Goal: Information Seeking & Learning: Learn about a topic

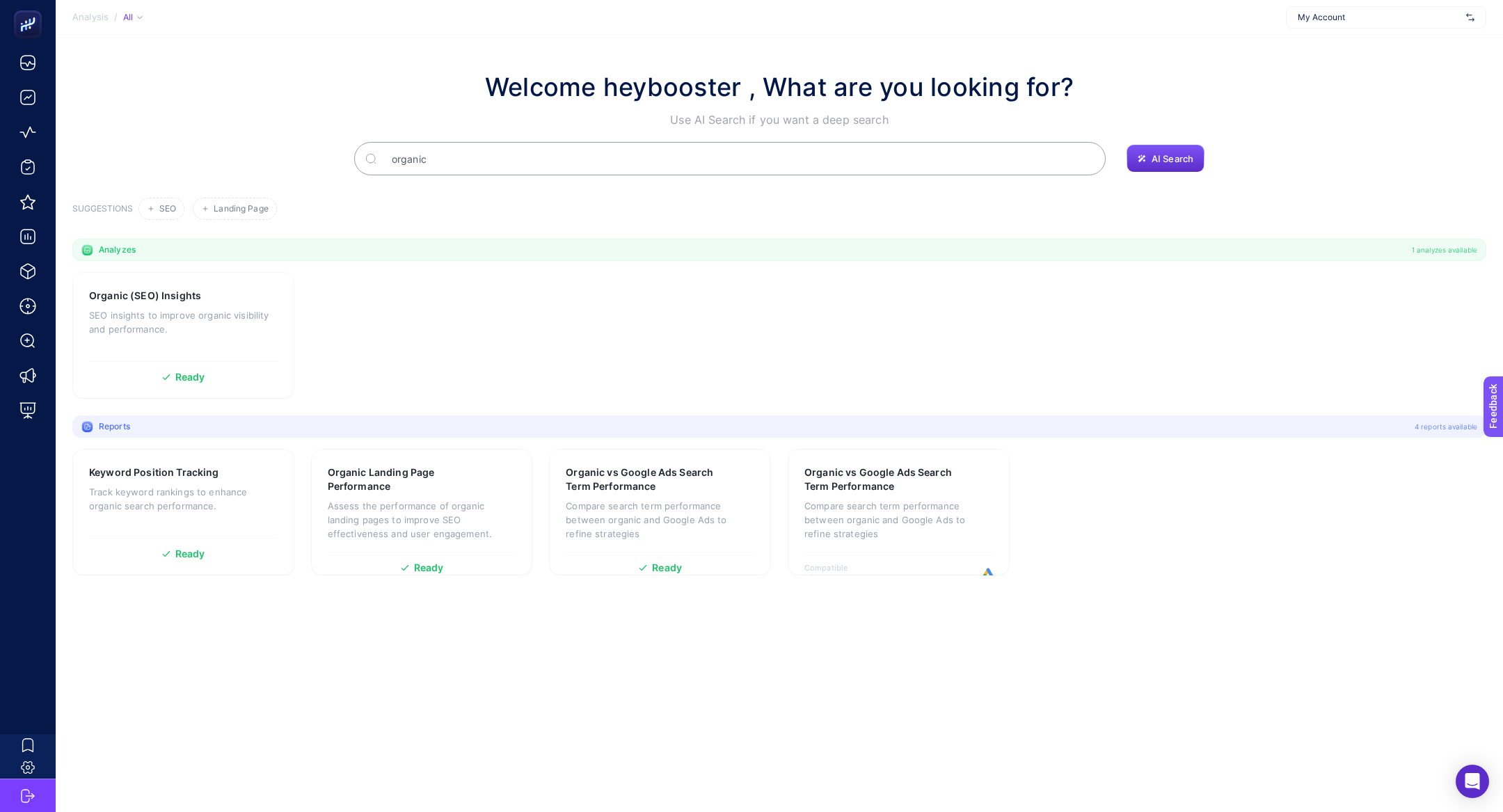
click at [1358, 24] on div "My Account" at bounding box center [1386, 16] width 201 height 22
type input "ribb"
click at [1361, 48] on div "Ribbon" at bounding box center [1385, 45] width 199 height 22
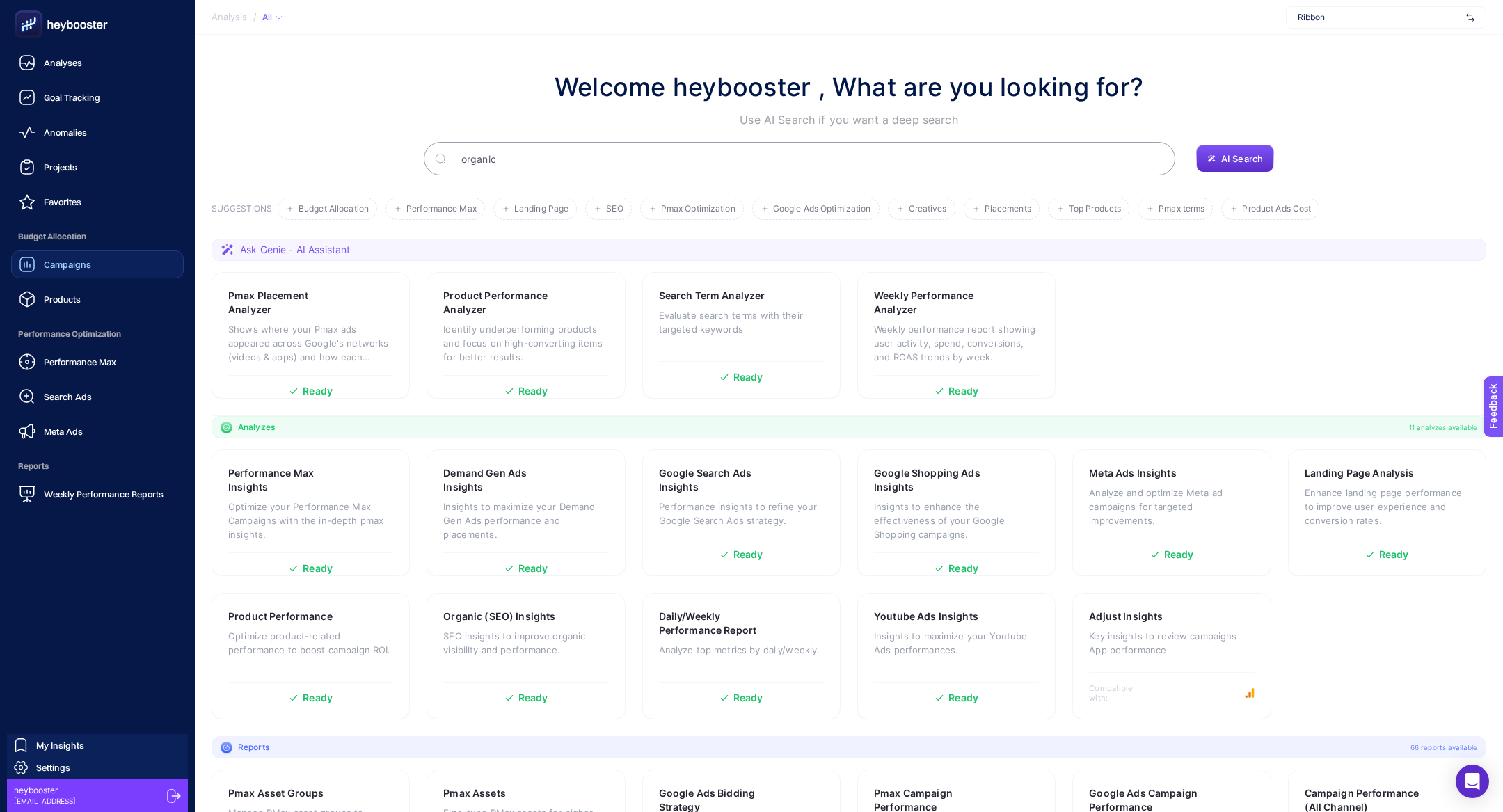
click at [69, 252] on link "Campaigns" at bounding box center [97, 264] width 173 height 28
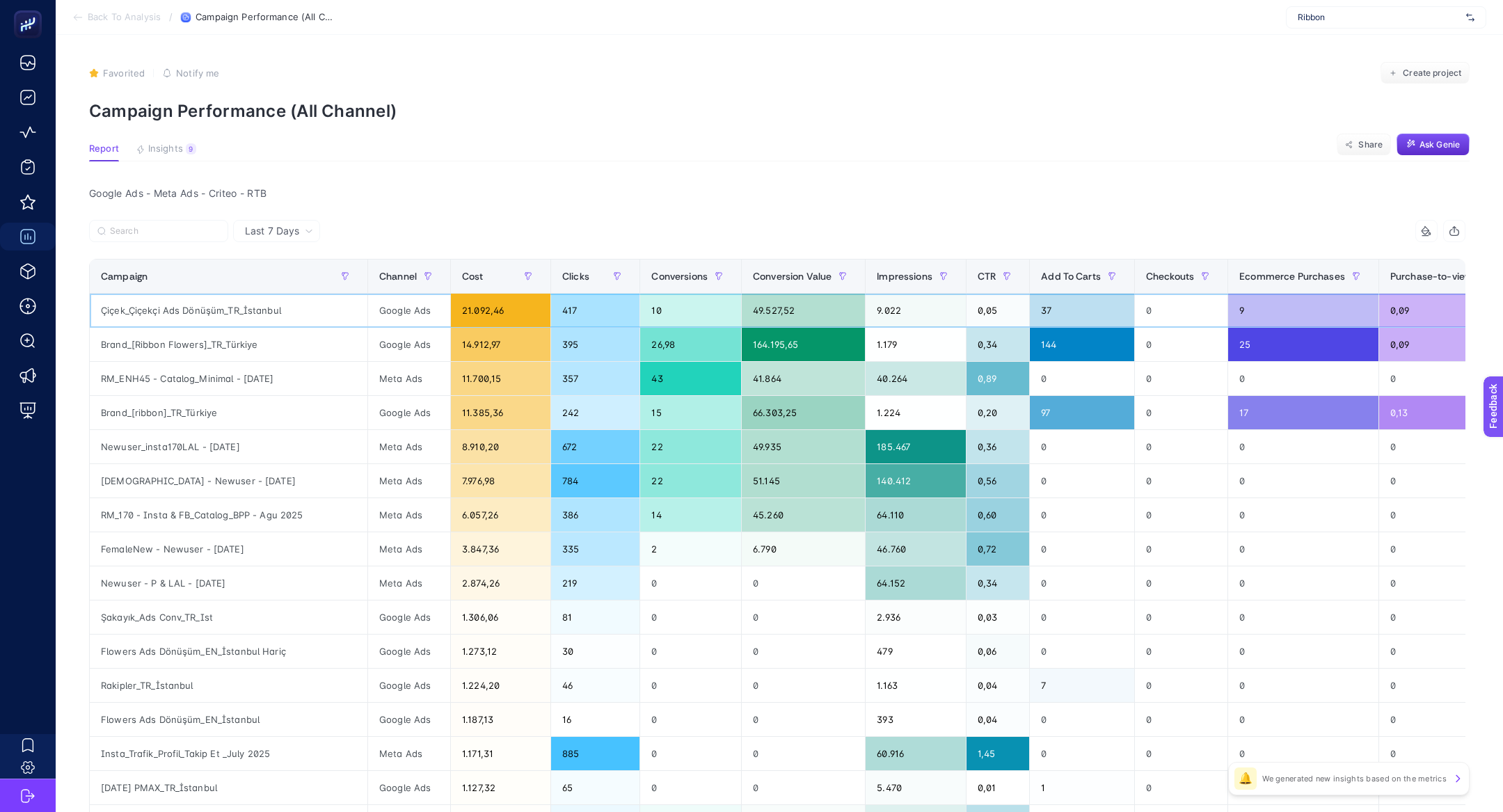
click at [837, 303] on div "49.527,52" at bounding box center [804, 310] width 123 height 34
click at [705, 361] on div "26,98" at bounding box center [690, 344] width 101 height 34
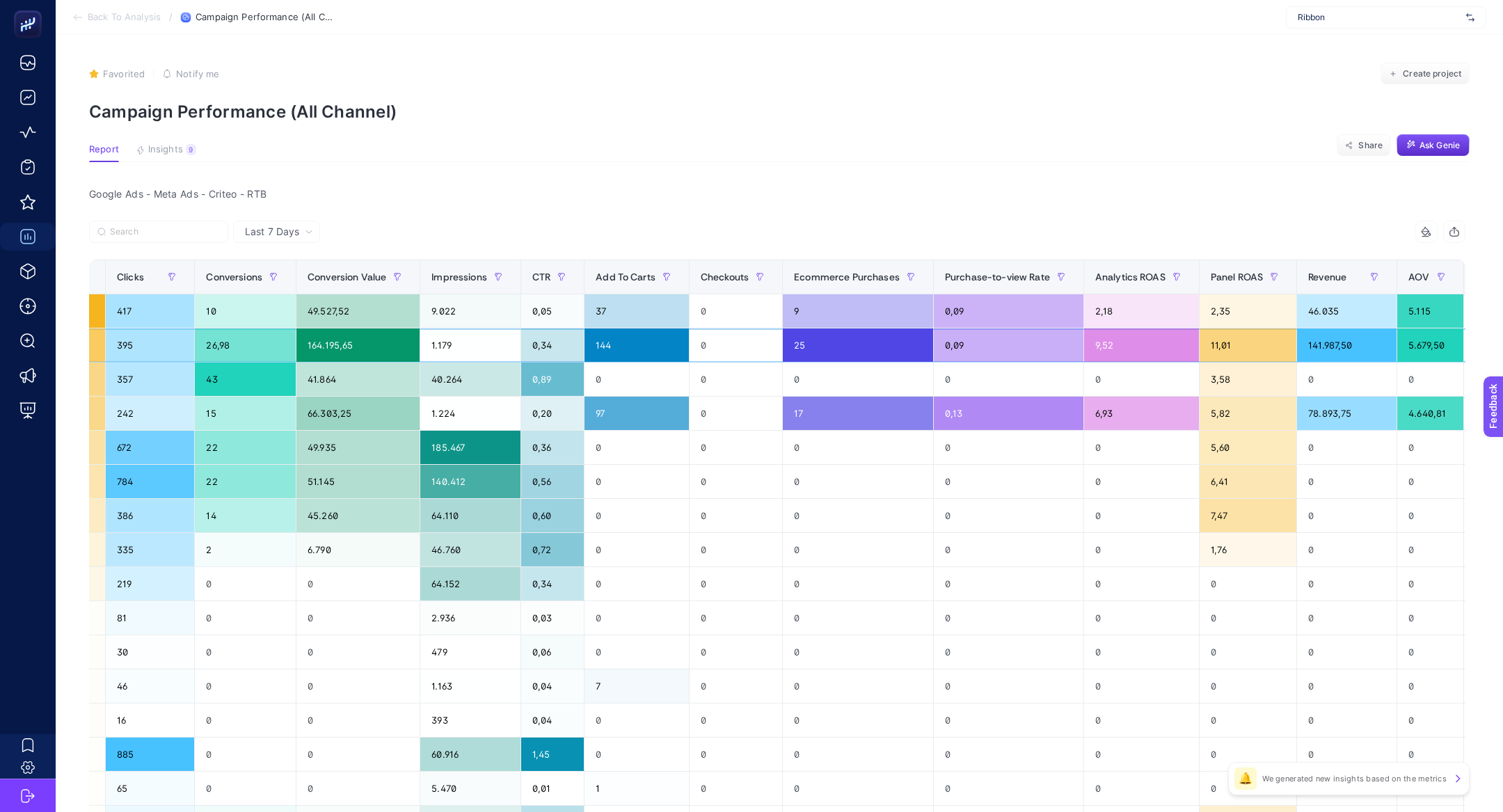
scroll to position [0, 462]
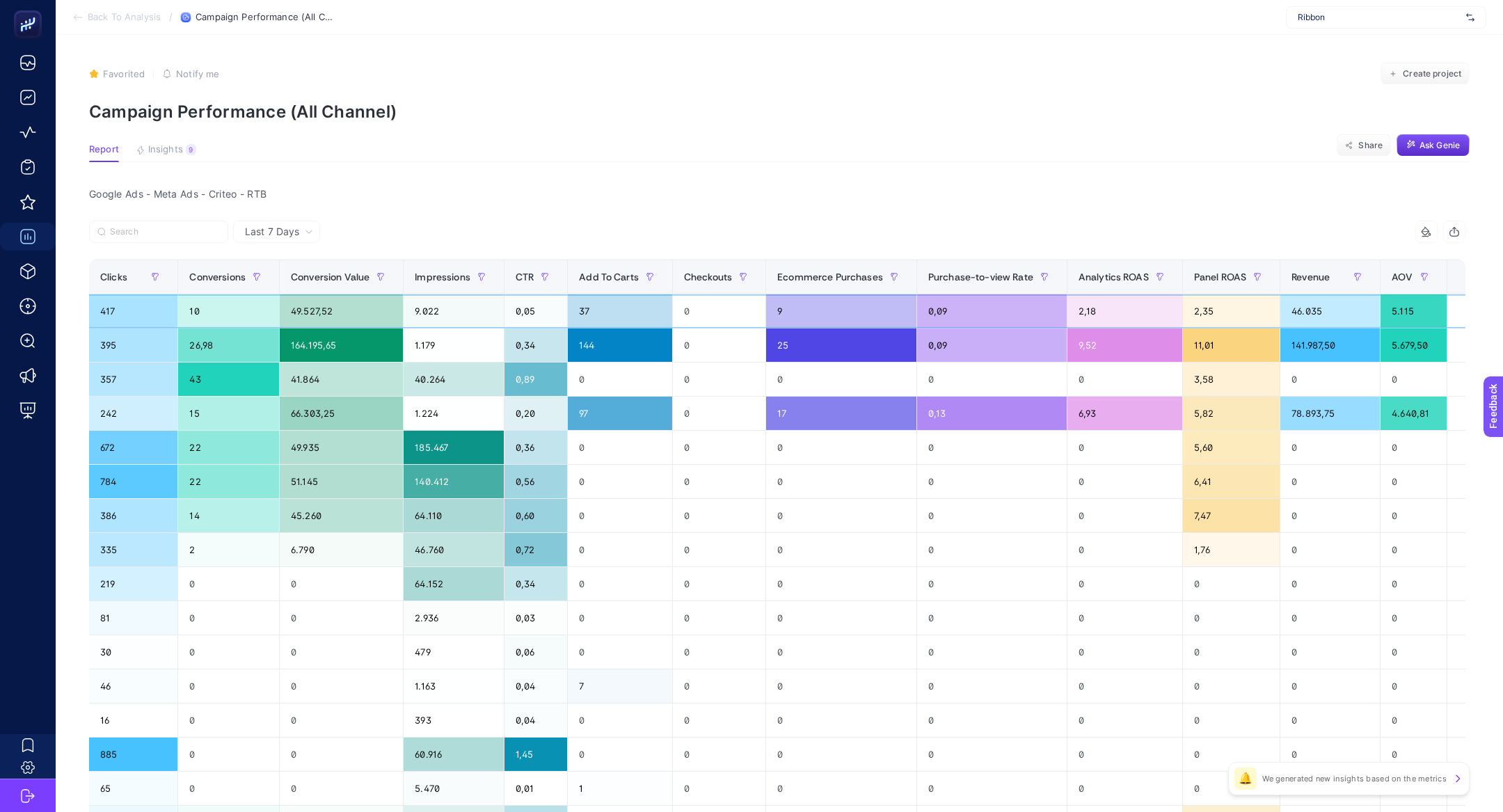
click at [922, 298] on div "0,09" at bounding box center [991, 311] width 150 height 34
drag, startPoint x: 1234, startPoint y: 320, endPoint x: 1142, endPoint y: 320, distance: 92.0
click at [1142, 320] on tr "Çiçek_Çiçekçi Ads Dönüşüm_TR_İstanbul Google Ads 21.092,46 417 10 49.527,52 9.0…" at bounding box center [562, 311] width 1870 height 34
click at [290, 219] on div "Google Ads - Meta Ads - Criteo - RTB Last 7 Days 14 items selected Campaign Cha…" at bounding box center [777, 657] width 1398 height 946
click at [298, 240] on div "Last 7 Days" at bounding box center [277, 231] width 87 height 22
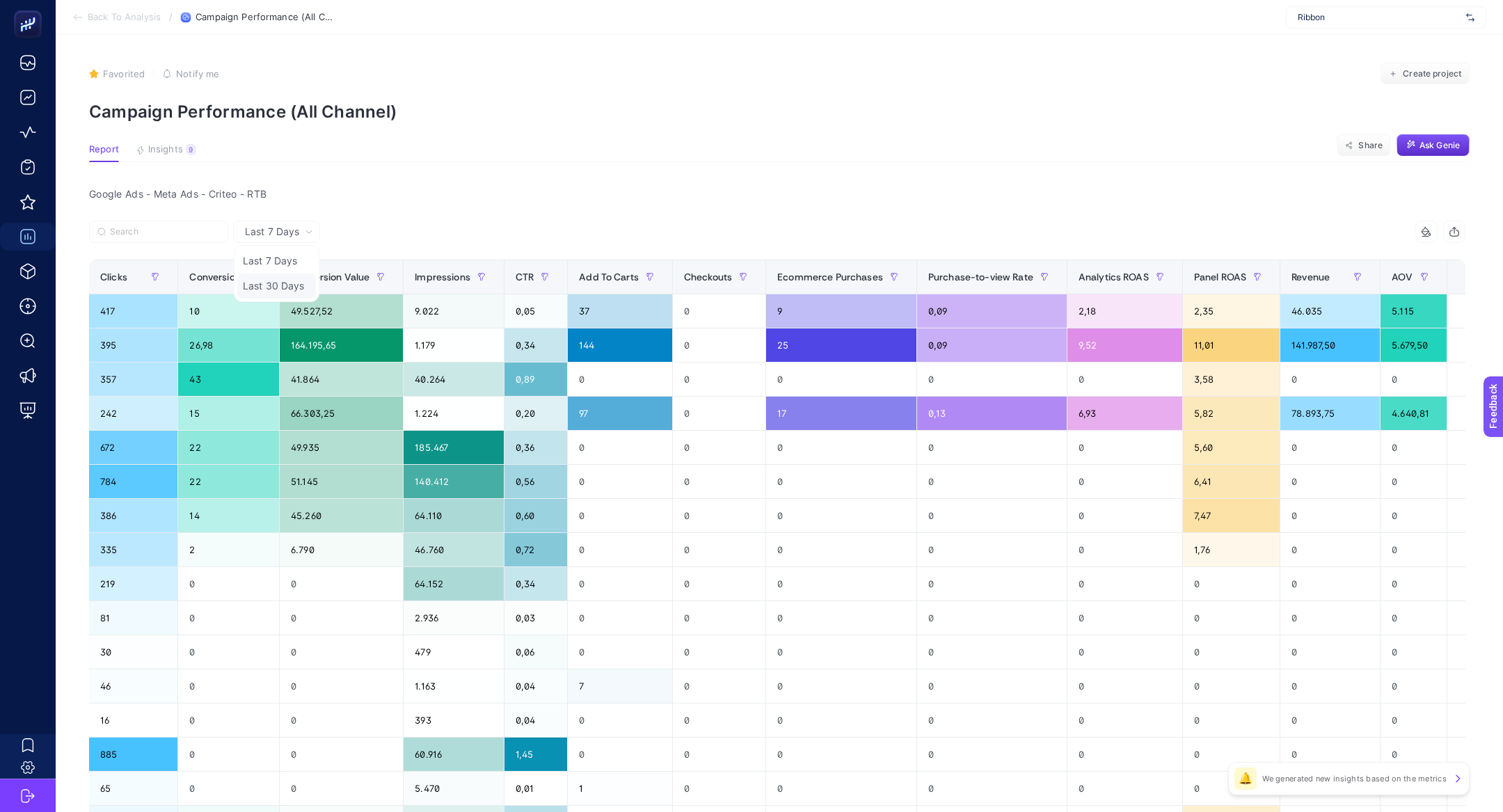
click at [295, 281] on li "Last 30 Days" at bounding box center [276, 285] width 78 height 25
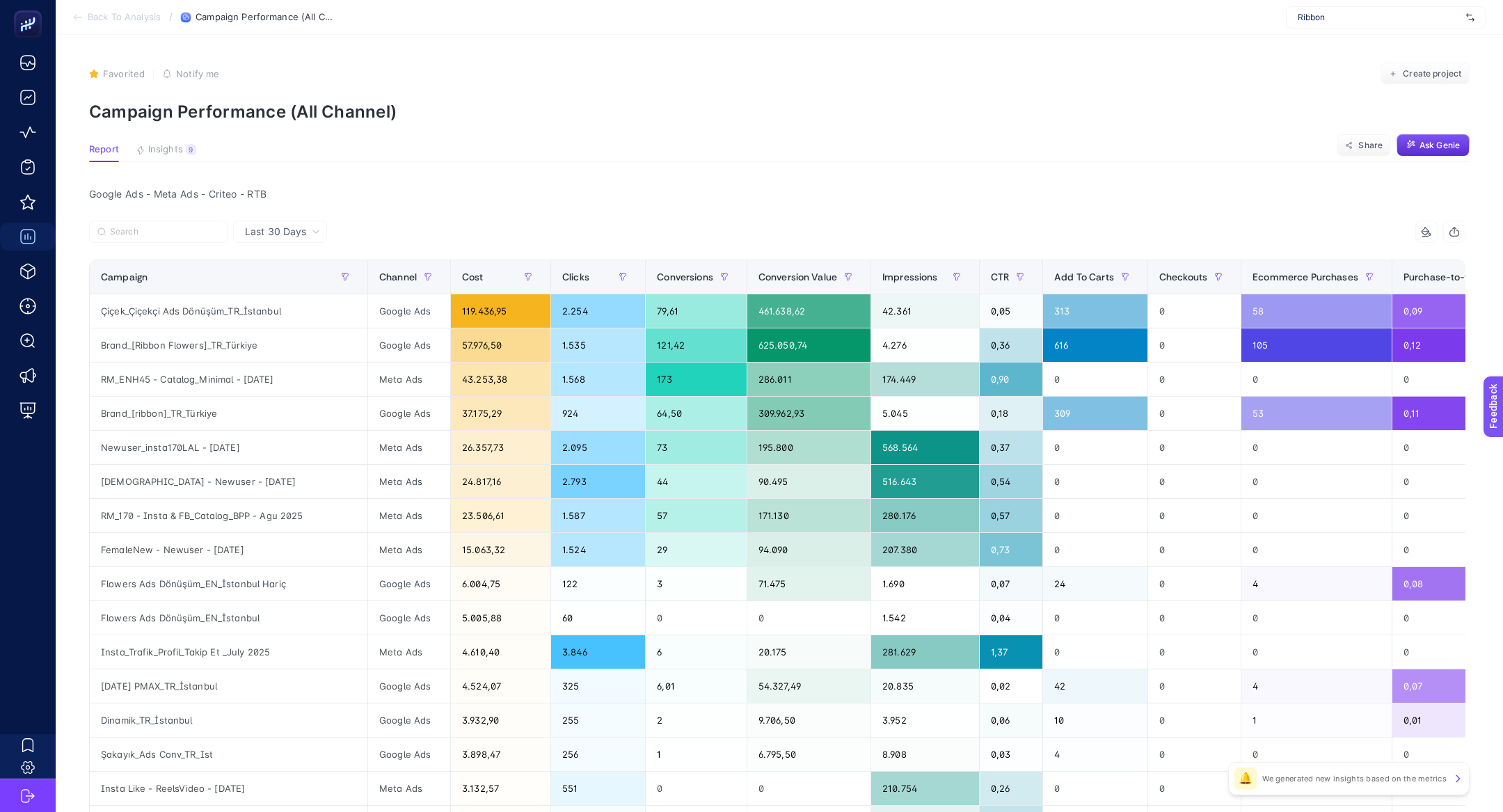
scroll to position [0, 534]
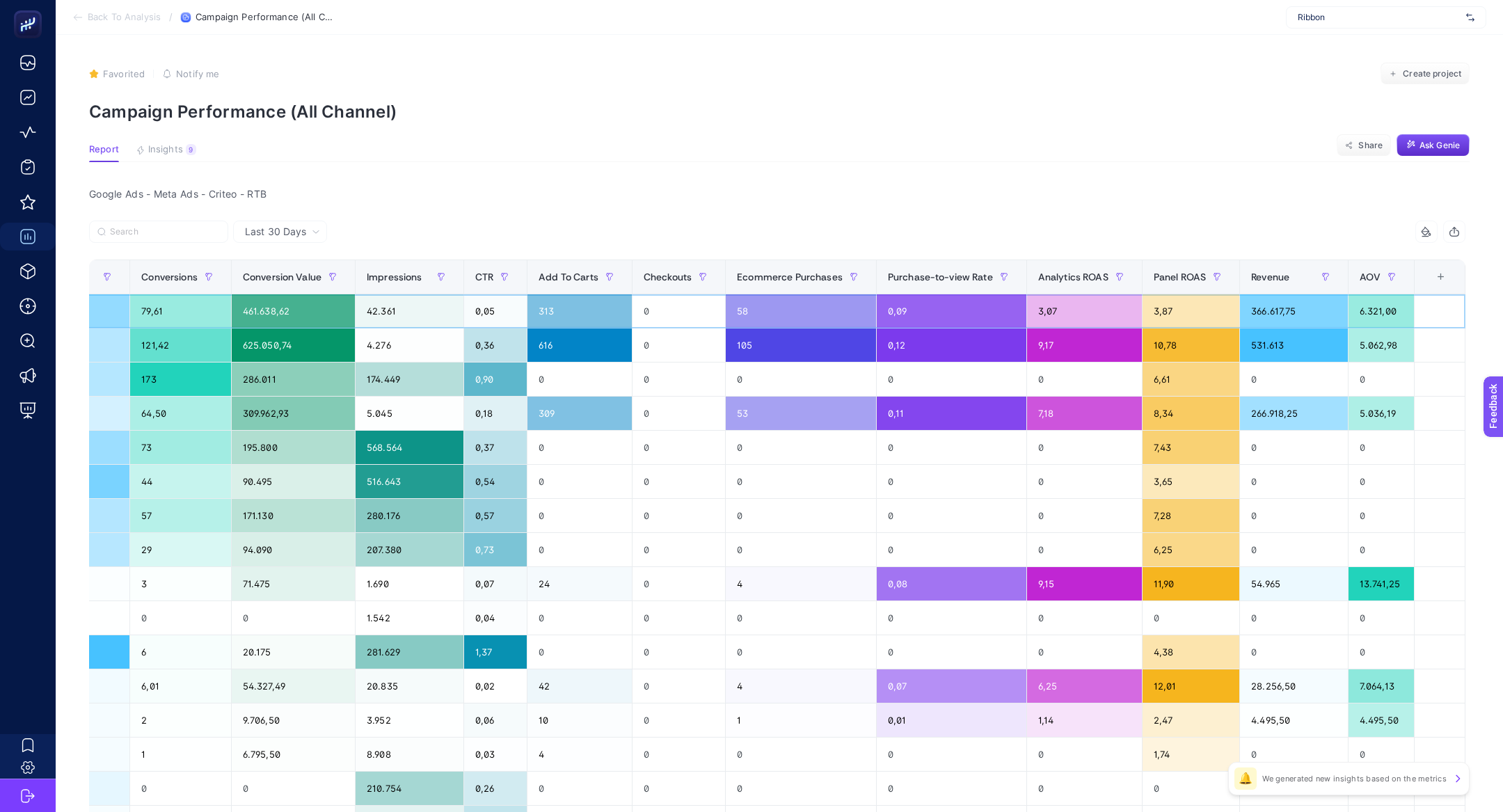
click at [443, 324] on div "42.361" at bounding box center [409, 311] width 108 height 34
click at [1160, 287] on th "Panel ROAS" at bounding box center [1189, 277] width 97 height 34
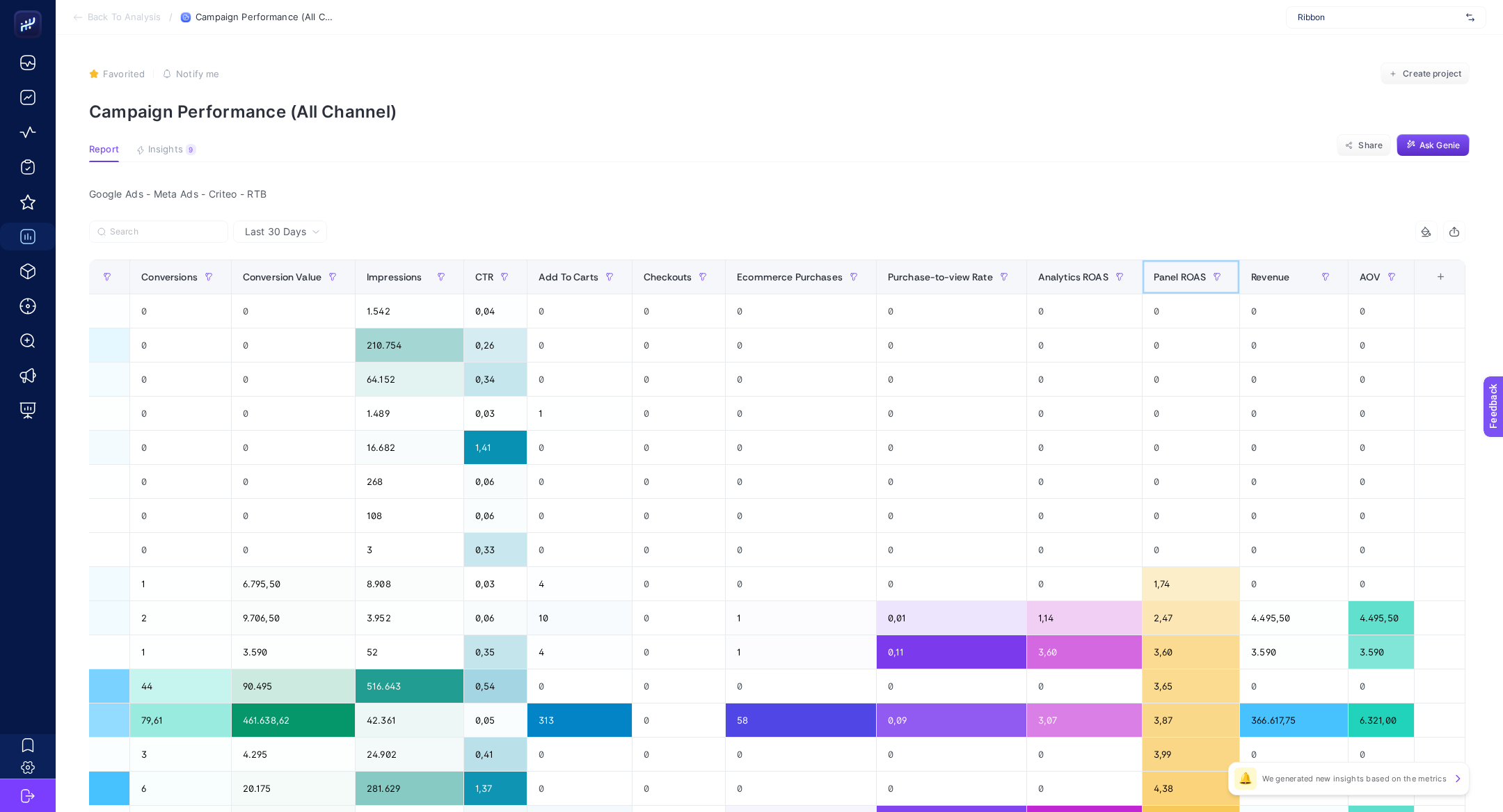
click at [1160, 287] on th "Panel ROAS" at bounding box center [1189, 277] width 97 height 34
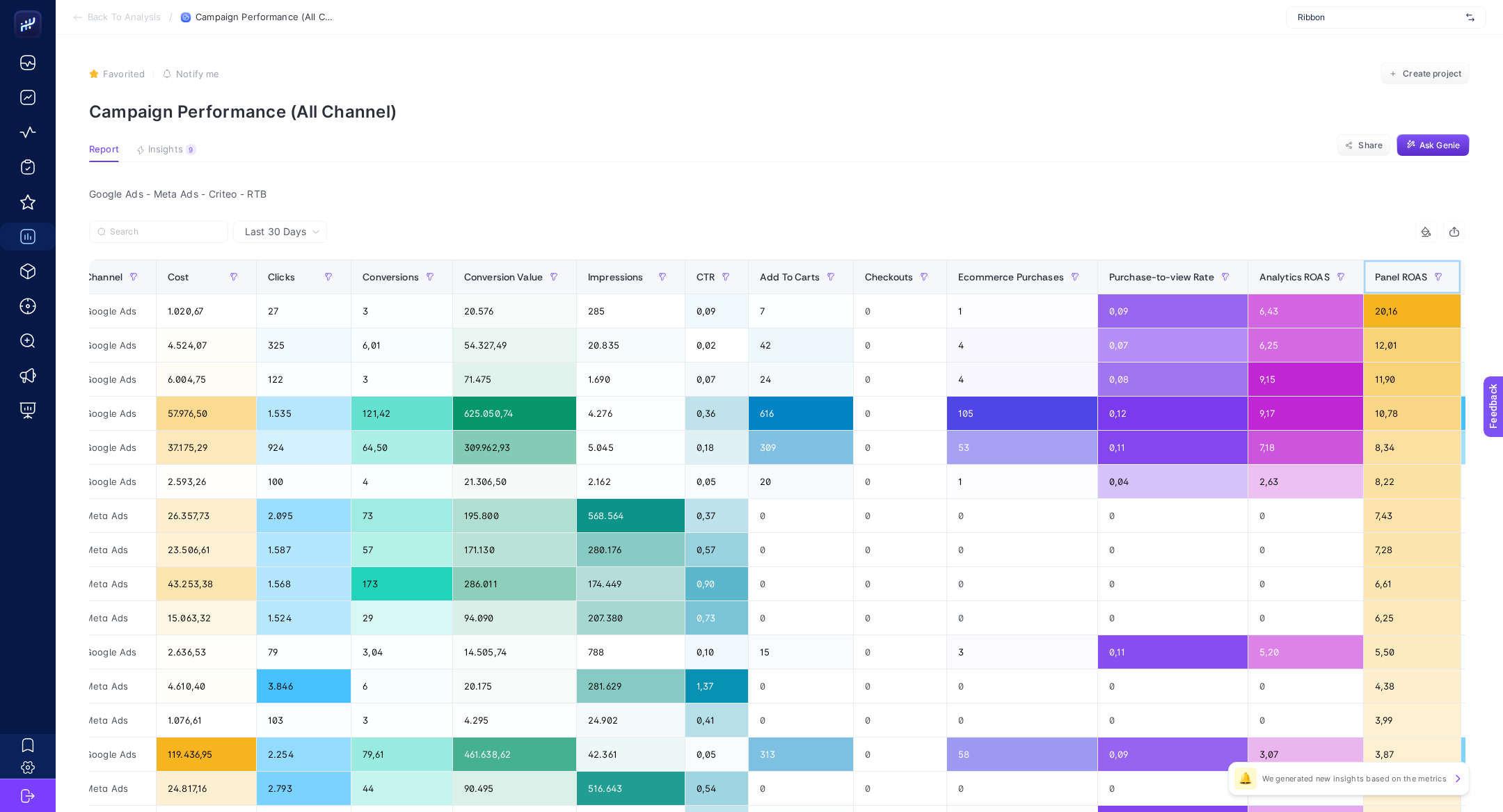
scroll to position [0, 0]
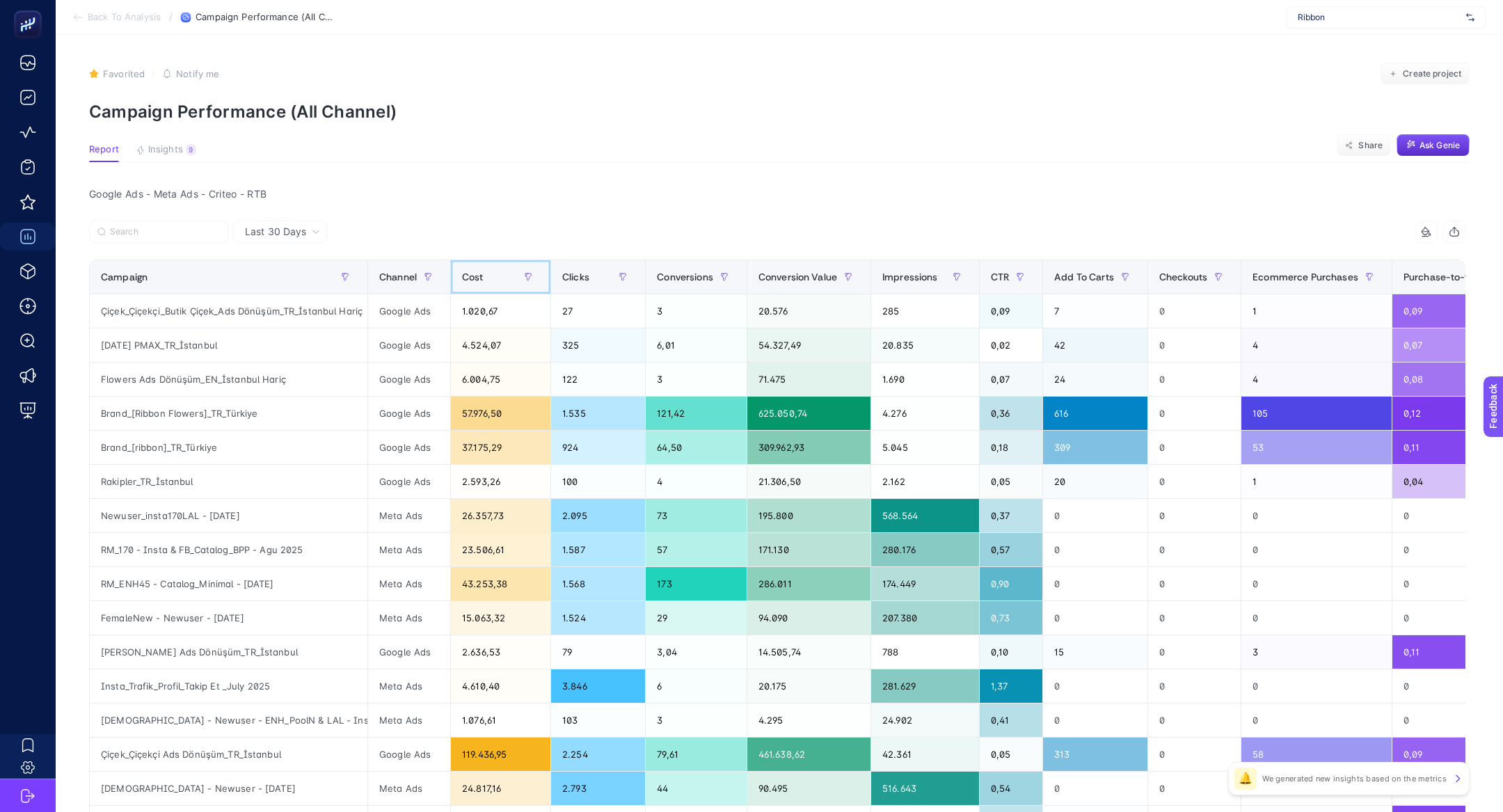
click at [484, 278] on div "Cost" at bounding box center [501, 276] width 77 height 22
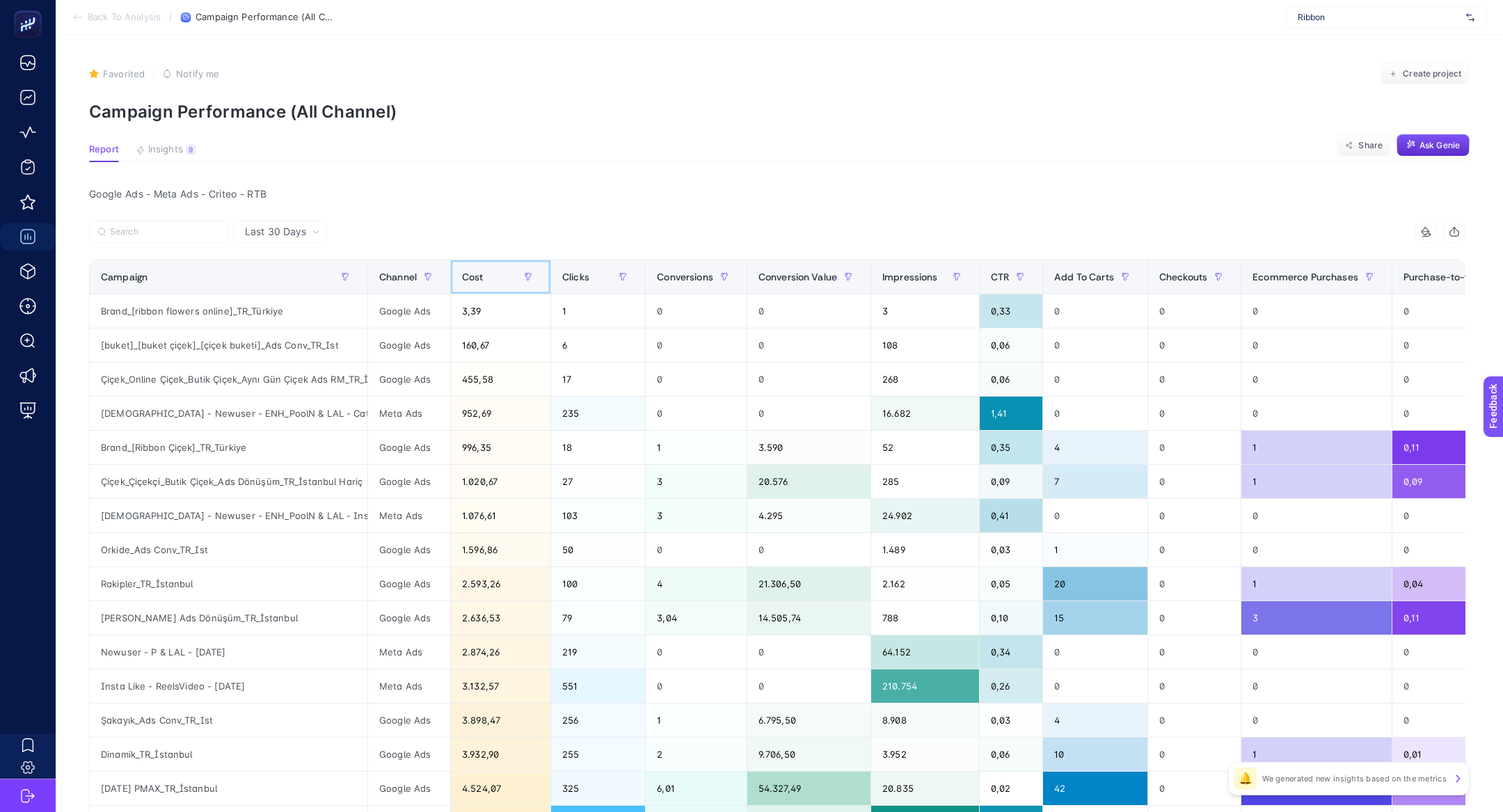
click at [484, 278] on div "Cost" at bounding box center [501, 276] width 77 height 22
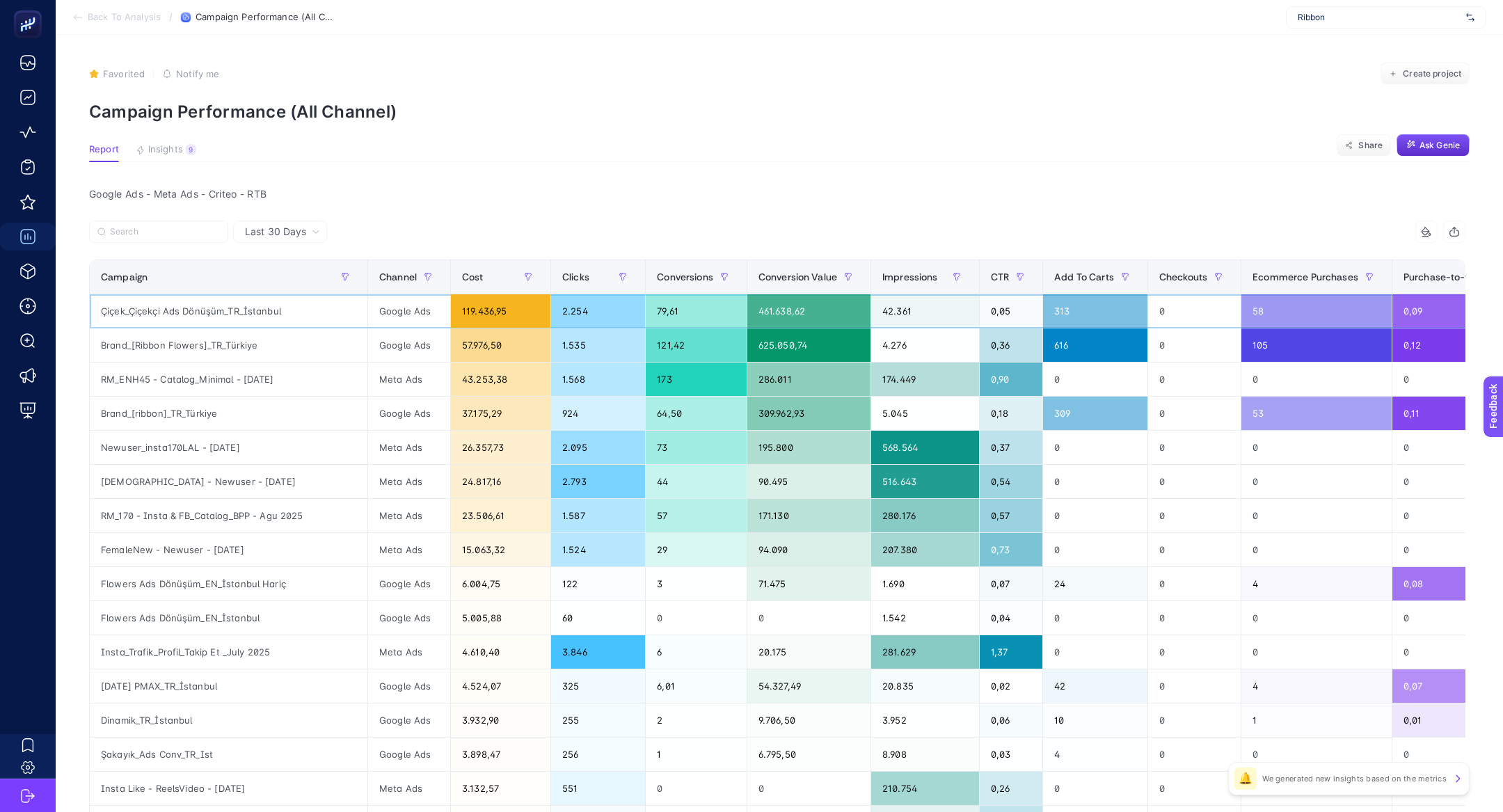
click at [414, 313] on div "Google Ads" at bounding box center [408, 311] width 82 height 34
click at [201, 329] on div "Brand_[Ribbon Flowers]_TR_Türkiye" at bounding box center [229, 344] width 278 height 34
click at [201, 317] on div "Çiçek_Çiçekçi Ads Dönüşüm_TR_İstanbul" at bounding box center [229, 311] width 278 height 34
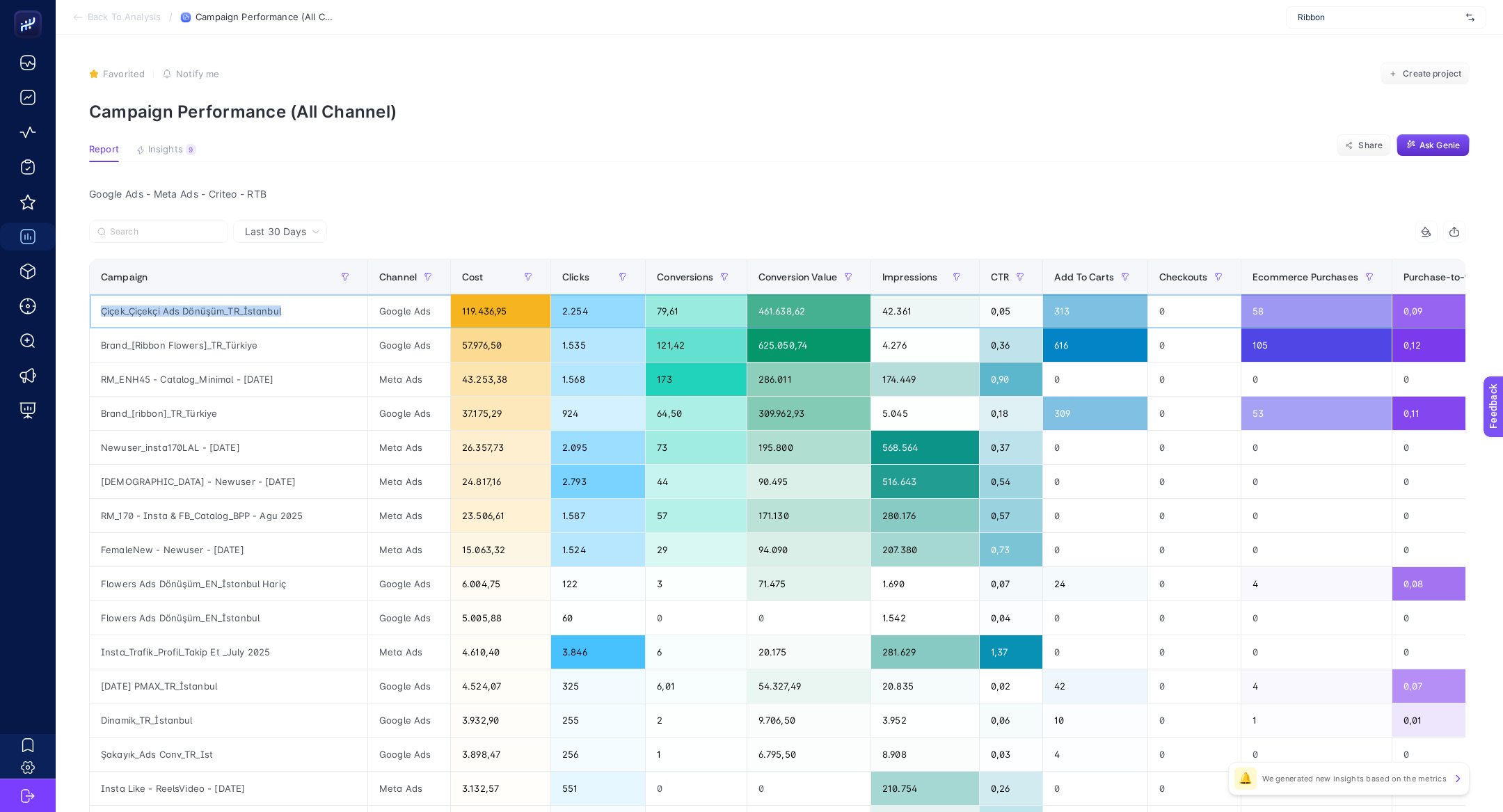
click at [201, 317] on div "Çiçek_Çiçekçi Ads Dönüşüm_TR_İstanbul" at bounding box center [229, 311] width 278 height 34
copy tr "Çiçek_Çiçekçi Ads Dönüşüm_TR_İstanbul"
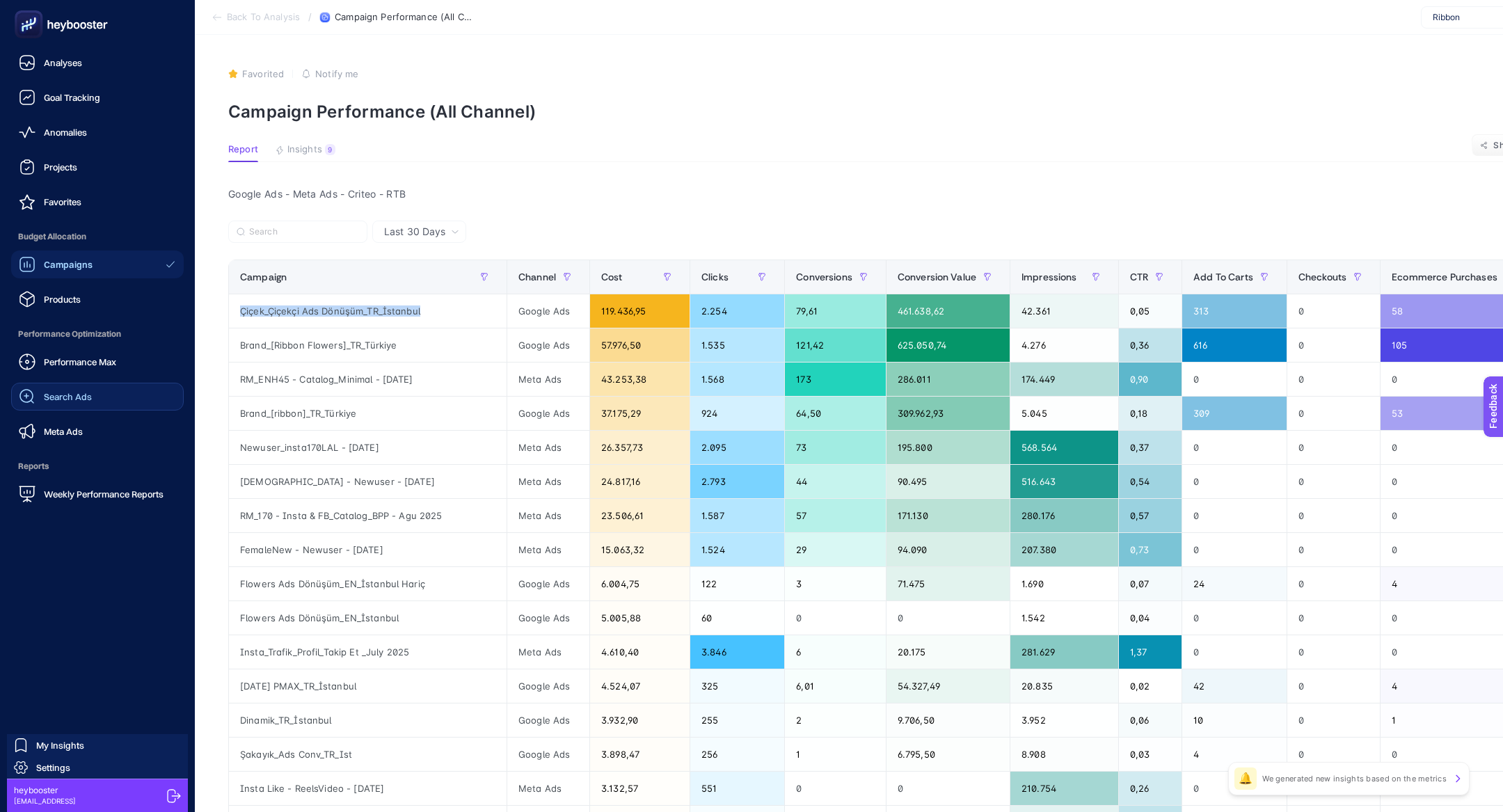
click at [55, 397] on span "Search Ads" at bounding box center [68, 396] width 48 height 12
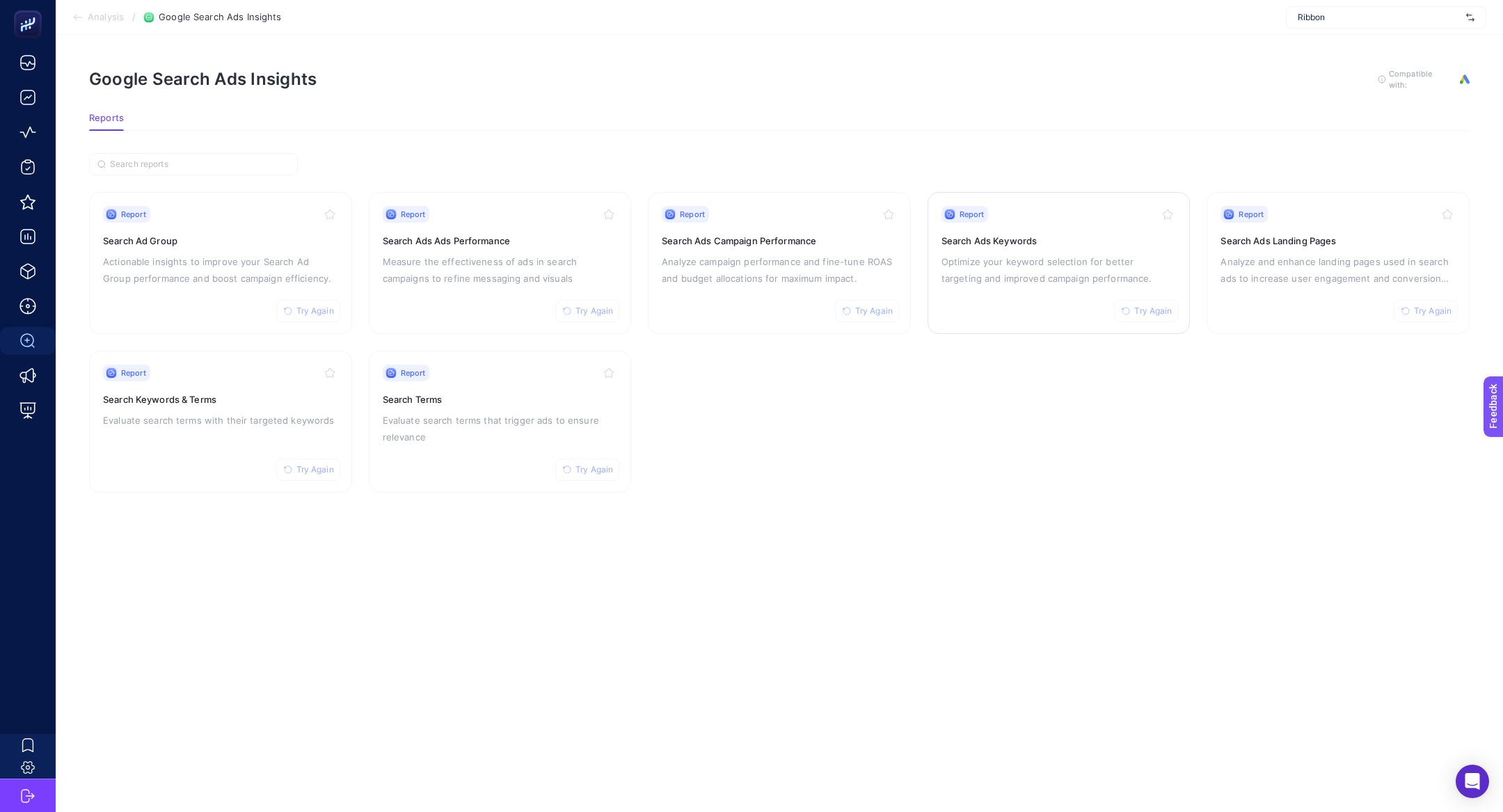
click at [1031, 285] on div "Report Try Again Search Ads Keywords Optimize your keyword selection for better…" at bounding box center [1059, 262] width 235 height 114
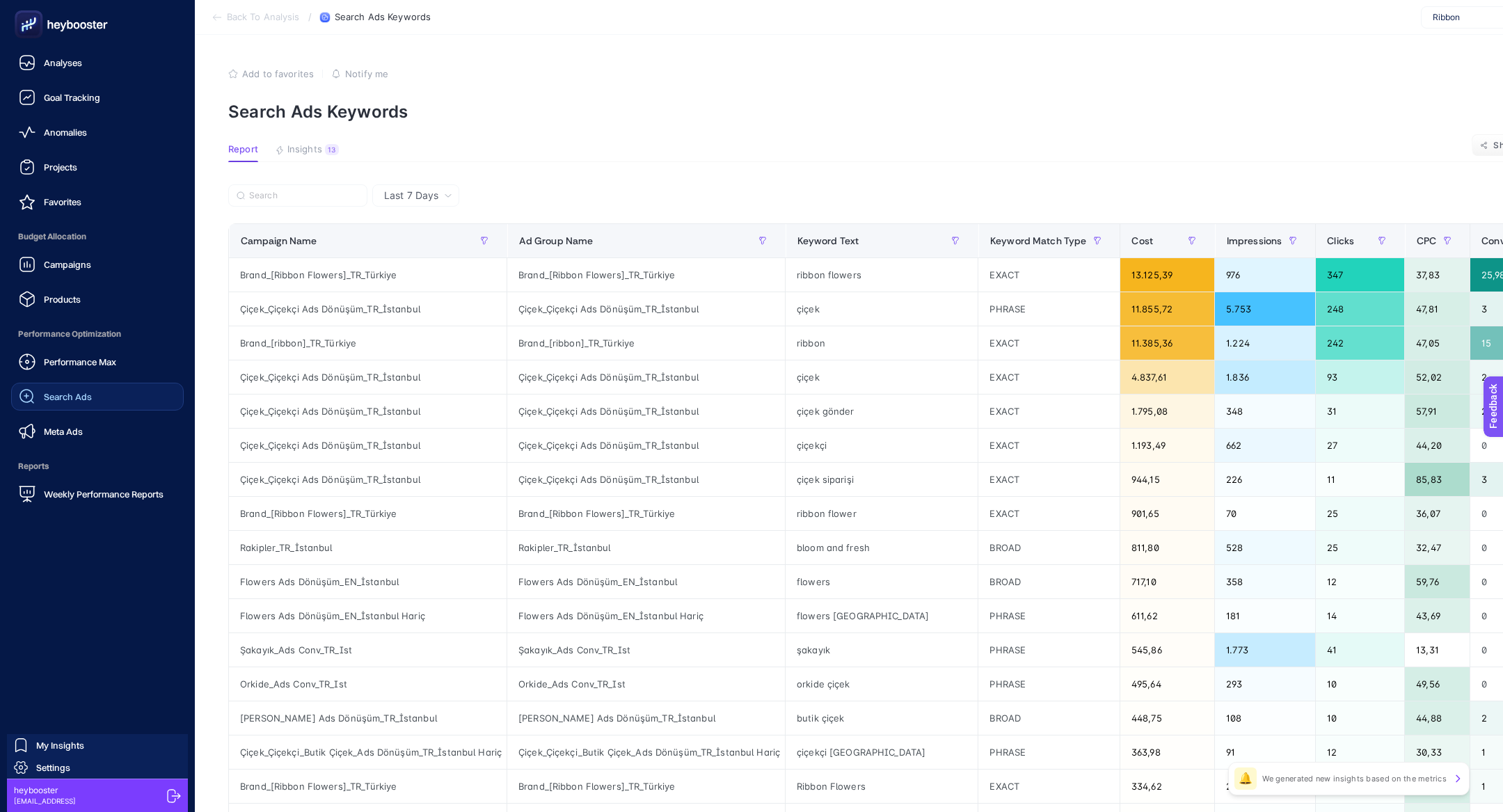
click at [74, 392] on span "Search Ads" at bounding box center [68, 396] width 48 height 12
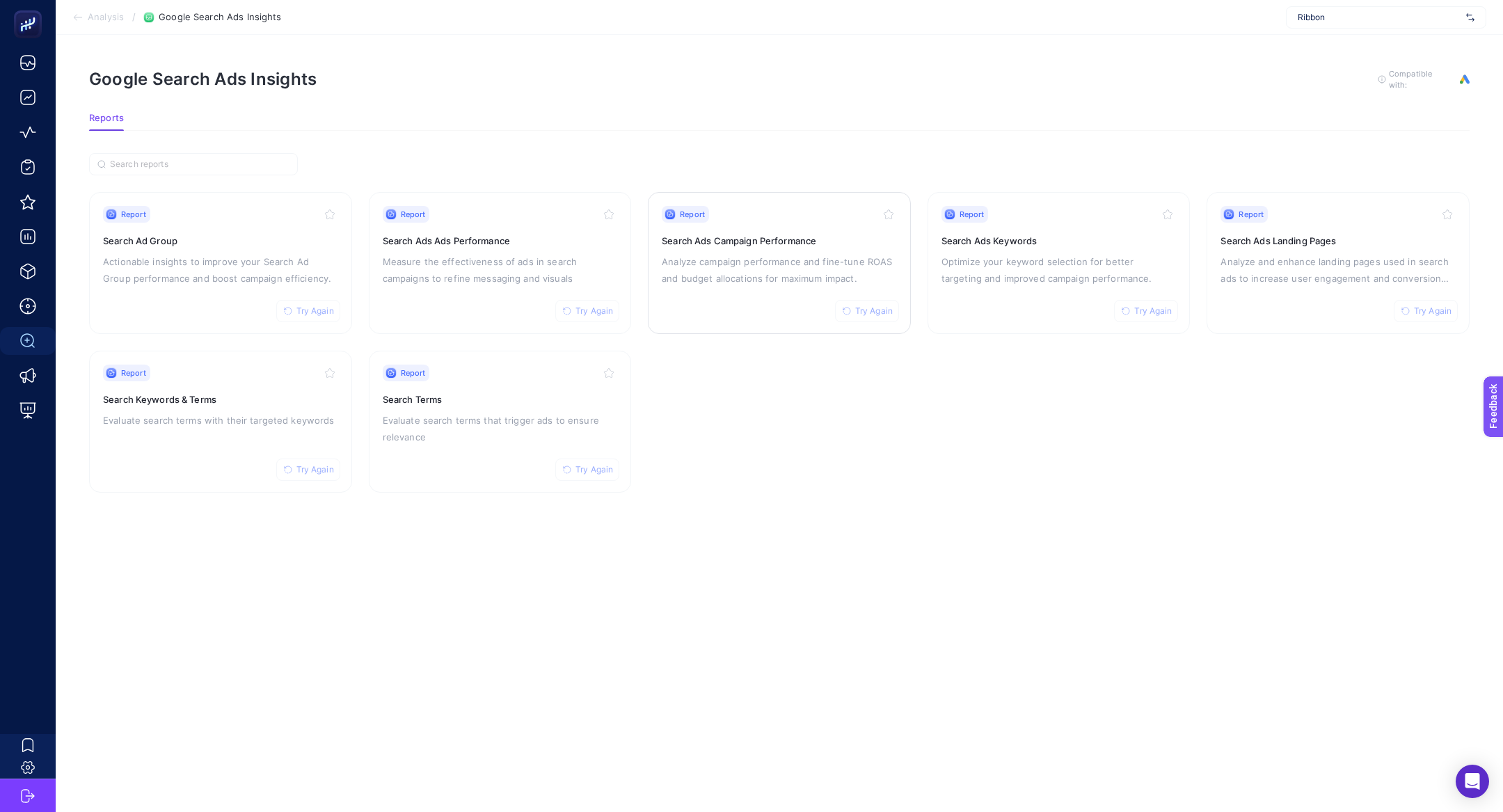
click at [769, 255] on p "Analyze campaign performance and fine-tune ROAS and budget allocations for maxi…" at bounding box center [779, 269] width 235 height 34
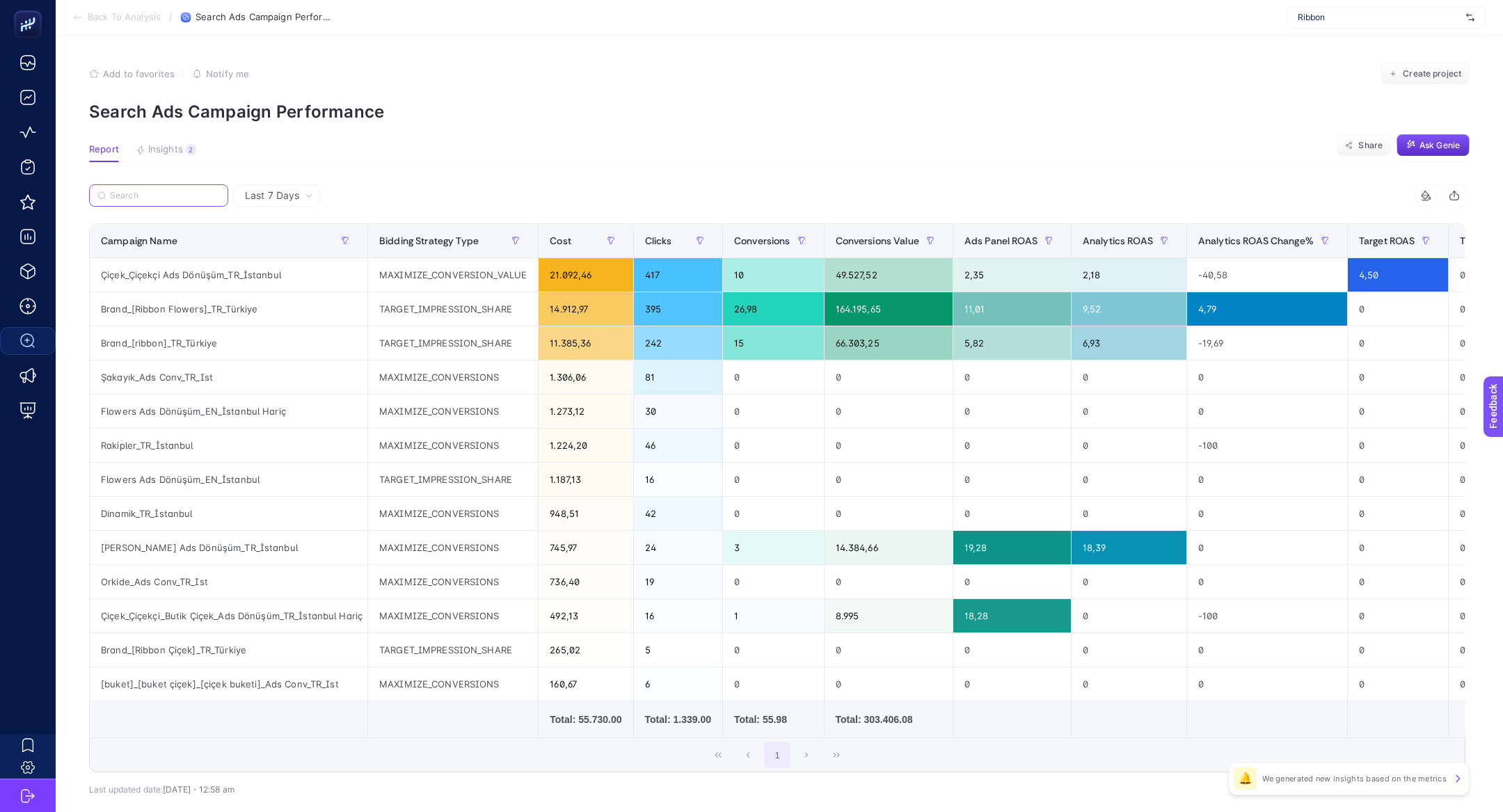
click at [188, 200] on input "Search" at bounding box center [165, 196] width 110 height 11
paste input "Çiçek_Çiçekçi Ads Dönüşüm_TR_İstanbul"
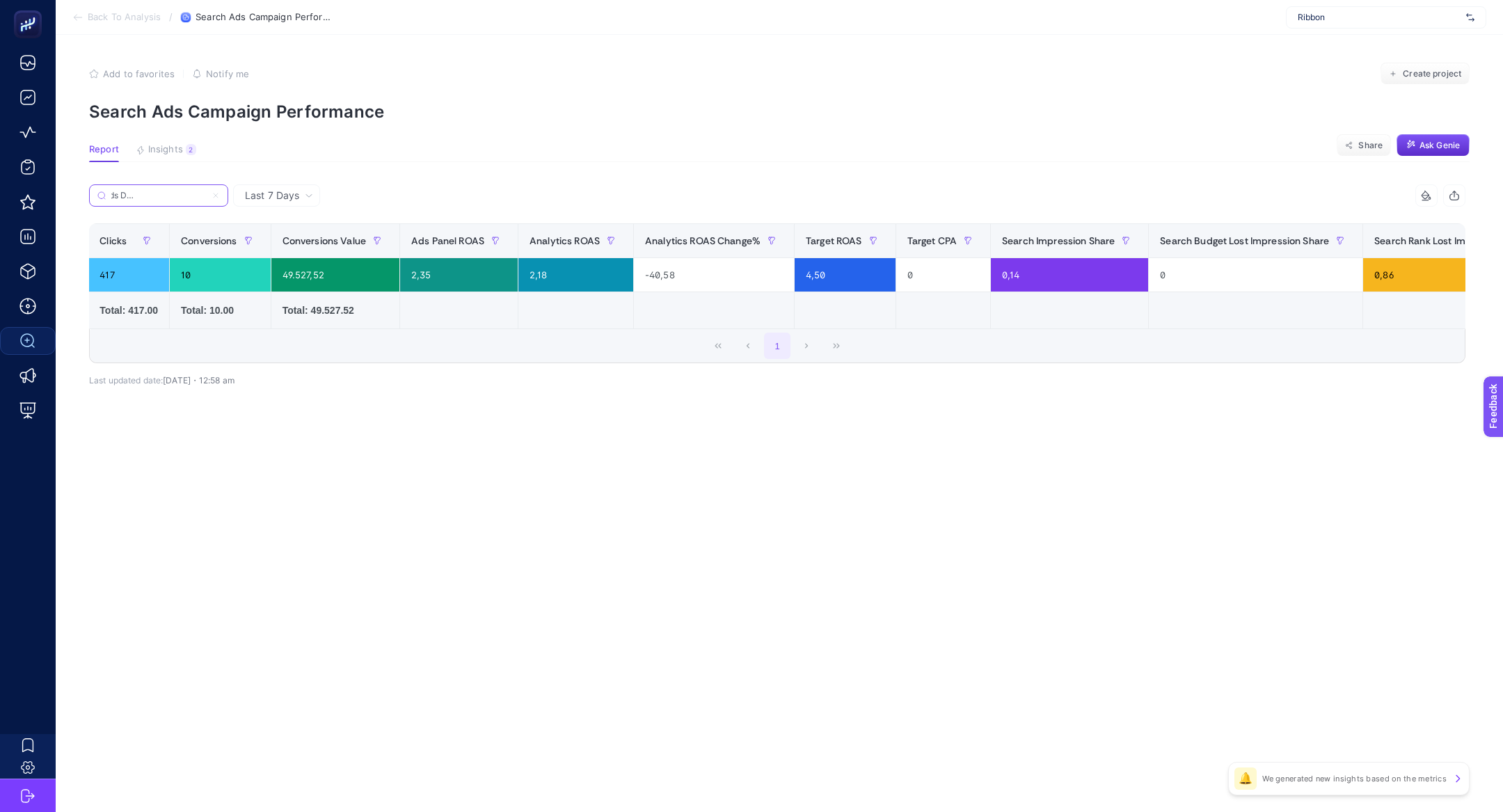
scroll to position [0, 476]
type input "Çiçek_Çiçekçi Ads Dönüşüm_TR_İstanbul"
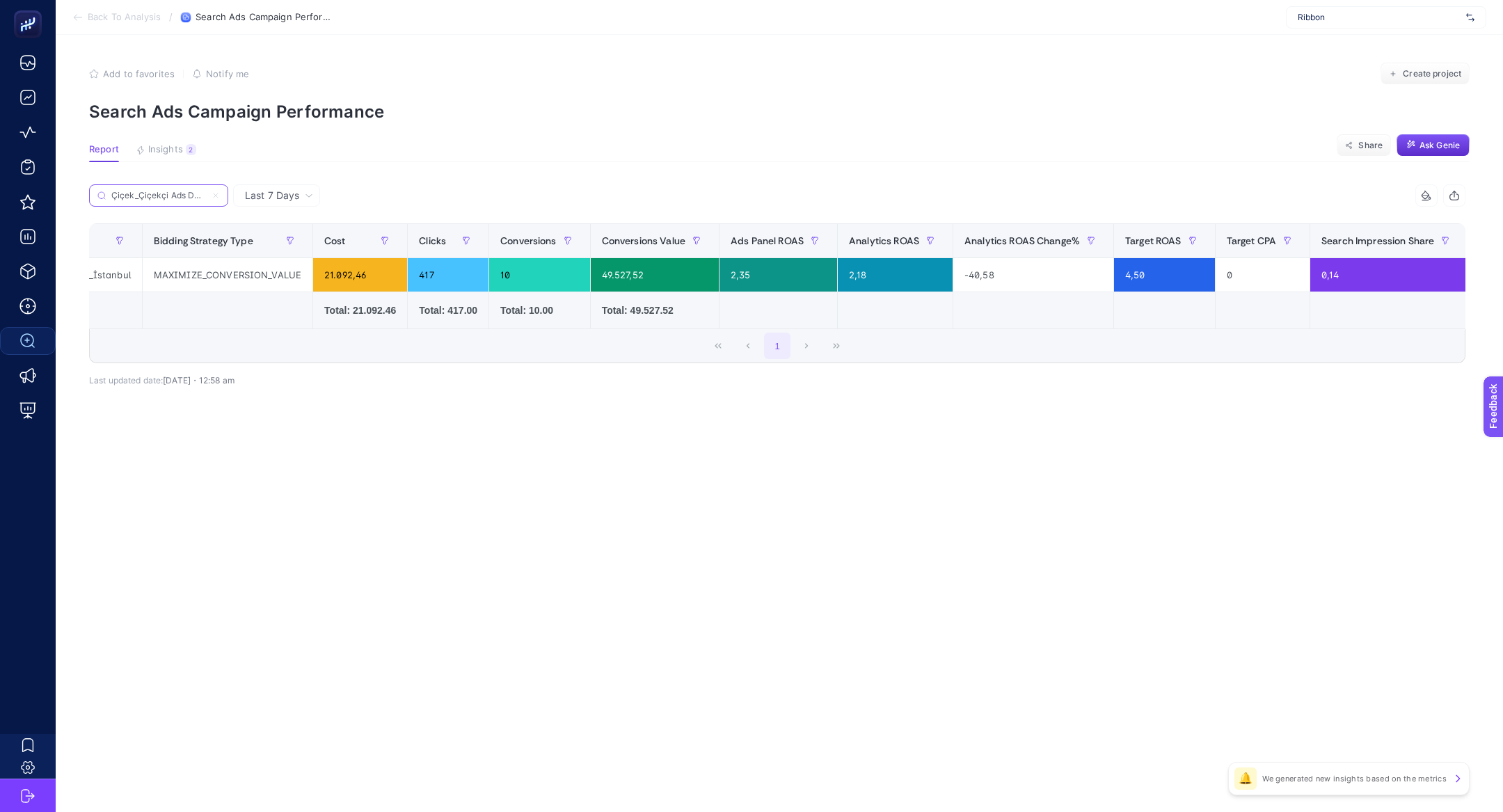
scroll to position [0, 0]
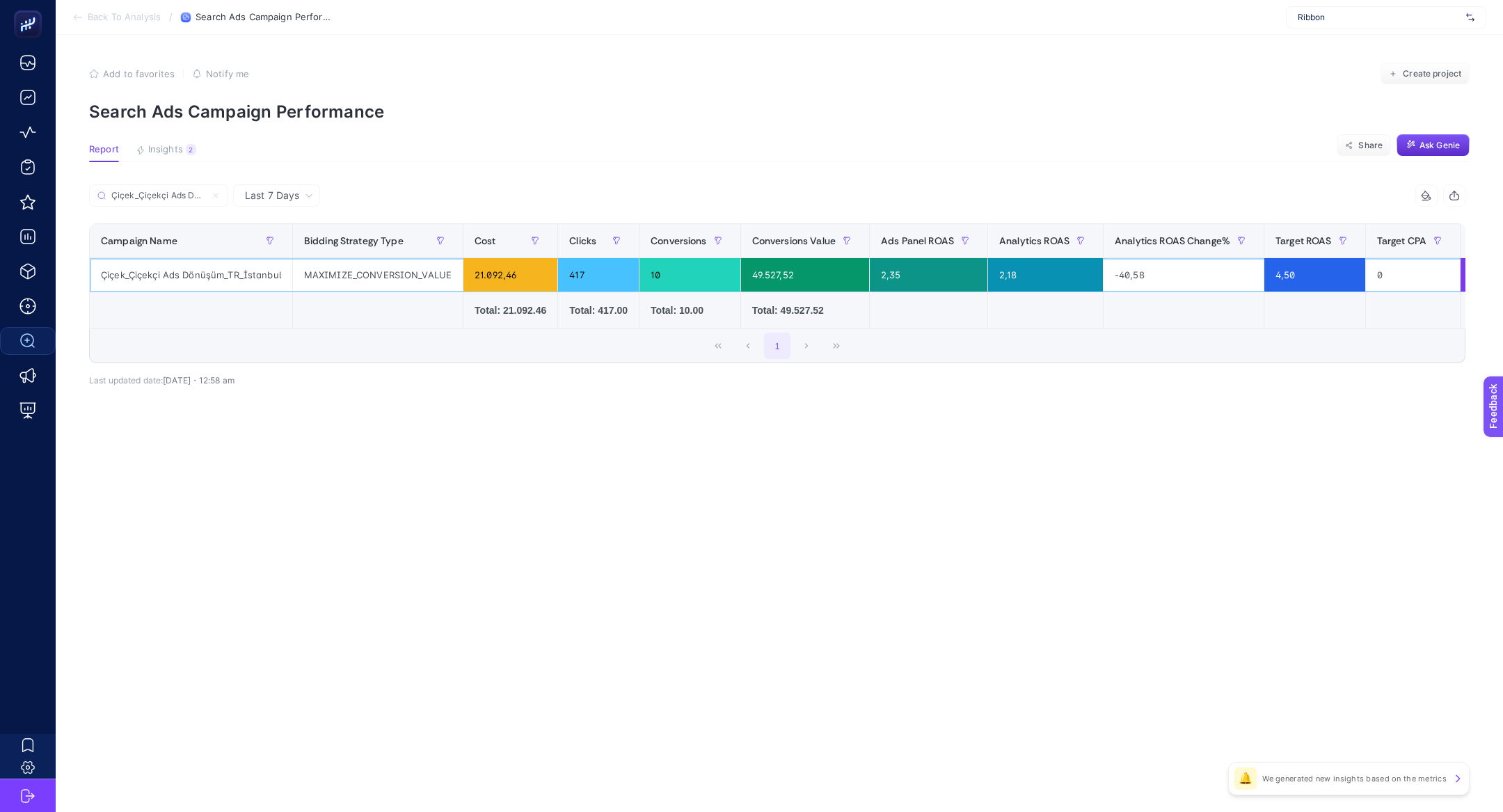
click at [204, 276] on div "Çiçek_Çiçekçi Ads Dönüşüm_TR_İstanbul" at bounding box center [191, 275] width 203 height 34
copy tr "Çiçek_Çiçekçi Ads Dönüşüm_TR_İstanbul"
click at [288, 199] on span "Last 7 Days" at bounding box center [272, 195] width 54 height 14
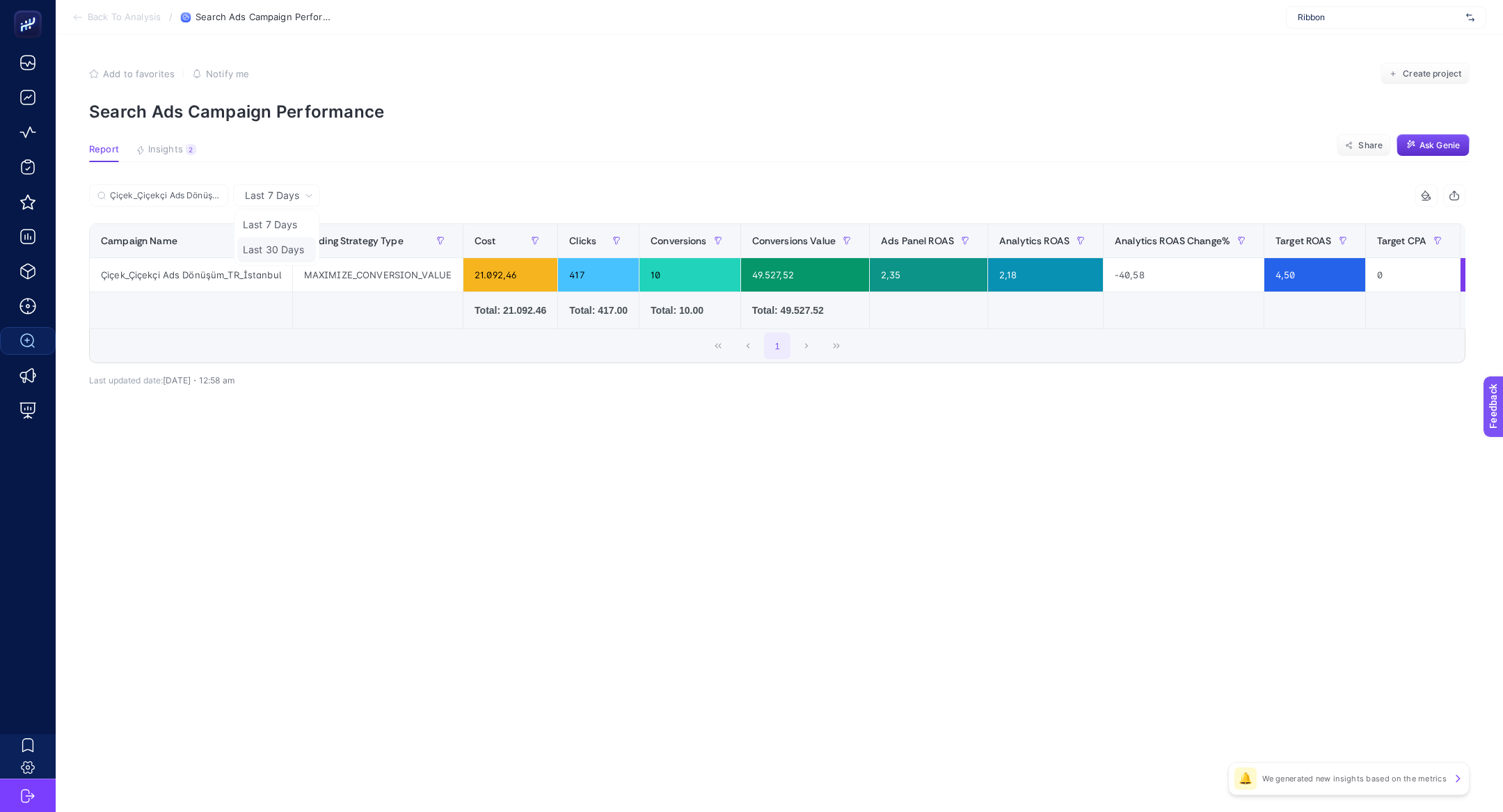
click at [294, 247] on li "Last 30 Days" at bounding box center [276, 250] width 78 height 25
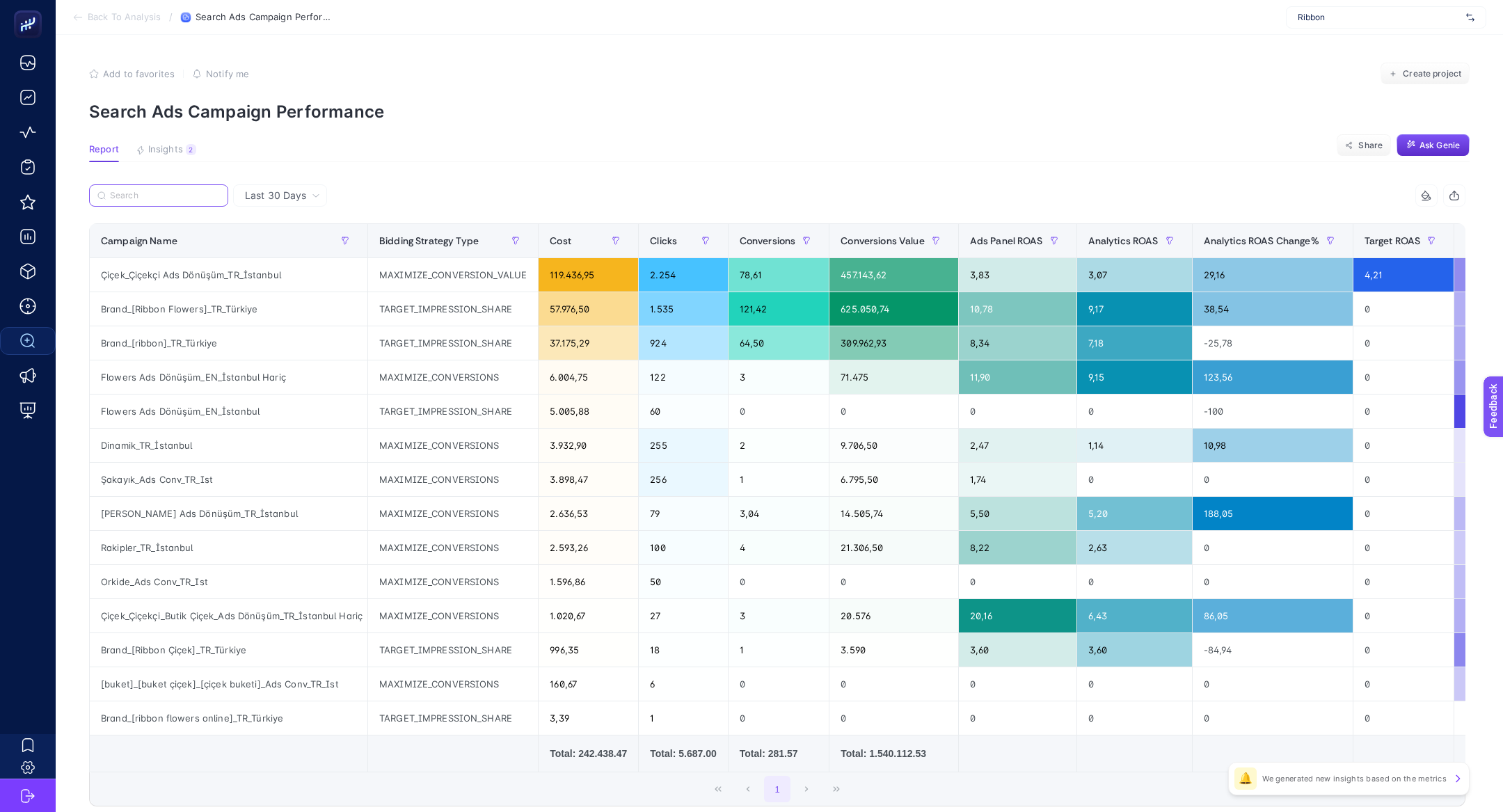
click at [120, 196] on input "Search" at bounding box center [165, 196] width 110 height 11
paste input "Çiçek_Çiçekçi Ads Dönüşüm_TR_İstanbul"
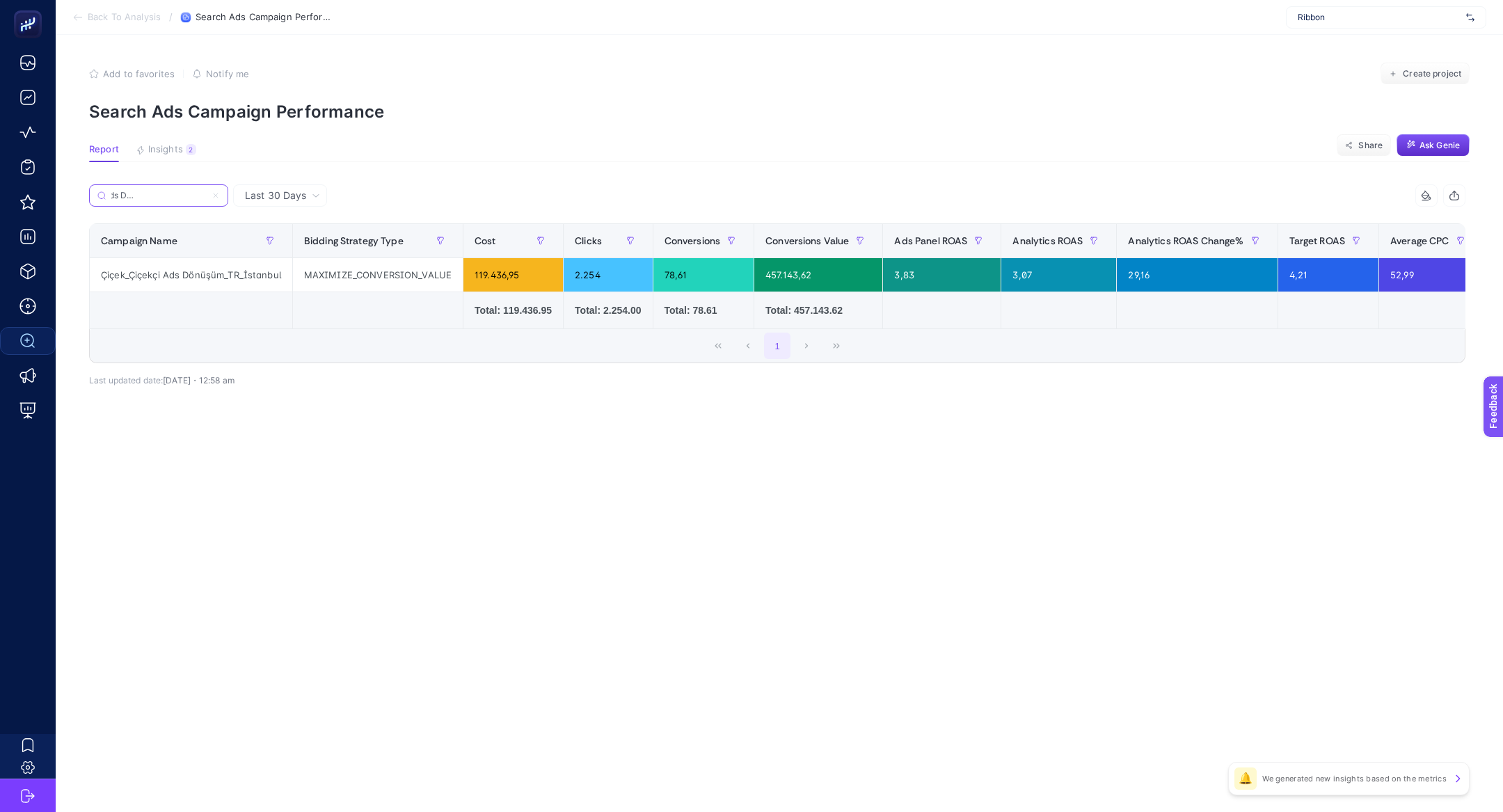
type input "Çiçek_Çiçekçi Ads Dönüşüm_TR_İstanbul"
drag, startPoint x: 710, startPoint y: 278, endPoint x: 678, endPoint y: 278, distance: 32.0
click at [685, 278] on div "78,61" at bounding box center [703, 275] width 101 height 34
click at [678, 278] on div "78,61" at bounding box center [703, 275] width 101 height 34
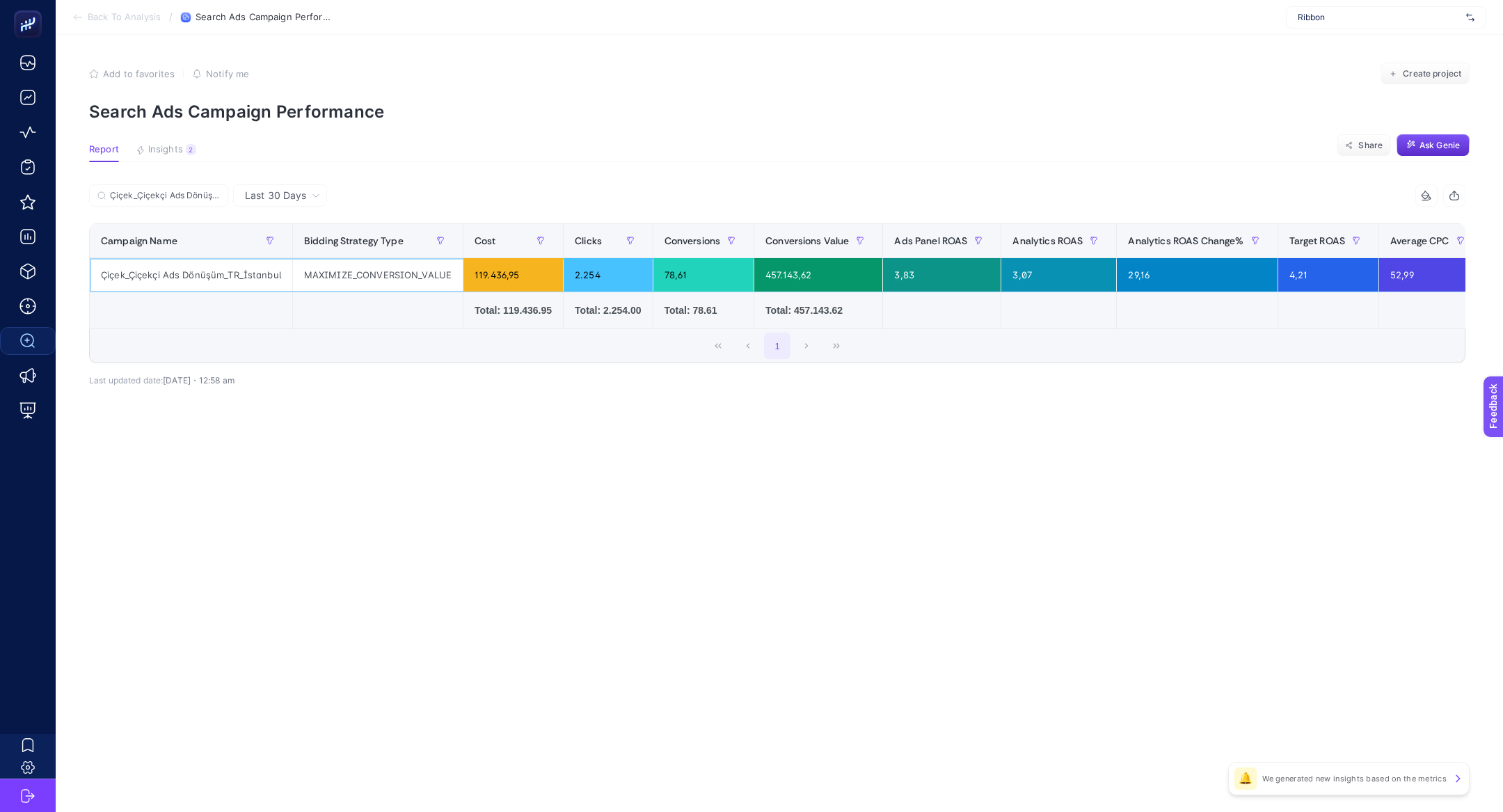
click at [678, 278] on div "78,61" at bounding box center [703, 275] width 101 height 34
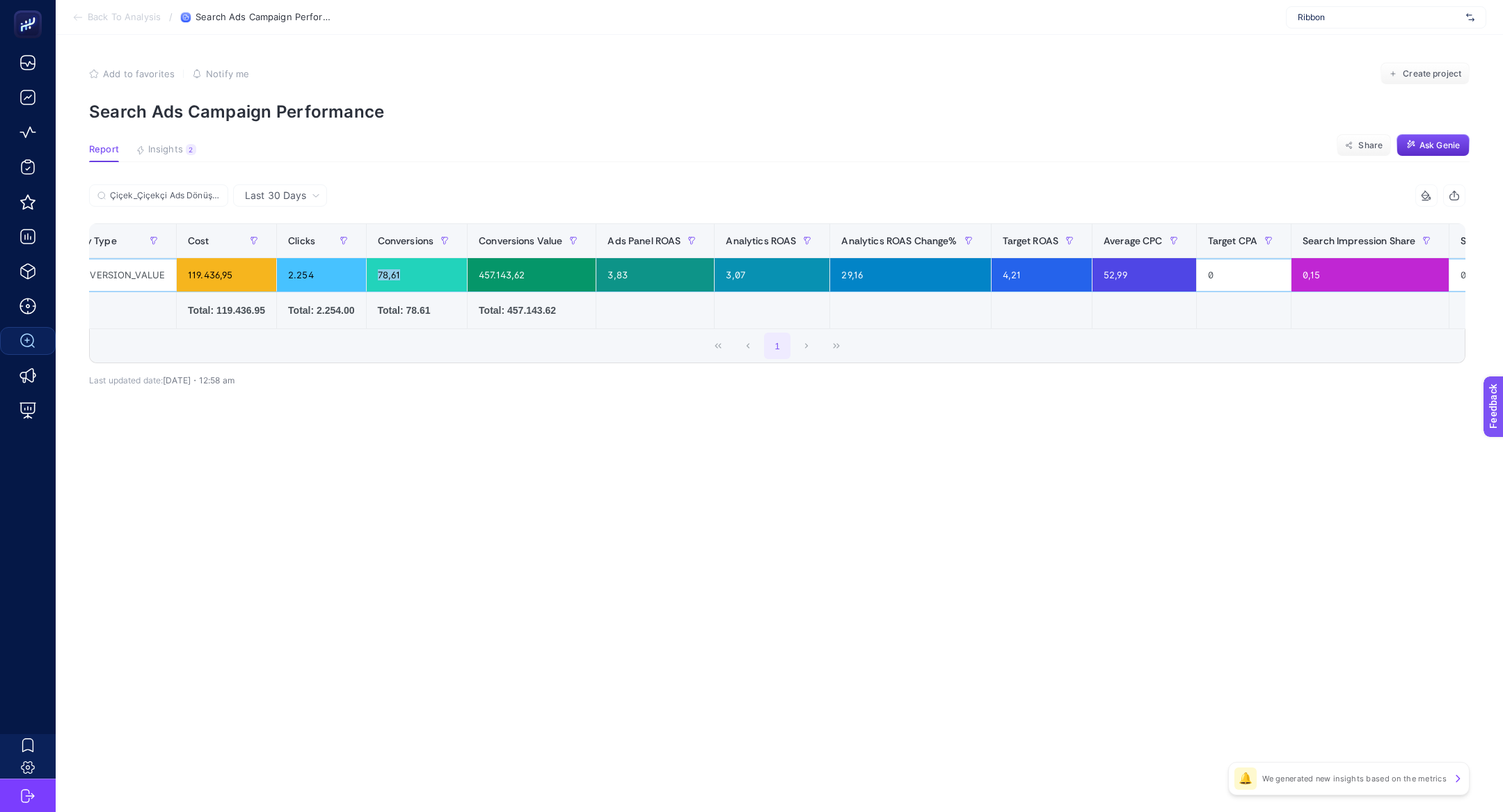
scroll to position [0, 288]
drag, startPoint x: 1047, startPoint y: 281, endPoint x: 995, endPoint y: 288, distance: 52.5
click at [995, 288] on div "4,21" at bounding box center [1039, 275] width 101 height 34
drag, startPoint x: 606, startPoint y: 287, endPoint x: 684, endPoint y: 294, distance: 78.3
click at [684, 294] on table "Campaign Name Bidding Strategy Type Cost Clicks Conversions Conversions Value A…" at bounding box center [926, 276] width 2253 height 106
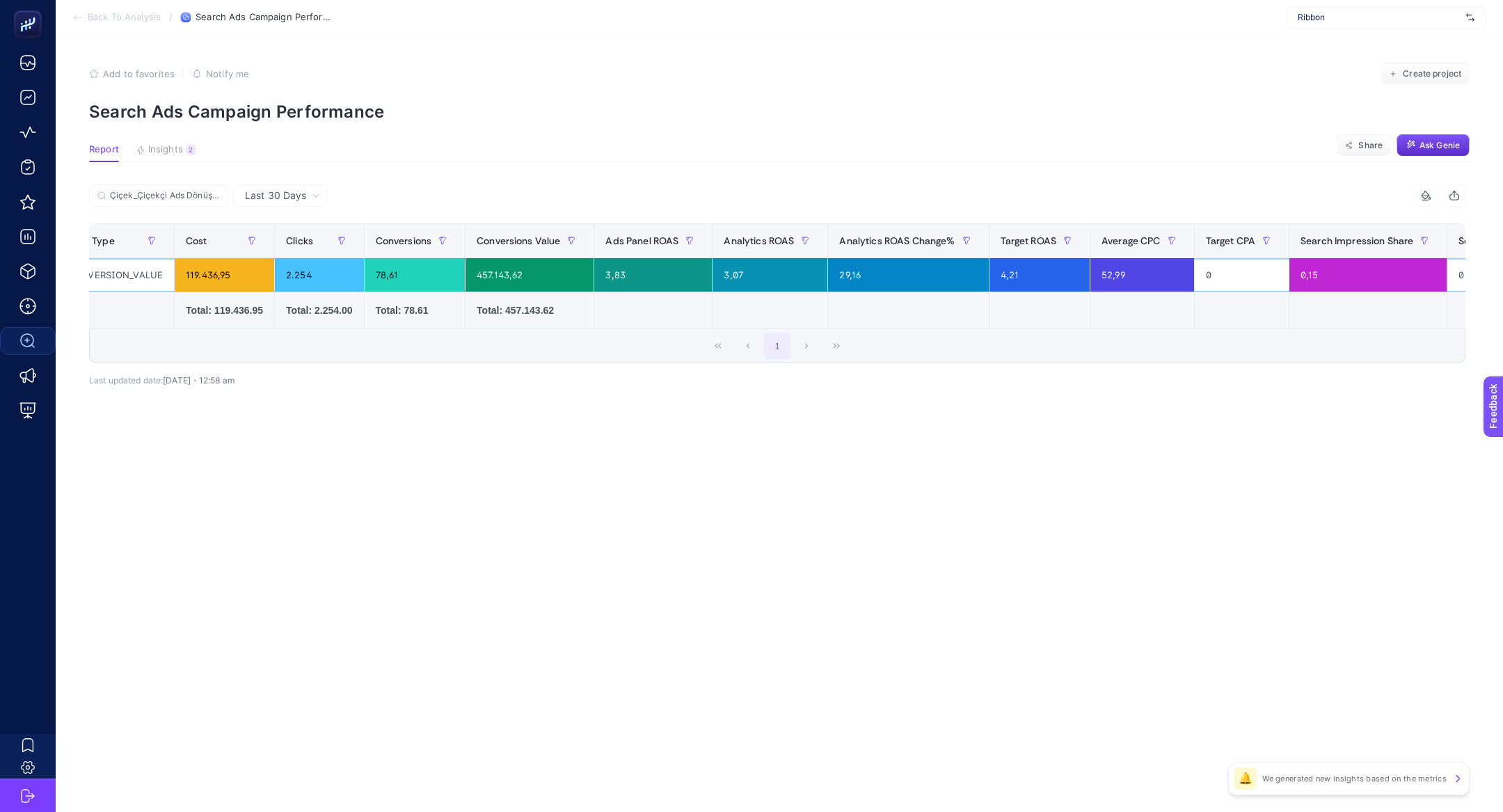
click at [775, 275] on div "3,07" at bounding box center [769, 275] width 115 height 34
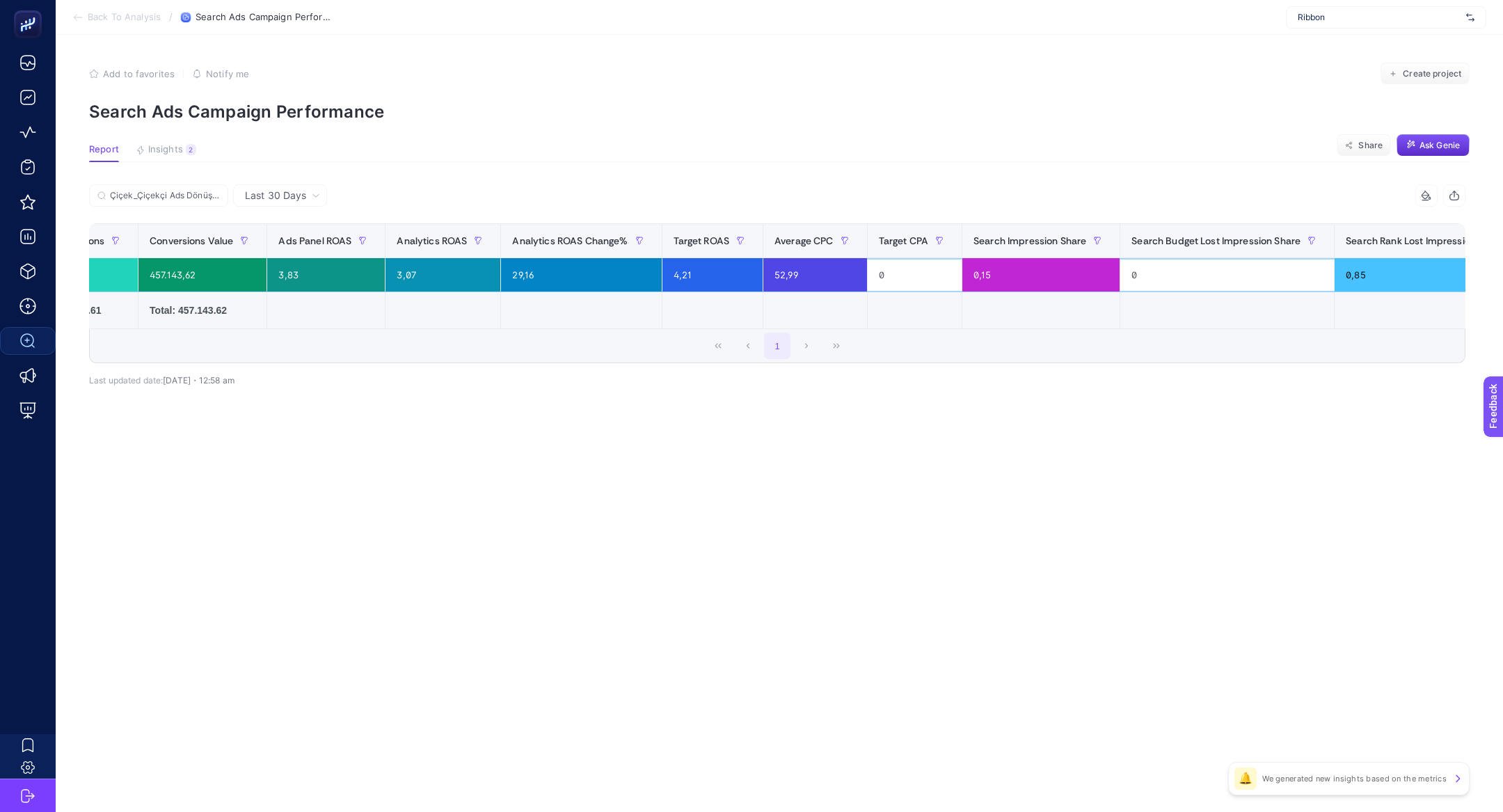
scroll to position [0, 734]
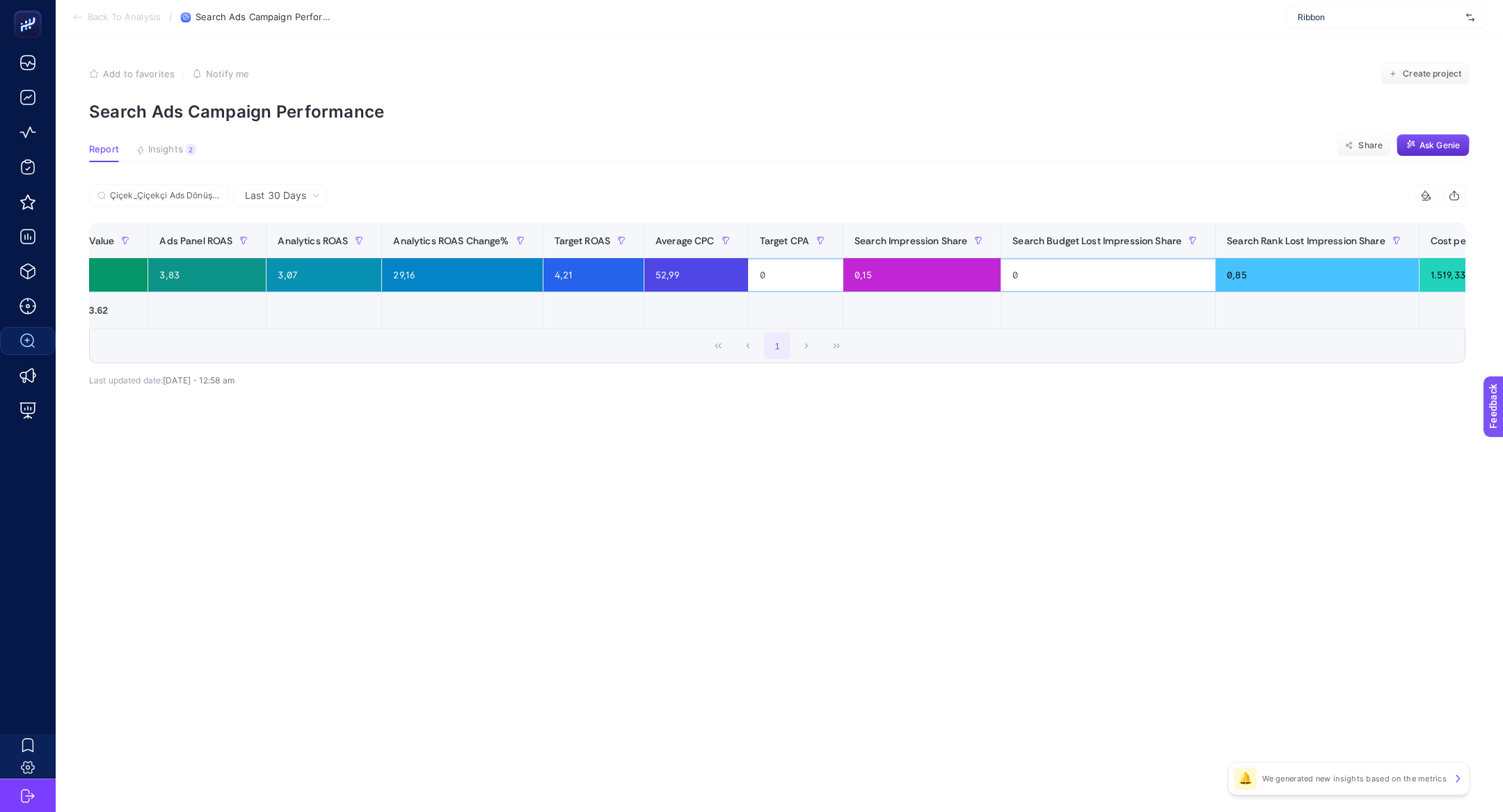
click at [1235, 283] on div "0,85" at bounding box center [1317, 275] width 204 height 34
click at [560, 269] on div "4,21" at bounding box center [593, 275] width 101 height 34
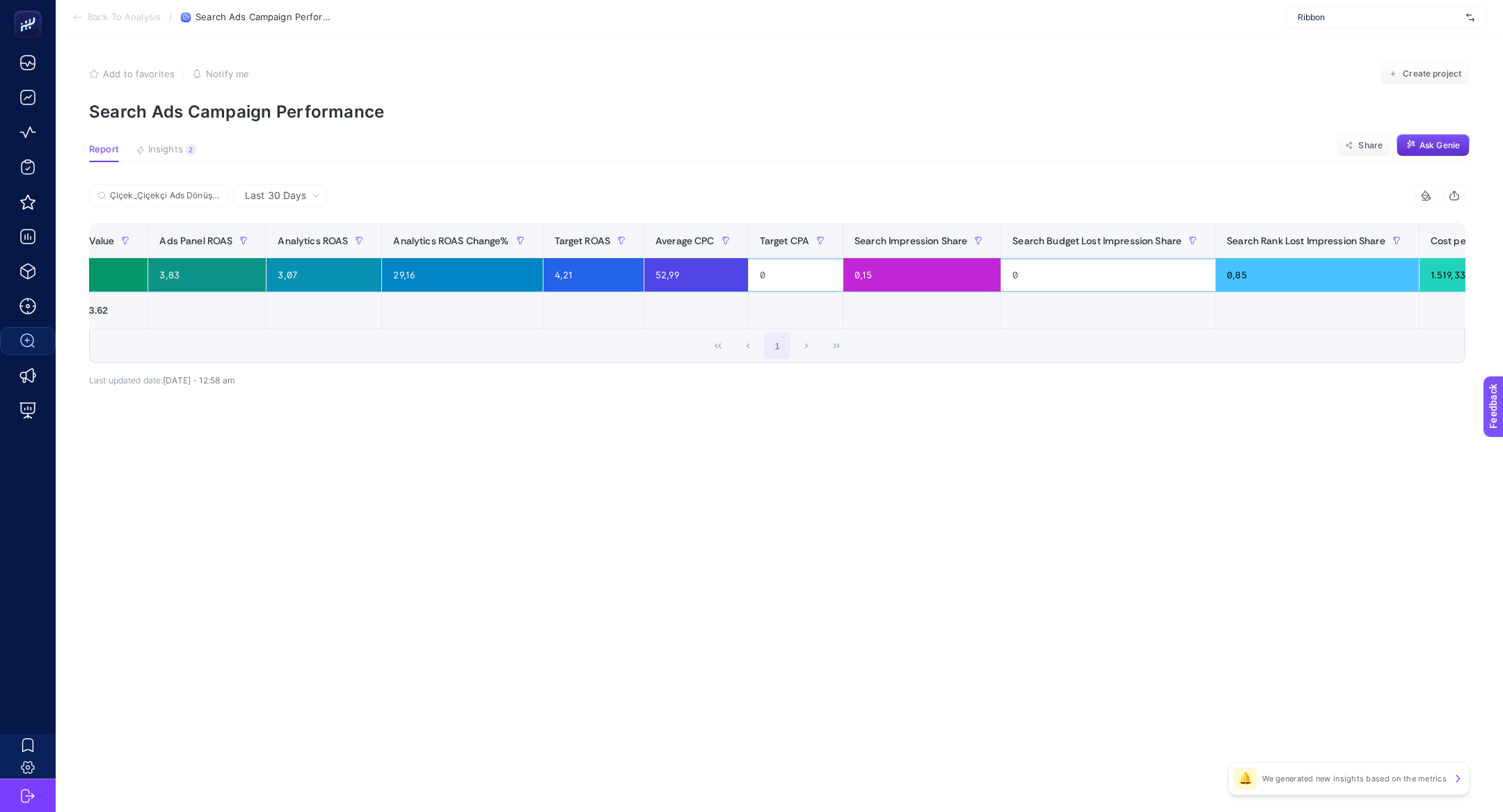
click at [560, 269] on div "4,21" at bounding box center [593, 275] width 101 height 34
click at [149, 151] on span "Insights" at bounding box center [166, 149] width 35 height 12
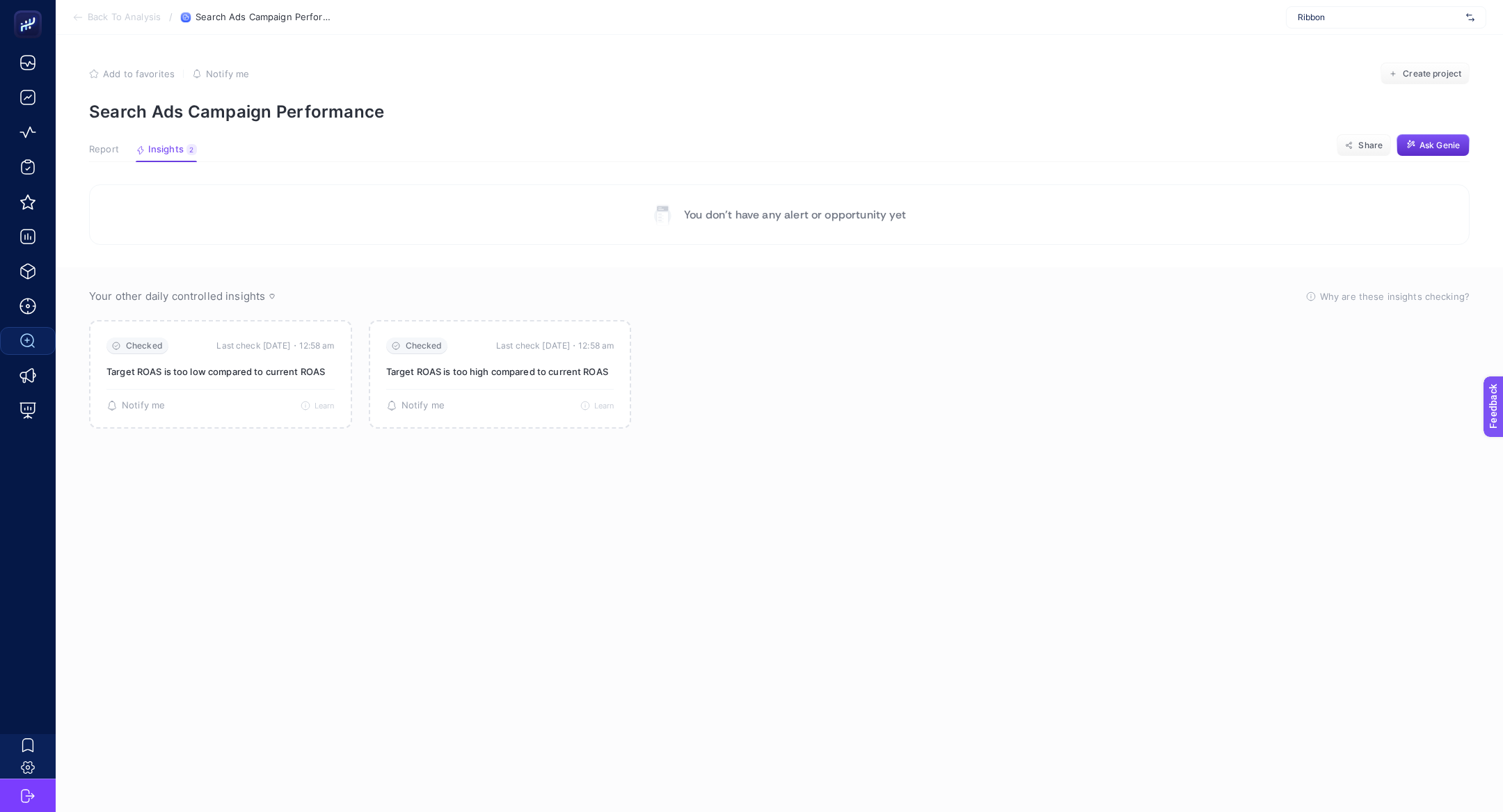
click at [102, 154] on span "Report" at bounding box center [103, 149] width 30 height 12
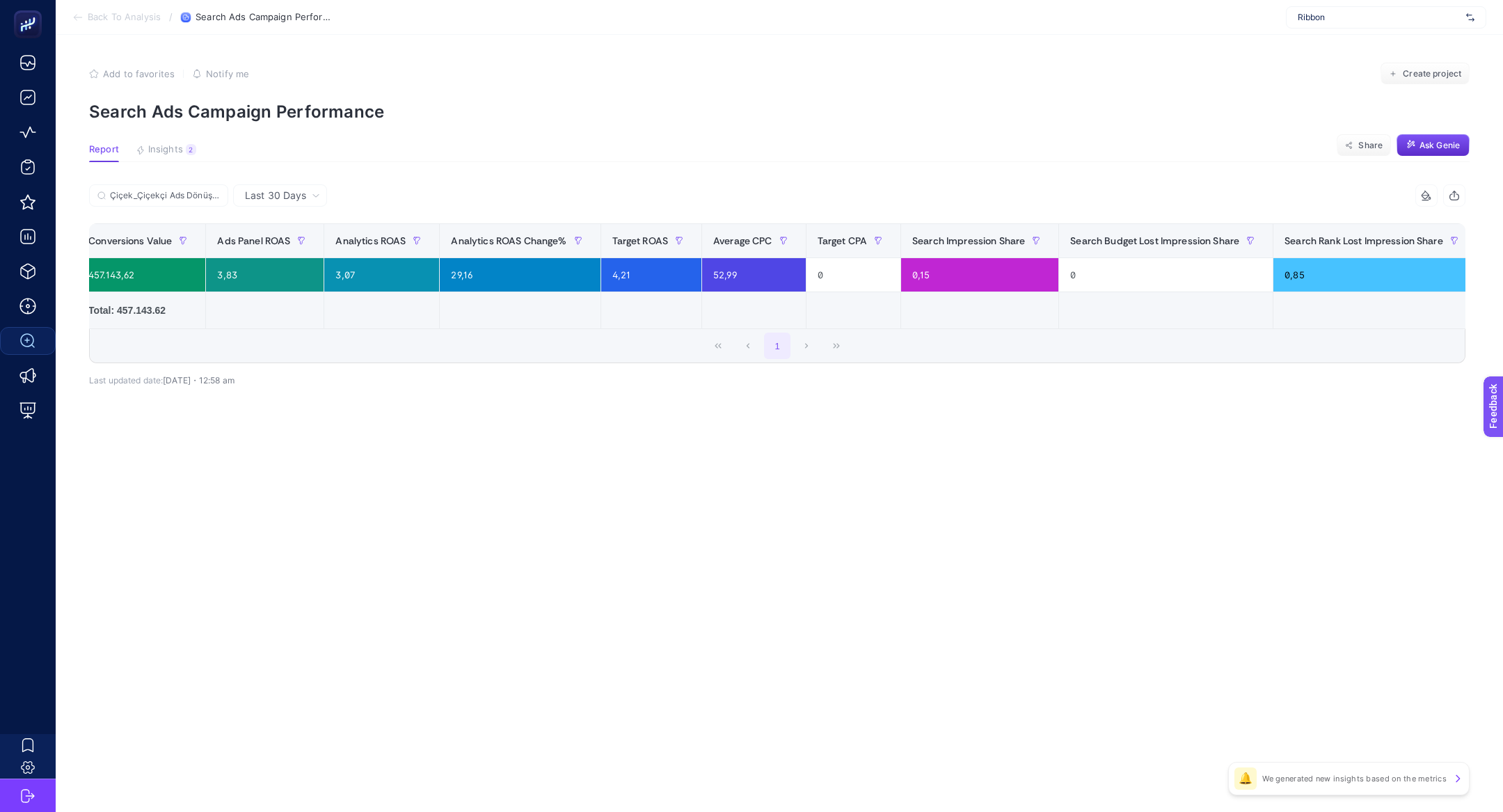
scroll to position [0, 683]
click at [245, 268] on div "3,83" at bounding box center [259, 275] width 118 height 34
click at [220, 268] on div "3,83" at bounding box center [259, 275] width 118 height 34
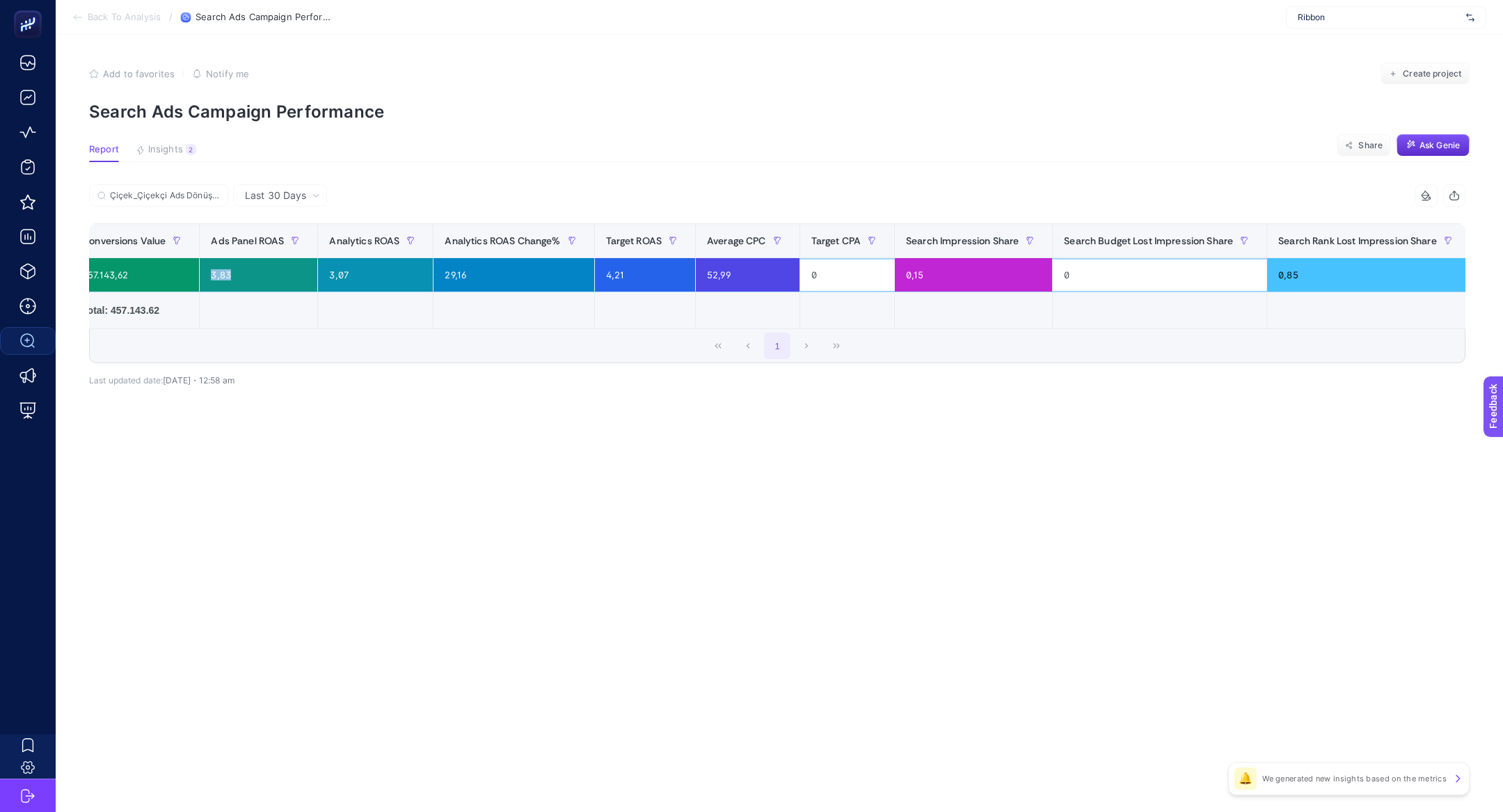
click at [220, 268] on div "3,83" at bounding box center [259, 275] width 118 height 34
click at [648, 273] on div "4,21" at bounding box center [645, 275] width 101 height 34
click at [236, 284] on div "3,83" at bounding box center [259, 275] width 118 height 34
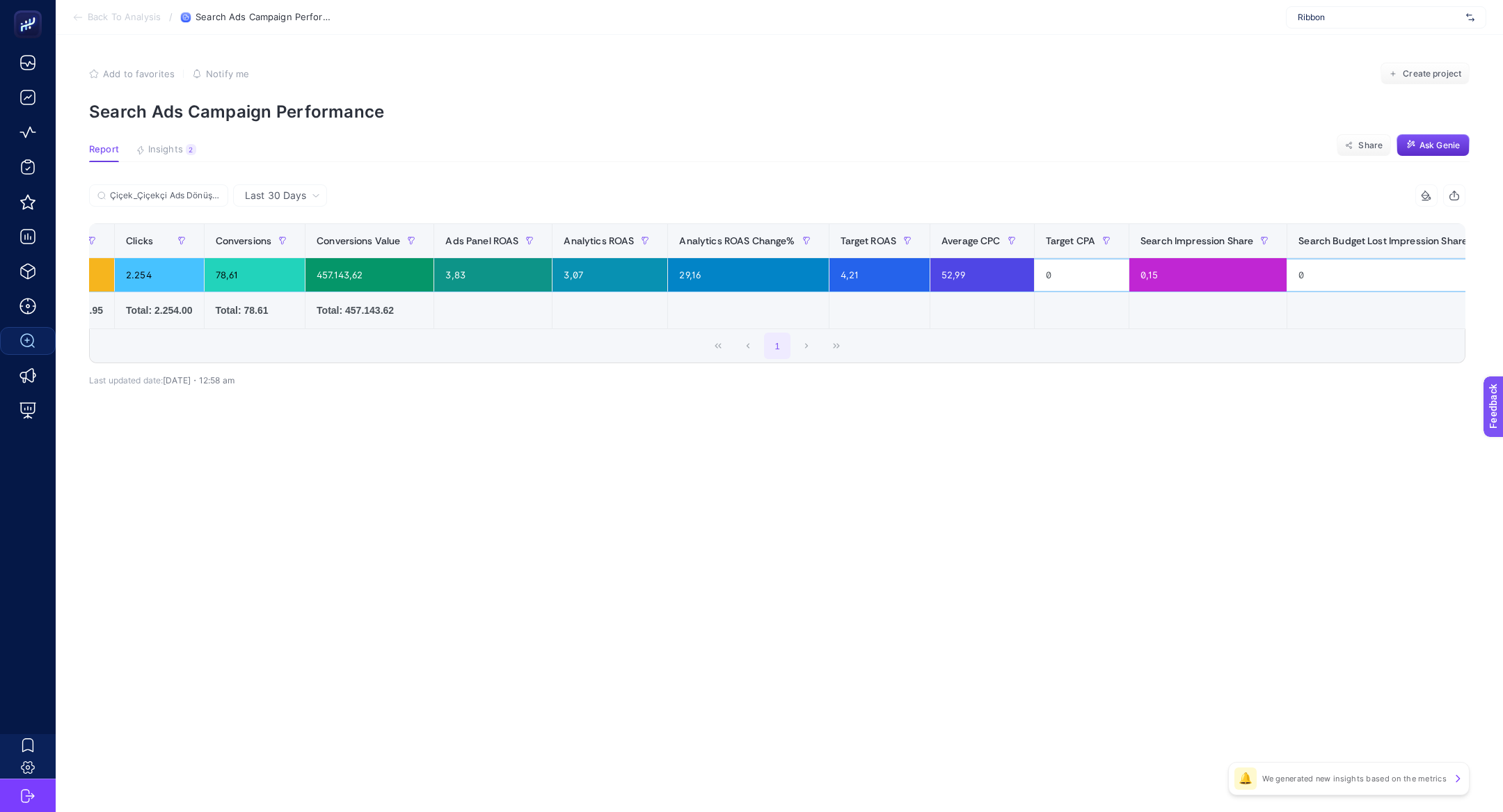
scroll to position [0, 0]
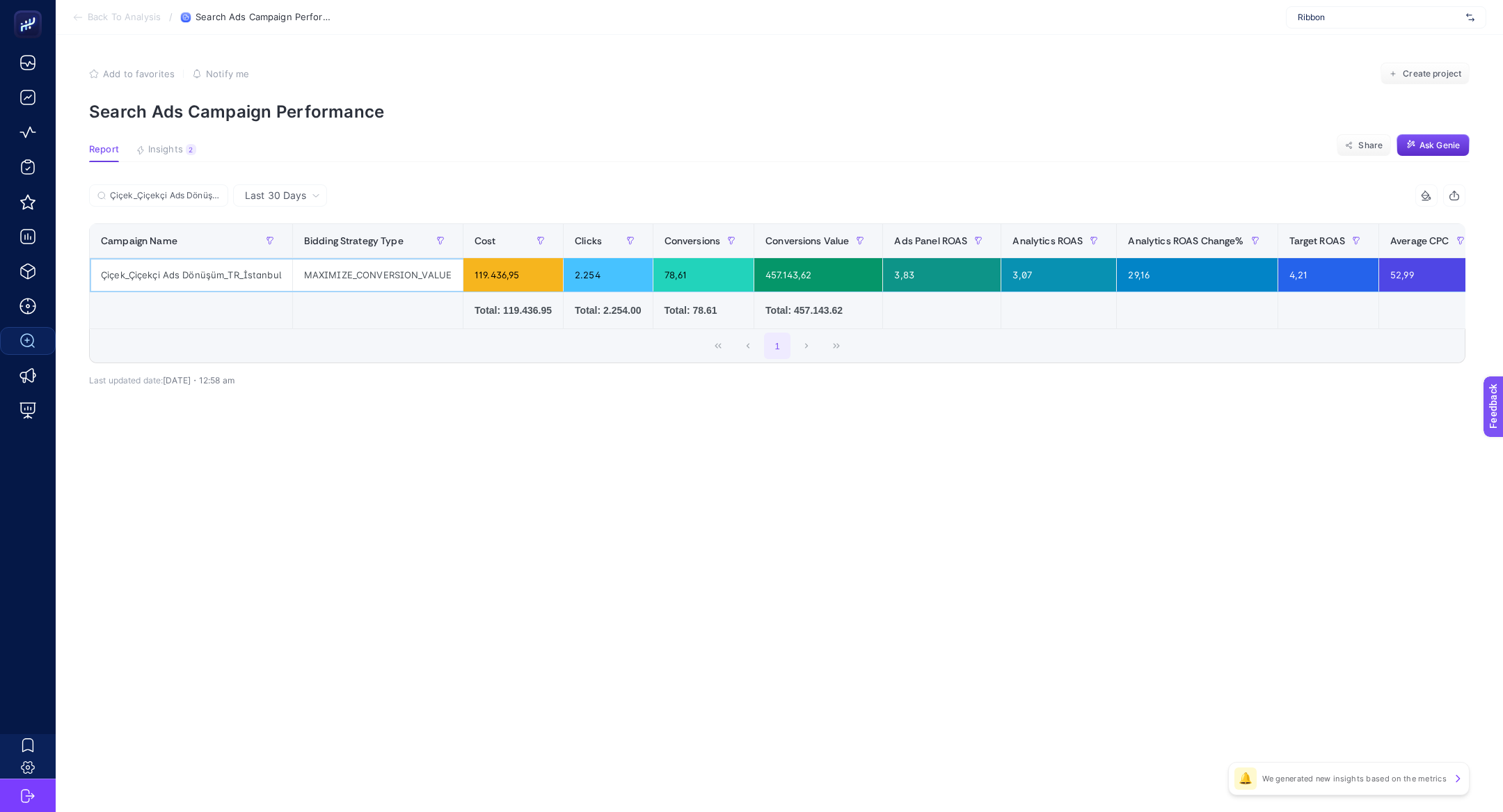
click at [138, 283] on div "Çiçek_Çiçekçi Ads Dönüşüm_TR_İstanbul" at bounding box center [191, 275] width 203 height 34
click at [138, 268] on div "Çiçek_Çiçekçi Ads Dönüşüm_TR_İstanbul" at bounding box center [191, 275] width 203 height 34
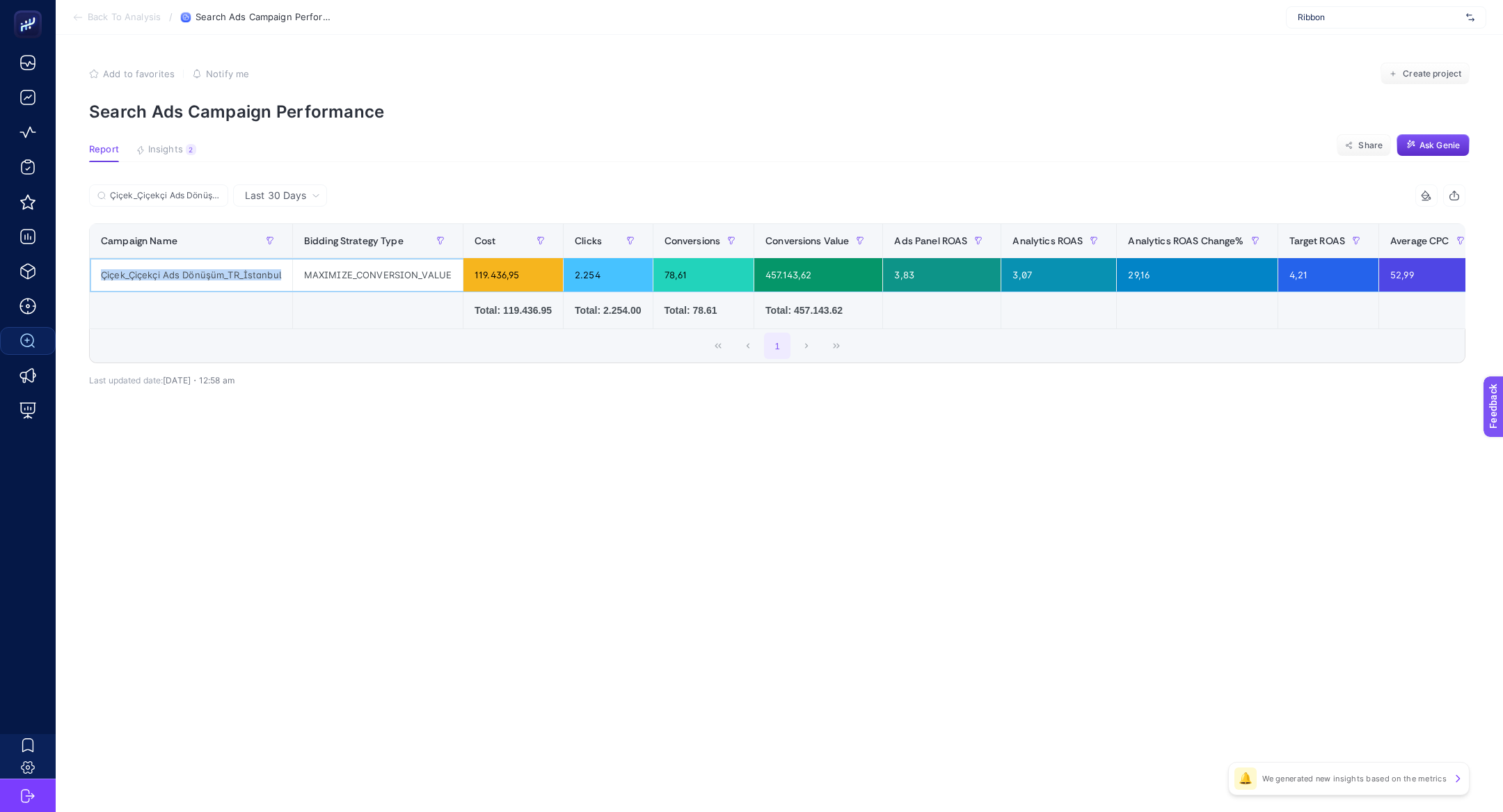
copy tr "Çiçek_Çiçekçi Ads Dönüşüm_TR_İstanbul"
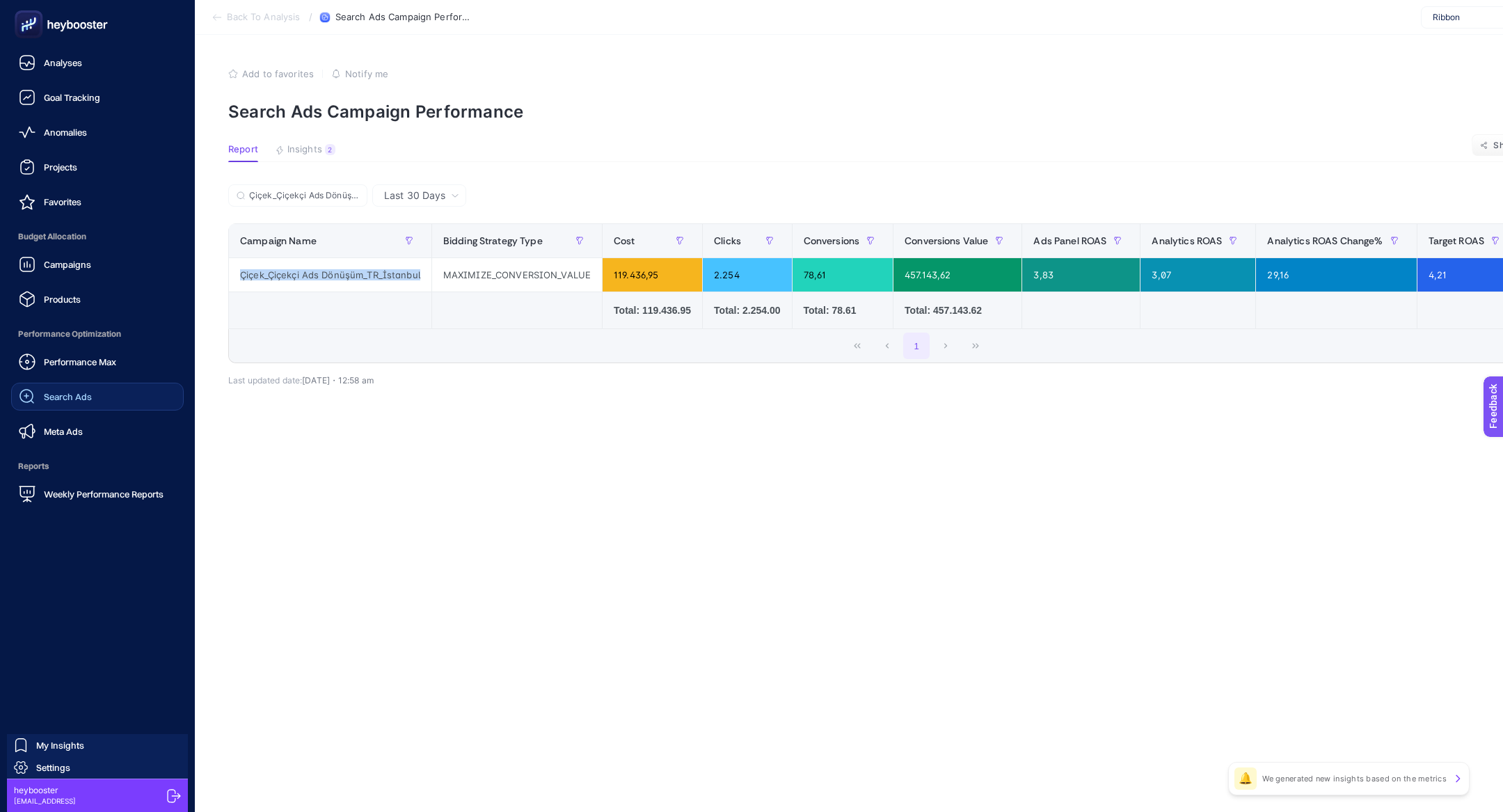
click at [64, 398] on span "Search Ads" at bounding box center [68, 396] width 48 height 12
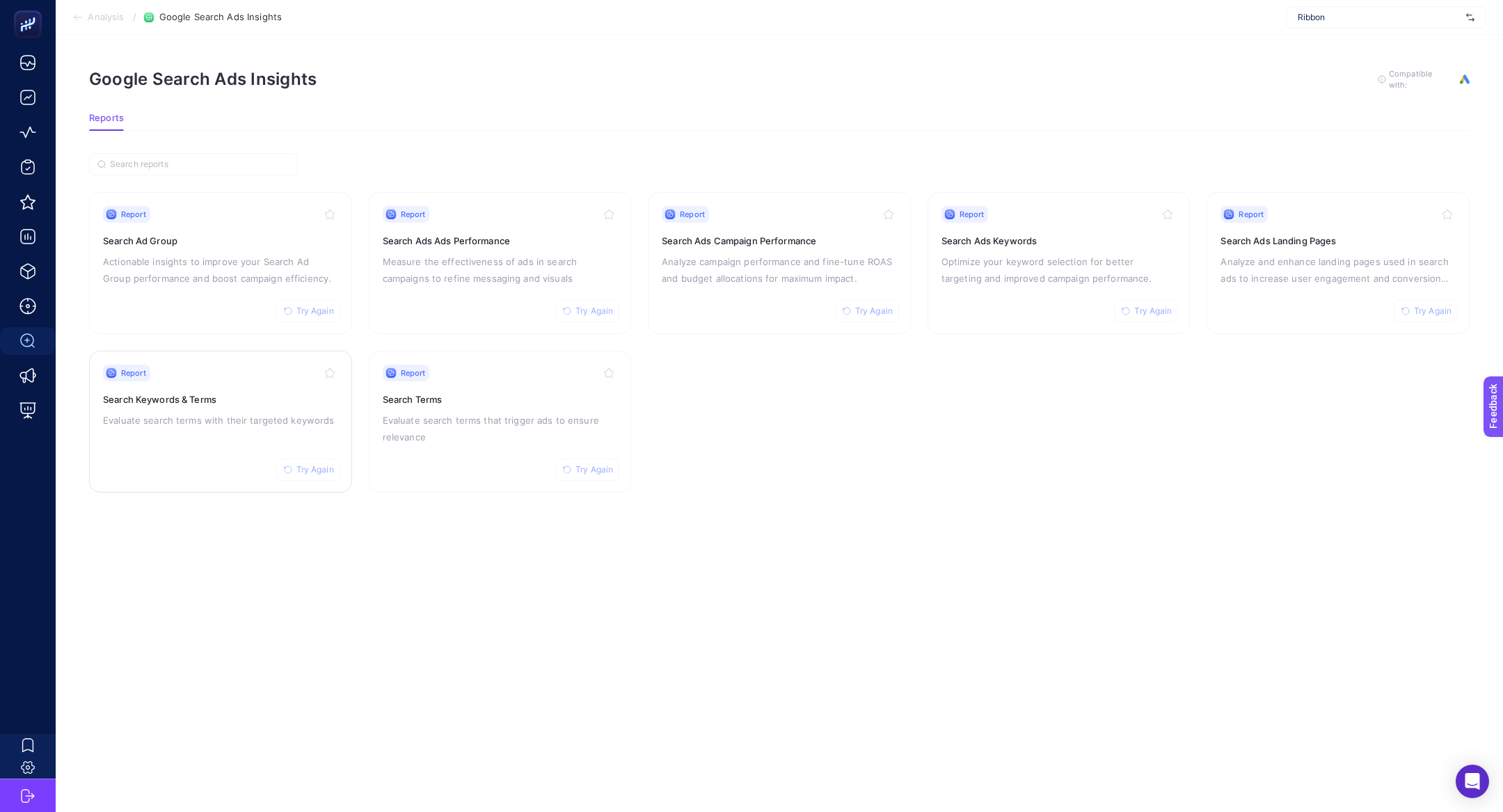
click at [185, 453] on div "Report Try Again Search Keywords & Terms Evaluate search terms with their targe…" at bounding box center [221, 421] width 235 height 114
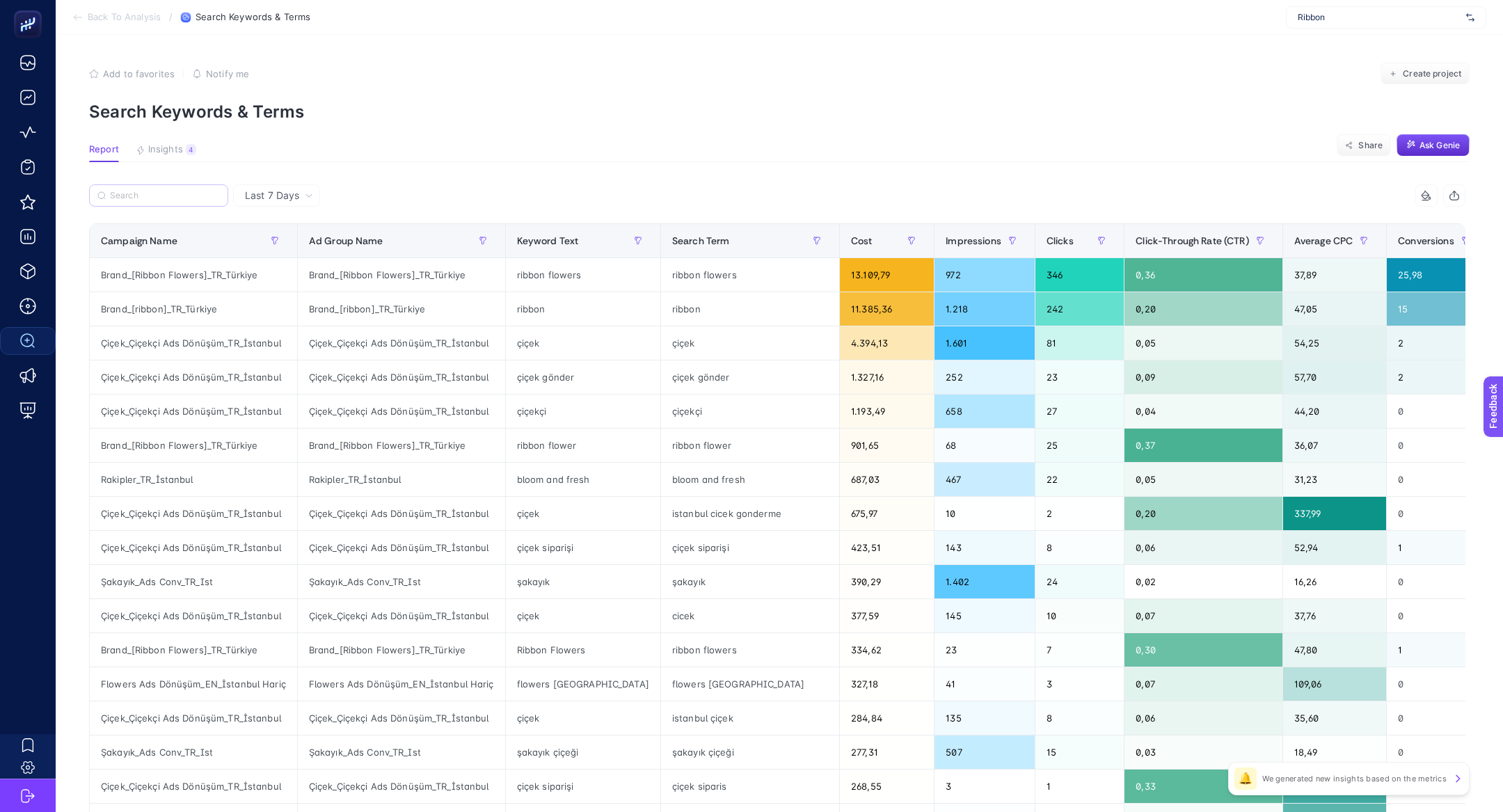
click at [150, 201] on label at bounding box center [158, 195] width 139 height 22
click at [150, 201] on input "Search" at bounding box center [165, 196] width 110 height 11
paste input "Çiçek_Çiçekçi Ads Dönüşüm_TR_İstanbul"
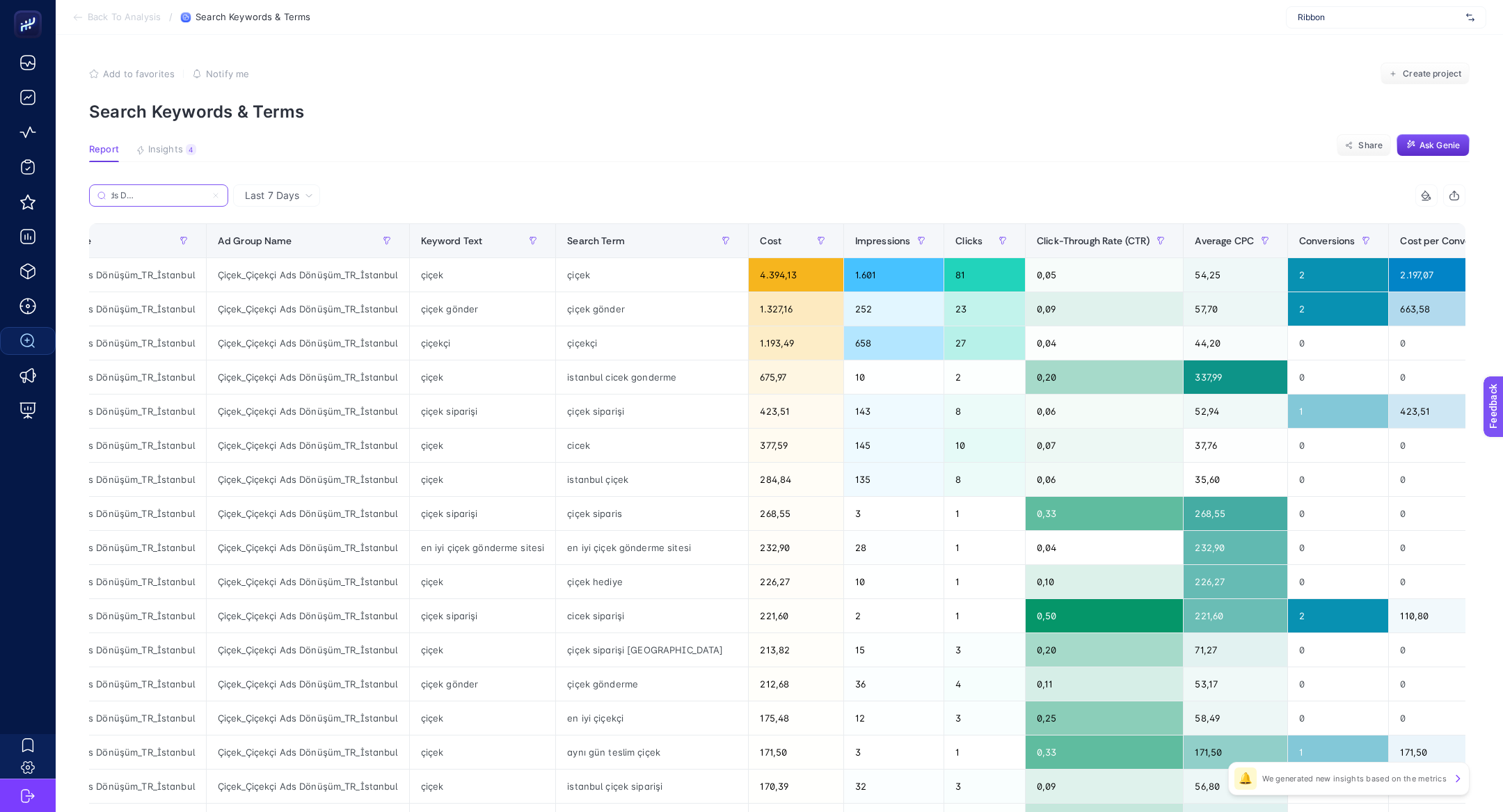
scroll to position [0, 104]
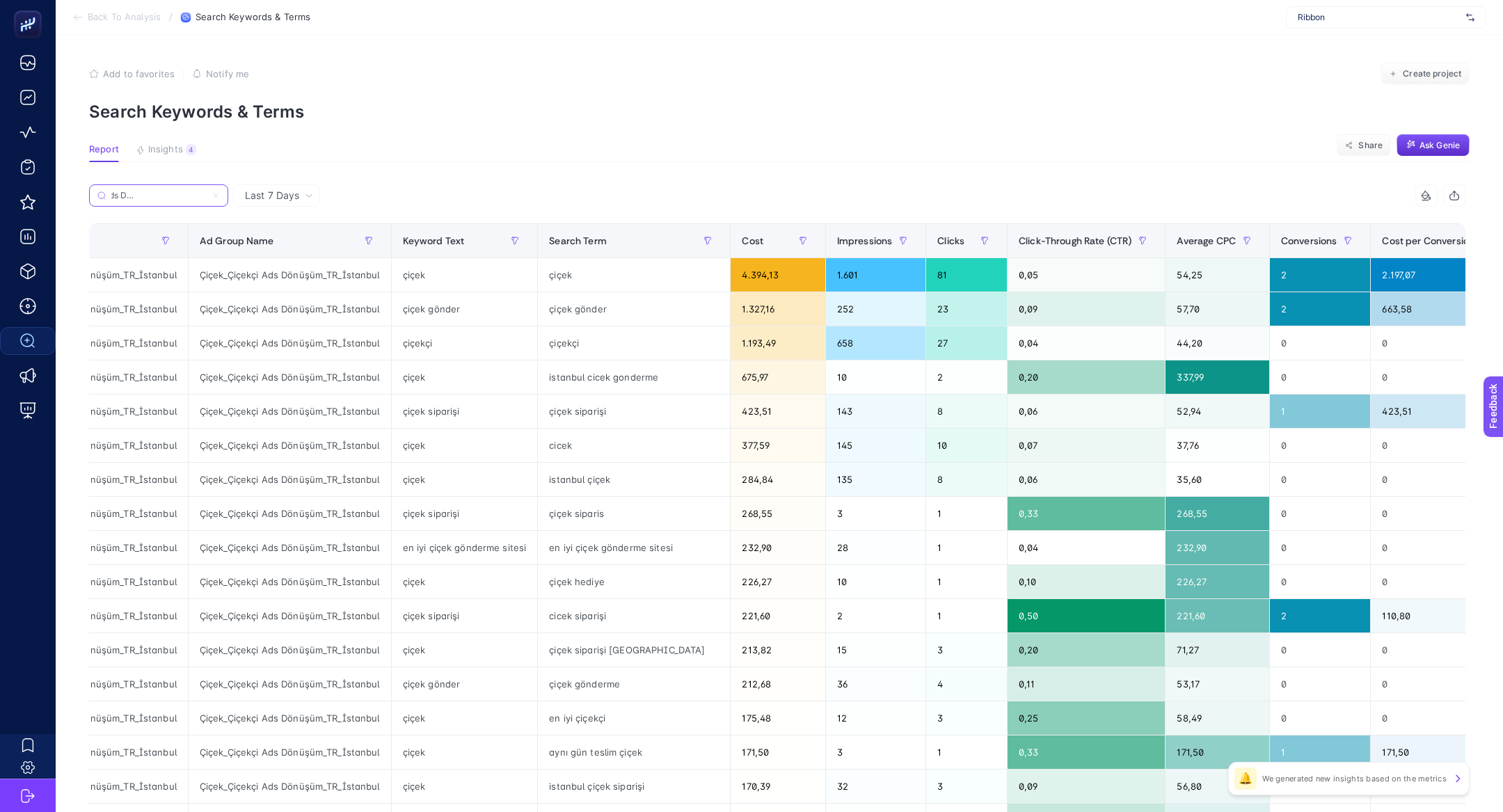
type input "Çiçek_Çiçekçi Ads Dönüşüm_TR_İstanbul"
click at [1007, 375] on div "0,20" at bounding box center [1085, 377] width 157 height 34
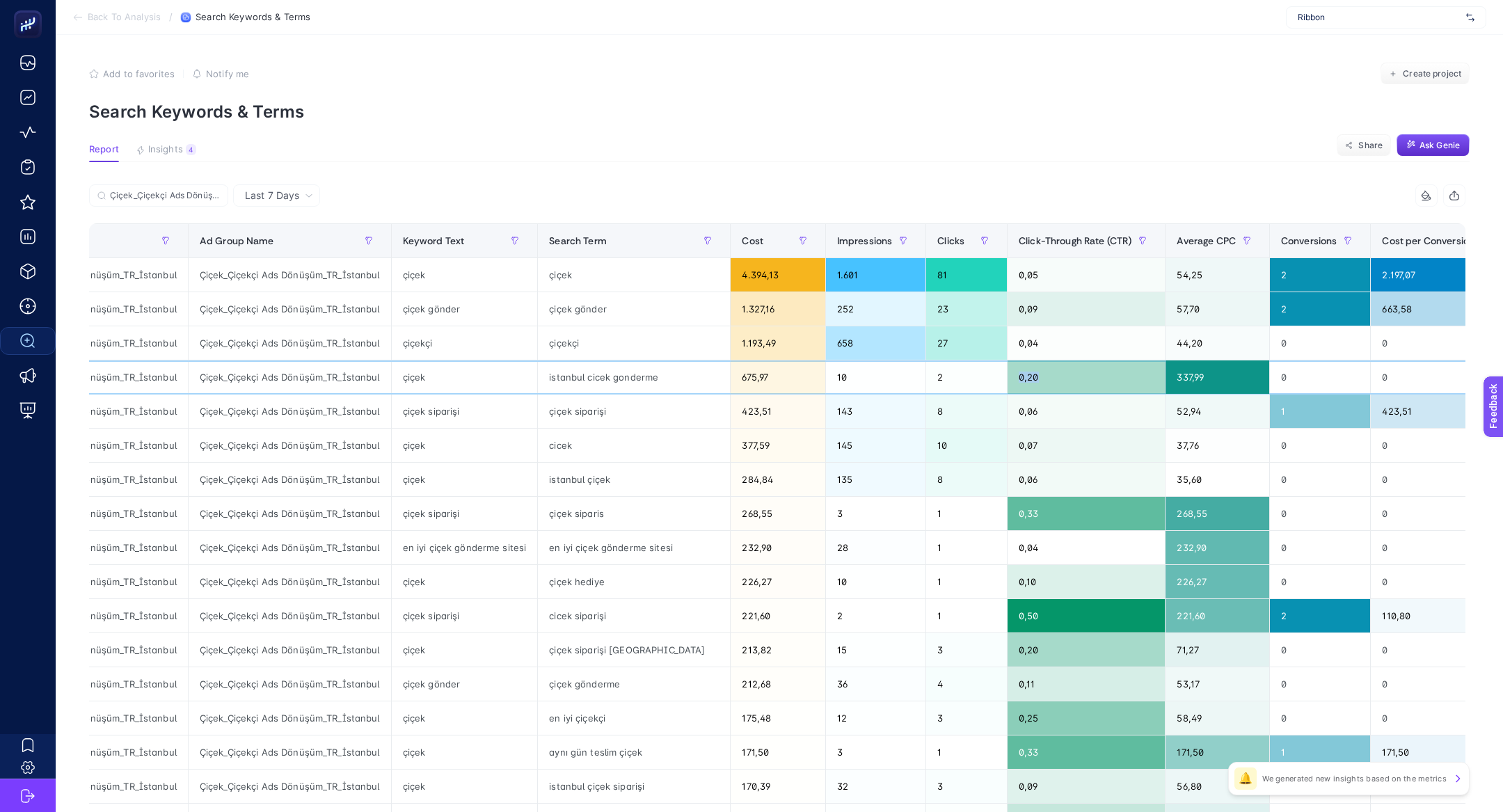
click at [1007, 375] on div "0,20" at bounding box center [1085, 377] width 157 height 34
click at [1176, 241] on span "Average CPC" at bounding box center [1205, 241] width 59 height 12
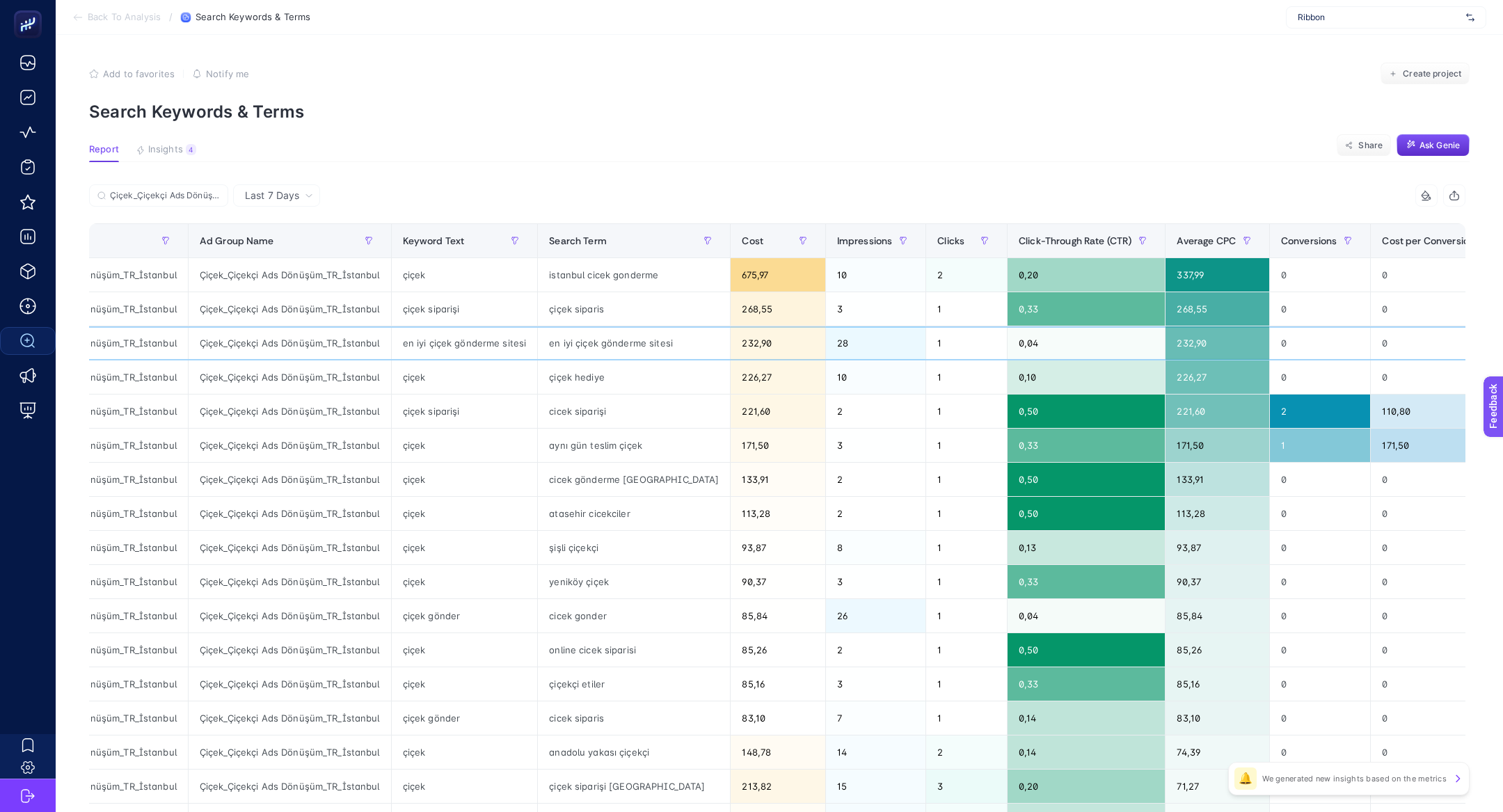
click at [587, 347] on div "en iyi çiçek gönderme sitesi" at bounding box center [633, 342] width 192 height 34
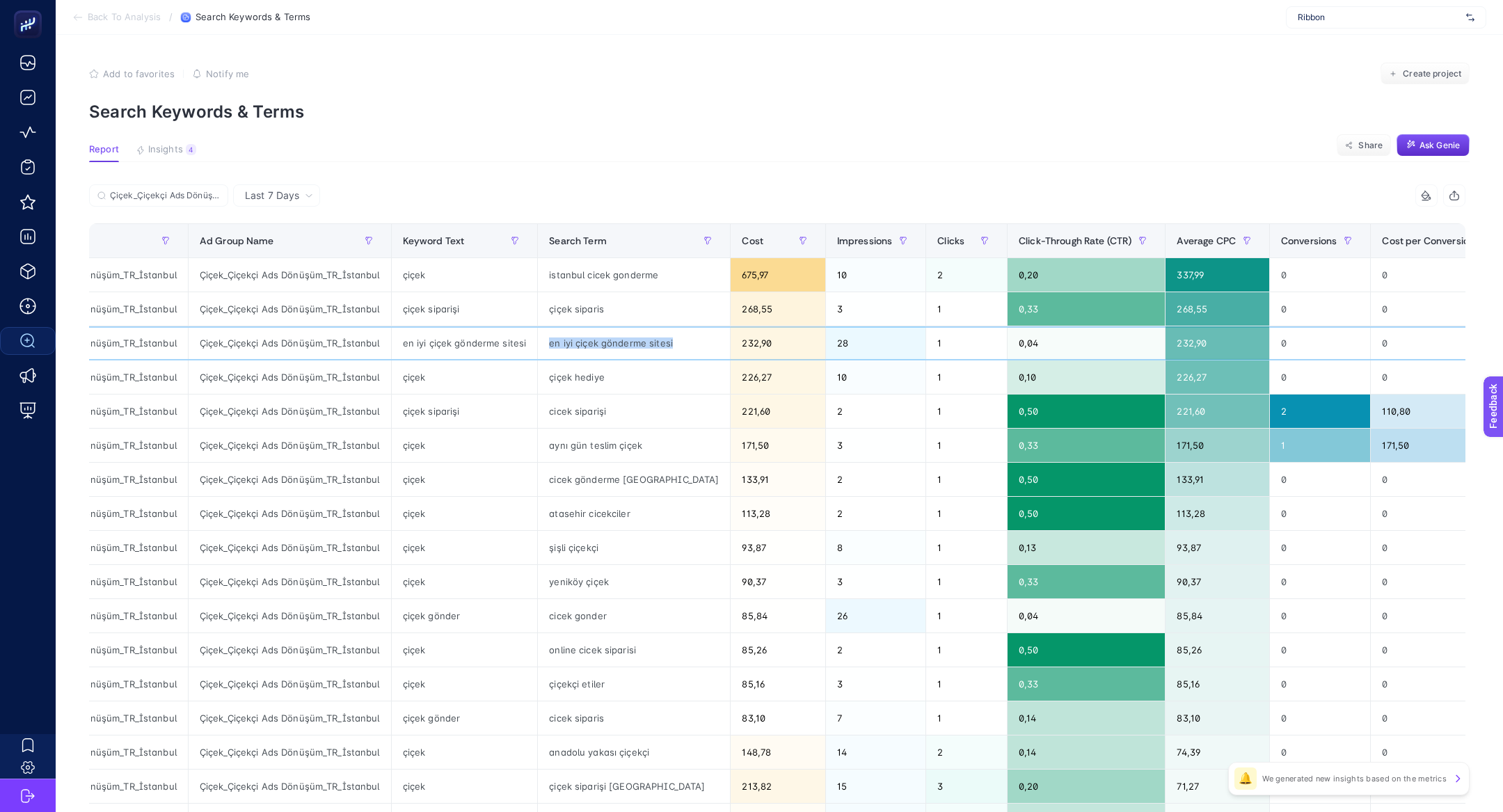
click at [587, 347] on div "en iyi çiçek gönderme sitesi" at bounding box center [633, 342] width 192 height 34
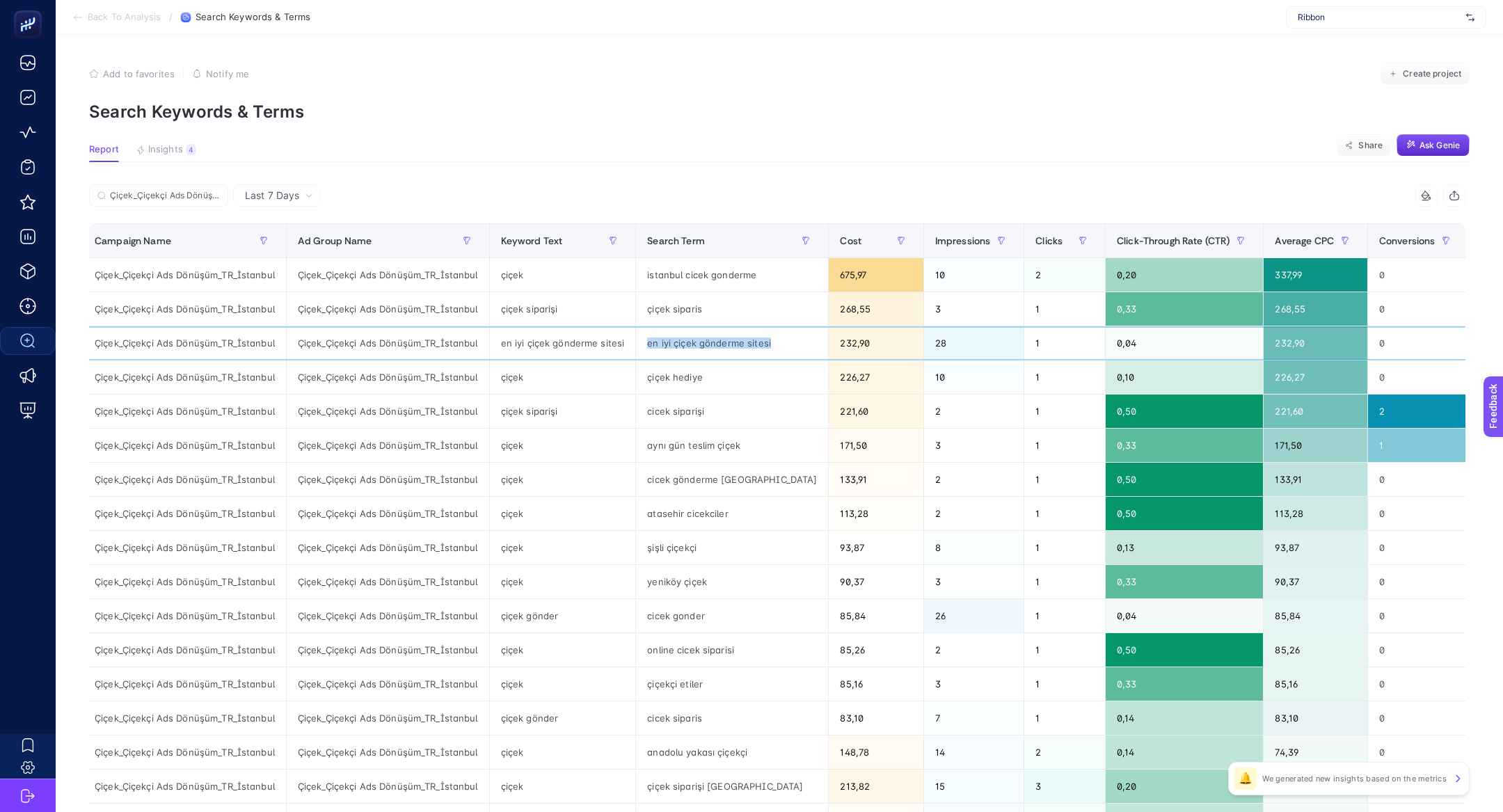
scroll to position [0, 13]
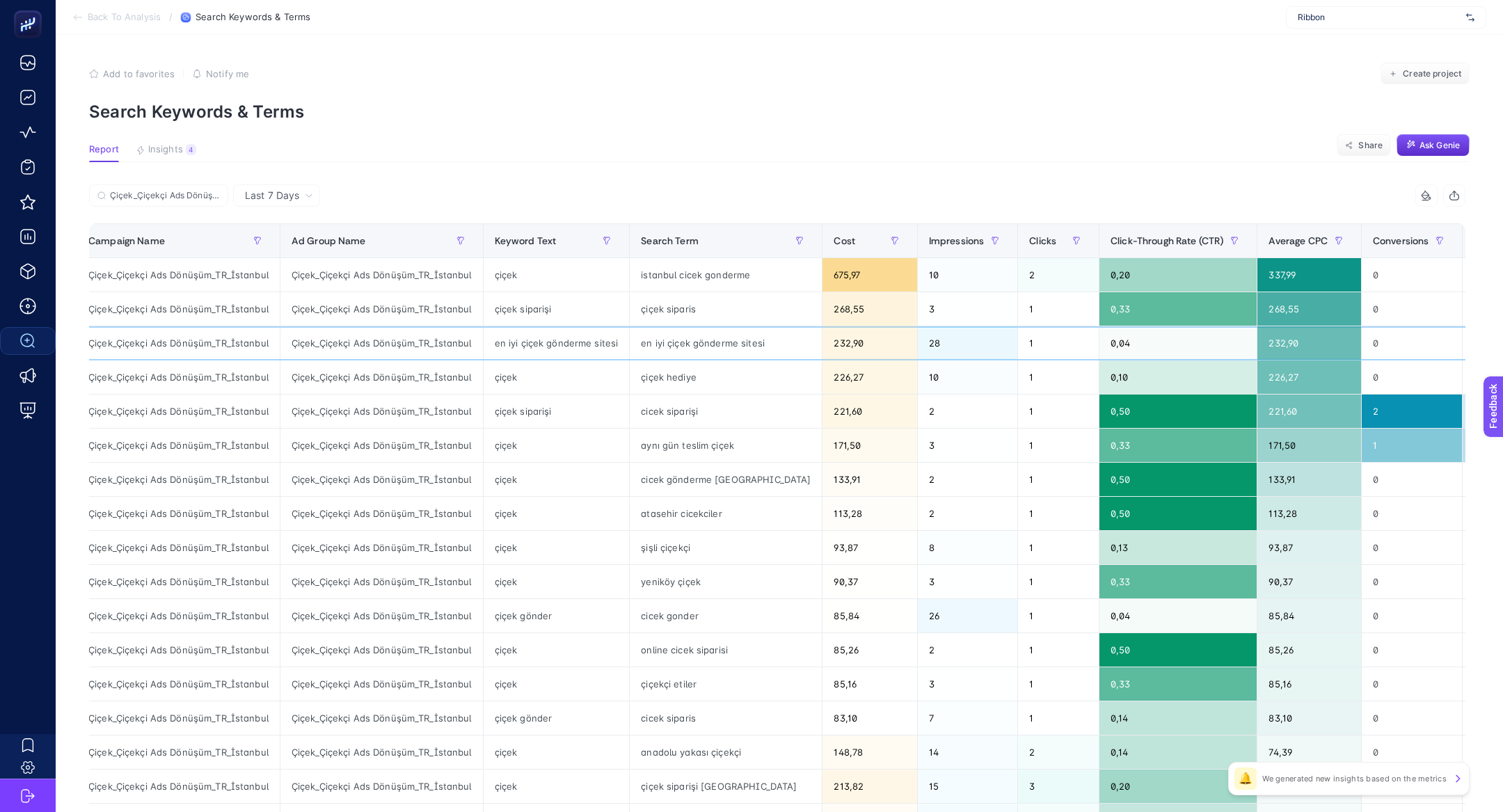
click at [539, 348] on div "en iyi çiçek gönderme sitesi" at bounding box center [556, 342] width 146 height 34
click at [664, 345] on div "en iyi çiçek gönderme sitesi" at bounding box center [725, 342] width 192 height 34
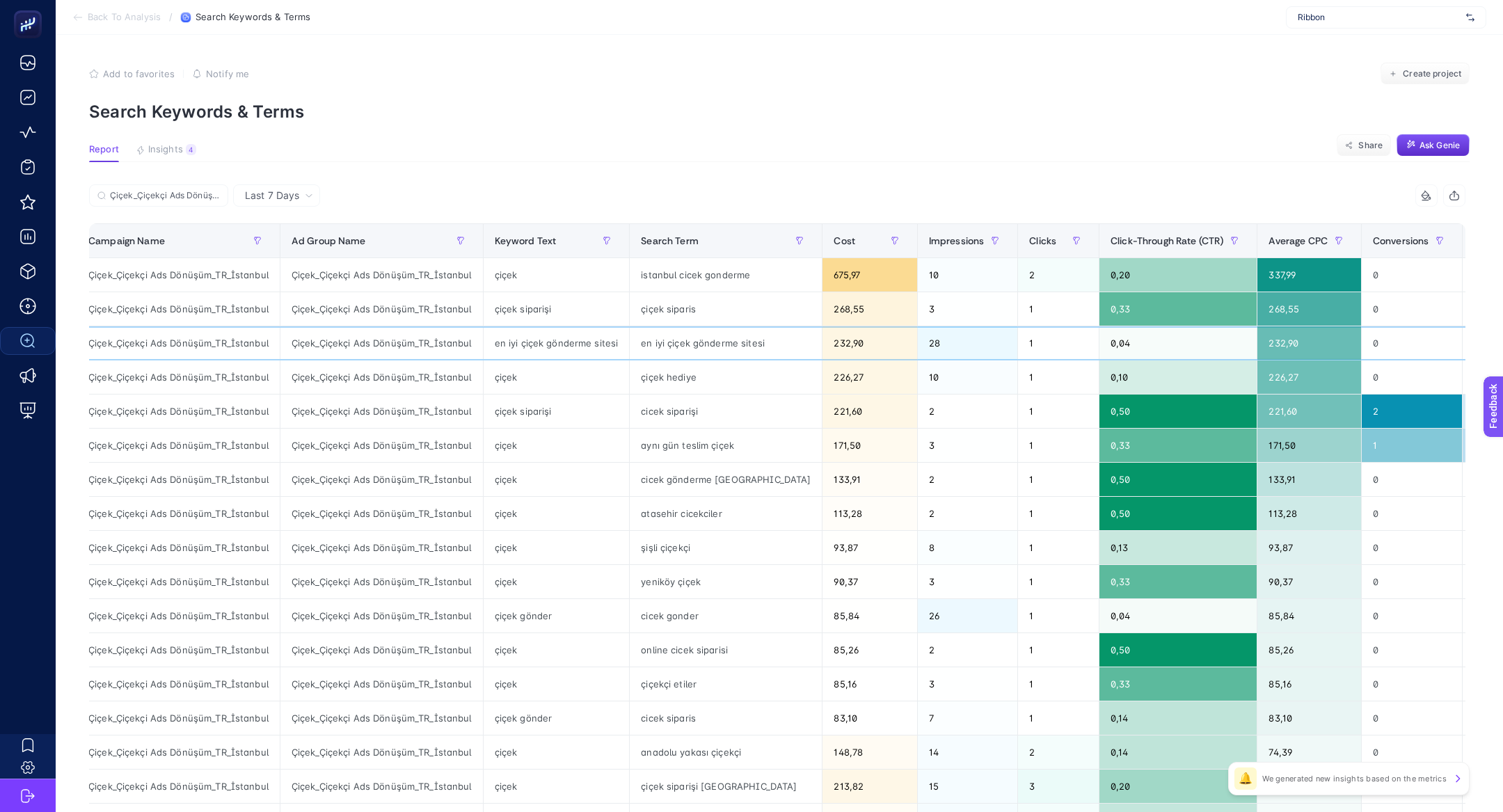
click at [664, 345] on div "en iyi çiçek gönderme sitesi" at bounding box center [725, 342] width 192 height 34
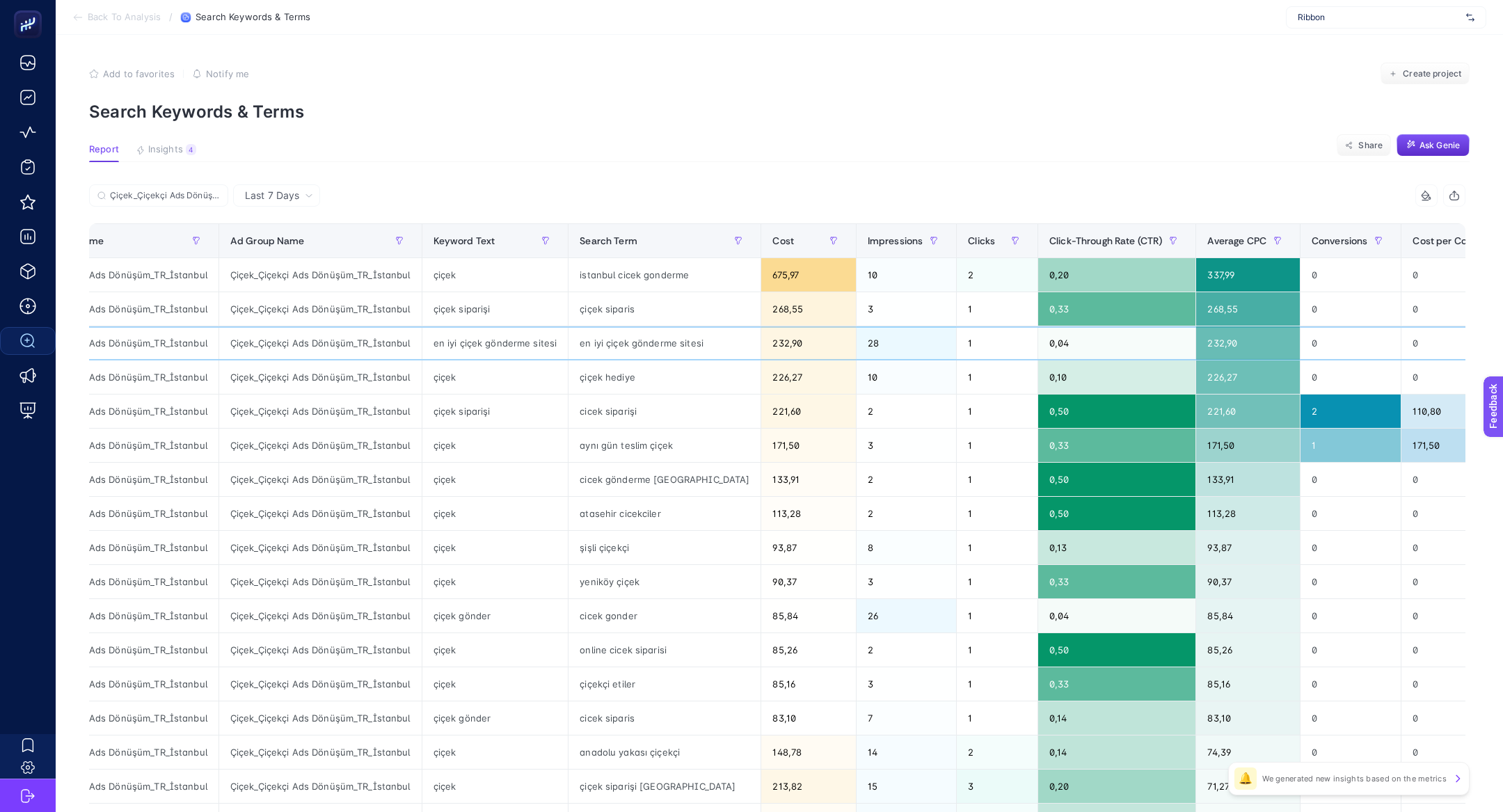
scroll to position [0, 86]
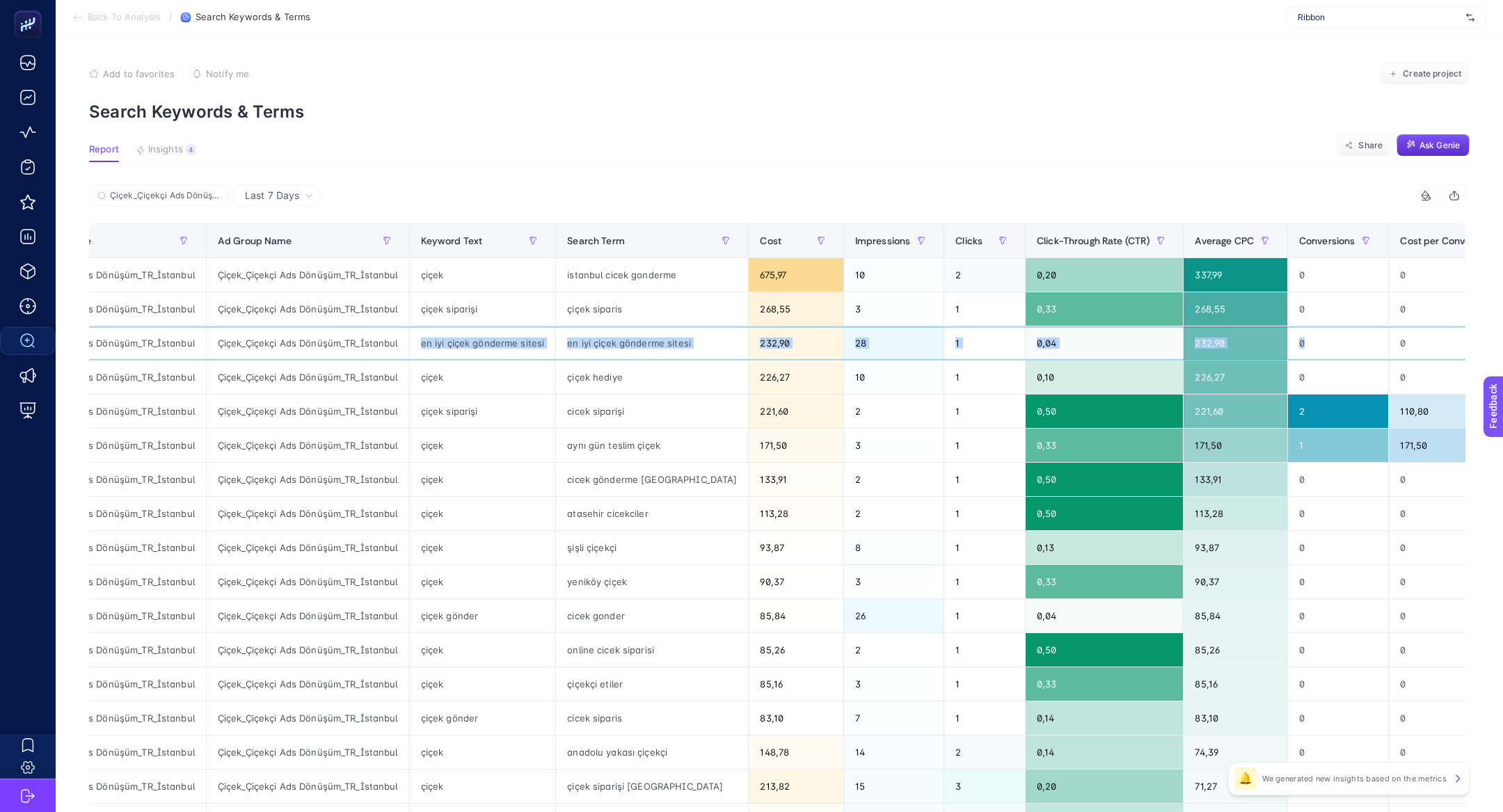
drag, startPoint x: 415, startPoint y: 340, endPoint x: 1269, endPoint y: 325, distance: 854.1
click at [1272, 333] on tr "Çiçek_Çiçekçi Ads Dönüşüm_TR_İstanbul Çiçek_Çiçekçi Ads Dönüşüm_TR_İstanbul en …" at bounding box center [890, 342] width 1773 height 34
click at [1288, 329] on div "0" at bounding box center [1338, 342] width 101 height 34
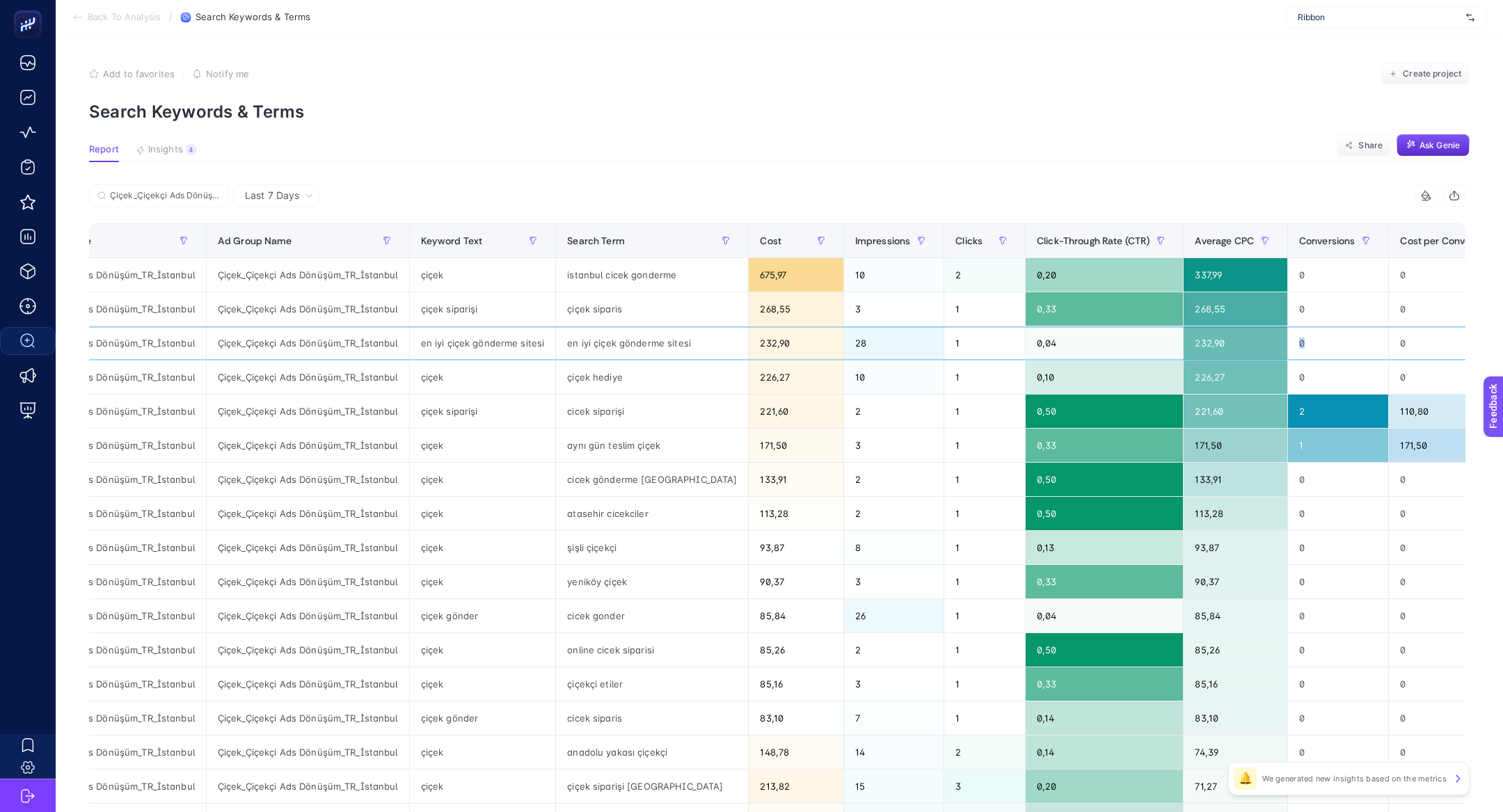
click at [1288, 329] on div "0" at bounding box center [1338, 342] width 101 height 34
click at [521, 343] on div "en iyi çiçek gönderme sitesi" at bounding box center [482, 342] width 146 height 34
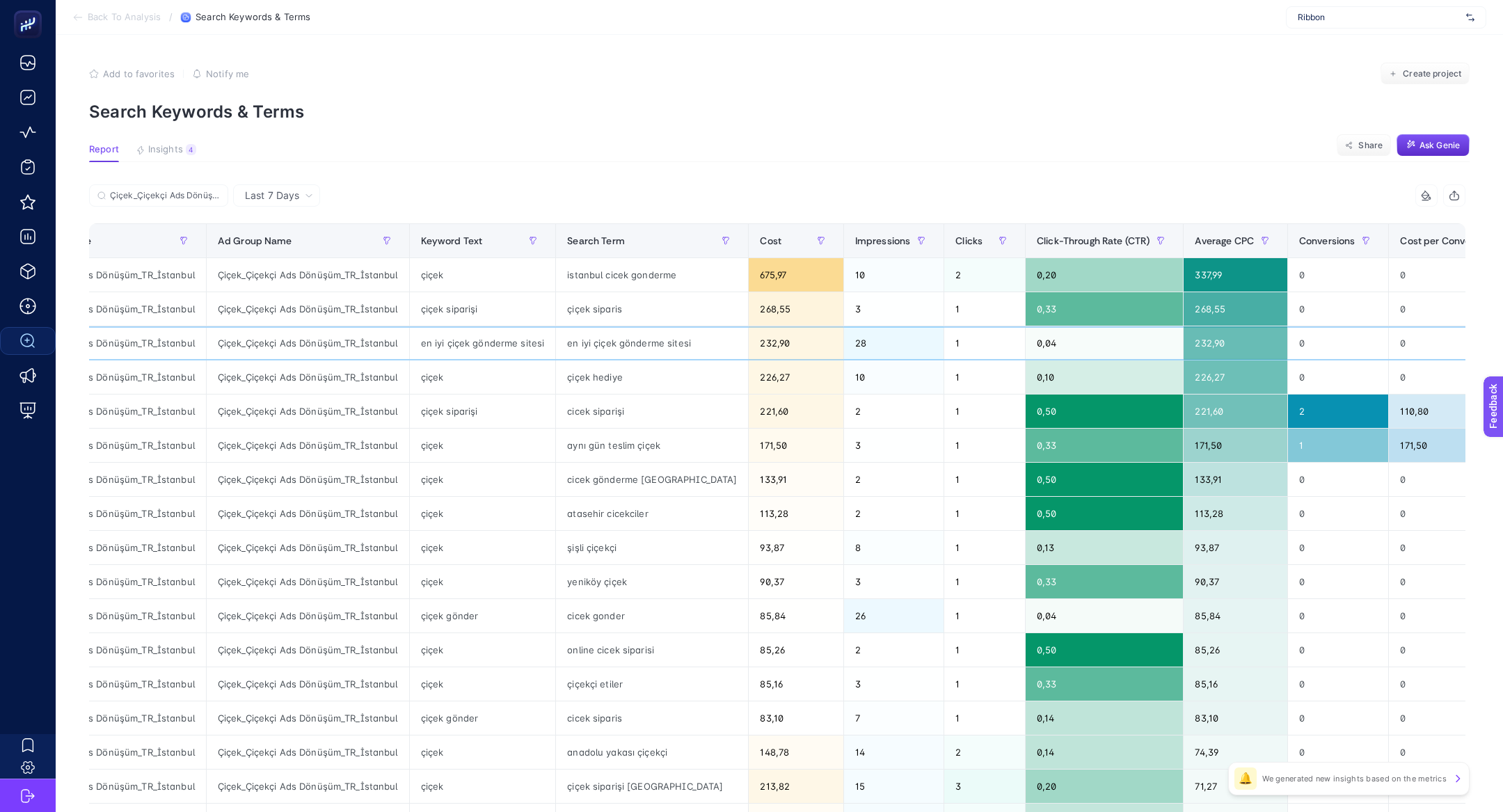
click at [1184, 341] on div "232,90" at bounding box center [1235, 342] width 103 height 34
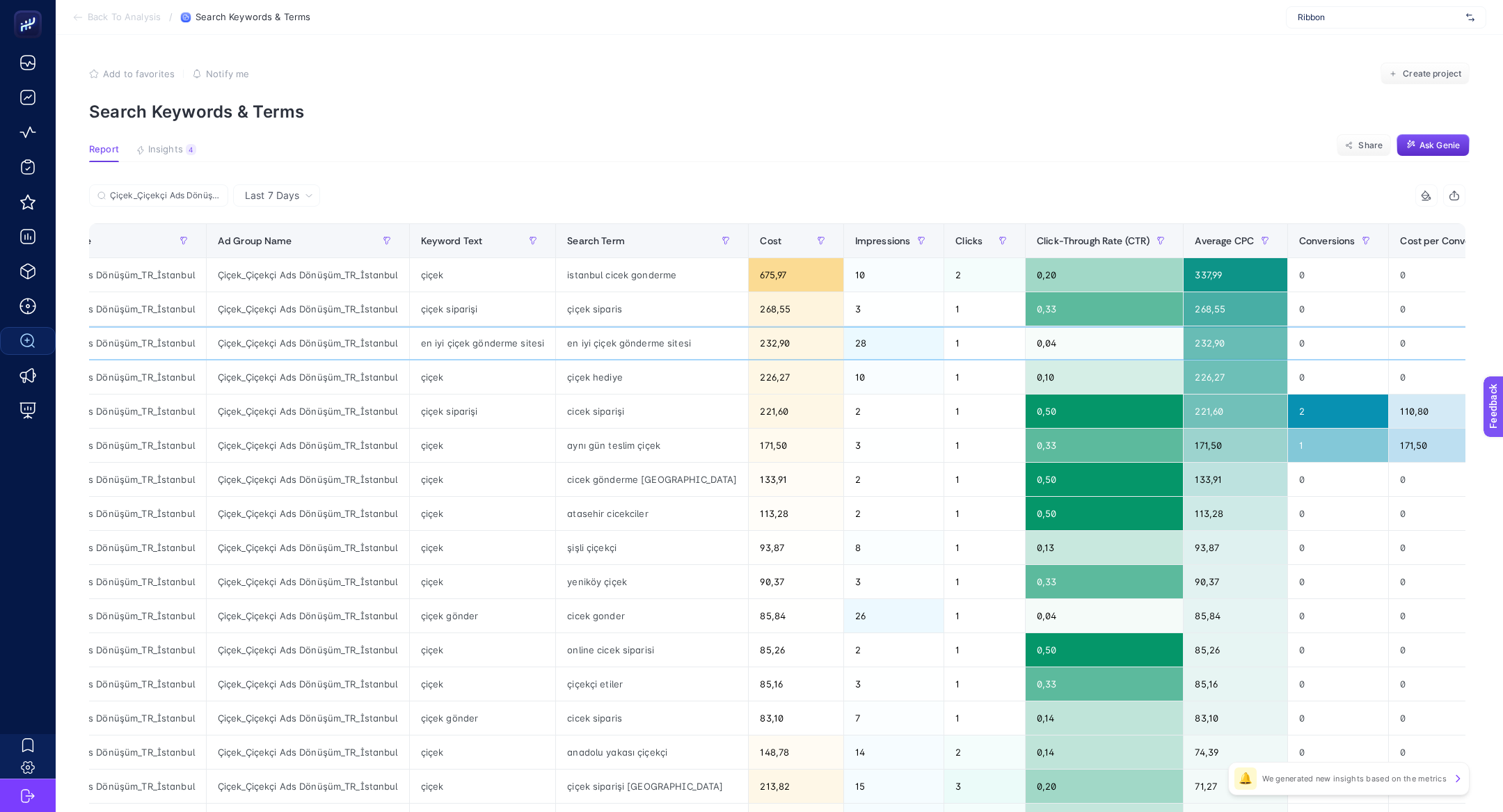
click at [1184, 341] on div "232,90" at bounding box center [1235, 342] width 103 height 34
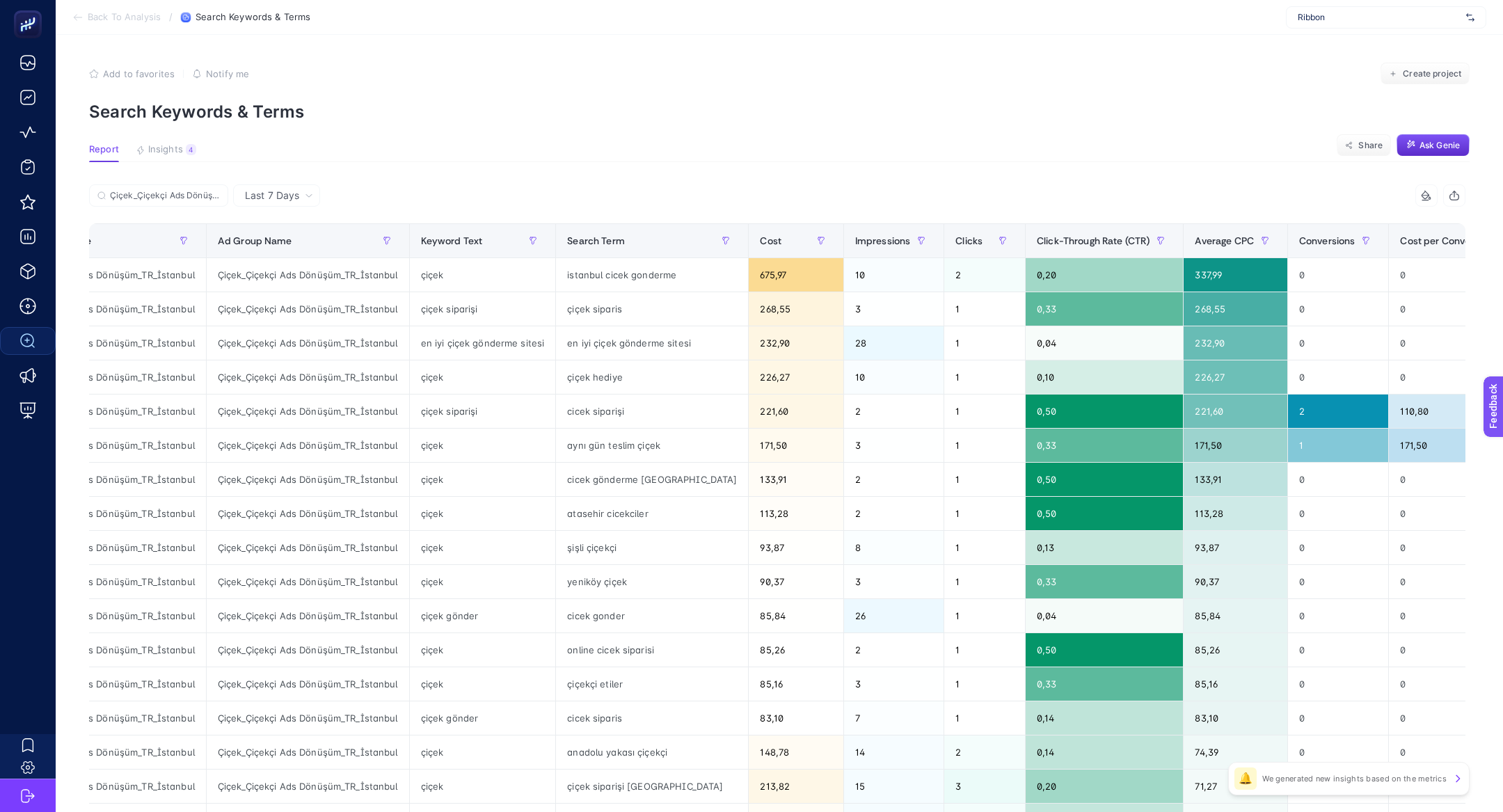
click at [301, 197] on div "Last 7 Days" at bounding box center [279, 196] width 79 height 10
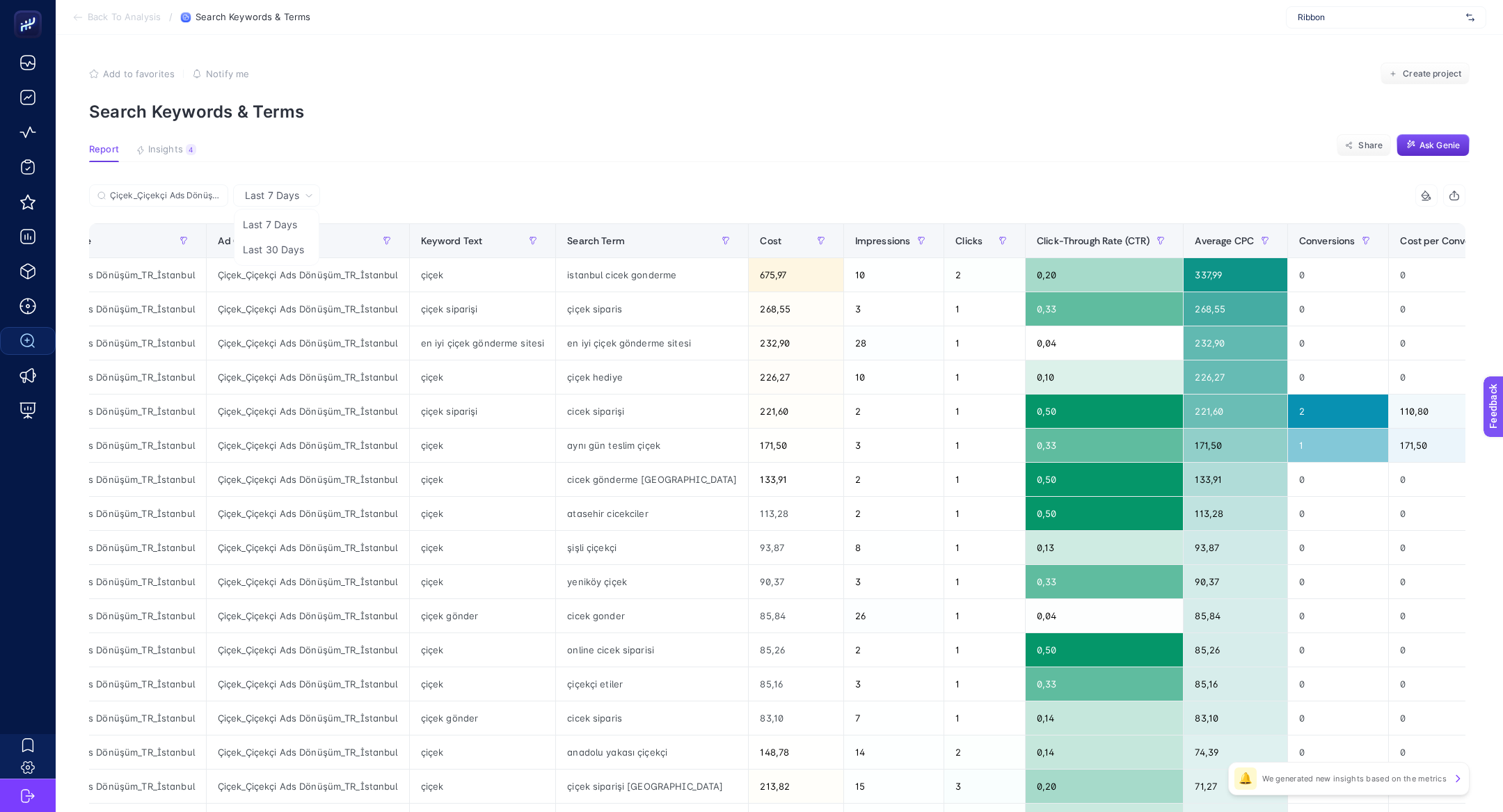
drag, startPoint x: 303, startPoint y: 247, endPoint x: 273, endPoint y: 229, distance: 35.0
click at [303, 247] on li "Last 30 Days" at bounding box center [276, 250] width 78 height 25
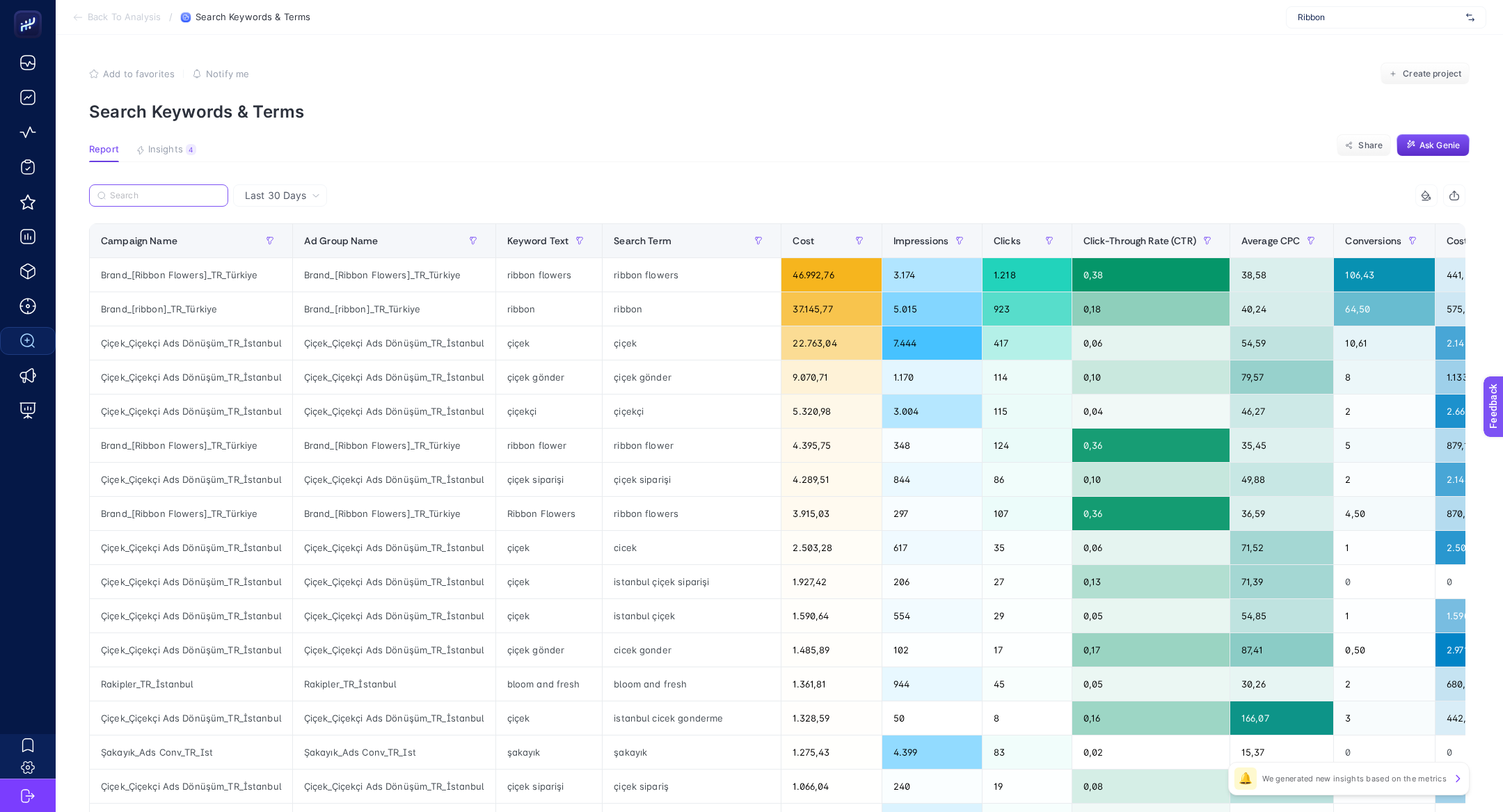
click at [176, 195] on input "Search" at bounding box center [165, 196] width 110 height 11
paste input "Çiçek_Çiçekçi Ads Dönüşüm_TR_İstanbul"
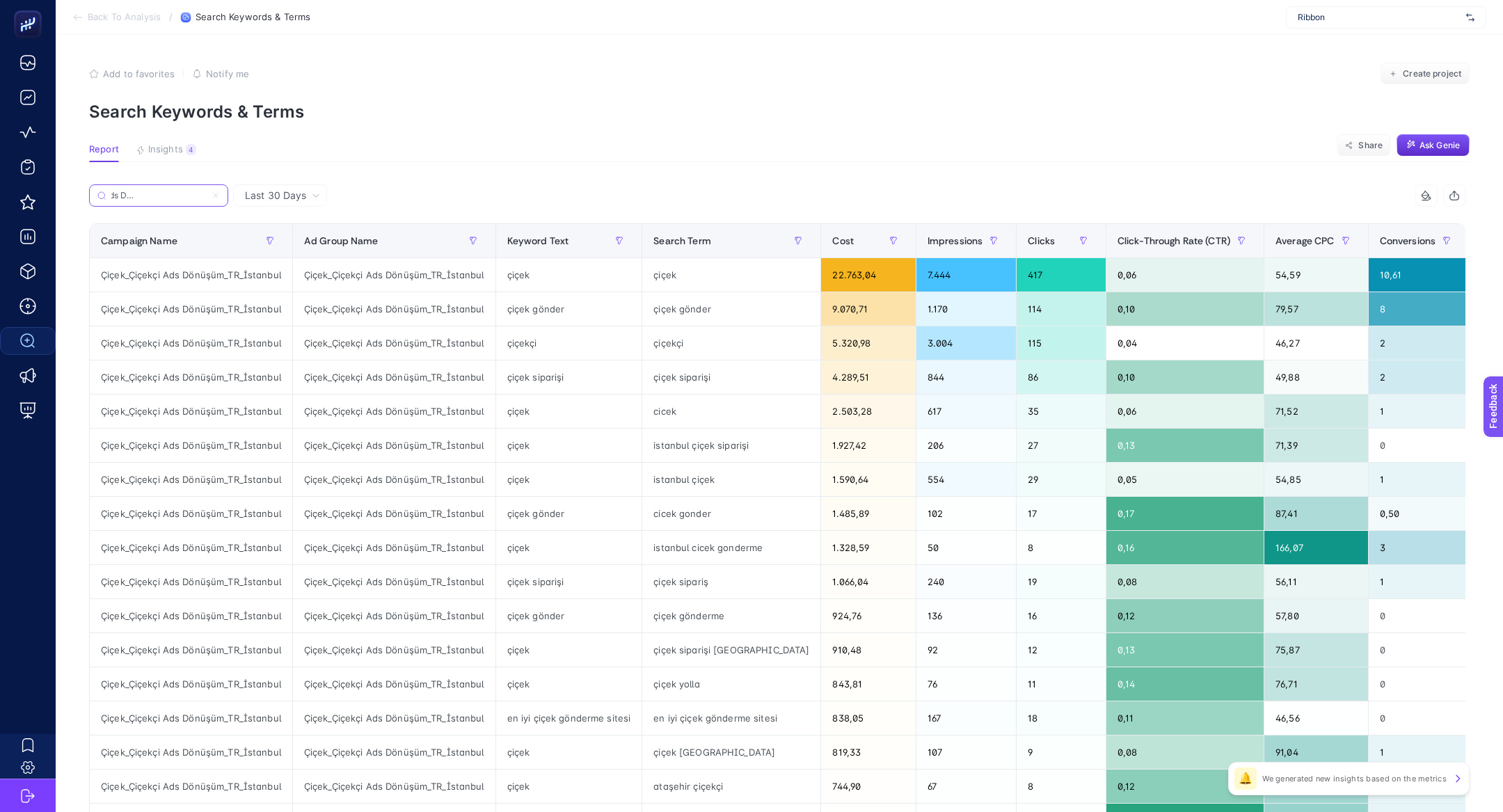
scroll to position [0, 46]
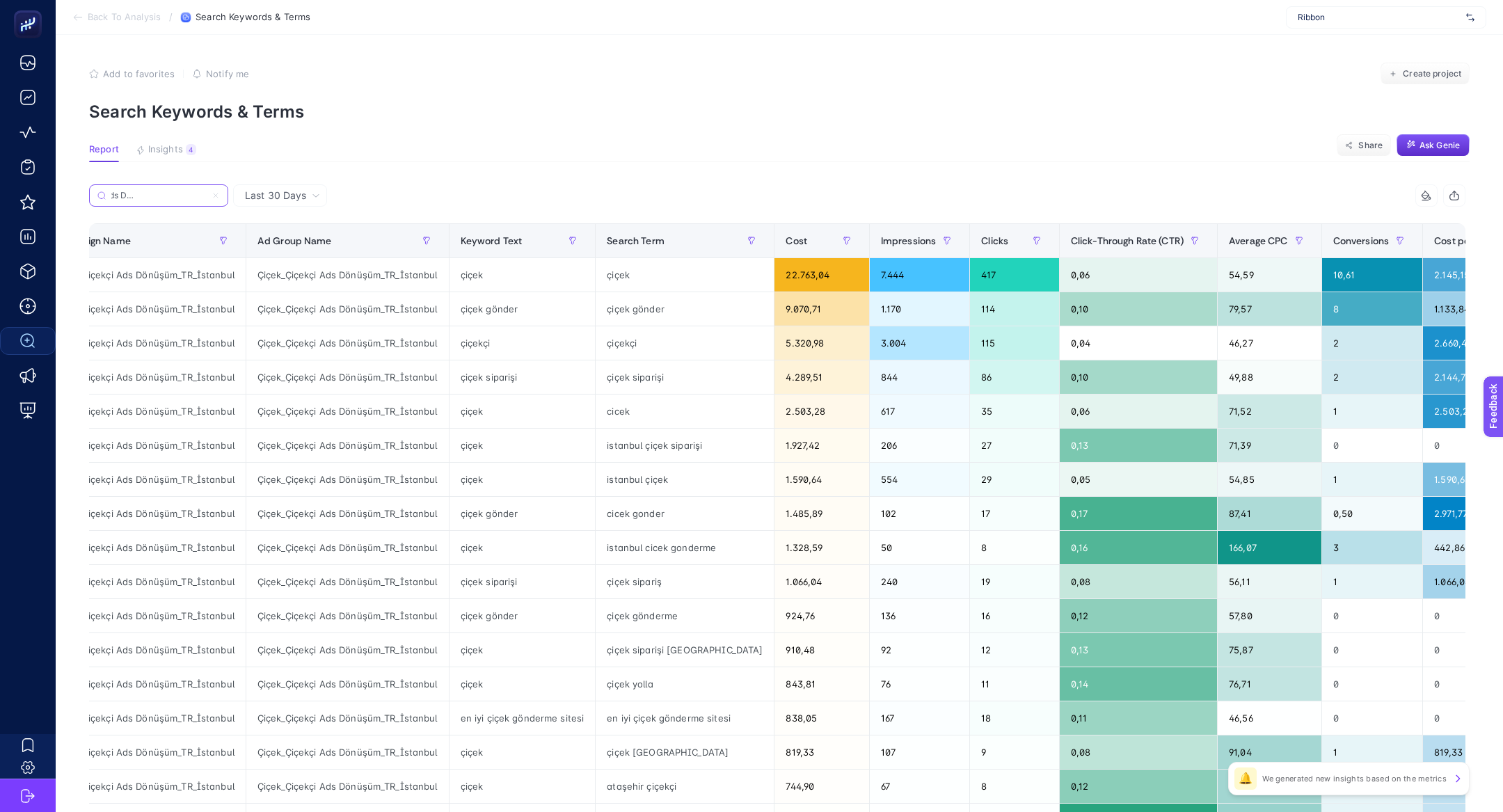
type input "Çiçek_Çiçekçi Ads Dönüşüm_TR_İstanbul"
click at [1228, 245] on span "Average CPC" at bounding box center [1257, 241] width 59 height 12
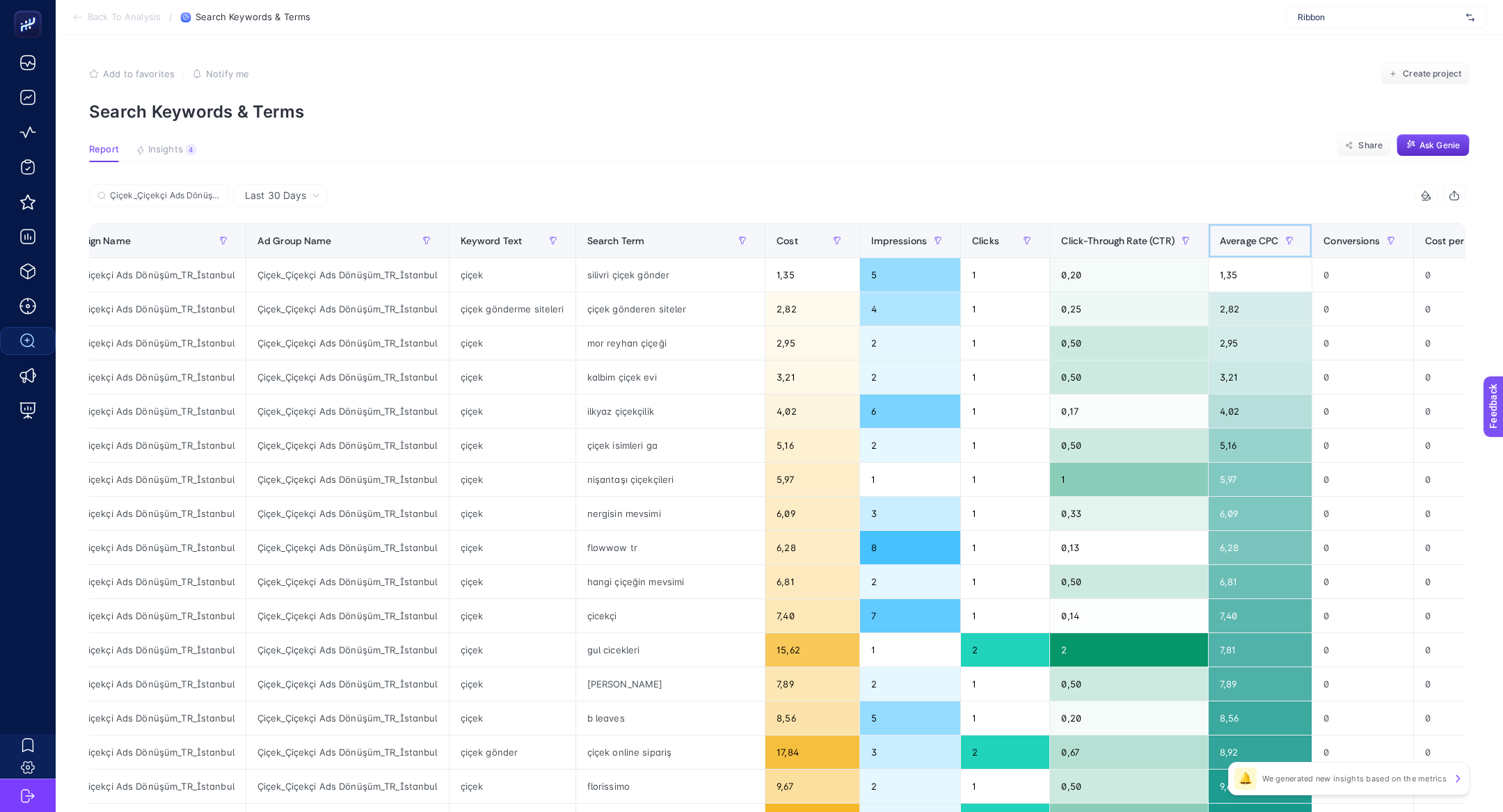
click at [1219, 245] on span "Average CPC" at bounding box center [1248, 241] width 59 height 12
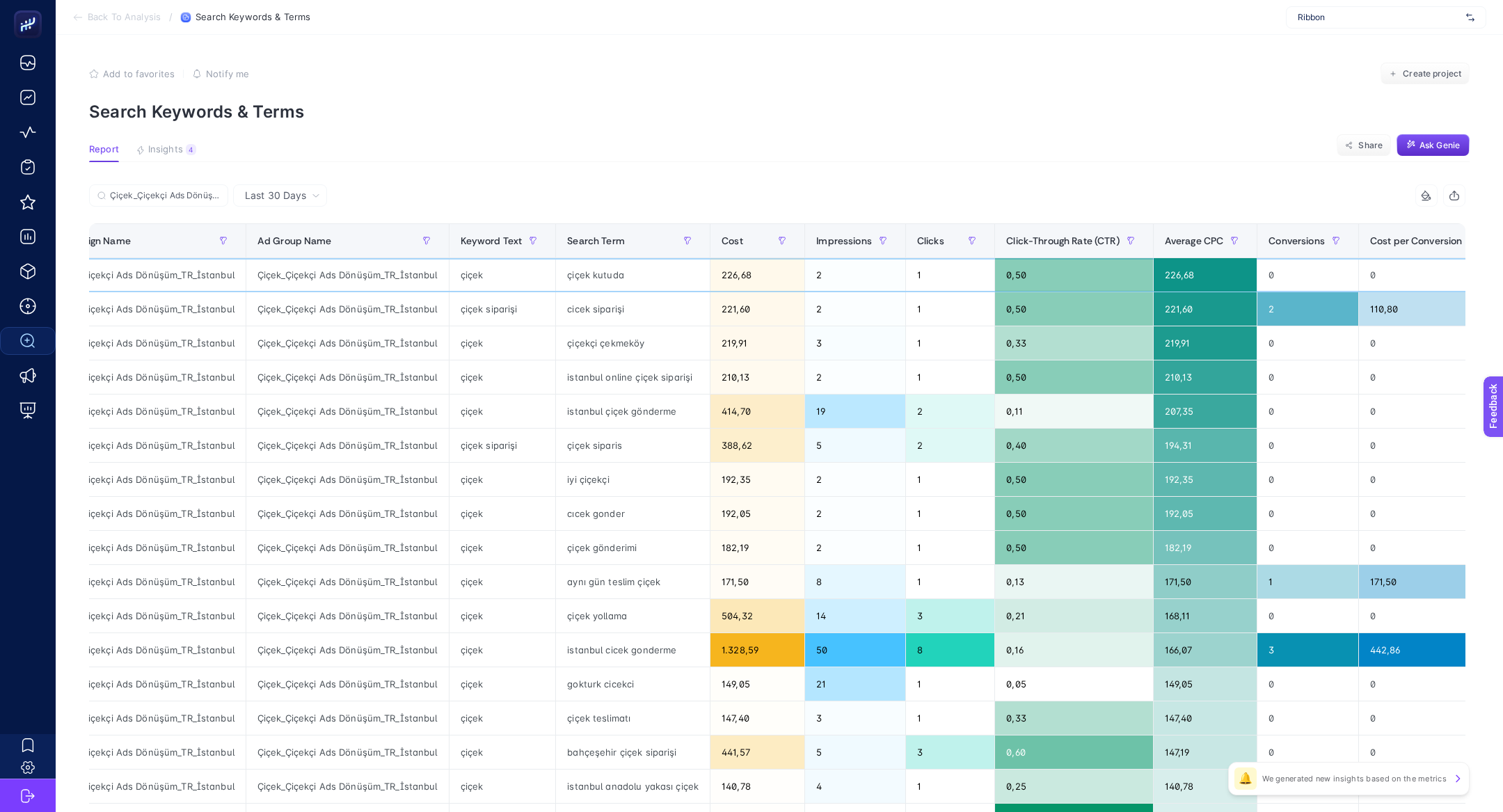
click at [578, 279] on div "çiçek kutuda" at bounding box center [632, 275] width 153 height 34
click at [580, 295] on div "cicek siparişi" at bounding box center [632, 309] width 153 height 34
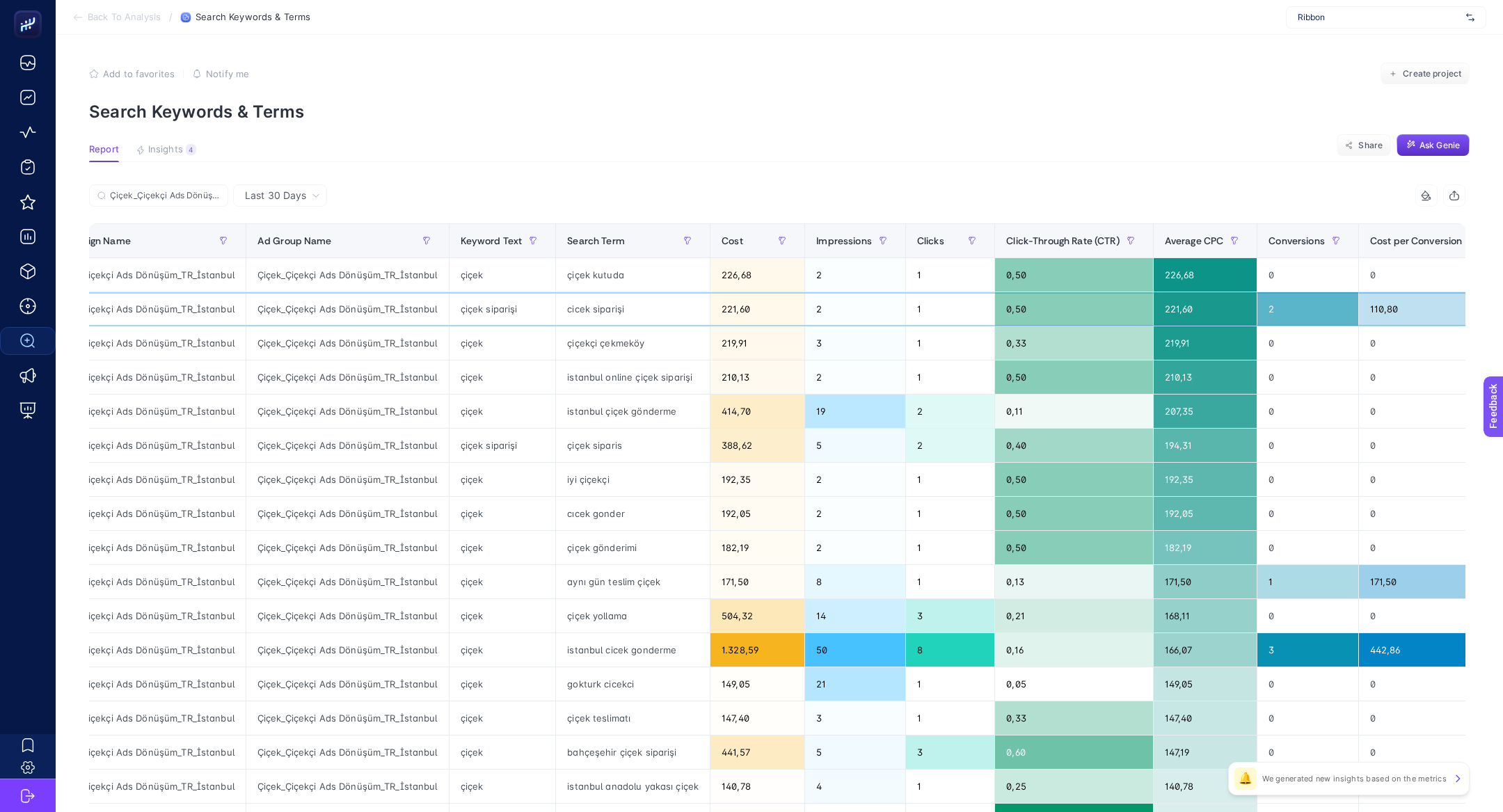
click at [580, 295] on div "cicek siparişi" at bounding box center [632, 309] width 153 height 34
click at [582, 346] on div "çiçekçi çekmeköy" at bounding box center [632, 342] width 153 height 34
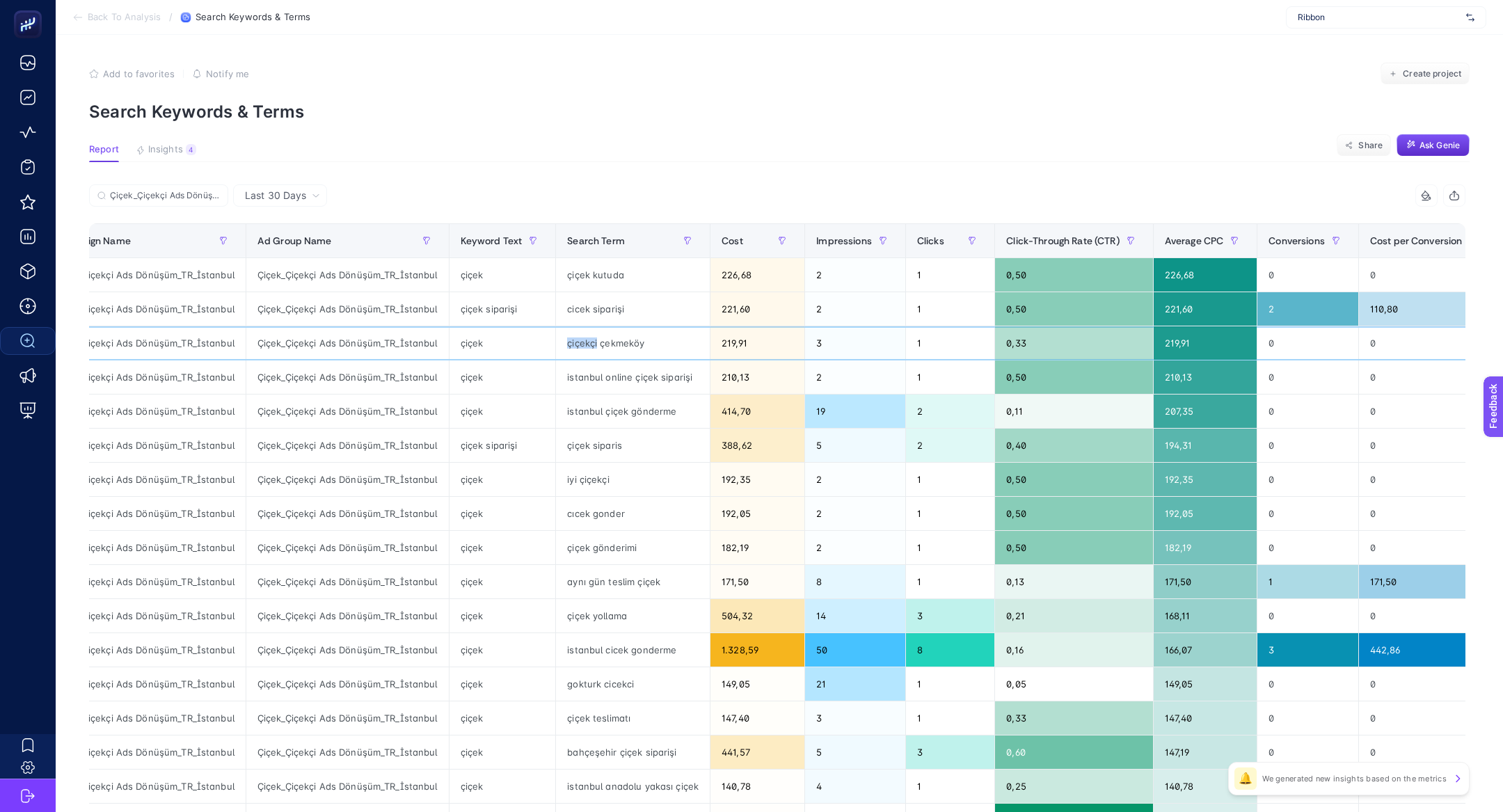
click at [582, 346] on div "çiçekçi çekmeköy" at bounding box center [632, 342] width 153 height 34
click at [573, 312] on div "cicek siparişi" at bounding box center [632, 309] width 153 height 34
click at [588, 273] on div "çiçek kutuda" at bounding box center [632, 275] width 153 height 34
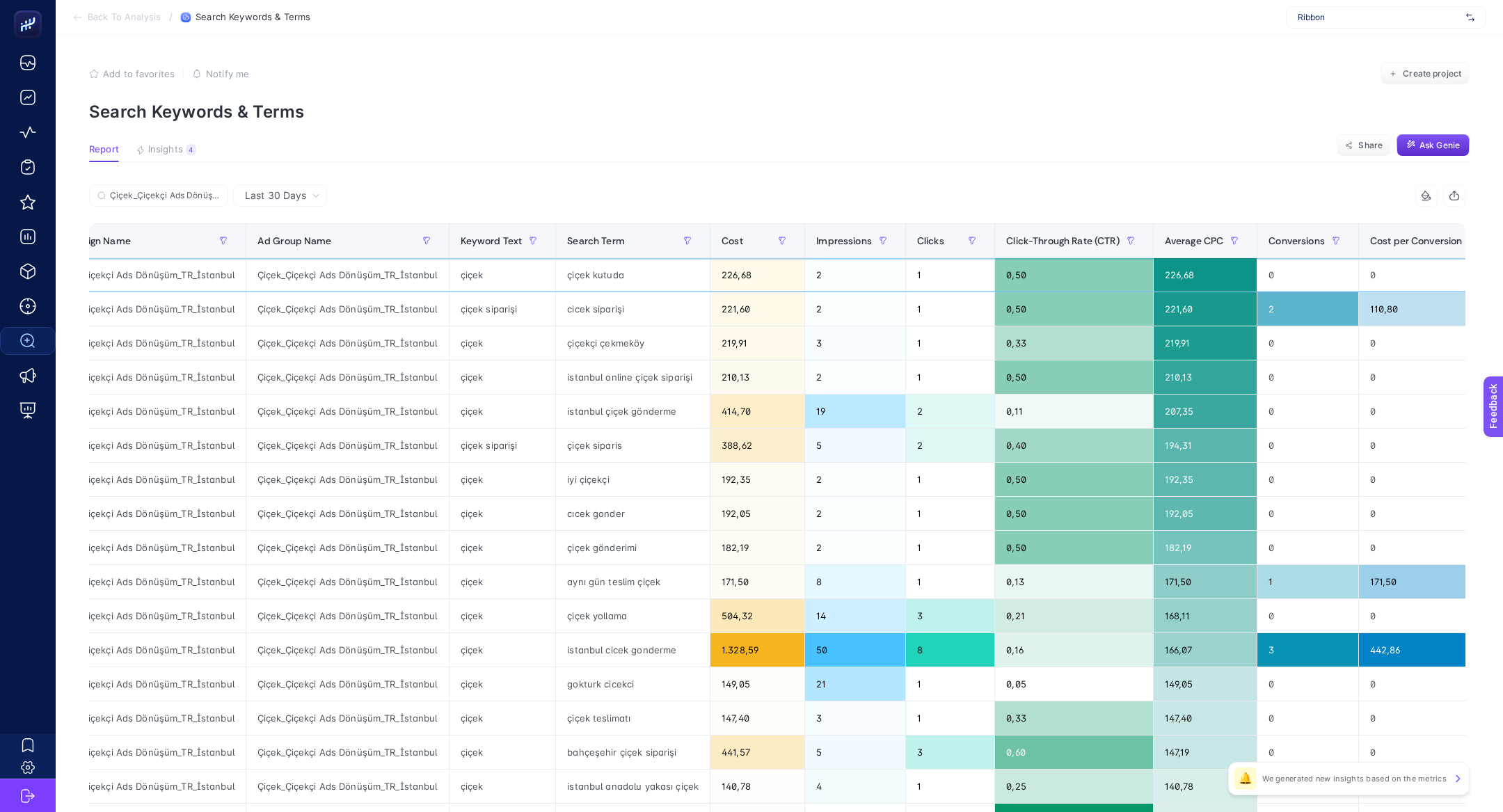
click at [588, 273] on div "çiçek kutuda" at bounding box center [632, 275] width 153 height 34
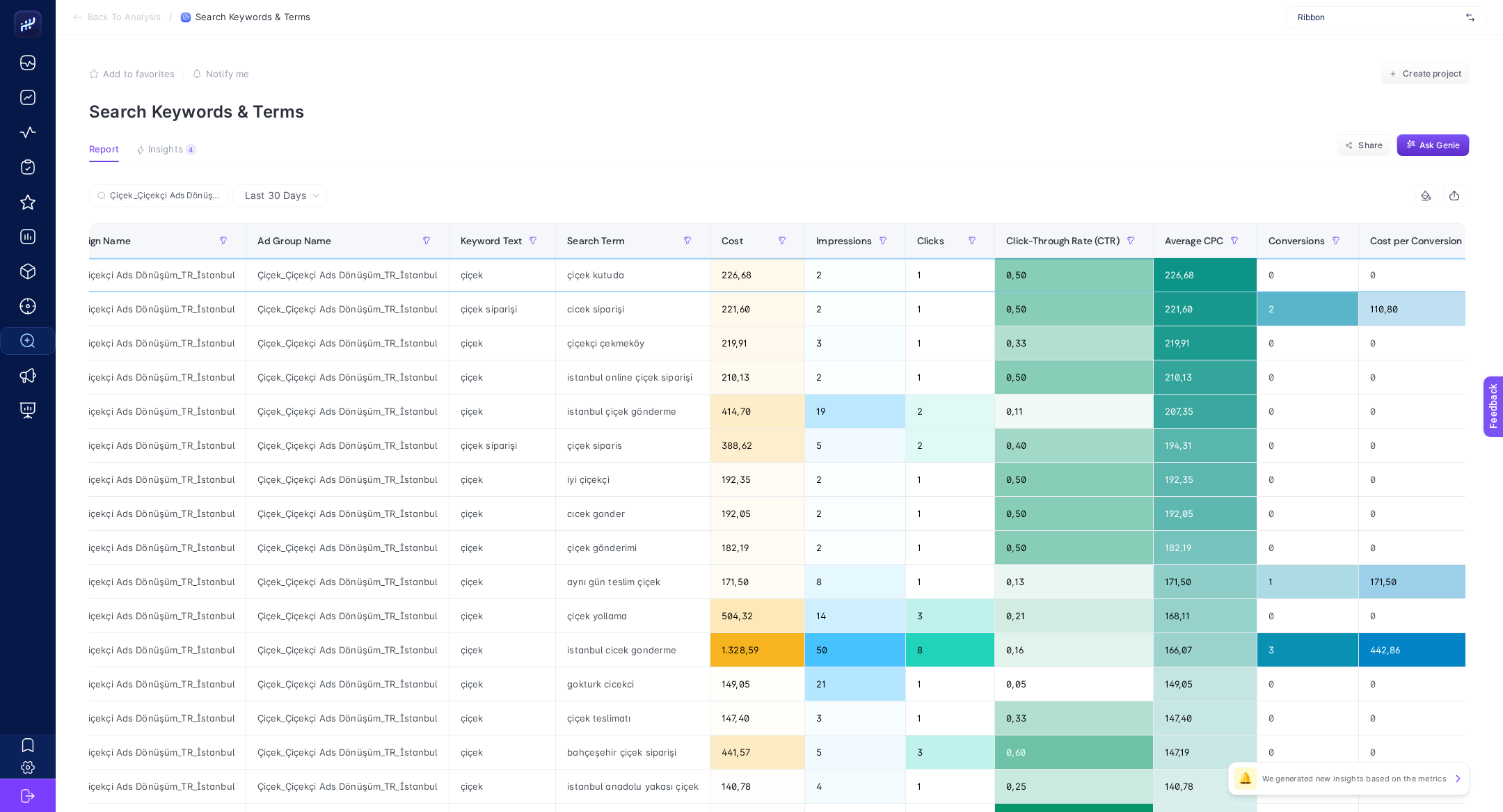
click at [588, 273] on div "çiçek kutuda" at bounding box center [632, 275] width 153 height 34
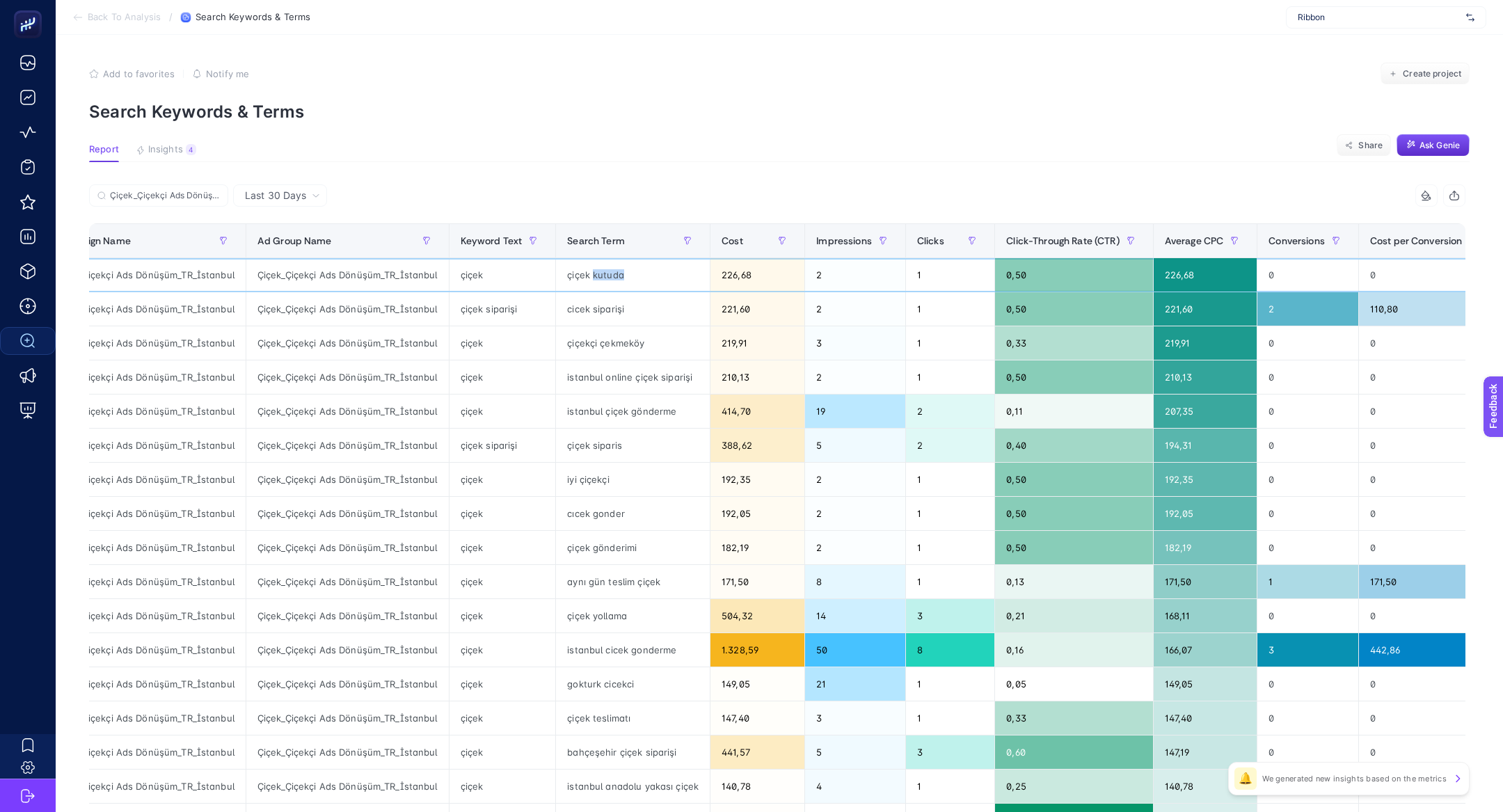
click at [588, 273] on div "çiçek kutuda" at bounding box center [632, 275] width 153 height 34
click at [590, 485] on div "iyi çiçekçi" at bounding box center [632, 479] width 153 height 34
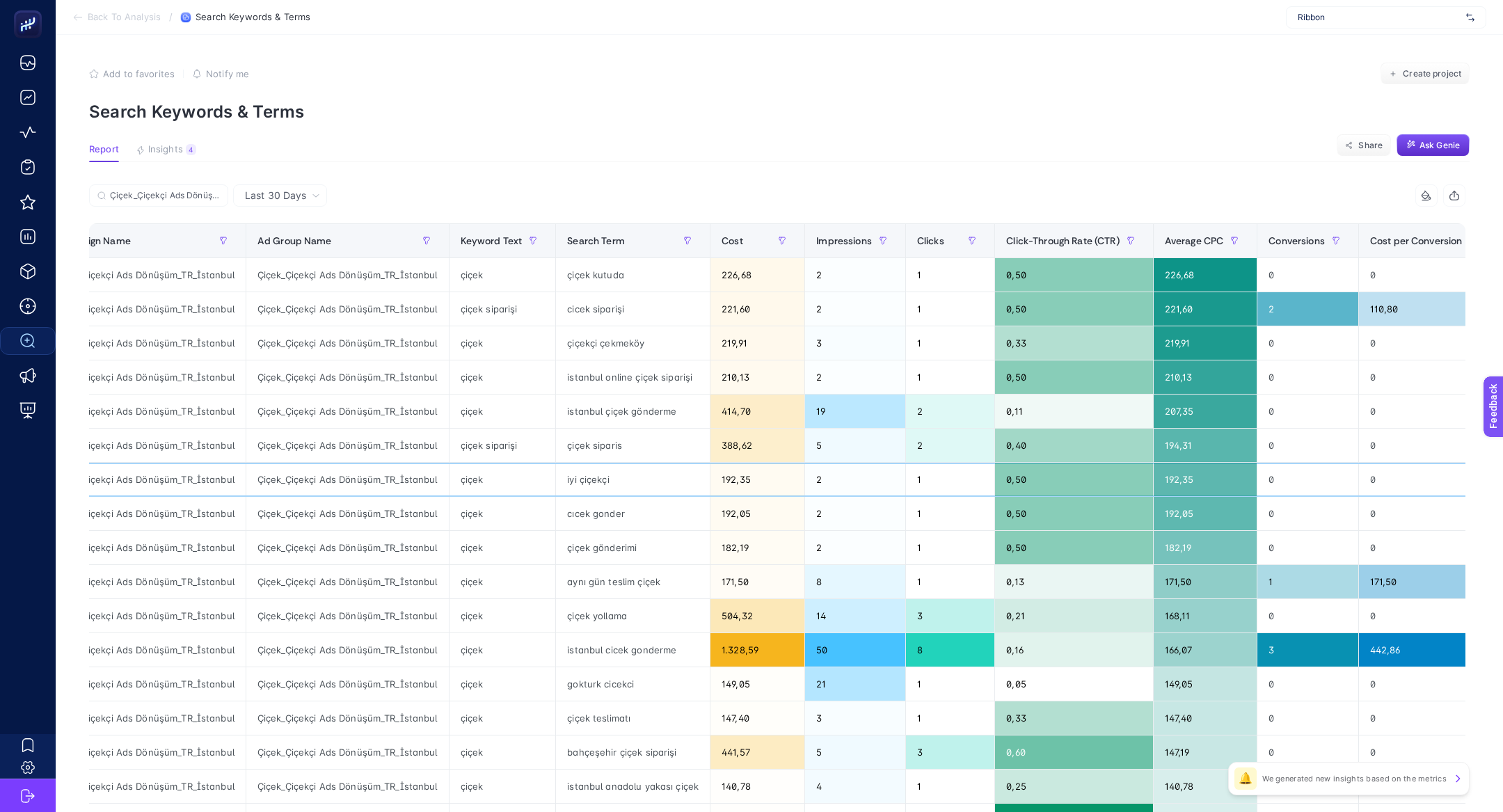
click at [590, 485] on div "iyi çiçekçi" at bounding box center [632, 479] width 153 height 34
click at [572, 483] on div "iyi çiçekçi" at bounding box center [632, 479] width 153 height 34
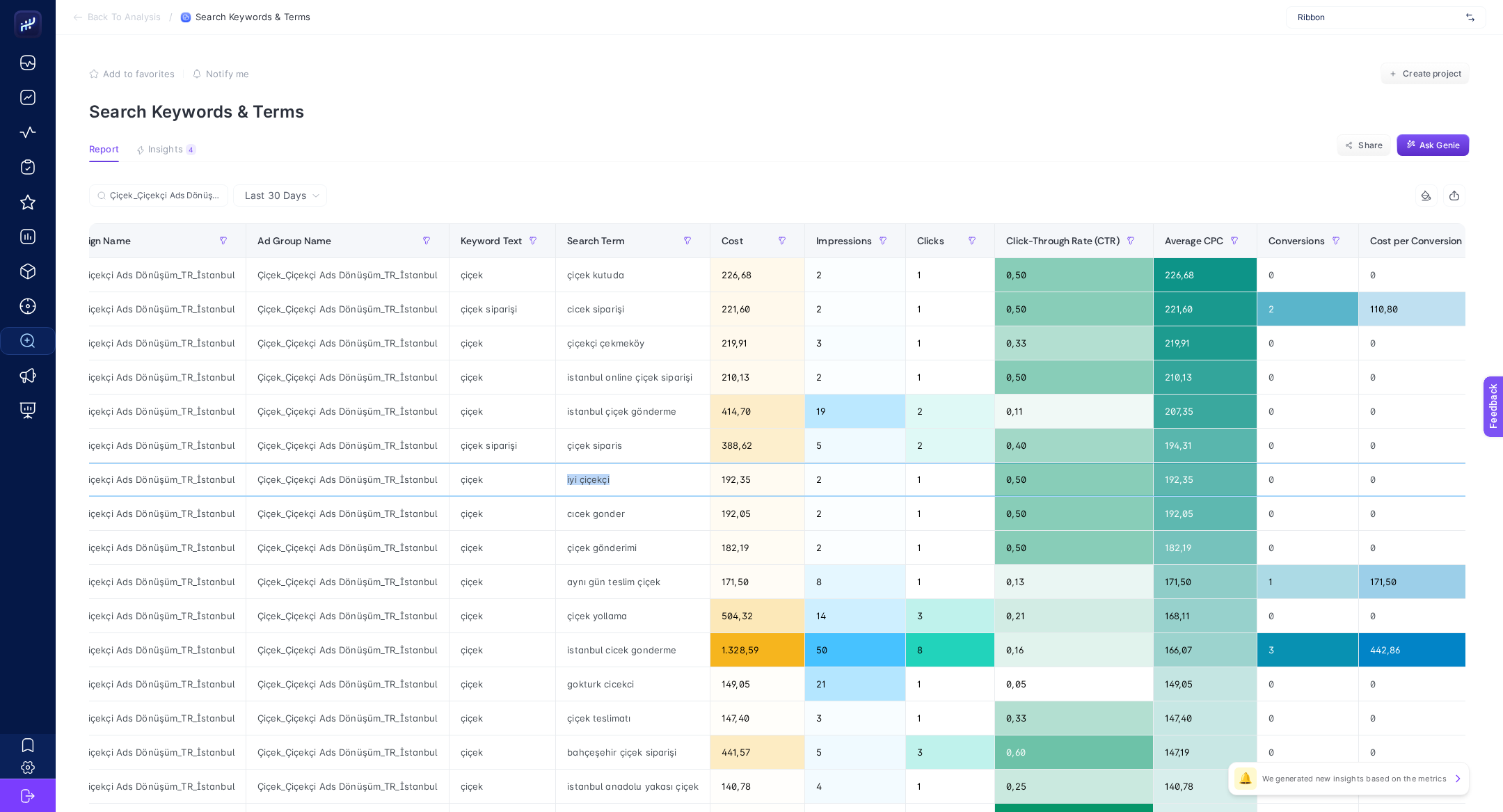
click at [572, 483] on div "iyi çiçekçi" at bounding box center [632, 479] width 153 height 34
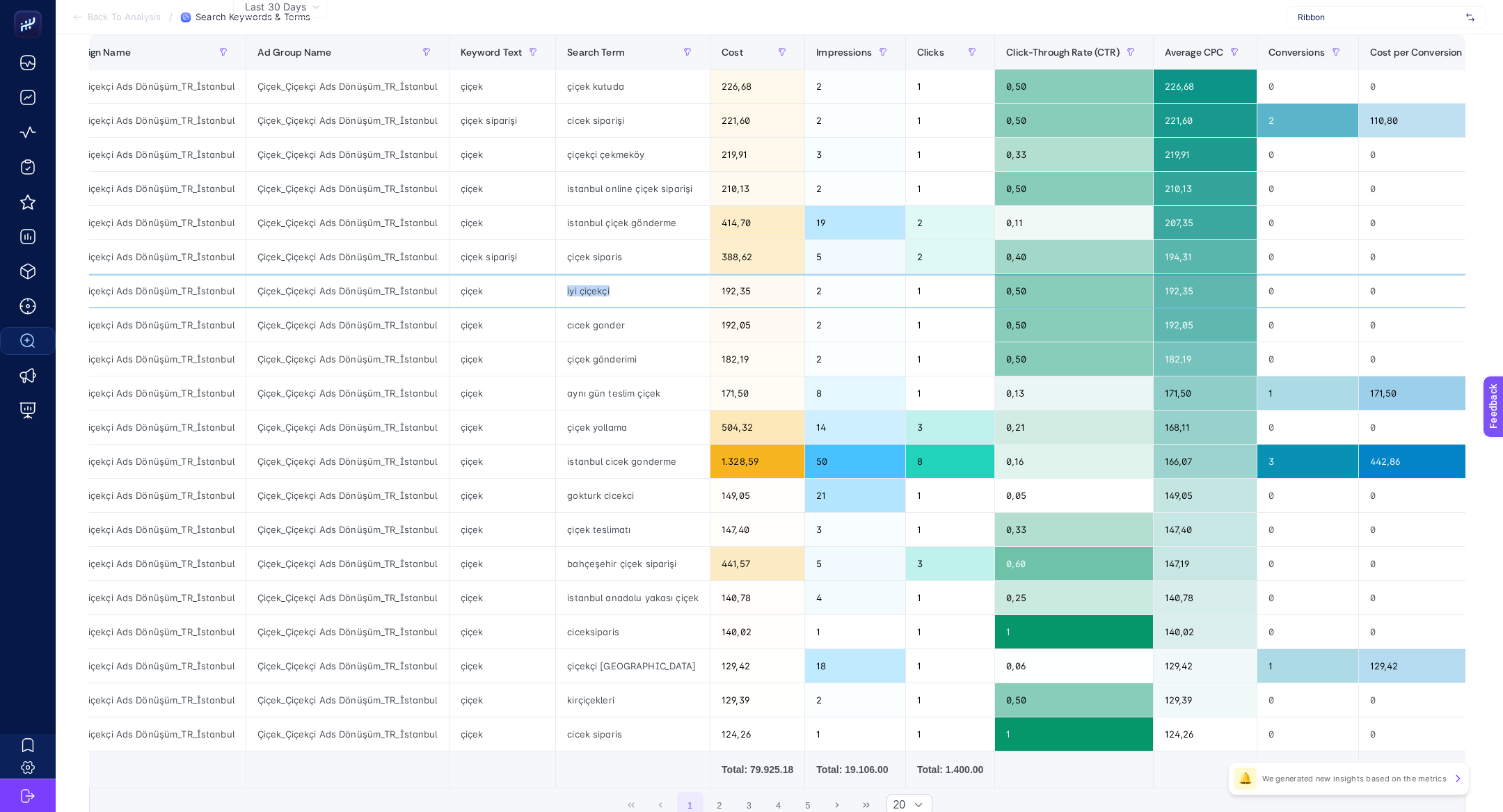
scroll to position [191, 0]
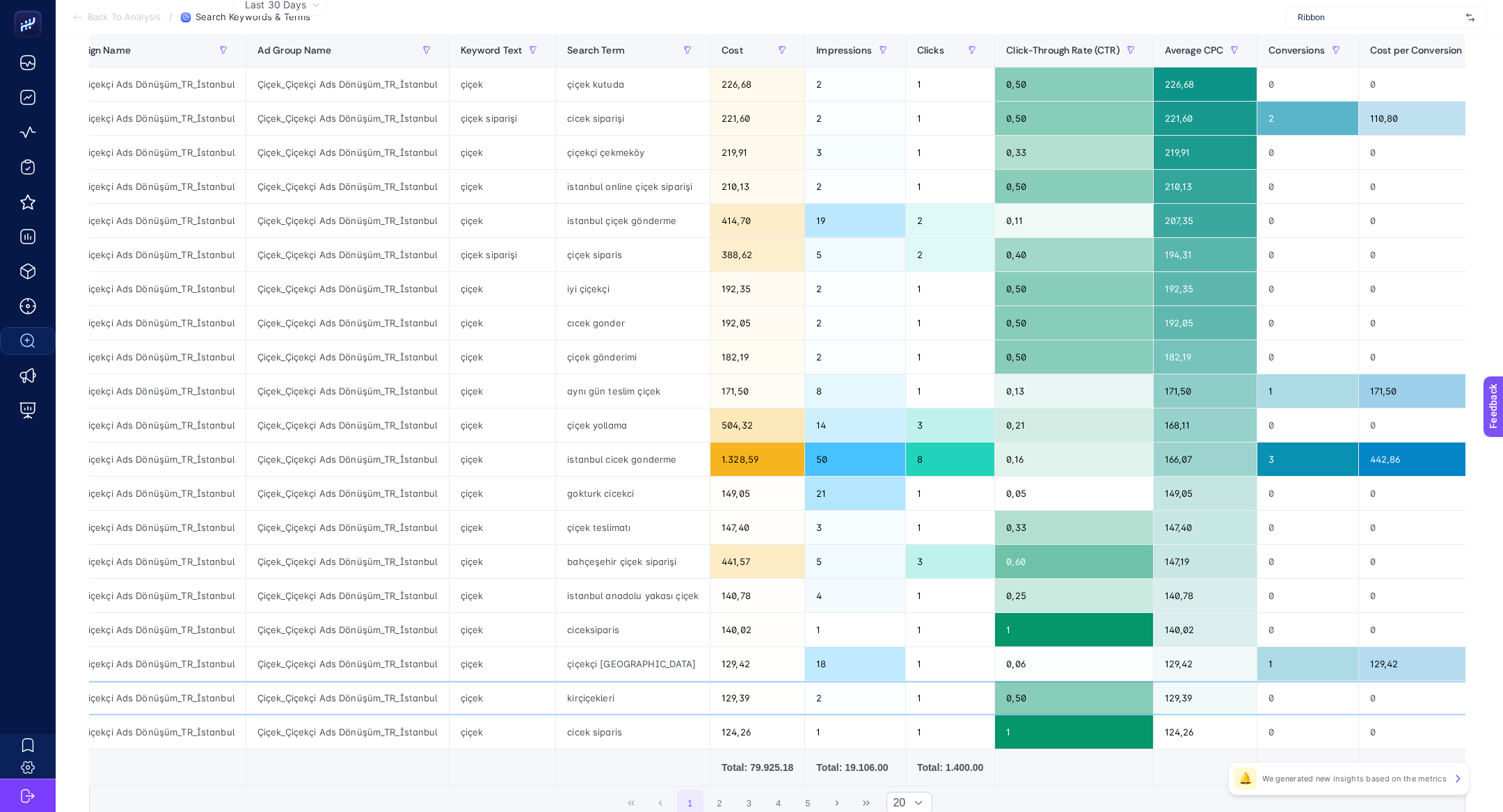
click at [578, 699] on div "kirçiçekleri" at bounding box center [632, 697] width 153 height 34
click at [577, 696] on div "kirçiçekleri" at bounding box center [632, 697] width 153 height 34
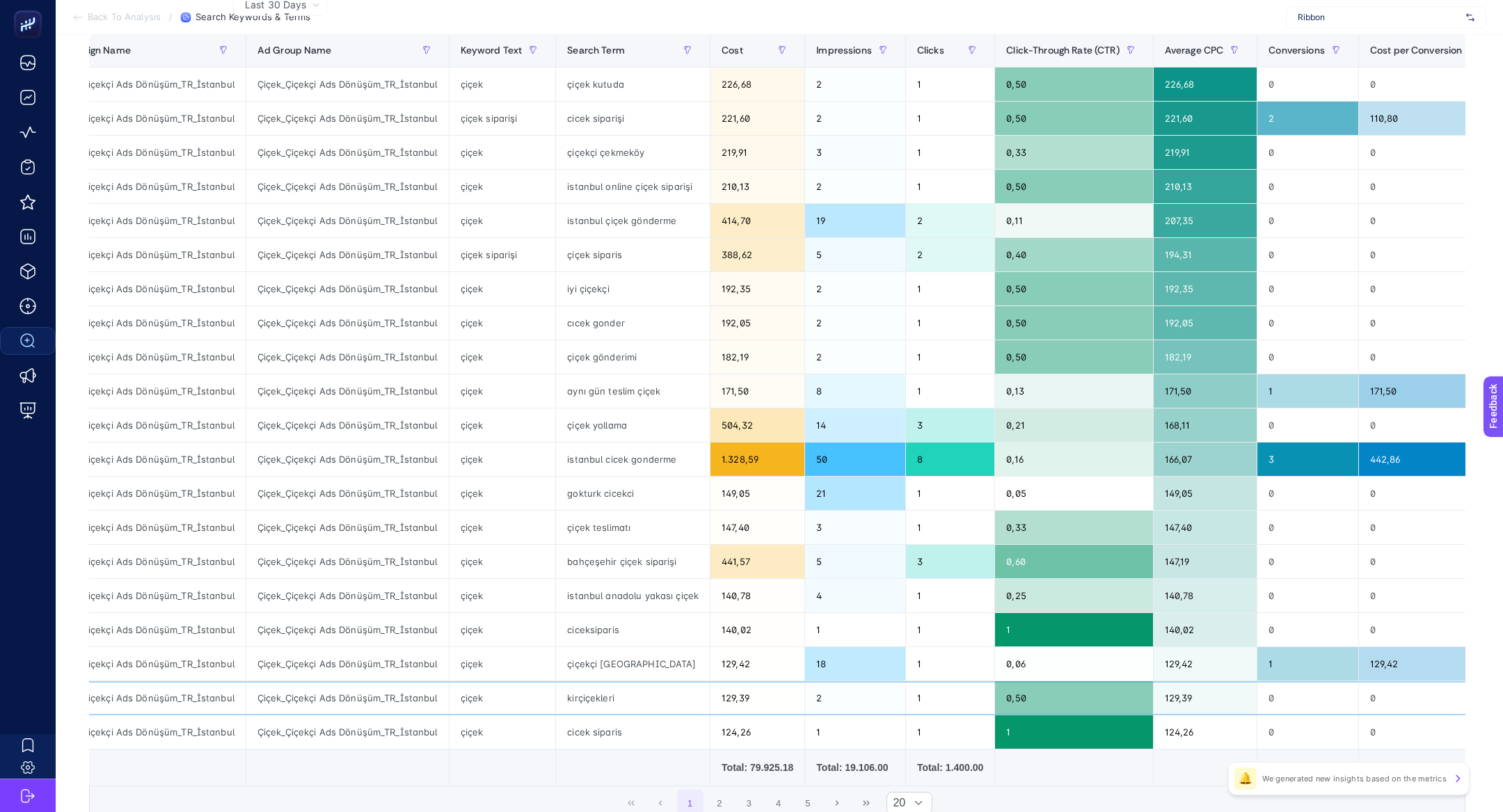
click at [577, 696] on div "kirçiçekleri" at bounding box center [632, 697] width 153 height 34
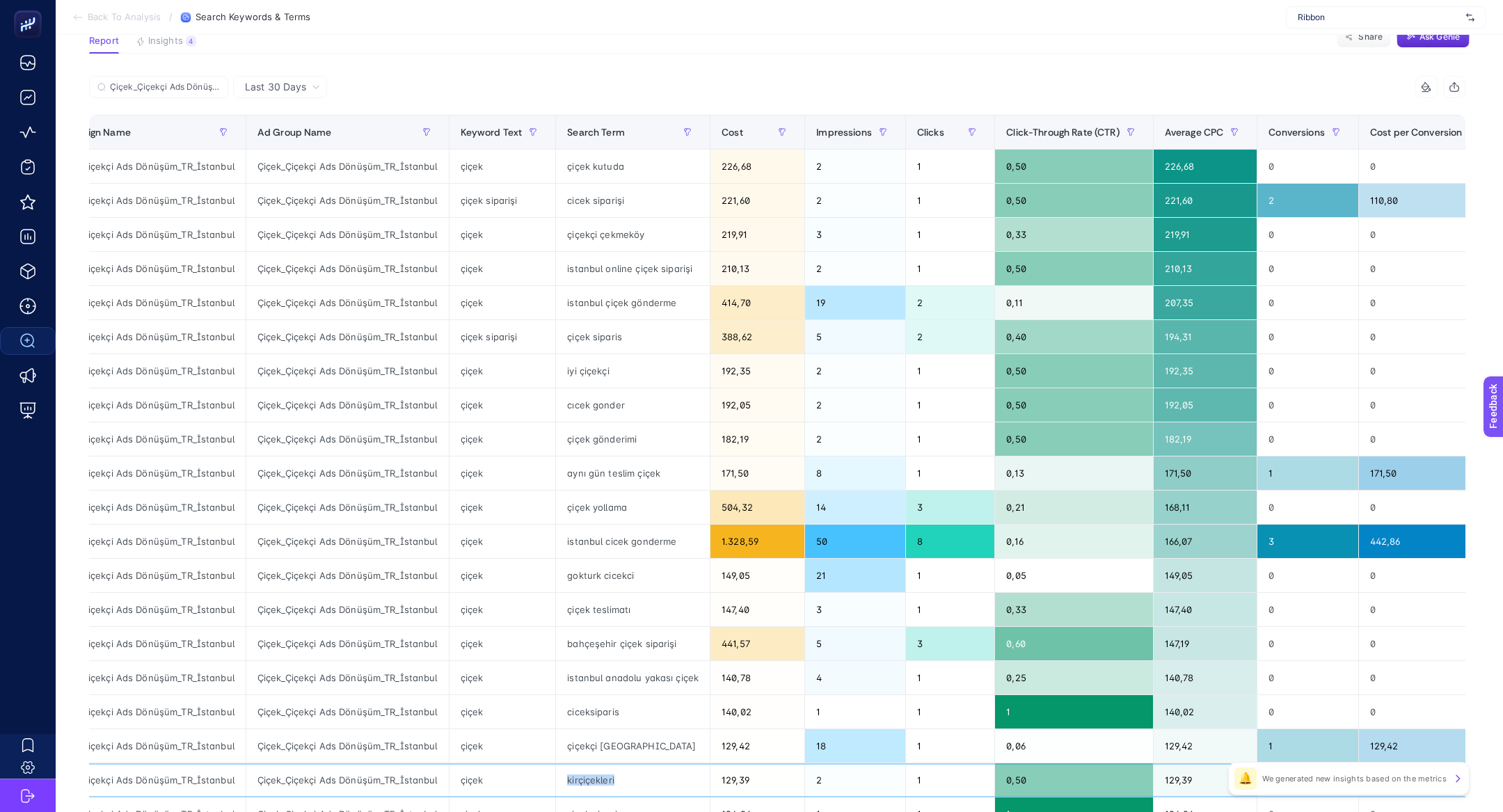
scroll to position [0, 0]
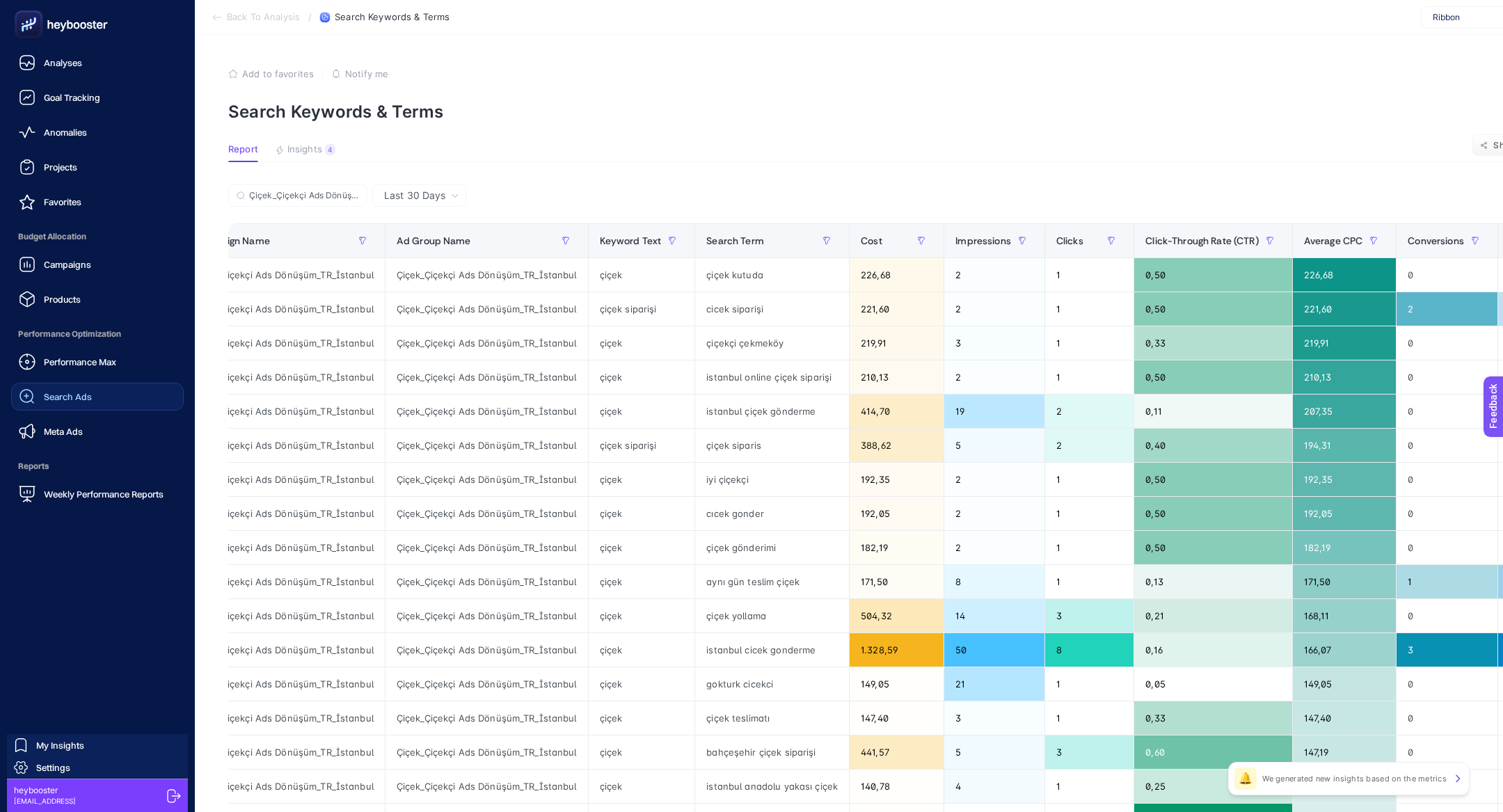
click at [29, 35] on rect at bounding box center [29, 25] width 23 height 23
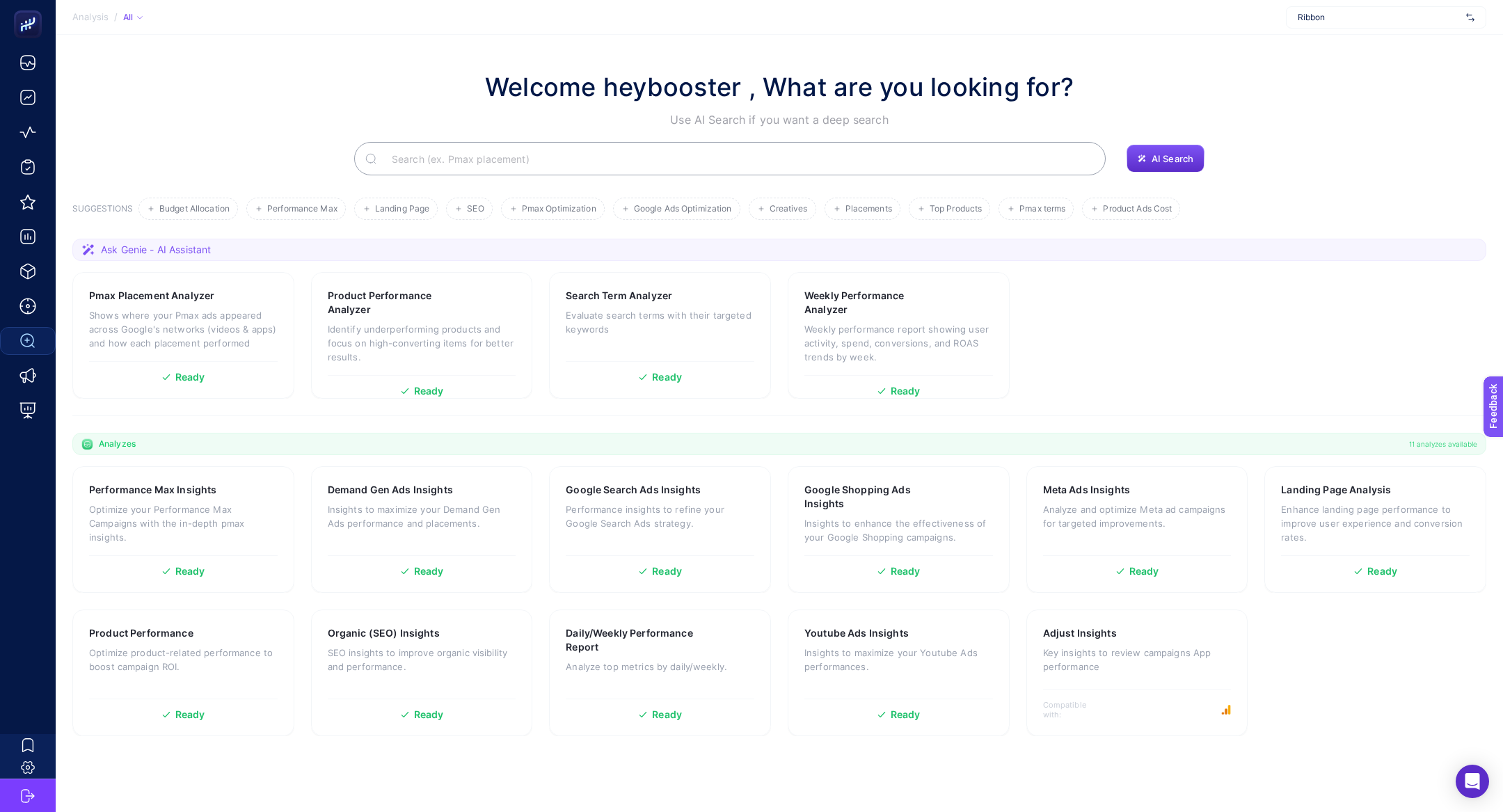
click at [462, 144] on input "Search" at bounding box center [737, 158] width 714 height 39
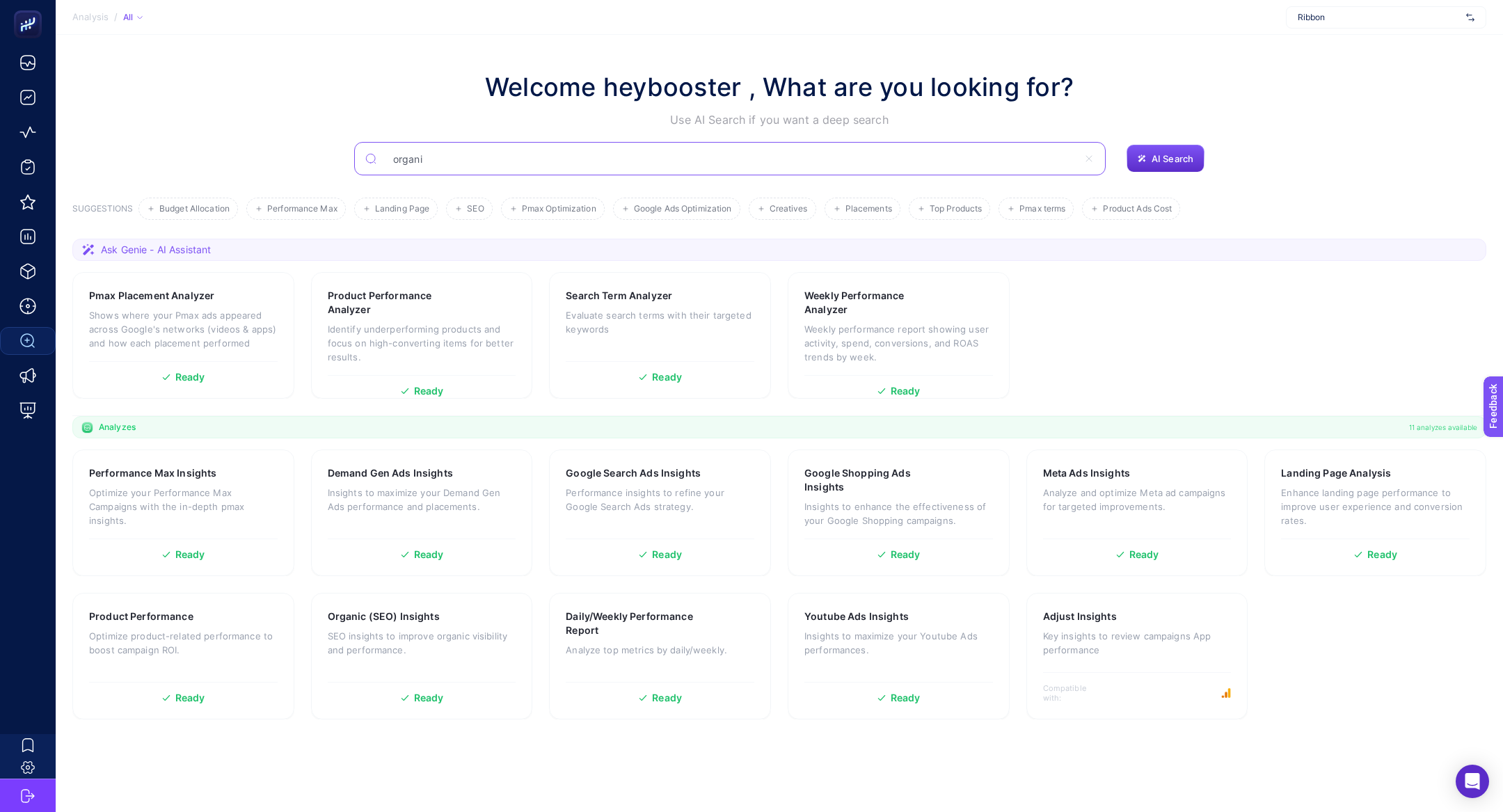
type input "organic"
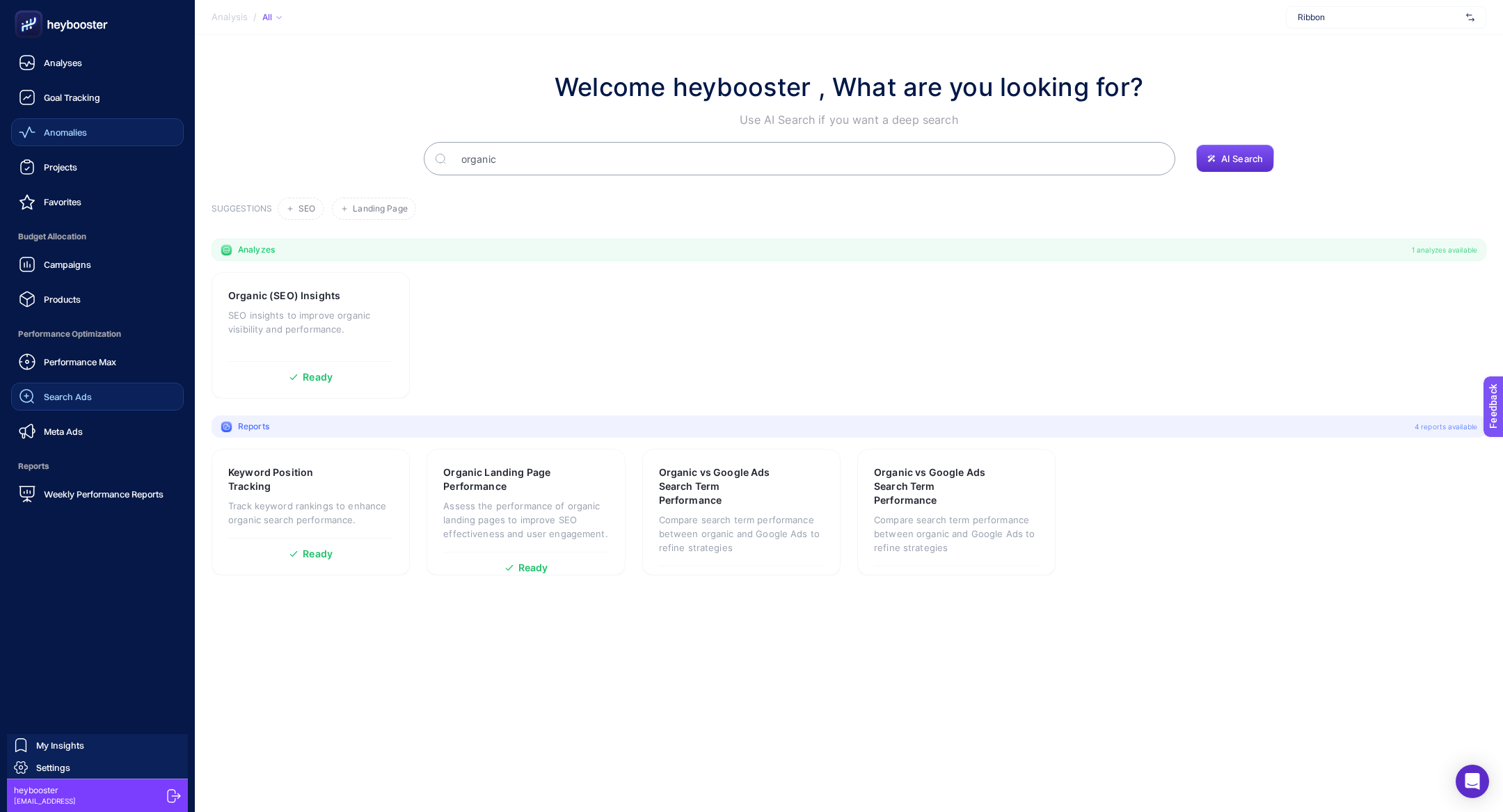
click at [103, 138] on link "Anomalies" at bounding box center [97, 132] width 173 height 28
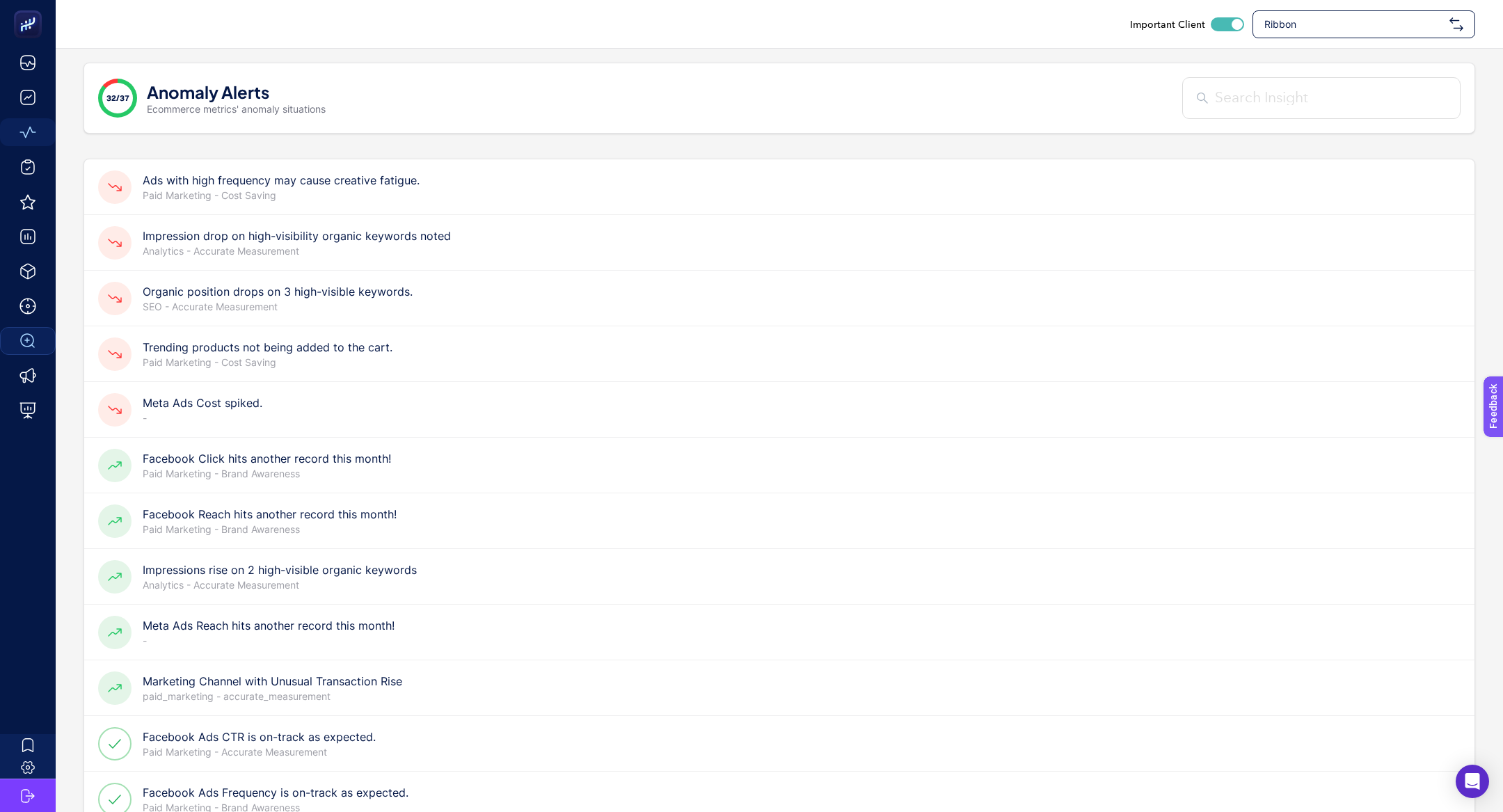
click at [259, 175] on h4 "Ads with high frequency may cause creative fatigue." at bounding box center [281, 179] width 277 height 16
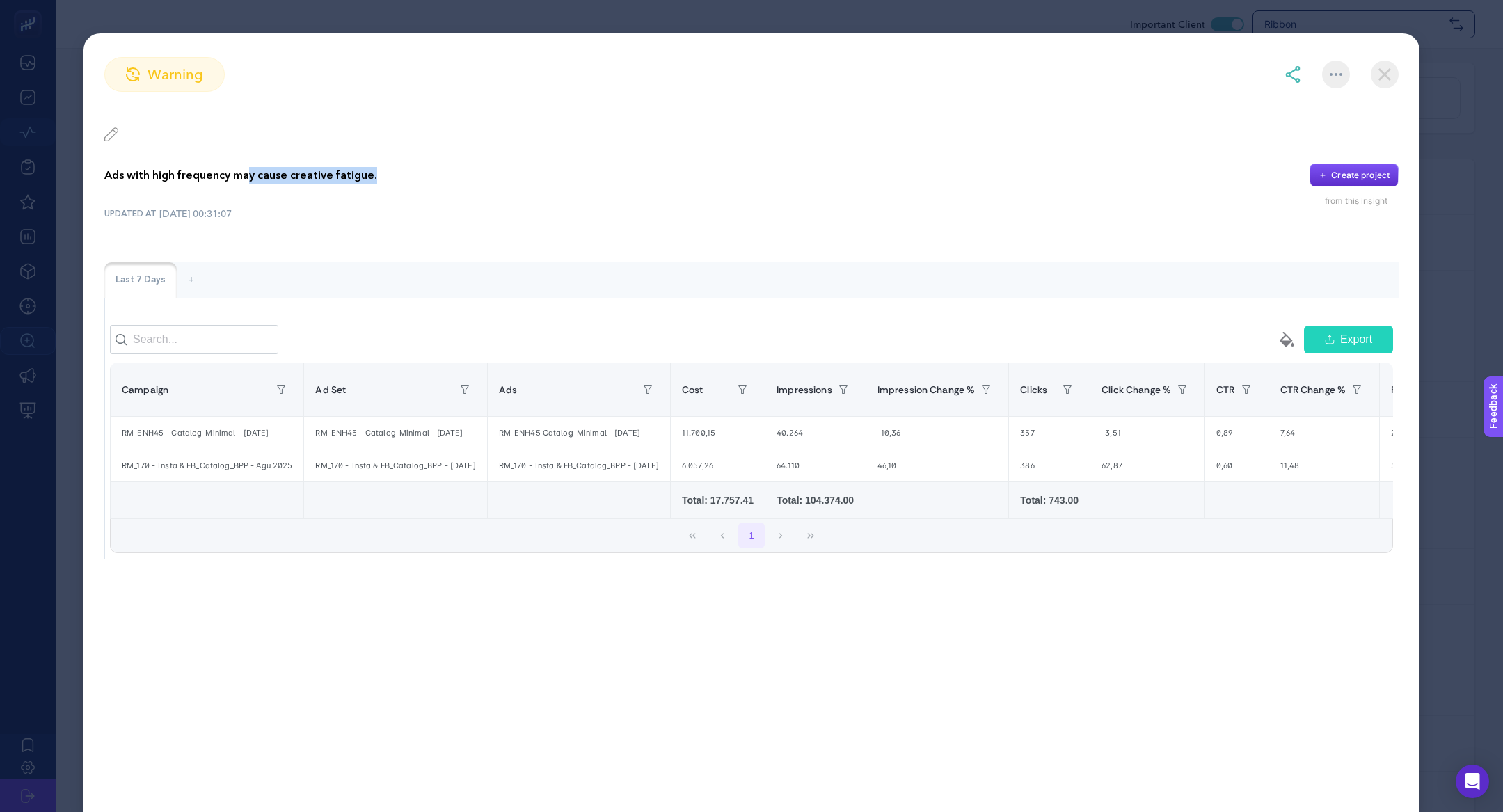
click at [251, 183] on div "Ads with high frequency may cause creative fatigue. Create project" at bounding box center [751, 175] width 1294 height 24
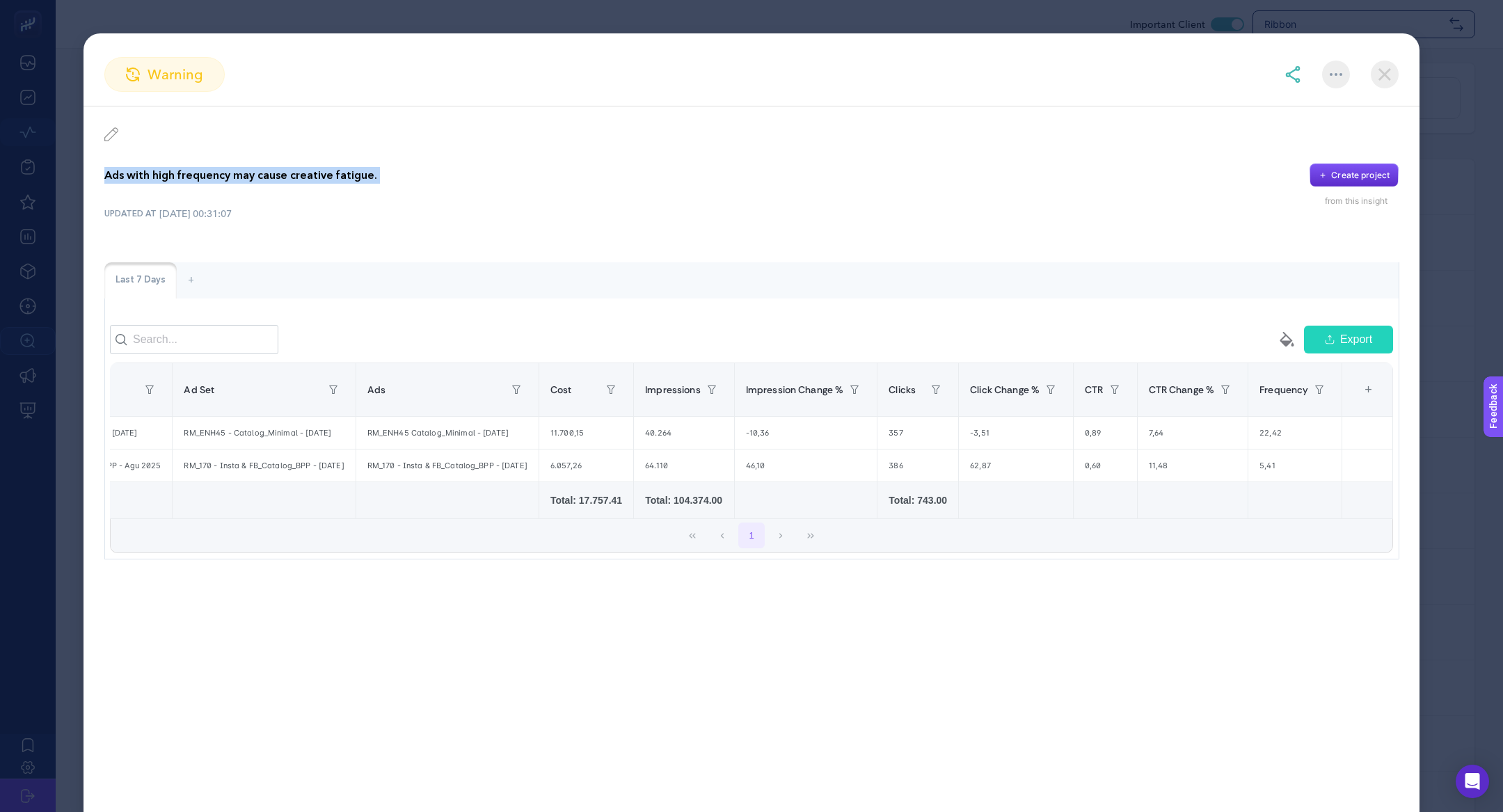
scroll to position [0, 161]
click at [542, 437] on div "11.700,15" at bounding box center [586, 432] width 94 height 32
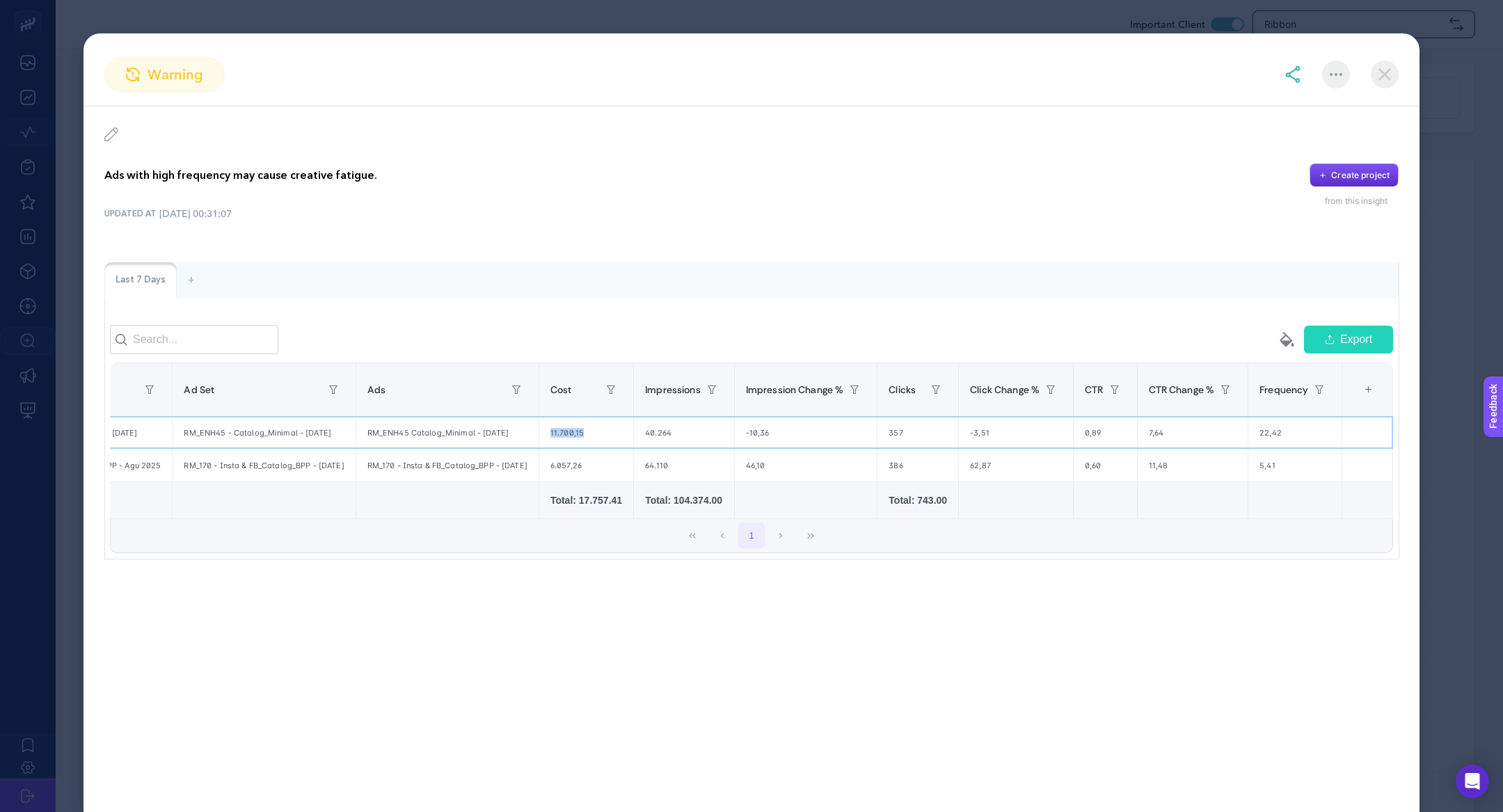
click at [542, 437] on div "11.700,15" at bounding box center [586, 432] width 94 height 32
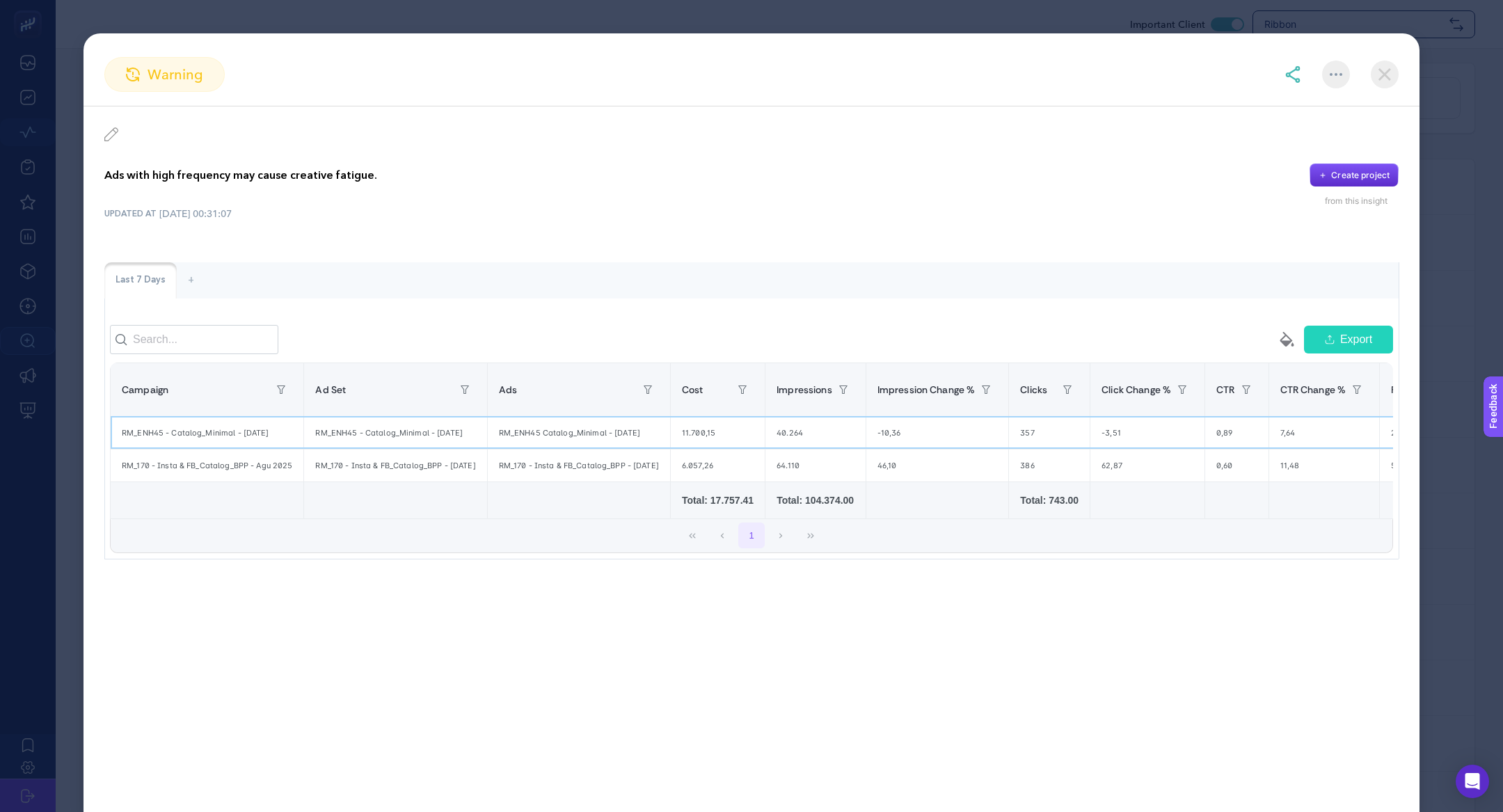
click at [210, 440] on div "RM_ENH45 - Catalog_Minimal - [DATE]" at bounding box center [207, 432] width 193 height 32
click at [212, 433] on div "RM_ENH45 - Catalog_Minimal - [DATE]" at bounding box center [207, 432] width 193 height 32
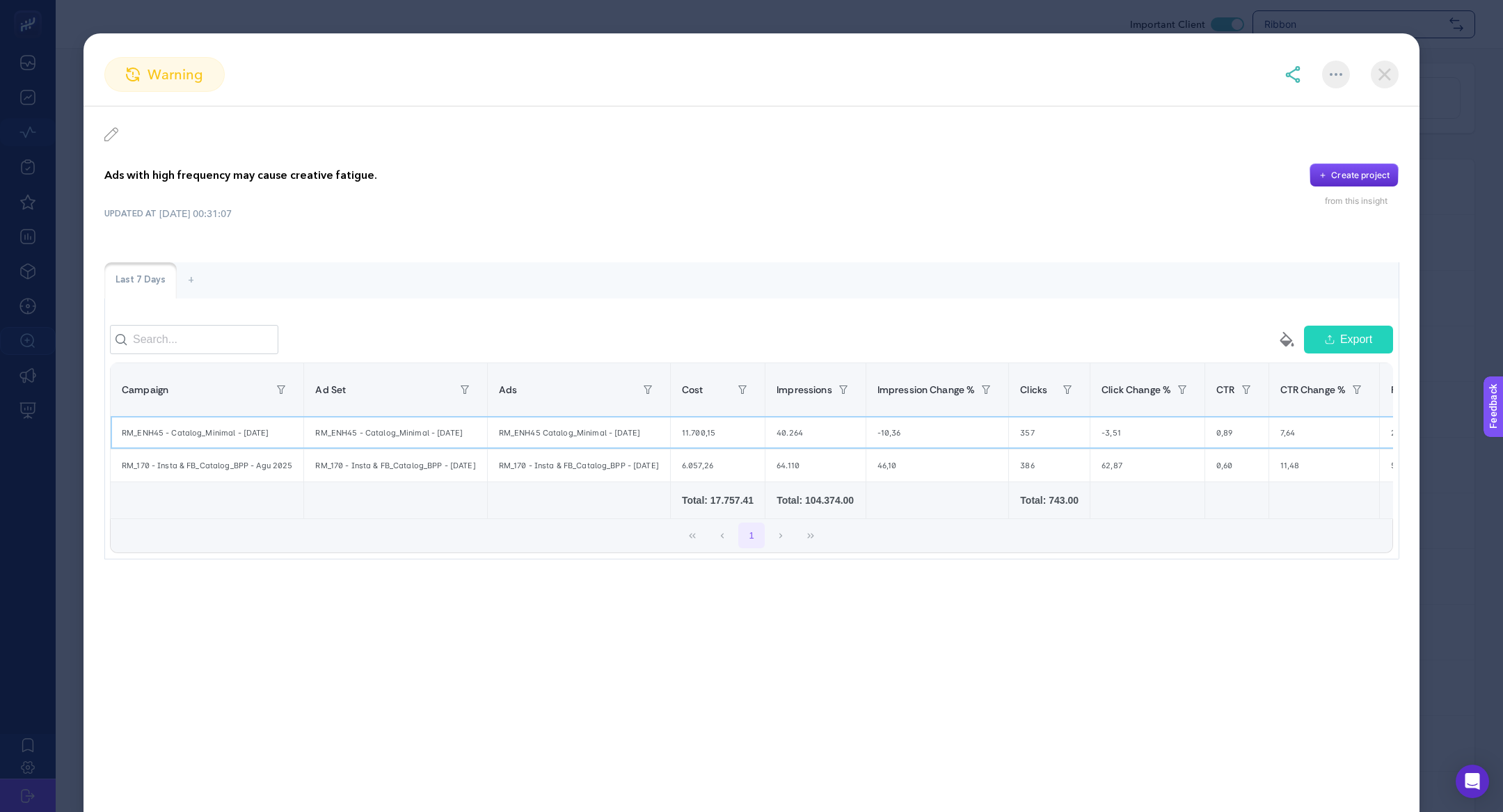
click at [212, 433] on div "RM_ENH45 - Catalog_Minimal - [DATE]" at bounding box center [207, 432] width 193 height 32
copy tr "RM_ENH45 - Catalog_Minimal - [DATE]"
click at [368, 470] on div "RM_170 - Insta & FB_Catalog_BPP - [DATE]" at bounding box center [395, 465] width 182 height 32
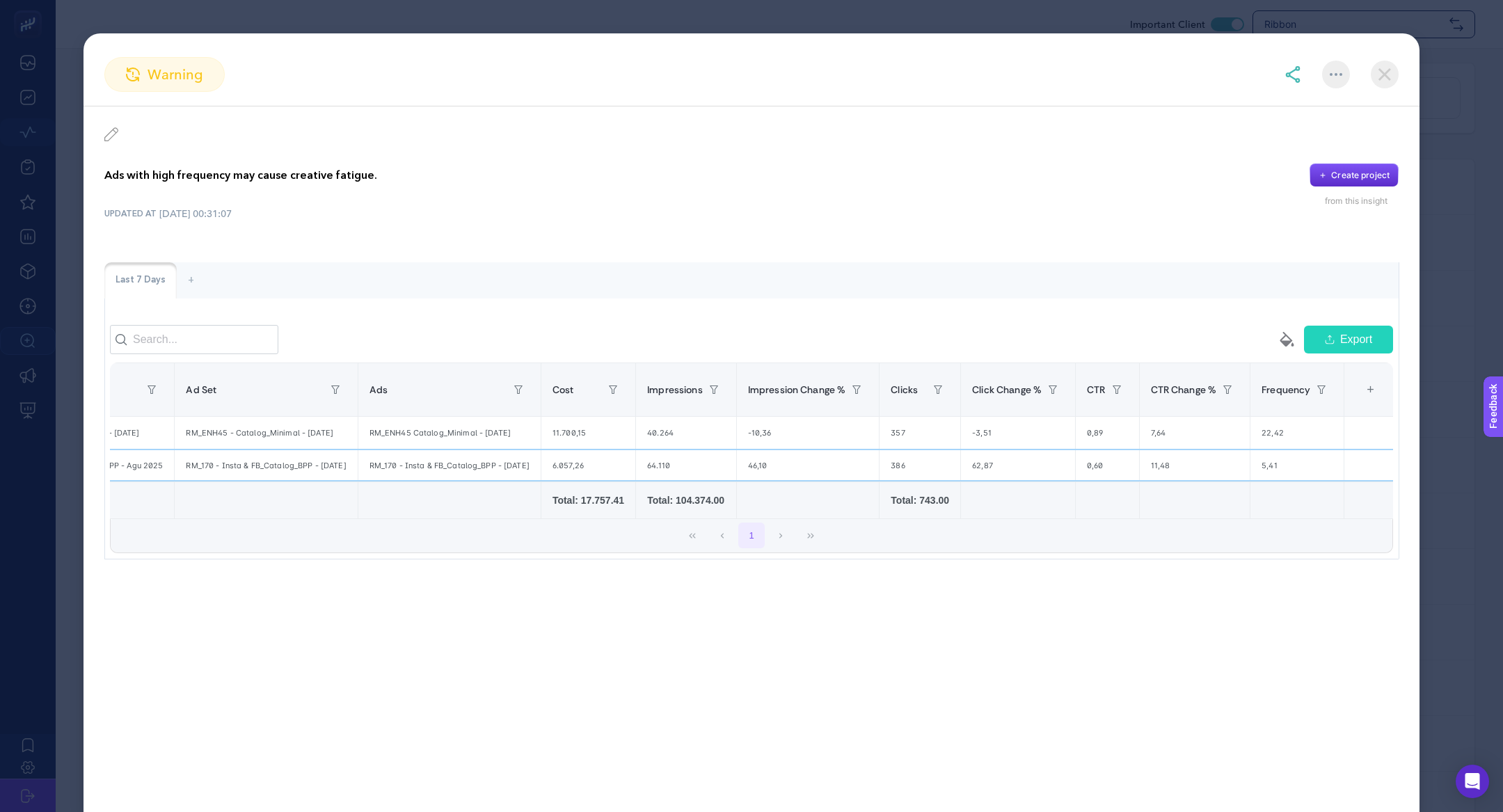
scroll to position [0, 161]
click at [510, 8] on section "warning Ads with high frequency may cause creative fatigue. Create project from…" at bounding box center [752, 406] width 1503 height 812
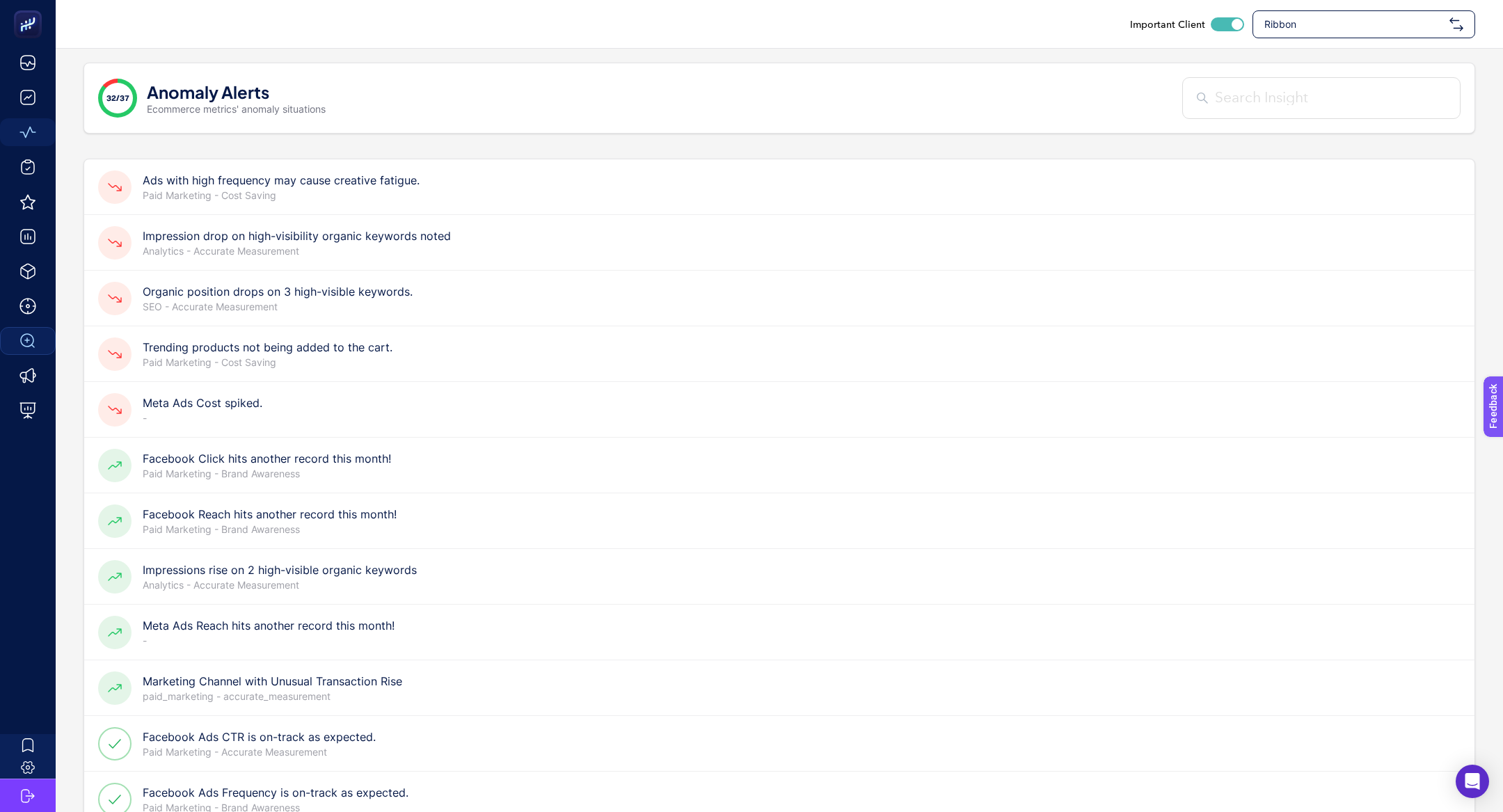
click at [337, 361] on p "Paid Marketing - Cost Saving" at bounding box center [267, 362] width 250 height 14
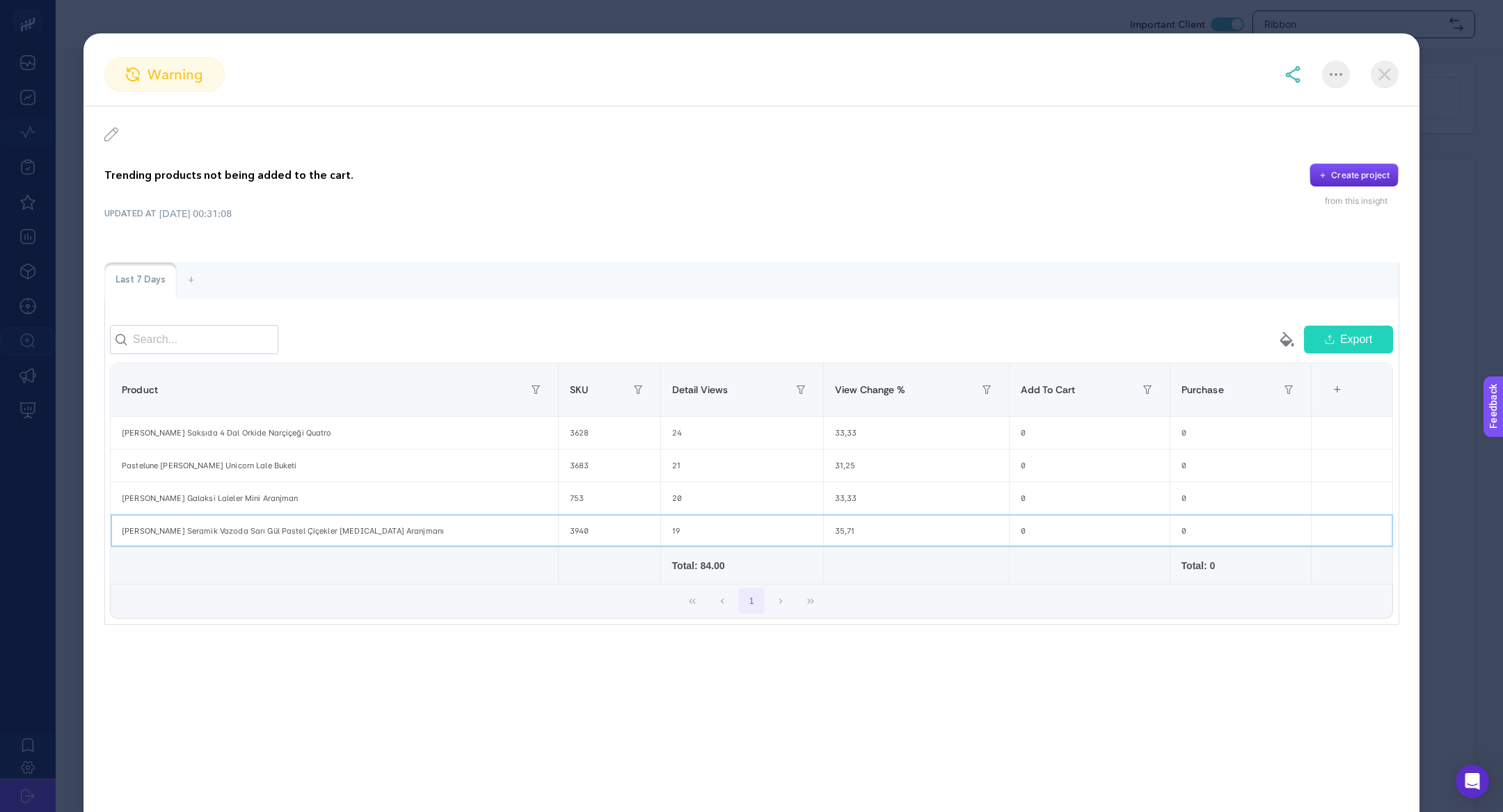
click at [260, 524] on div "[PERSON_NAME] Seramik Vazoda Sarı Gül Pastel Çiçekler [MEDICAL_DATA] Aranjmanı" at bounding box center [335, 530] width 448 height 32
click at [308, 528] on div "[PERSON_NAME] Seramik Vazoda Sarı Gül Pastel Çiçekler [MEDICAL_DATA] Aranjmanı" at bounding box center [335, 530] width 448 height 32
click at [248, 489] on div "[PERSON_NAME] Galaksi Laleler Mini Aranjman" at bounding box center [335, 498] width 448 height 32
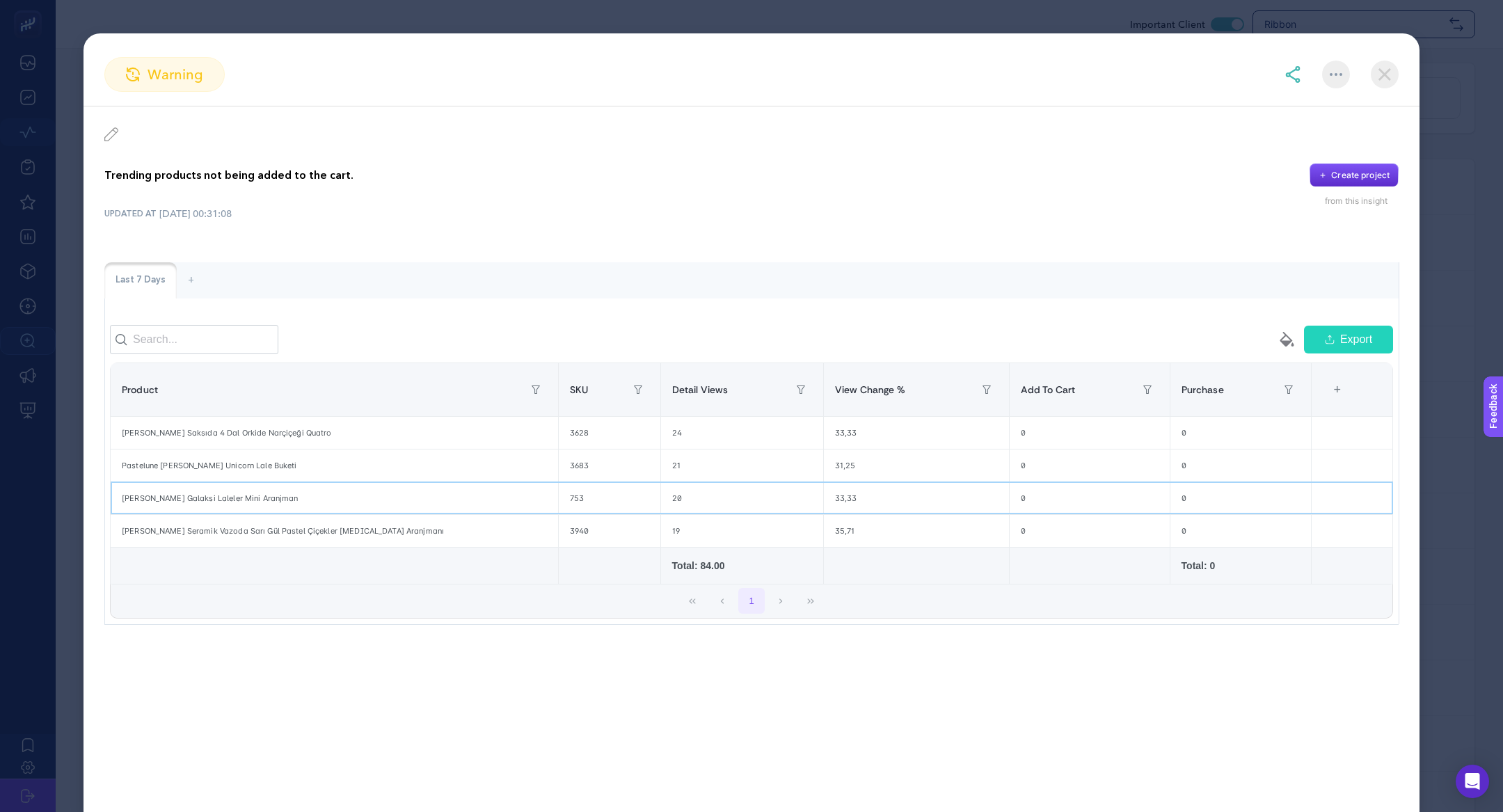
click at [248, 489] on div "[PERSON_NAME] Galaksi Laleler Mini Aranjman" at bounding box center [335, 498] width 448 height 32
click at [670, 497] on div "20" at bounding box center [742, 498] width 162 height 32
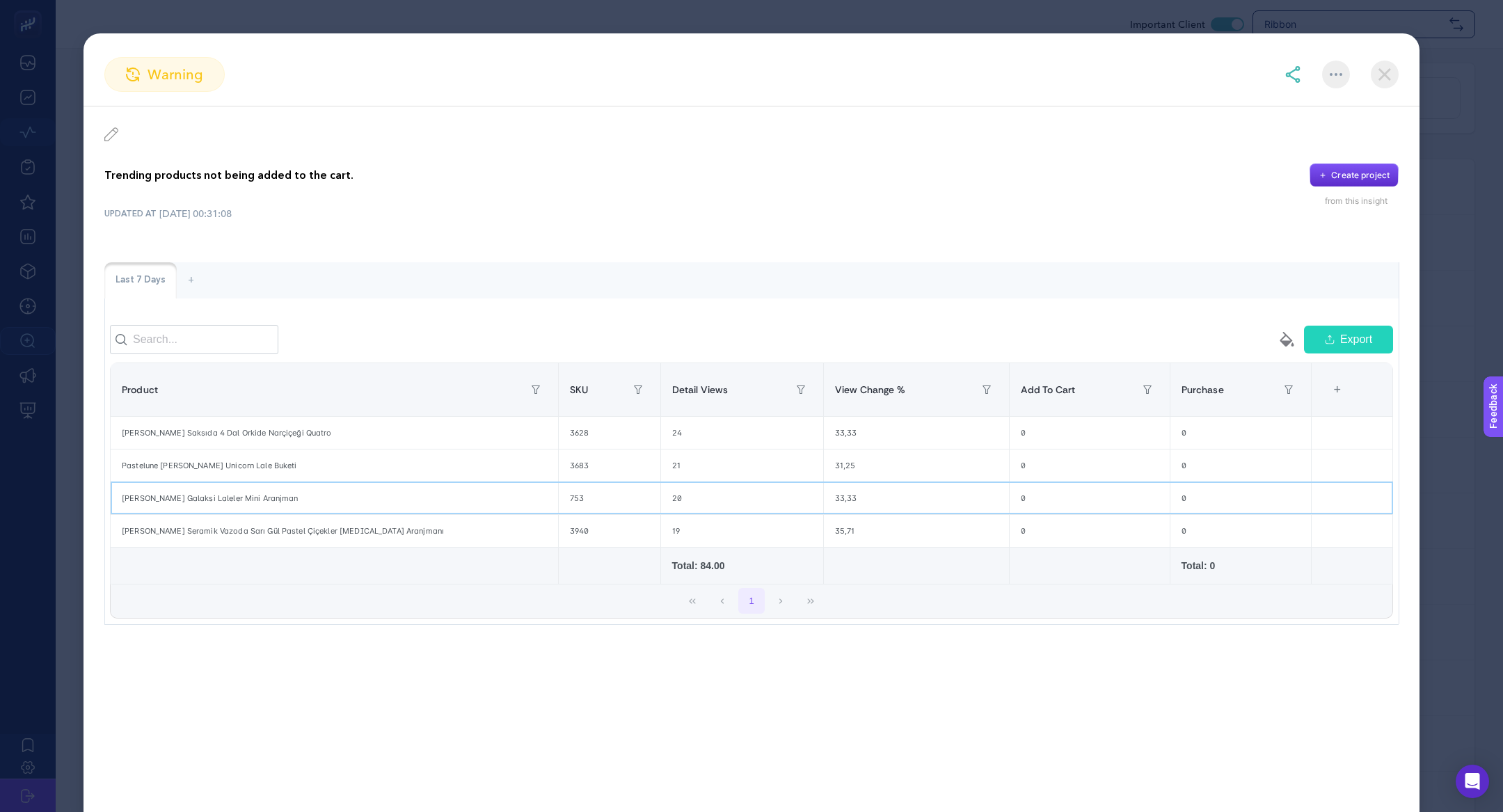
click at [670, 497] on div "20" at bounding box center [742, 498] width 162 height 32
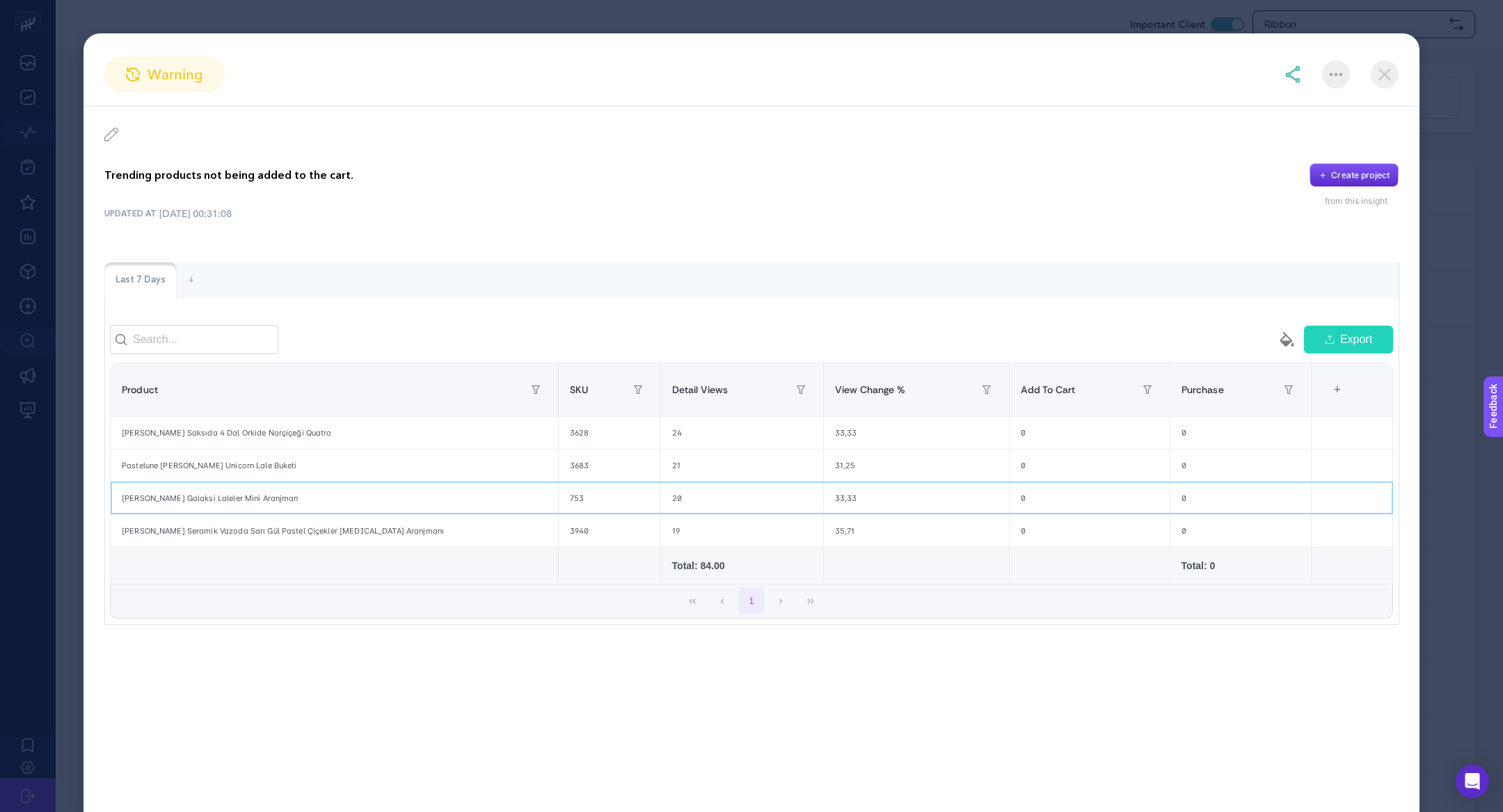
click at [670, 497] on div "20" at bounding box center [742, 498] width 162 height 32
drag, startPoint x: 707, startPoint y: 498, endPoint x: 664, endPoint y: 498, distance: 43.0
click at [667, 498] on div "20" at bounding box center [742, 498] width 162 height 32
click at [664, 498] on div "20" at bounding box center [742, 498] width 162 height 32
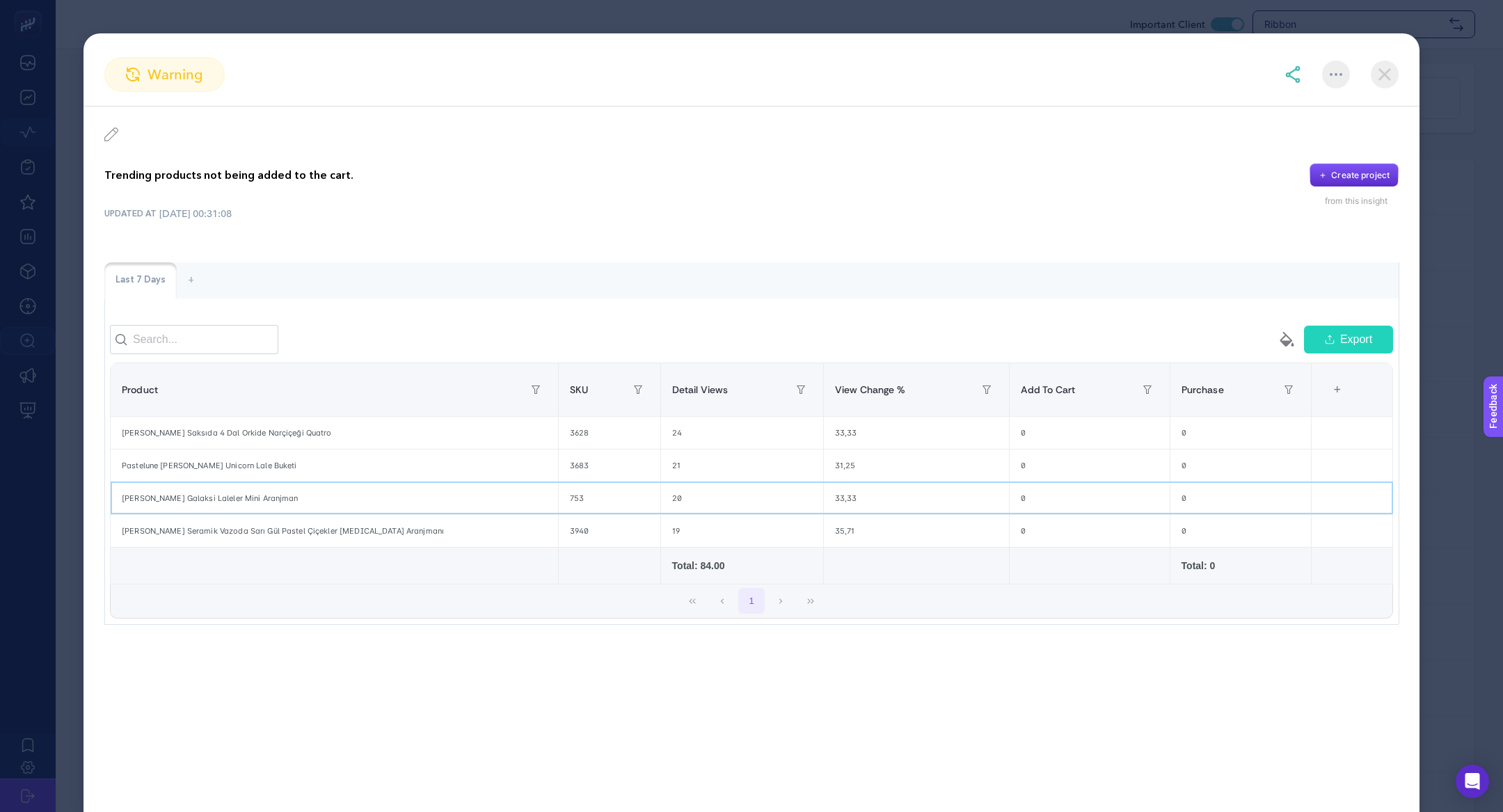
click at [664, 498] on div "20" at bounding box center [742, 498] width 162 height 32
drag, startPoint x: 672, startPoint y: 501, endPoint x: 1230, endPoint y: 516, distance: 558.2
click at [1230, 516] on tbody "Amber Cam Saksıda 4 Dal Orkide Narçiçeği Quatro 3628 24 33,33 0 0 Pastelune [PE…" at bounding box center [752, 481] width 1282 height 131
click at [1230, 516] on div "0" at bounding box center [1241, 530] width 141 height 32
click at [1187, 494] on div "0" at bounding box center [1241, 498] width 141 height 32
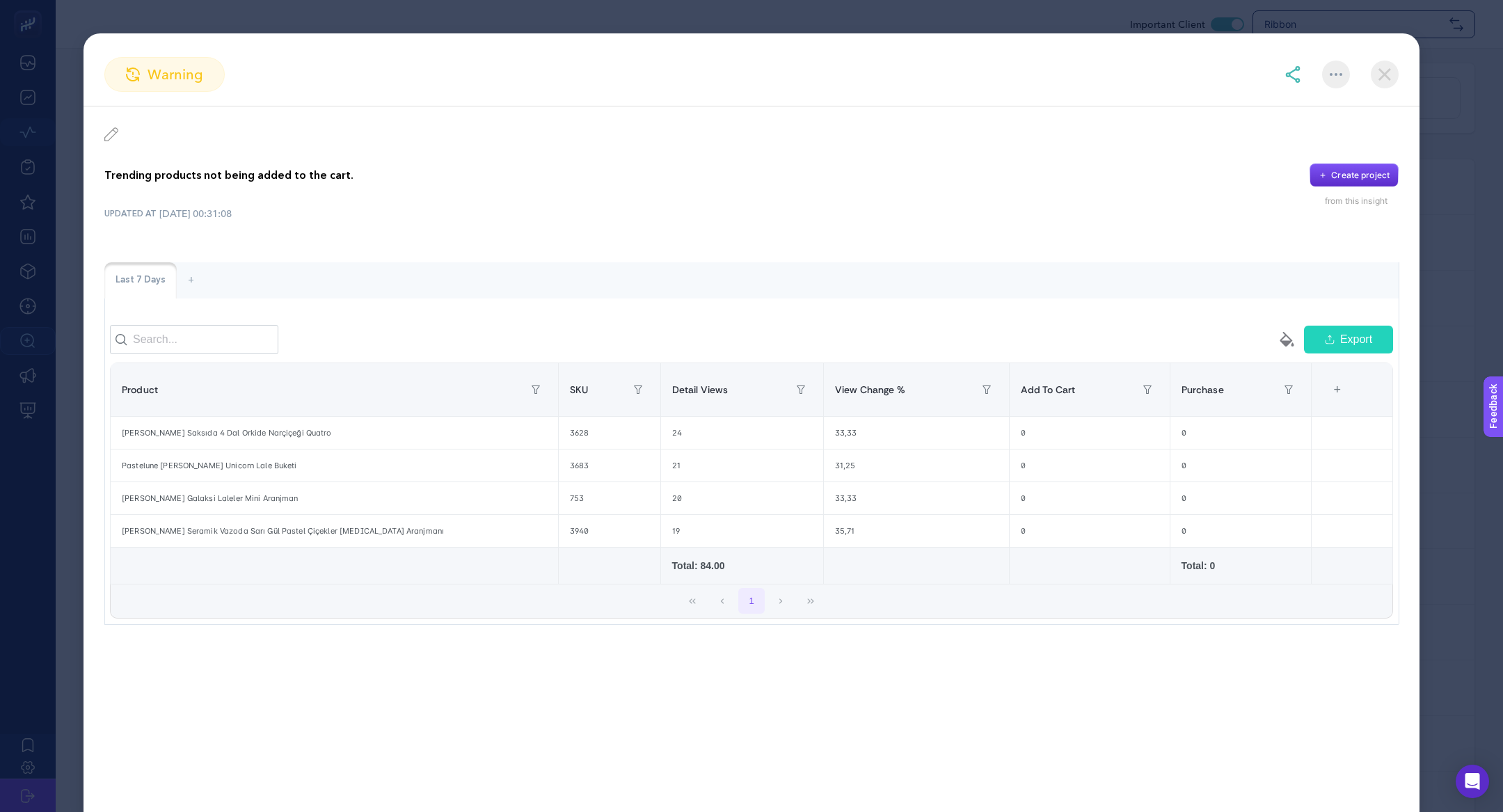
click at [1396, 75] on img at bounding box center [1384, 74] width 28 height 28
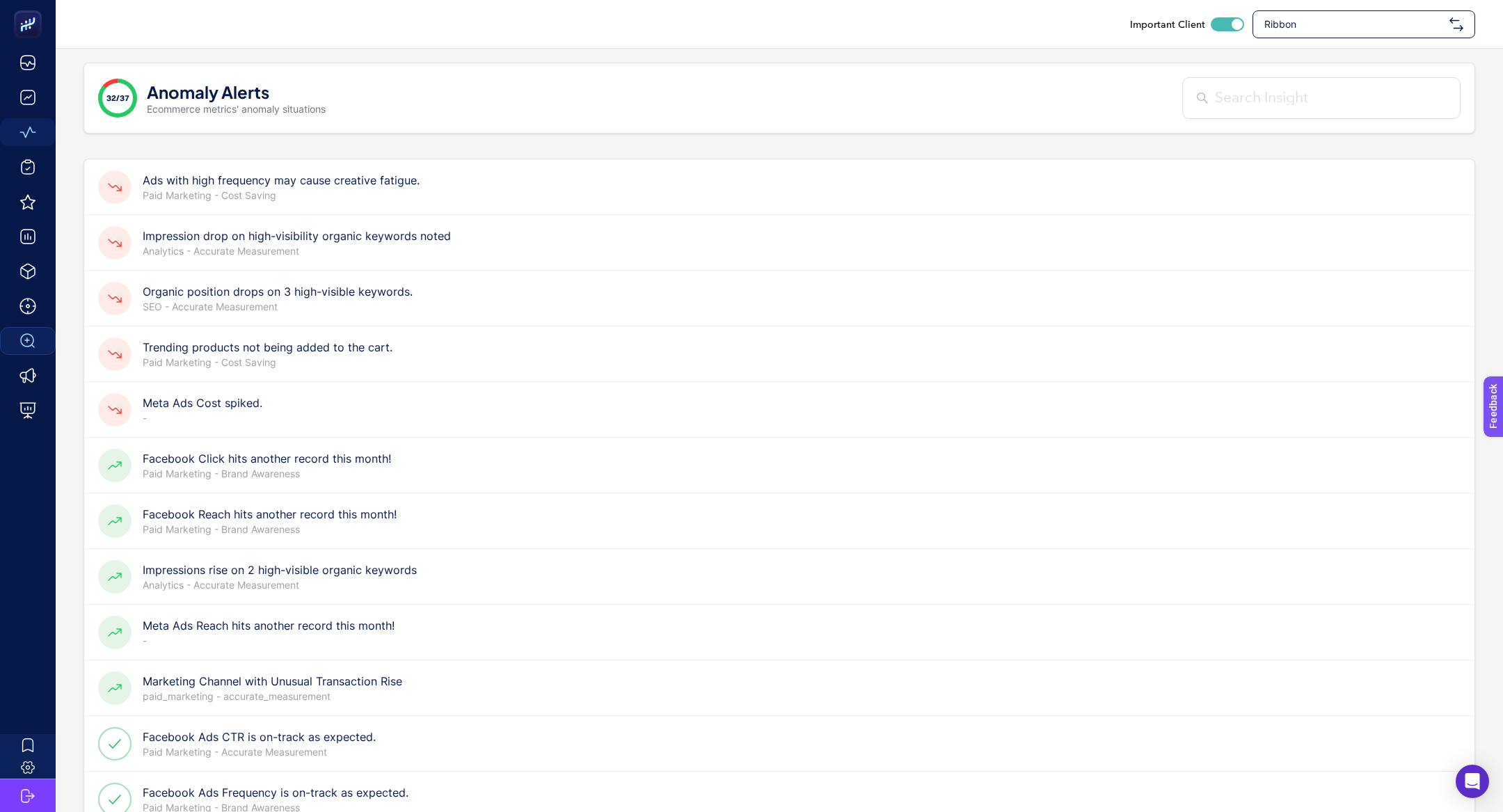
click at [194, 265] on div "Impression drop on high-visibility organic keywords noted Analytics - Accurate …" at bounding box center [779, 243] width 1390 height 56
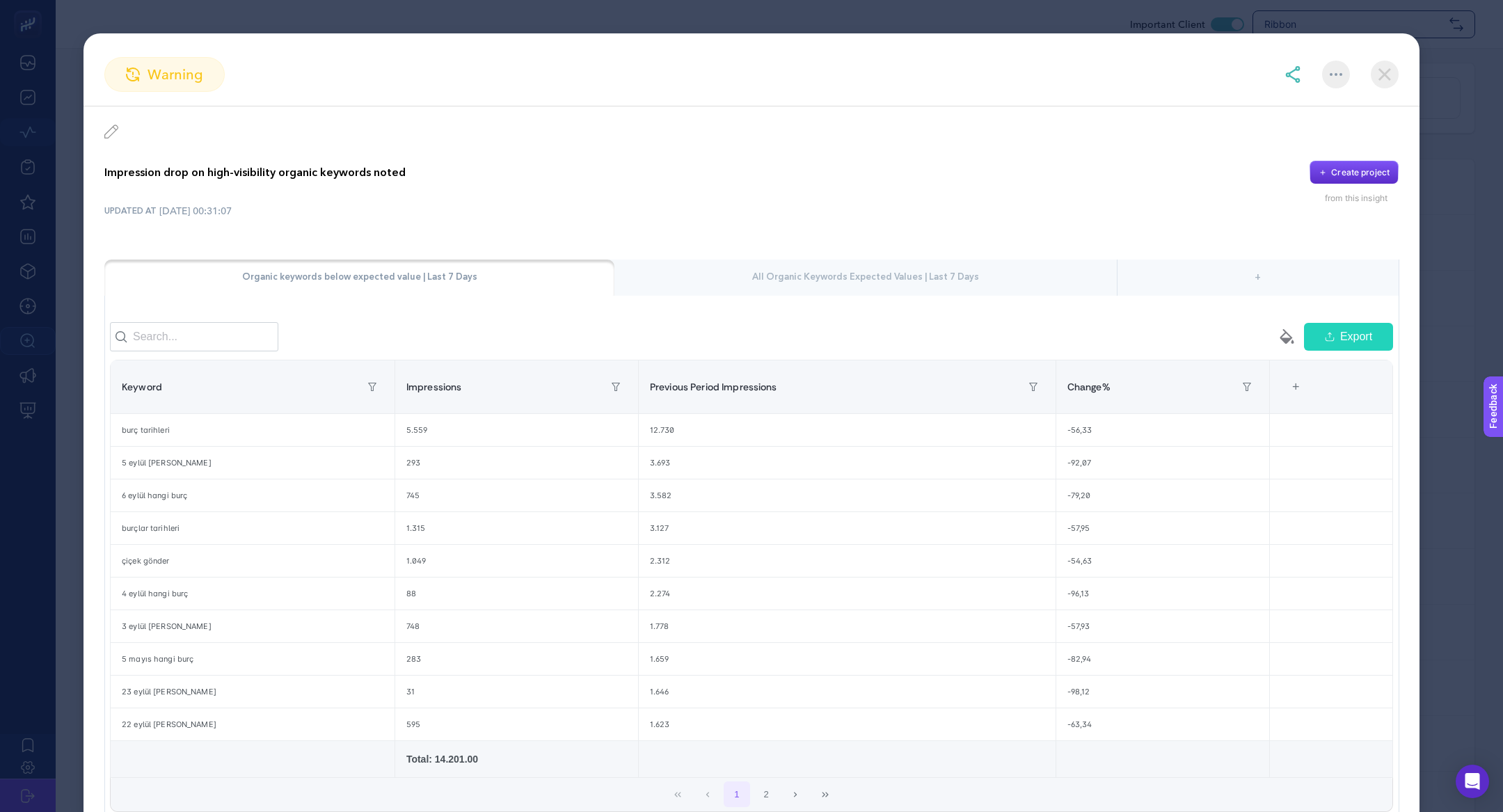
scroll to position [12, 0]
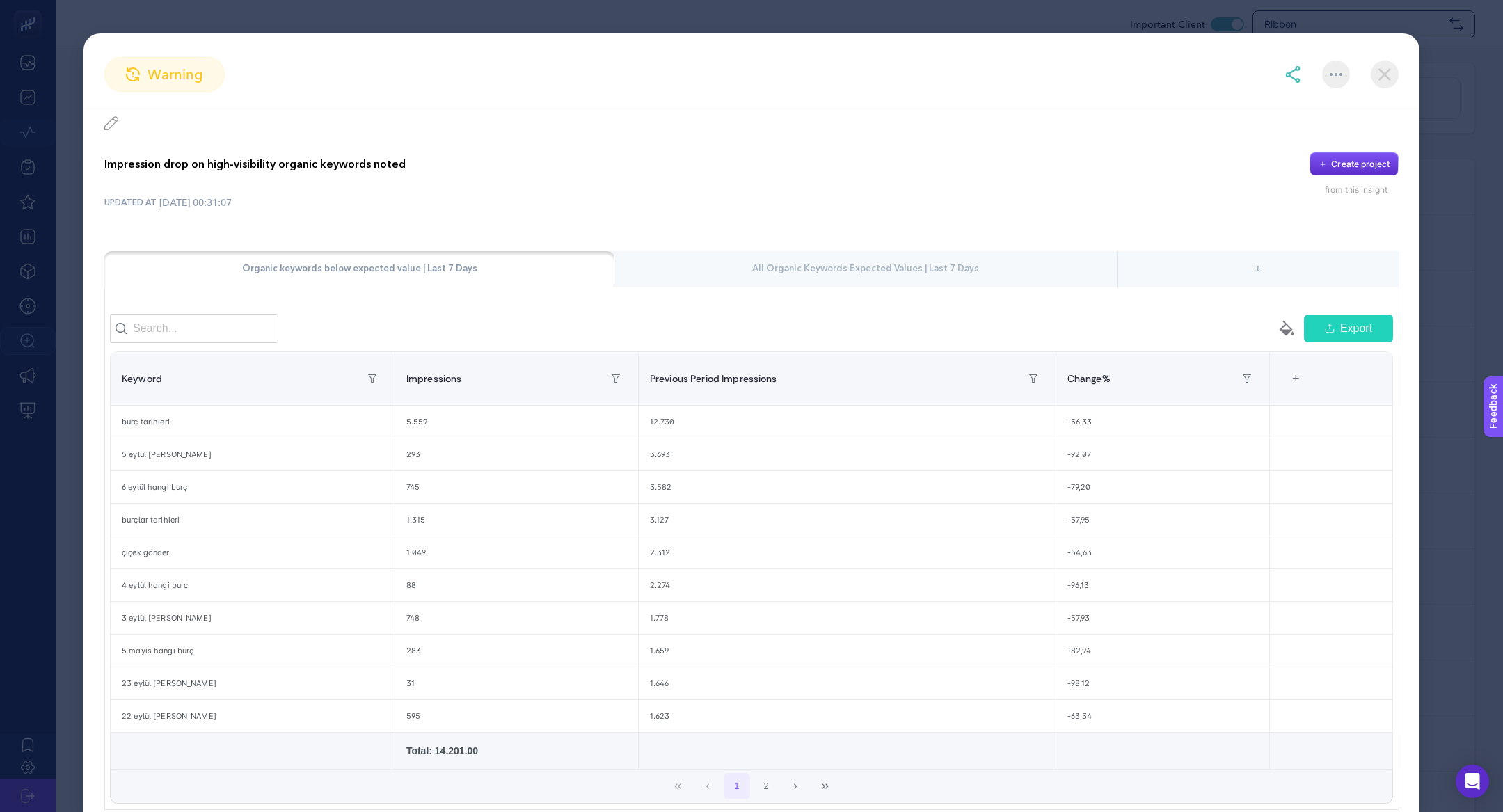
click at [1381, 77] on img at bounding box center [1384, 74] width 28 height 28
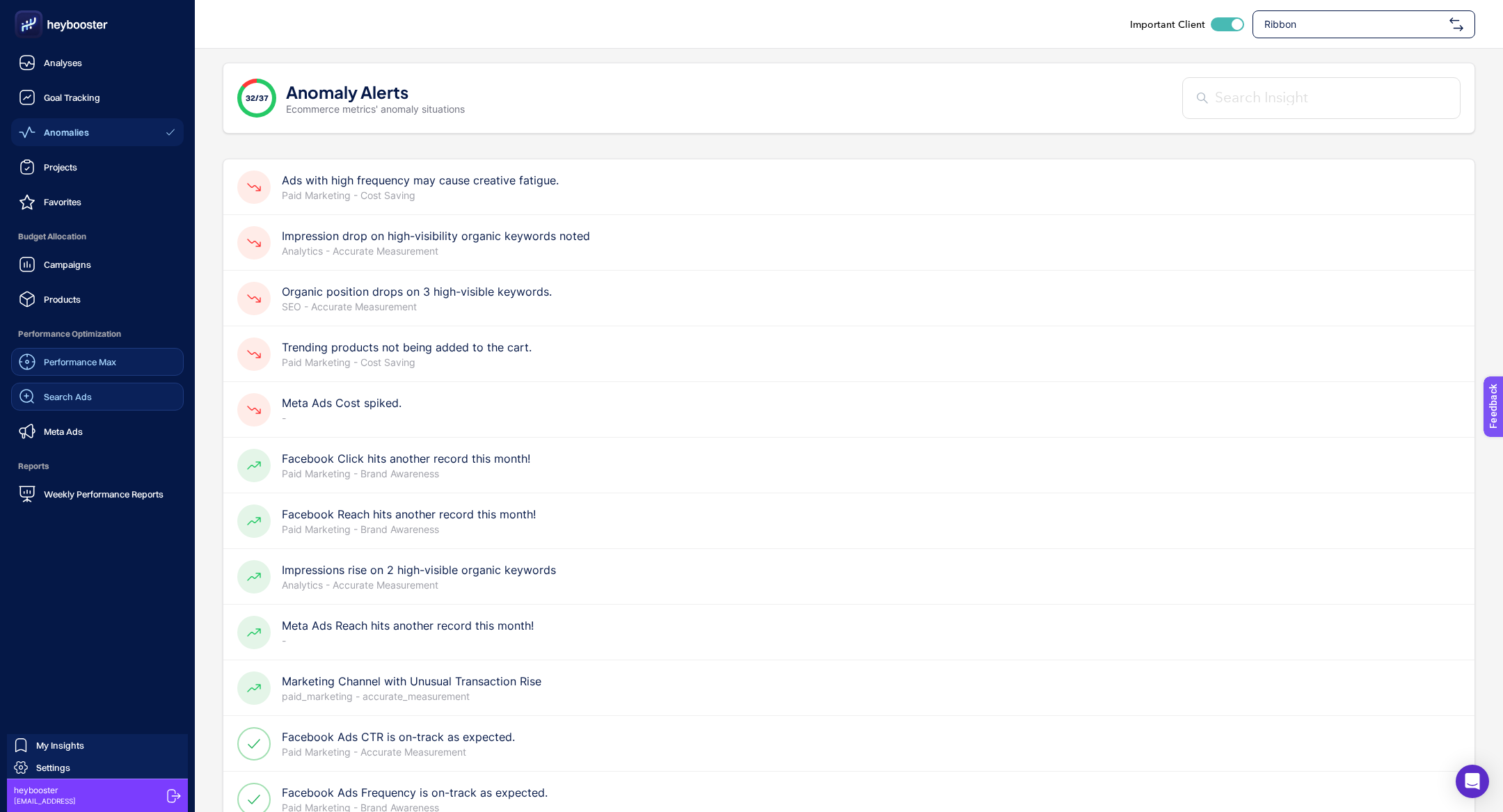
click at [71, 361] on span "Performance Max" at bounding box center [79, 362] width 72 height 12
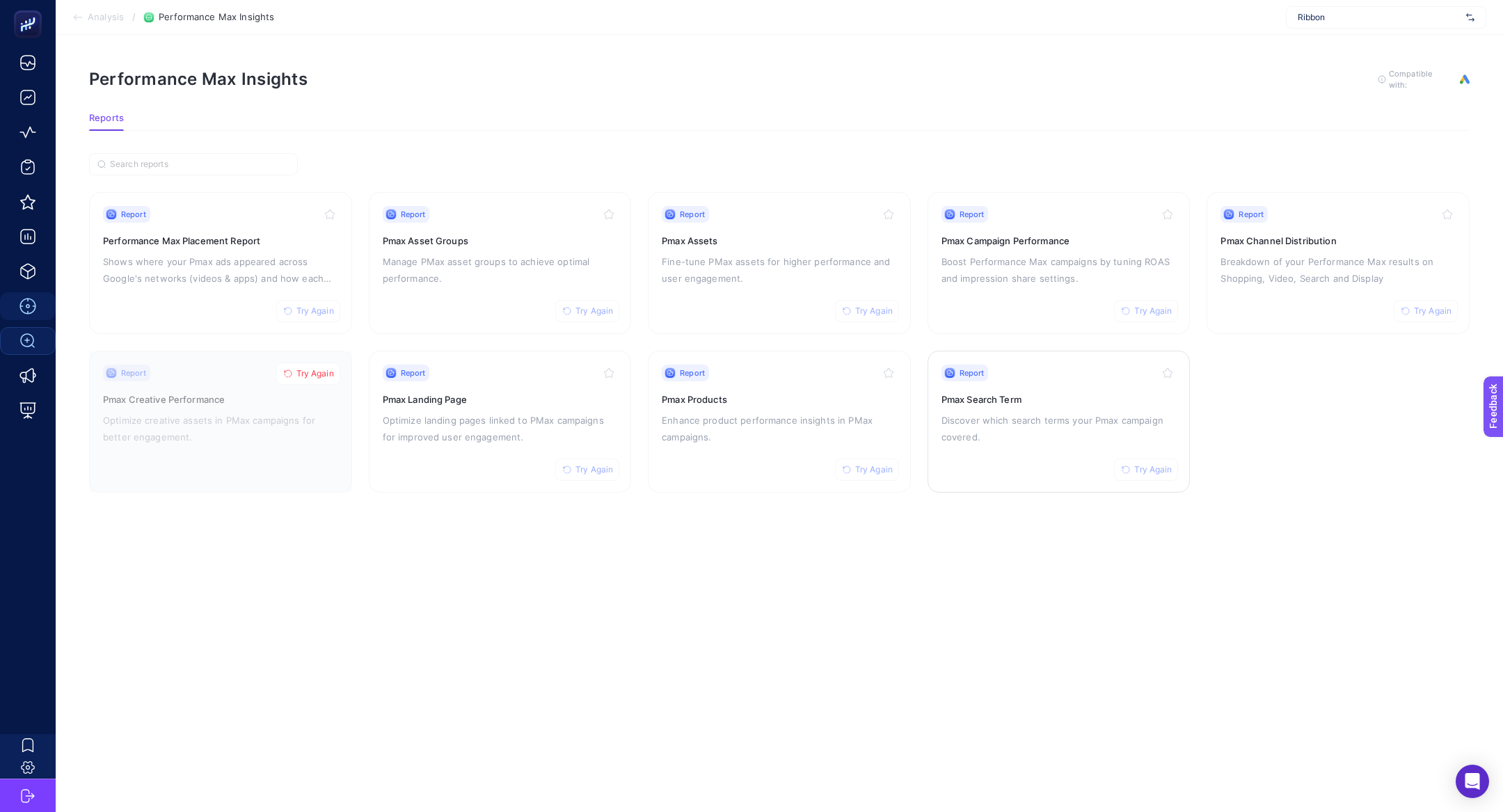
click at [1023, 403] on h3 "Pmax Search Term" at bounding box center [1059, 399] width 235 height 14
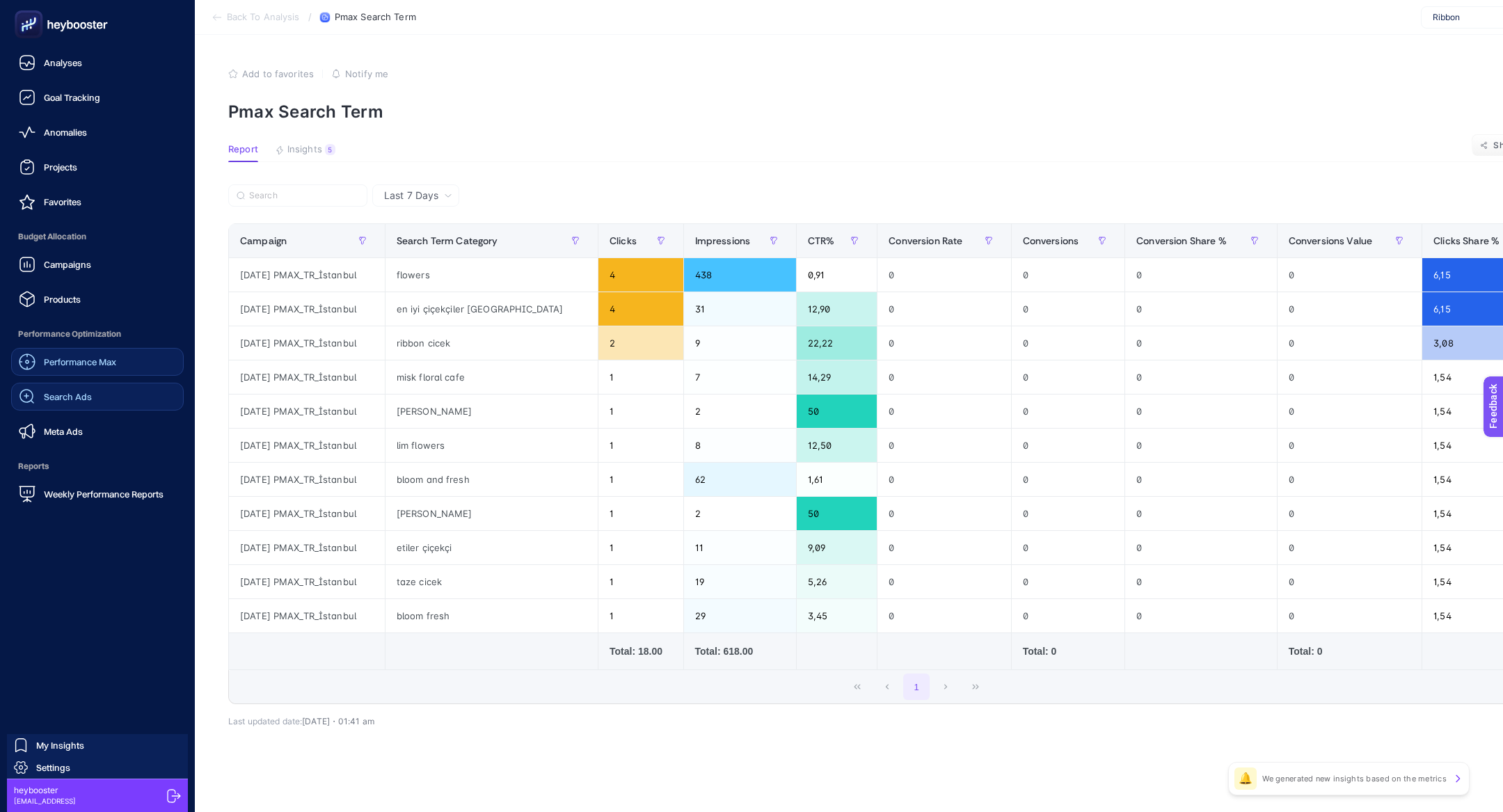
click at [150, 361] on link "Performance Max" at bounding box center [97, 362] width 173 height 28
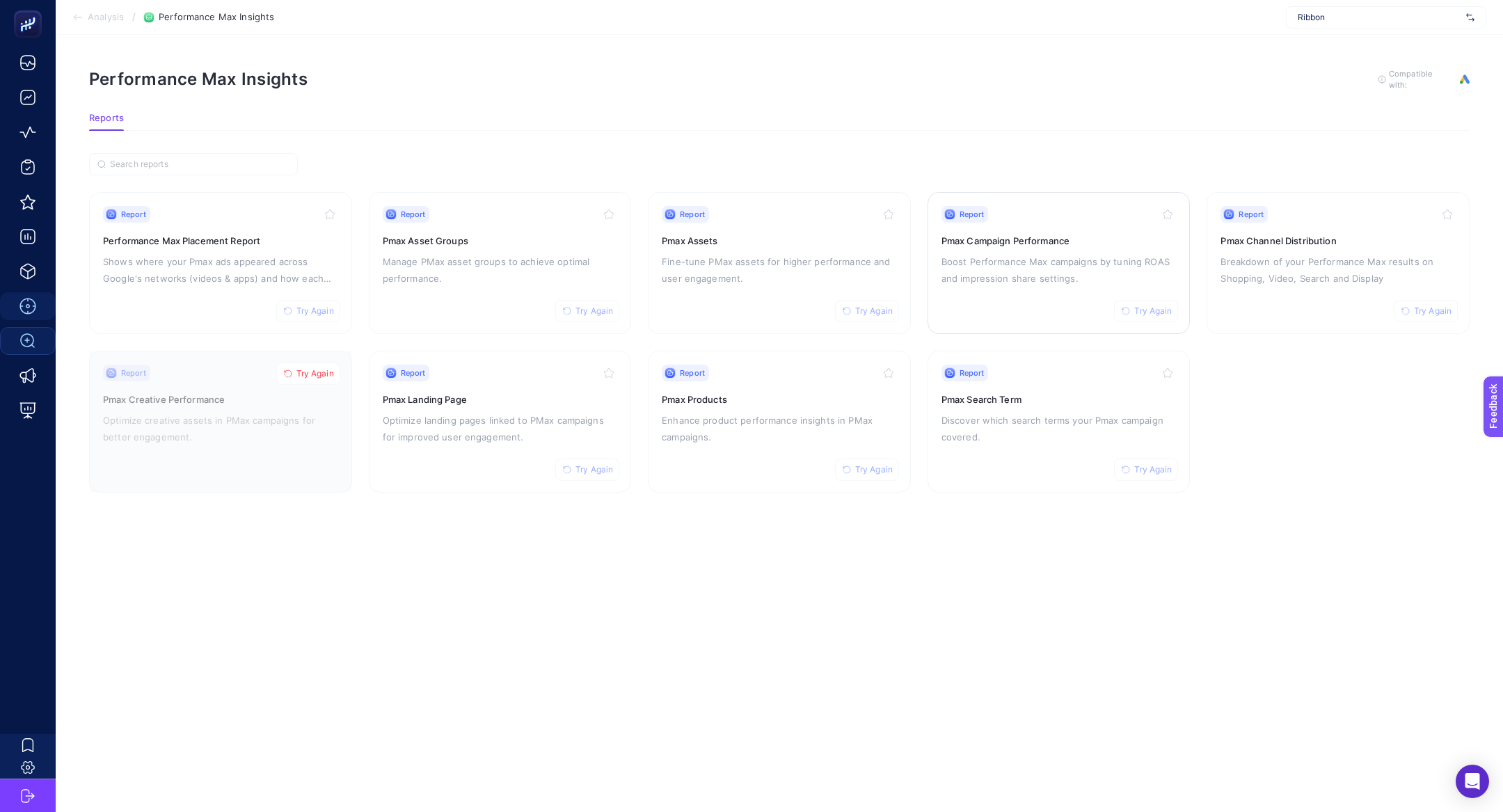
click at [1107, 285] on div "Report Try Again Pmax Campaign Performance Boost Performance Max campaigns by t…" at bounding box center [1059, 262] width 235 height 114
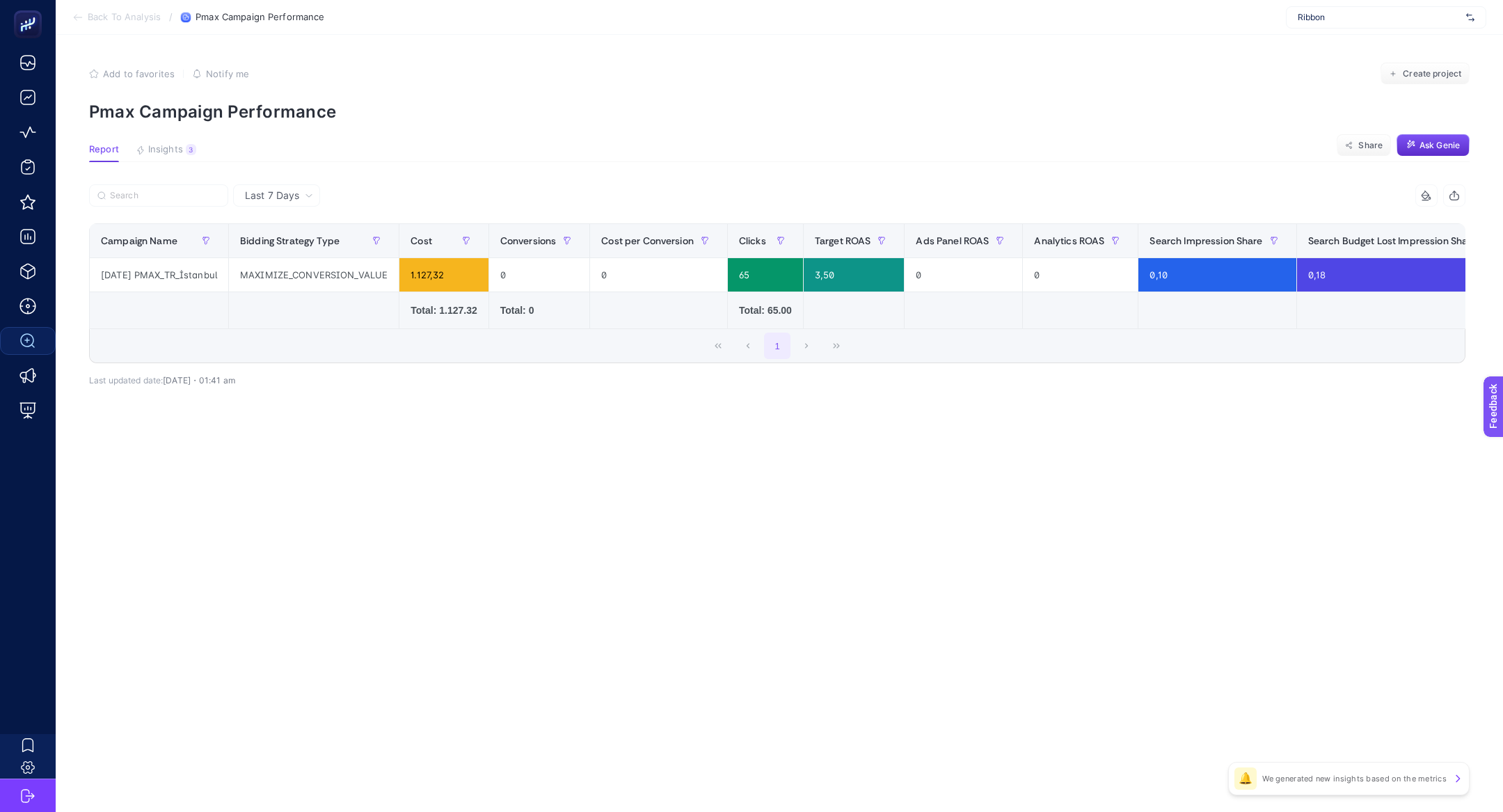
click at [290, 193] on span "Last 7 Days" at bounding box center [272, 195] width 54 height 14
click at [301, 251] on li "Last 30 Days" at bounding box center [276, 250] width 78 height 25
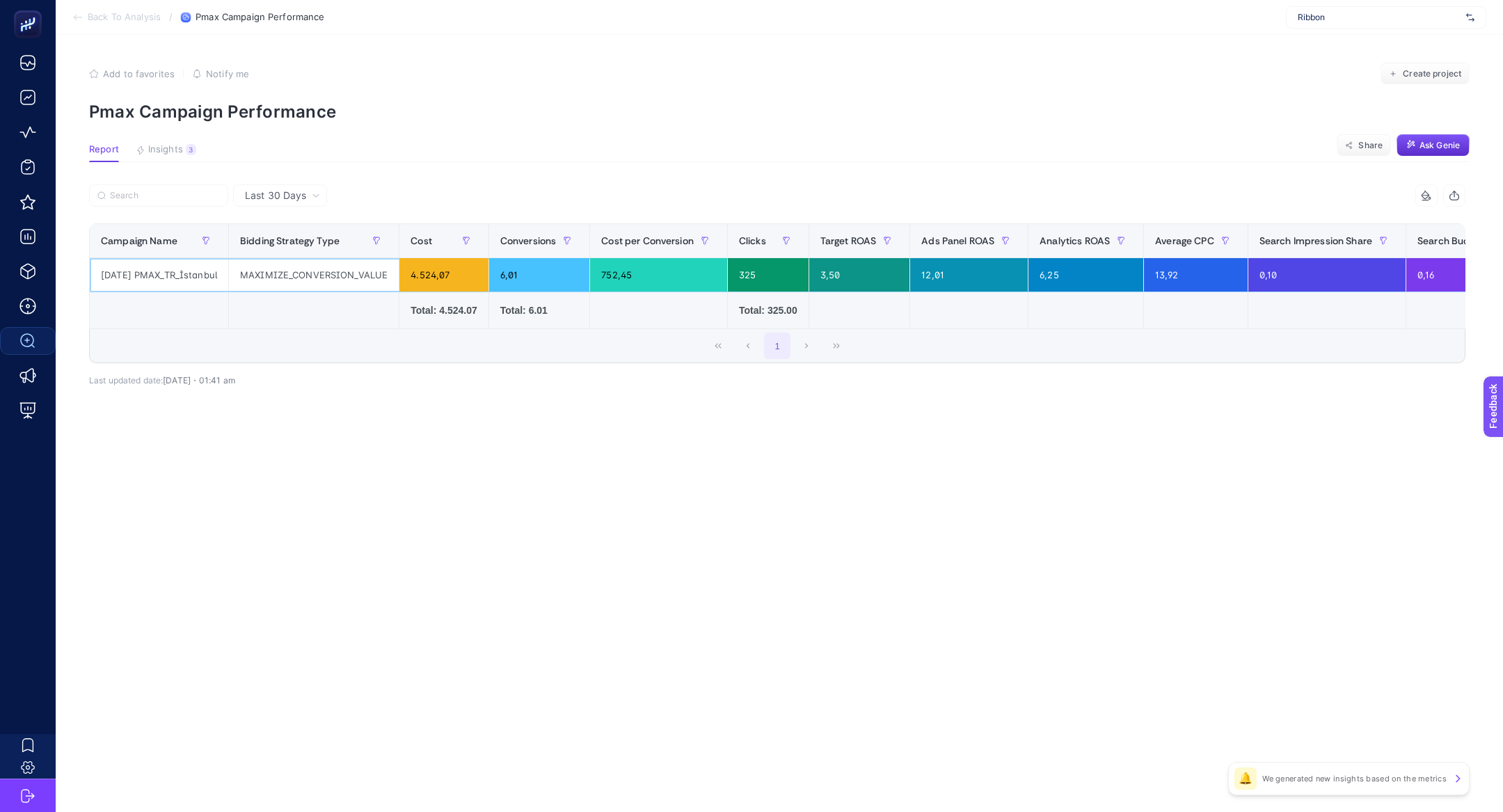
click at [358, 281] on div "MAXIMIZE_CONVERSION_VALUE" at bounding box center [314, 275] width 170 height 34
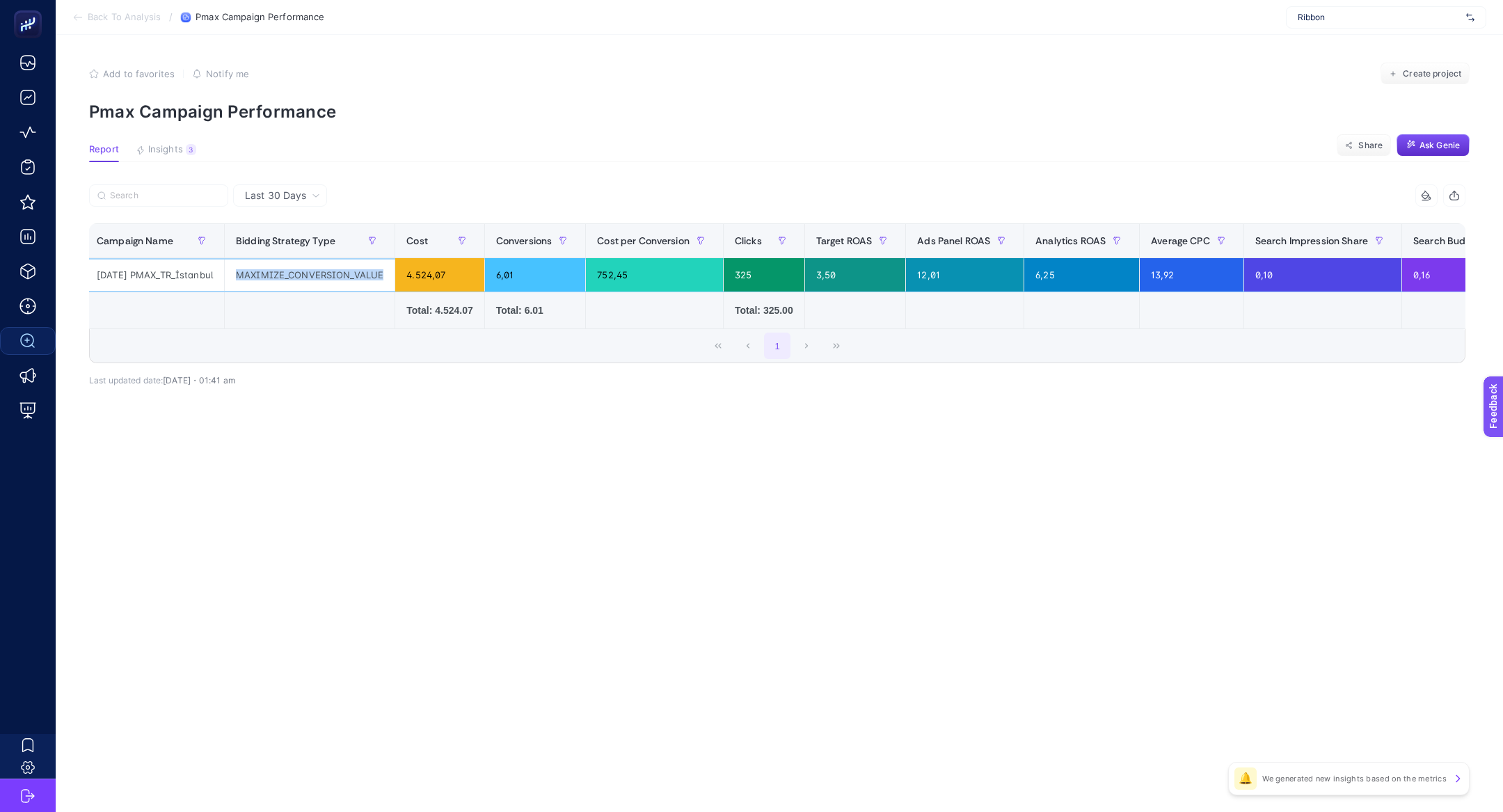
scroll to position [0, 28]
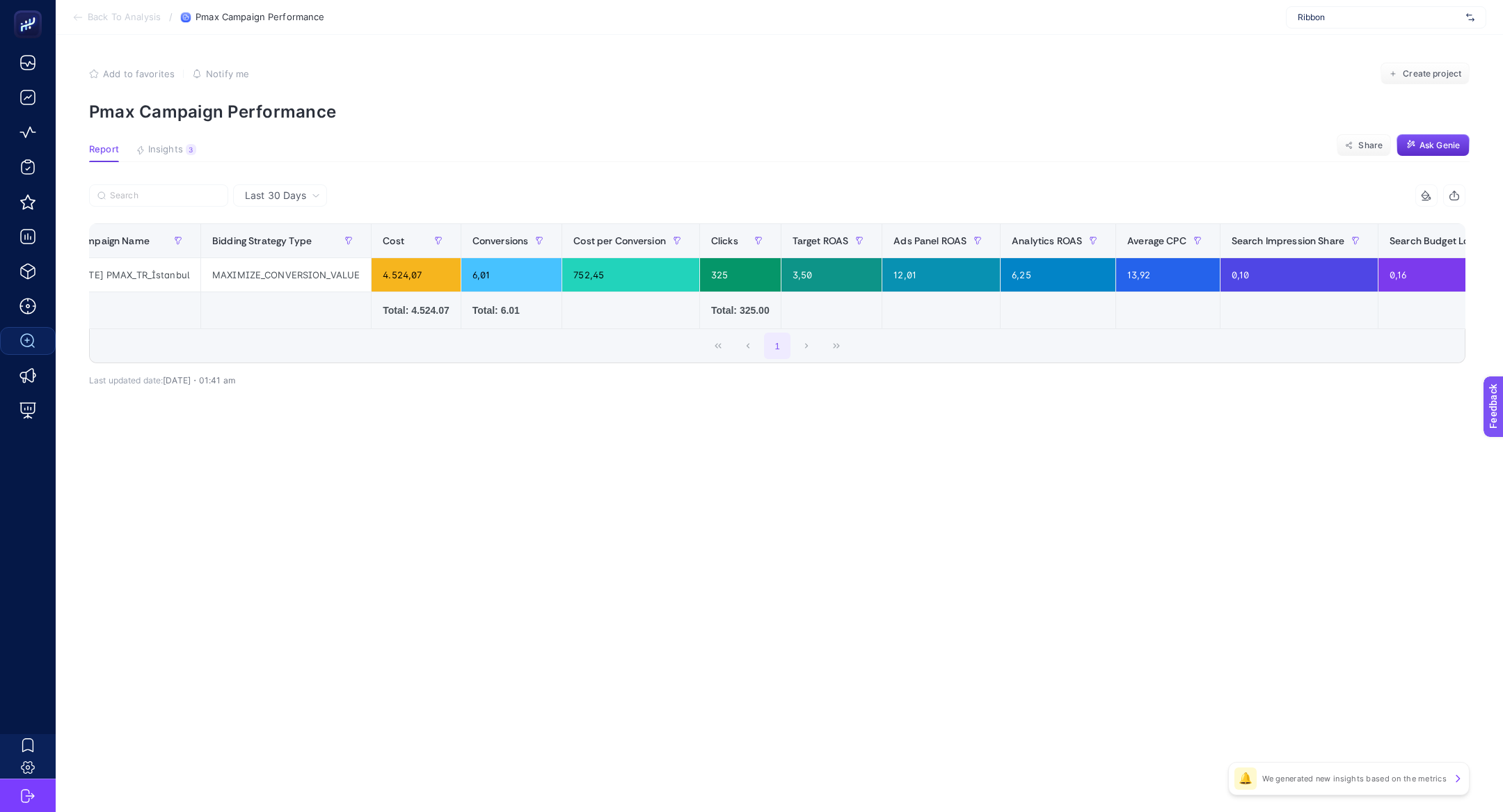
click at [275, 191] on span "Last 30 Days" at bounding box center [275, 195] width 61 height 14
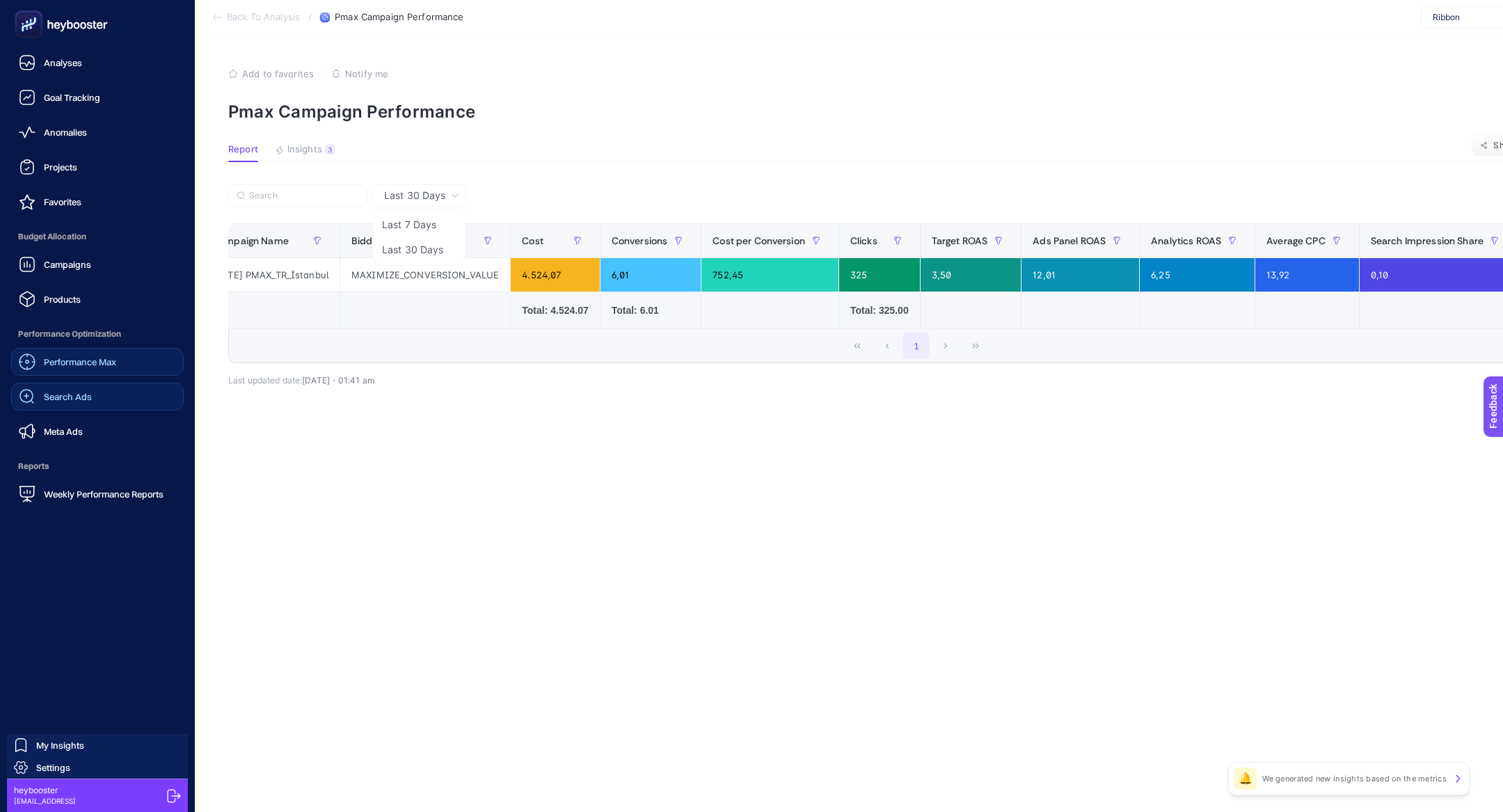
click at [64, 350] on link "Performance Max" at bounding box center [97, 362] width 173 height 28
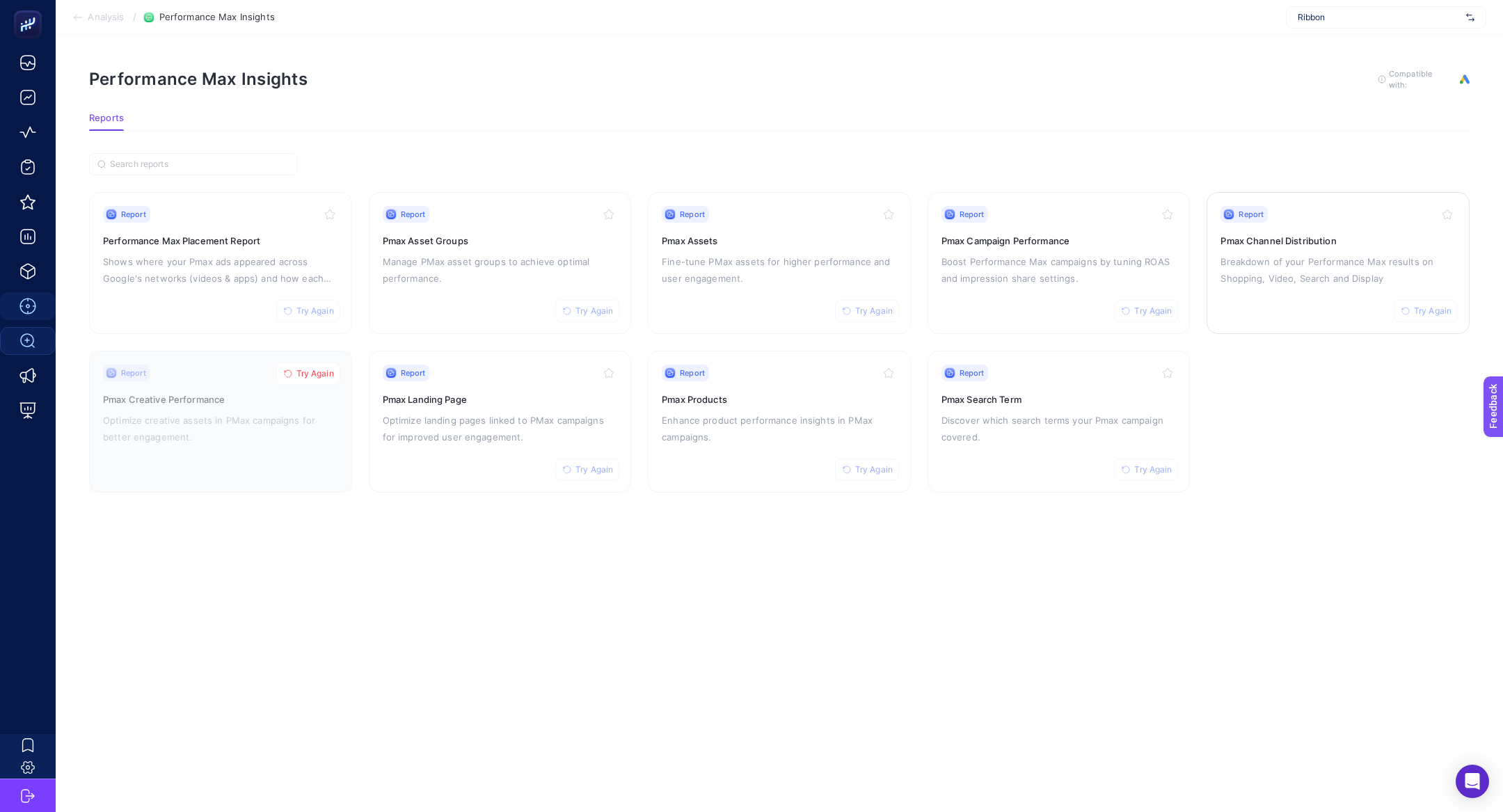
click at [1360, 265] on p "Breakdown of your Performance Max results on Shopping, Video, Search and Display" at bounding box center [1338, 269] width 235 height 34
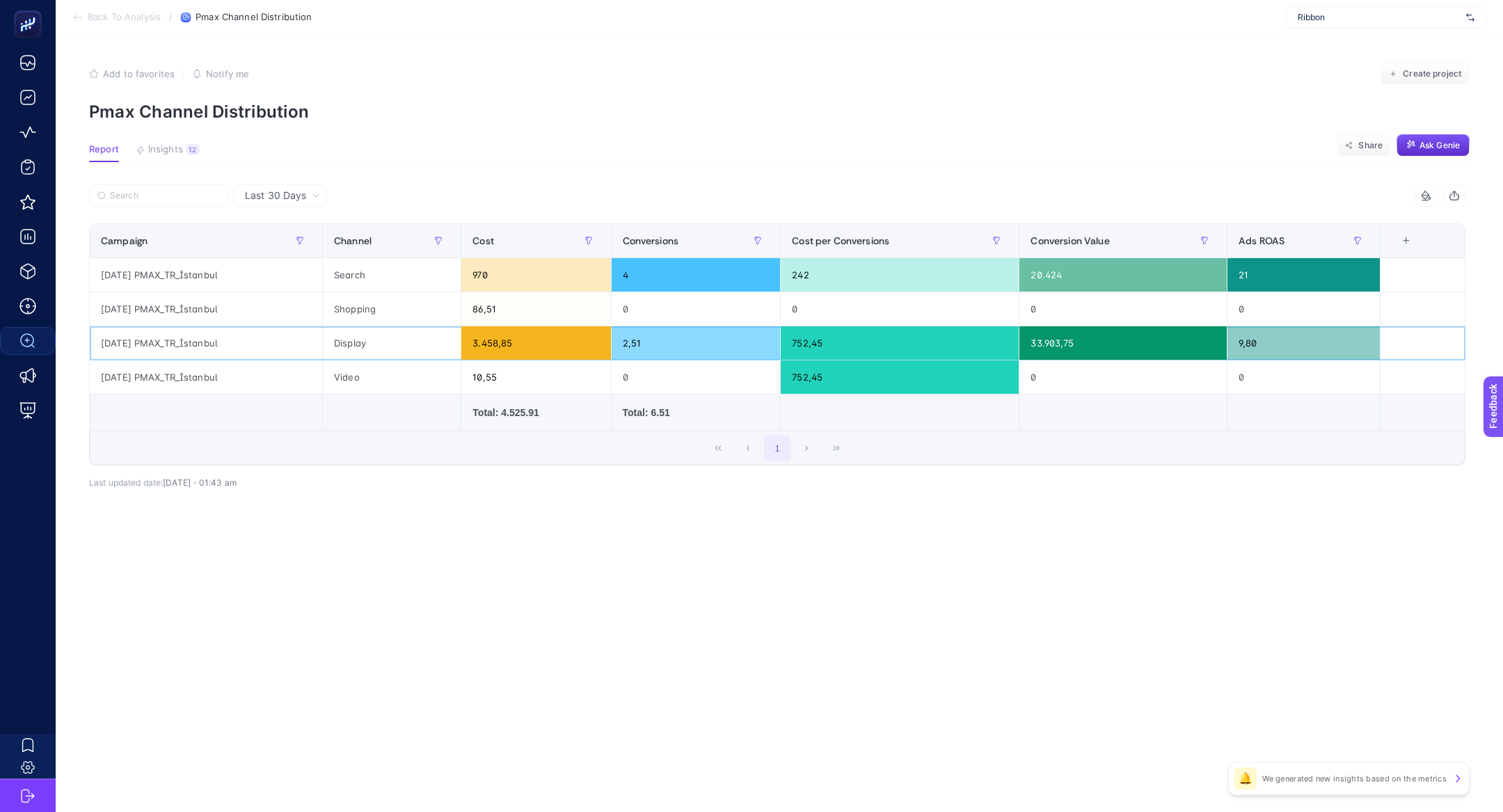
click at [208, 349] on div "[DATE] PMAX_TR_İstanbul" at bounding box center [205, 342] width 232 height 34
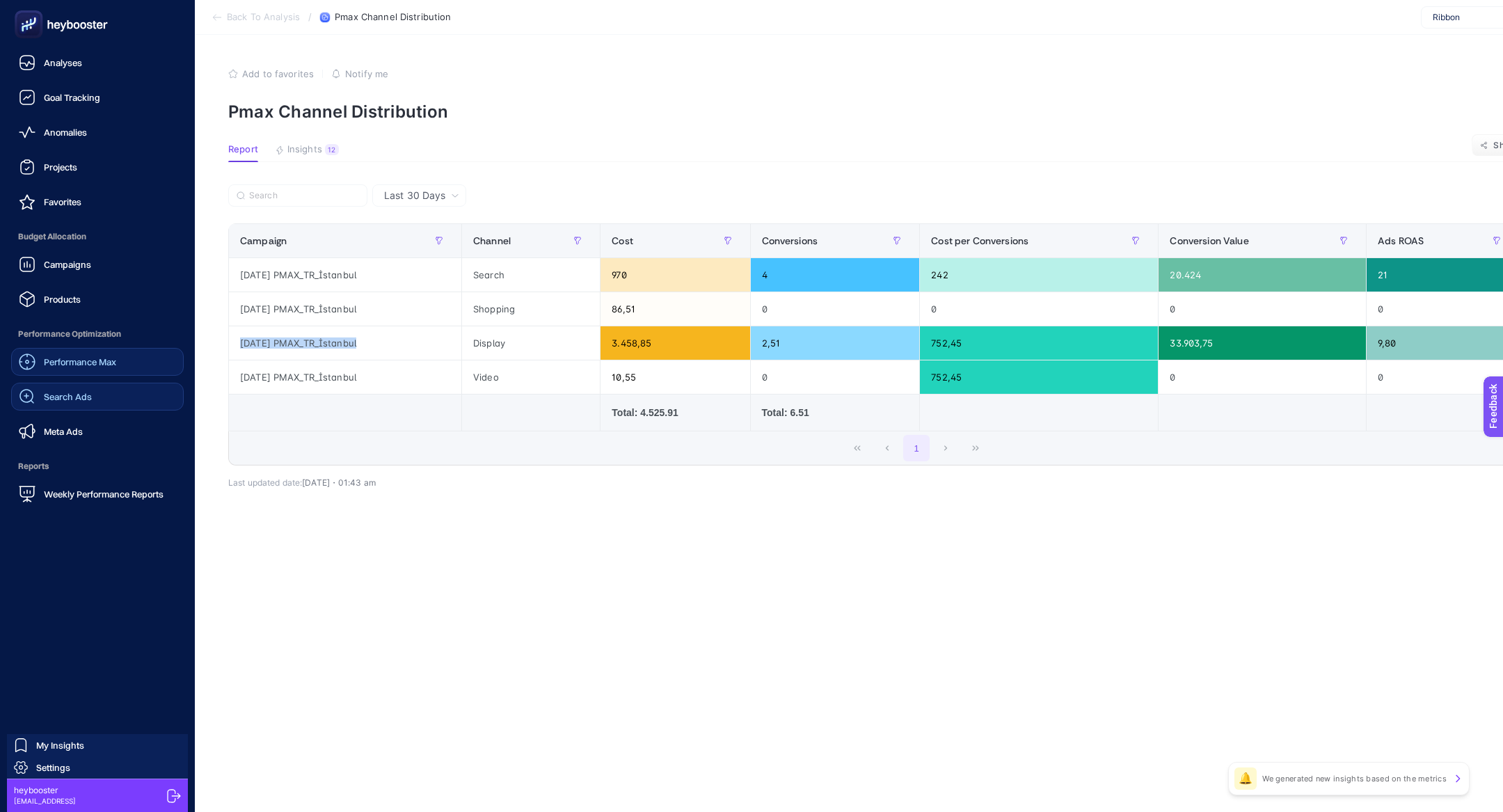
click at [128, 368] on link "Performance Max" at bounding box center [97, 362] width 173 height 28
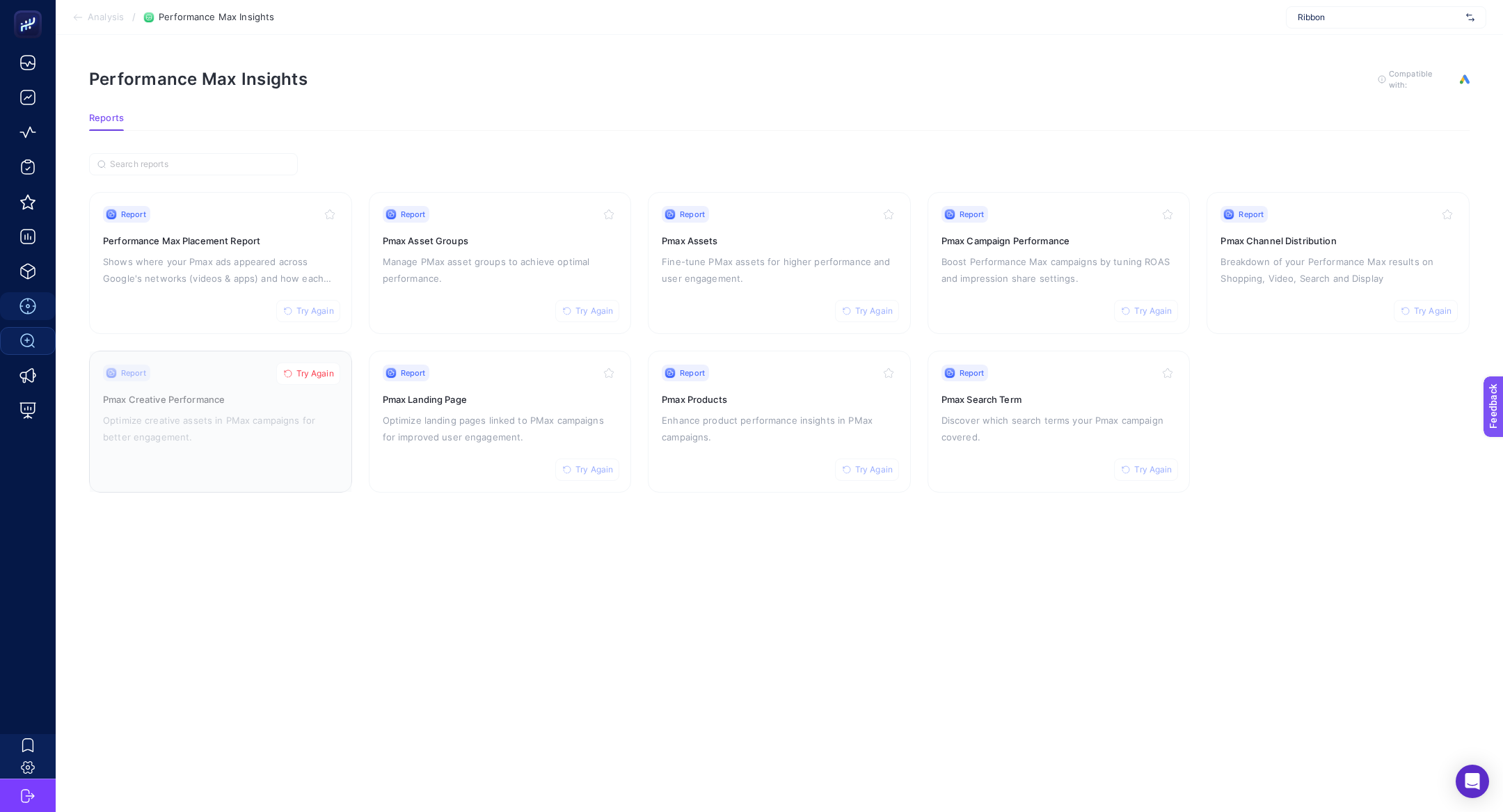
click at [293, 372] on button "Try Again" at bounding box center [308, 373] width 64 height 22
click at [224, 416] on p "Optimize creative assets in PMax campaigns for better engagement." at bounding box center [221, 428] width 235 height 34
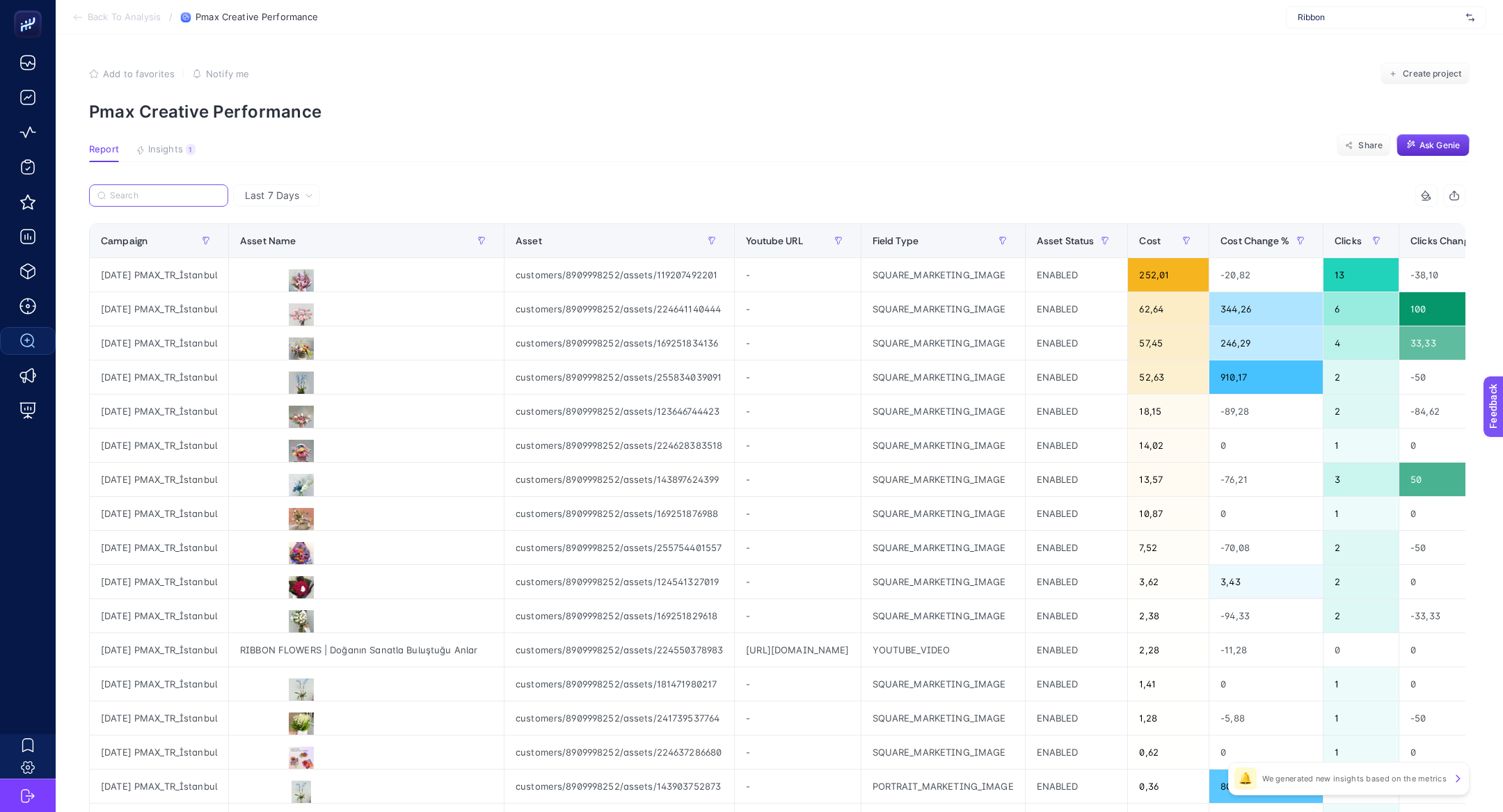
click at [150, 195] on input "Search" at bounding box center [165, 196] width 110 height 11
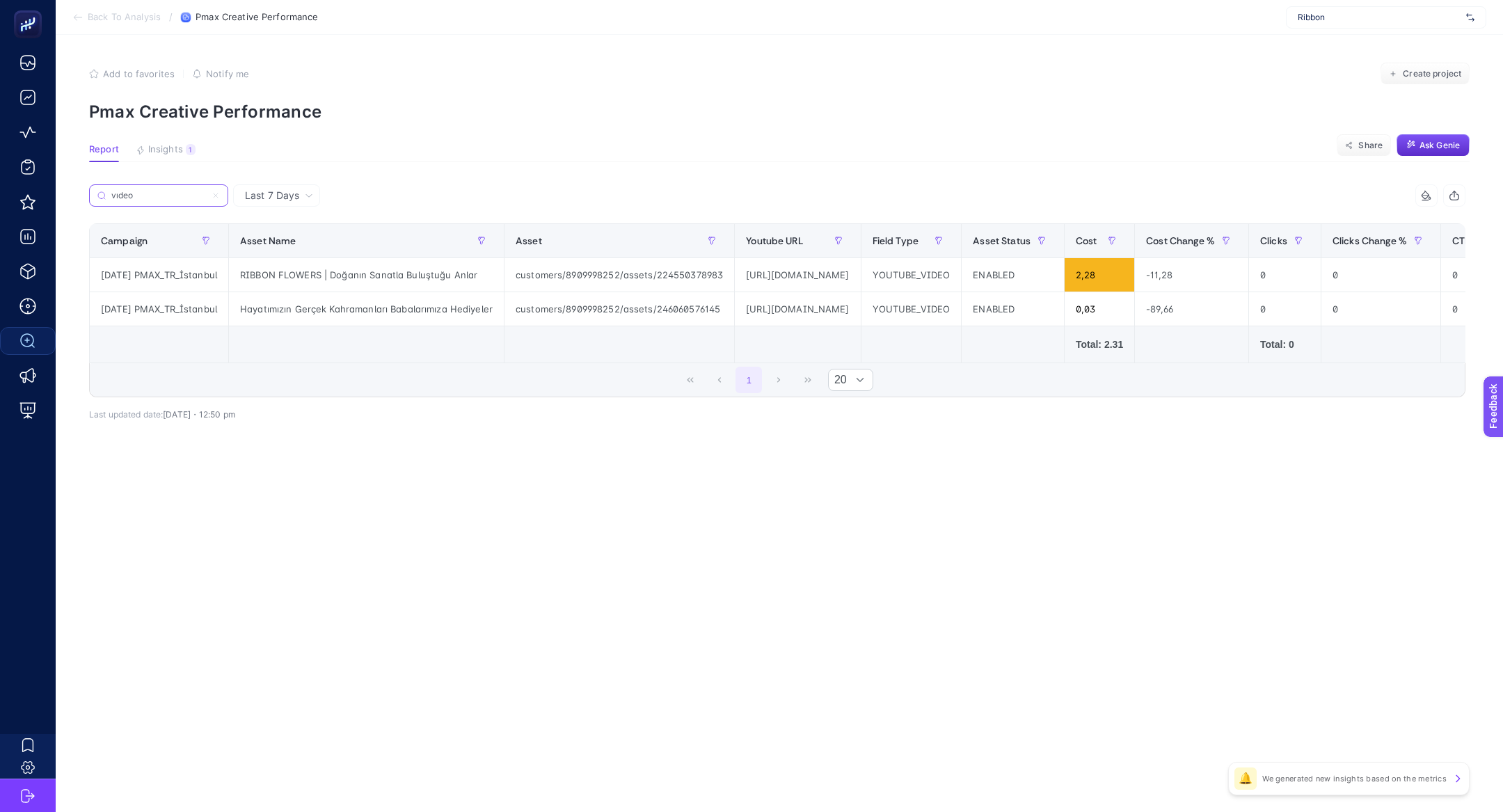
type input "vıdeo"
click at [787, 278] on div "[URL][DOMAIN_NAME]" at bounding box center [797, 275] width 125 height 34
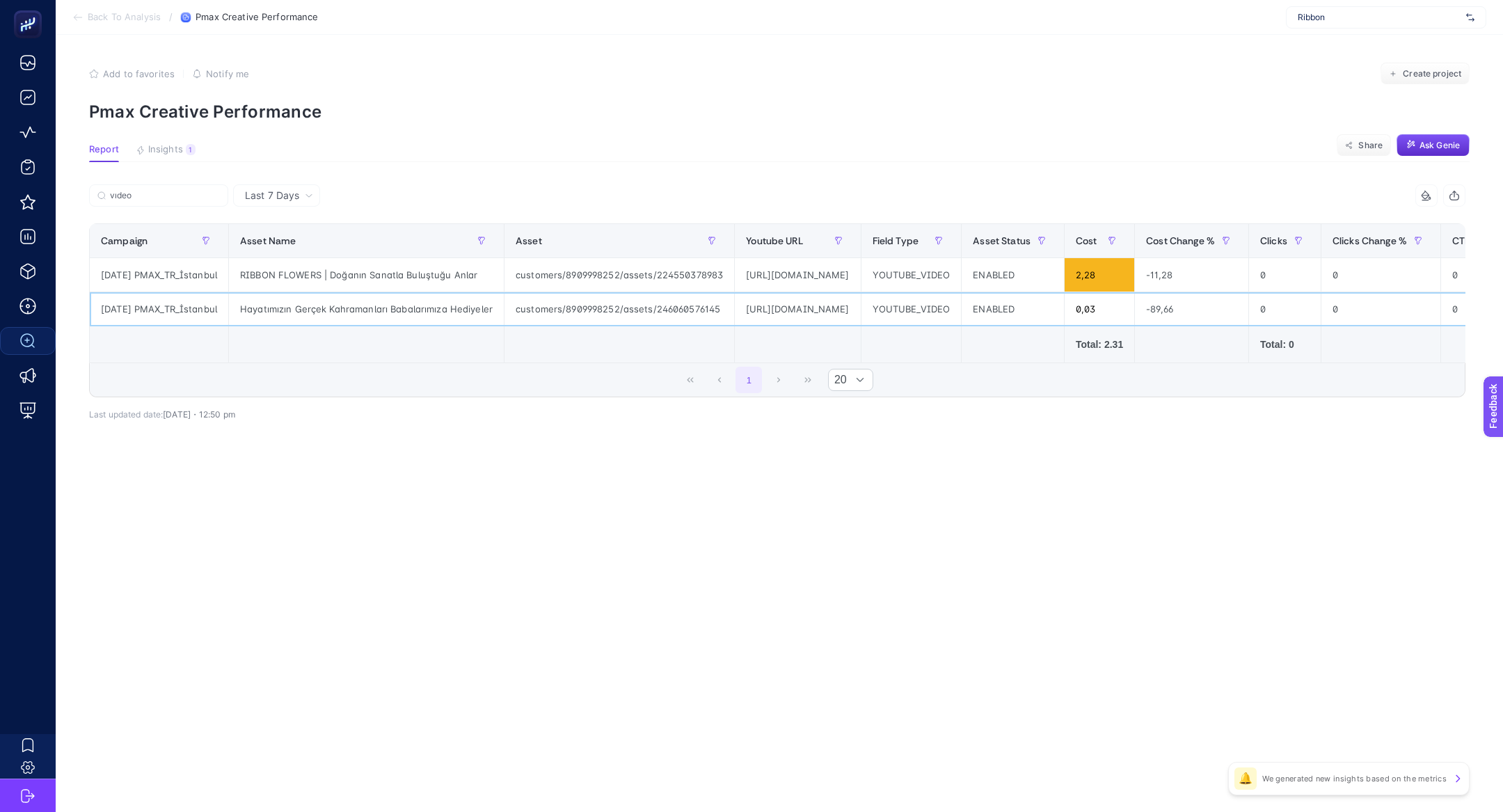
click at [860, 312] on div "[URL][DOMAIN_NAME]" at bounding box center [797, 309] width 125 height 34
click at [319, 304] on div "Hayatımızın Gerçek Kahramanları Babalarımıza Hediyeler" at bounding box center [366, 309] width 275 height 34
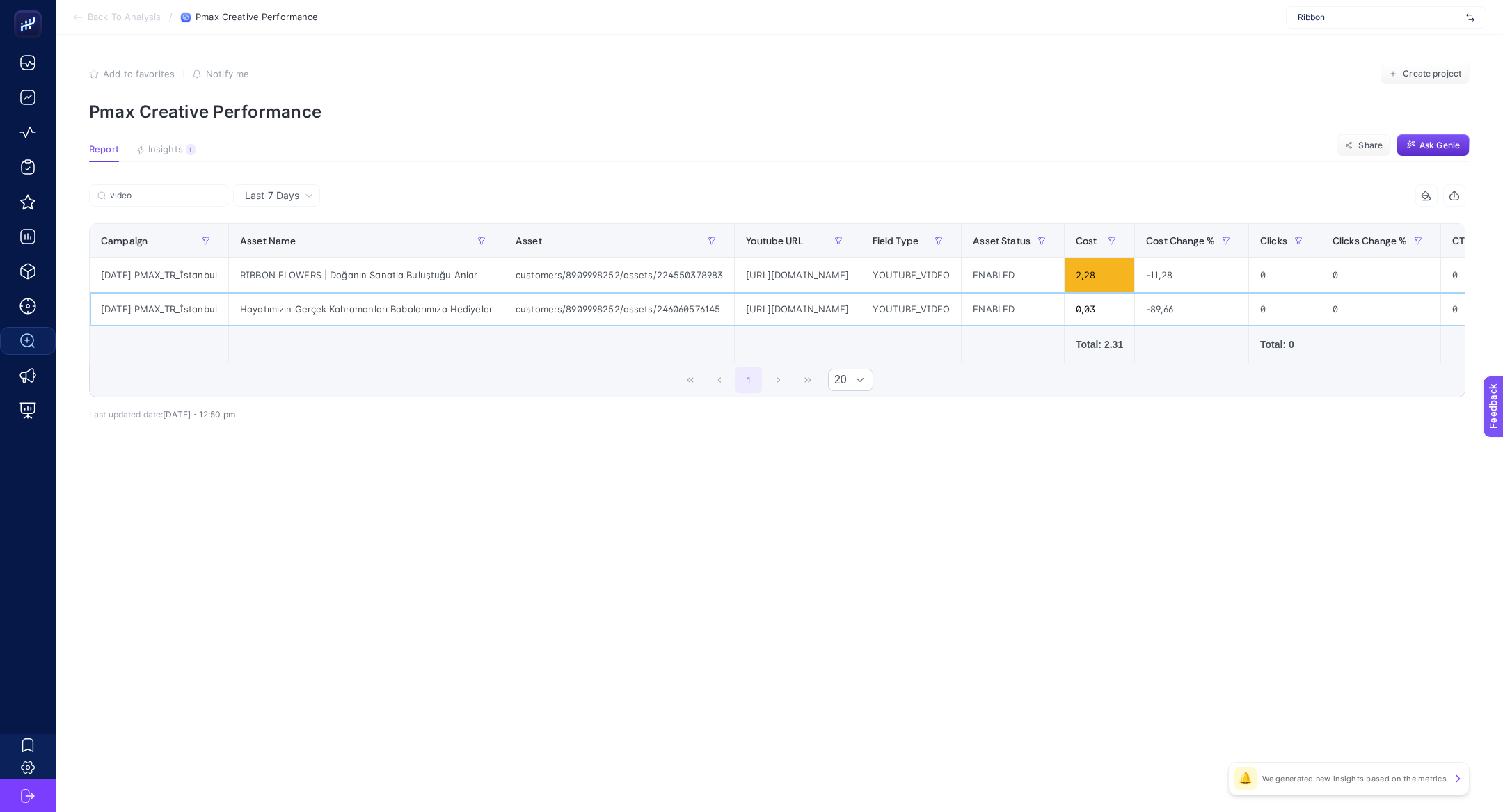
click at [319, 304] on div "Hayatımızın Gerçek Kahramanları Babalarımıza Hediyeler" at bounding box center [366, 309] width 275 height 34
copy tr "Hayatımızın Gerçek Kahramanları Babalarımıza Hediyeler"
click at [297, 308] on div "Hayatımızın Gerçek Kahramanları Babalarımıza Hediyeler" at bounding box center [366, 309] width 275 height 34
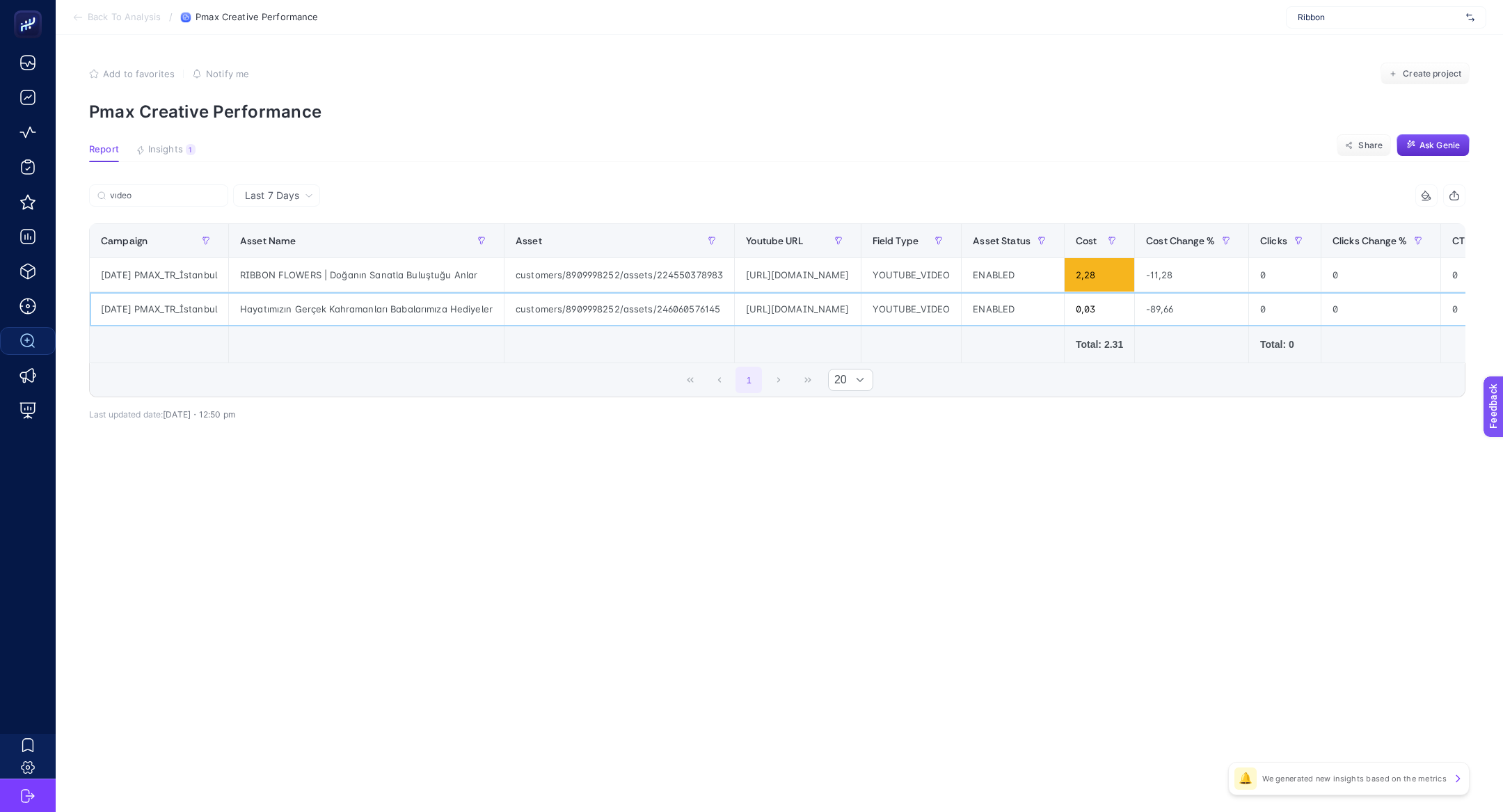
click at [297, 308] on div "Hayatımızın Gerçek Kahramanları Babalarımıza Hediyeler" at bounding box center [366, 309] width 275 height 34
click at [293, 308] on div "Hayatımızın Gerçek Kahramanları Babalarımıza Hediyeler" at bounding box center [366, 309] width 275 height 34
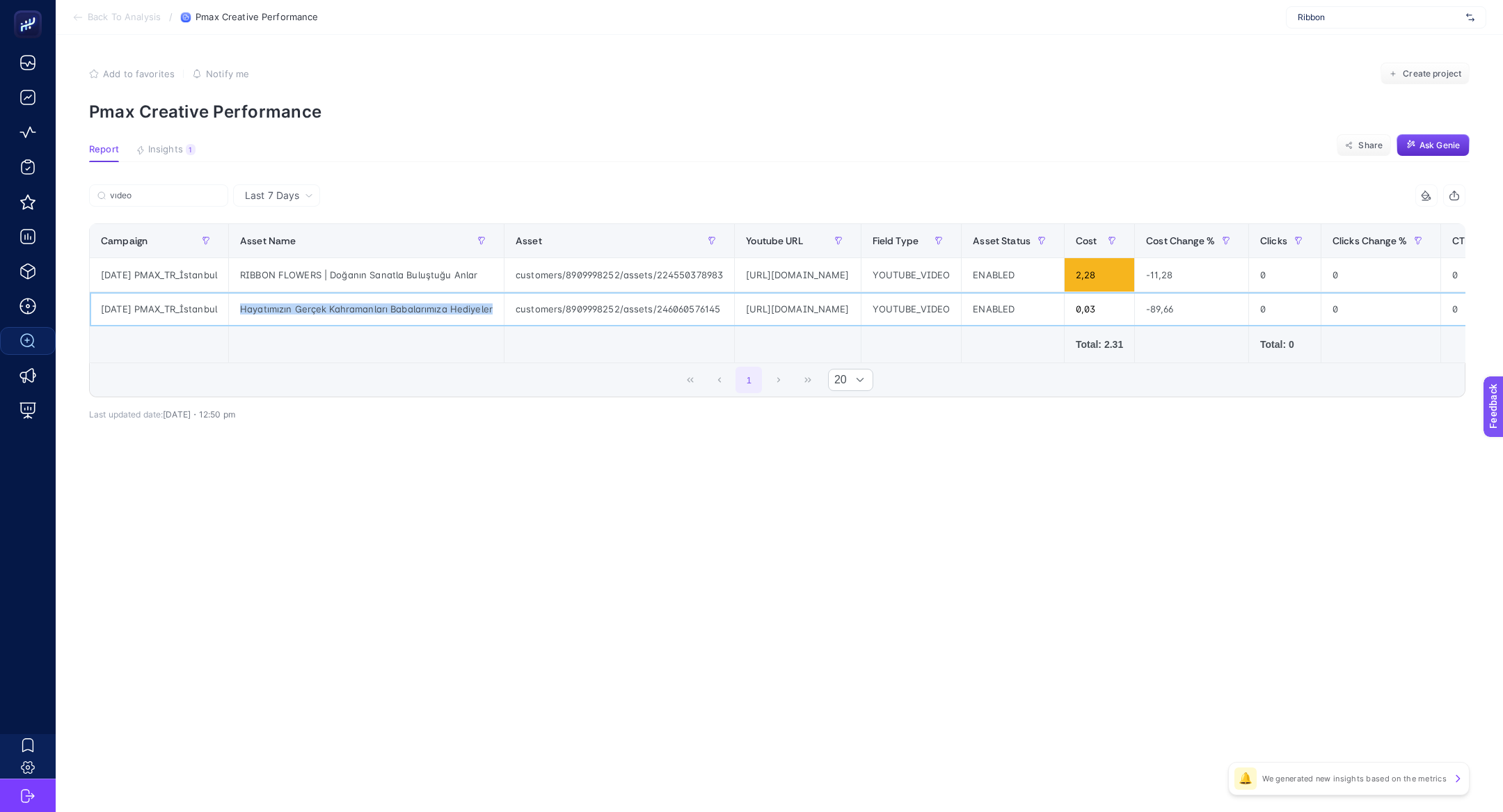
click at [293, 308] on div "Hayatımızın Gerçek Kahramanları Babalarımıza Hediyeler" at bounding box center [366, 309] width 275 height 34
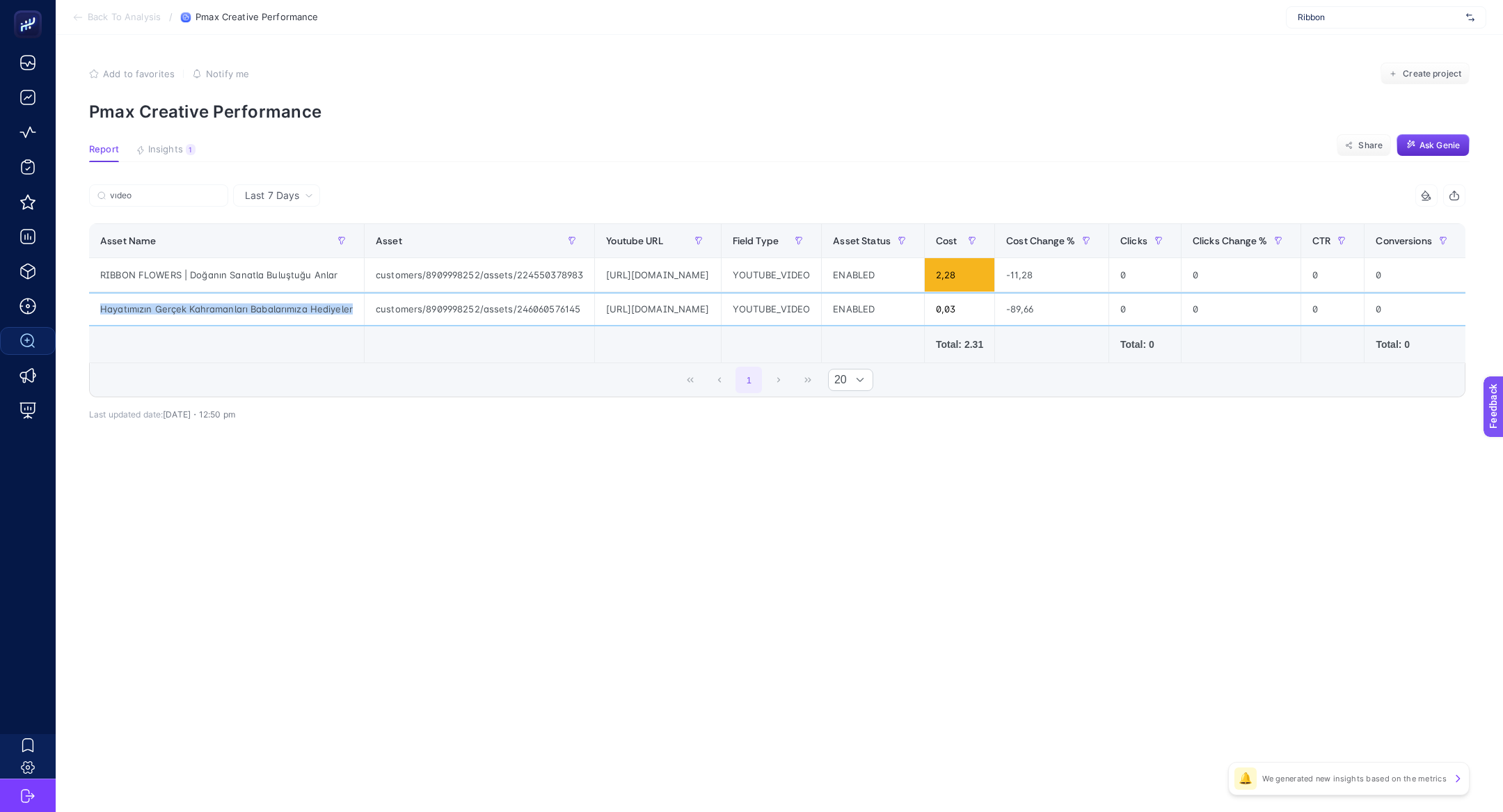
scroll to position [0, 180]
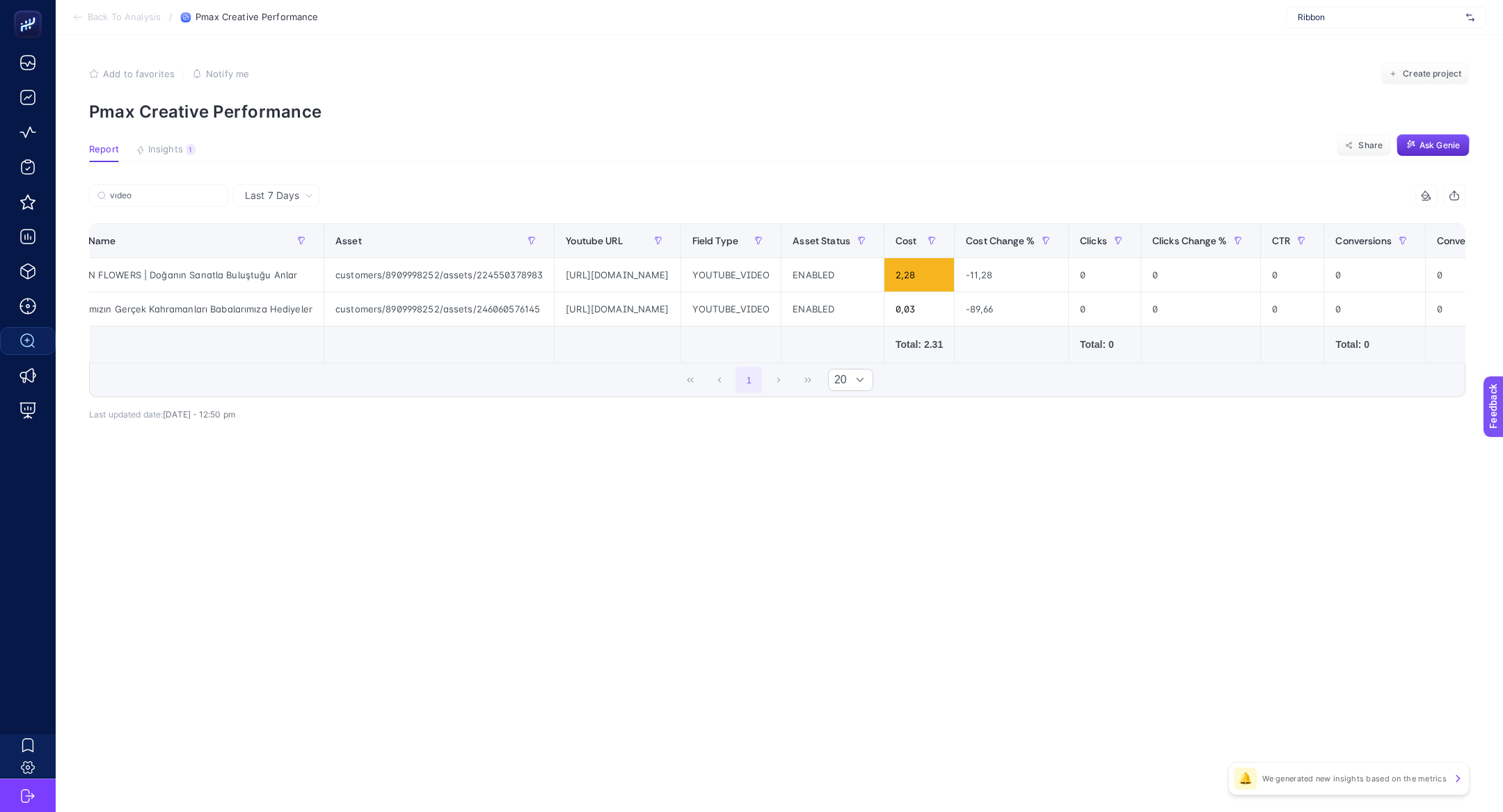
click at [288, 189] on span "Last 7 Days" at bounding box center [272, 195] width 54 height 14
click at [299, 246] on li "Last 30 Days" at bounding box center [276, 250] width 78 height 25
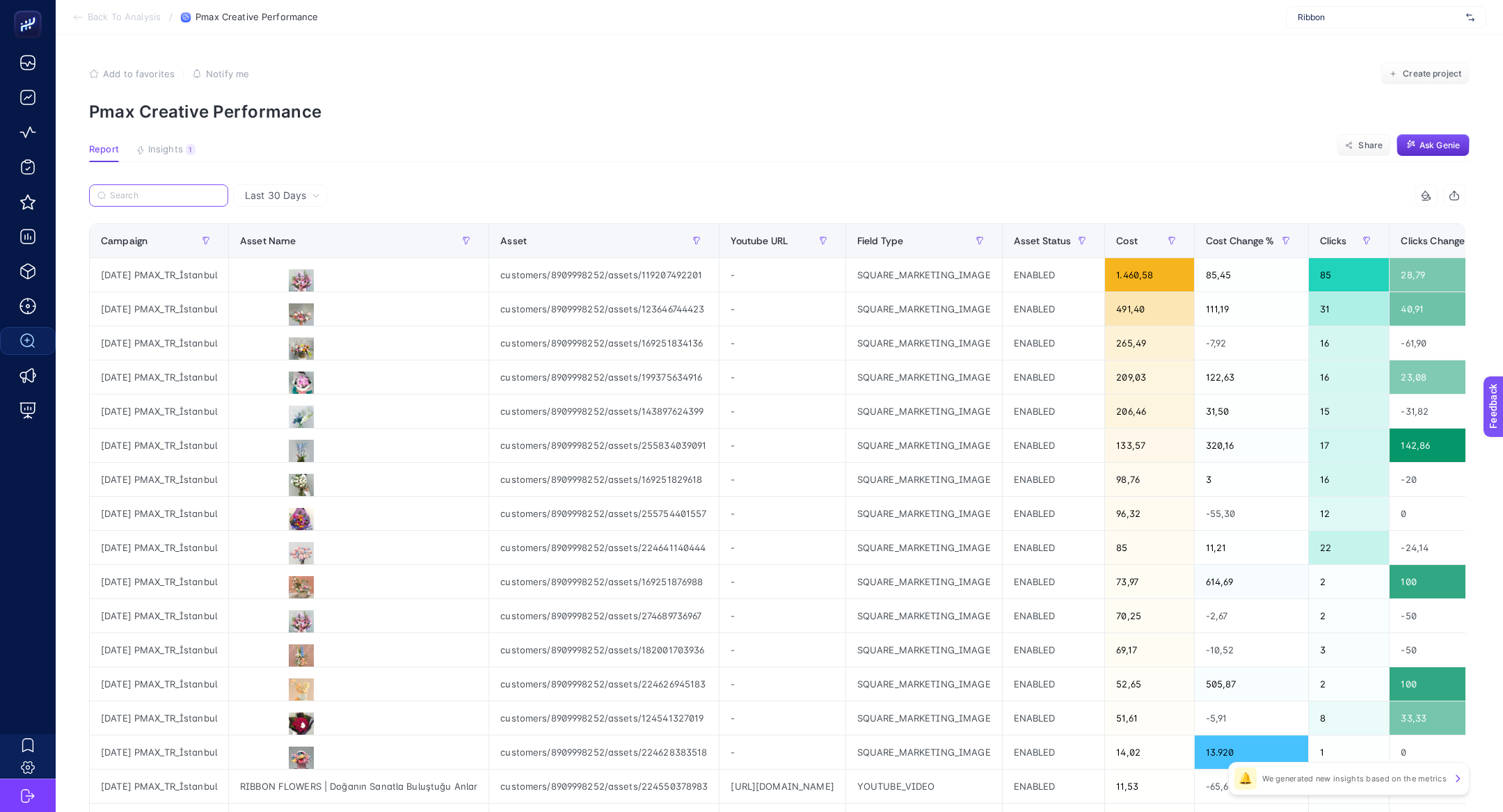
click at [180, 193] on input "Search" at bounding box center [165, 196] width 110 height 11
paste input "Hayatımızın Gerçek Kahramanları Babalarımıza Hediyeler"
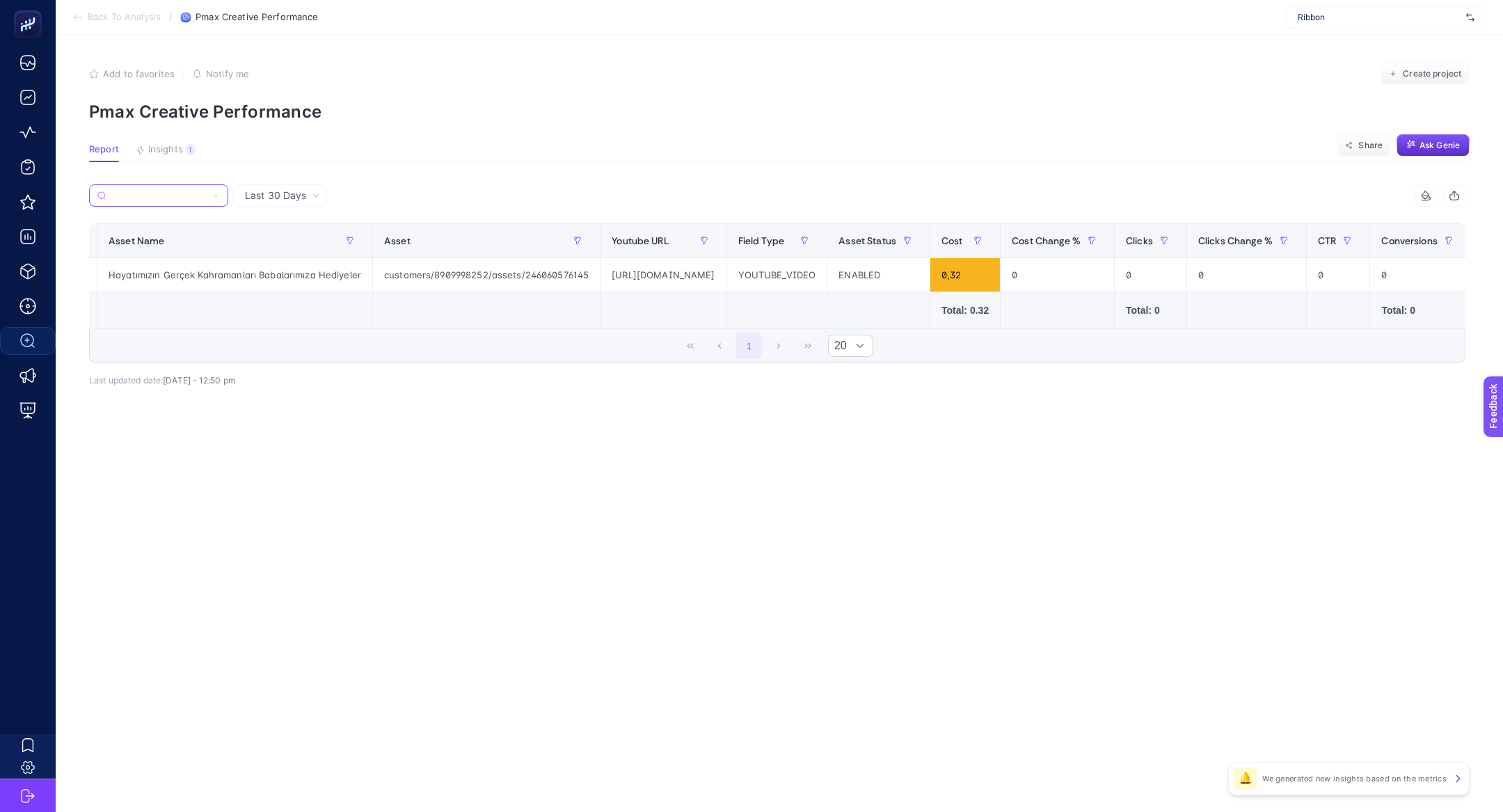
scroll to position [0, 146]
type input "Hayatımızın Gerçek Kahramanları Babalarımıza Hediyeler"
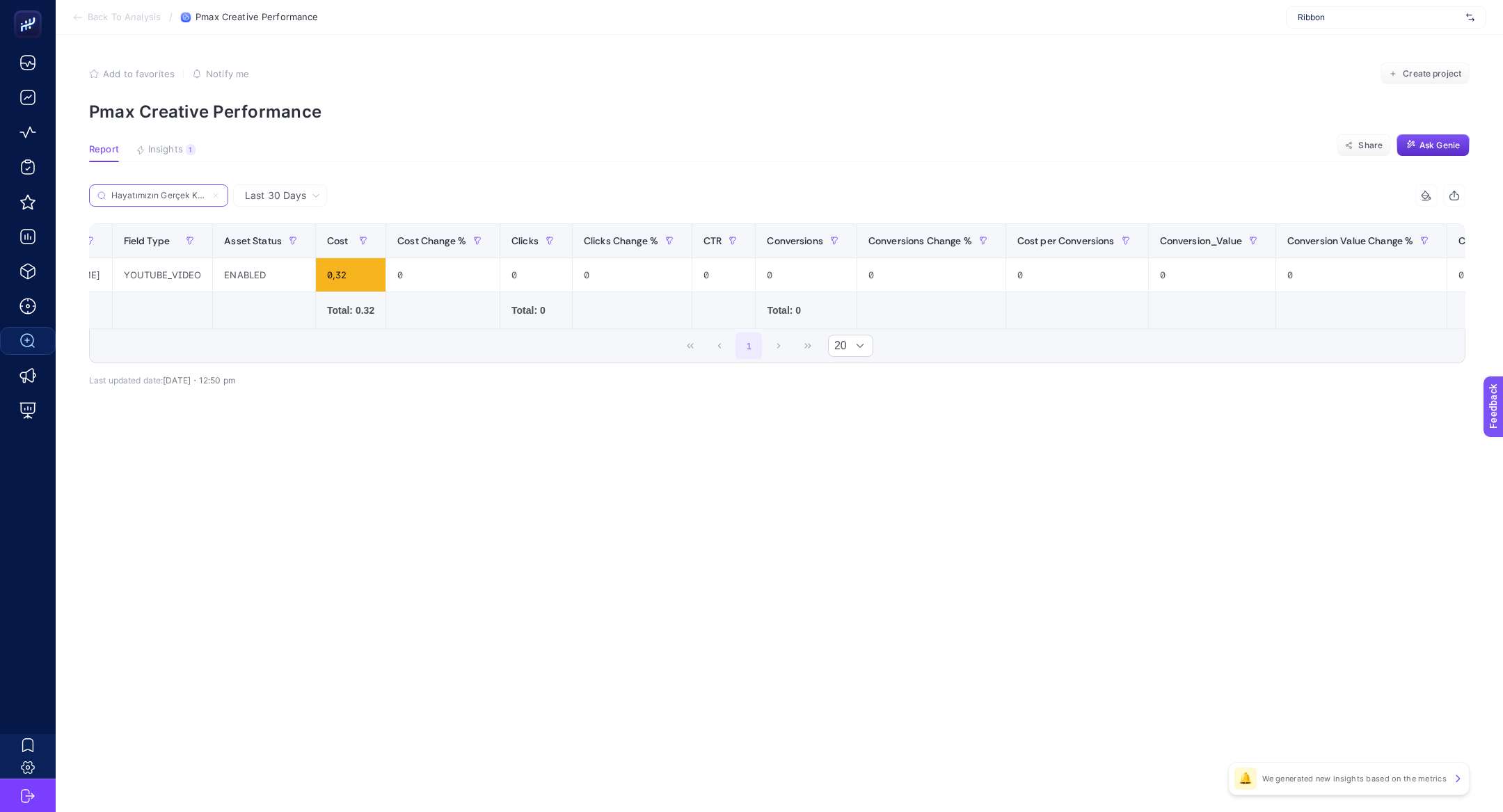
scroll to position [0, 1024]
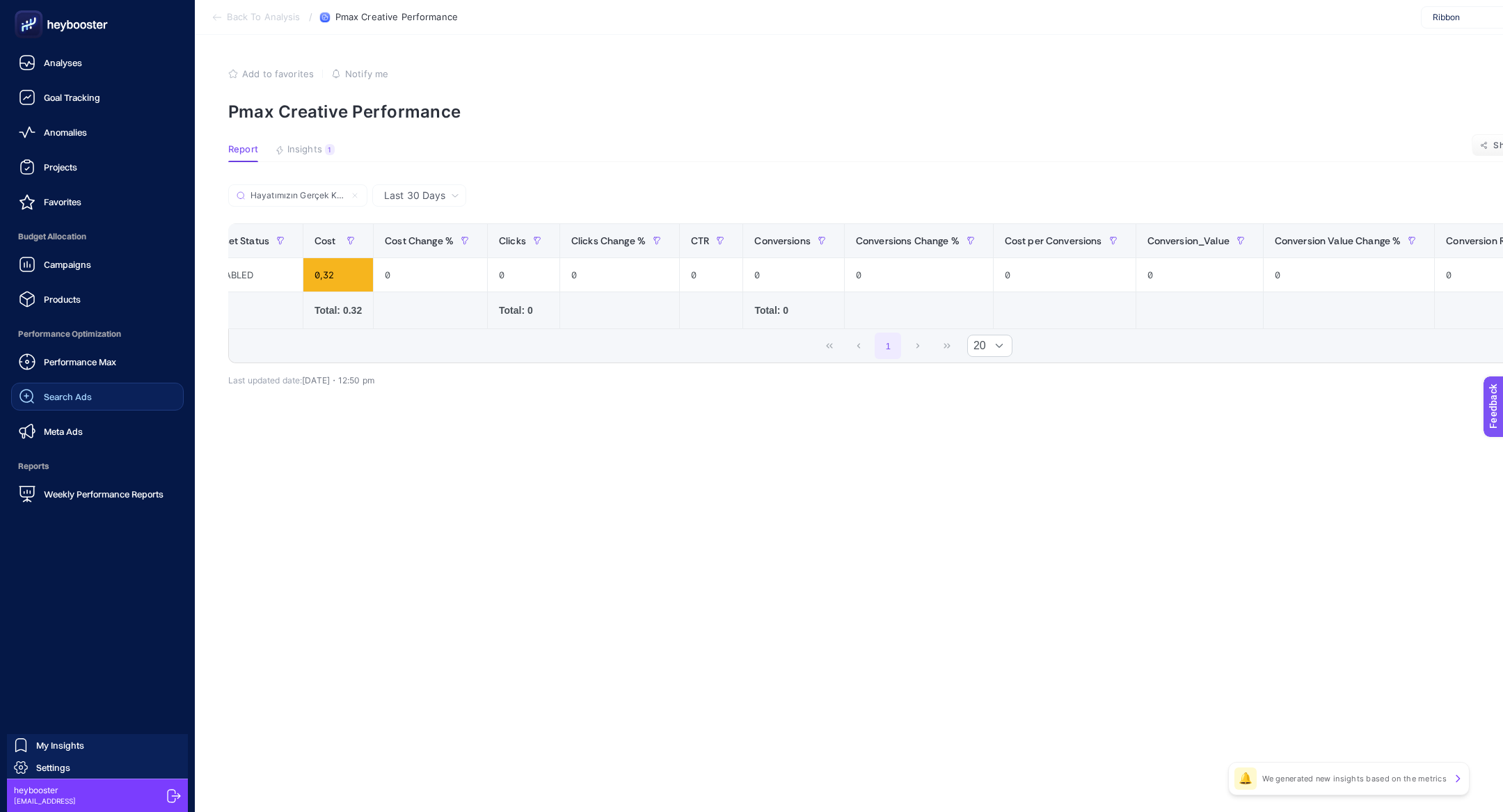
click at [69, 365] on span "Performance Max" at bounding box center [79, 362] width 72 height 12
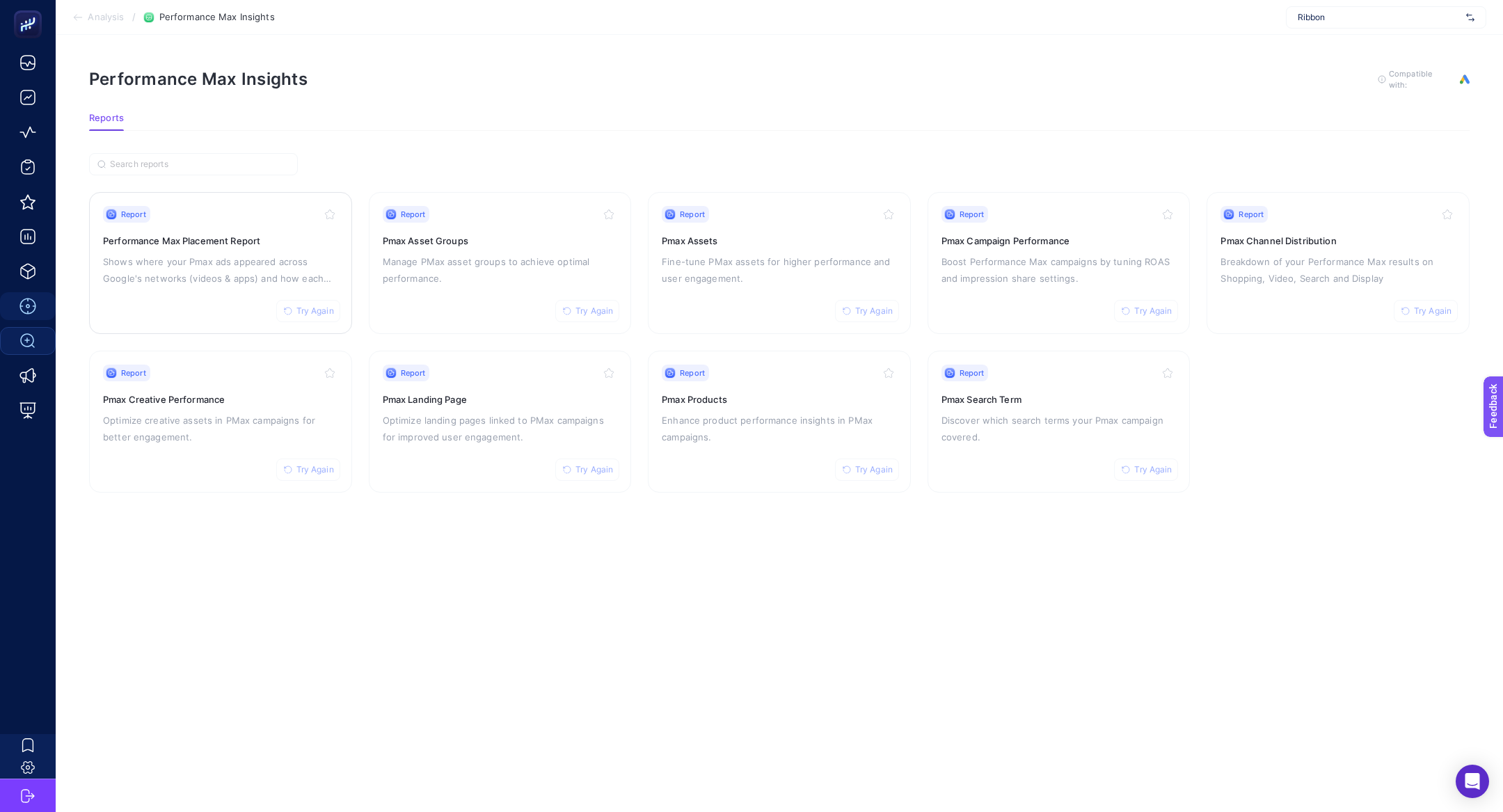
click at [253, 238] on h3 "Performance Max Placement Report" at bounding box center [221, 240] width 235 height 14
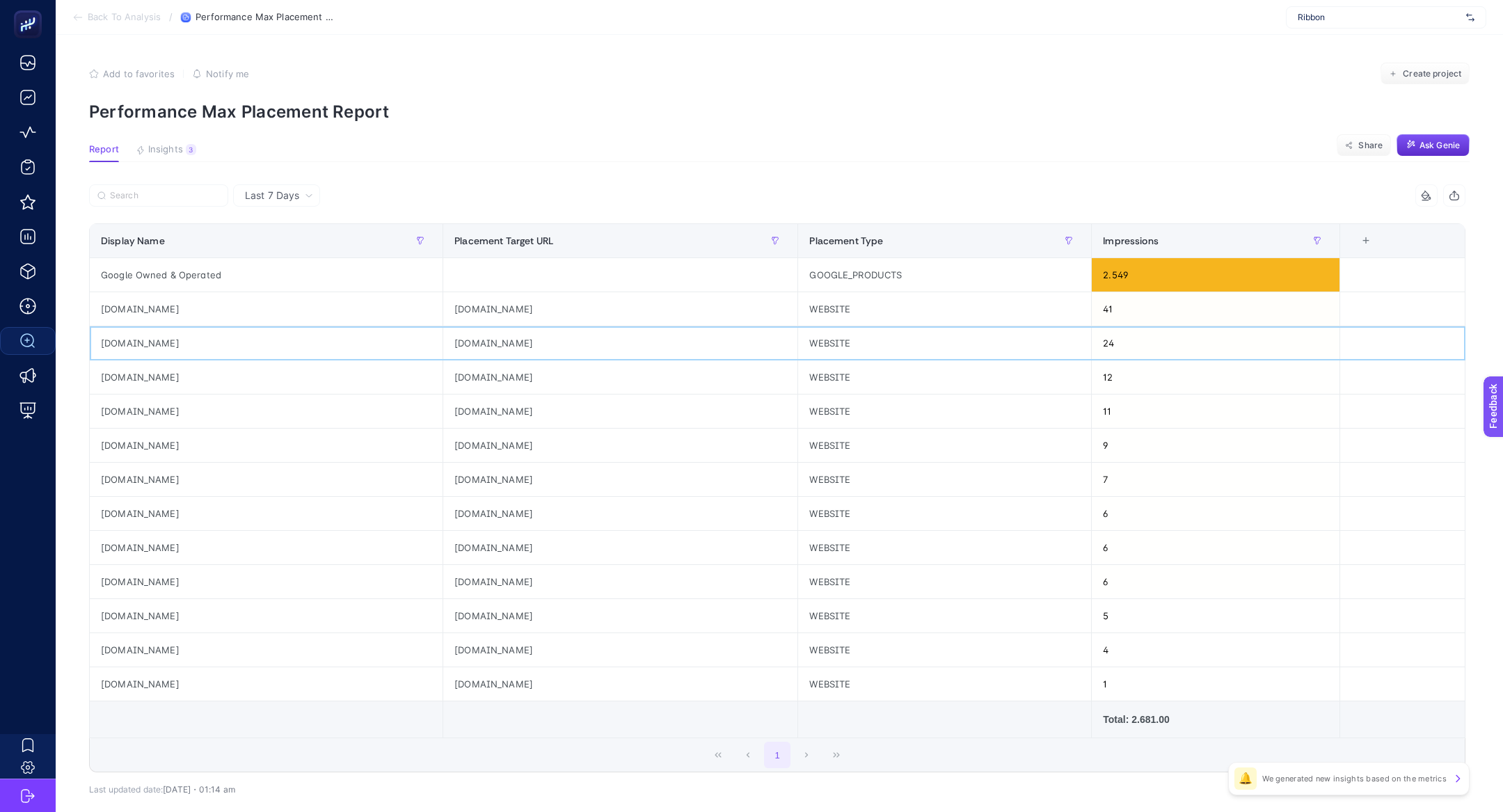
click at [156, 340] on div "[DOMAIN_NAME]" at bounding box center [266, 342] width 353 height 34
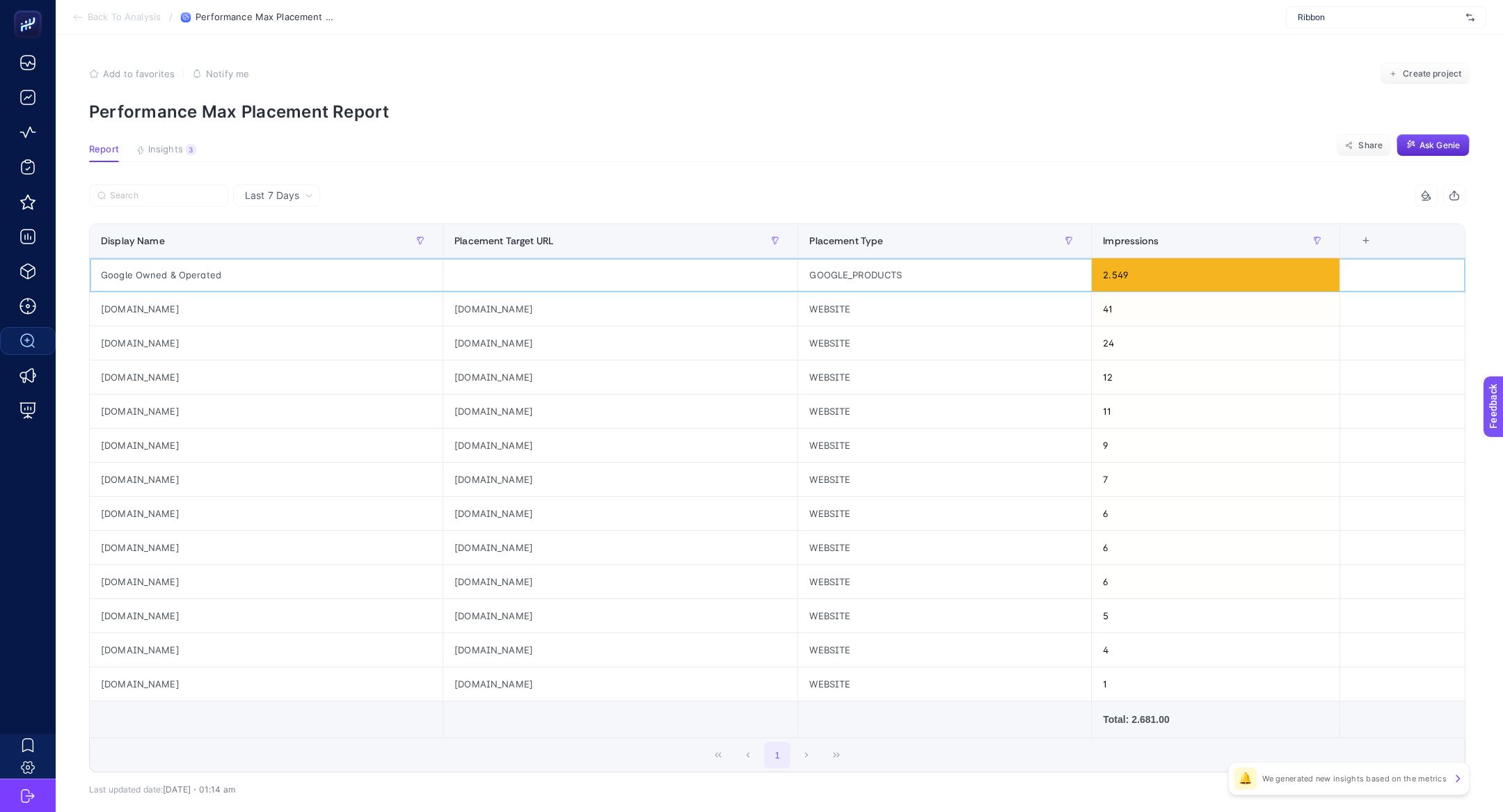
click at [150, 268] on div "Google Owned & Operated" at bounding box center [266, 275] width 353 height 34
click at [150, 271] on div "Google Owned & Operated" at bounding box center [266, 275] width 353 height 34
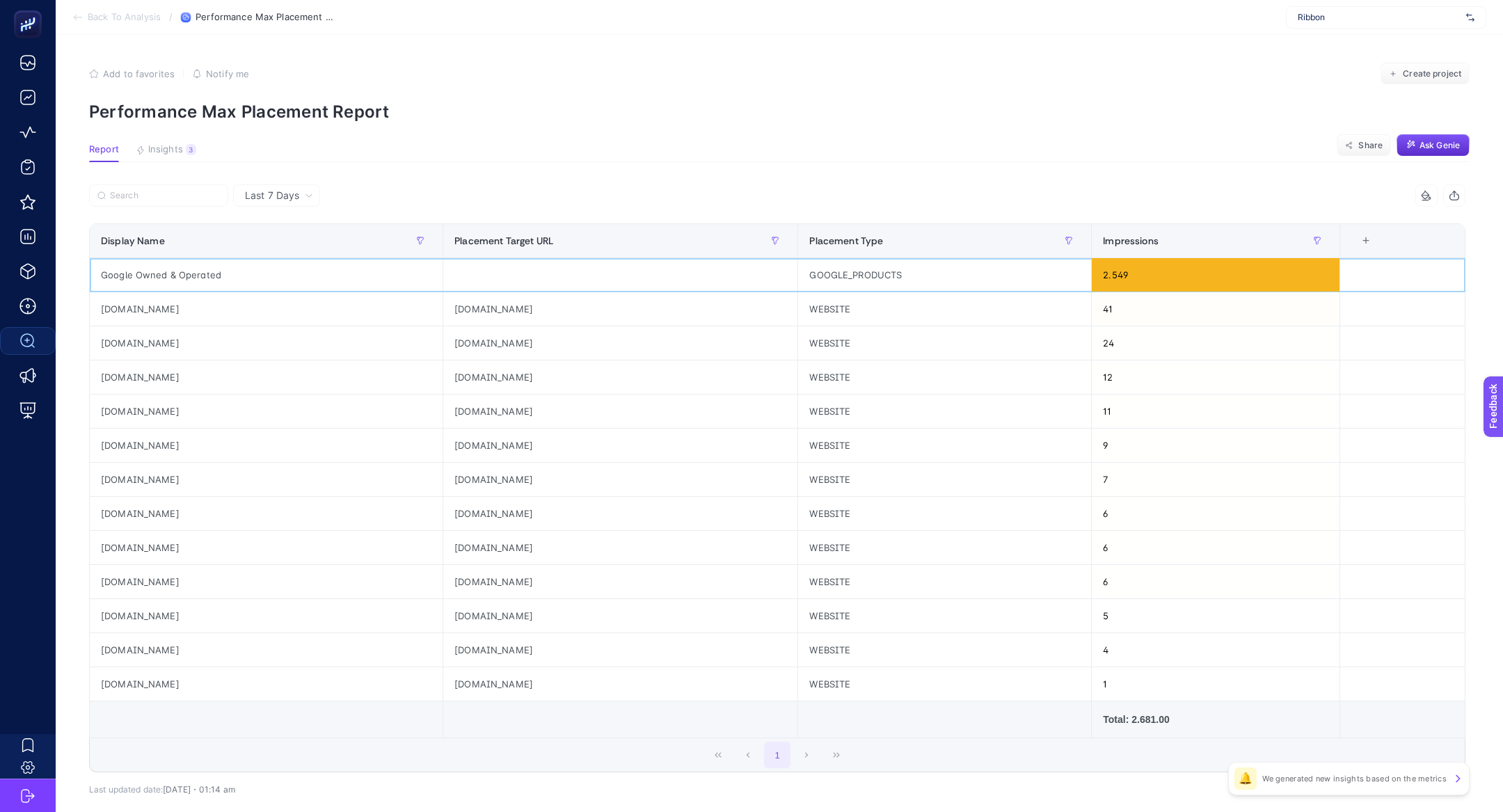
click at [150, 271] on div "Google Owned & Operated" at bounding box center [266, 275] width 353 height 34
click at [123, 310] on div "[DOMAIN_NAME]" at bounding box center [266, 309] width 353 height 34
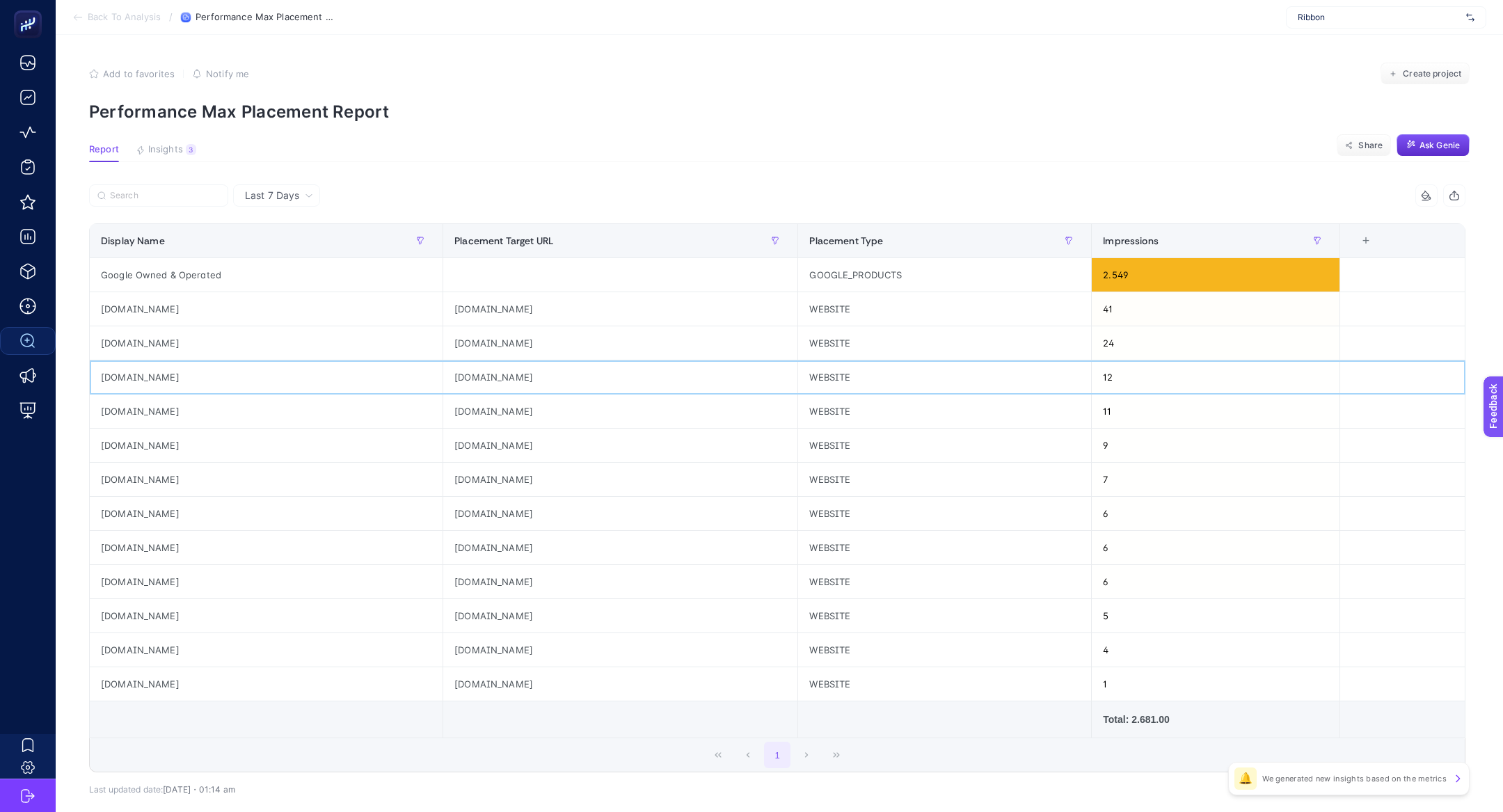
click at [153, 379] on div "[DOMAIN_NAME]" at bounding box center [266, 377] width 353 height 34
click at [103, 514] on div "[DOMAIN_NAME]" at bounding box center [266, 513] width 353 height 34
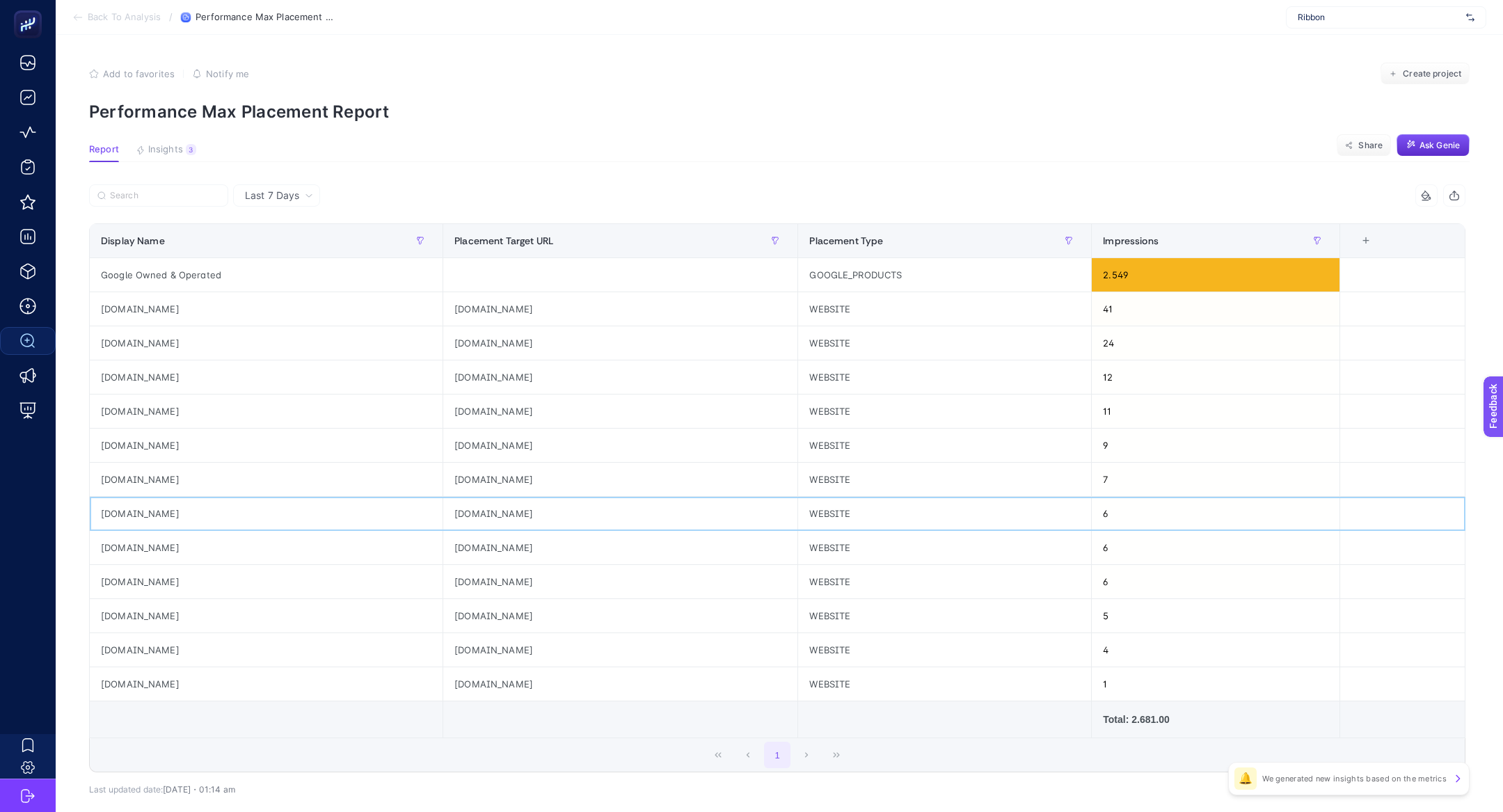
click at [103, 514] on div "[DOMAIN_NAME]" at bounding box center [266, 513] width 353 height 34
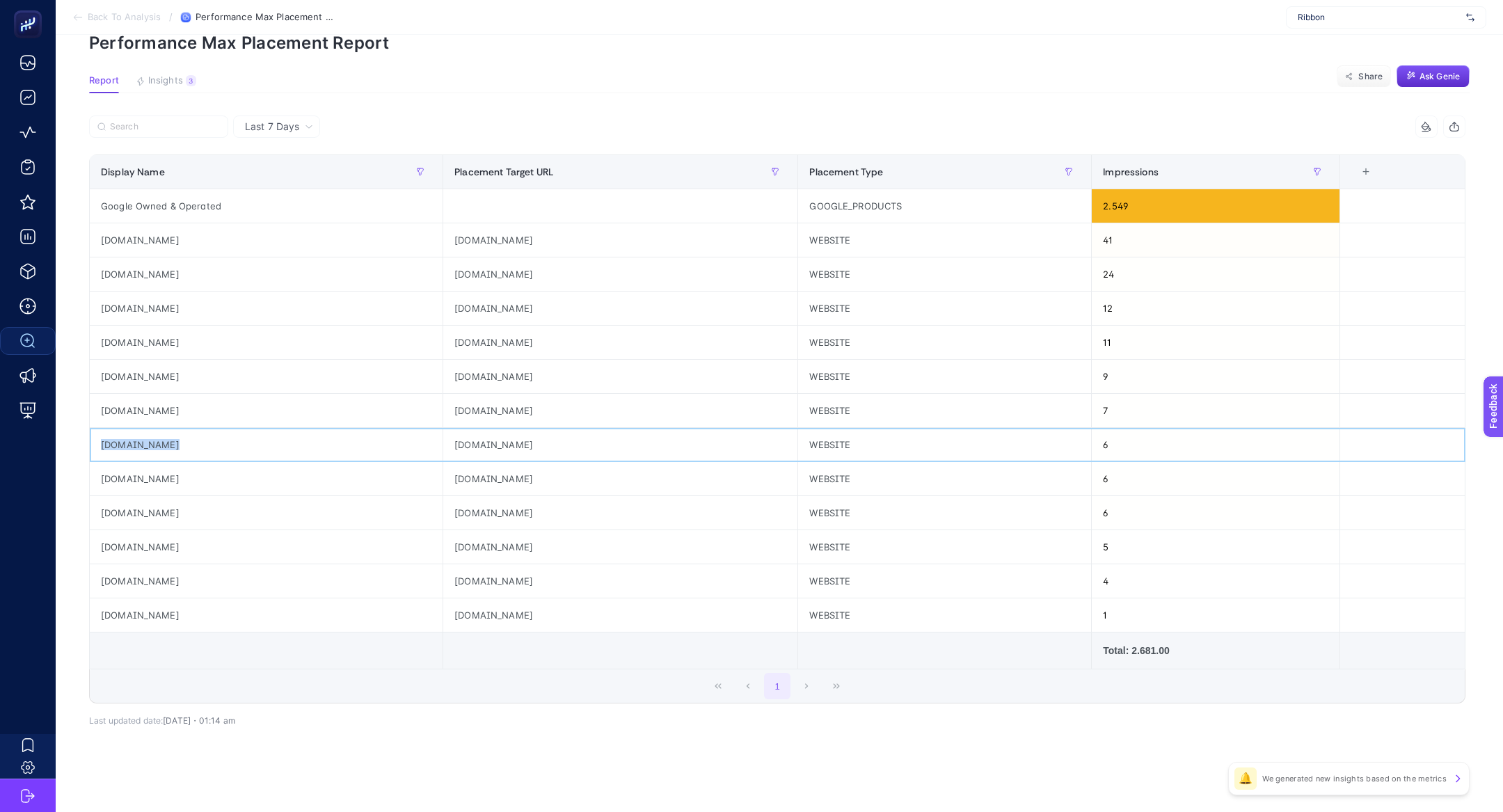
click at [138, 444] on div "[DOMAIN_NAME]" at bounding box center [266, 444] width 353 height 34
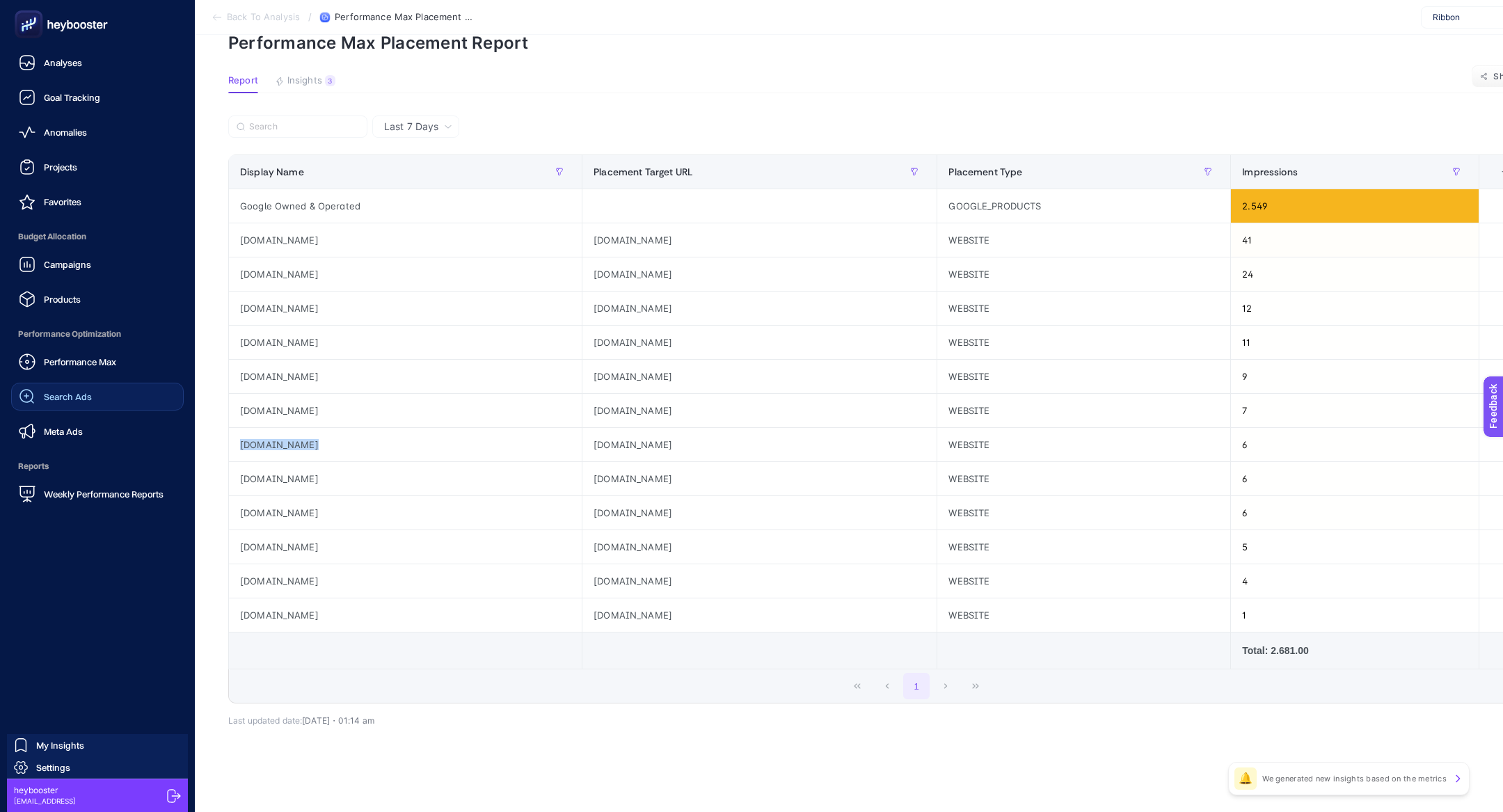
click at [103, 357] on span "Performance Max" at bounding box center [79, 362] width 72 height 12
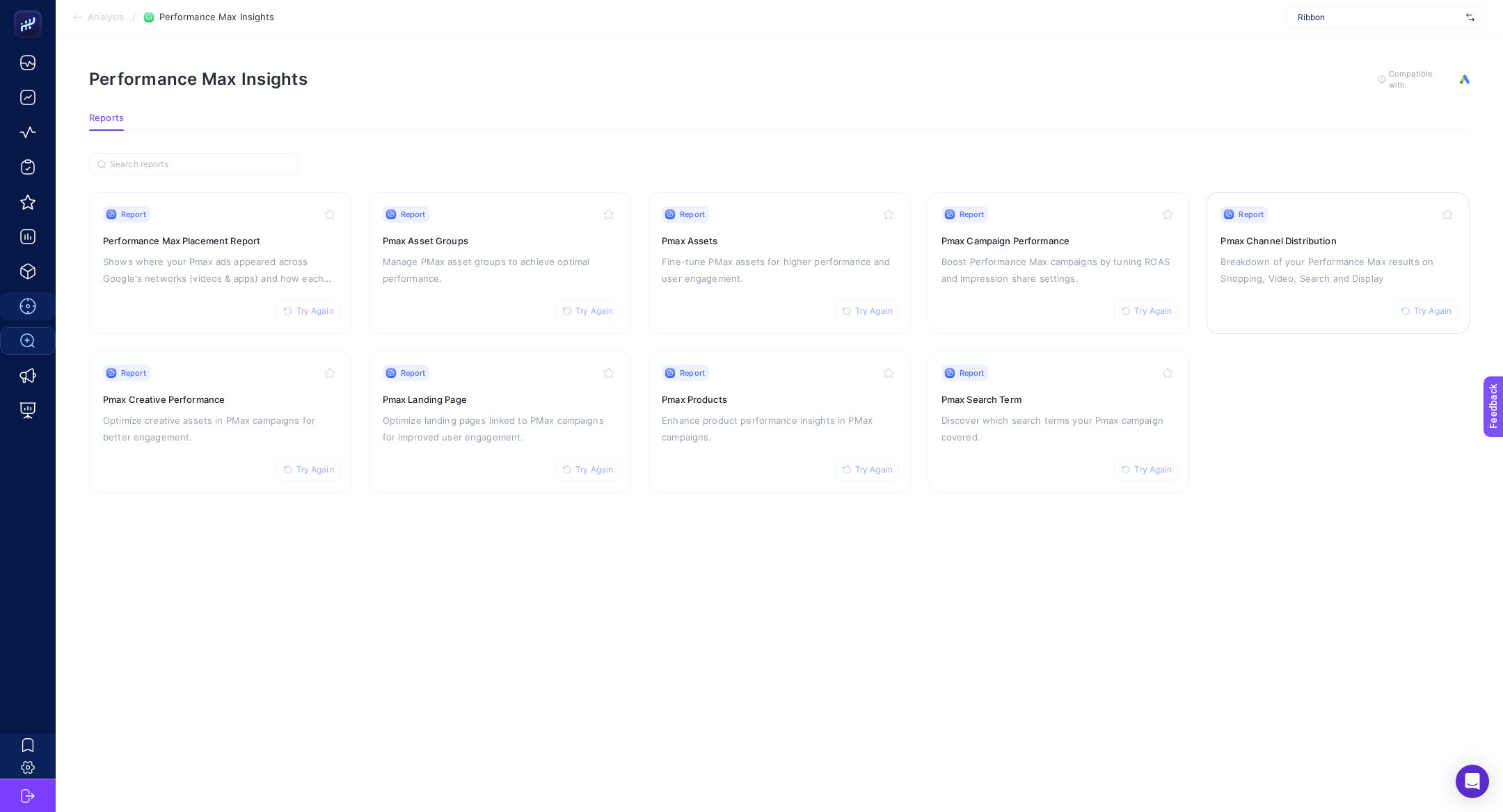
click at [1328, 225] on div "Report Try Again Pmax Channel Distribution Breakdown of your Performance Max re…" at bounding box center [1338, 262] width 235 height 114
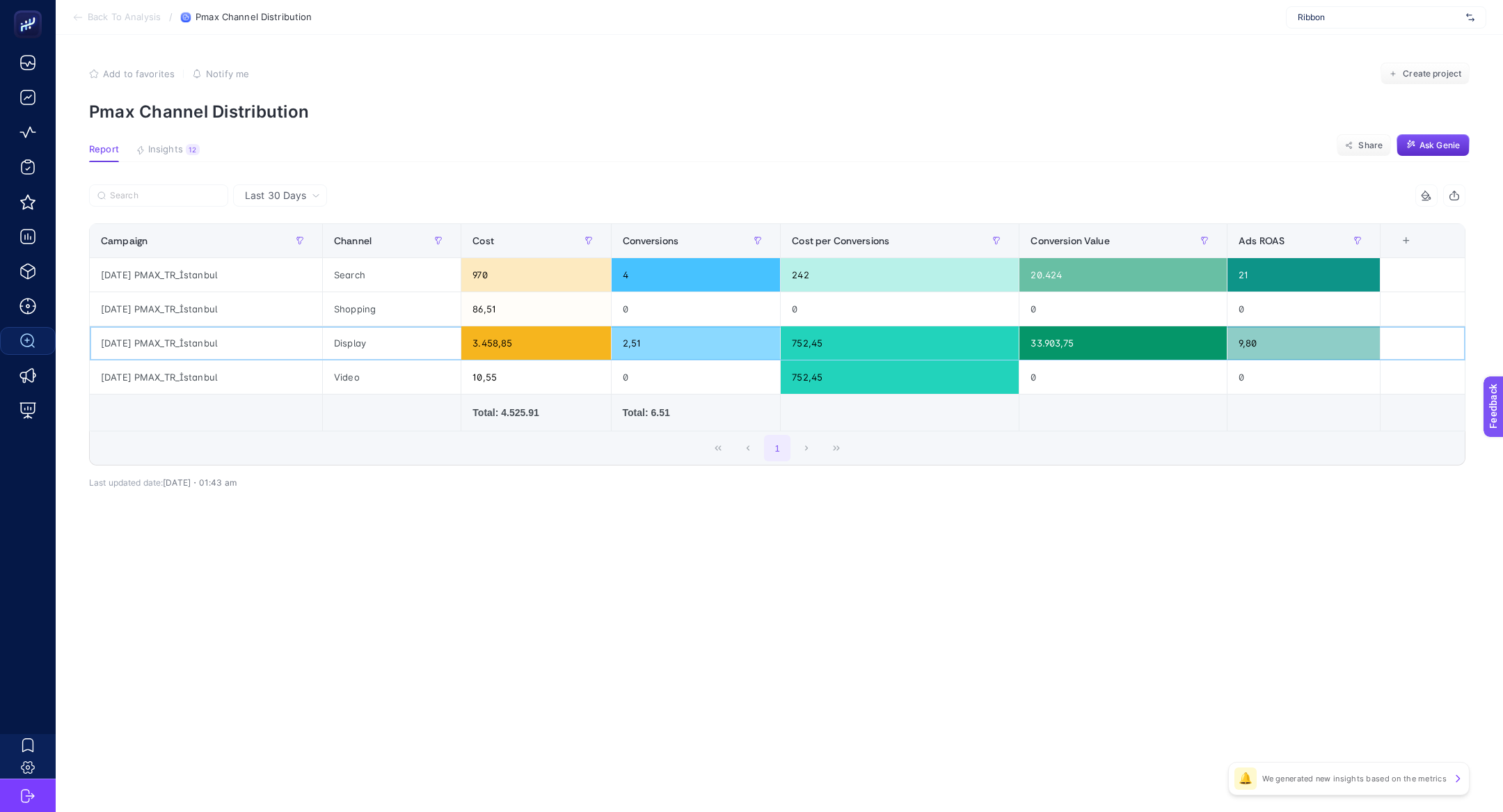
click at [741, 341] on div "2,51" at bounding box center [696, 342] width 169 height 34
click at [447, 287] on div "Search" at bounding box center [392, 275] width 138 height 34
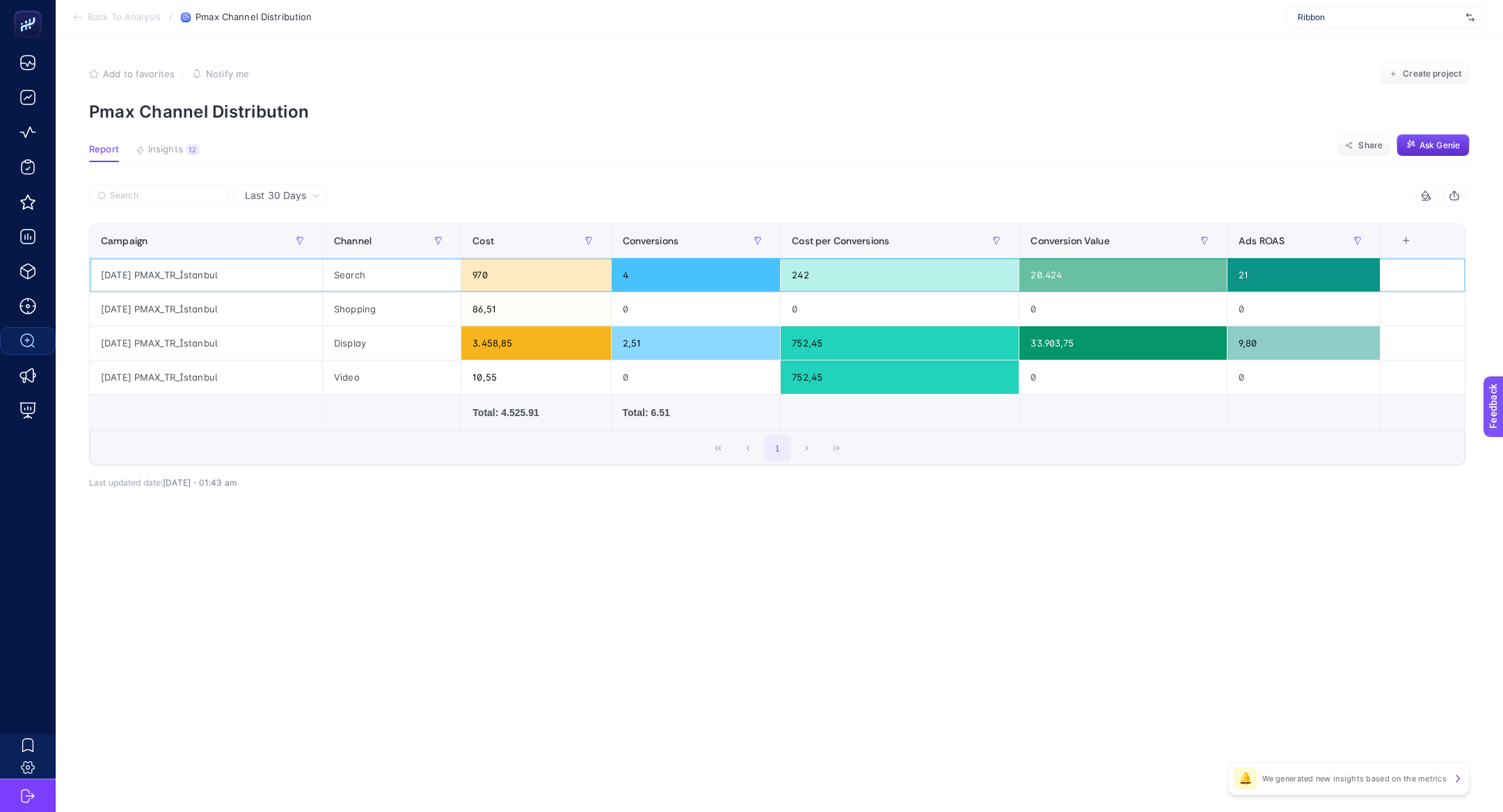
click at [447, 287] on div "Search" at bounding box center [392, 275] width 138 height 34
drag, startPoint x: 564, startPoint y: 351, endPoint x: 473, endPoint y: 340, distance: 91.7
click at [473, 341] on tr "[DATE] PMAX_TR_İstanbul Display 3.458,85 2,51 752,45 33.903,75 9,80" at bounding box center [778, 342] width 1376 height 34
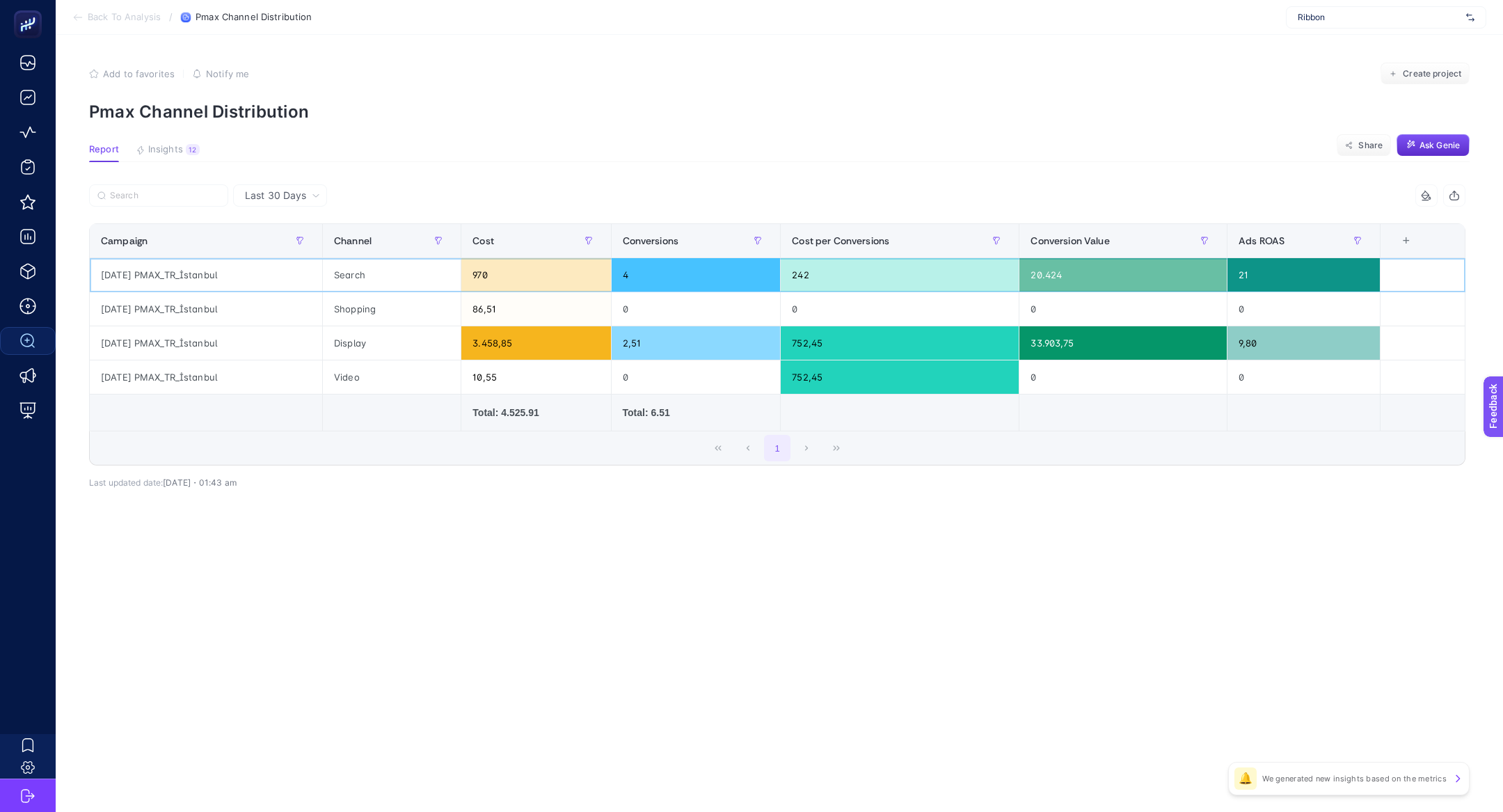
click at [508, 277] on div "970" at bounding box center [535, 275] width 149 height 34
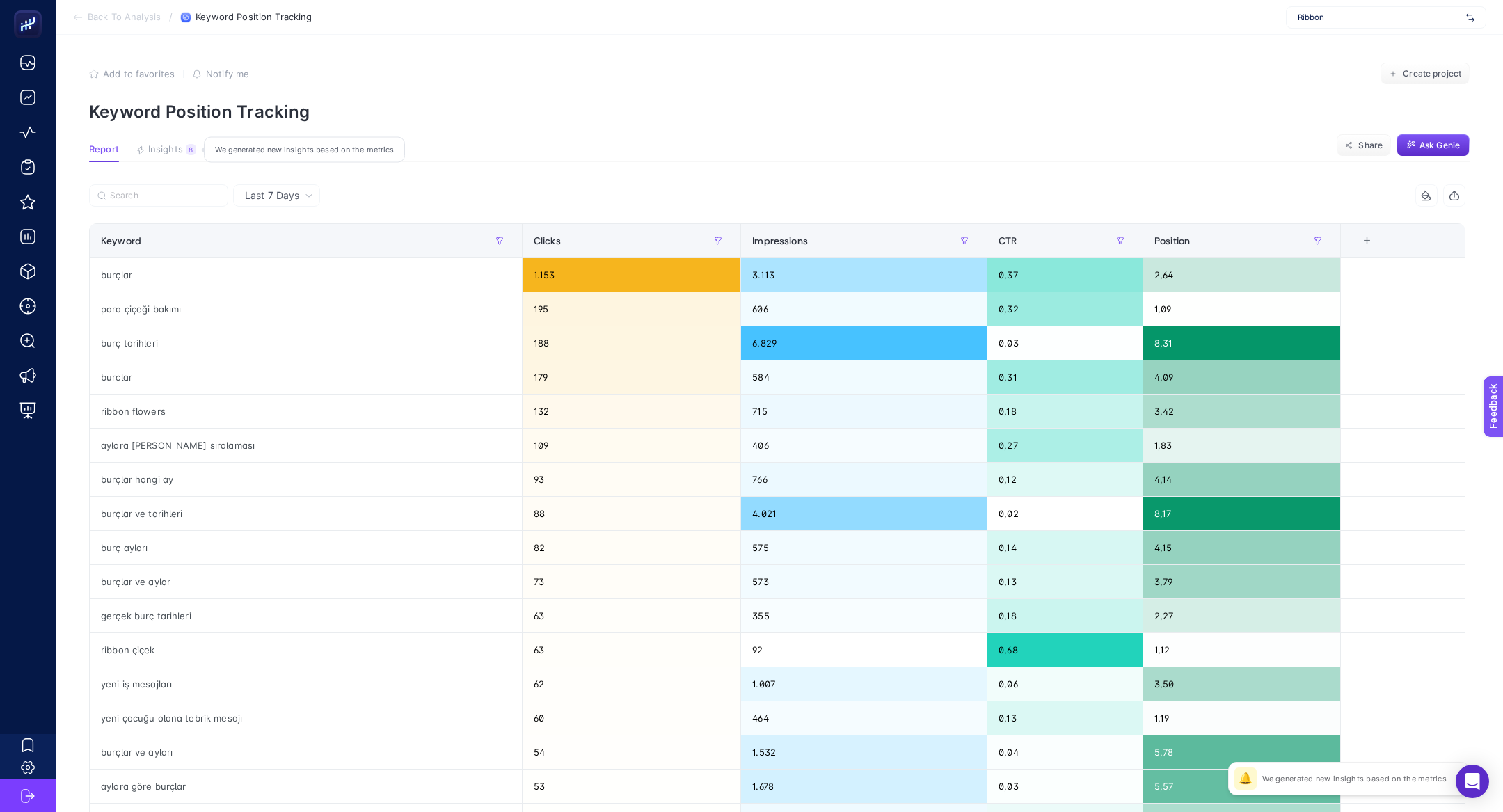
click at [143, 150] on icon "button" at bounding box center [141, 149] width 6 height 9
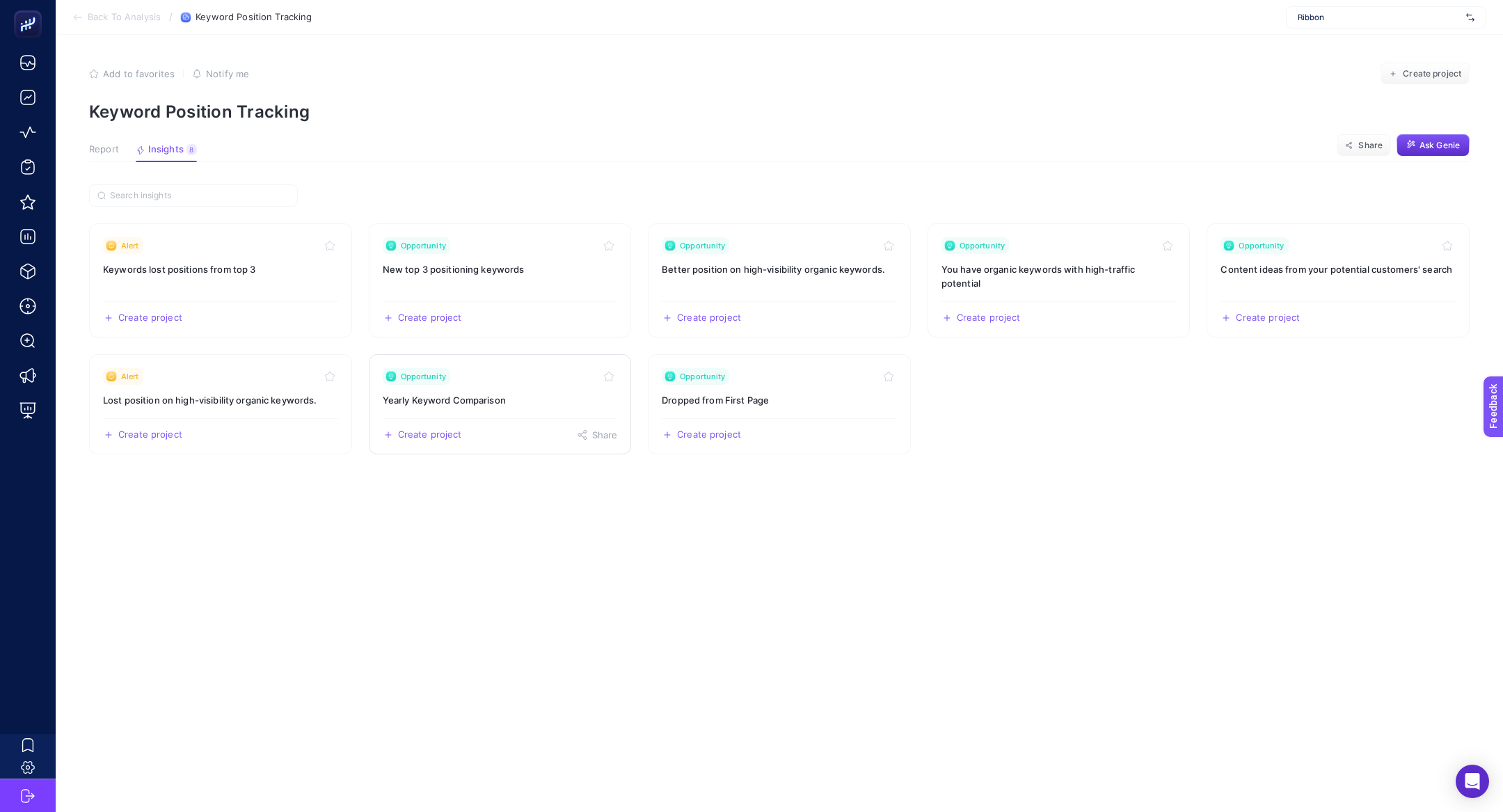
click at [503, 414] on link "Opportunity Yearly Keyword Comparison Create project Share" at bounding box center [500, 404] width 263 height 100
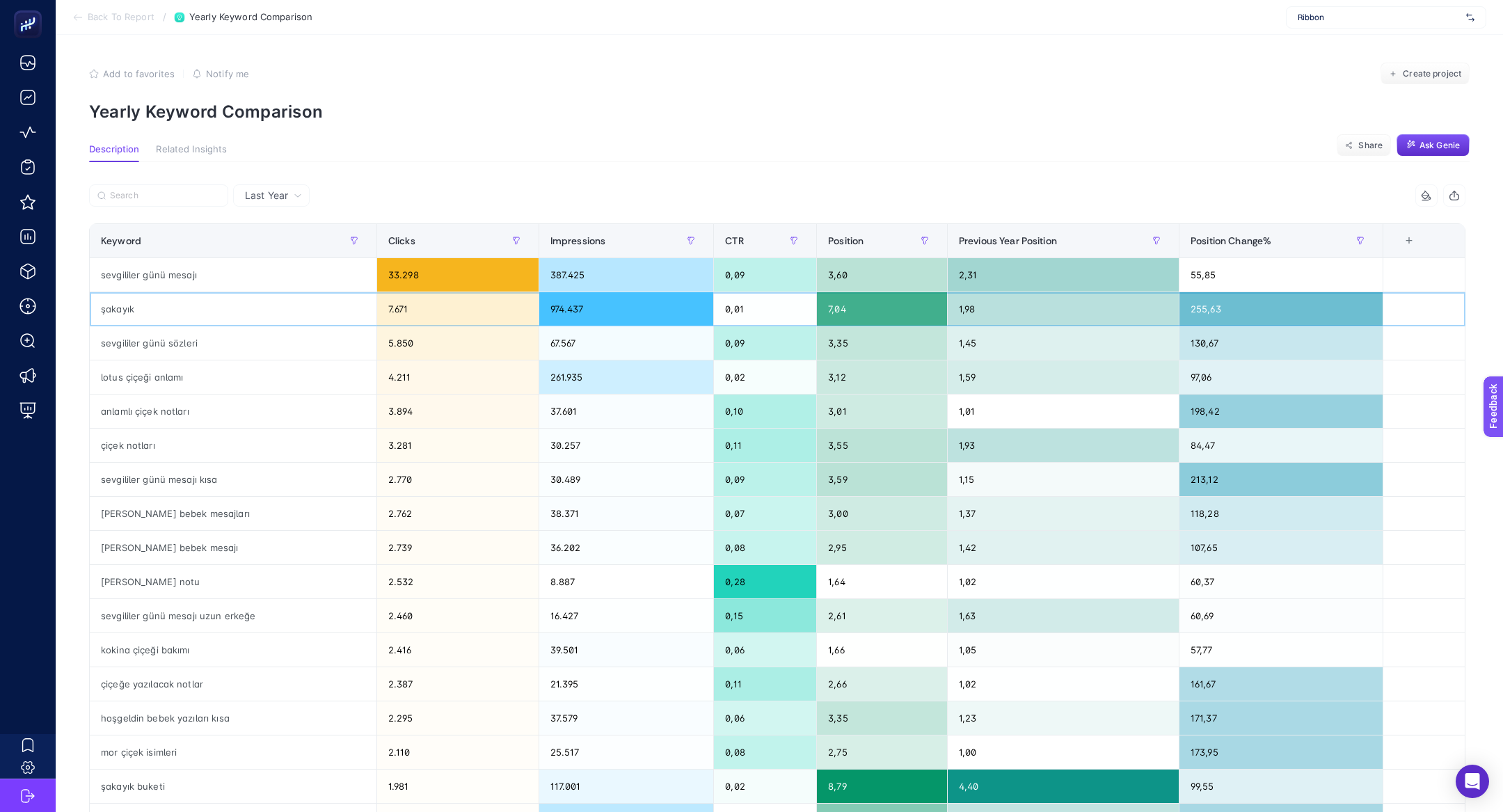
click at [420, 295] on div "7.671" at bounding box center [457, 309] width 161 height 34
drag, startPoint x: 902, startPoint y: 306, endPoint x: 803, endPoint y: 299, distance: 99.2
click at [803, 299] on tr "şakayık 7.671 974.437 0,01 7,04 1,98 255,63" at bounding box center [778, 309] width 1376 height 34
drag, startPoint x: 1062, startPoint y: 294, endPoint x: 1015, endPoint y: 280, distance: 49.0
click at [1061, 293] on div "1,98" at bounding box center [1062, 309] width 231 height 34
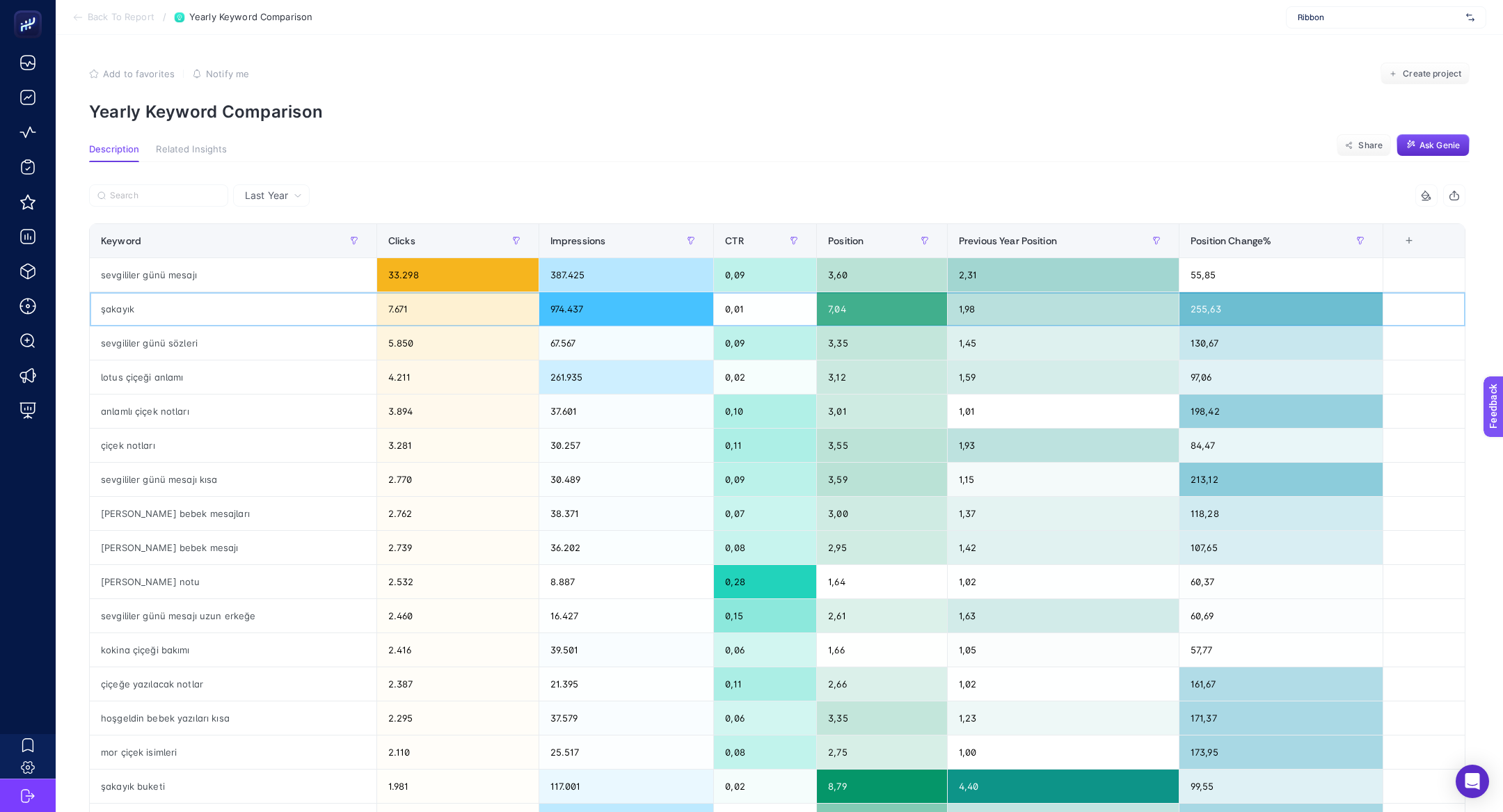
click at [839, 309] on div "7,04" at bounding box center [882, 309] width 130 height 34
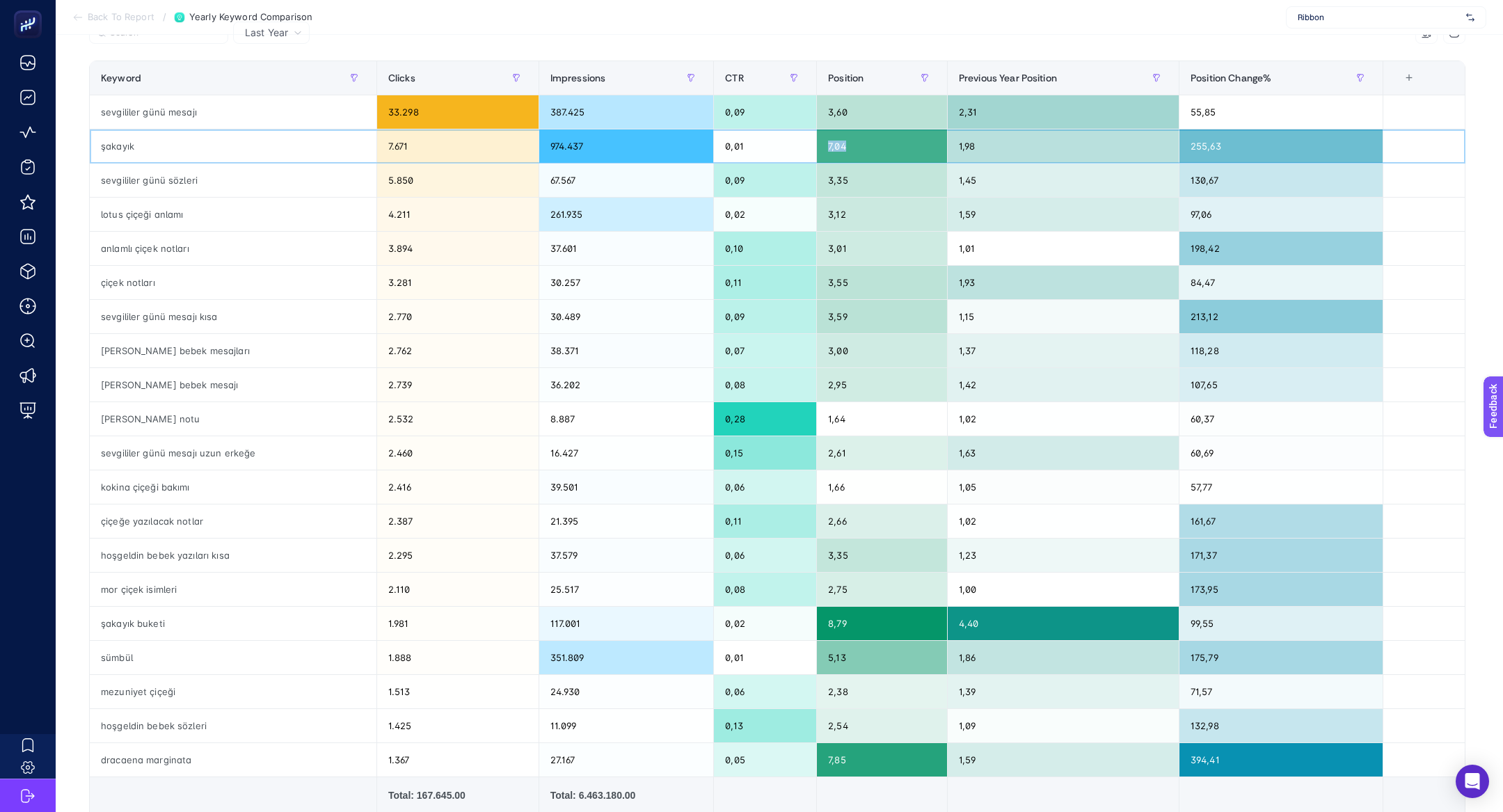
scroll to position [161, 0]
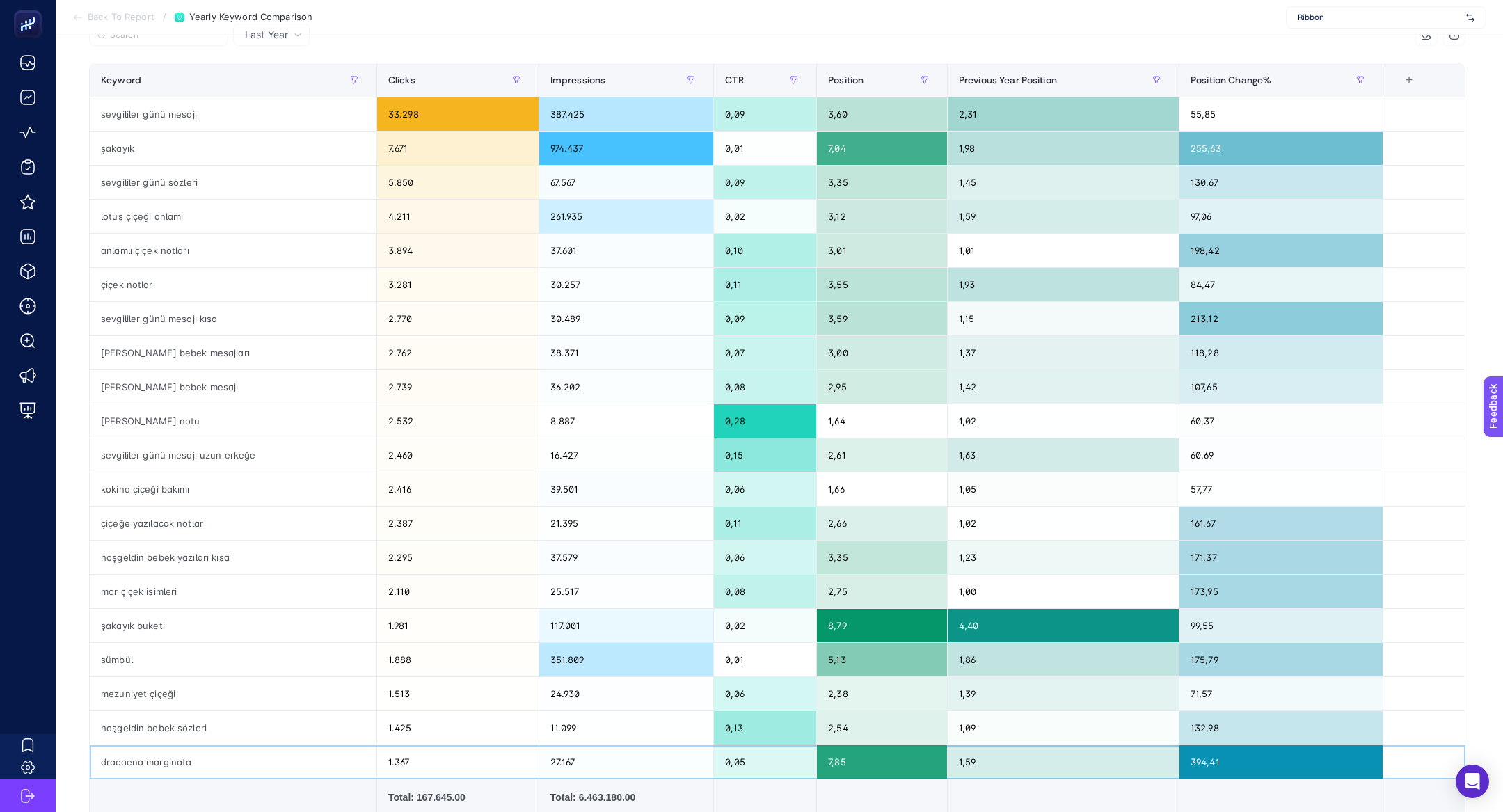
click at [149, 754] on div "dracaena marginata" at bounding box center [232, 761] width 287 height 34
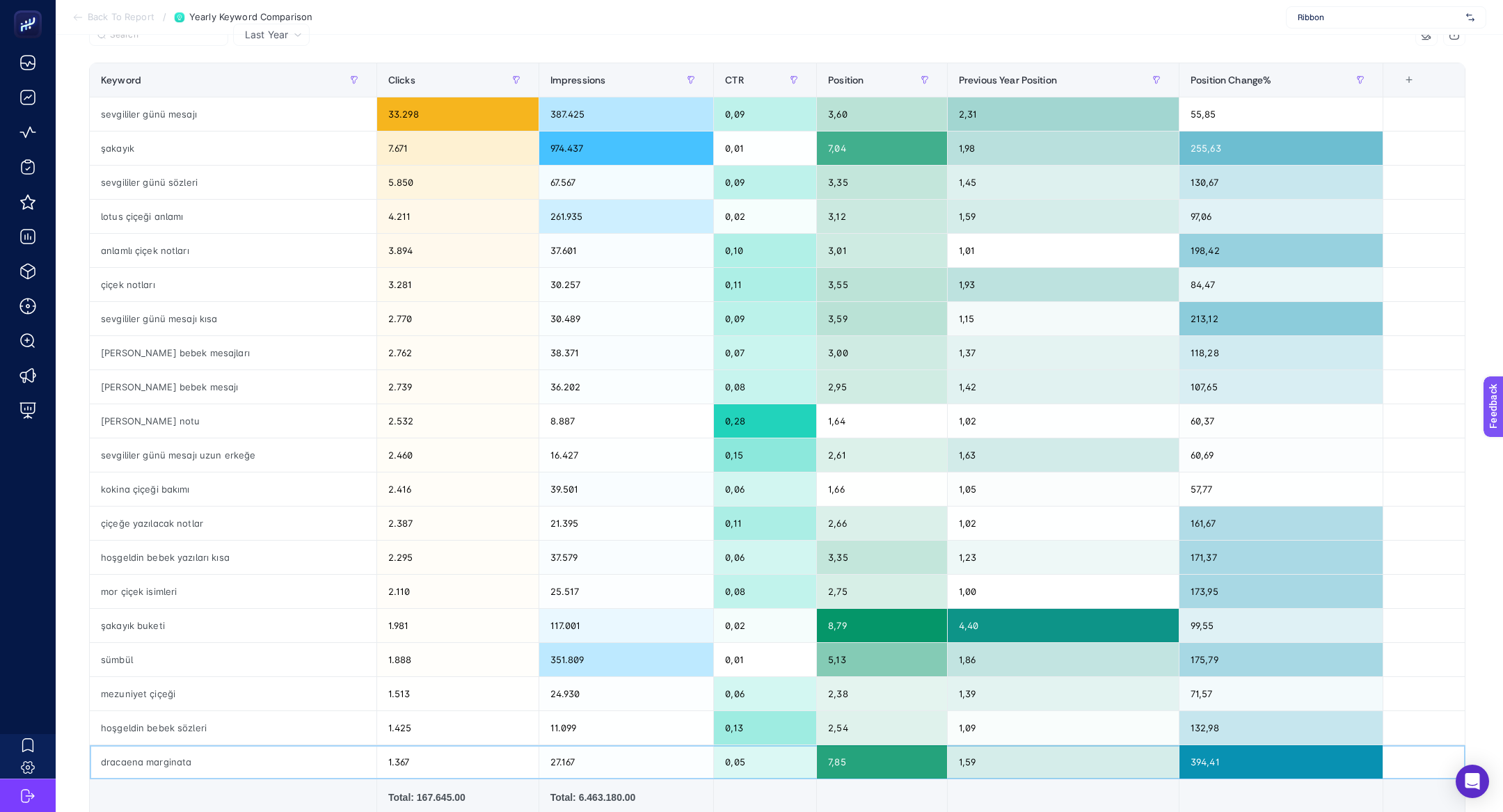
click at [153, 752] on div "dracaena marginata" at bounding box center [232, 761] width 287 height 34
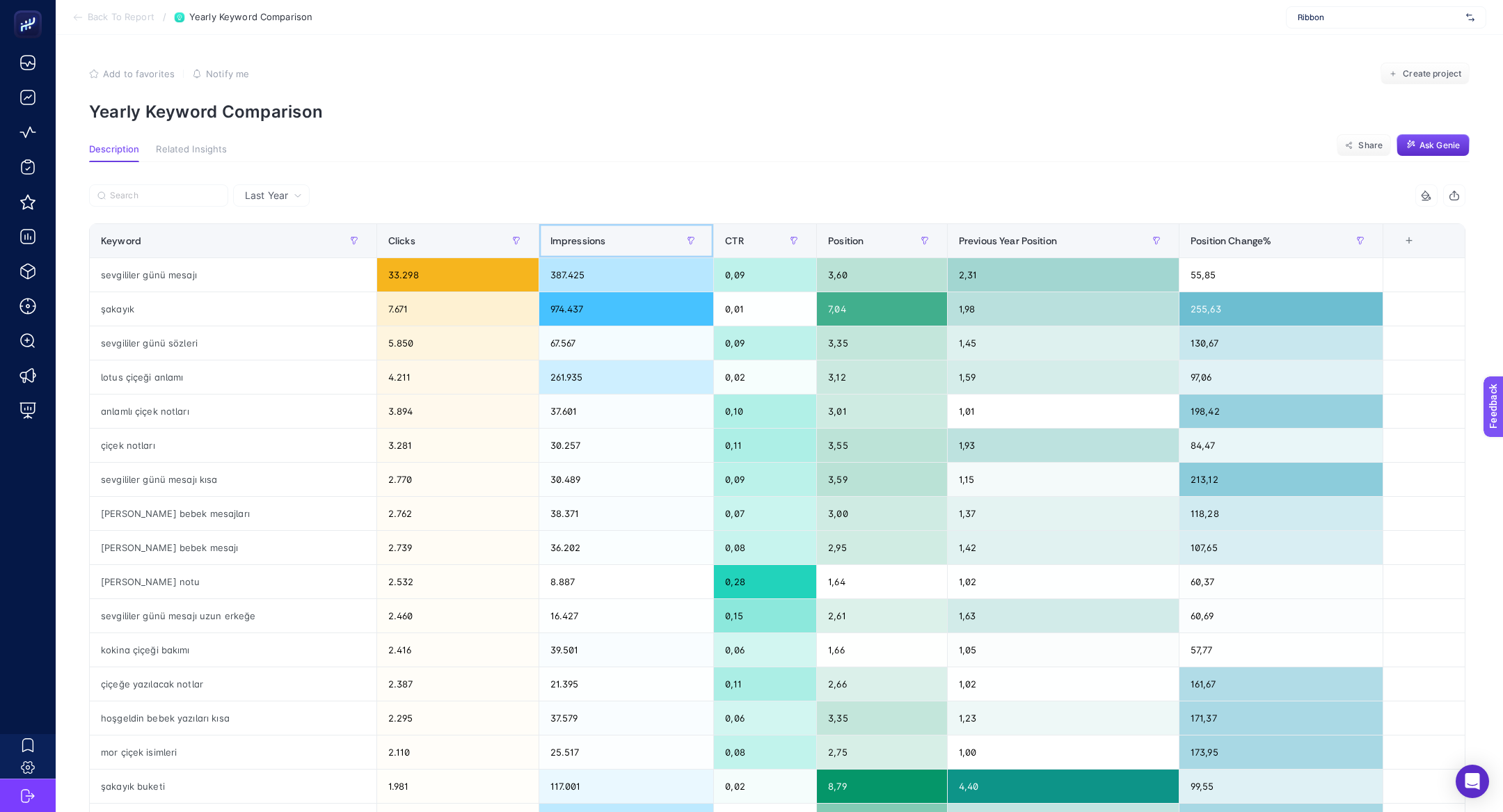
click at [592, 243] on span "Impressions" at bounding box center [578, 241] width 56 height 12
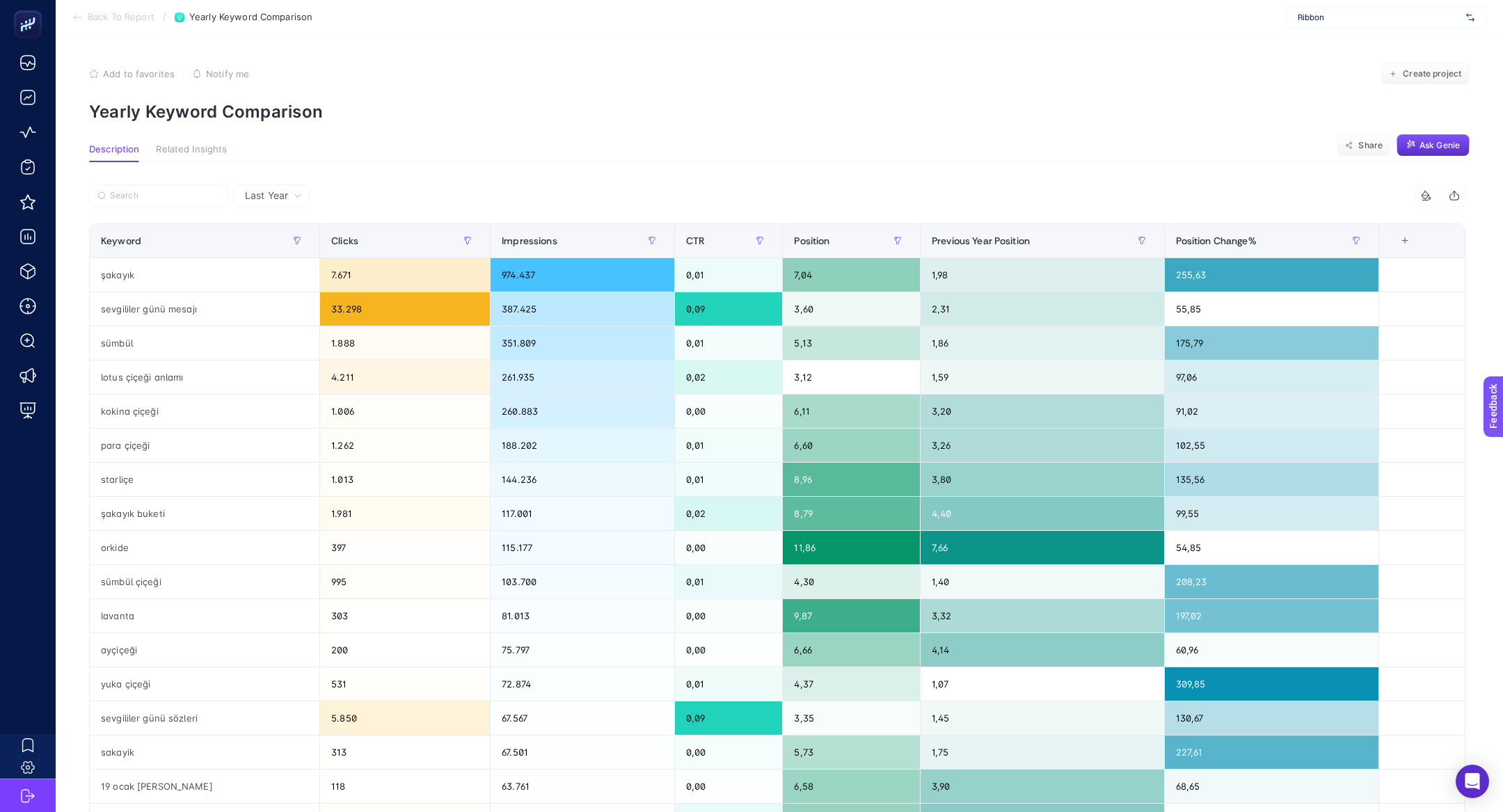
click at [126, 68] on span "Add to favorites" at bounding box center [139, 74] width 71 height 12
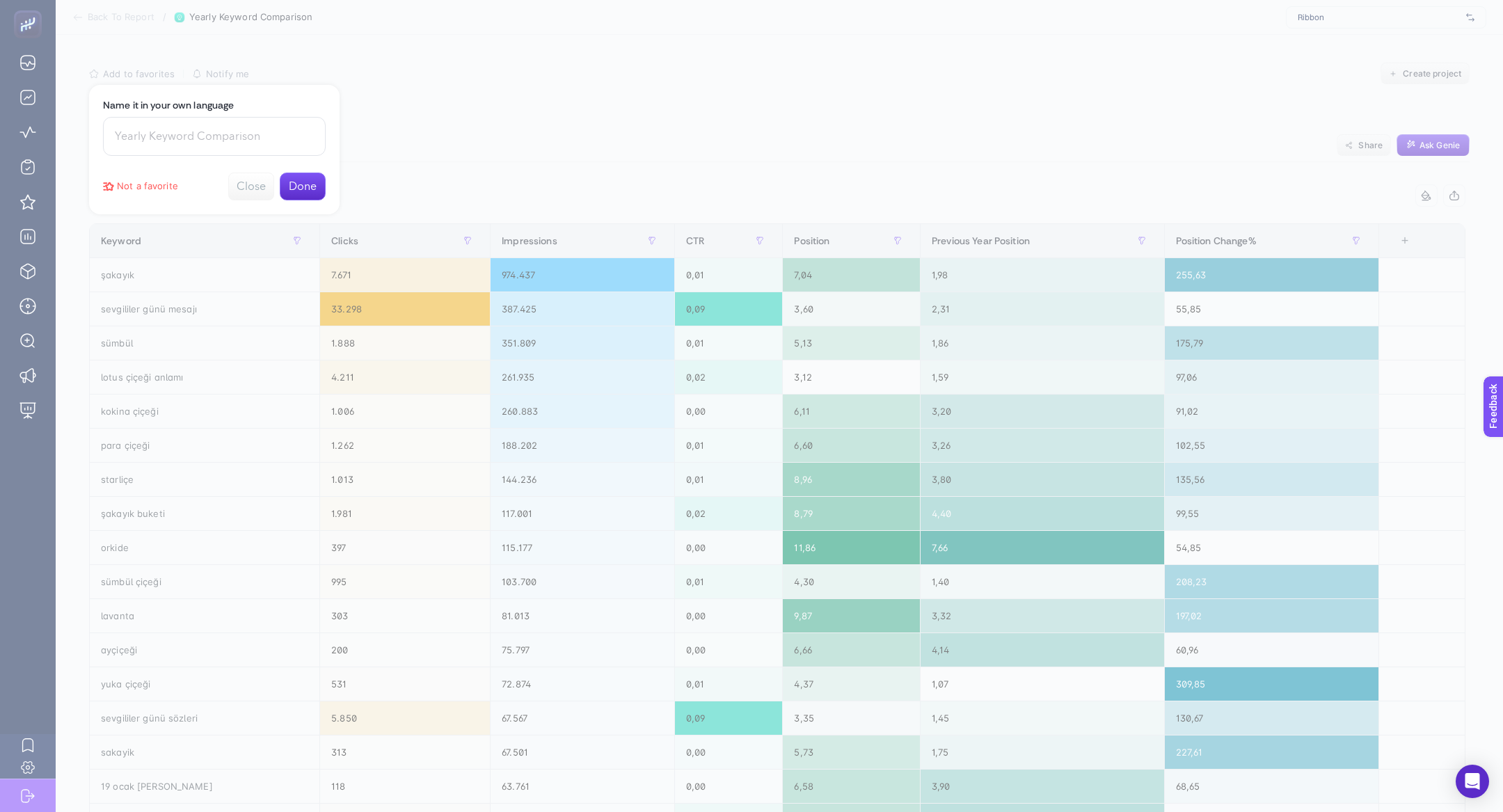
click at [356, 64] on div at bounding box center [752, 406] width 1503 height 812
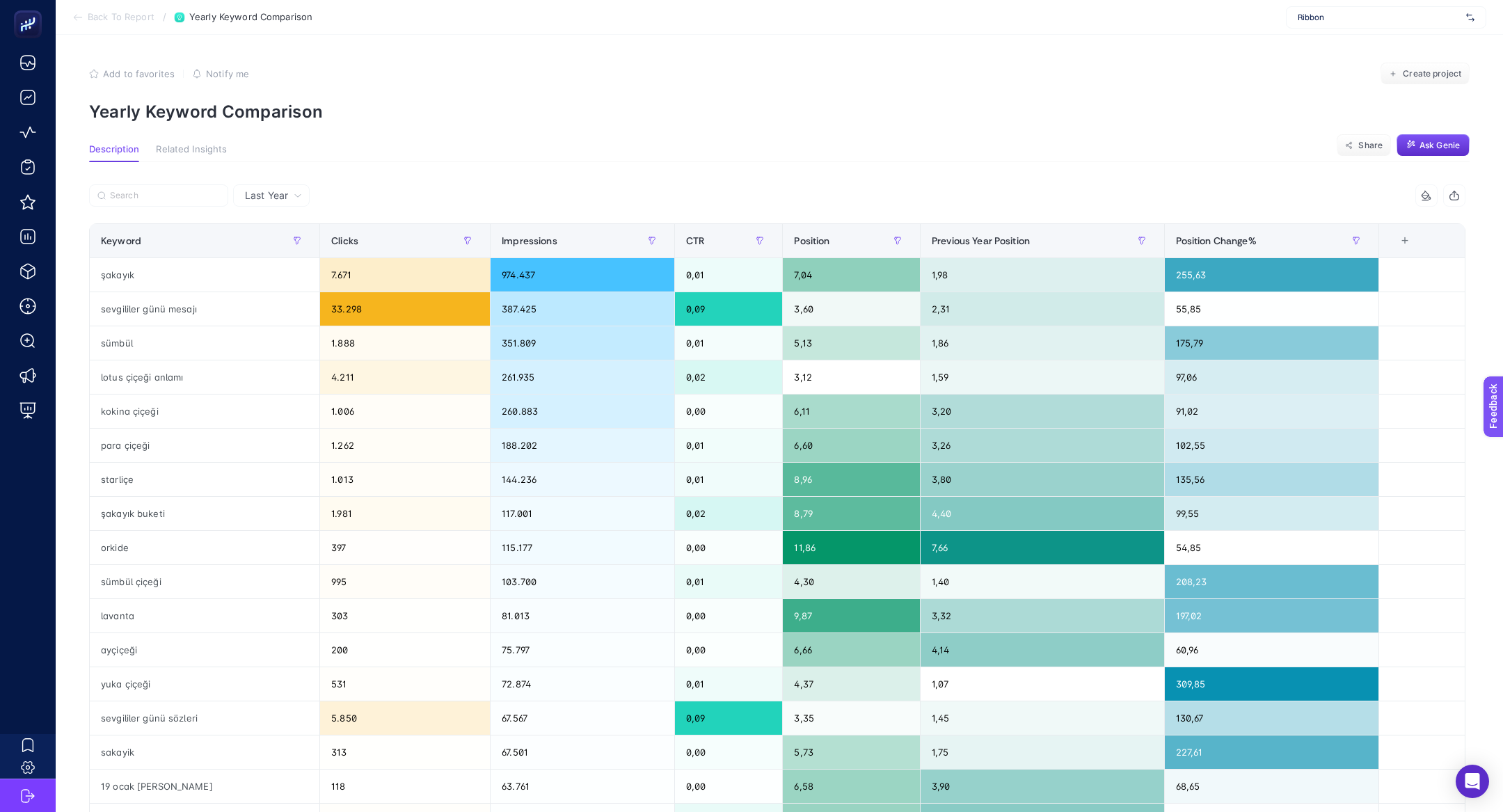
click at [222, 103] on p "Yearly Keyword Comparison" at bounding box center [779, 111] width 1380 height 20
copy article "Yearly Keyword Comparison"
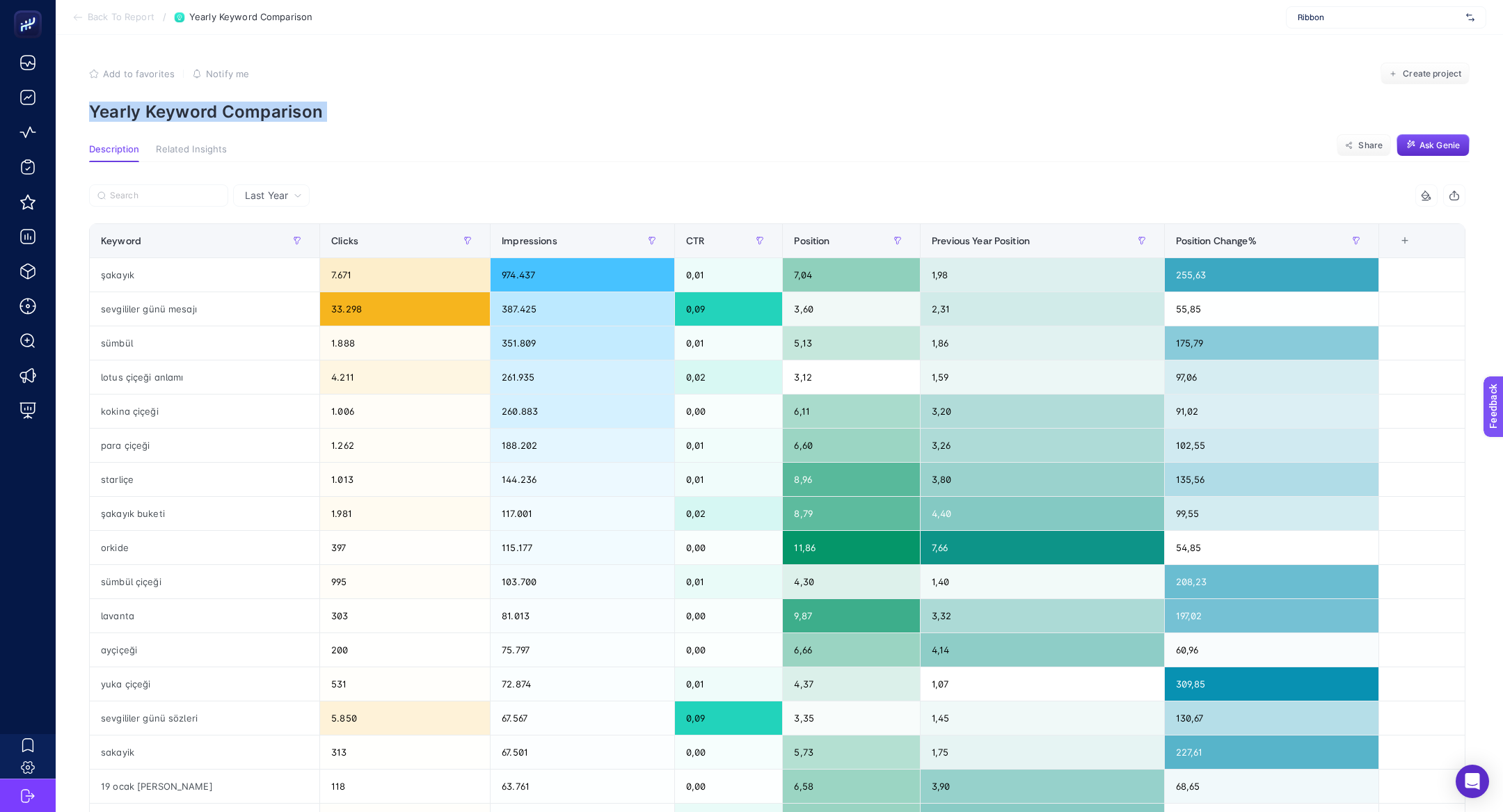
click at [147, 68] on span "Add to favorites" at bounding box center [139, 74] width 71 height 12
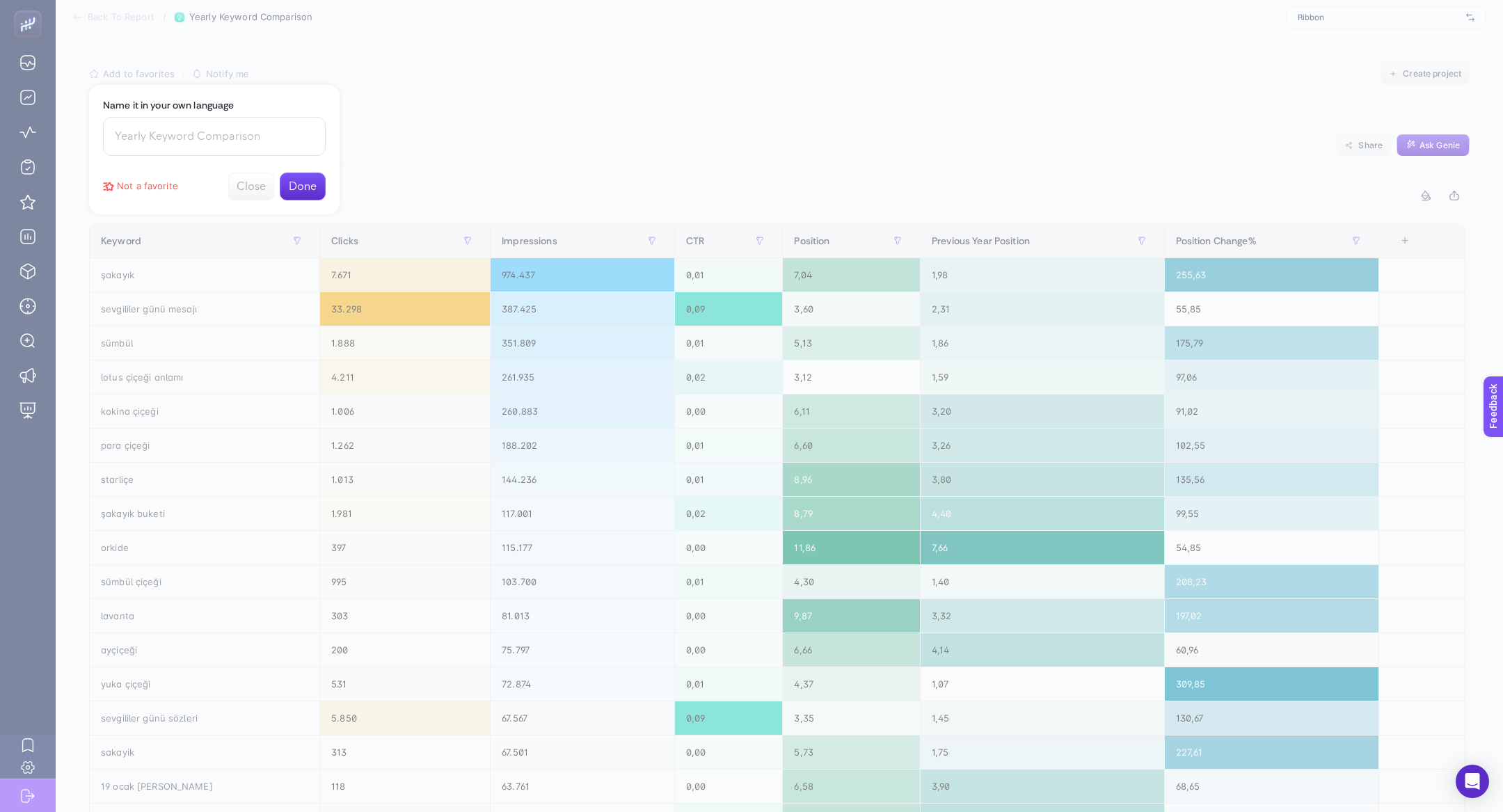
click at [213, 138] on input at bounding box center [214, 136] width 223 height 39
paste input "Yearly Keyword Comparison"
type input "Yearly Keyword Comparison"
click at [294, 178] on button "Done" at bounding box center [303, 186] width 46 height 28
click at [424, 114] on div at bounding box center [752, 406] width 1503 height 812
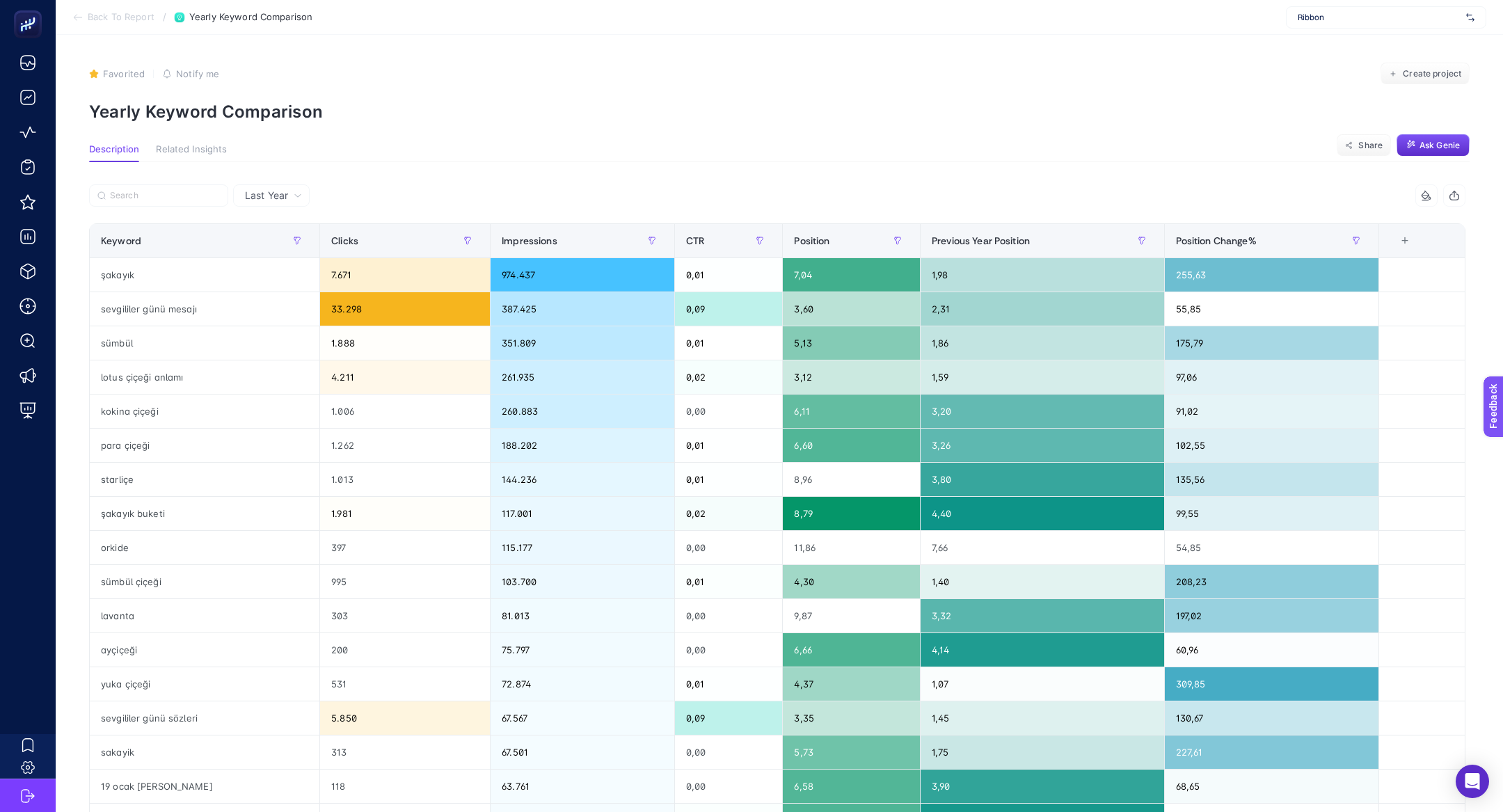
click at [480, 111] on p "Yearly Keyword Comparison" at bounding box center [779, 111] width 1380 height 20
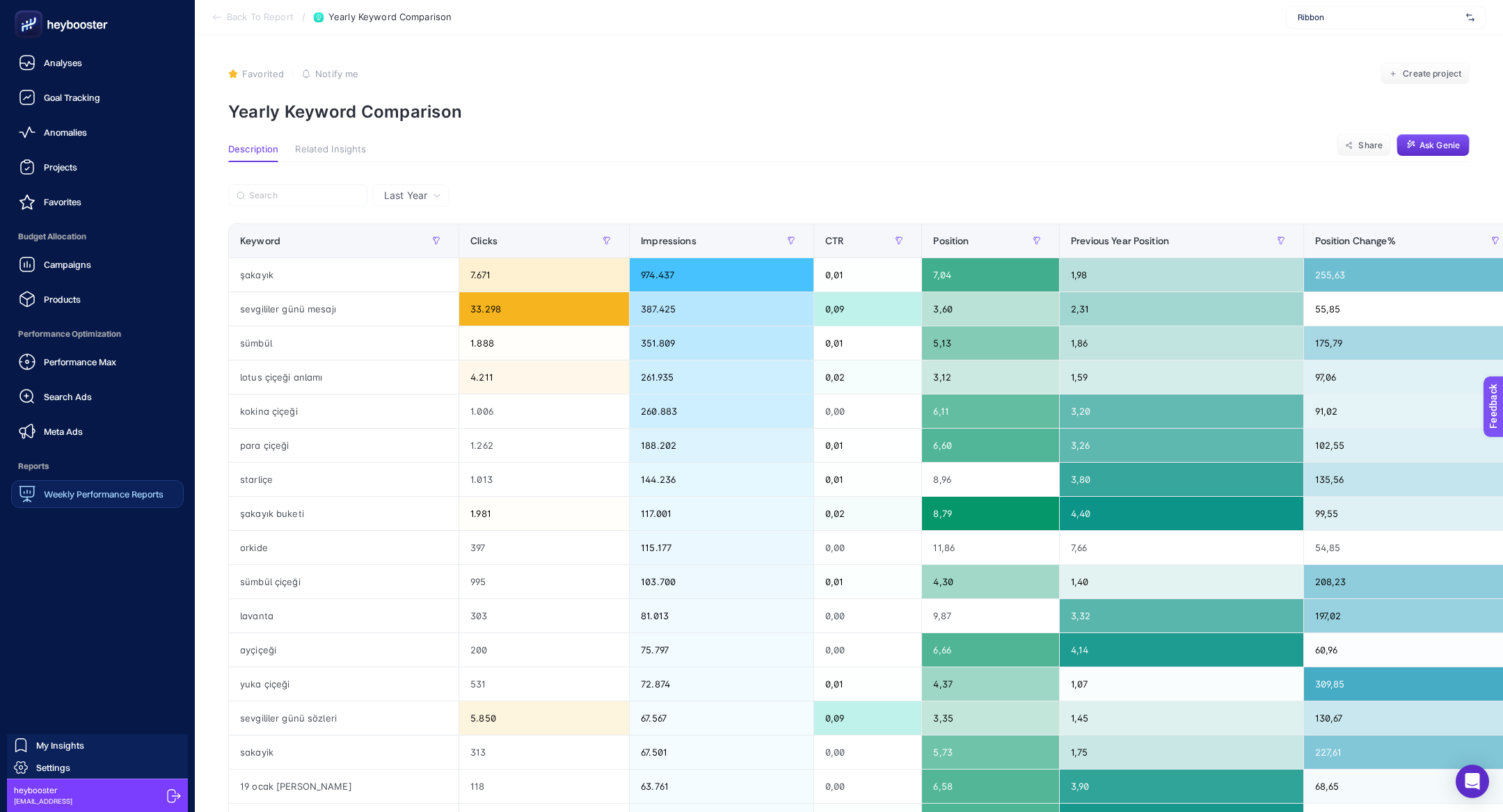
click at [82, 503] on link "Weekly Performance Reports" at bounding box center [97, 494] width 173 height 28
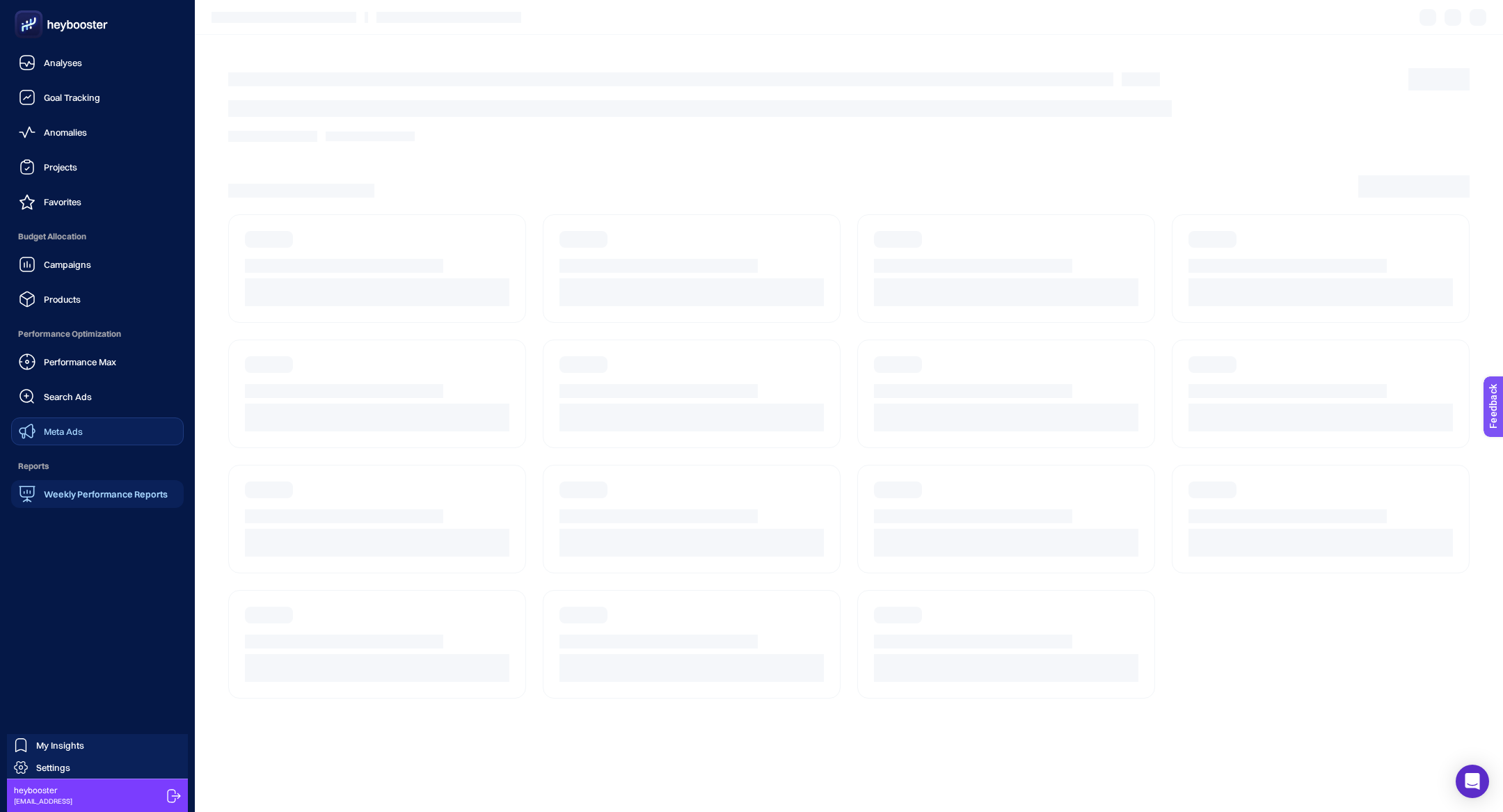
click at [85, 422] on link "Meta Ads" at bounding box center [97, 431] width 173 height 28
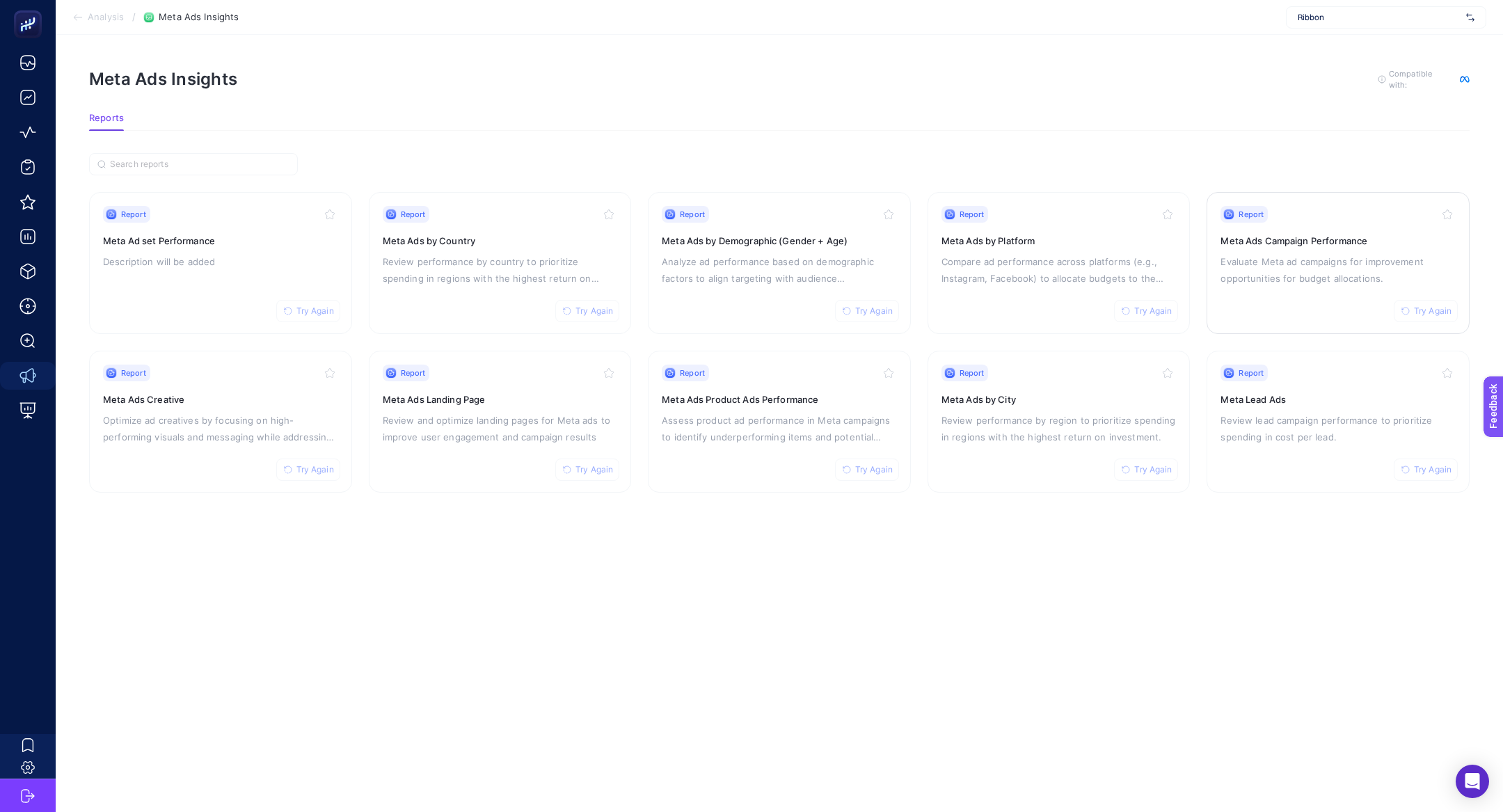
click at [1329, 262] on p "Evaluate Meta ad campaigns for improvement opportunities for budget allocations." at bounding box center [1338, 269] width 235 height 34
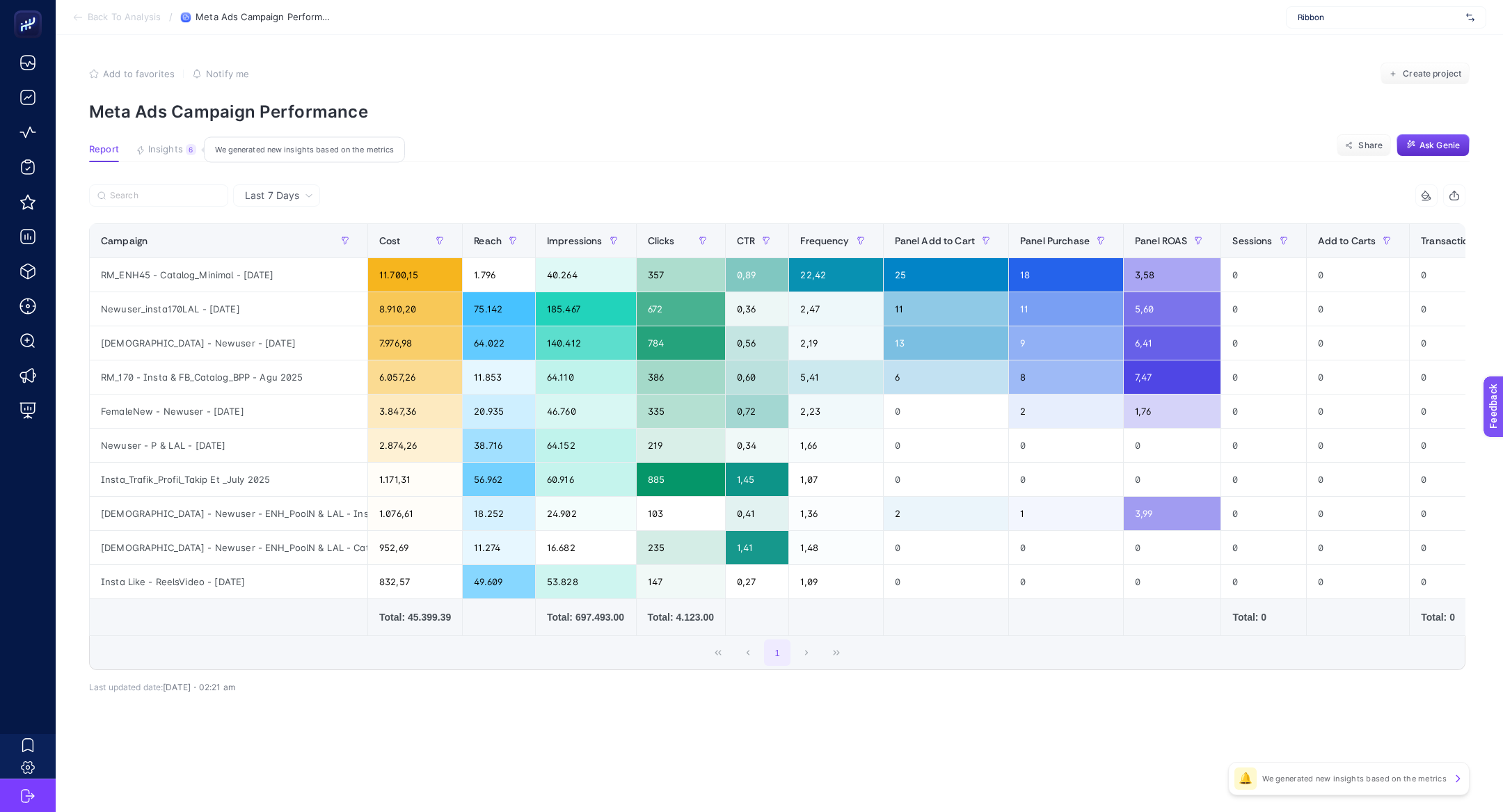
click at [162, 157] on button "Insights 6 We generated new insights based on the metrics" at bounding box center [166, 152] width 61 height 18
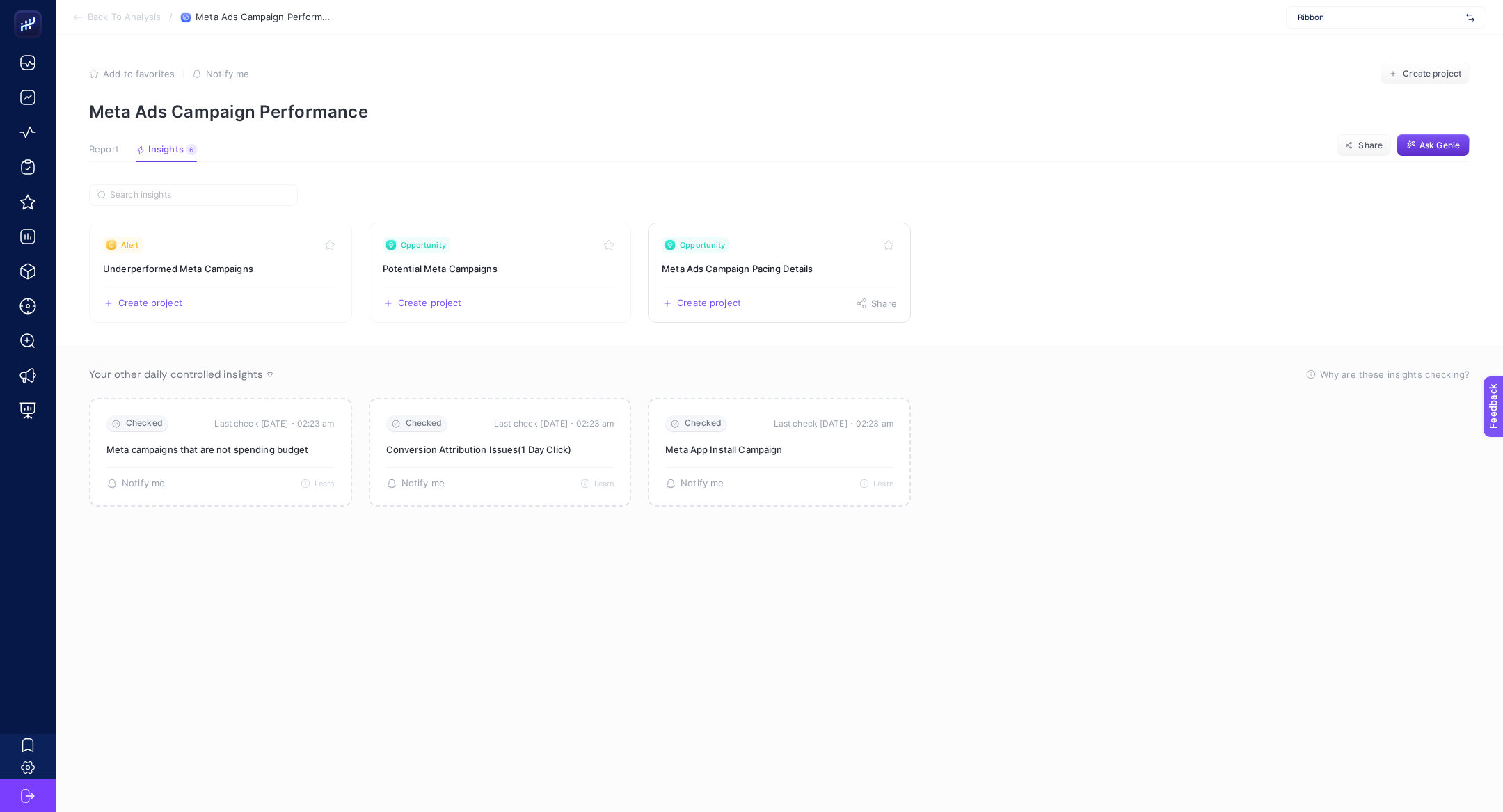
click at [768, 253] on link "Opportunity Meta Ads Campaign Pacing Details Create project Share" at bounding box center [779, 273] width 263 height 100
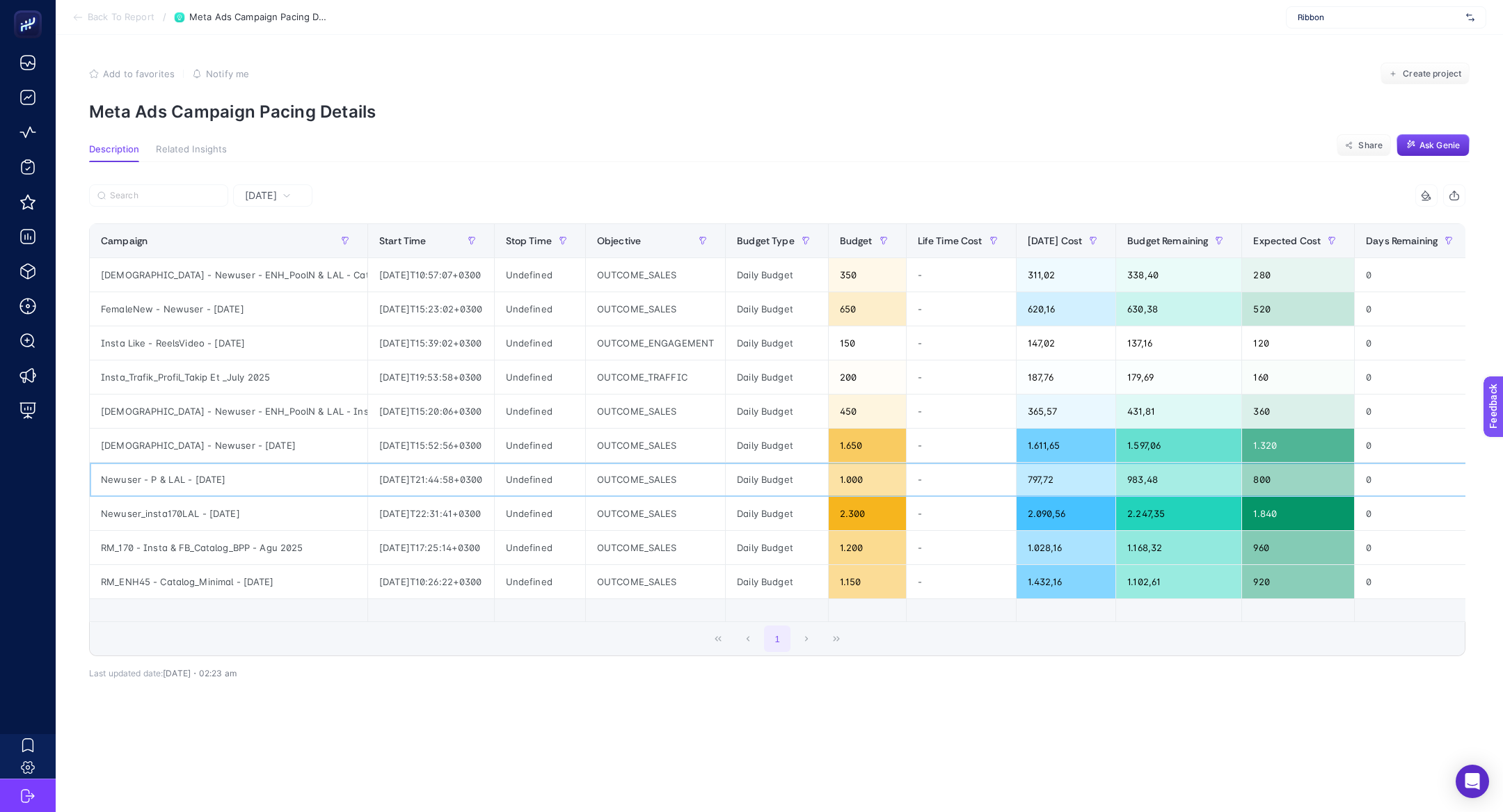
click at [171, 482] on div "Newuser - P & LAL - [DATE]" at bounding box center [229, 479] width 278 height 34
click at [174, 474] on div "Newuser - P & LAL - [DATE]" at bounding box center [229, 479] width 278 height 34
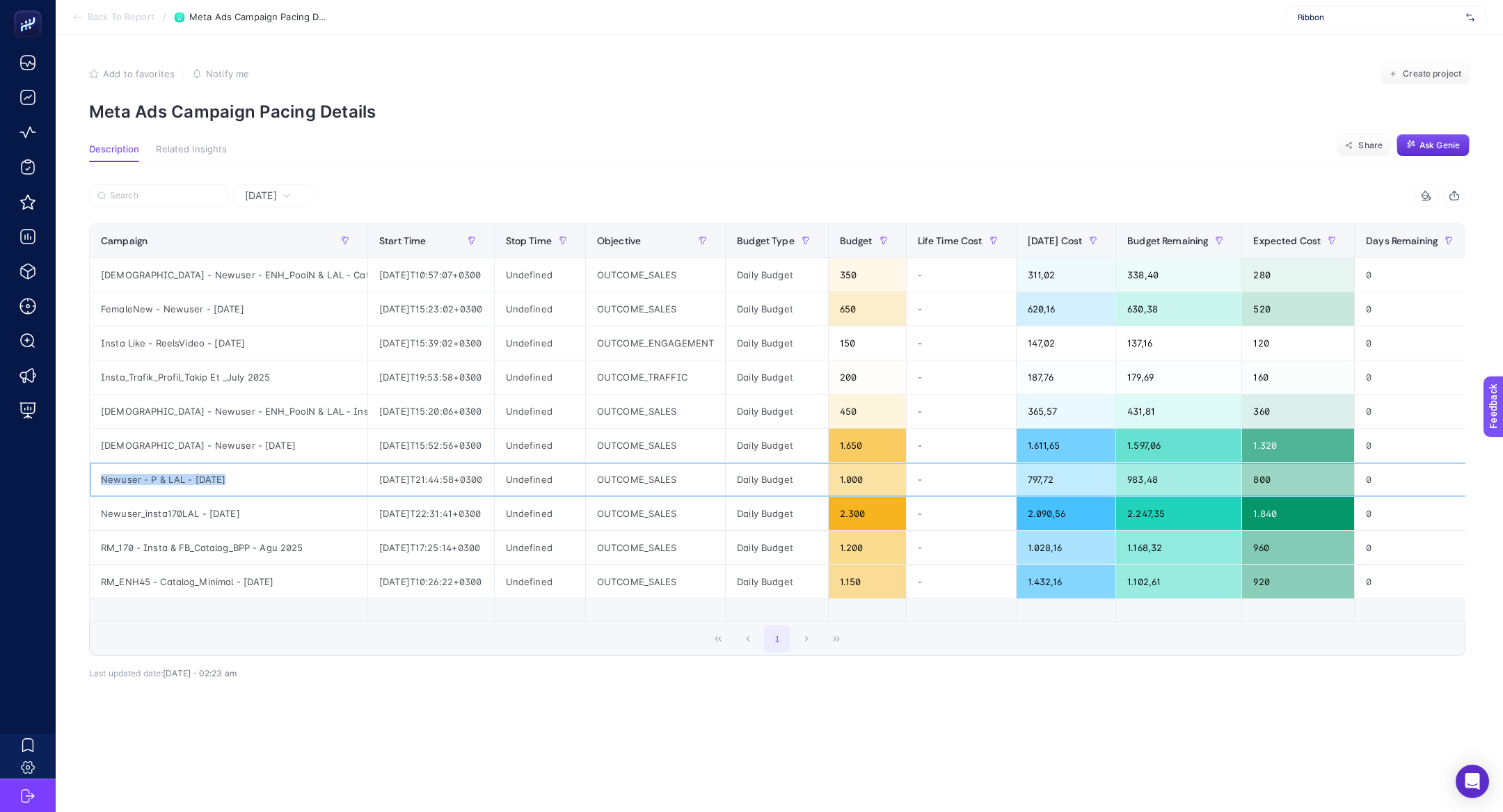
click at [174, 474] on div "Newuser - P & LAL - [DATE]" at bounding box center [229, 479] width 278 height 34
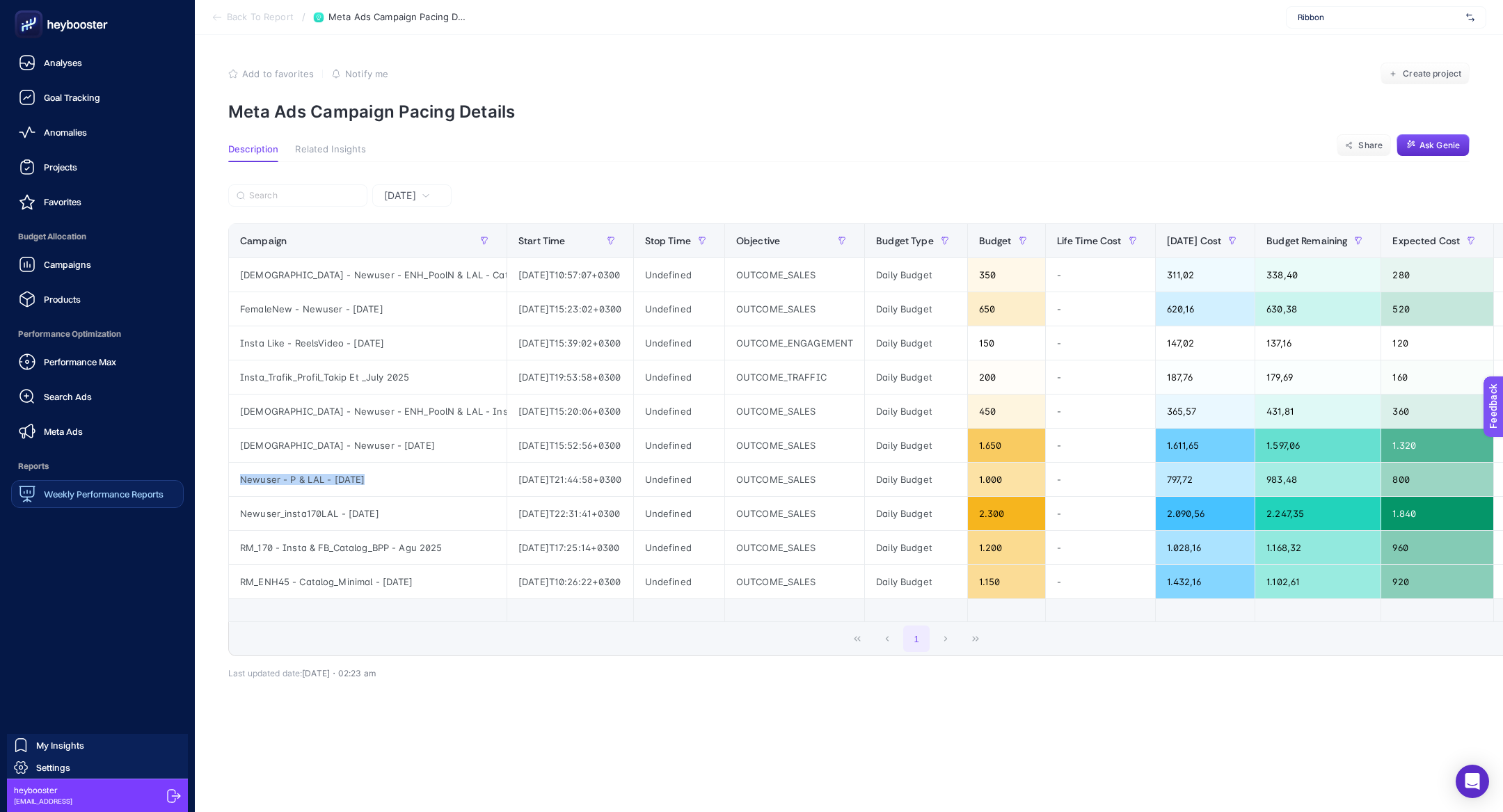
click at [71, 495] on span "Weekly Performance Reports" at bounding box center [103, 494] width 120 height 12
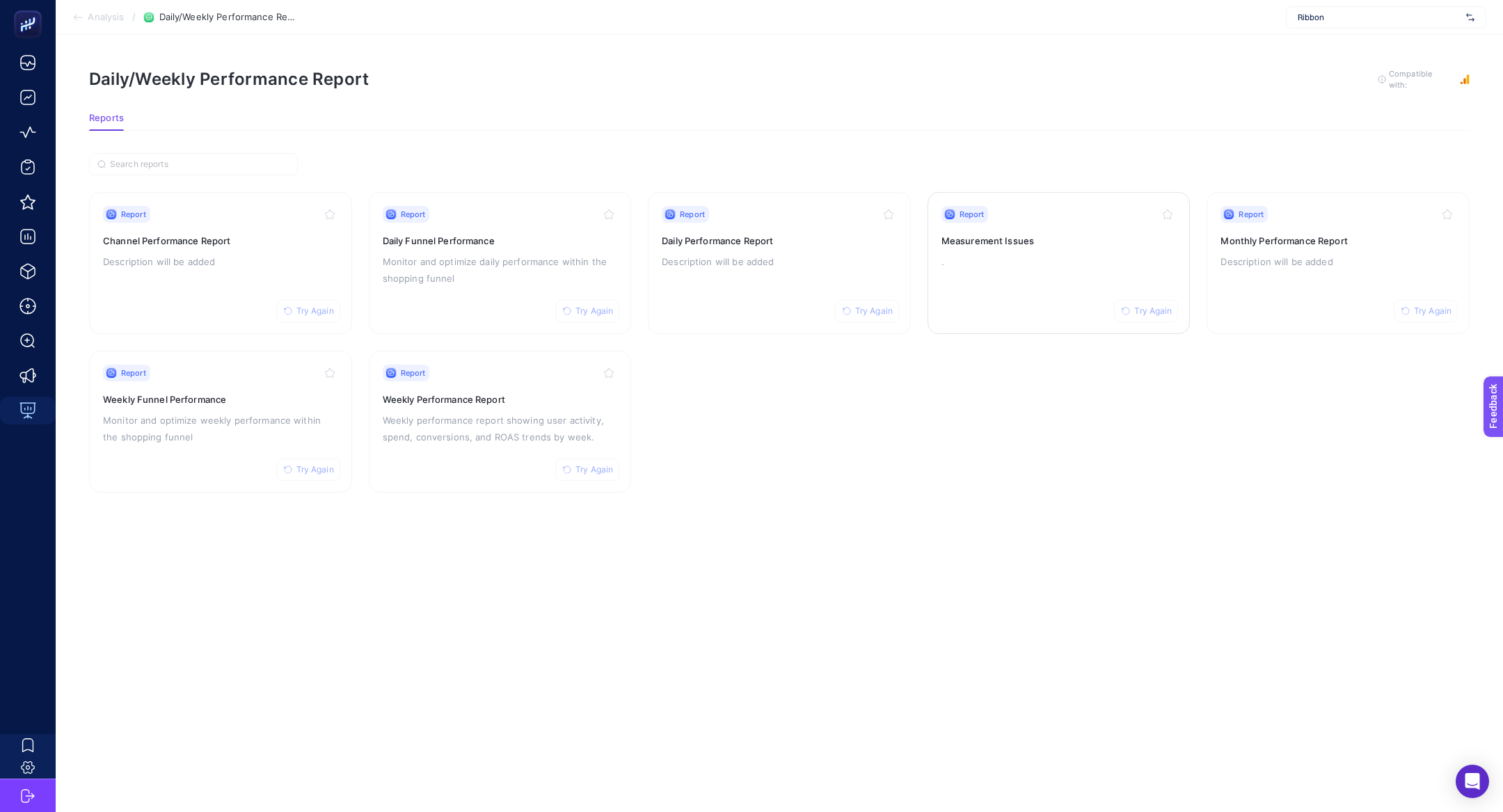
click at [1062, 247] on div "Report Try Again Measurement Issues ." at bounding box center [1059, 262] width 235 height 114
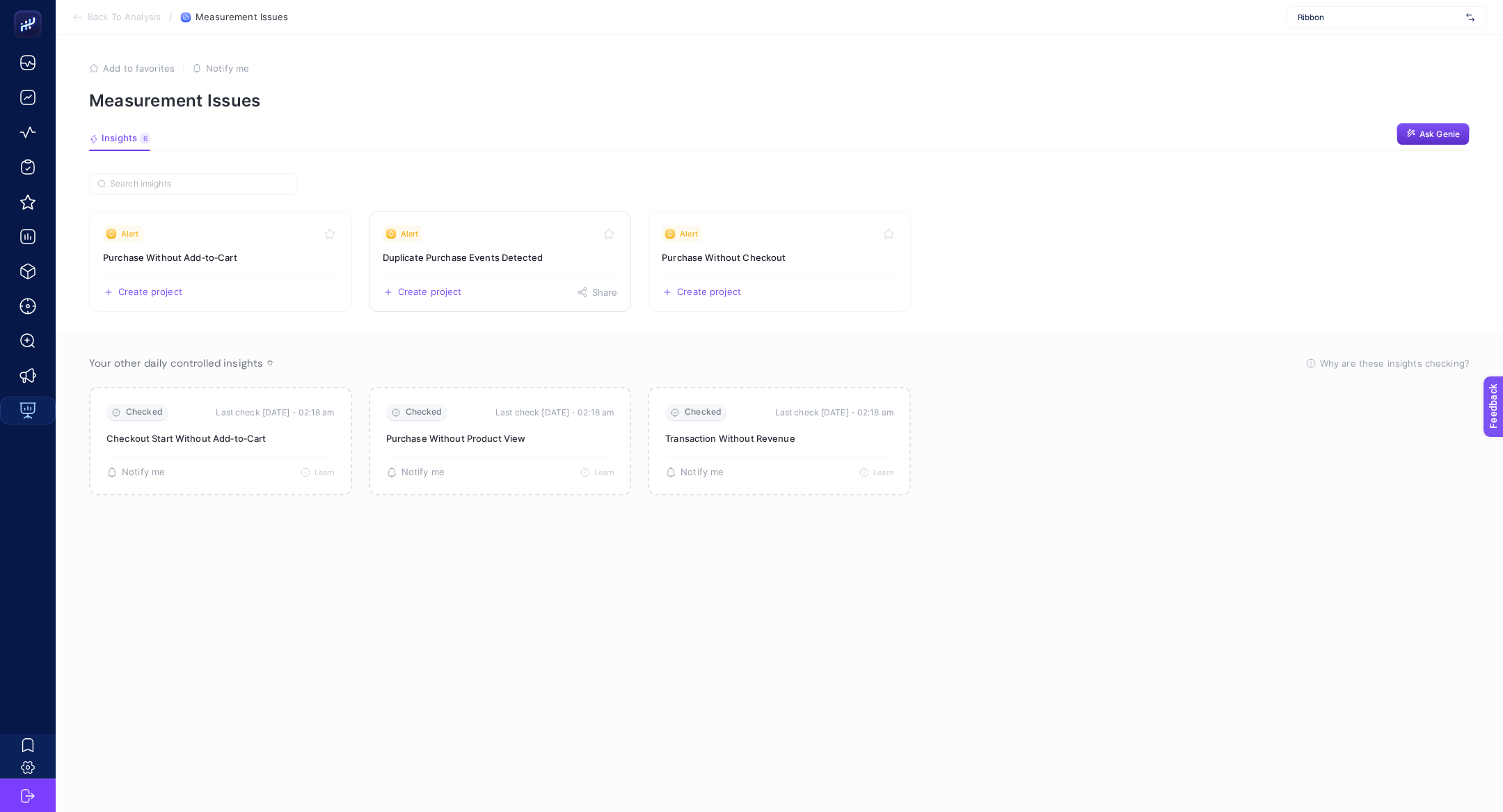
click at [478, 246] on link "Alert Duplicate Purchase Events Detected Create project Share" at bounding box center [500, 261] width 263 height 100
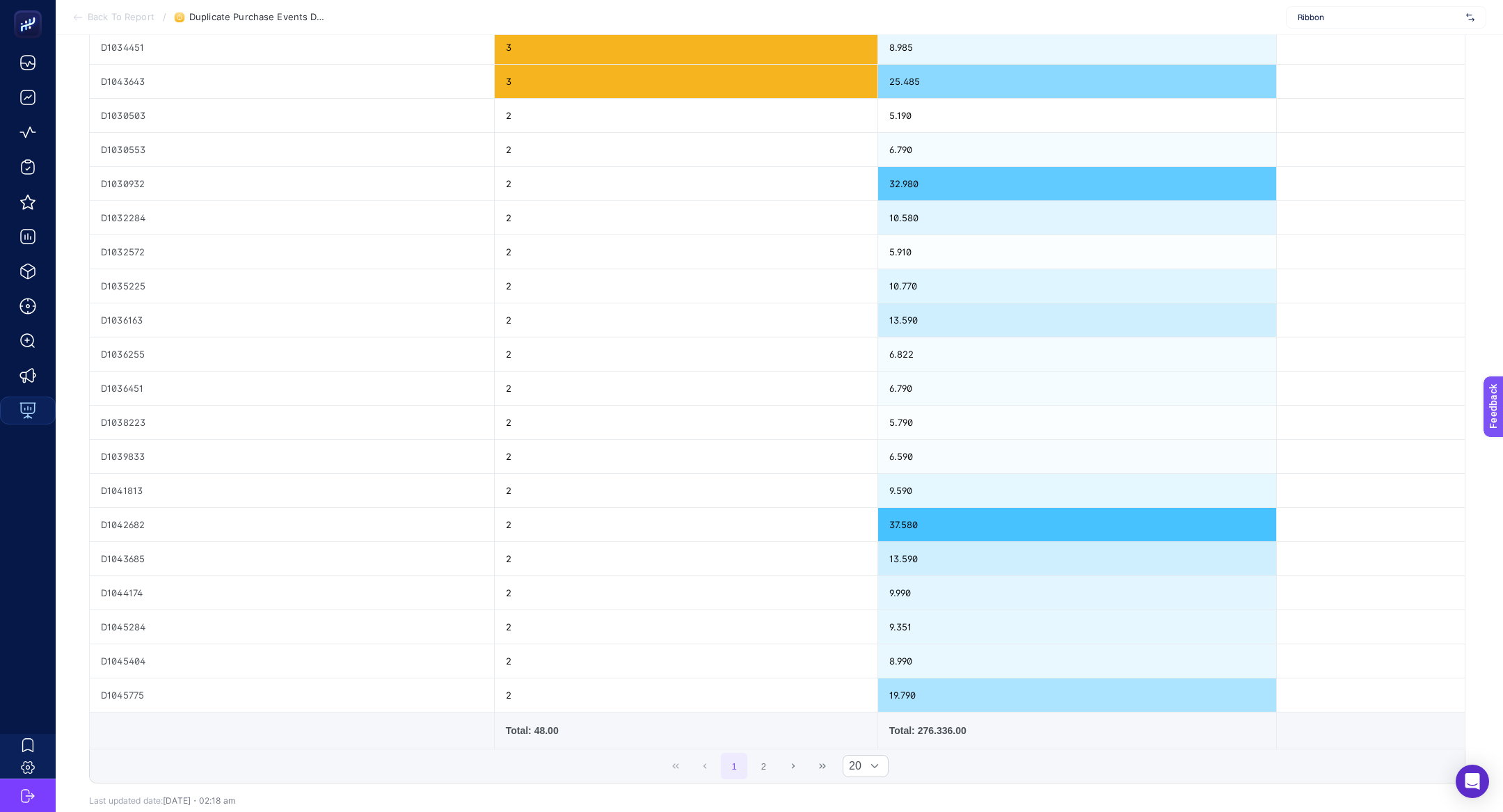
scroll to position [317, 0]
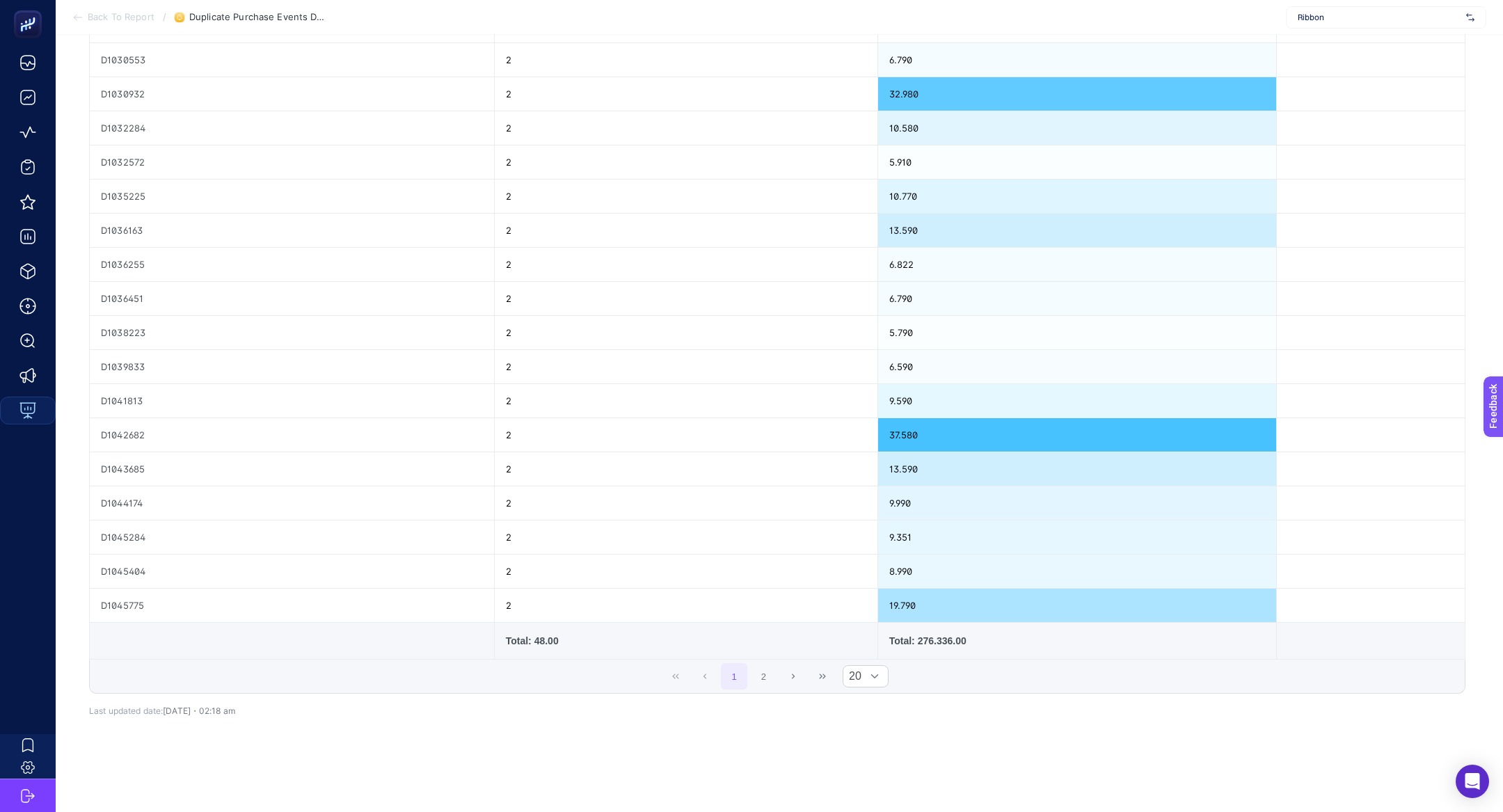
click at [951, 622] on td "Total: 276.336.00" at bounding box center [1077, 640] width 399 height 37
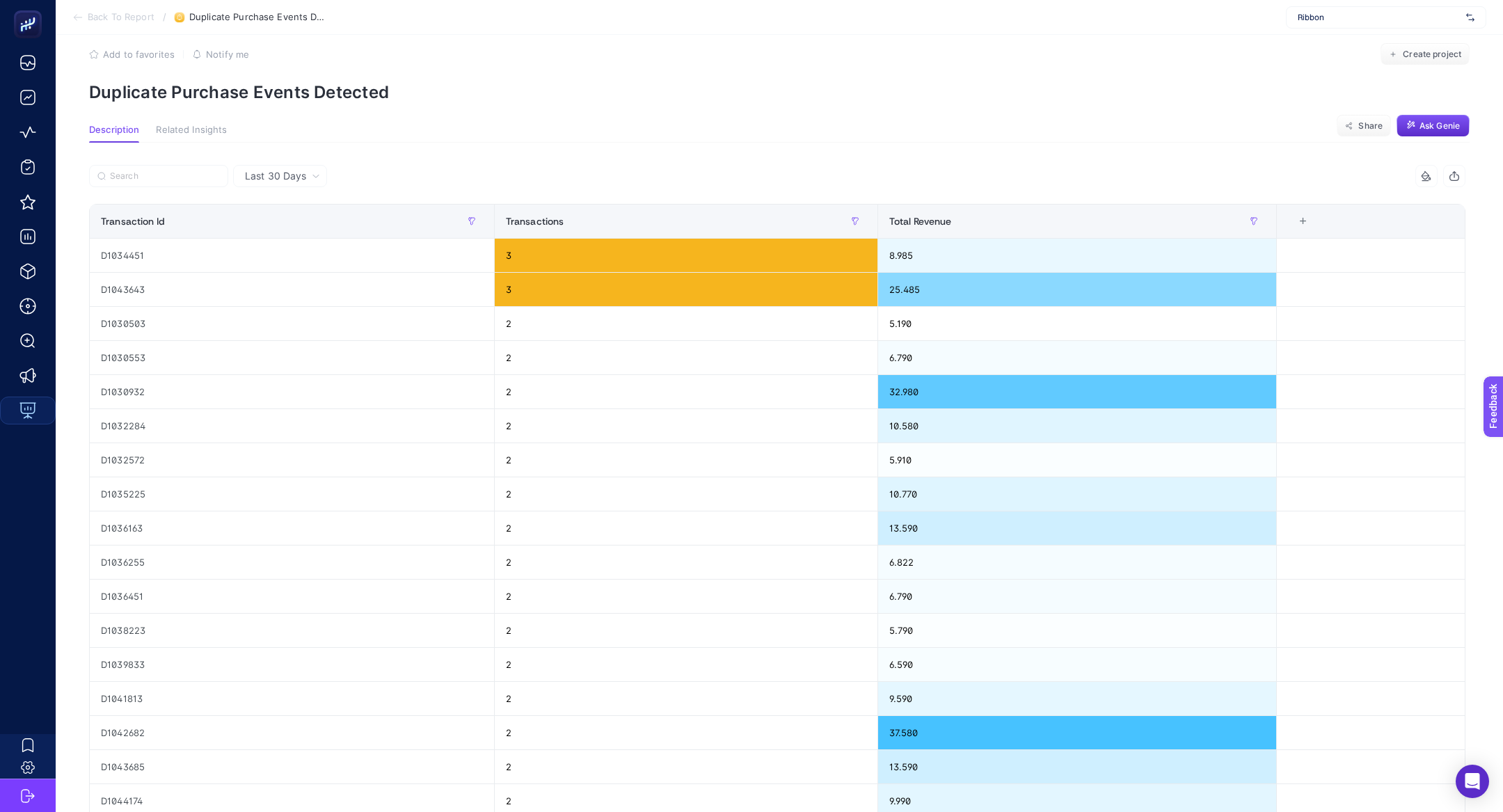
scroll to position [0, 0]
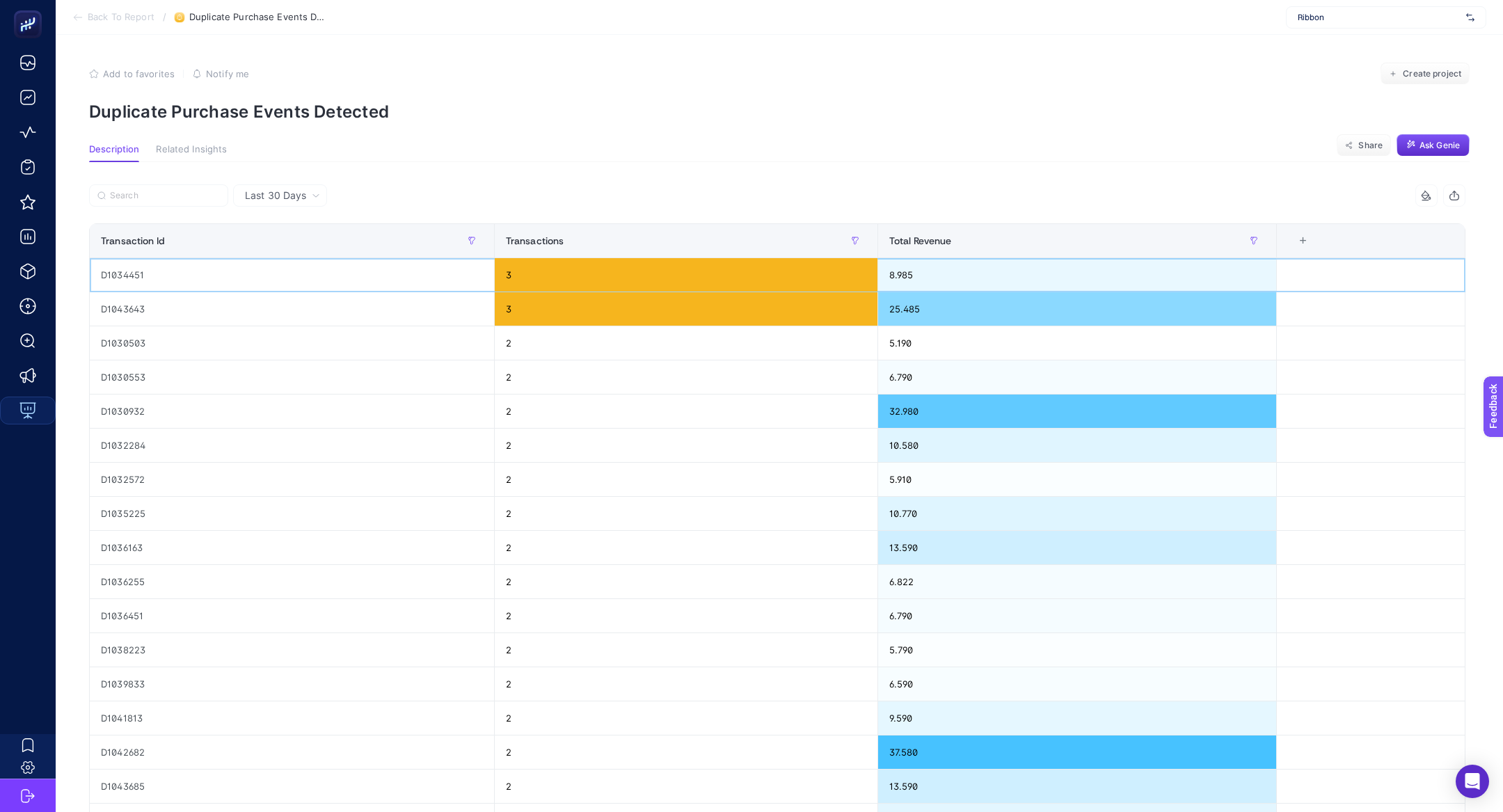
click at [112, 278] on div "D1034451" at bounding box center [291, 275] width 404 height 34
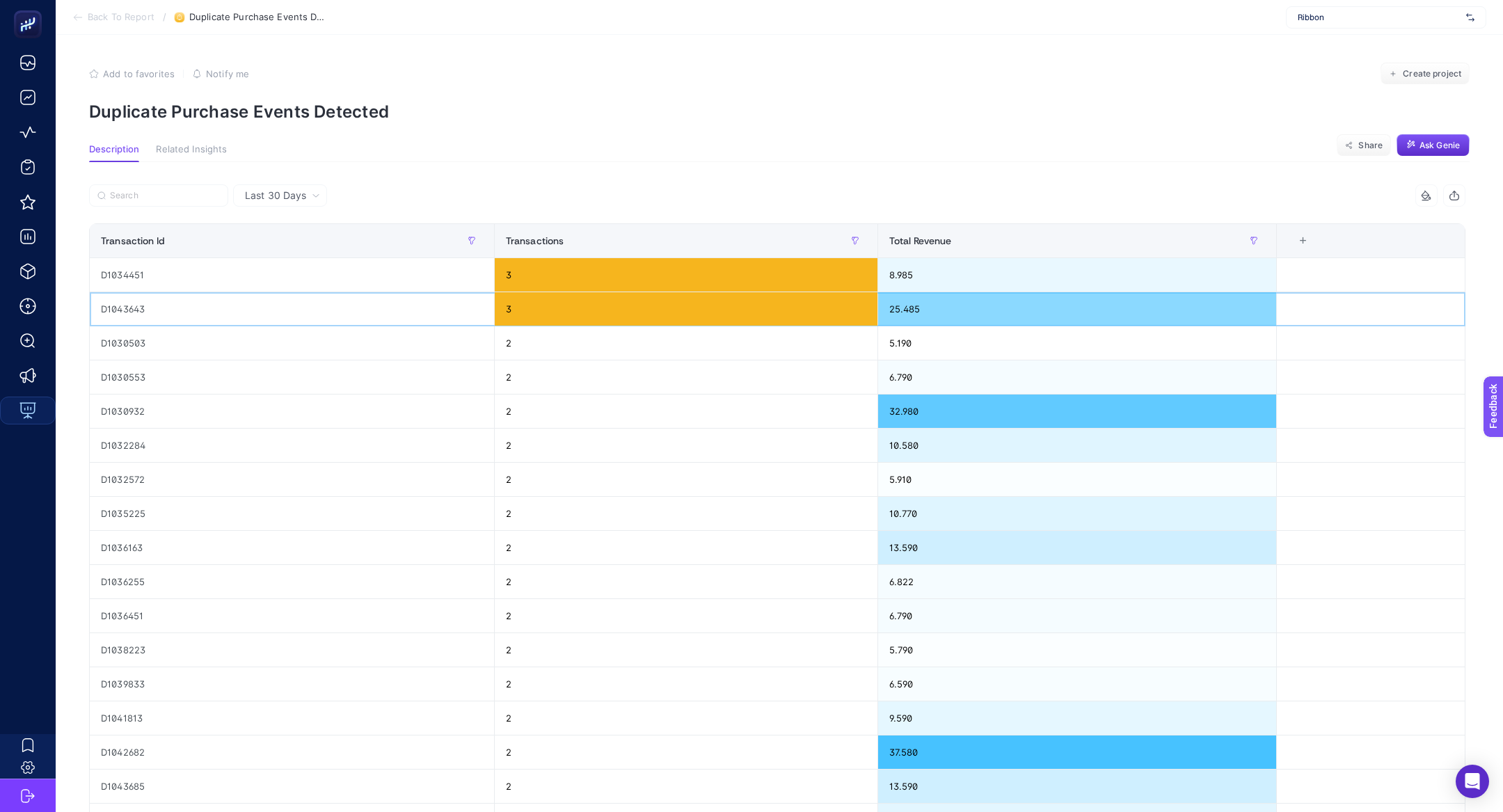
click at [121, 311] on div "D1043643" at bounding box center [291, 309] width 404 height 34
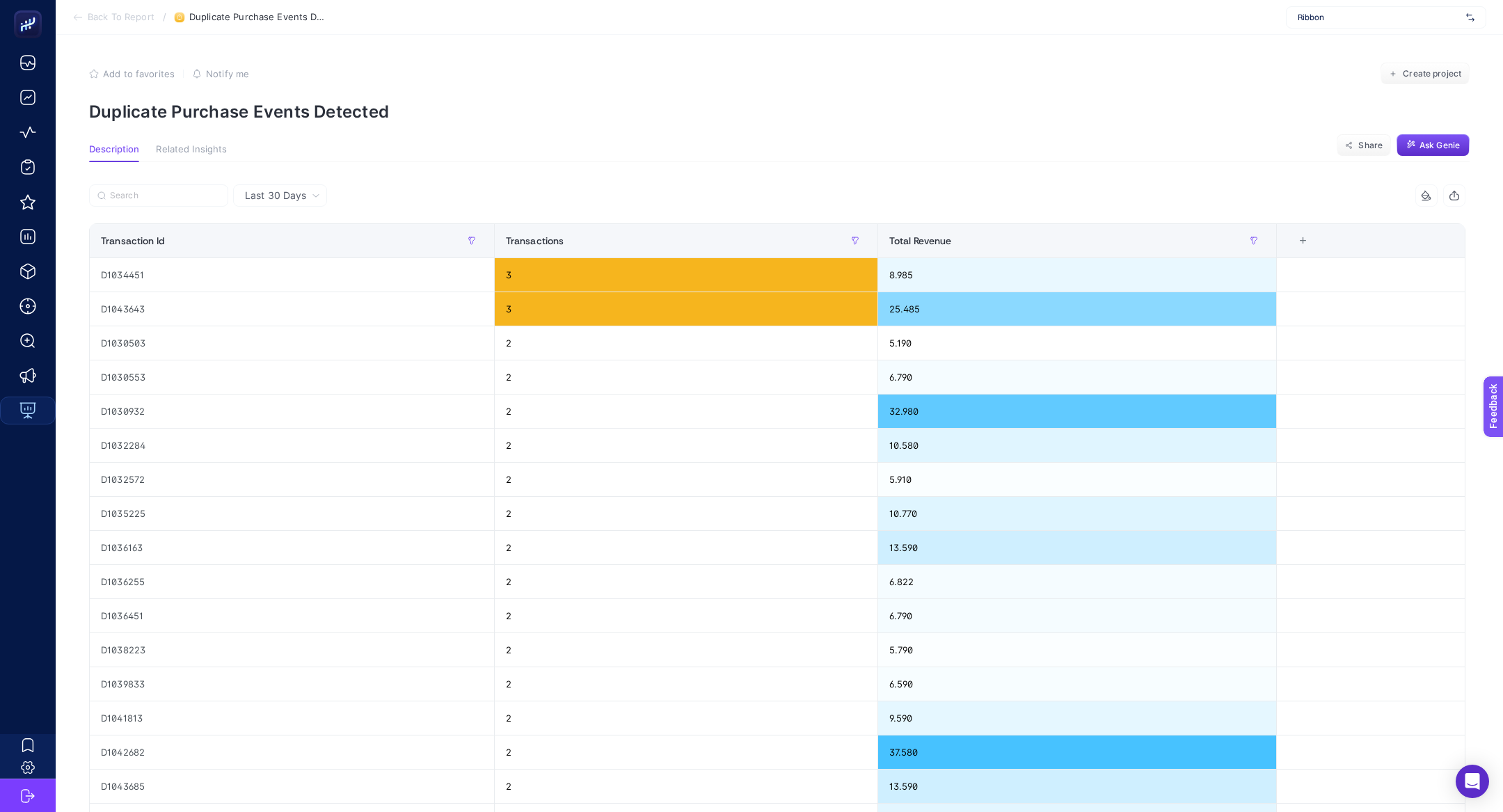
click at [554, 130] on article "Add to favorites false Notify me Create project Duplicate Purchase Events Detec…" at bounding box center [779, 583] width 1447 height 1098
click at [243, 326] on div "D1030503" at bounding box center [291, 342] width 404 height 34
click at [237, 294] on div "D1043643" at bounding box center [291, 309] width 404 height 34
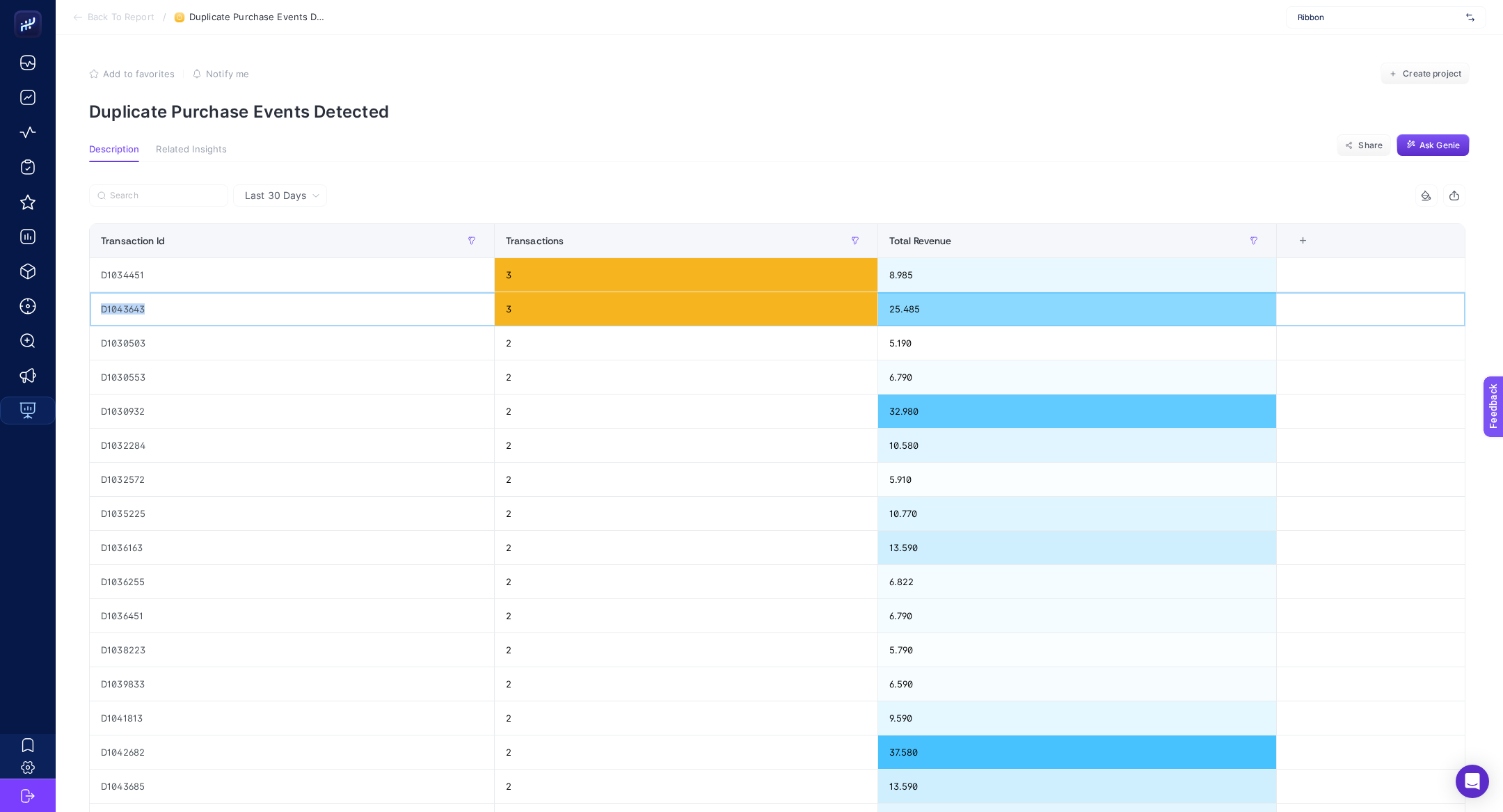
click at [237, 294] on div "D1043643" at bounding box center [291, 309] width 404 height 34
click at [924, 311] on div "25.485" at bounding box center [1077, 309] width 398 height 34
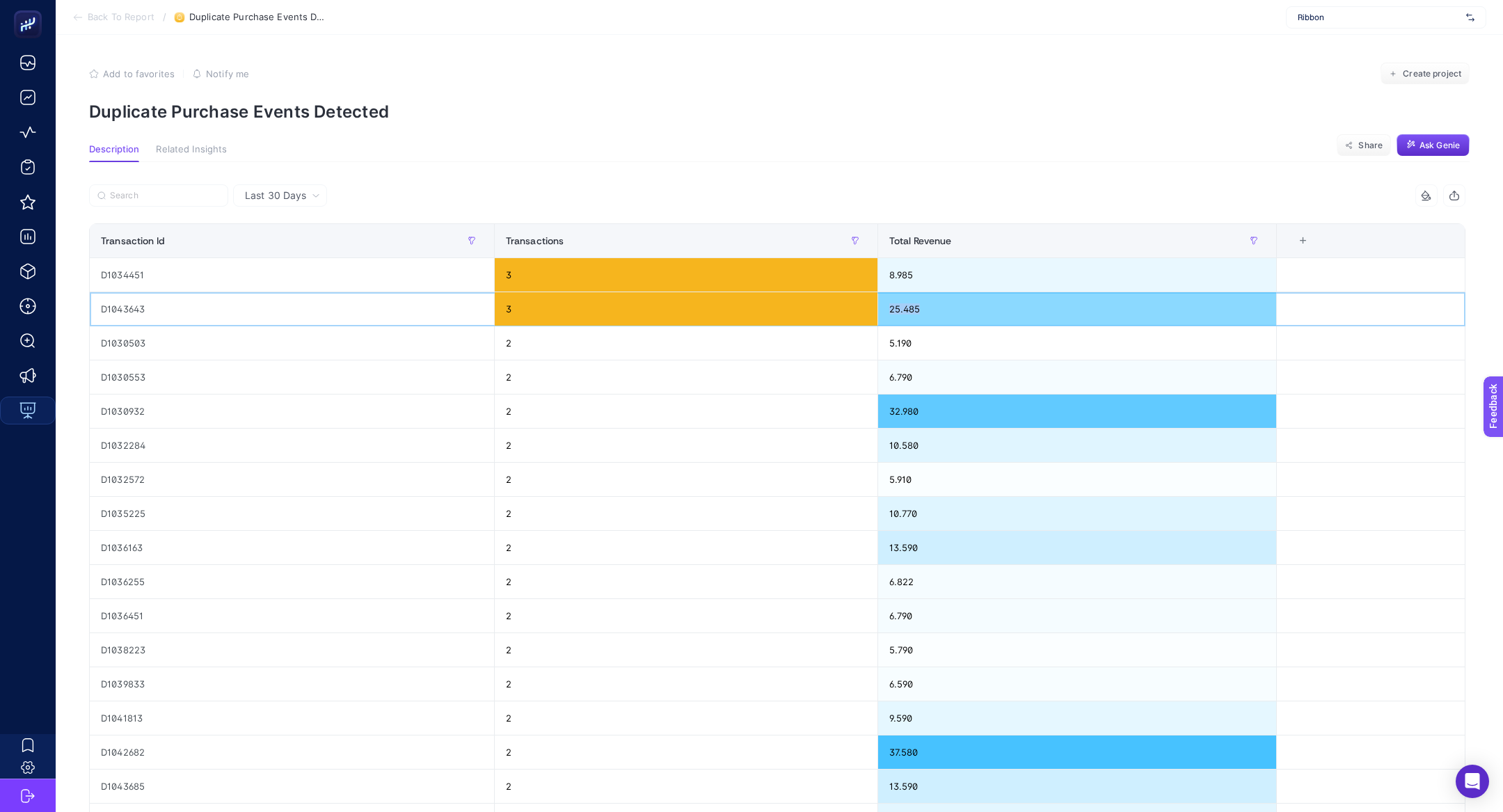
click at [924, 311] on div "25.485" at bounding box center [1077, 309] width 398 height 34
click at [260, 745] on div "D1042682" at bounding box center [291, 751] width 404 height 34
drag, startPoint x: 923, startPoint y: 749, endPoint x: 870, endPoint y: 747, distance: 53.0
click at [871, 748] on tr "D1042682 2 37.580" at bounding box center [778, 751] width 1376 height 34
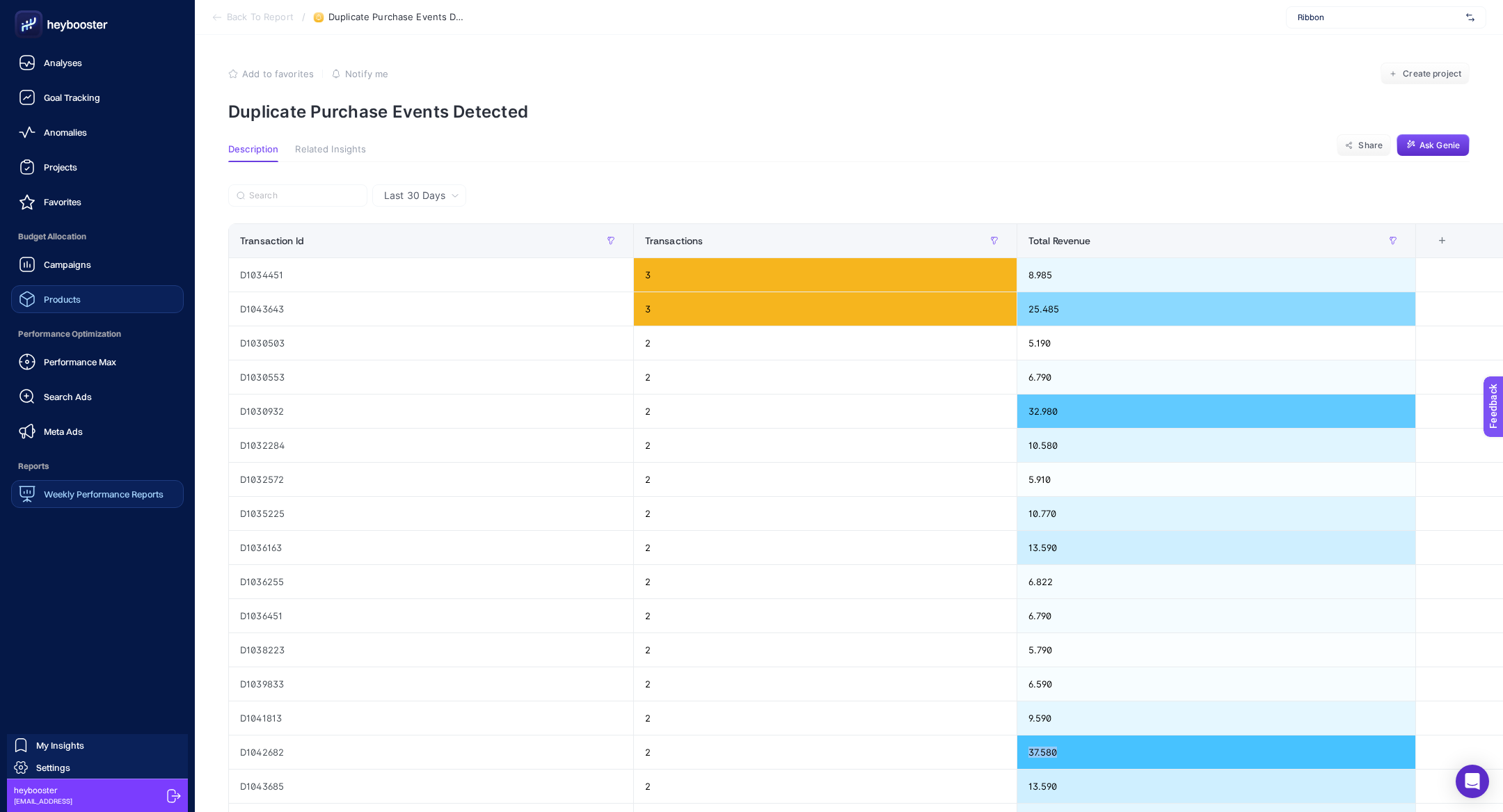
click at [68, 306] on div "Products" at bounding box center [49, 298] width 62 height 16
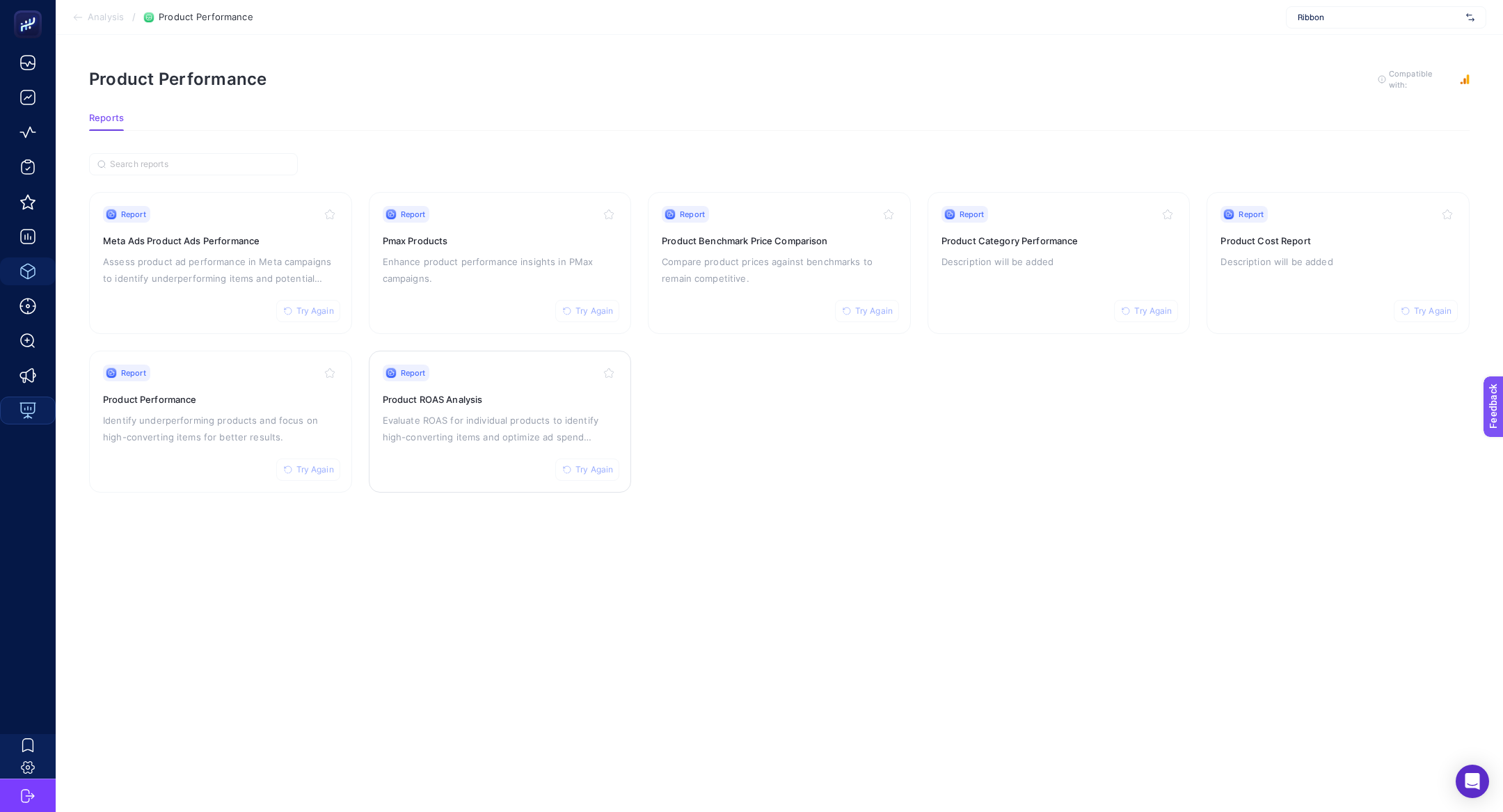
click at [512, 412] on p "Evaluate ROAS for individual products to identify high-converting items and opt…" at bounding box center [501, 428] width 235 height 34
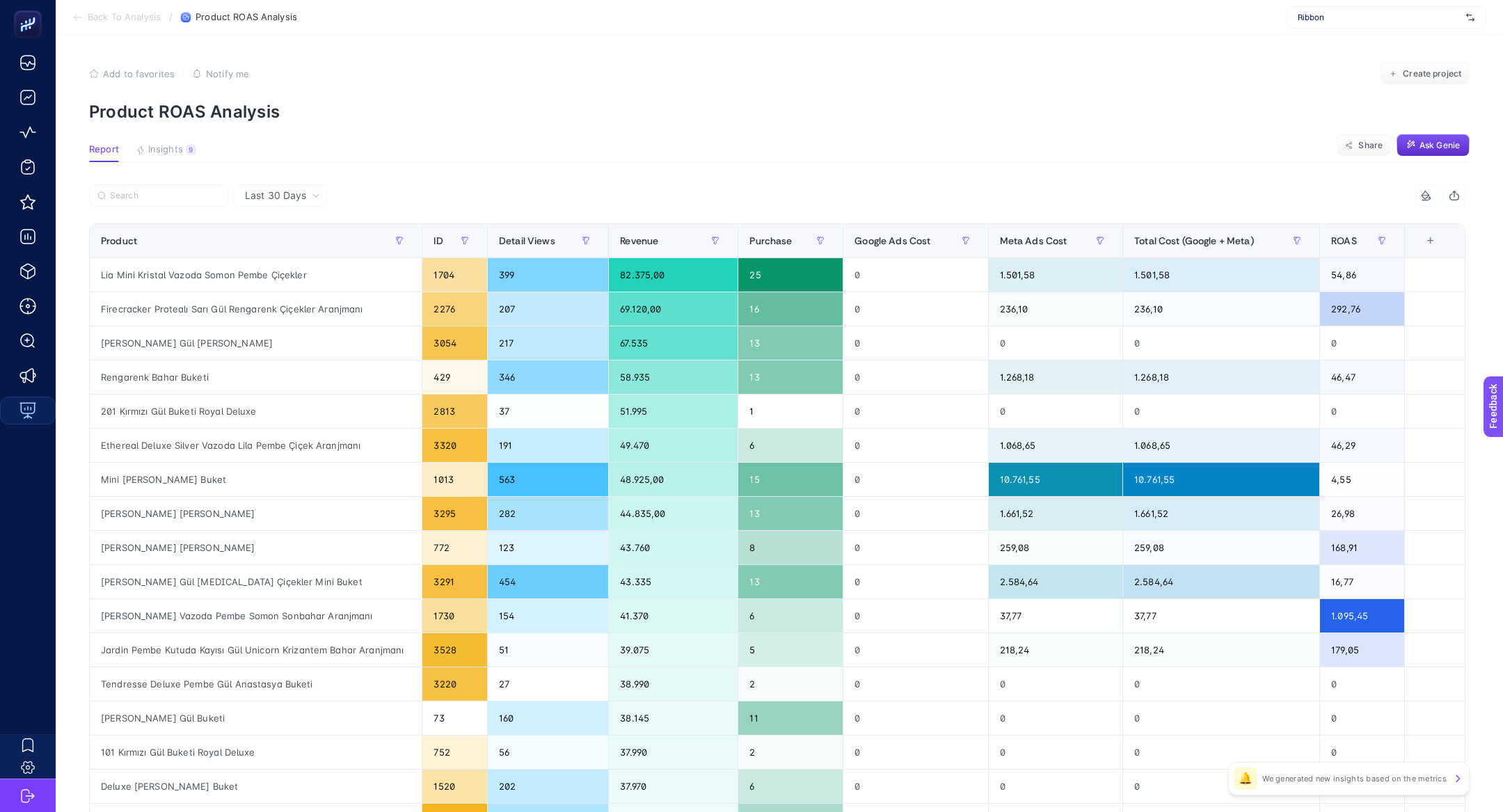
click at [170, 140] on article "Add to favorites false Notify me Create project Product ROAS Analysis Report In…" at bounding box center [779, 578] width 1447 height 1087
click at [175, 151] on span "Insights" at bounding box center [166, 149] width 35 height 12
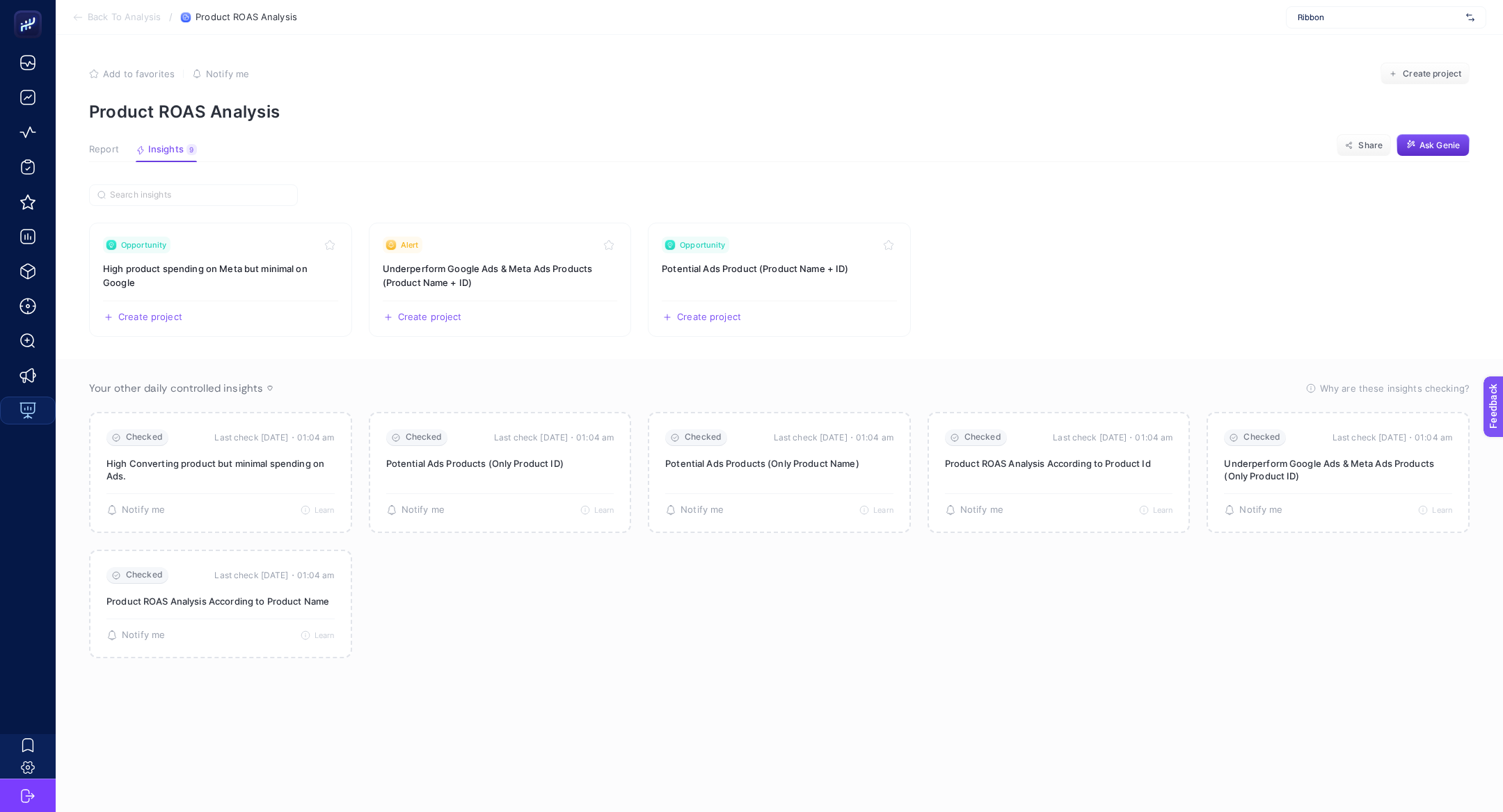
click at [101, 146] on span "Report" at bounding box center [103, 149] width 30 height 12
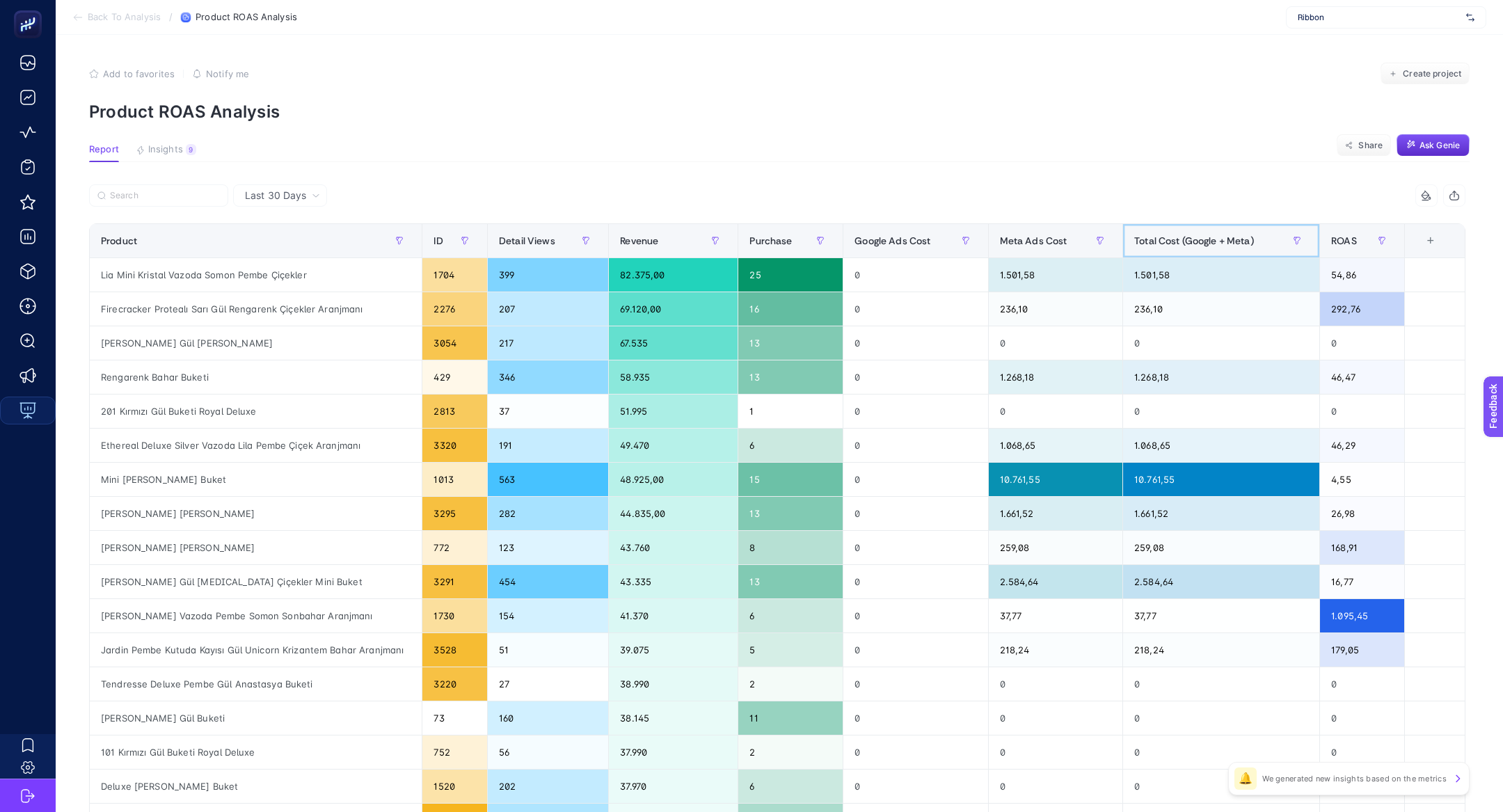
click at [1217, 238] on span "Total Cost (Google + Meta)" at bounding box center [1193, 241] width 120 height 12
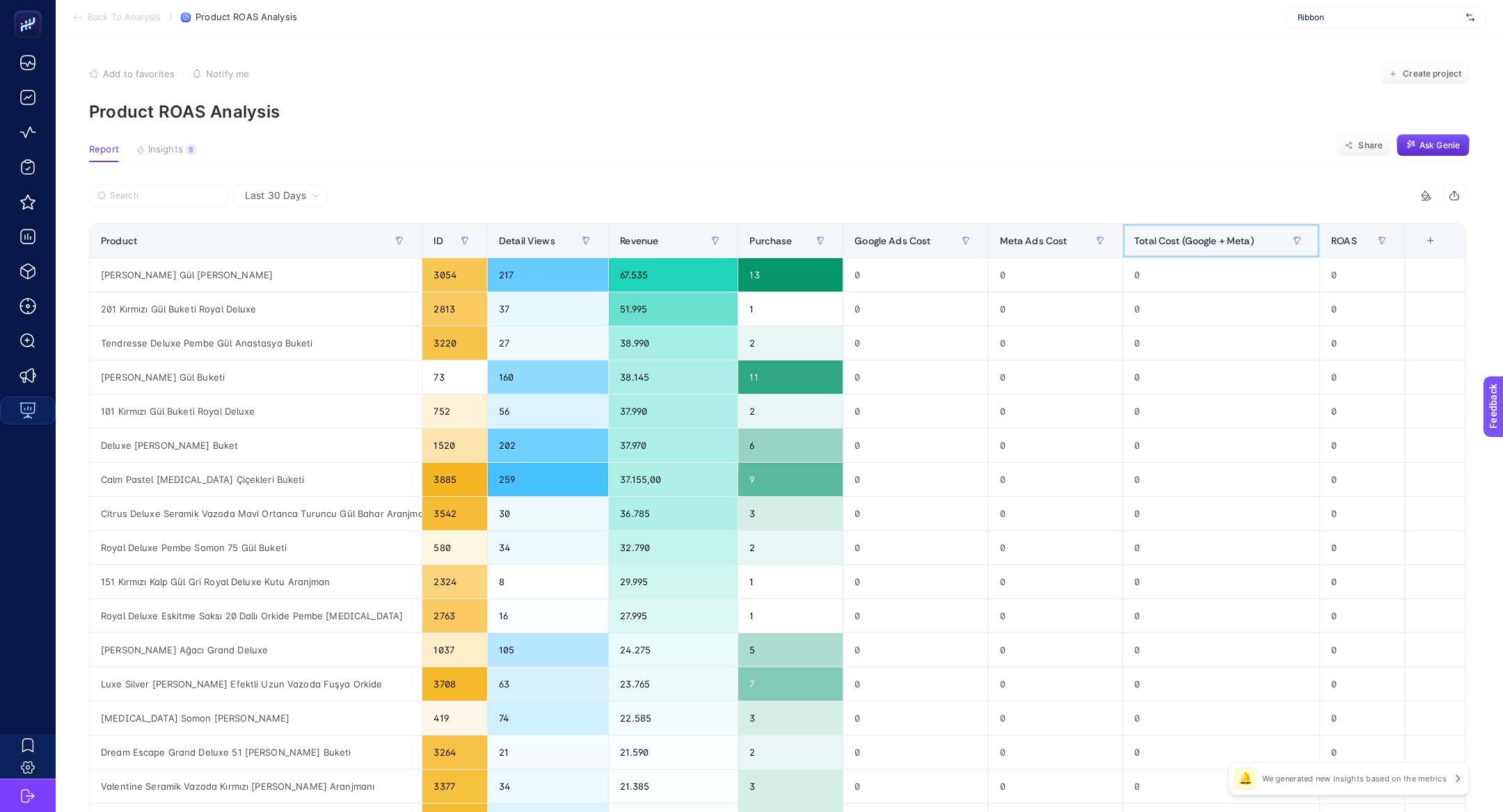
click at [1217, 238] on span "Total Cost (Google + Meta)" at bounding box center [1193, 241] width 120 height 12
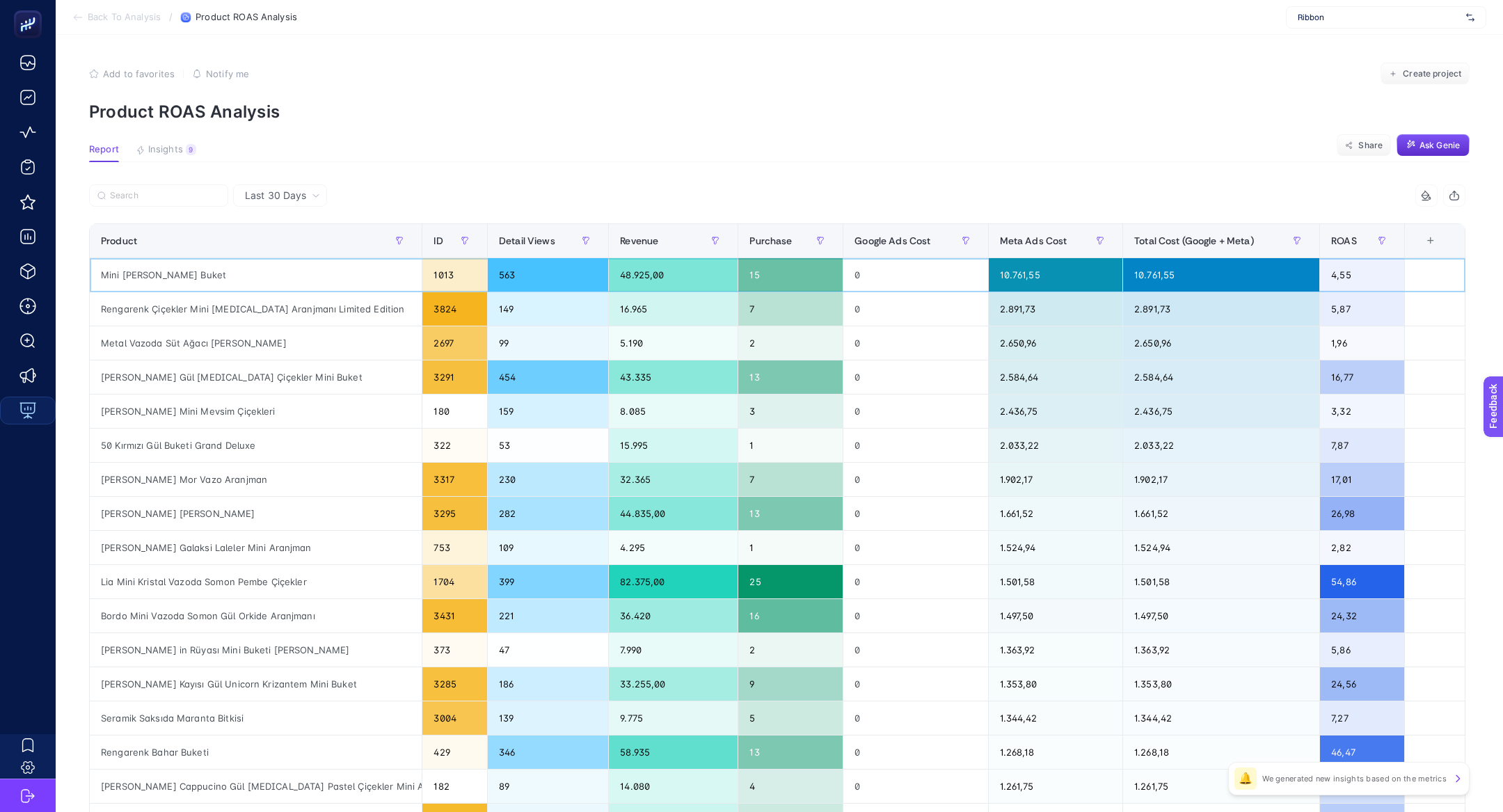
click at [204, 271] on div "Mini Carla Lila Pembe Buket" at bounding box center [256, 275] width 332 height 34
copy tr "Mini Carla Lila Pembe Buket"
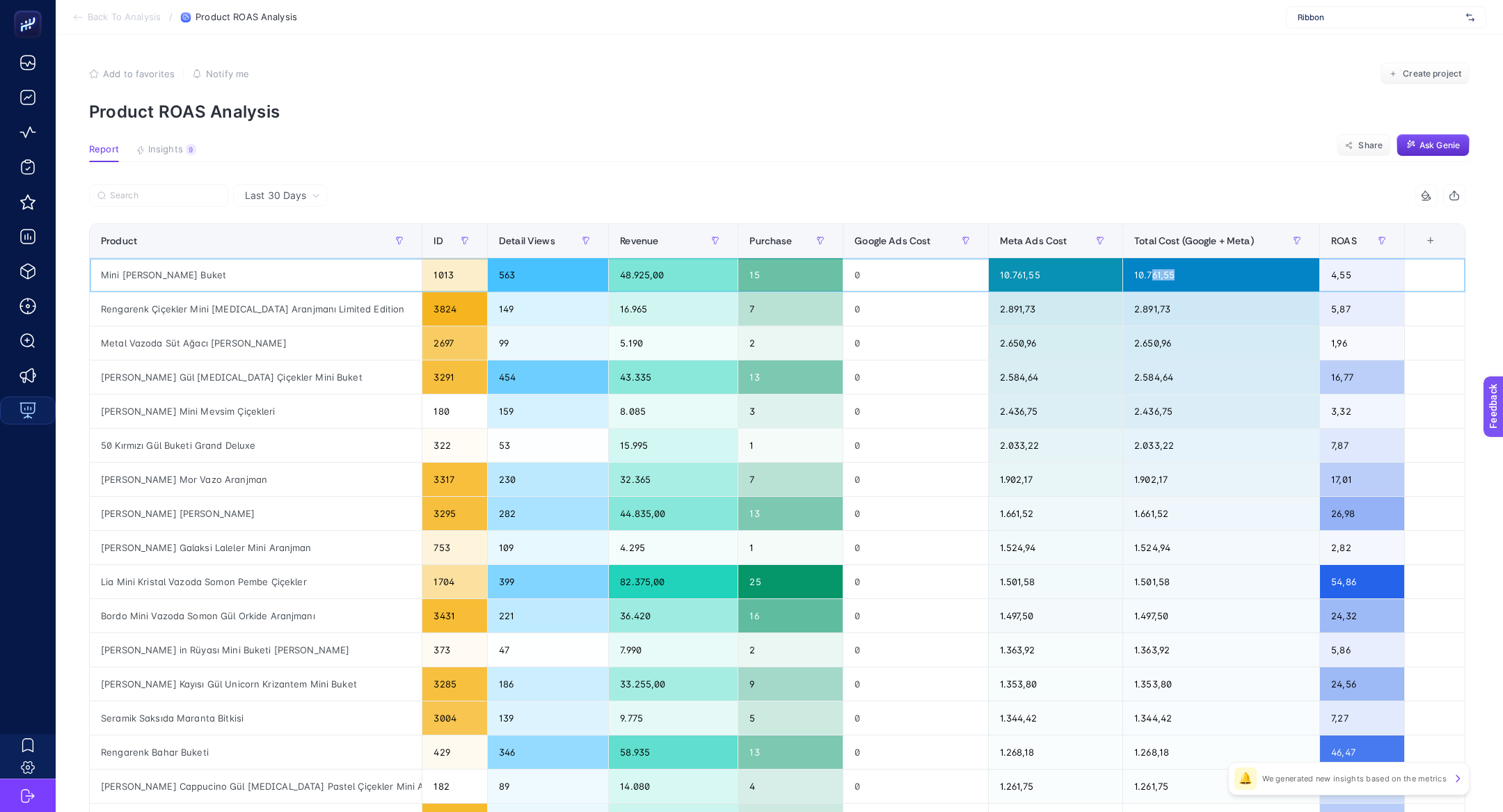
drag, startPoint x: 1191, startPoint y: 274, endPoint x: 1148, endPoint y: 271, distance: 43.1
click at [1148, 271] on div "10.761,55" at bounding box center [1220, 275] width 196 height 34
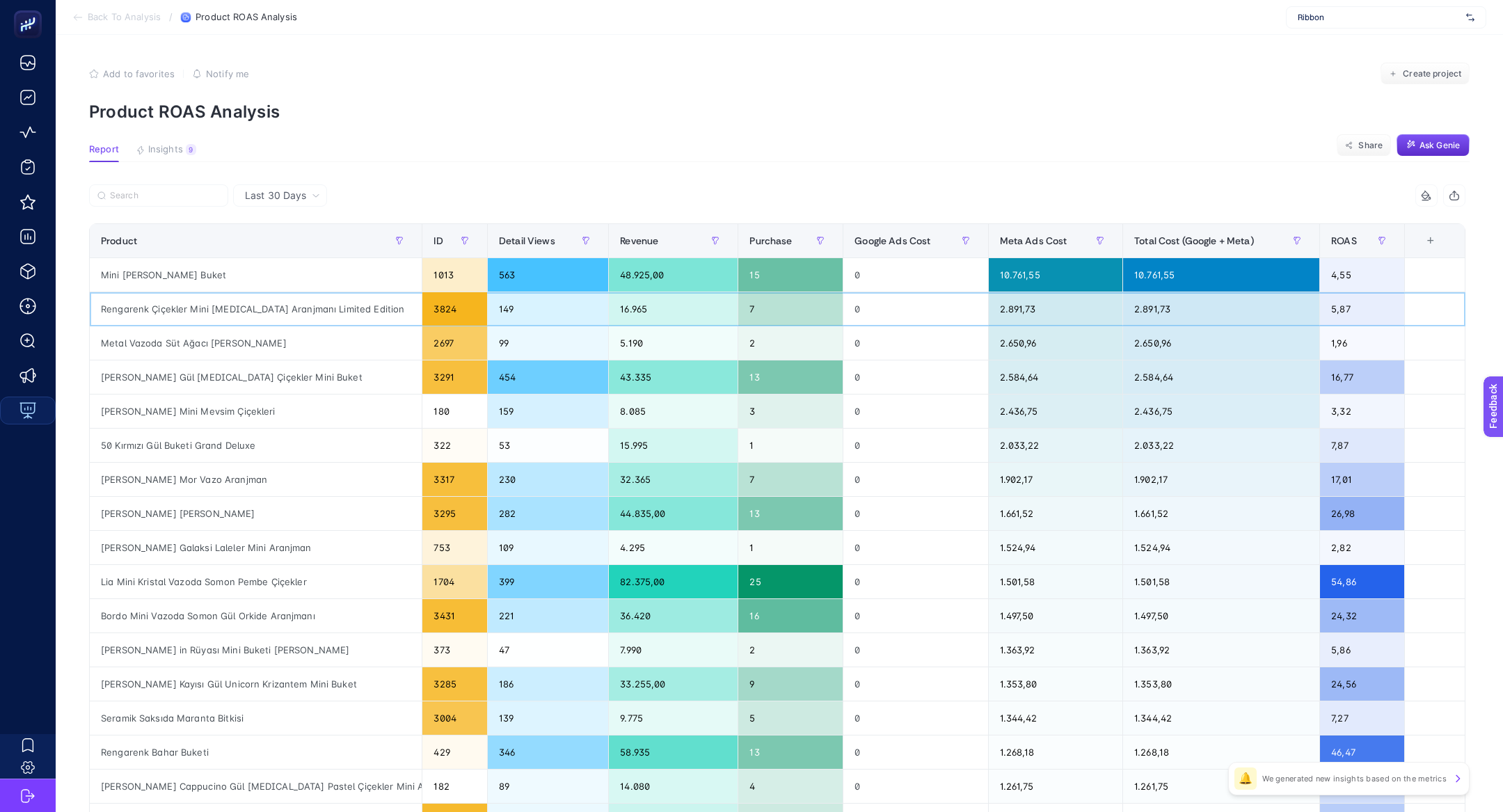
click at [293, 305] on div "Rengarenk Çiçekler Mini Yaz Aranjmanı Limited Edition" at bounding box center [256, 309] width 332 height 34
copy tr "Rengarenk Çiçekler Mini Yaz Aranjmanı Limited Edition"
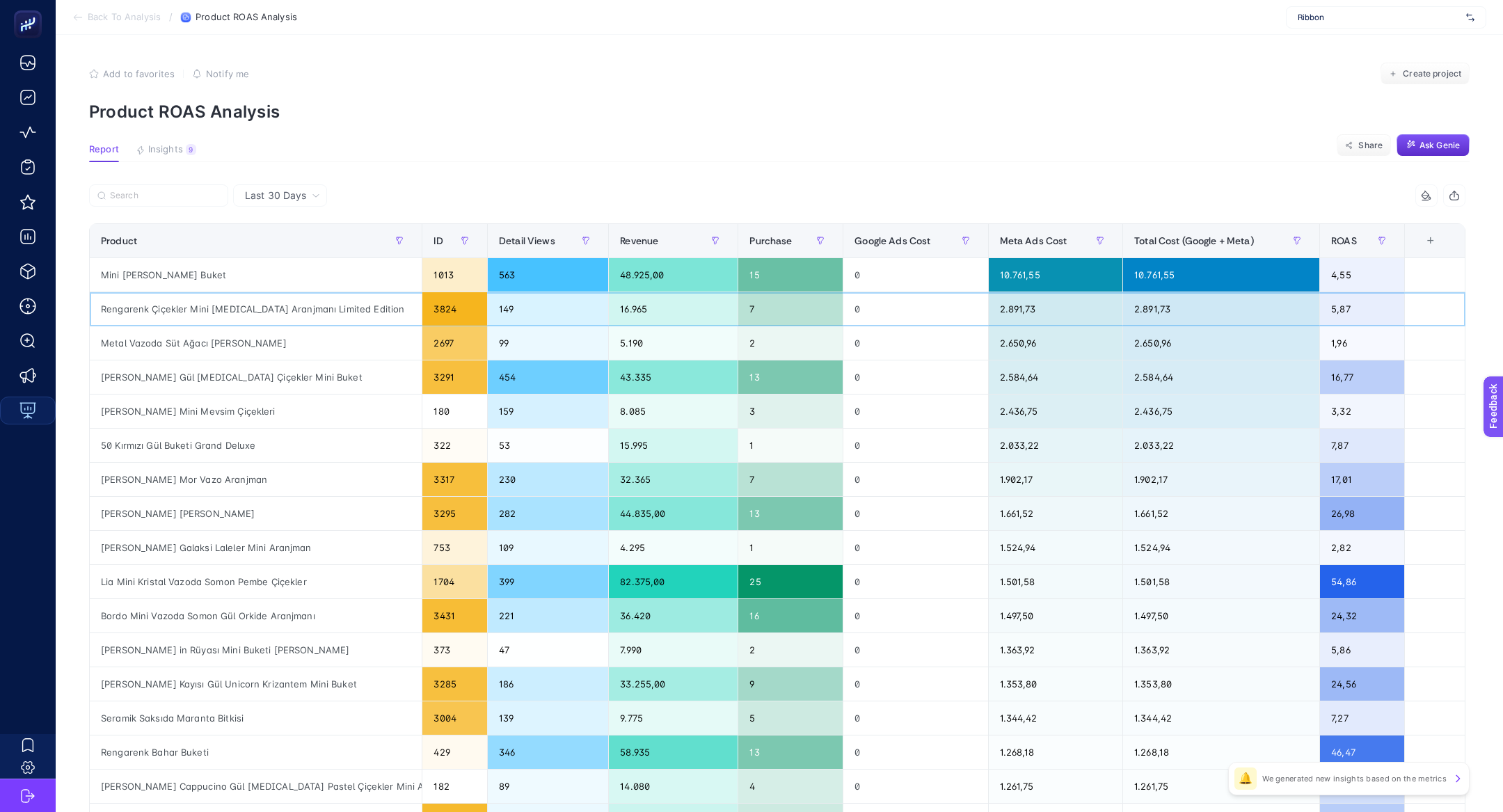
click at [196, 323] on div "Rengarenk Çiçekler Mini Yaz Aranjmanı Limited Edition" at bounding box center [256, 309] width 332 height 34
click at [193, 306] on div "Rengarenk Çiçekler Mini Yaz Aranjmanı Limited Edition" at bounding box center [256, 309] width 332 height 34
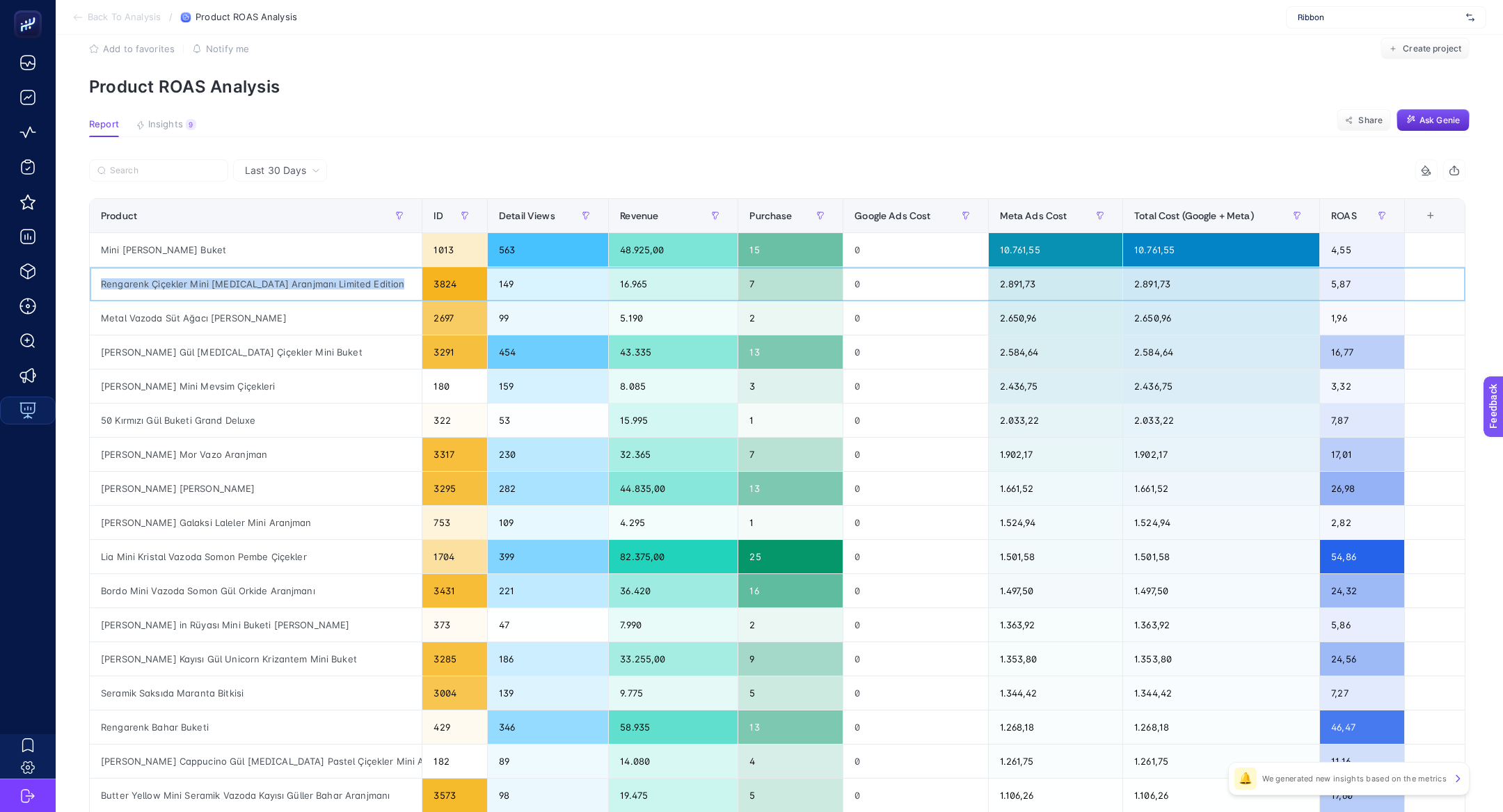
scroll to position [18, 0]
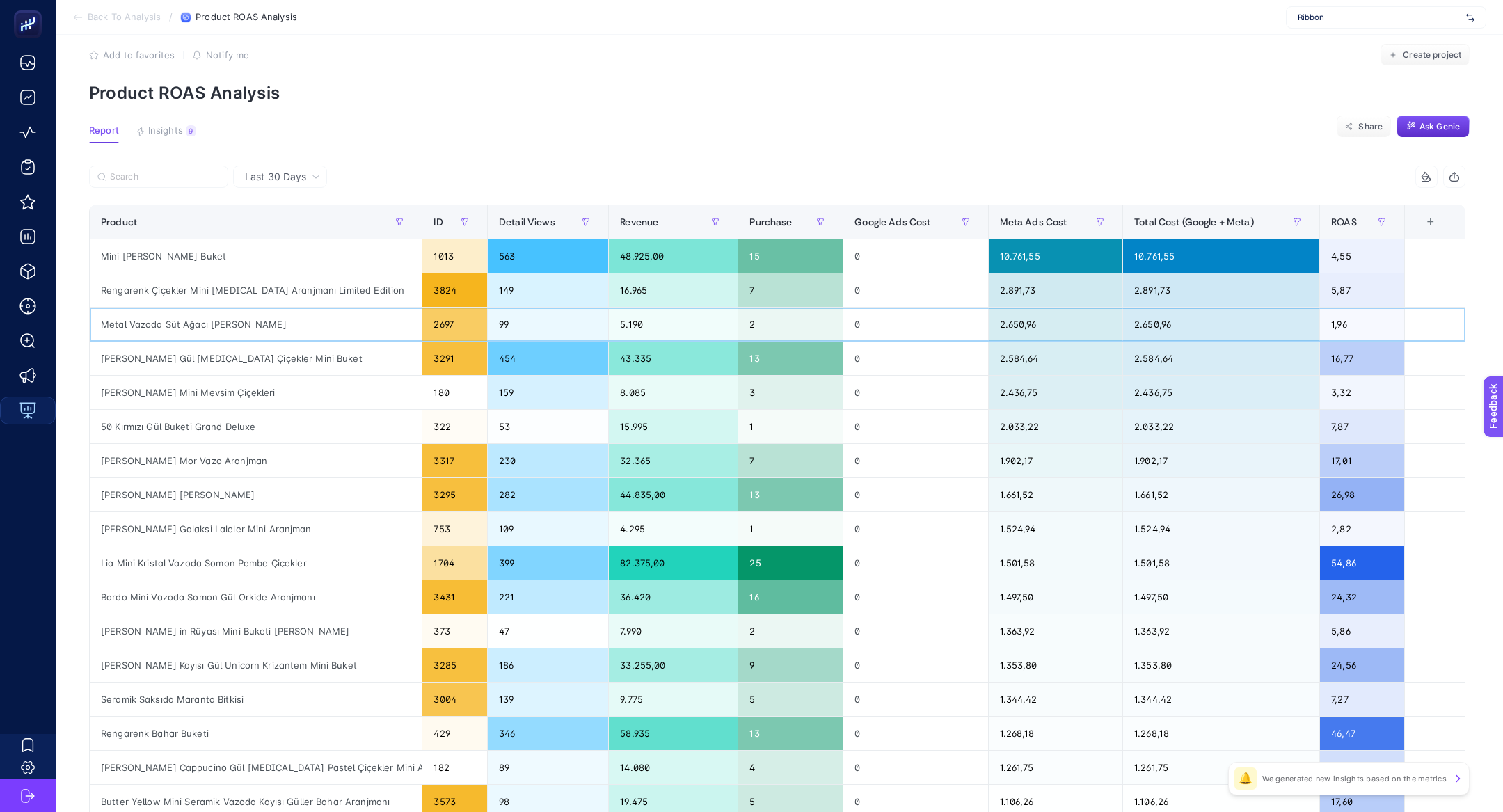
click at [258, 317] on div "Metal Vazoda Süt Ağacı Kaktüs Sukulent" at bounding box center [256, 324] width 332 height 34
copy tr "Metal Vazoda Süt Ağacı Kaktüs Sukulent"
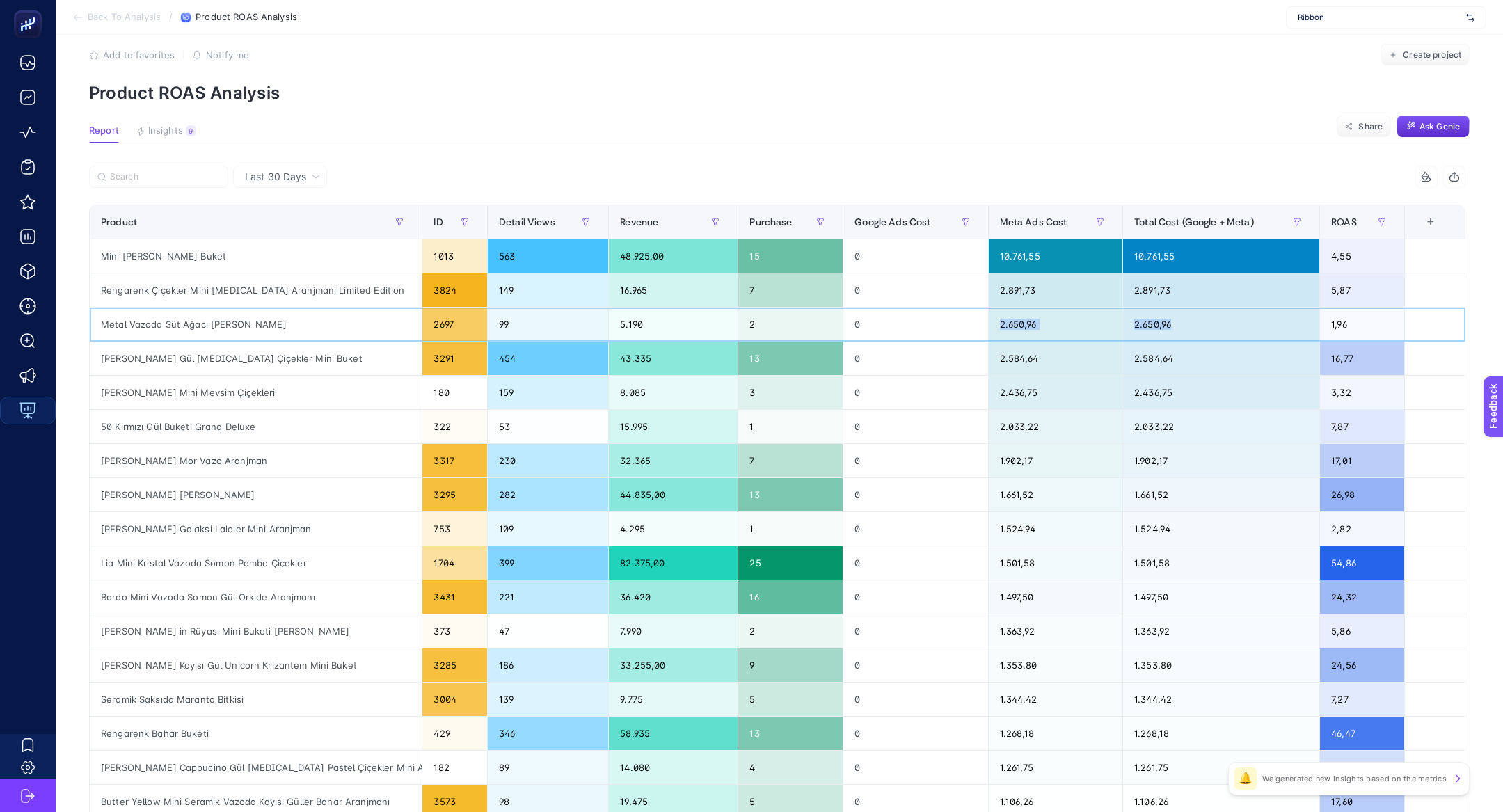
drag, startPoint x: 1196, startPoint y: 325, endPoint x: 1041, endPoint y: 311, distance: 155.6
click at [1041, 312] on tr "Metal Vazoda Süt Ağacı Kaktüs Sukulent 2697 99 5.190 2 0 2.650,96 2.650,96 1,96" at bounding box center [778, 324] width 1376 height 34
click at [1155, 334] on div "2.650,96" at bounding box center [1220, 324] width 196 height 34
click at [630, 320] on div "5.190" at bounding box center [672, 324] width 128 height 34
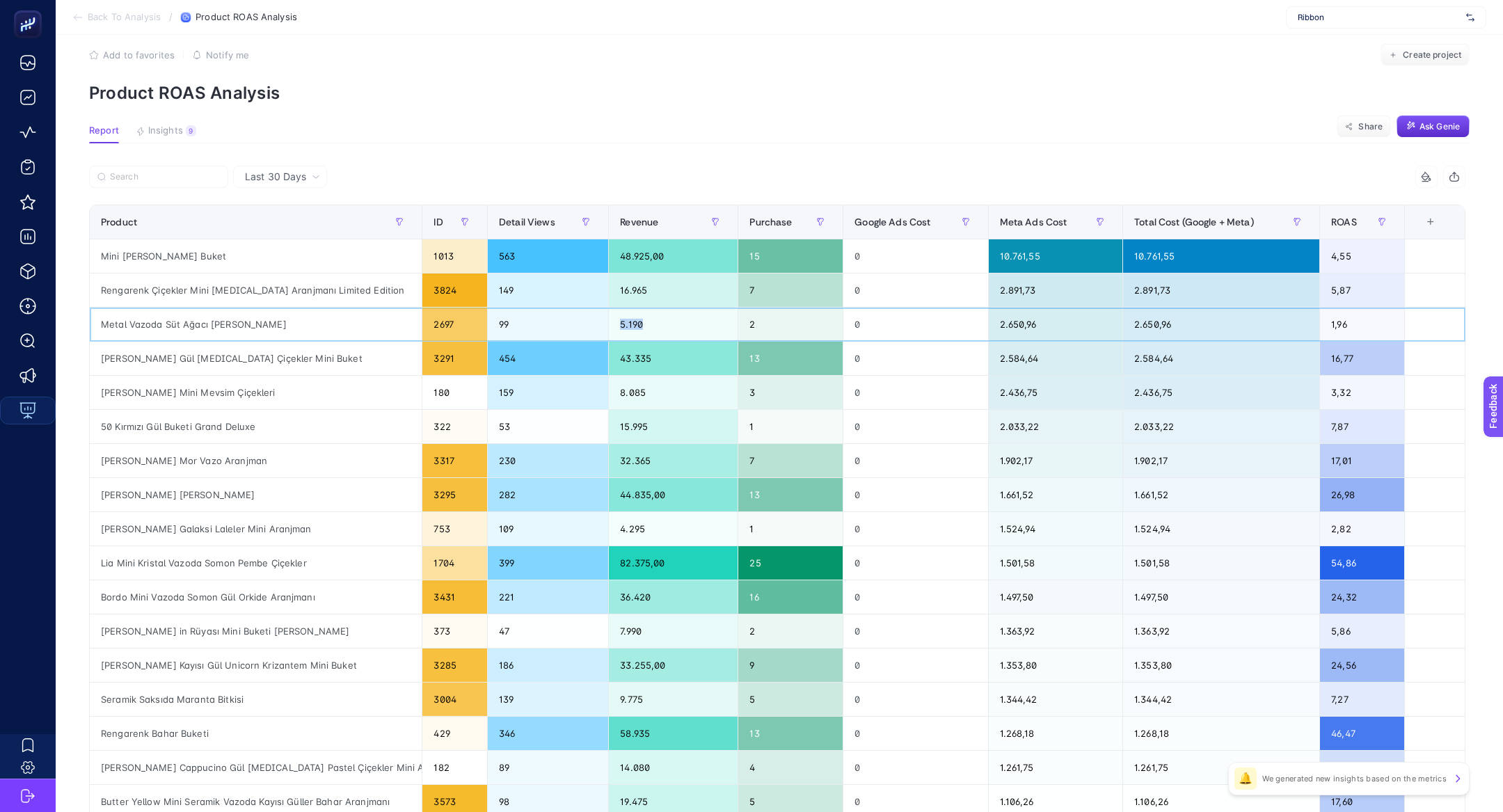
click at [630, 320] on div "5.190" at bounding box center [672, 324] width 128 height 34
click at [166, 148] on article "Add to favorites false Notify me Create project Product ROAS Analysis Report In…" at bounding box center [779, 559] width 1447 height 1087
click at [167, 141] on button "Insights 9 We generated new insights based on the metrics" at bounding box center [166, 134] width 61 height 18
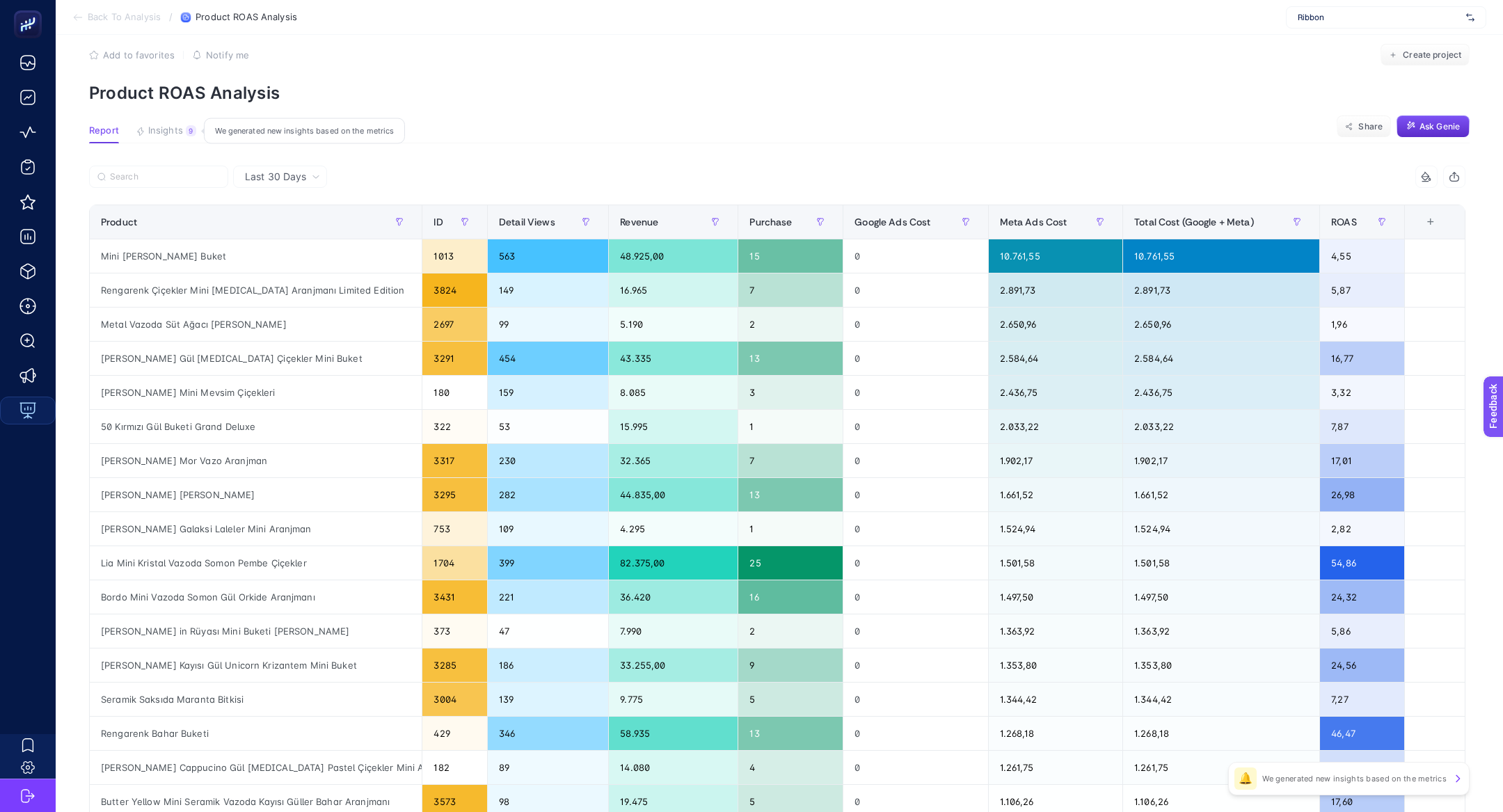
scroll to position [6, 0]
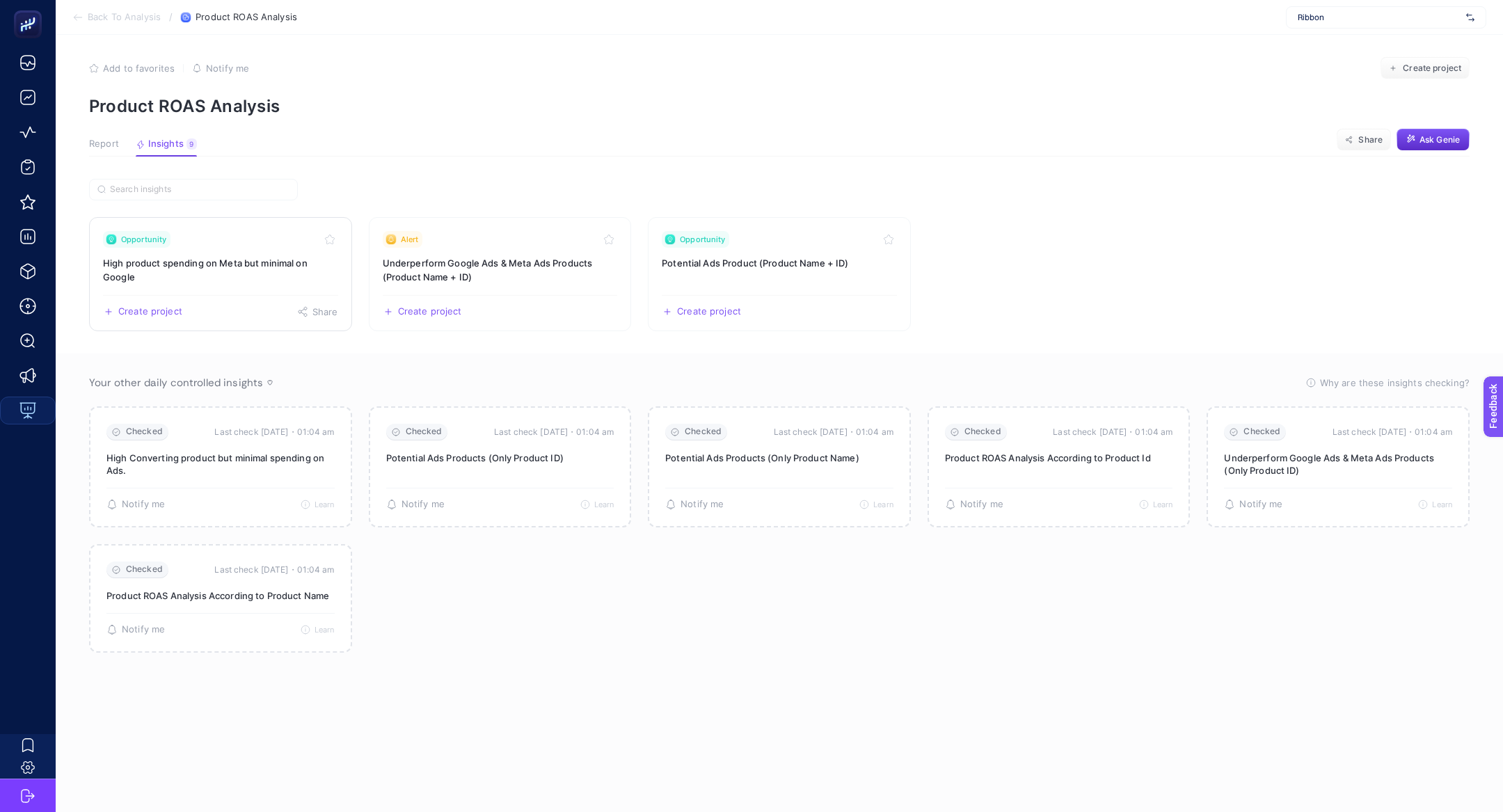
click at [218, 275] on h3 "High product spending on Meta but minimal on Google" at bounding box center [221, 269] width 235 height 28
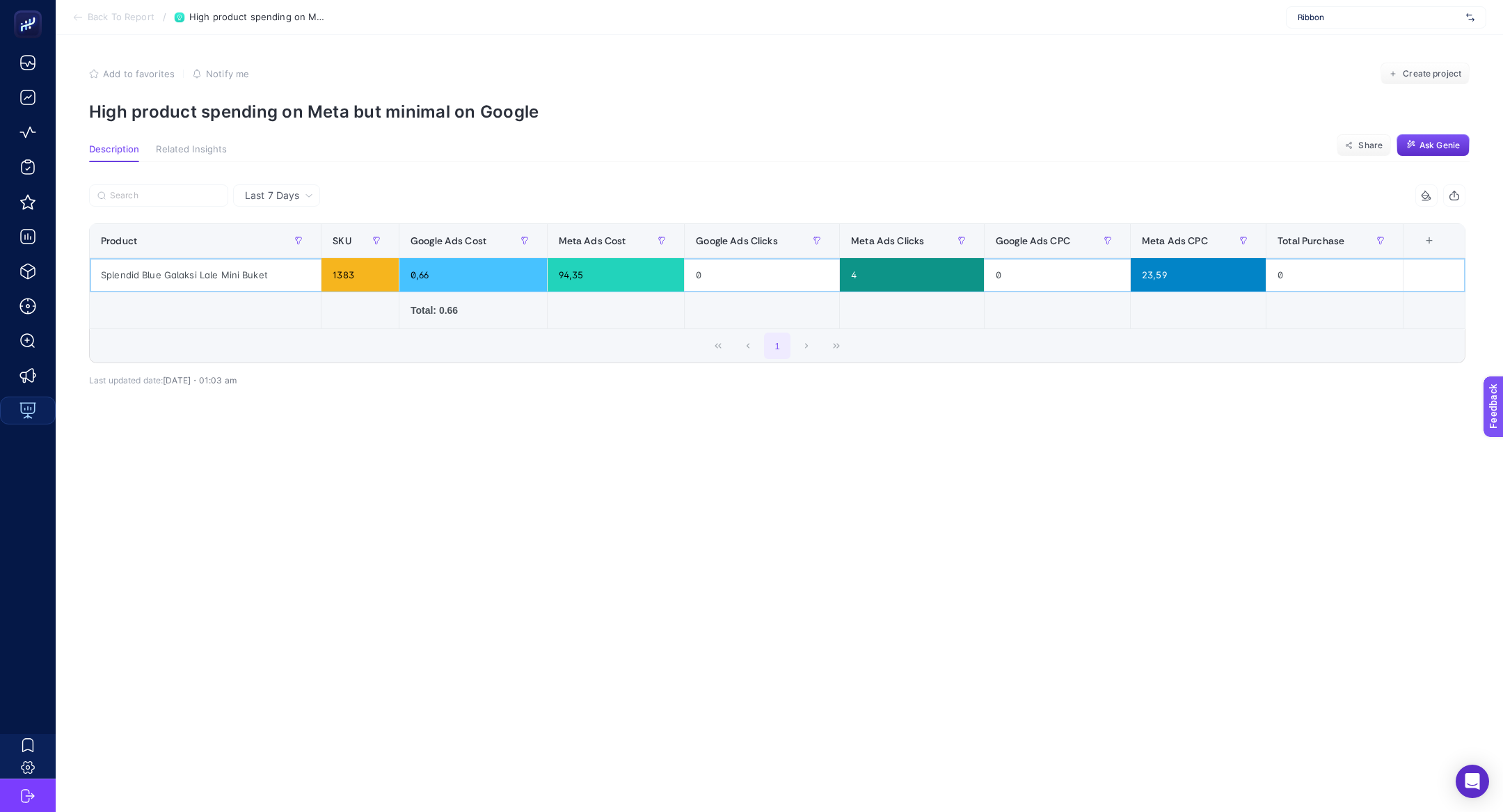
click at [218, 275] on div "Splendid Blue Galaksi Lale Mini Buket" at bounding box center [205, 275] width 231 height 34
copy tr "Splendid Blue Galaksi Lale Mini Buket"
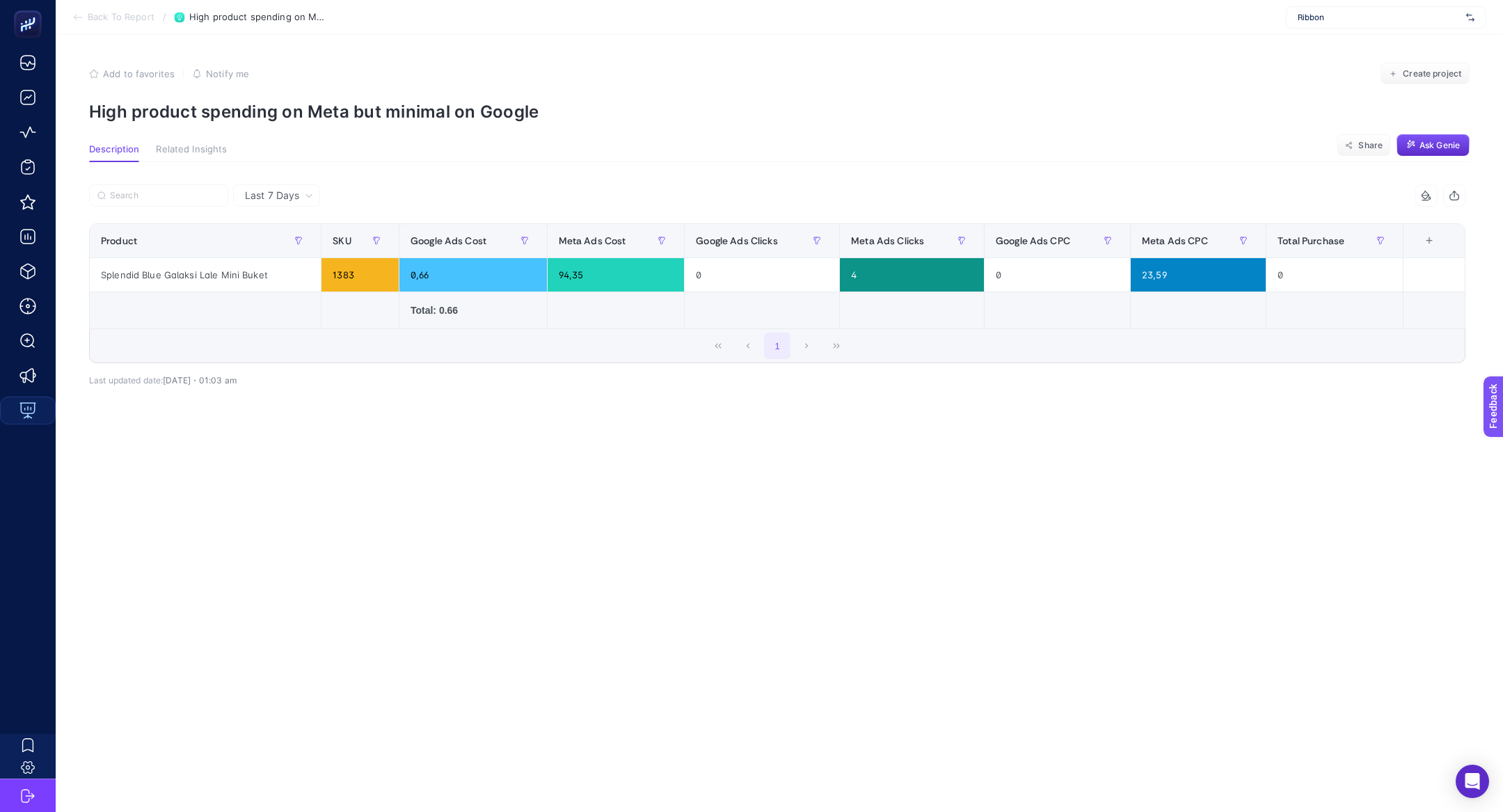
click at [314, 420] on div "Last 7 Days 8 items selected Product SKU Google Ads Cost Meta Ads Cost Google A…" at bounding box center [777, 320] width 1398 height 273
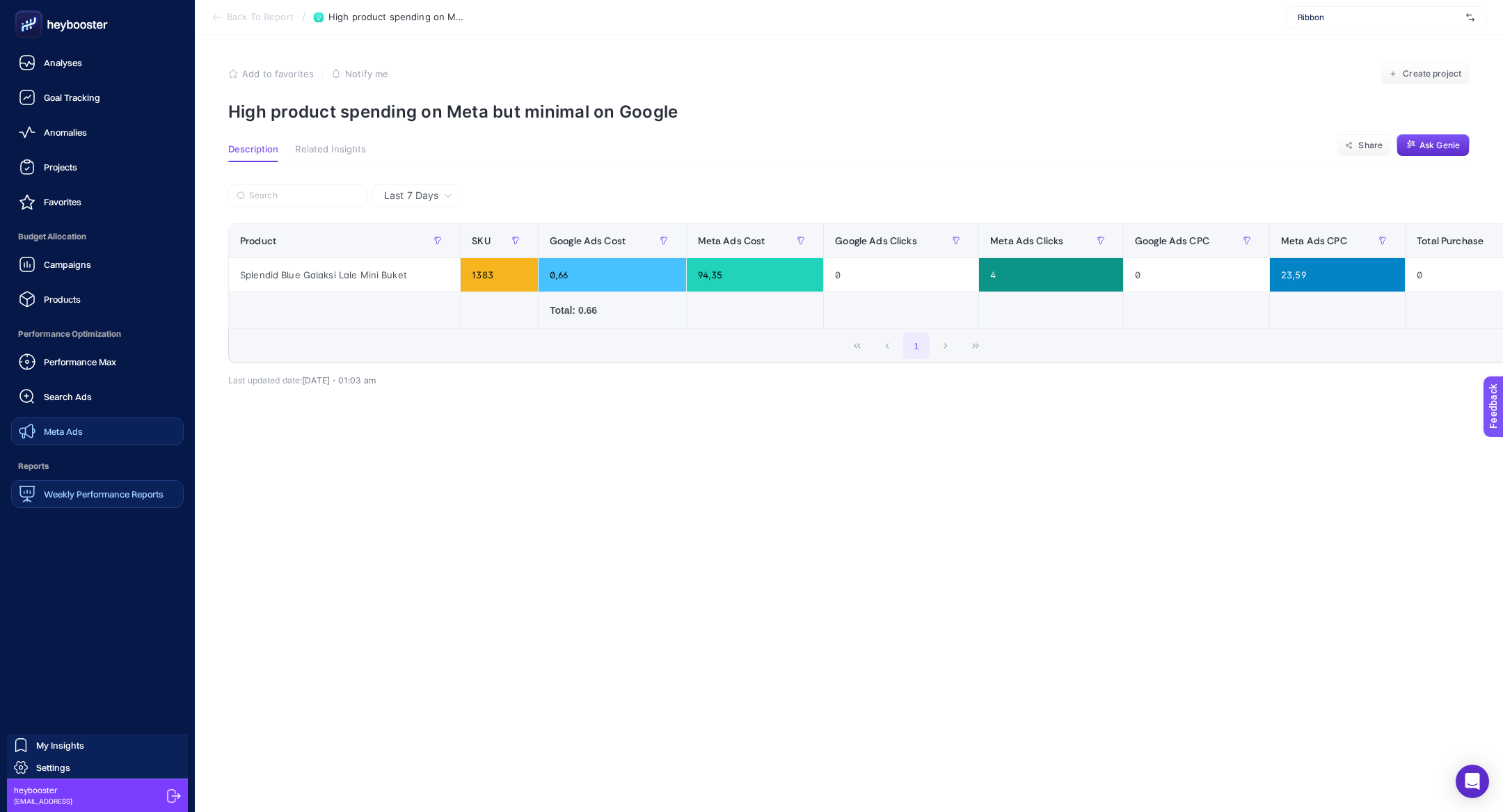
click at [89, 432] on link "Meta Ads" at bounding box center [97, 431] width 173 height 28
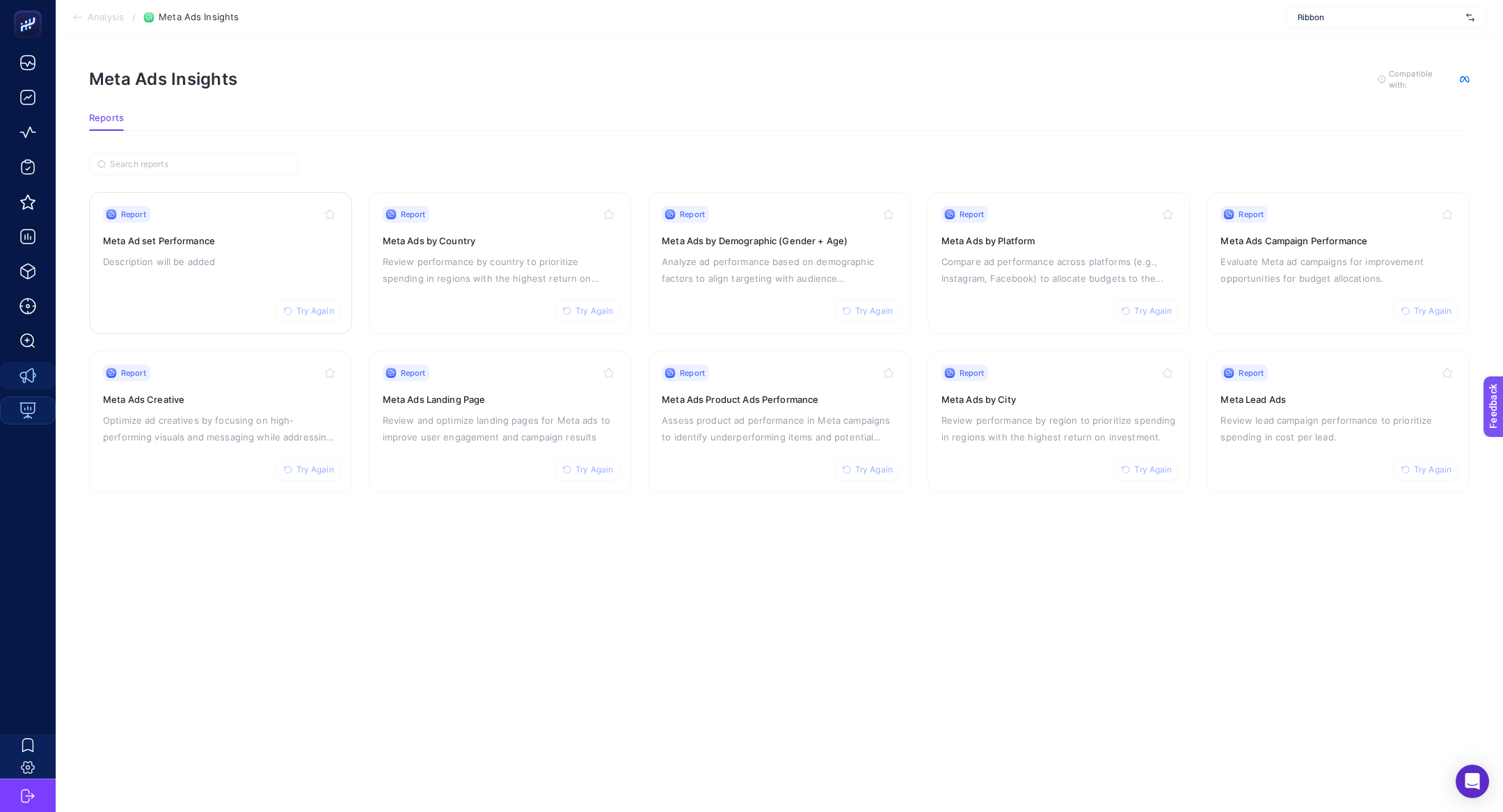
click at [205, 278] on div "Report Try Again Meta Ad set Performance Description will be added" at bounding box center [221, 262] width 235 height 114
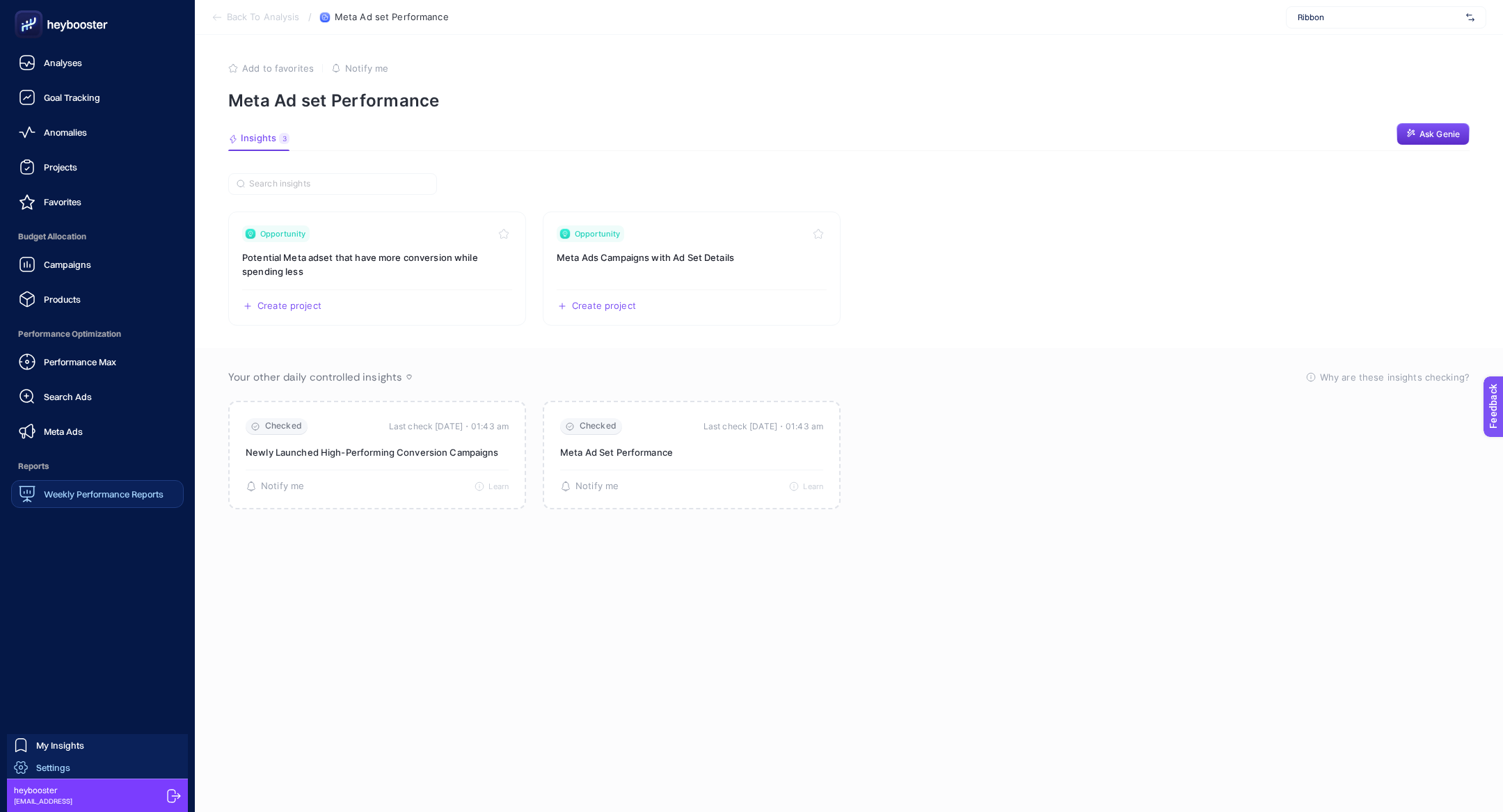
click at [68, 767] on span "Settings" at bounding box center [52, 768] width 34 height 12
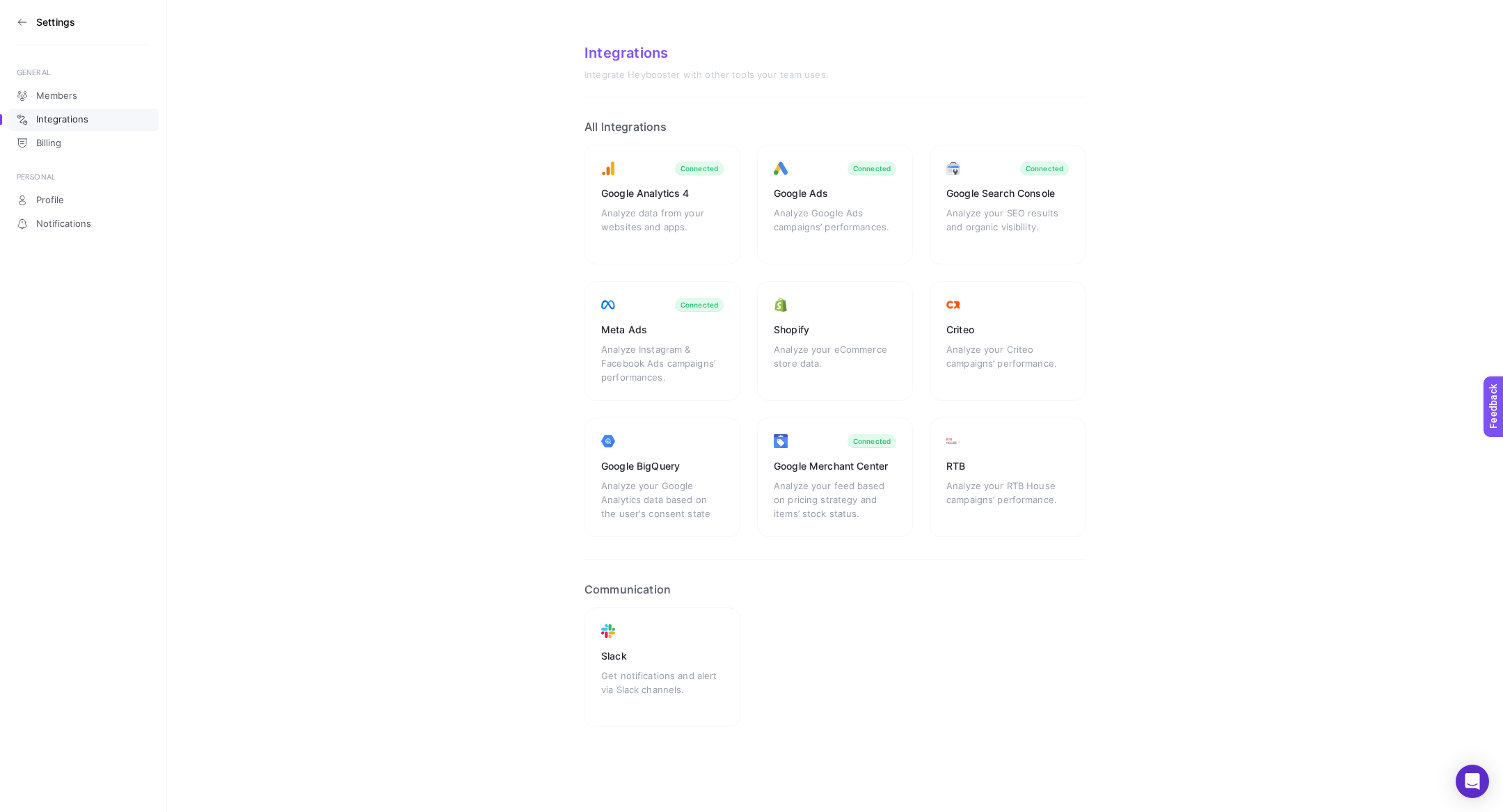
click at [24, 21] on icon at bounding box center [22, 22] width 12 height 12
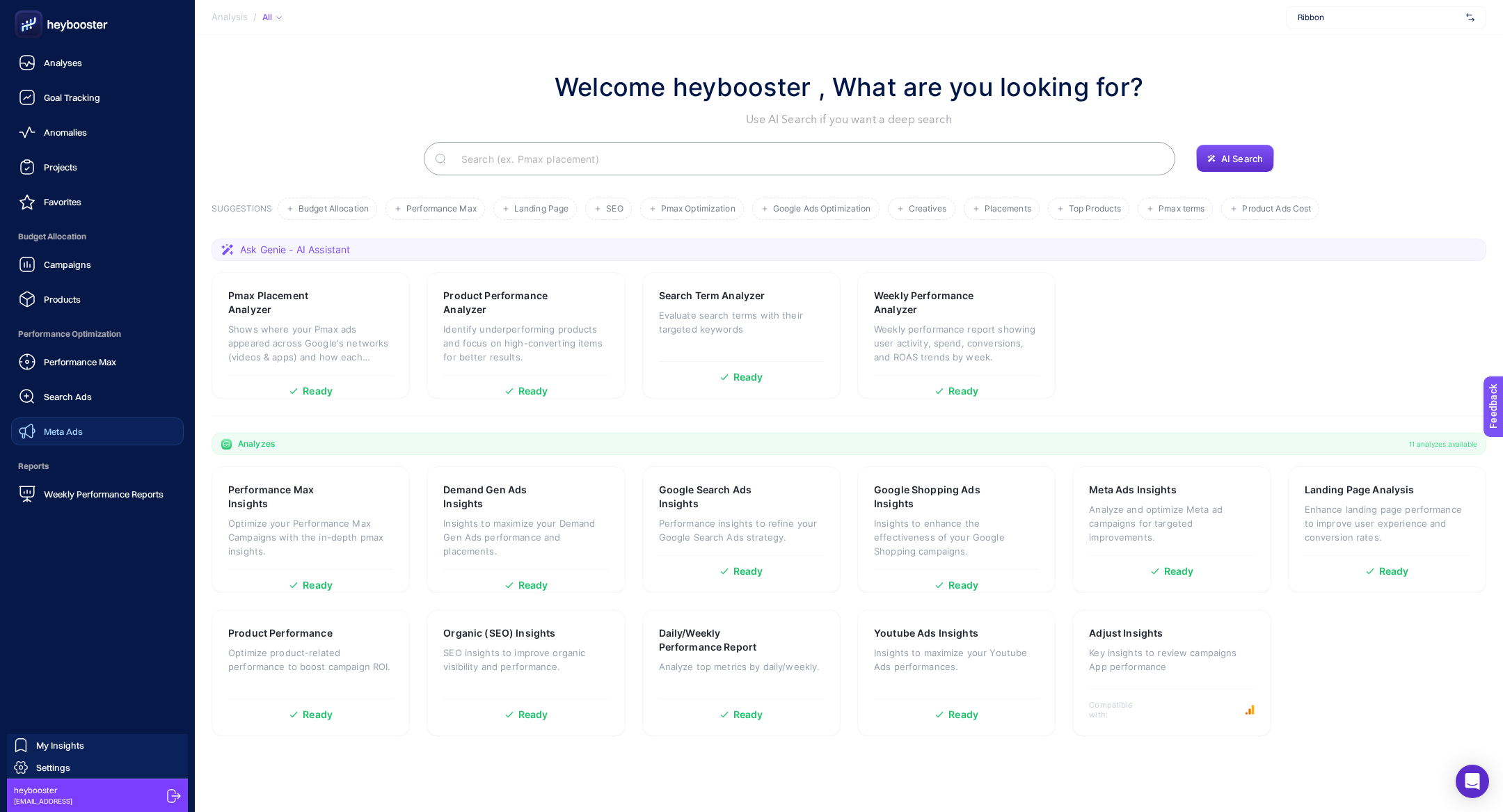
click at [77, 425] on span "Meta Ads" at bounding box center [63, 431] width 39 height 12
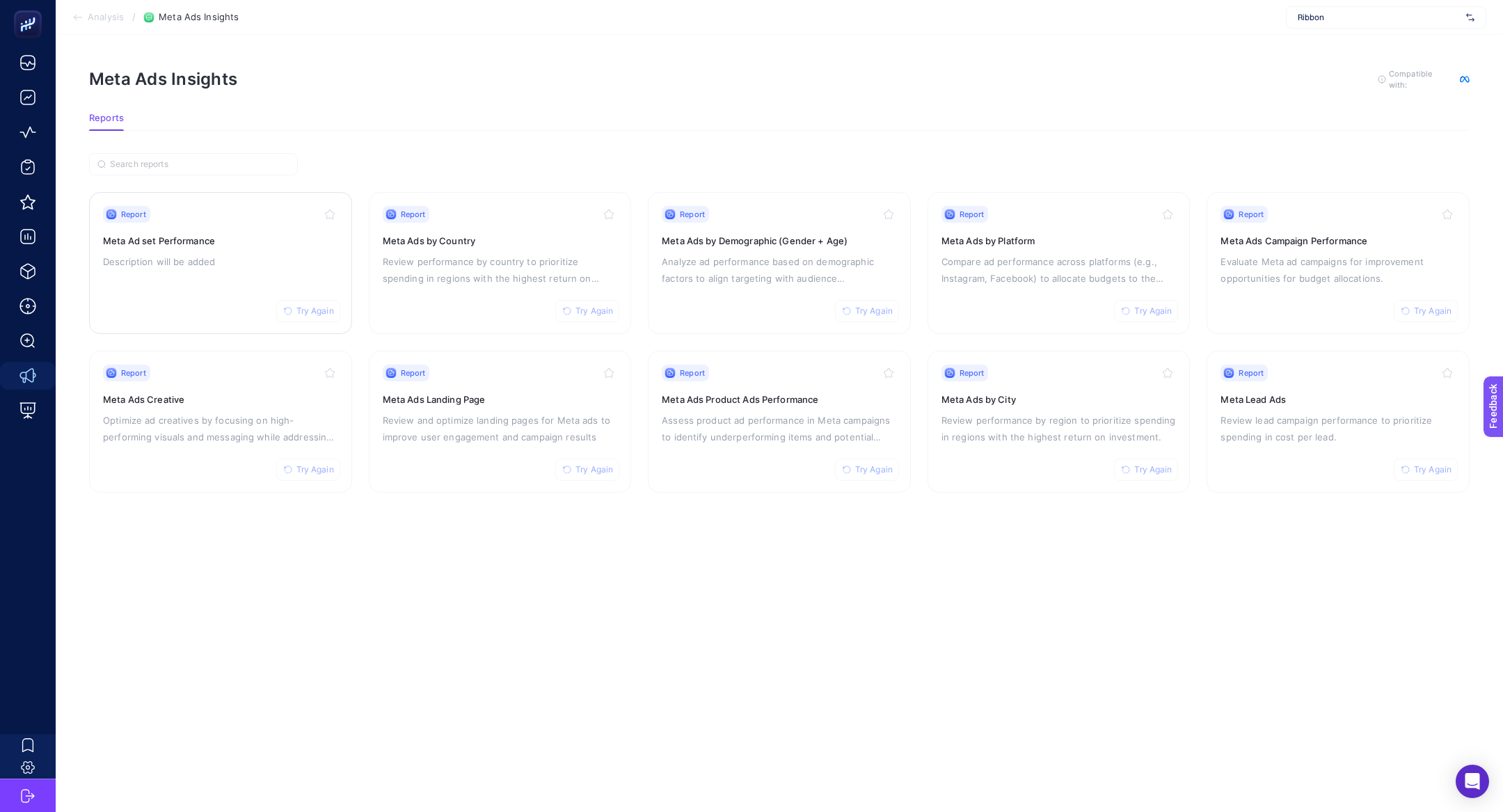
click at [195, 229] on div "Report Try Again Meta Ad set Performance Description will be added" at bounding box center [221, 262] width 235 height 114
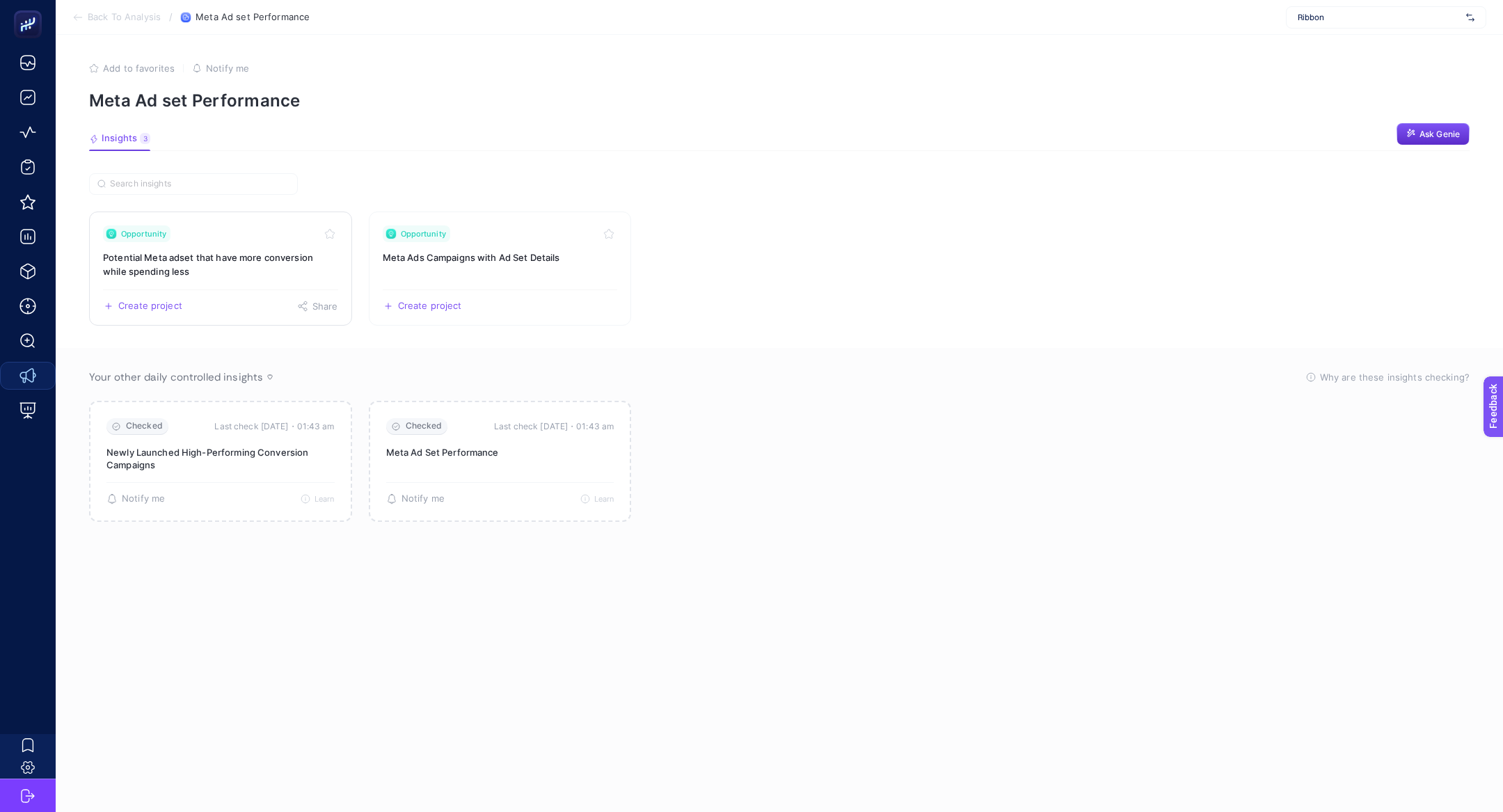
click at [193, 234] on div "Opportunity" at bounding box center [221, 233] width 235 height 16
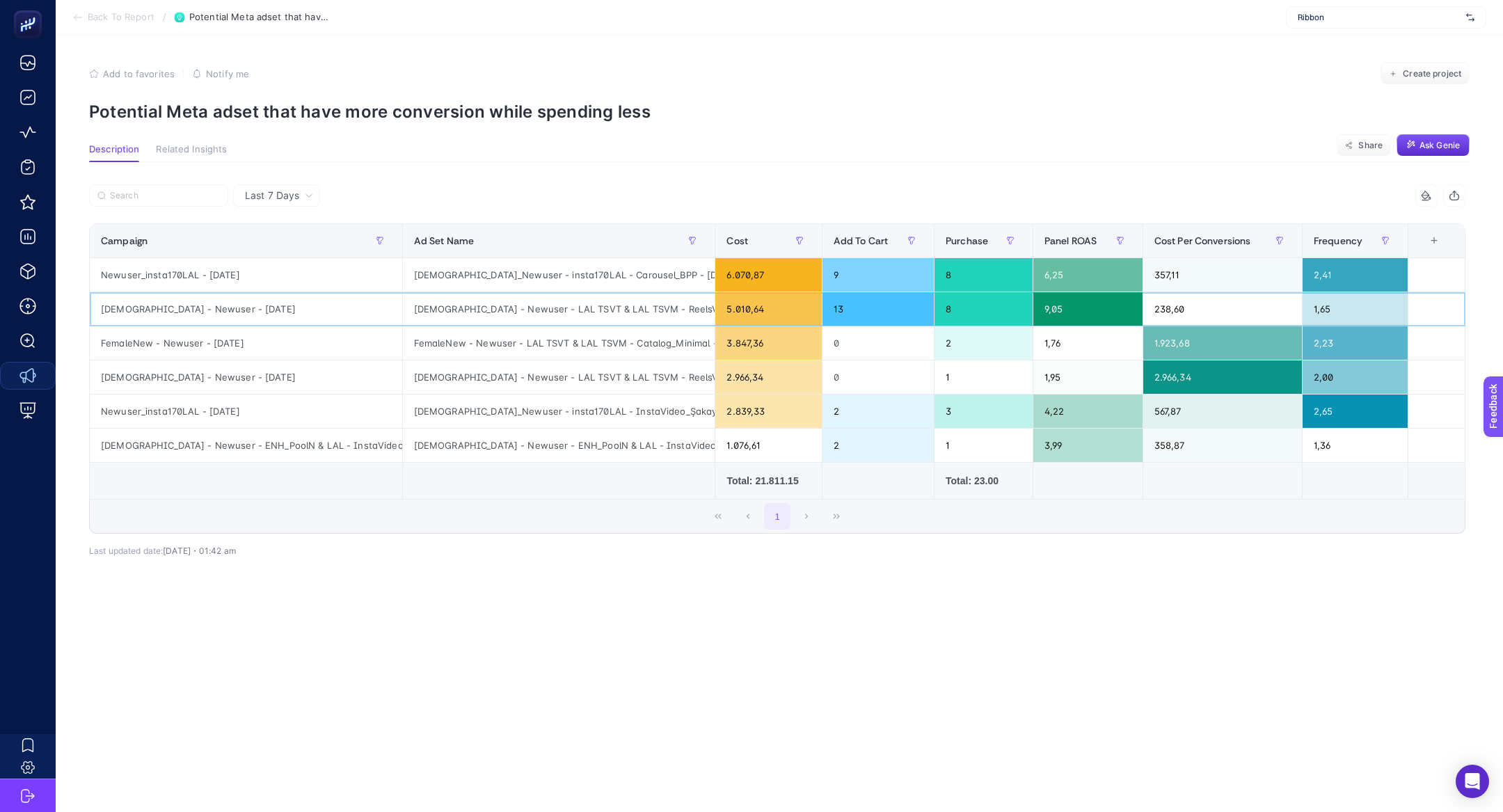
click at [215, 318] on div "[DEMOGRAPHIC_DATA] - Newuser - [DATE]" at bounding box center [246, 309] width 313 height 34
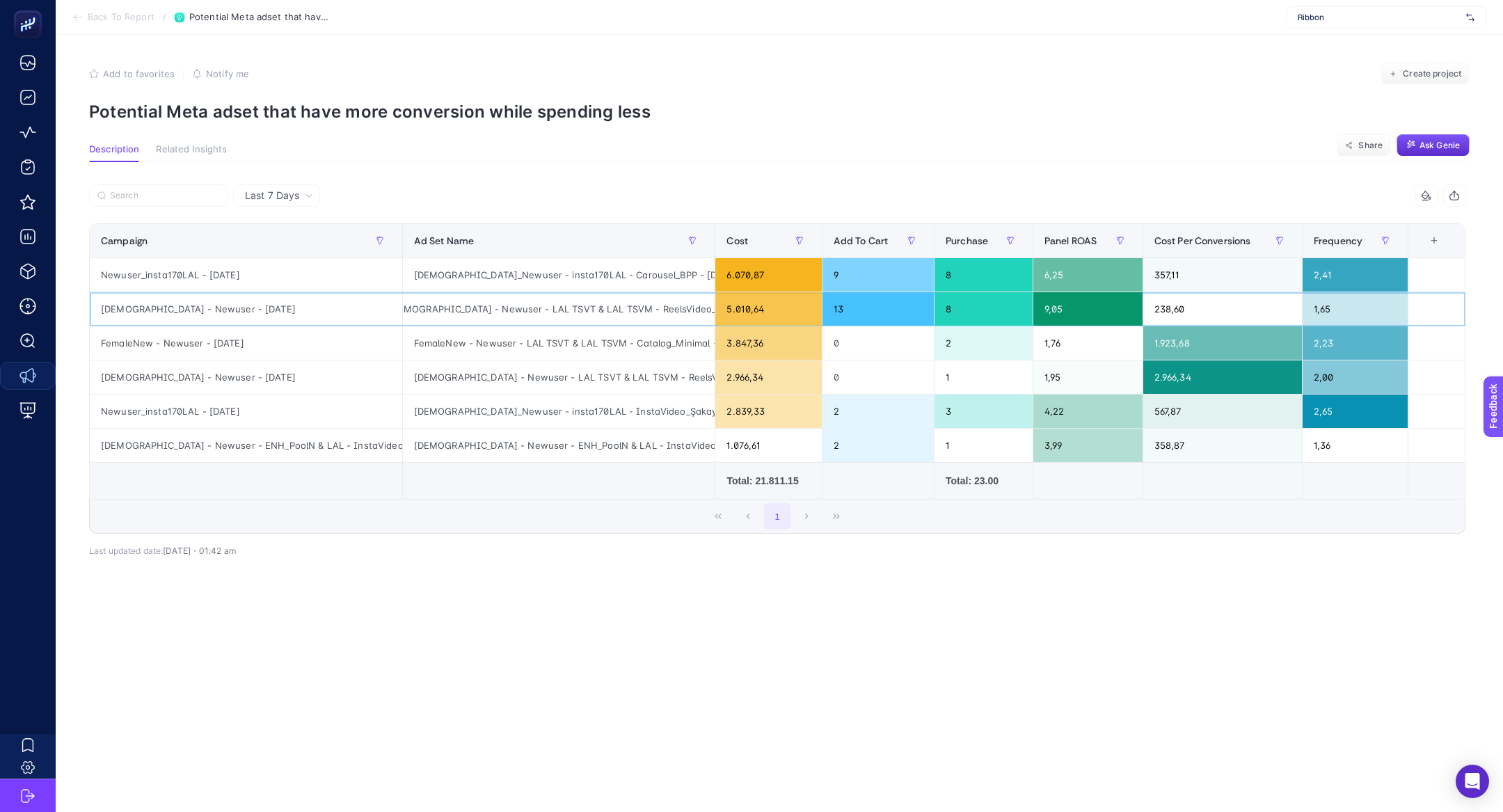
click at [506, 311] on div "Male - Newuser - LAL TSVT & LAL TSVM - ReelsVideo_Unicorn & Catalog_BPP - Sept …" at bounding box center [560, 309] width 313 height 34
click at [497, 311] on div "Male - Newuser - LAL TSVT & LAL TSVM - ReelsVideo_Unicorn & Catalog_BPP - Sept …" at bounding box center [560, 309] width 313 height 34
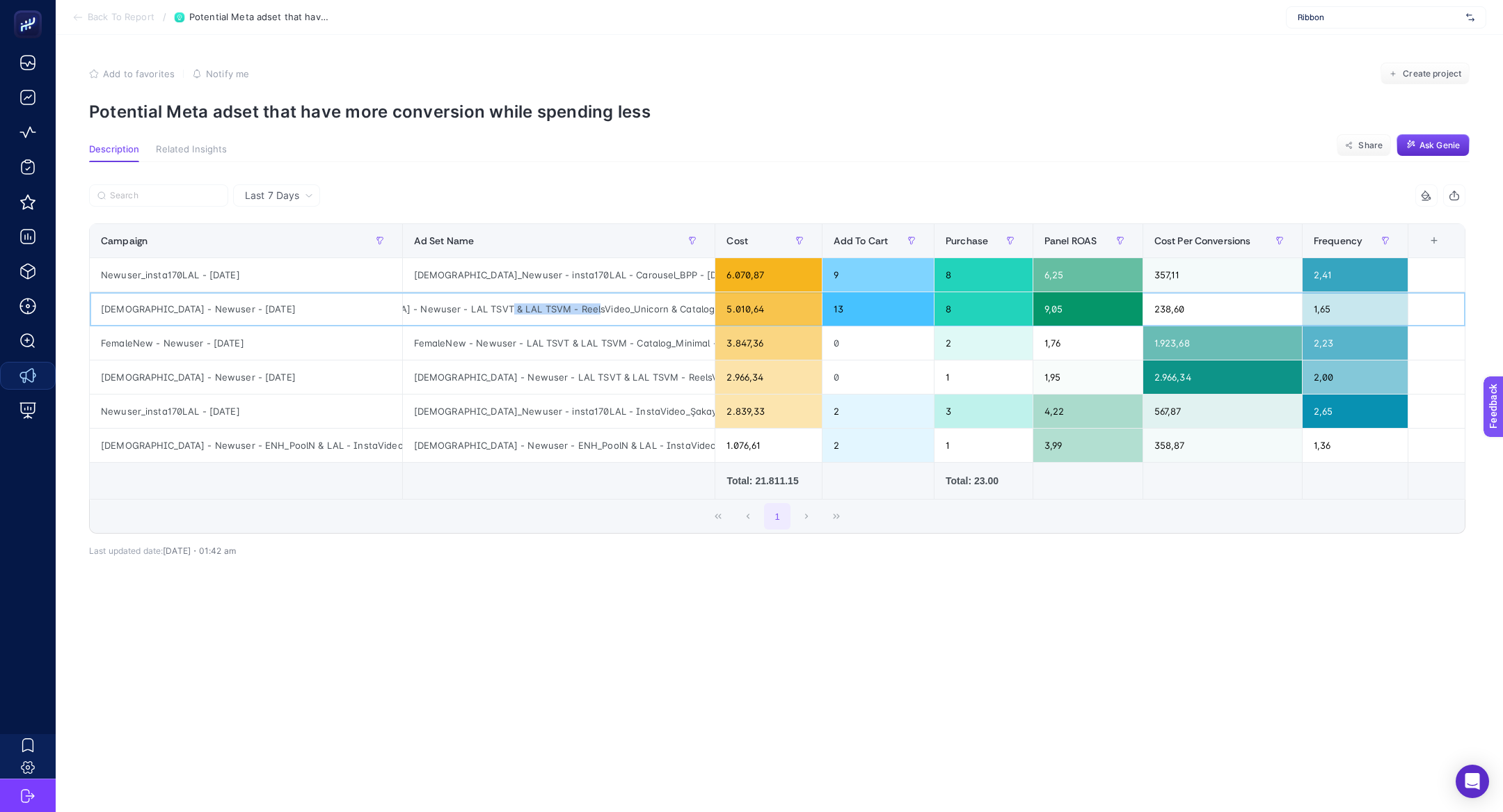
click at [497, 311] on div "Male - Newuser - LAL TSVT & LAL TSVM - ReelsVideo_Unicorn & Catalog_BPP - Sept …" at bounding box center [560, 309] width 313 height 34
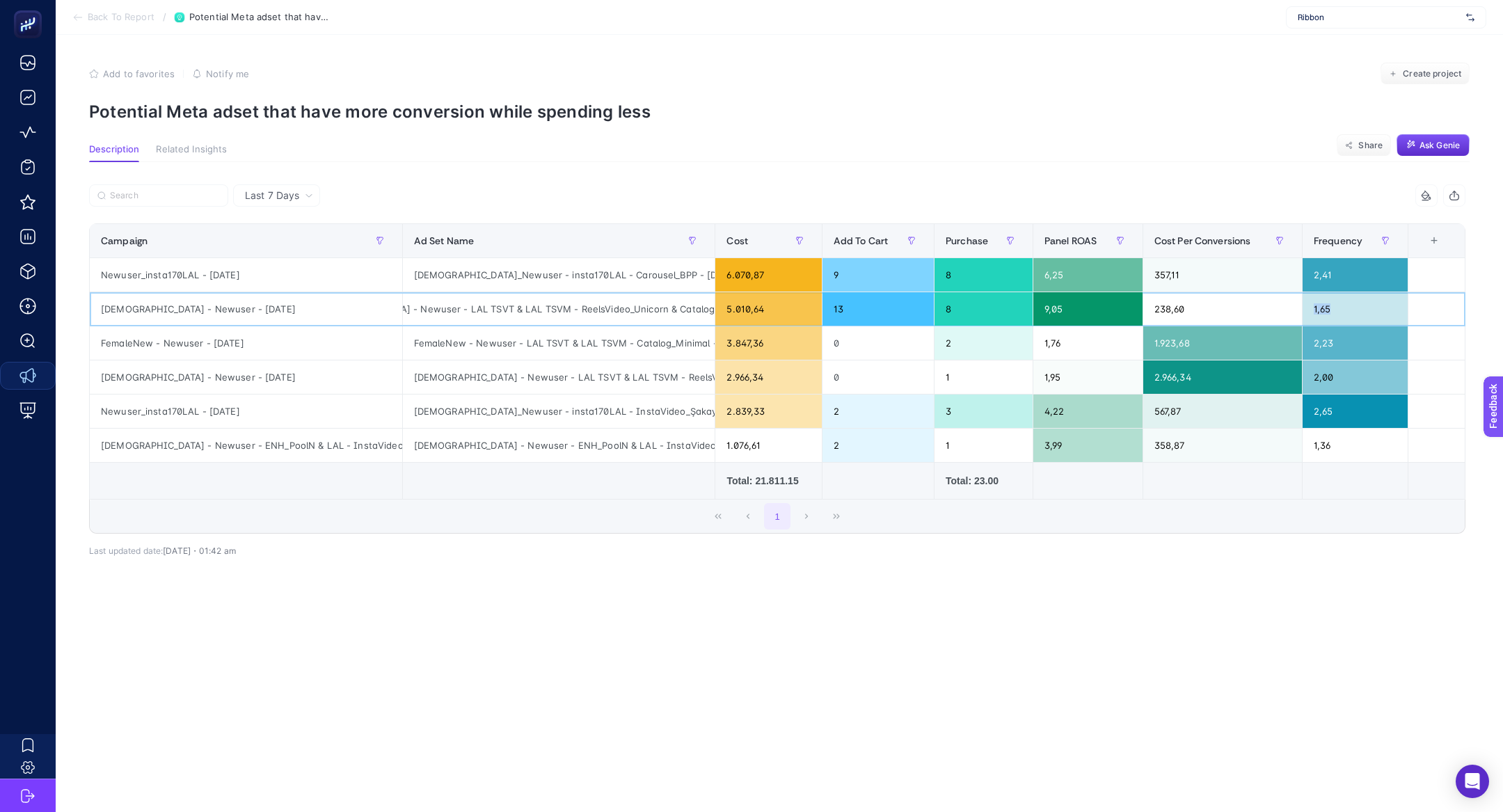
drag, startPoint x: 1384, startPoint y: 311, endPoint x: 1295, endPoint y: 300, distance: 89.7
click at [1300, 302] on tr "Male - Newuser - Sep 2025 Male - Newuser - LAL TSVT & LAL TSVM - ReelsVideo_Uni…" at bounding box center [778, 309] width 1376 height 34
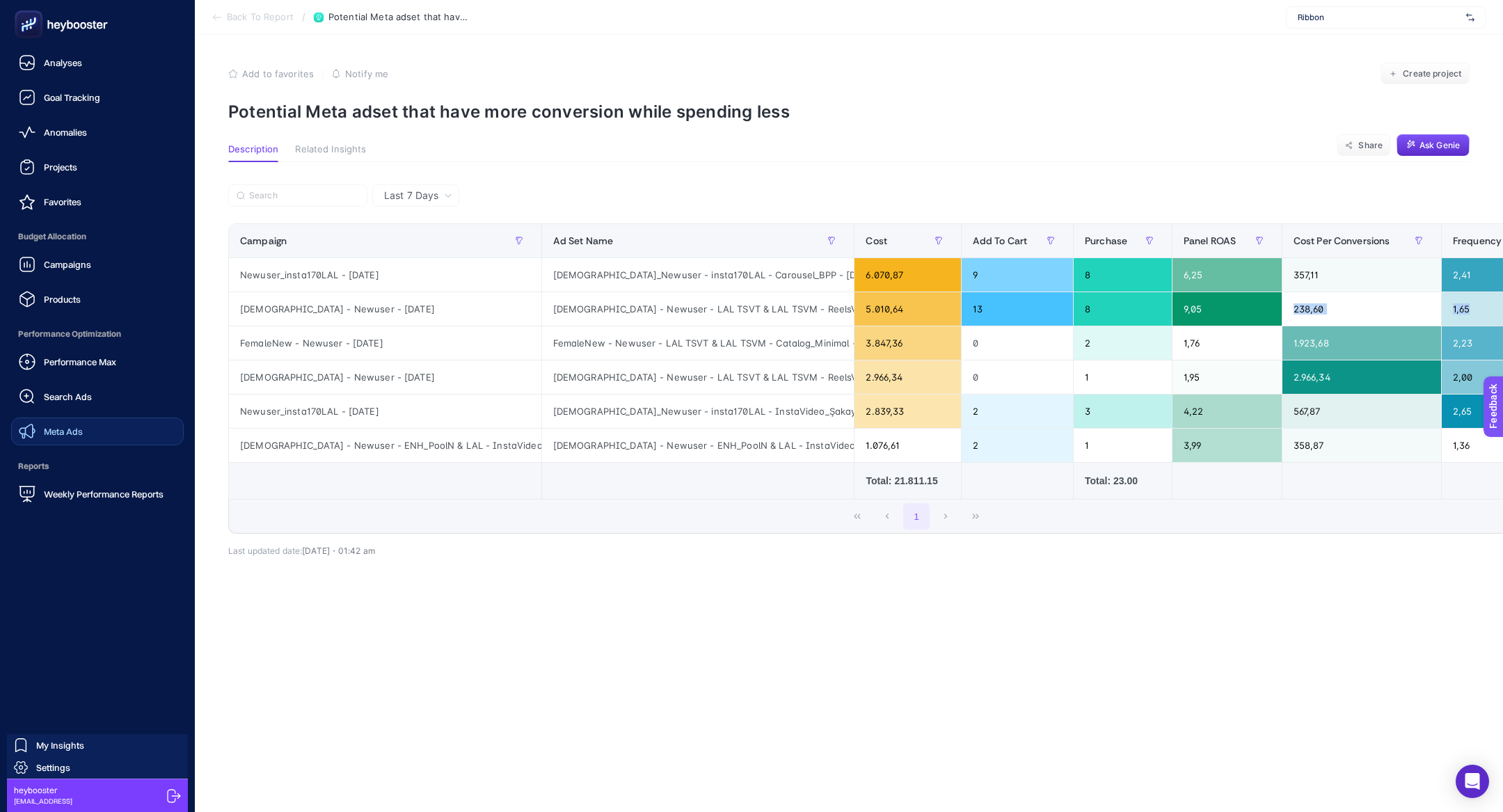
click at [75, 423] on div "Meta Ads" at bounding box center [50, 430] width 64 height 16
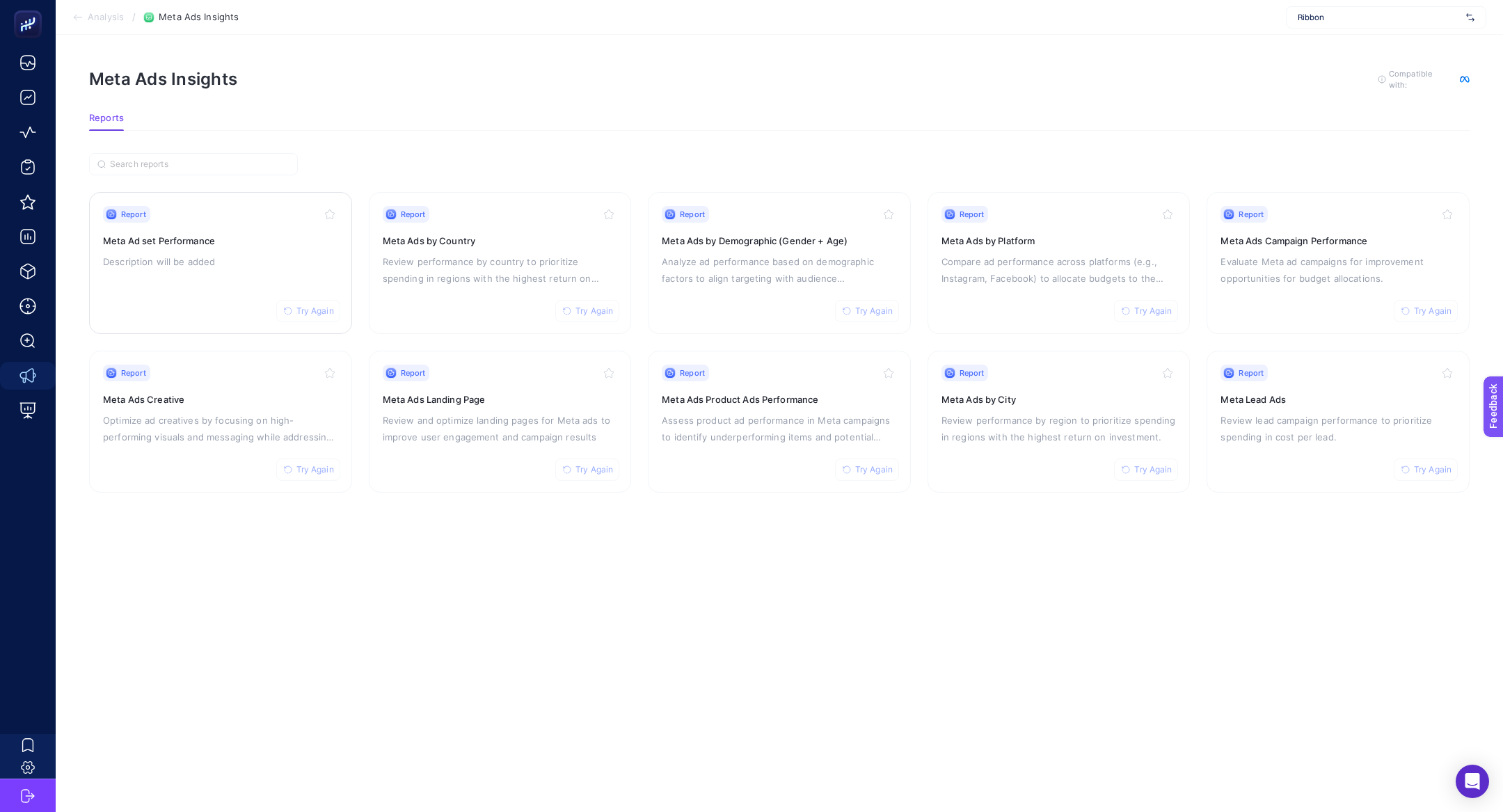
click at [315, 306] on span "Try Again" at bounding box center [314, 311] width 38 height 12
click at [508, 438] on p "Review and optimize landing pages for Meta ads to improve user engagement and c…" at bounding box center [501, 428] width 235 height 34
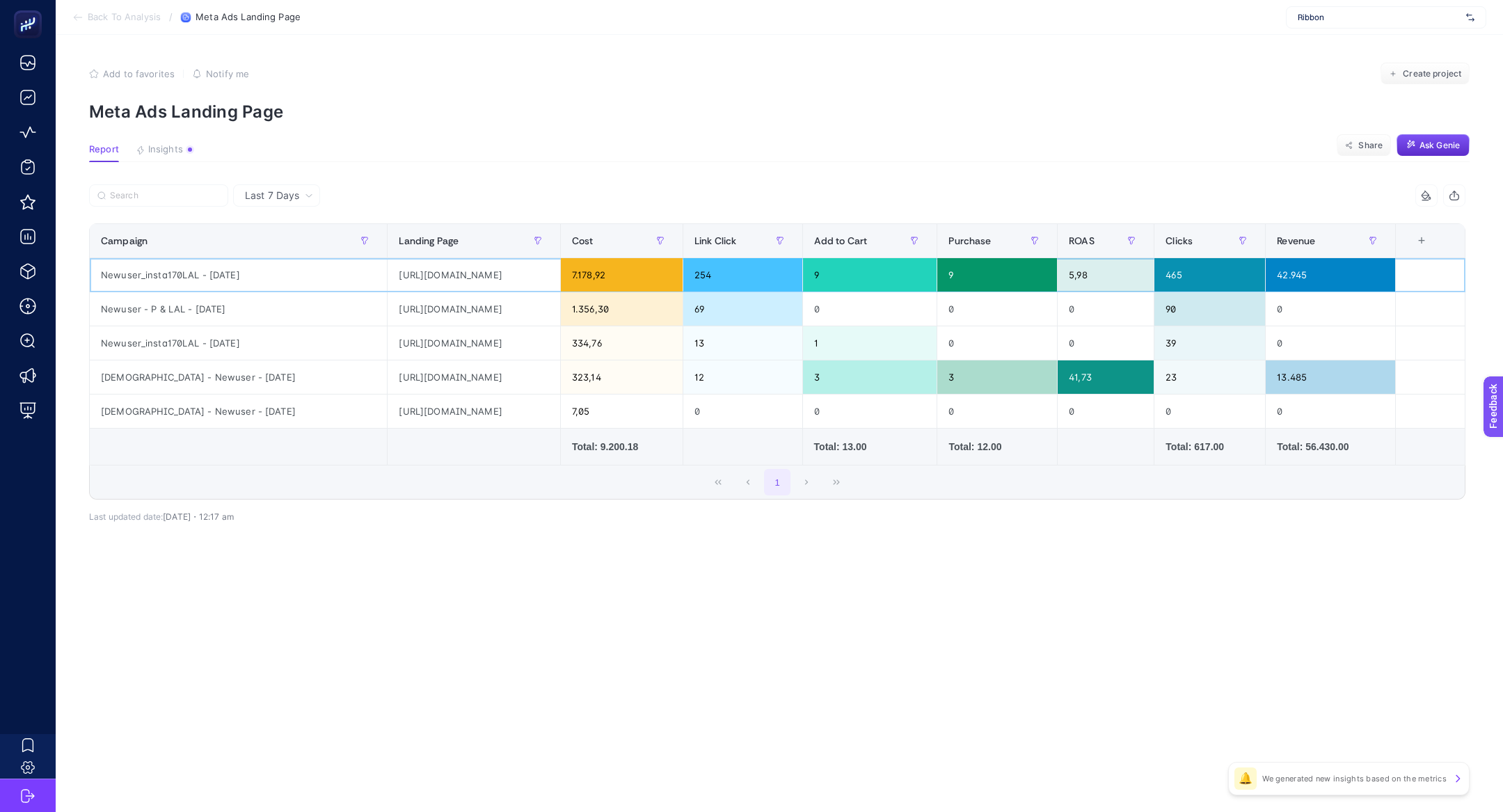
click at [388, 281] on div "https://www.ribbonflowers.com/" at bounding box center [474, 275] width 172 height 34
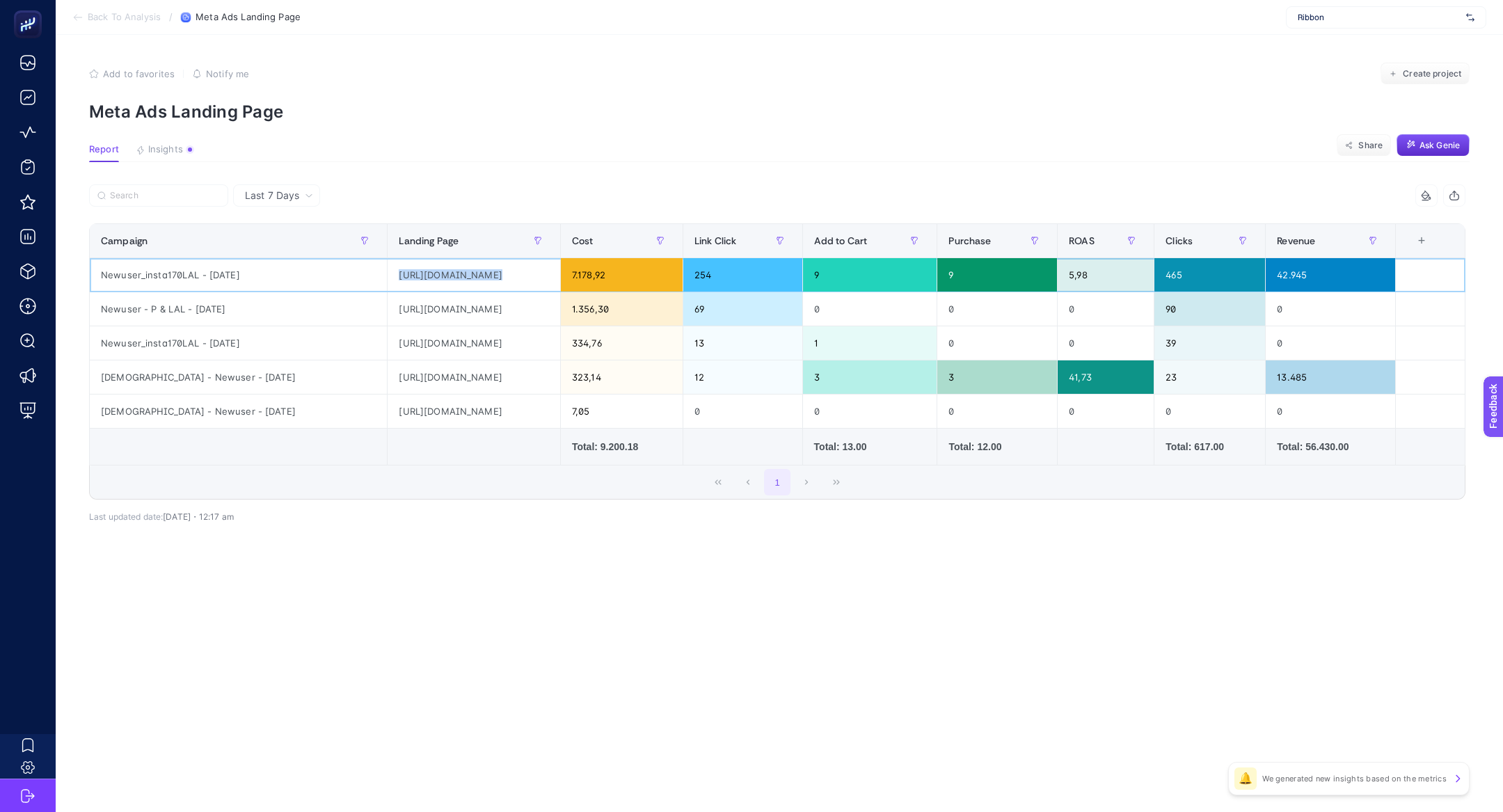
click at [388, 281] on div "https://www.ribbonflowers.com/" at bounding box center [474, 275] width 172 height 34
click at [161, 128] on article "Add to favorites false Notify me Create project Meta Ads Landing Page Report In…" at bounding box center [779, 422] width 1447 height 776
click at [161, 146] on span "Insights" at bounding box center [166, 149] width 35 height 12
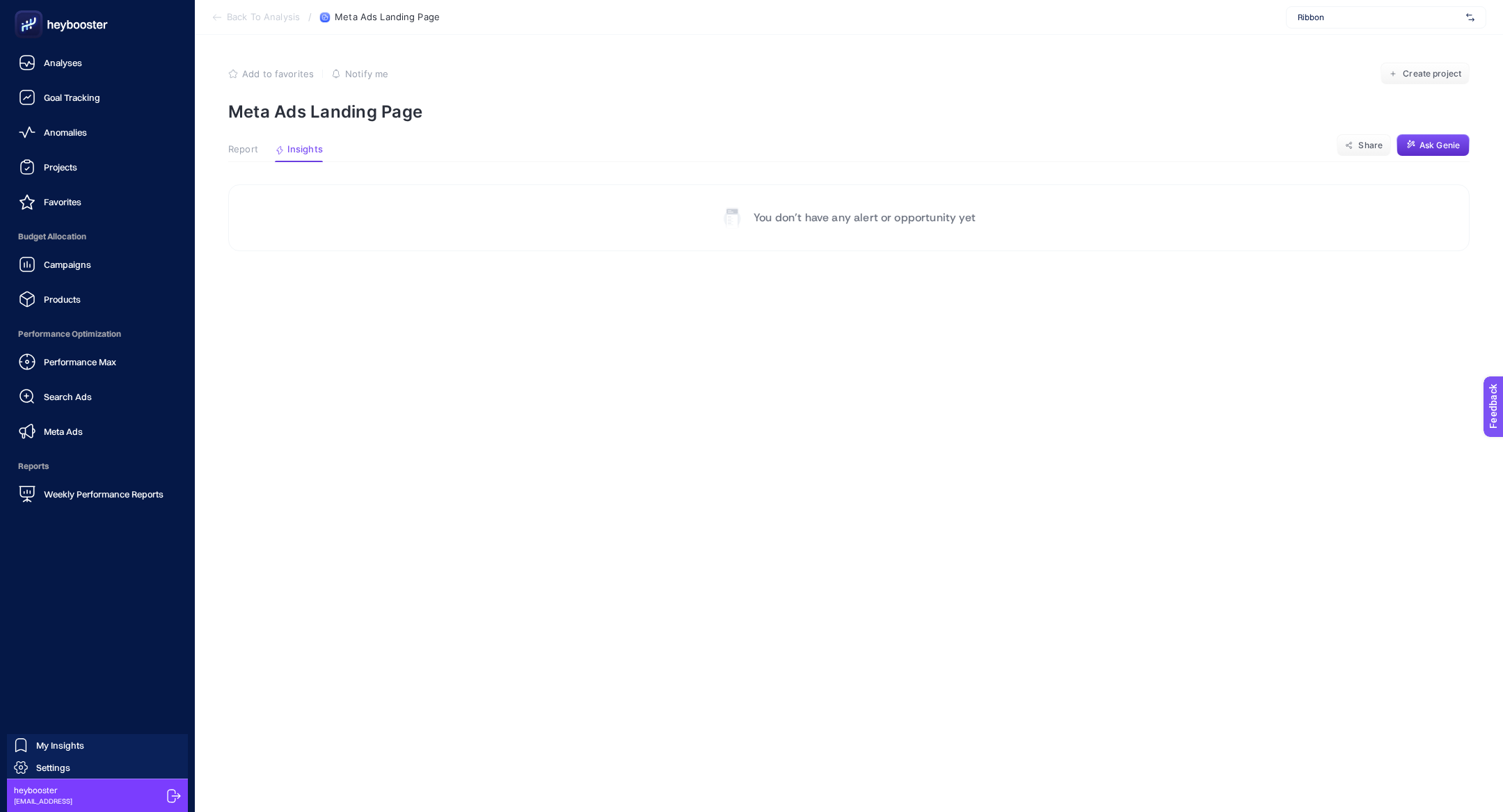
click at [123, 411] on div "Performance Max Search Ads Meta Ads" at bounding box center [97, 396] width 173 height 97
drag, startPoint x: 111, startPoint y: 443, endPoint x: 103, endPoint y: 435, distance: 11.3
click at [111, 444] on link "Meta Ads" at bounding box center [97, 431] width 173 height 28
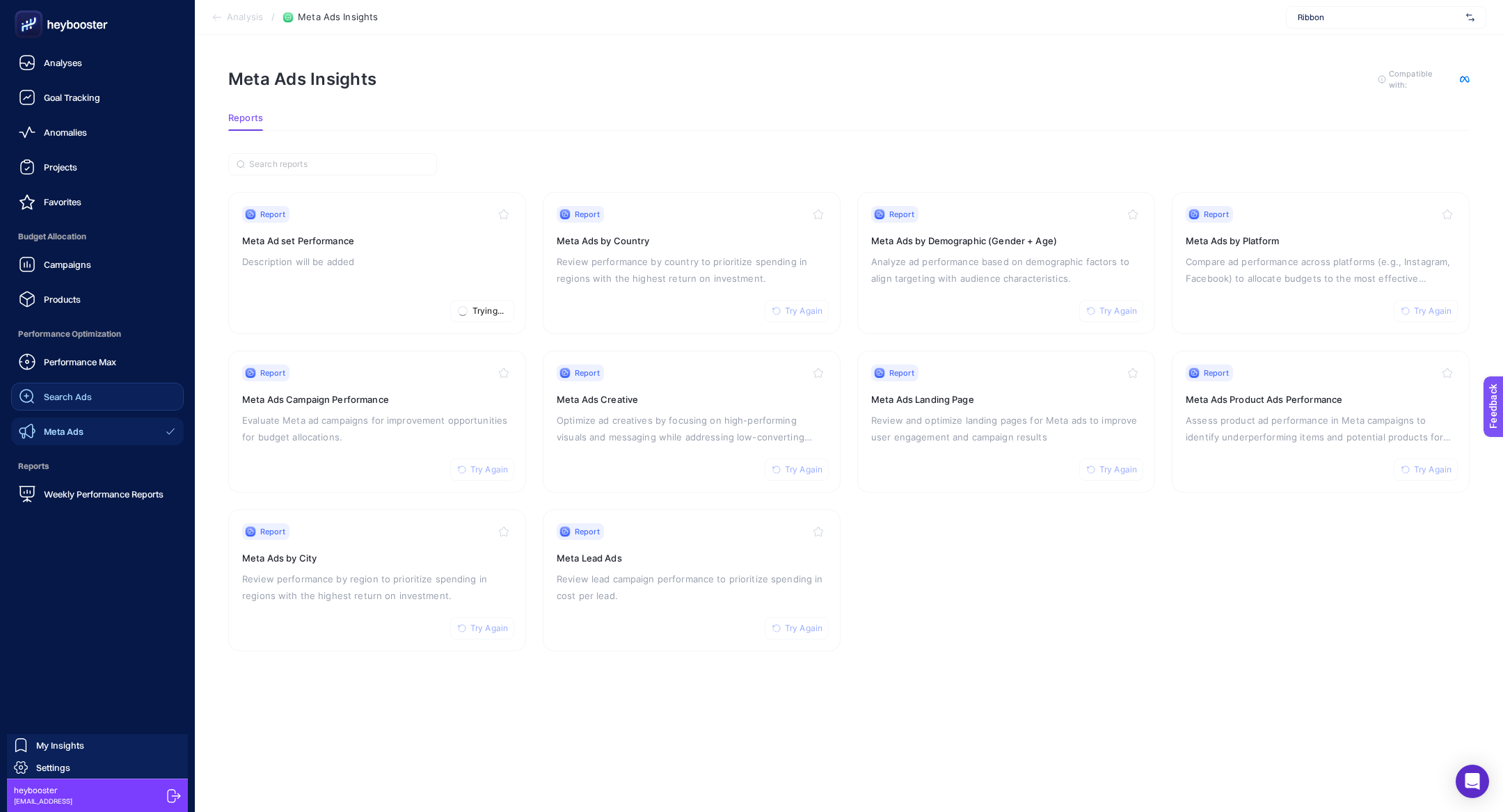
click at [94, 392] on link "Search Ads" at bounding box center [97, 396] width 173 height 28
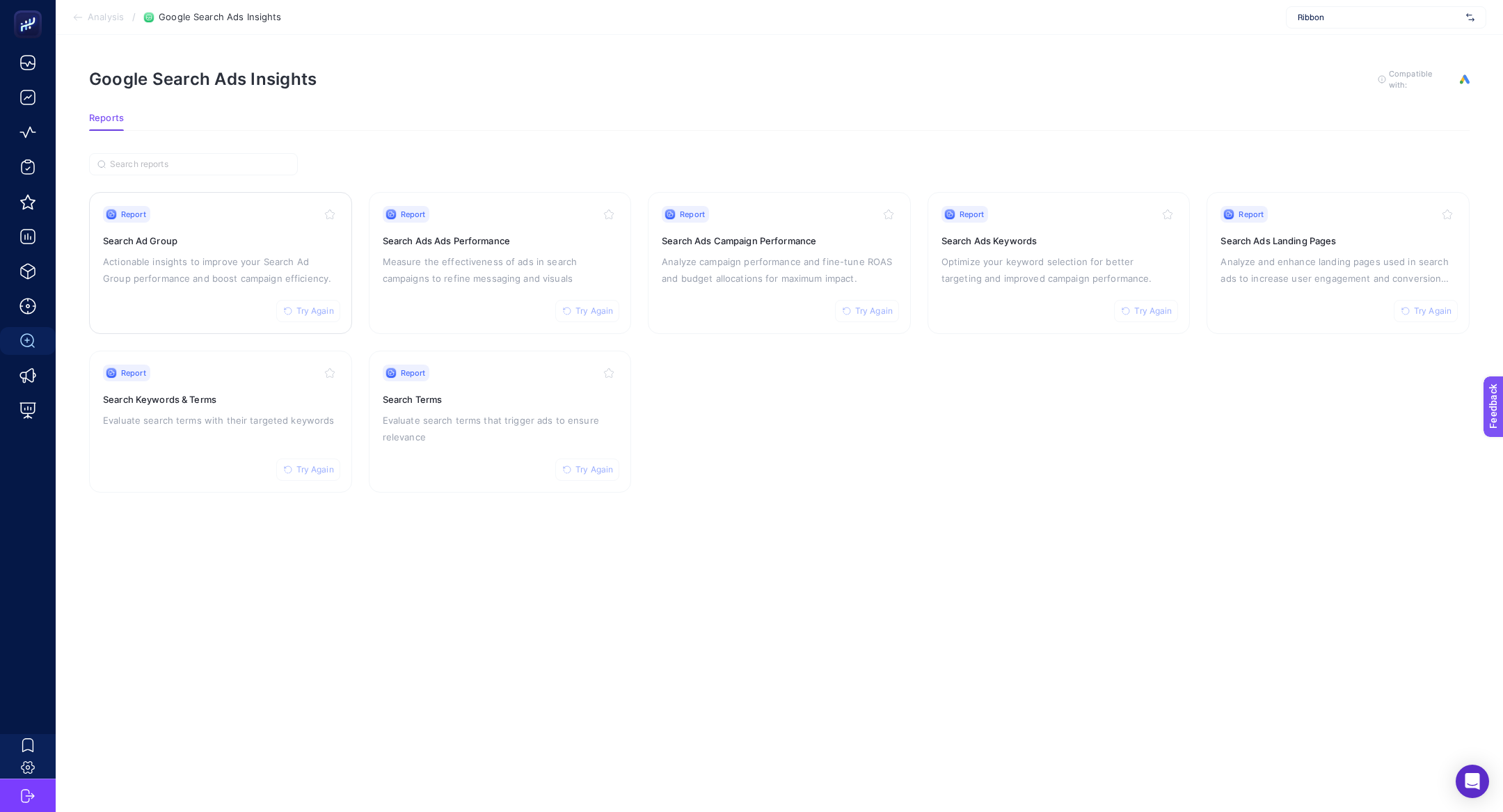
click at [220, 260] on p "Actionable insights to improve your Search Ad Group performance and boost campa…" at bounding box center [221, 269] width 235 height 34
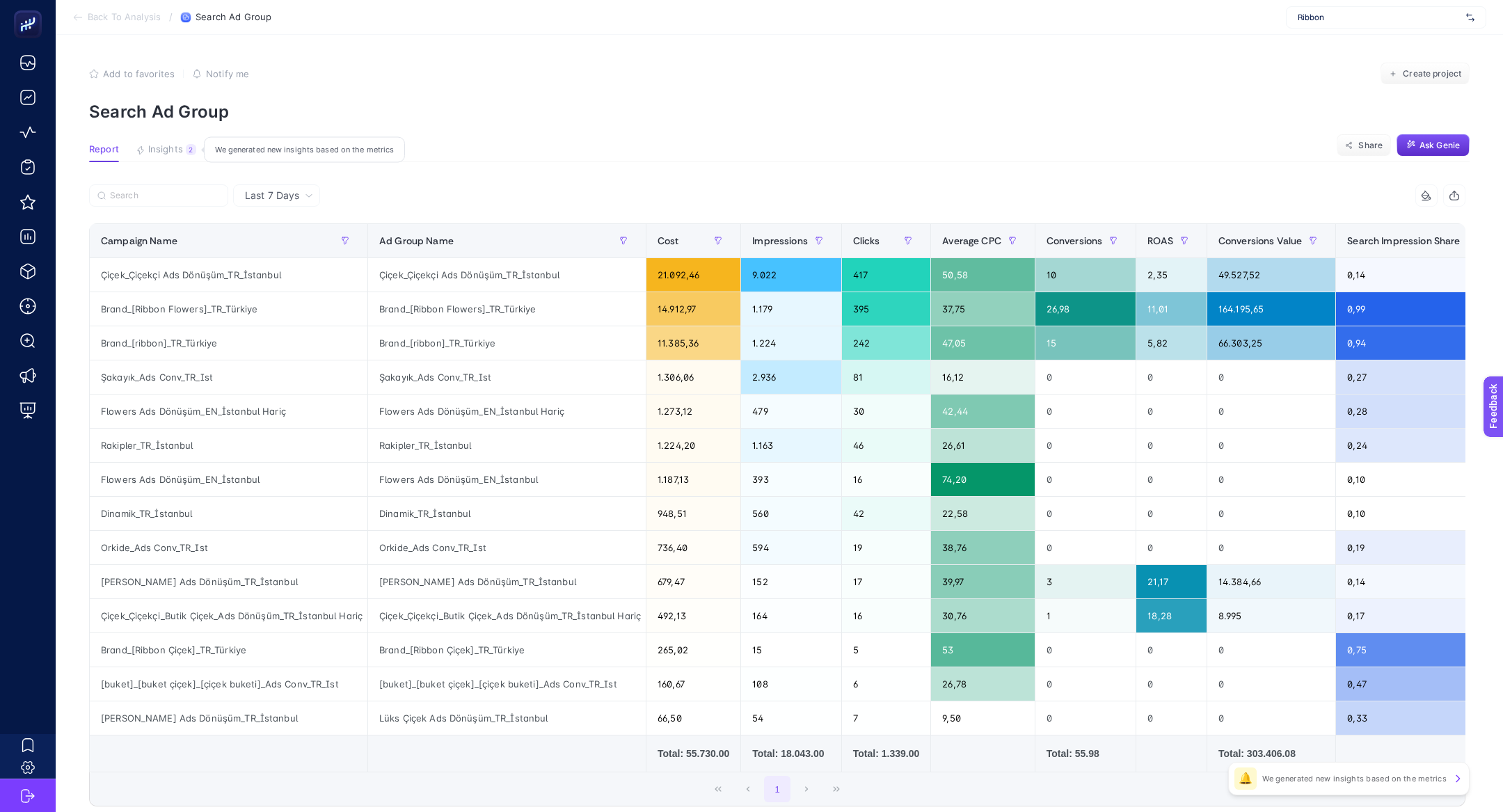
click at [174, 146] on span "Insights" at bounding box center [166, 149] width 35 height 12
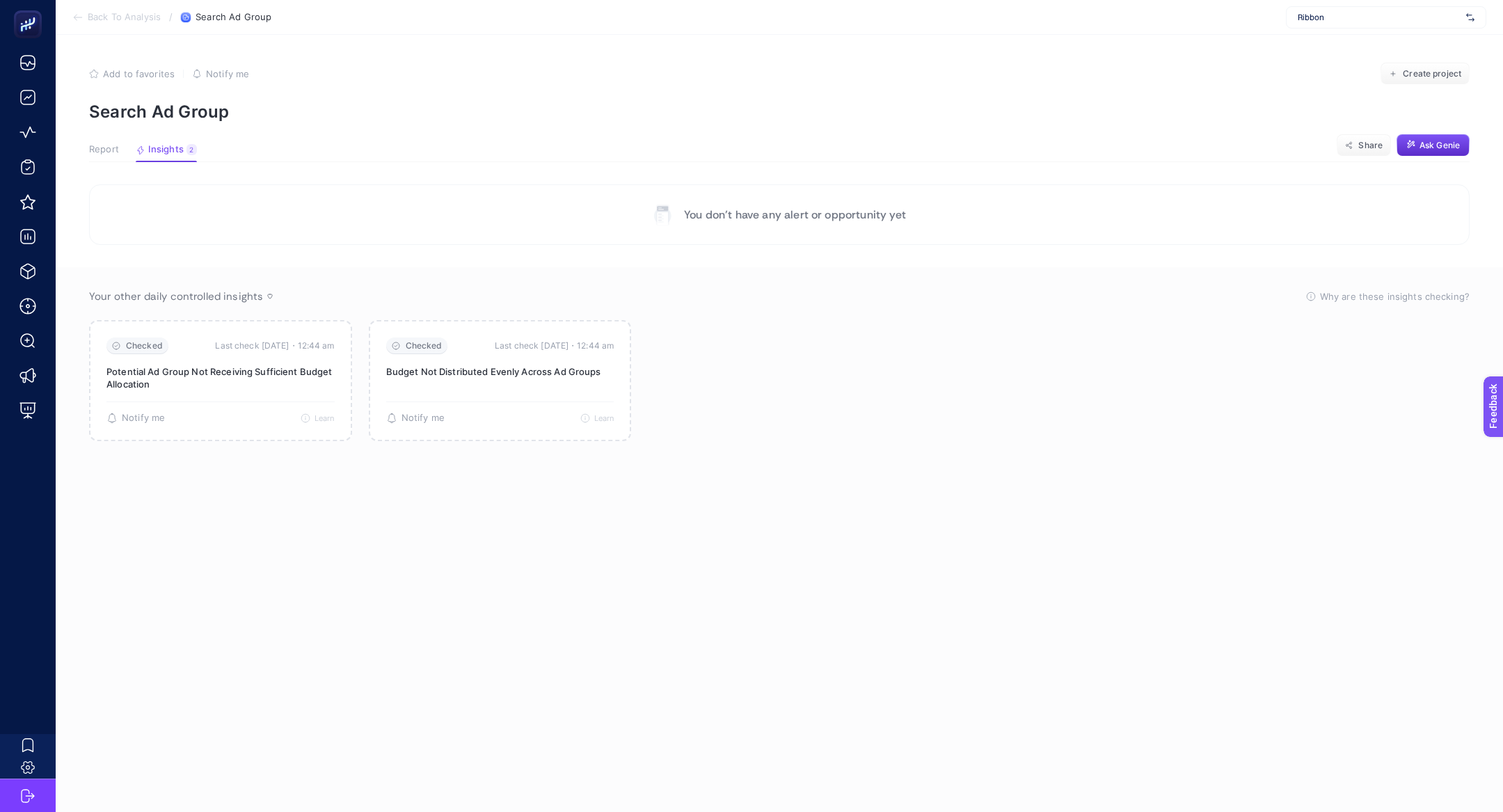
click at [131, 151] on div "Report Insights 2 We generated new insights based on the metrics" at bounding box center [143, 152] width 108 height 18
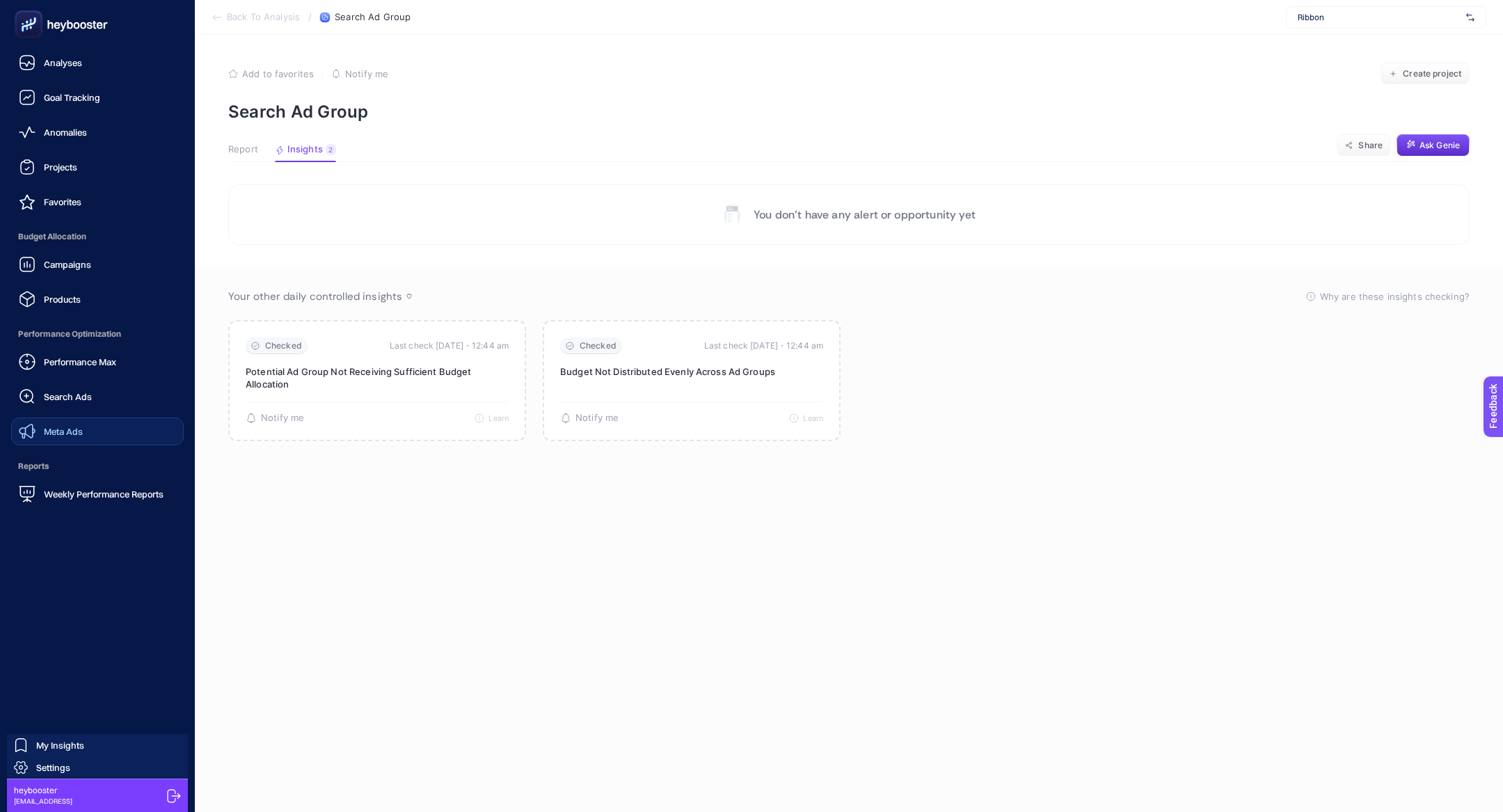
click at [60, 430] on span "Meta Ads" at bounding box center [63, 431] width 39 height 12
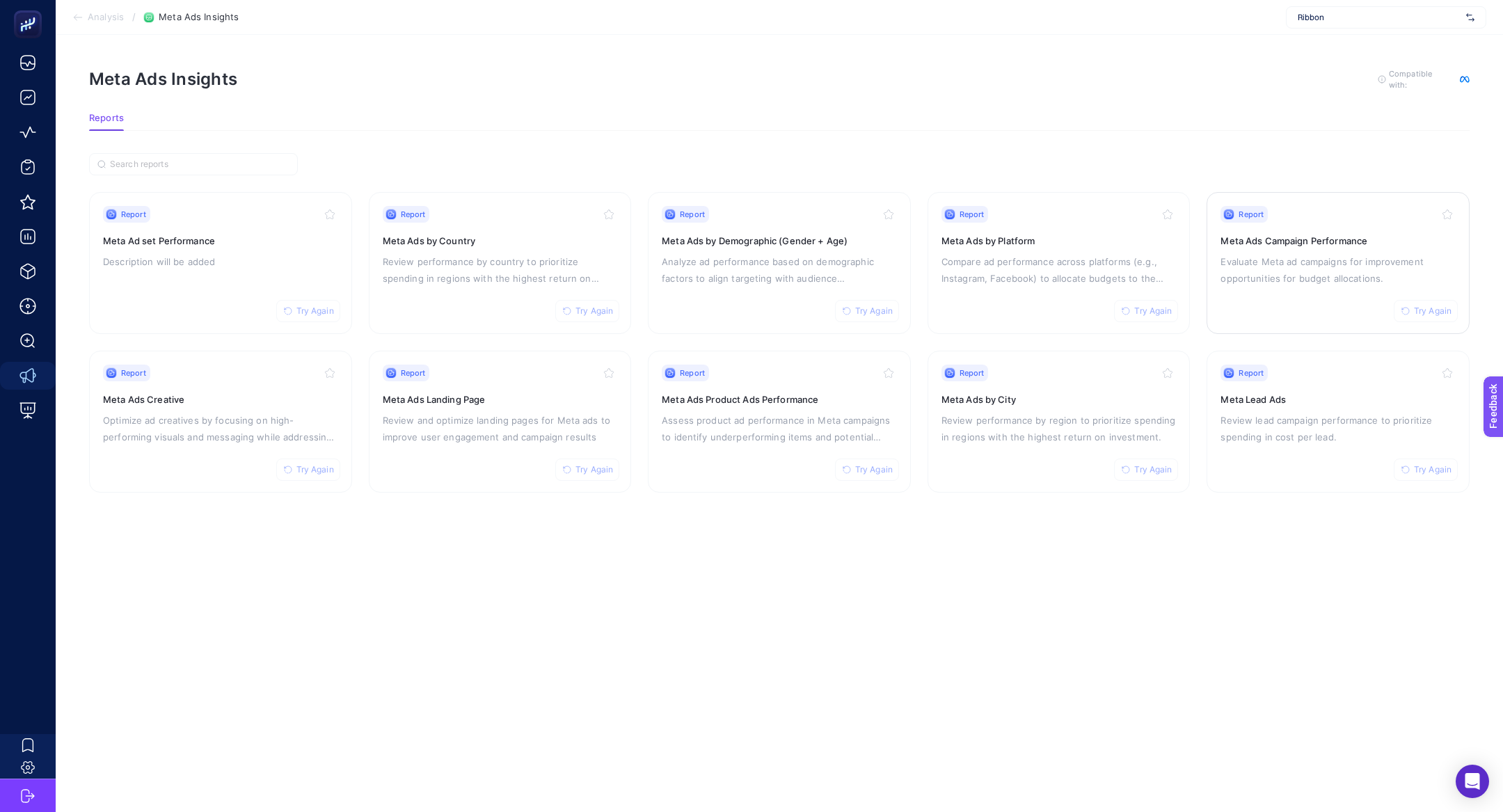
click at [1278, 276] on p "Evaluate Meta ad campaigns for improvement opportunities for budget allocations." at bounding box center [1338, 269] width 235 height 34
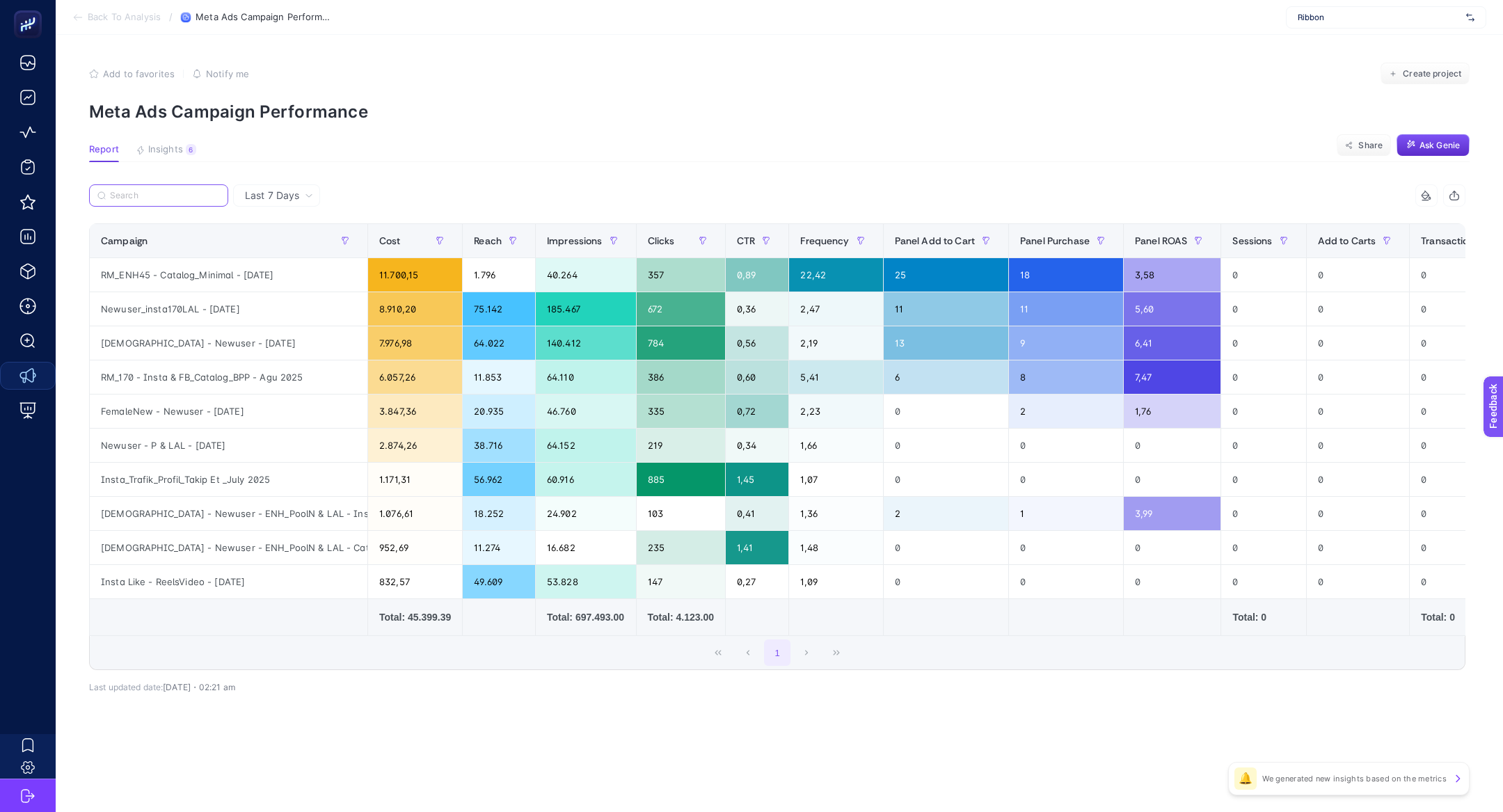
click at [172, 191] on input "Search" at bounding box center [165, 196] width 110 height 11
paste input "RM_ENH45 - Catalog_Minimal - [DATE]"
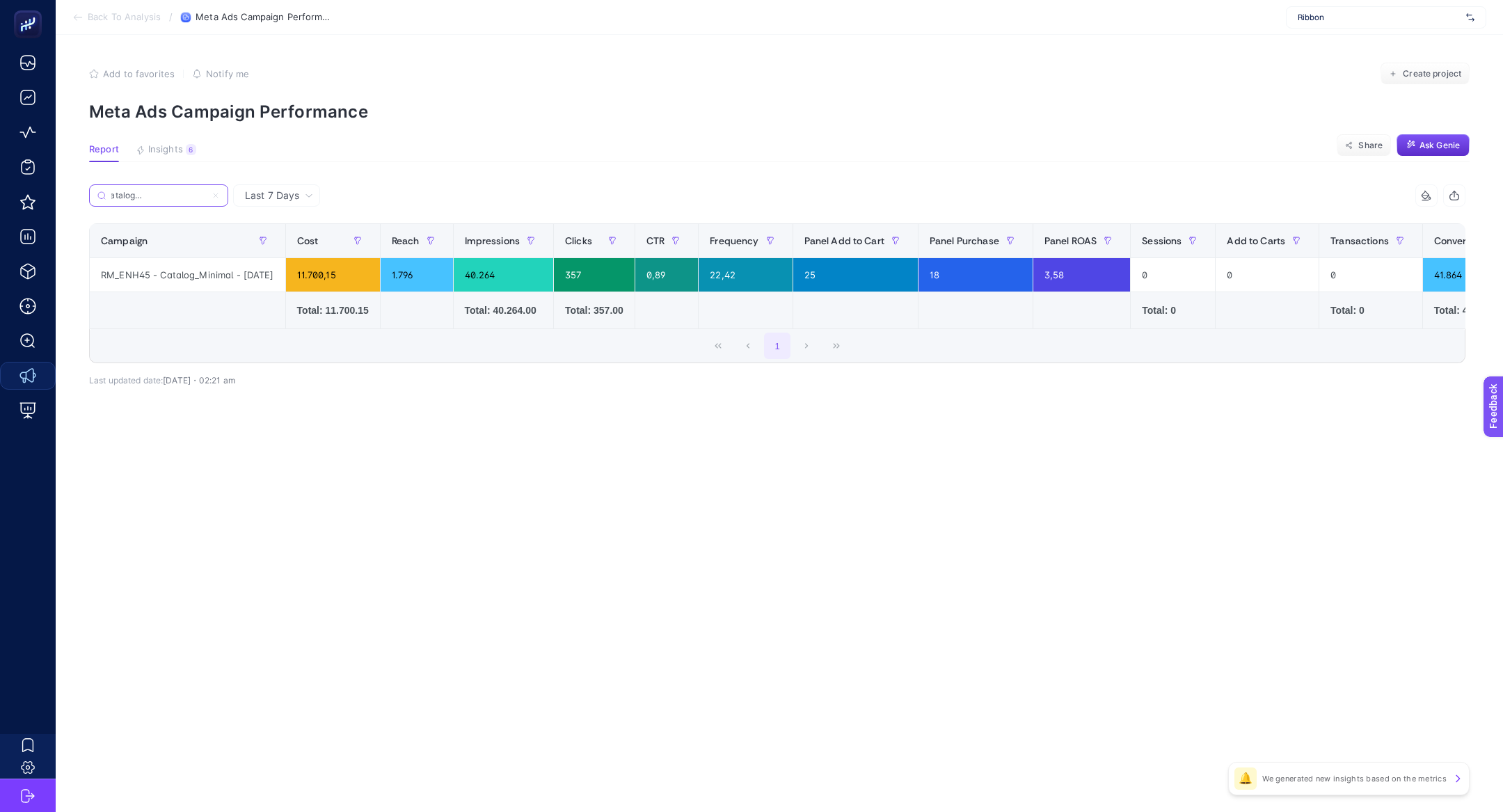
type input "RM_ENH45 - Catalog_Minimal - [DATE]"
click at [415, 277] on div "1.796" at bounding box center [416, 275] width 72 height 34
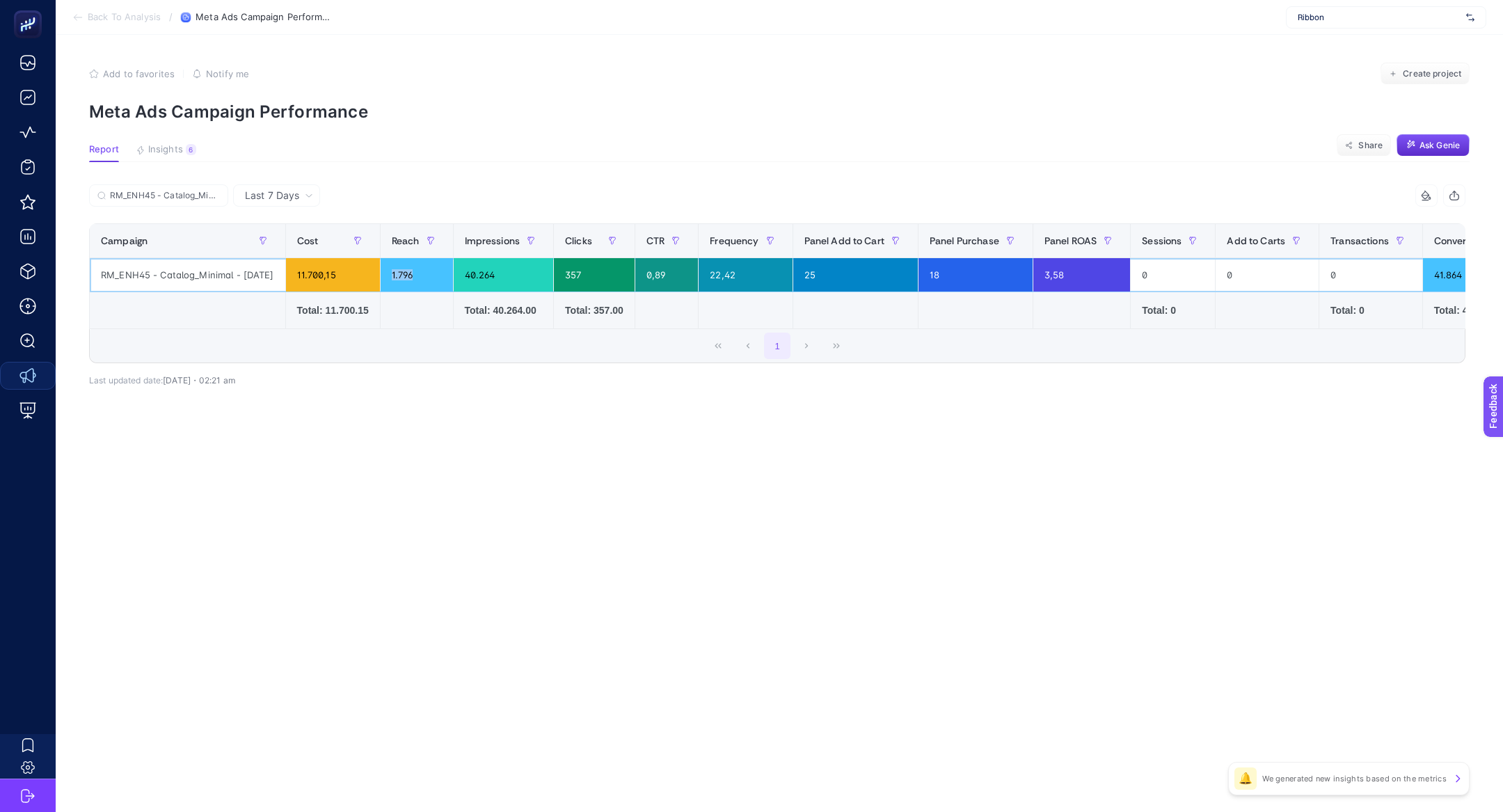
click at [415, 277] on div "1.796" at bounding box center [416, 275] width 72 height 34
click at [398, 274] on div "1.796" at bounding box center [416, 275] width 72 height 34
click at [215, 281] on div "RM_ENH45 - Catalog_Minimal - [DATE]" at bounding box center [187, 275] width 196 height 34
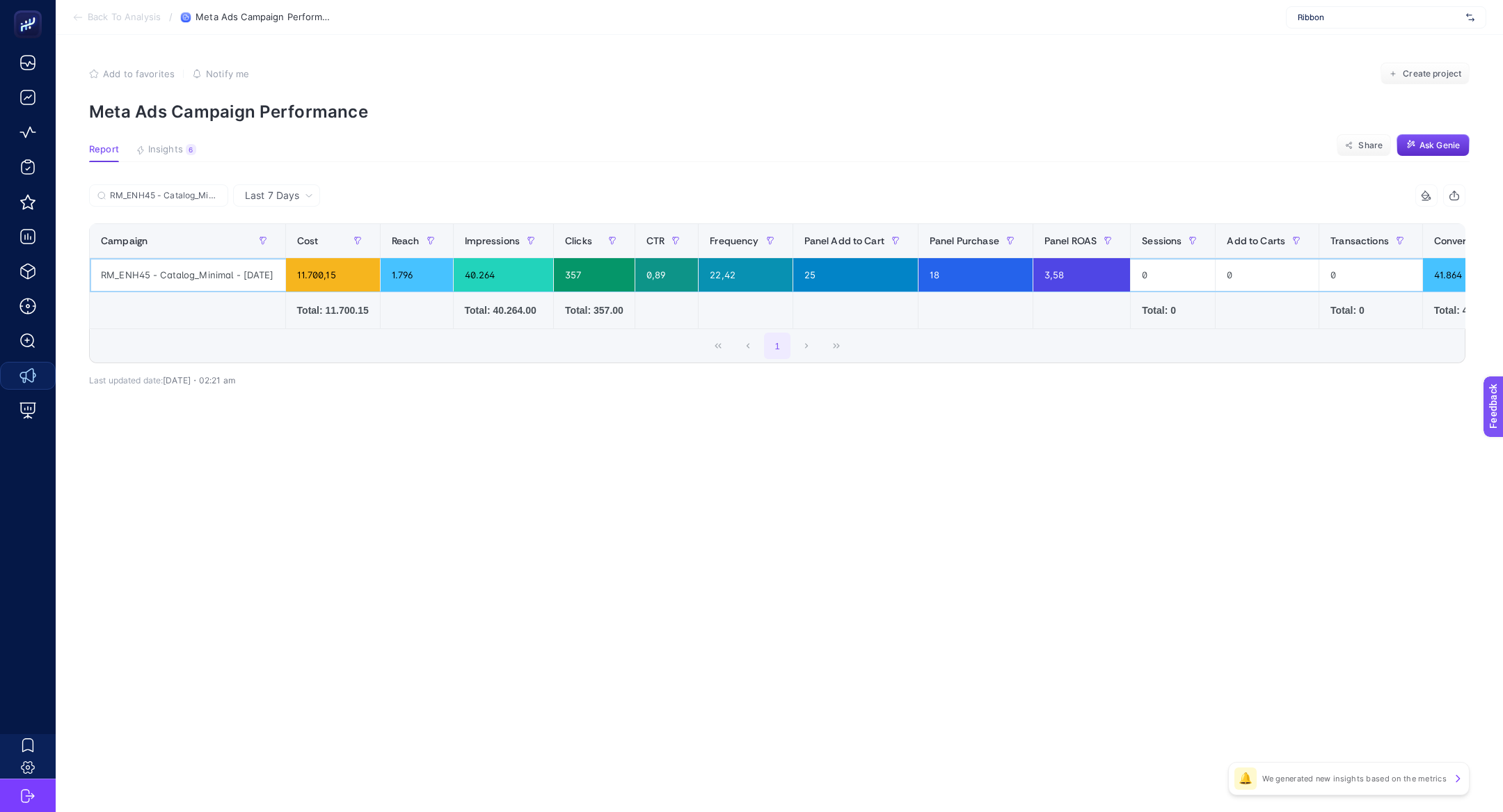
click at [215, 281] on div "RM_ENH45 - Catalog_Minimal - [DATE]" at bounding box center [187, 275] width 196 height 34
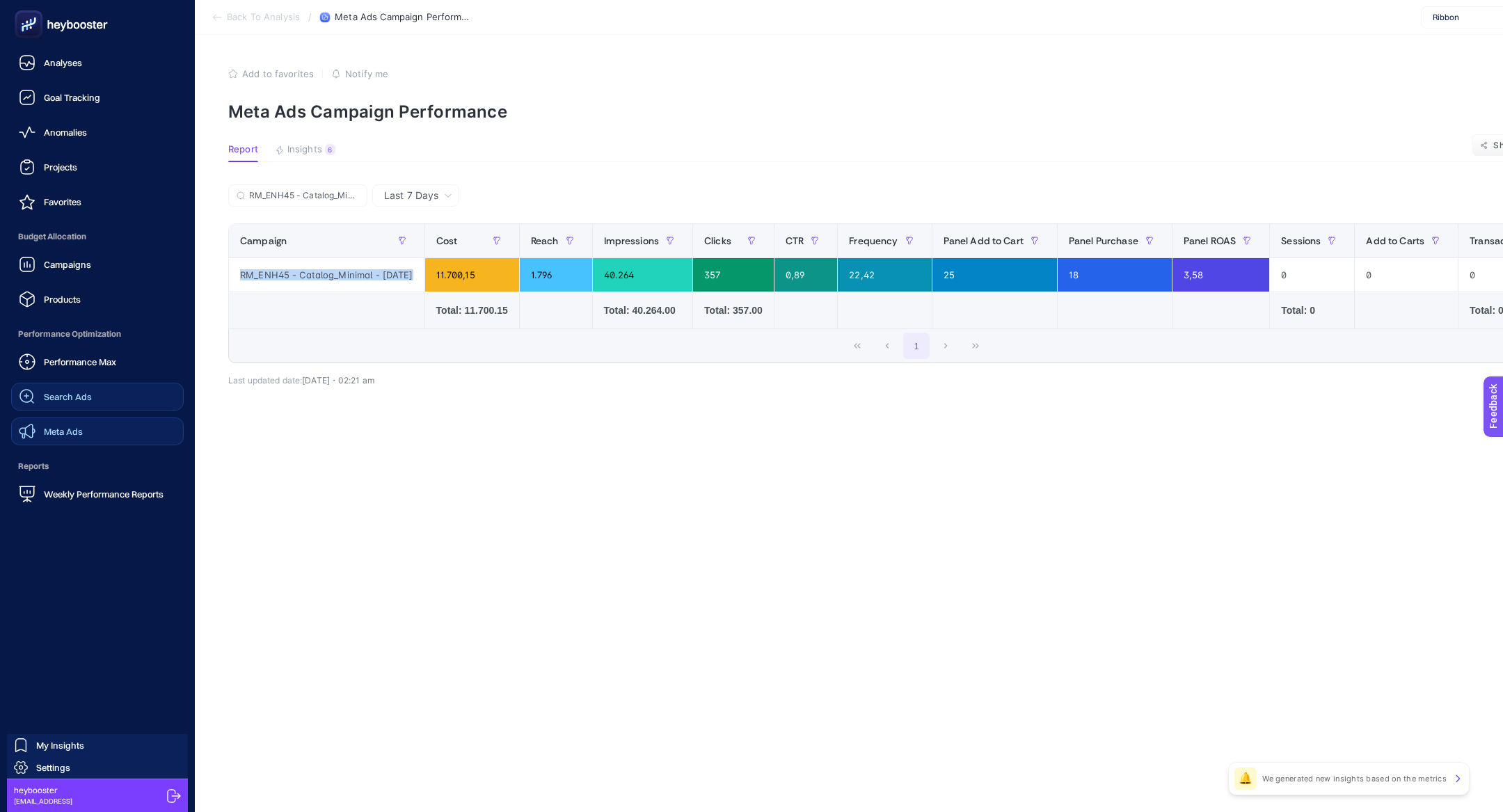
click at [58, 397] on span "Search Ads" at bounding box center [68, 396] width 48 height 12
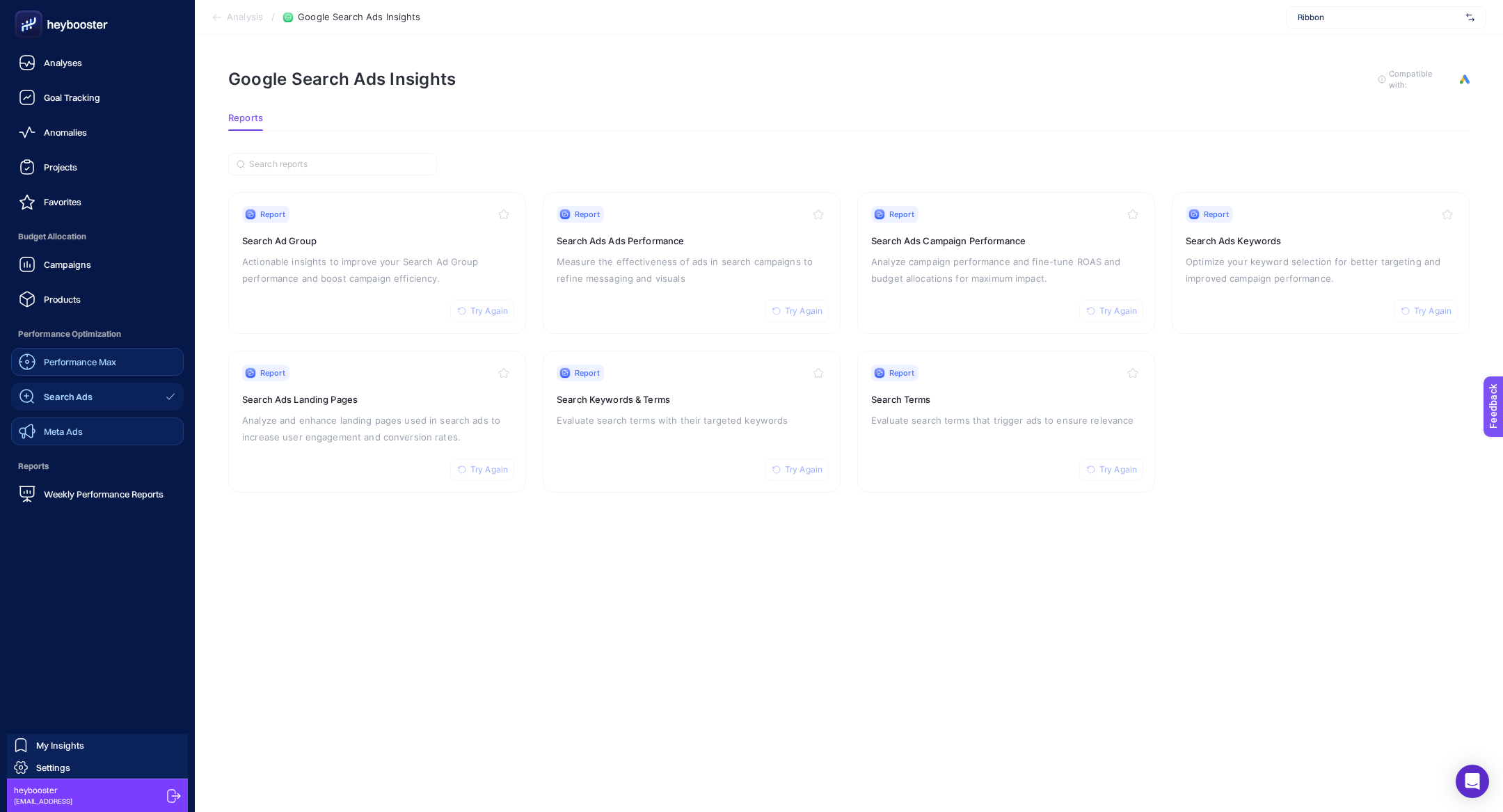
click at [86, 372] on link "Performance Max" at bounding box center [97, 362] width 173 height 28
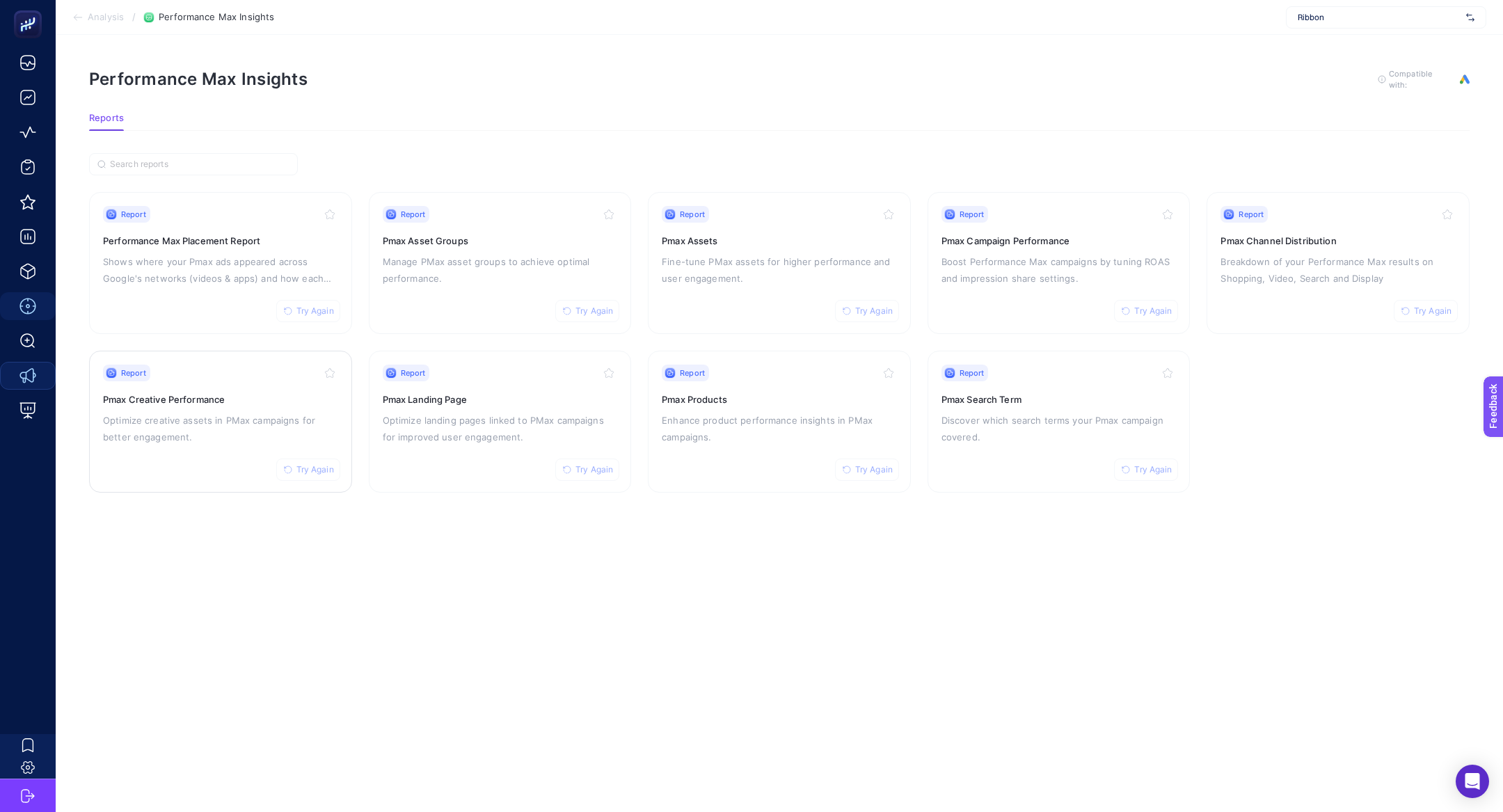
click at [160, 427] on p "Optimize creative assets in PMax campaigns for better engagement." at bounding box center [221, 428] width 235 height 34
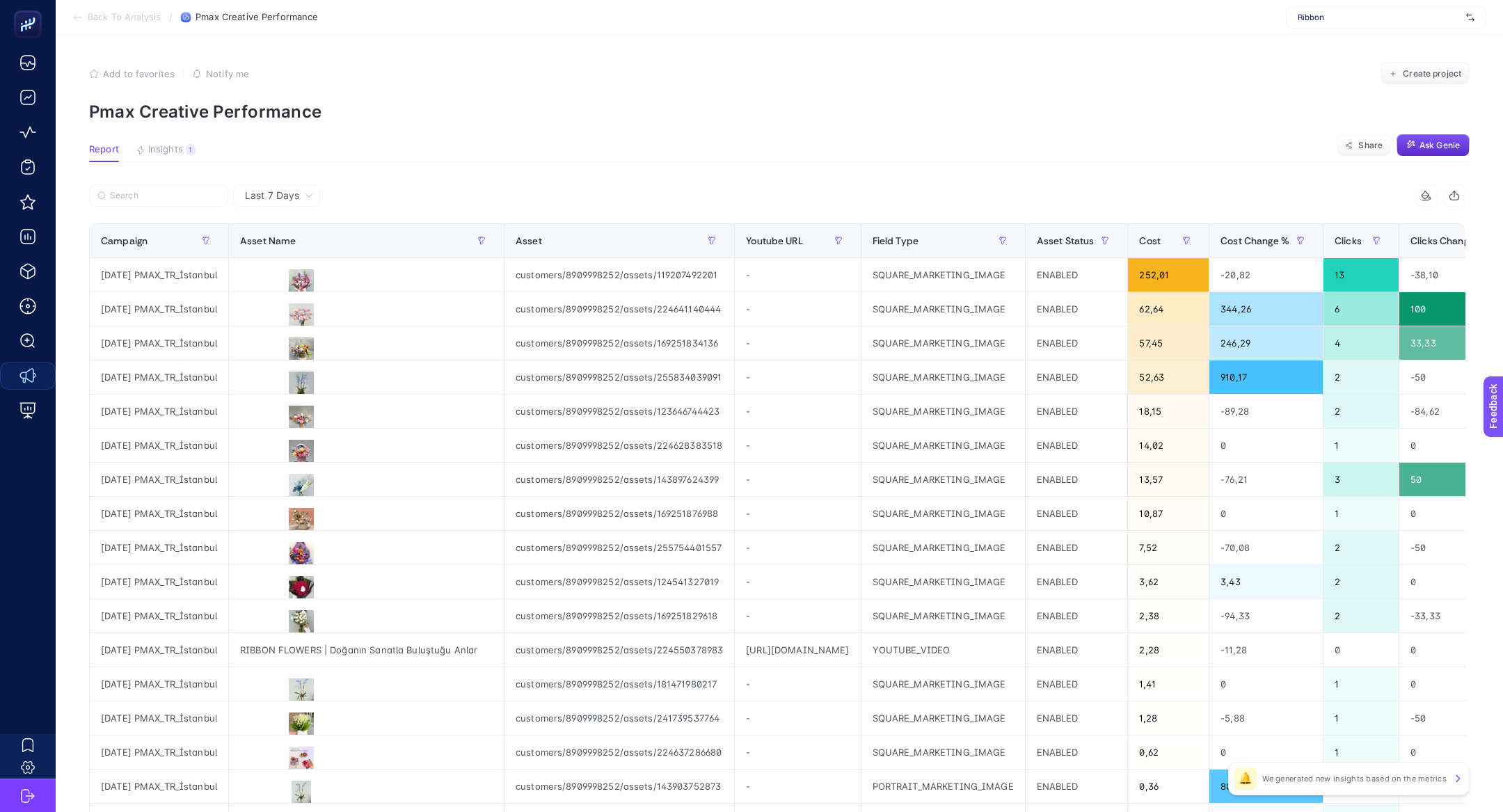
click at [284, 187] on div "Last 7 Days" at bounding box center [277, 195] width 87 height 22
click at [298, 246] on li "Last 30 Days" at bounding box center [276, 250] width 78 height 25
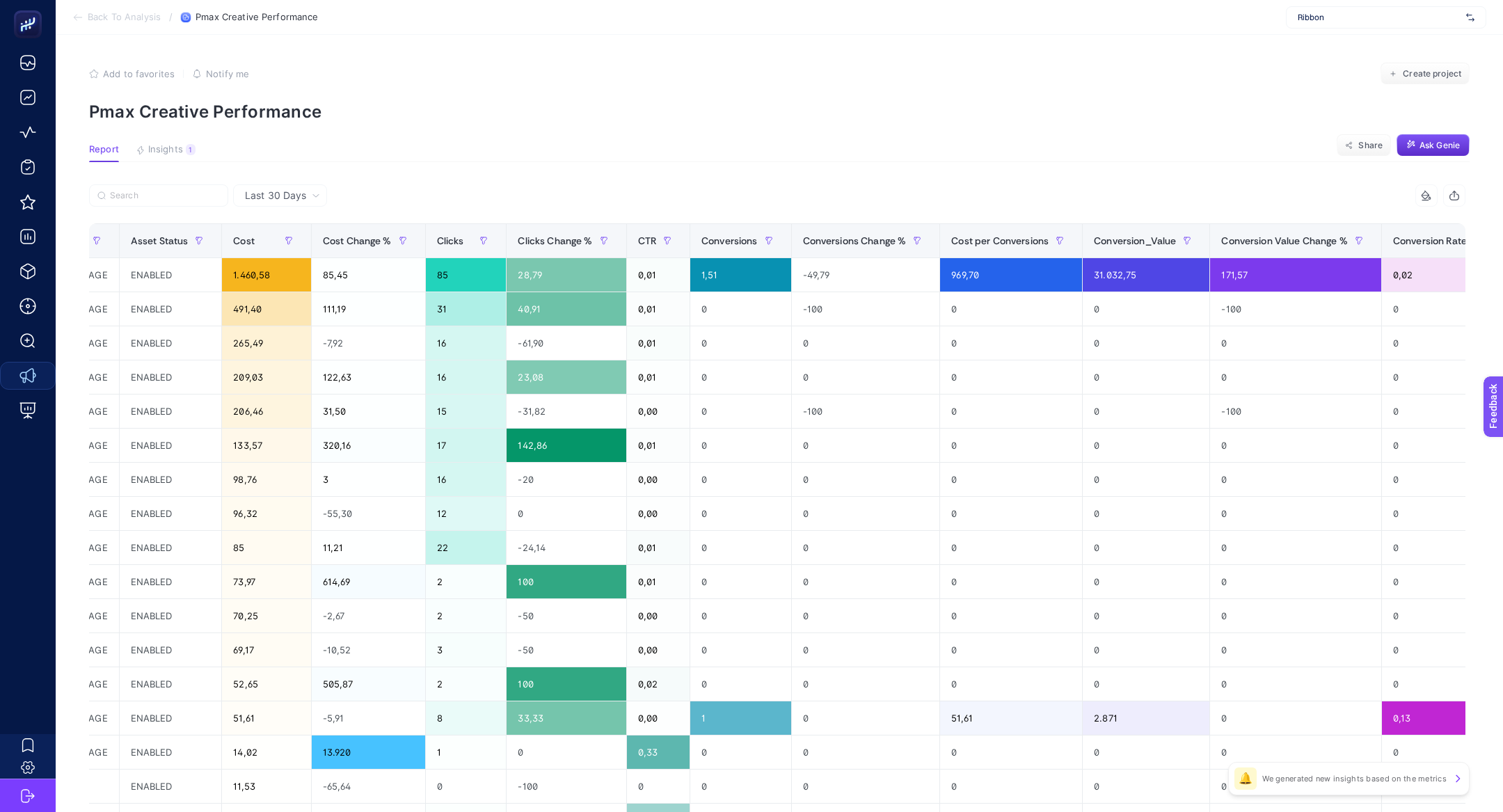
scroll to position [0, 1091]
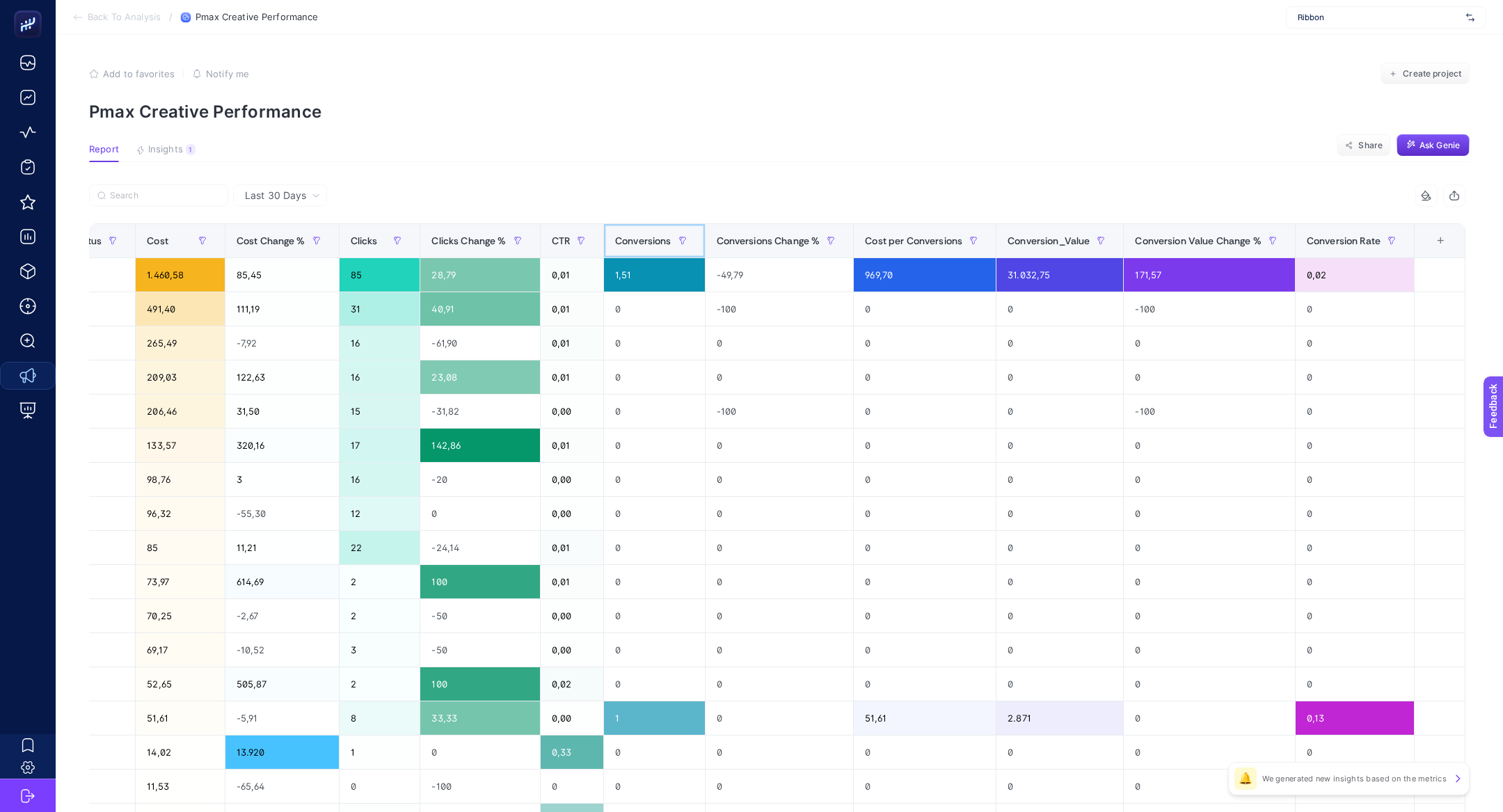
click at [646, 235] on span "Conversions" at bounding box center [642, 241] width 56 height 12
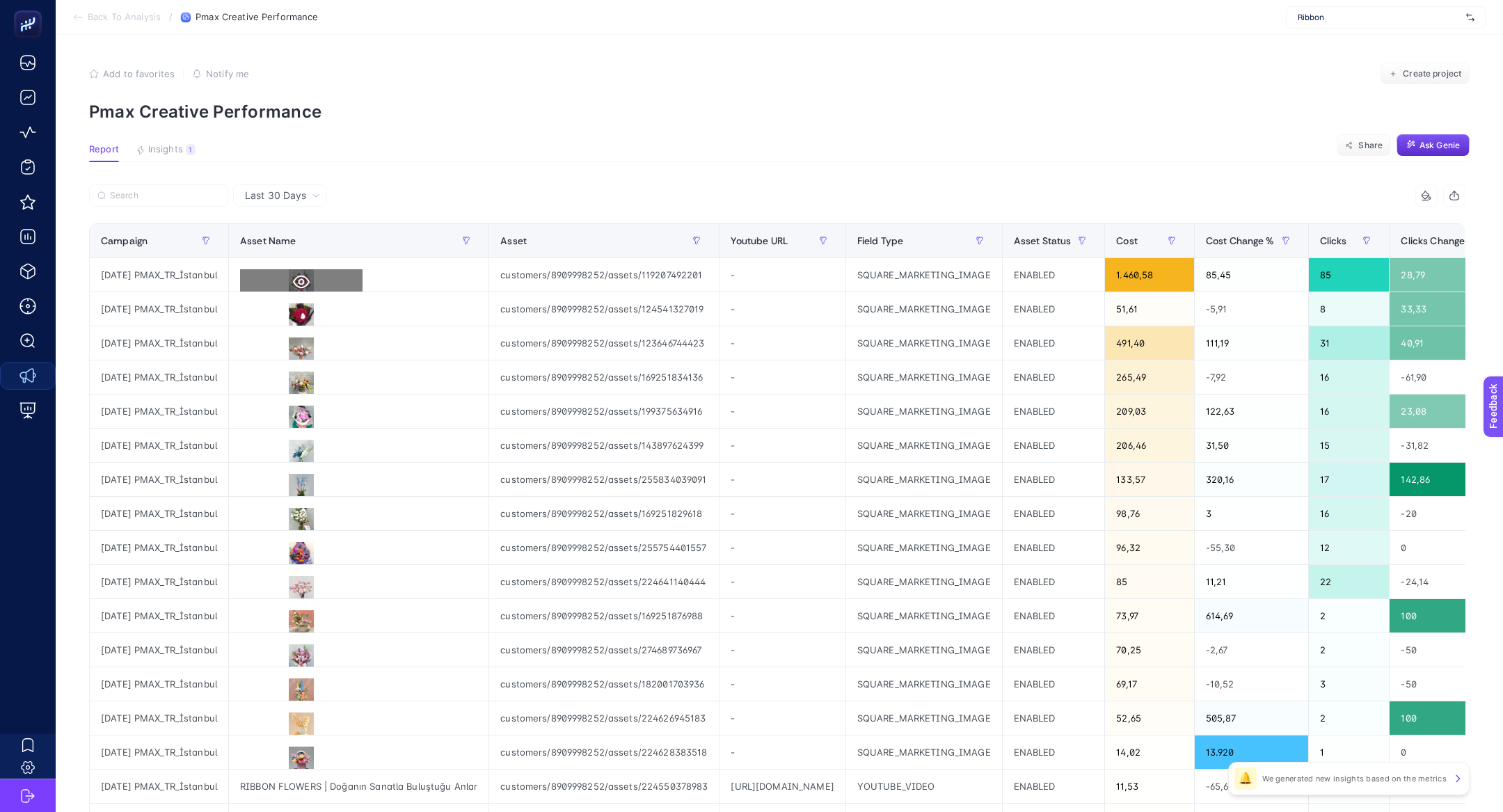
scroll to position [0, 0]
click at [310, 284] on icon at bounding box center [301, 283] width 16 height 14
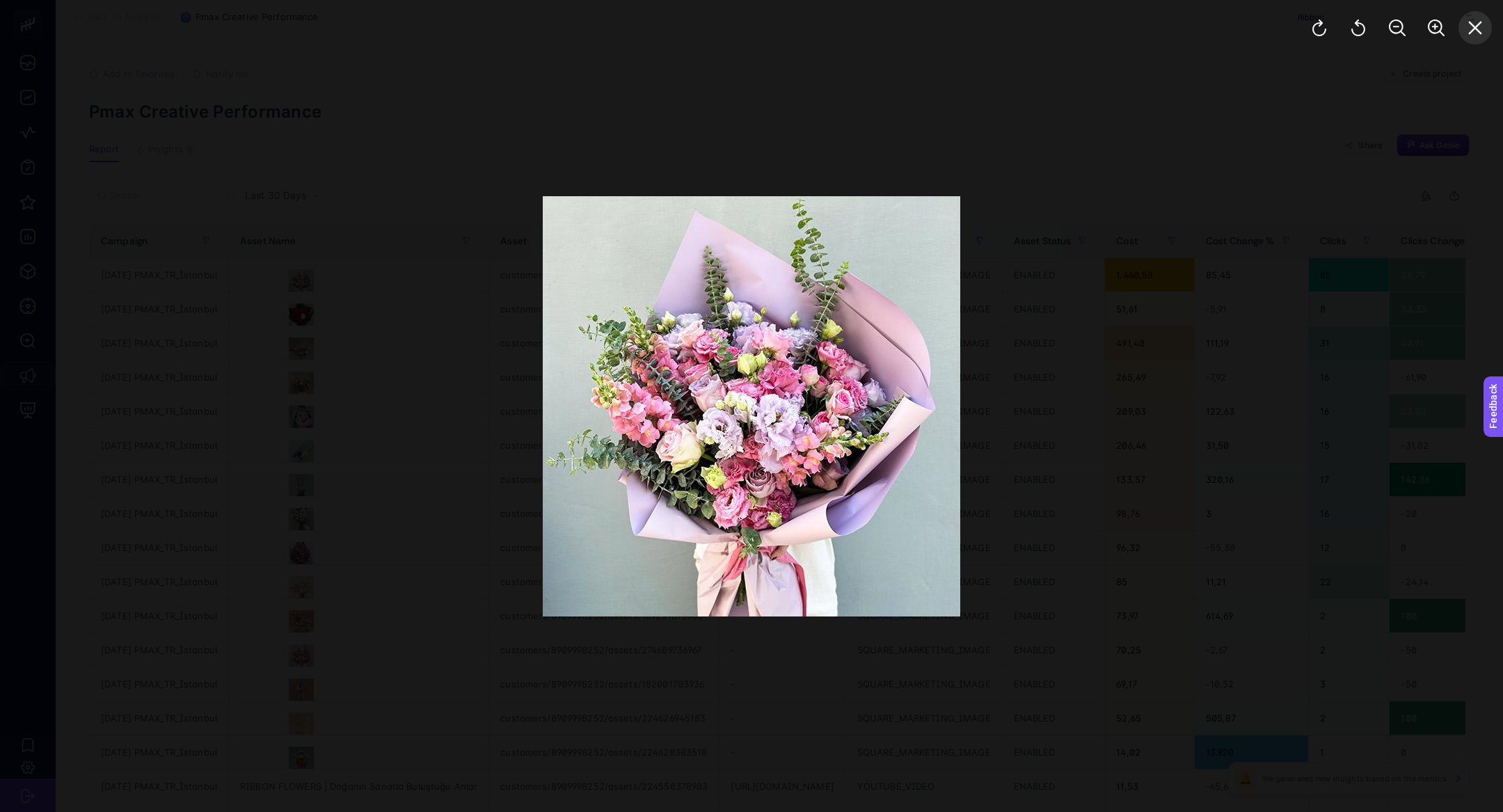
click at [1486, 26] on button "Close" at bounding box center [1474, 28] width 34 height 34
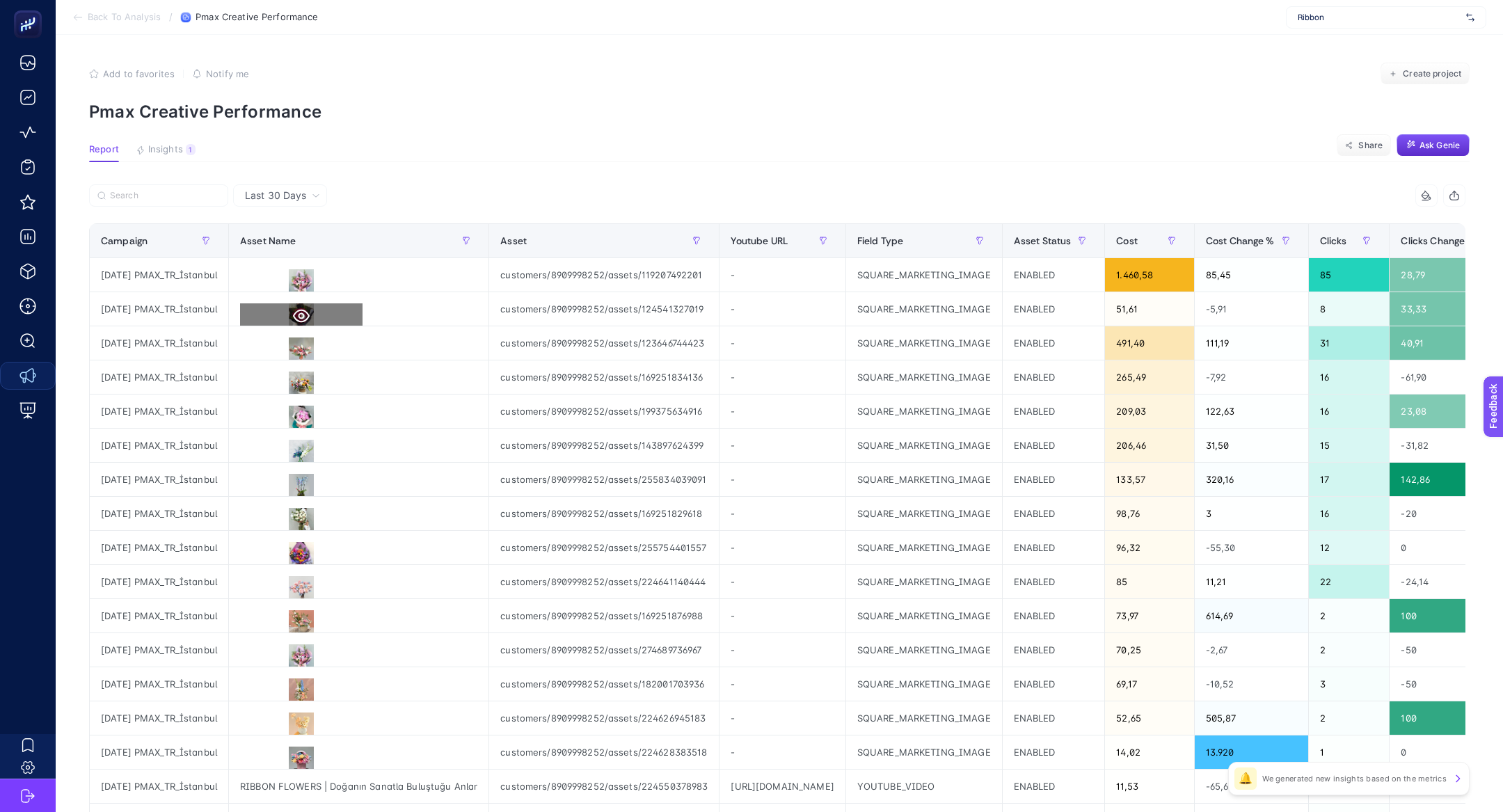
click at [310, 306] on button at bounding box center [301, 315] width 123 height 25
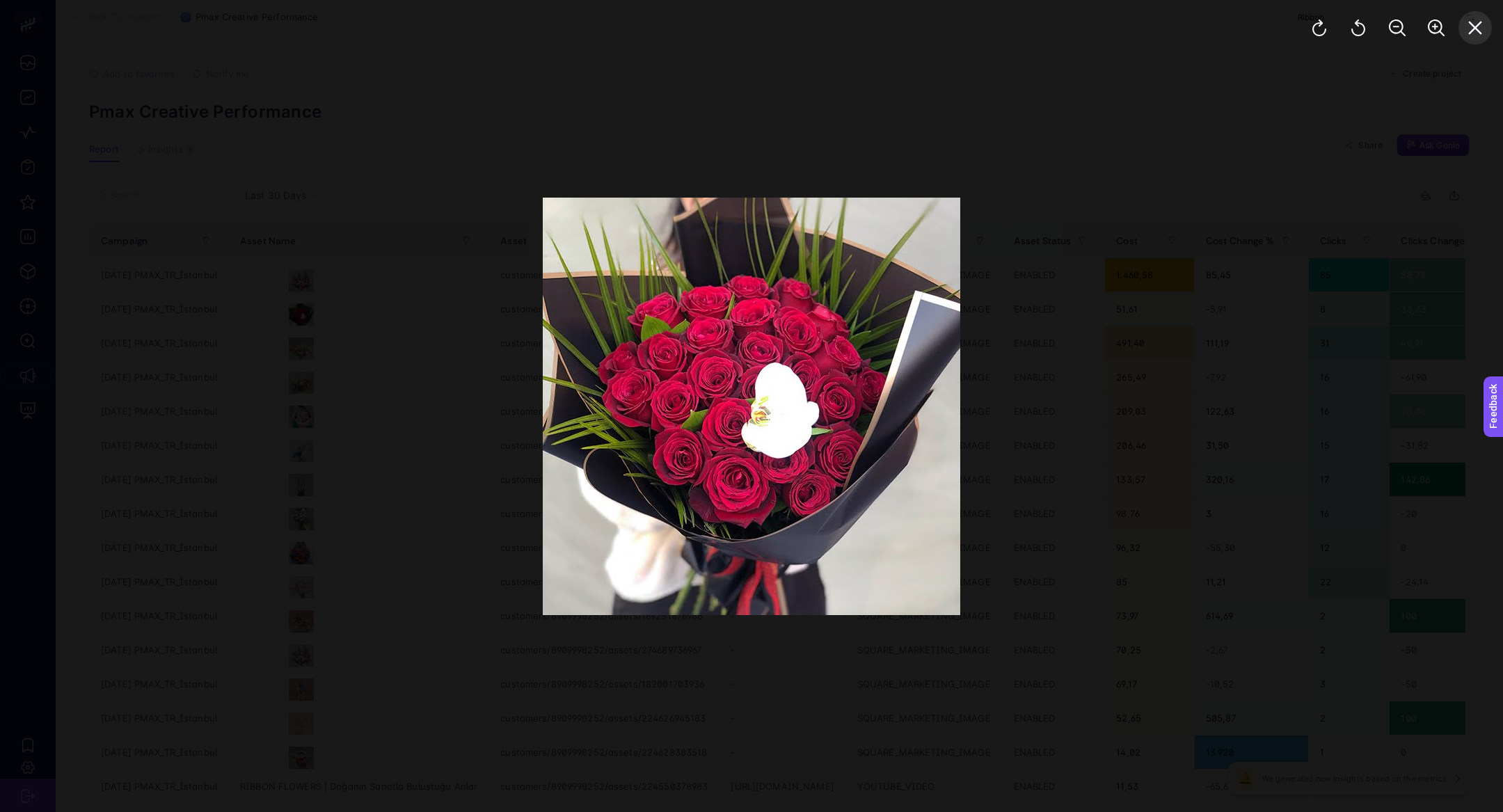
click at [1478, 22] on icon "Close" at bounding box center [1474, 27] width 16 height 16
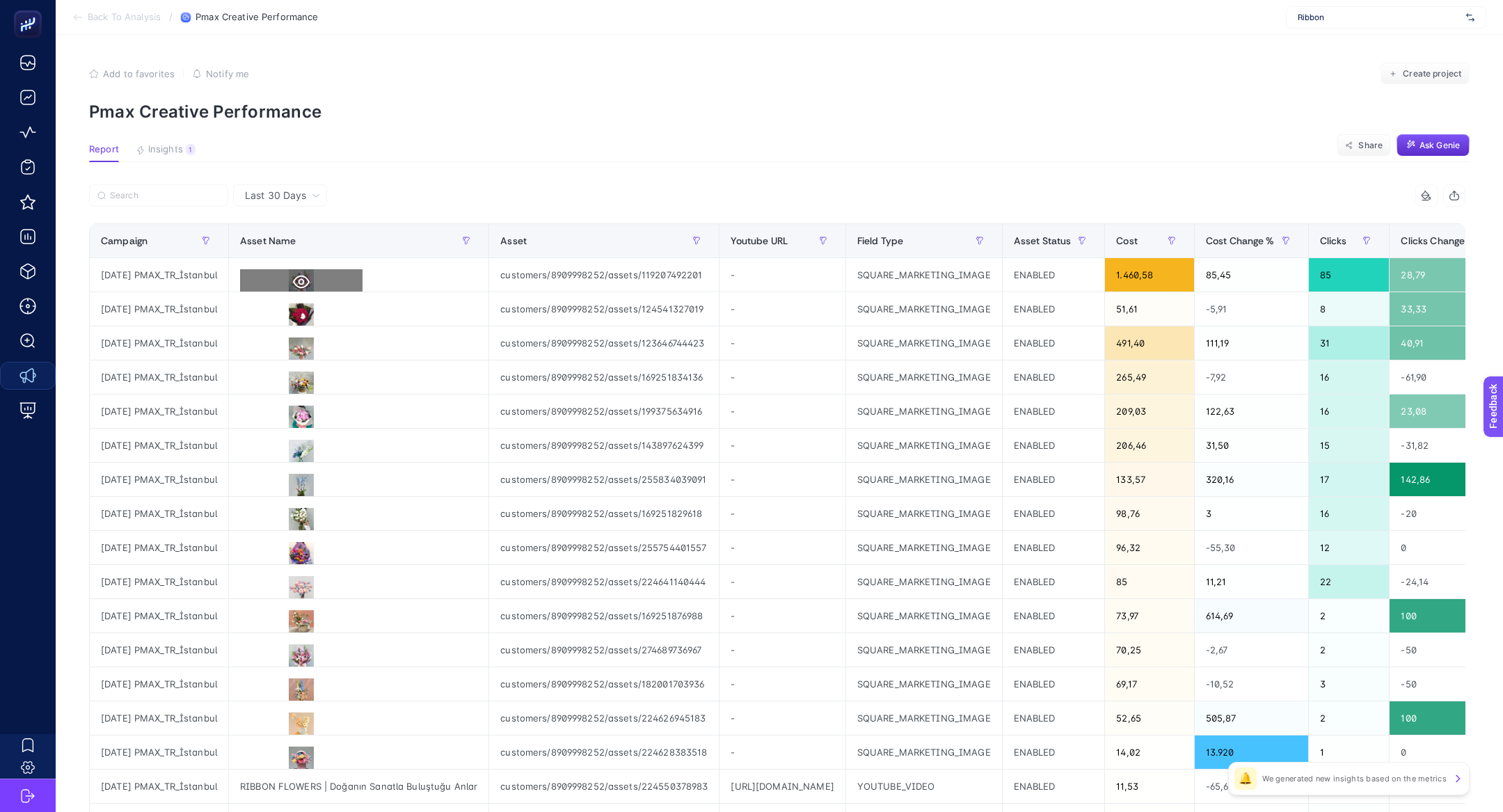
click at [310, 284] on icon at bounding box center [301, 283] width 16 height 14
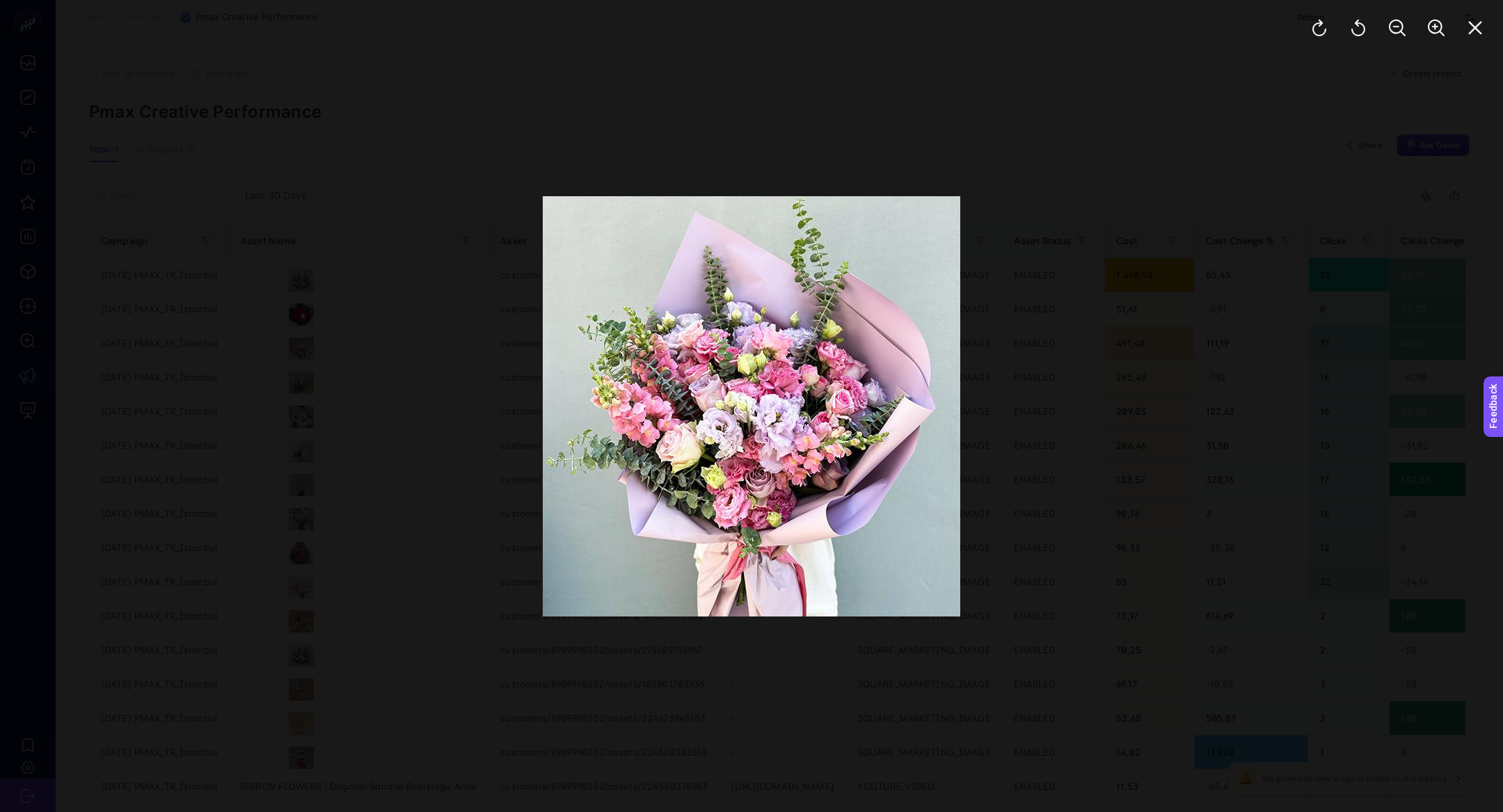
click at [1456, 36] on div at bounding box center [1396, 28] width 211 height 56
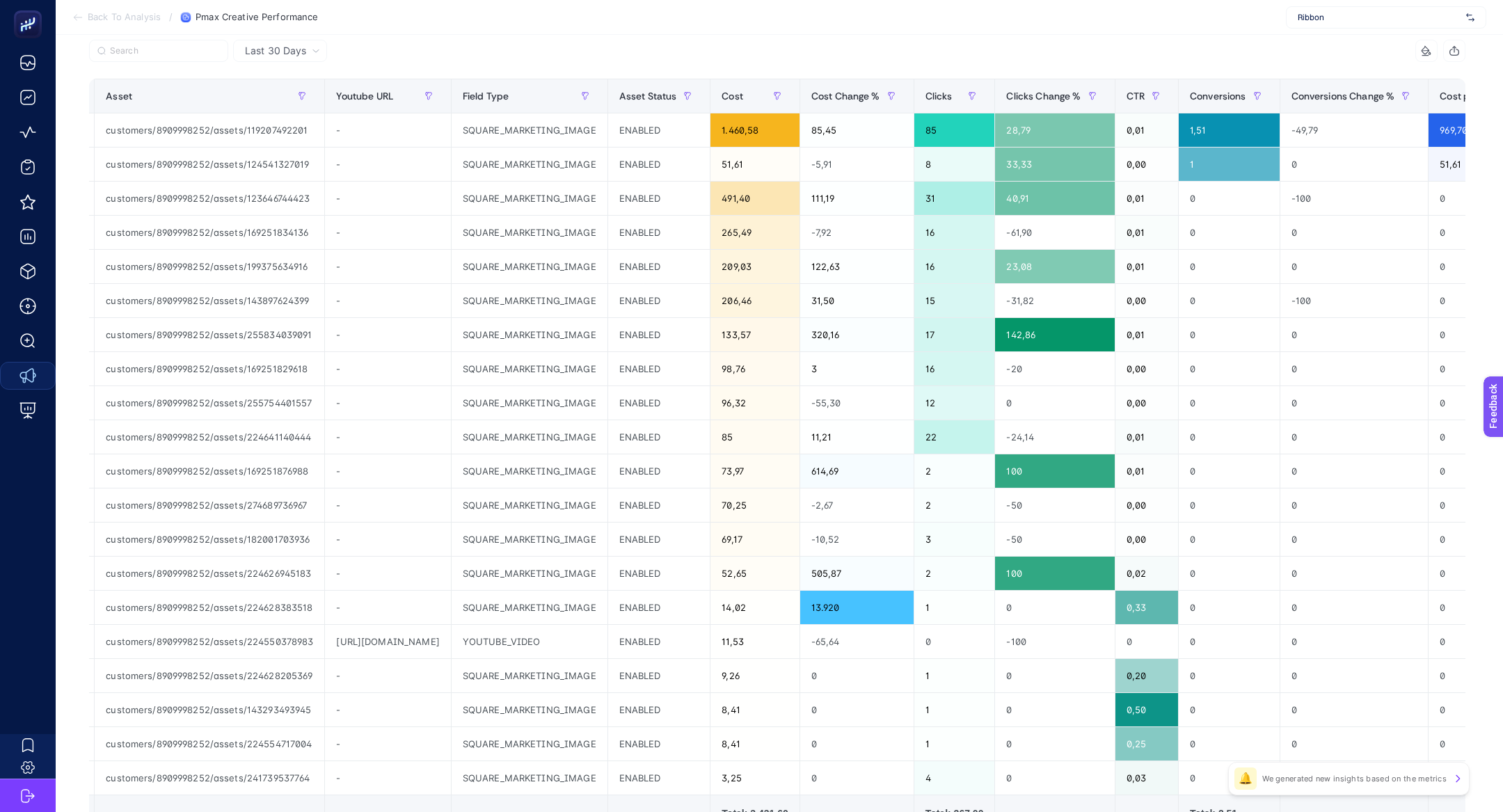
scroll to position [0, 485]
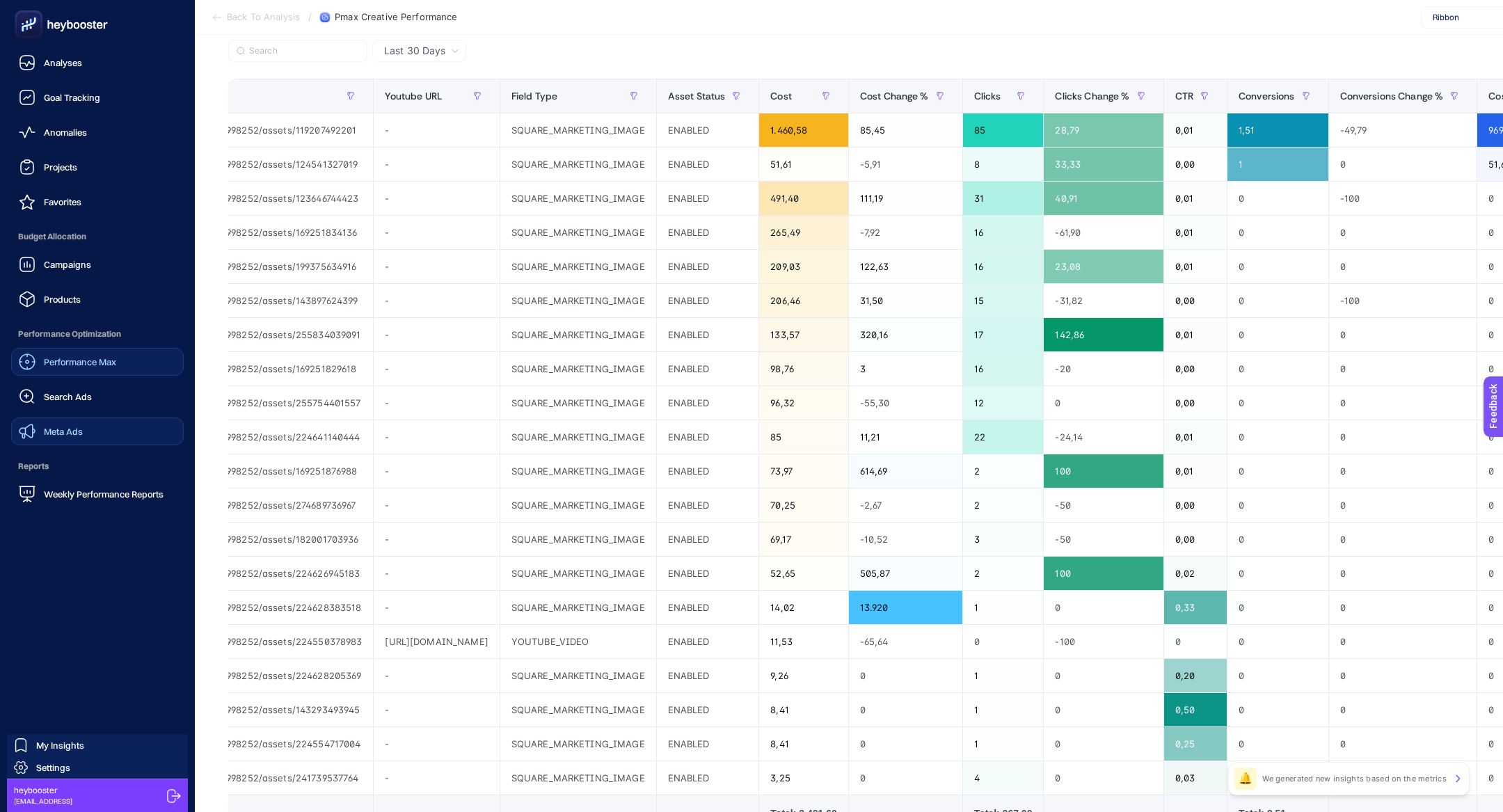
click at [78, 354] on div "Performance Max" at bounding box center [67, 361] width 97 height 16
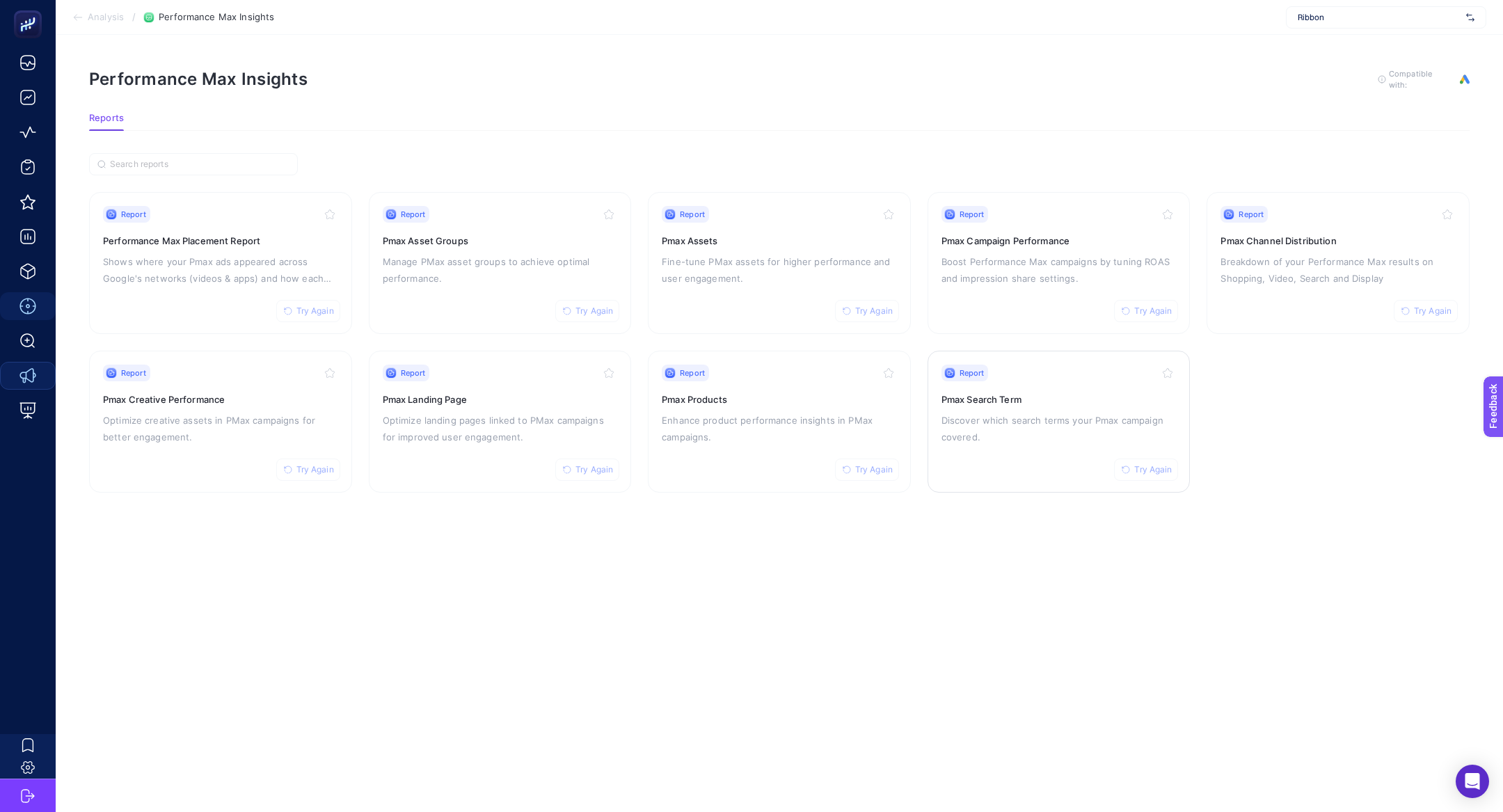
click at [973, 414] on p "Discover which search terms your Pmax campaign covered." at bounding box center [1059, 428] width 235 height 34
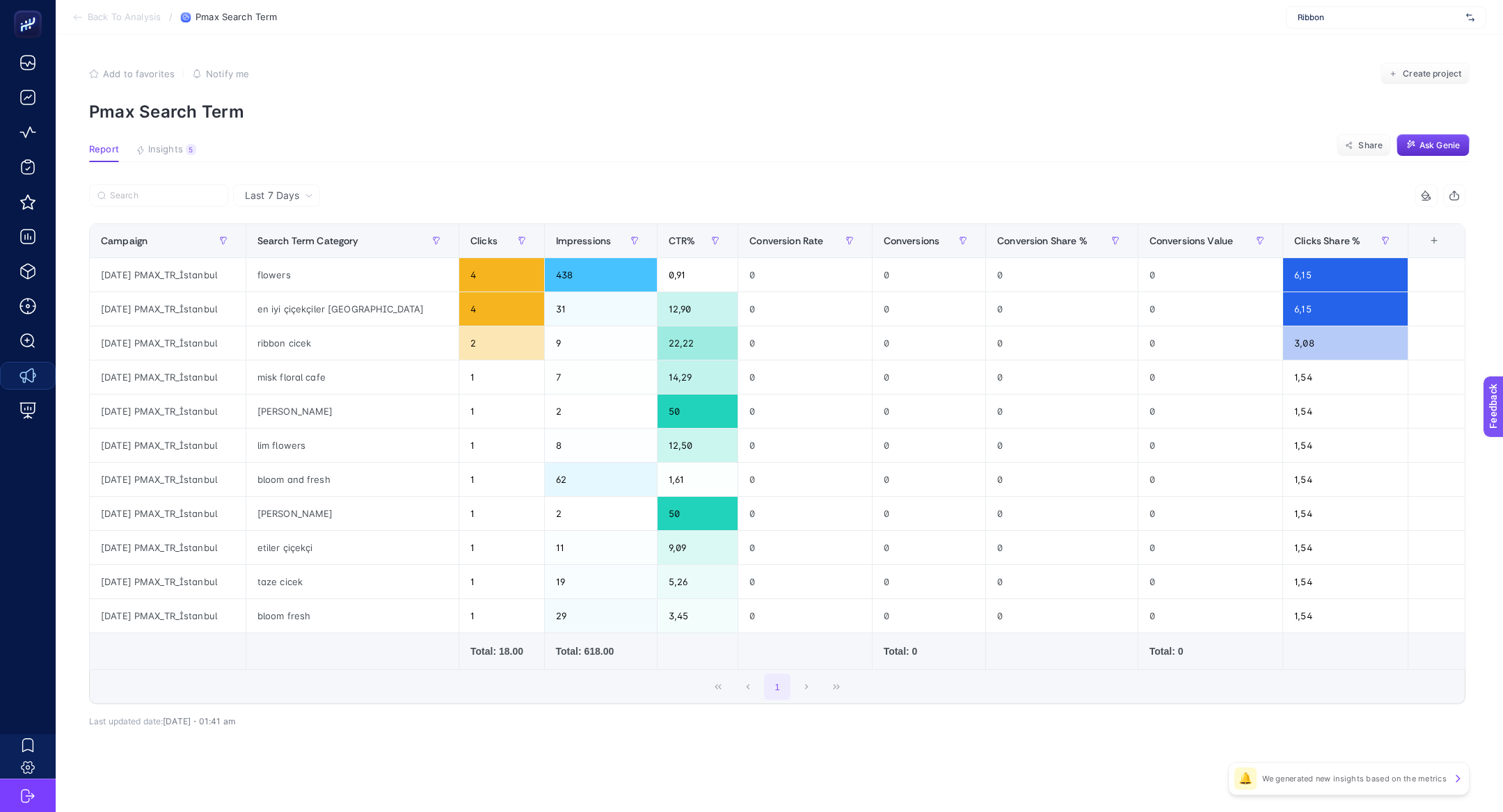
click at [270, 196] on span "Last 7 Days" at bounding box center [272, 195] width 54 height 14
click at [281, 253] on li "Last 30 Days" at bounding box center [276, 250] width 78 height 25
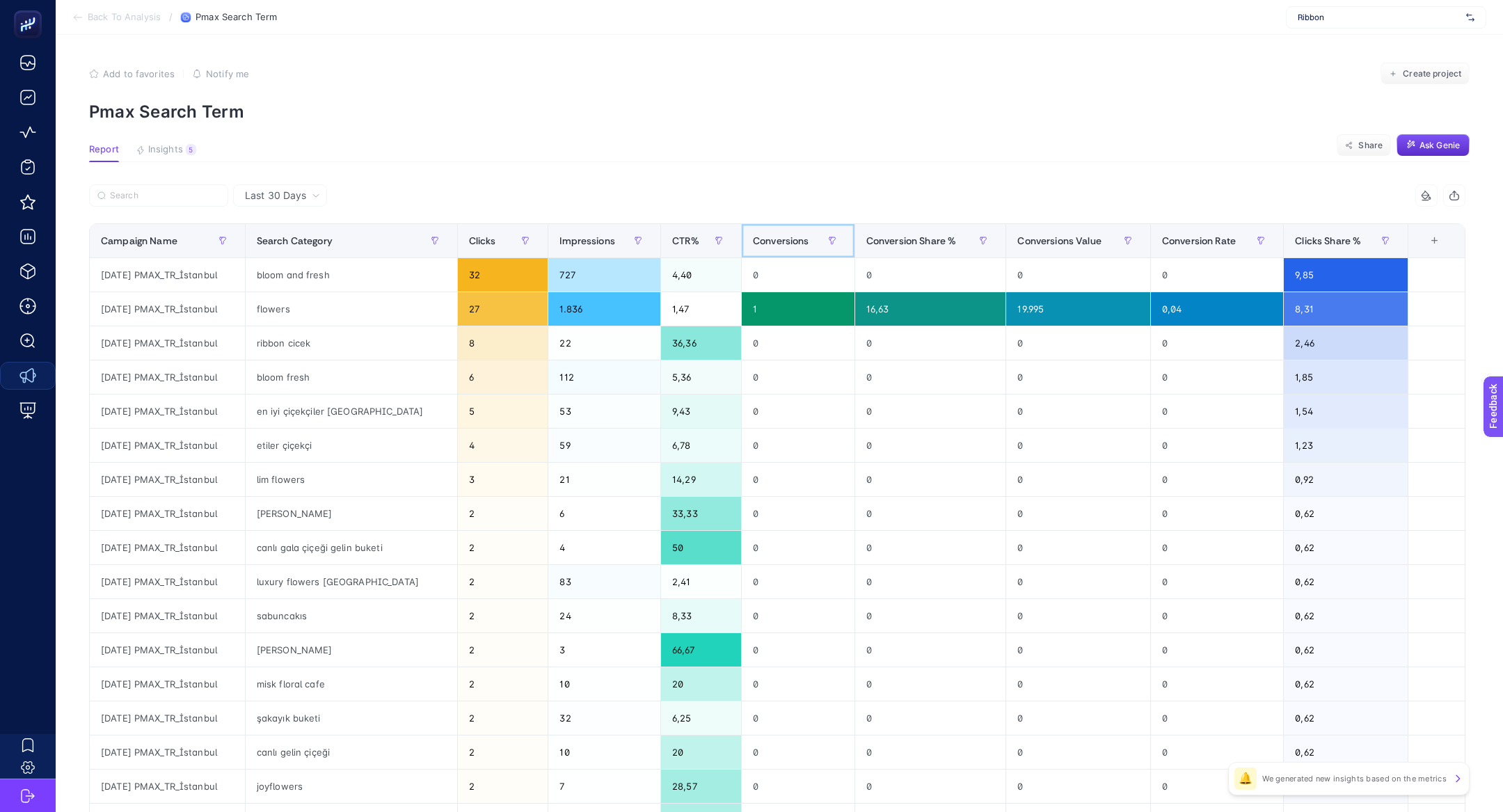
click at [776, 246] on span "Conversions" at bounding box center [780, 241] width 56 height 12
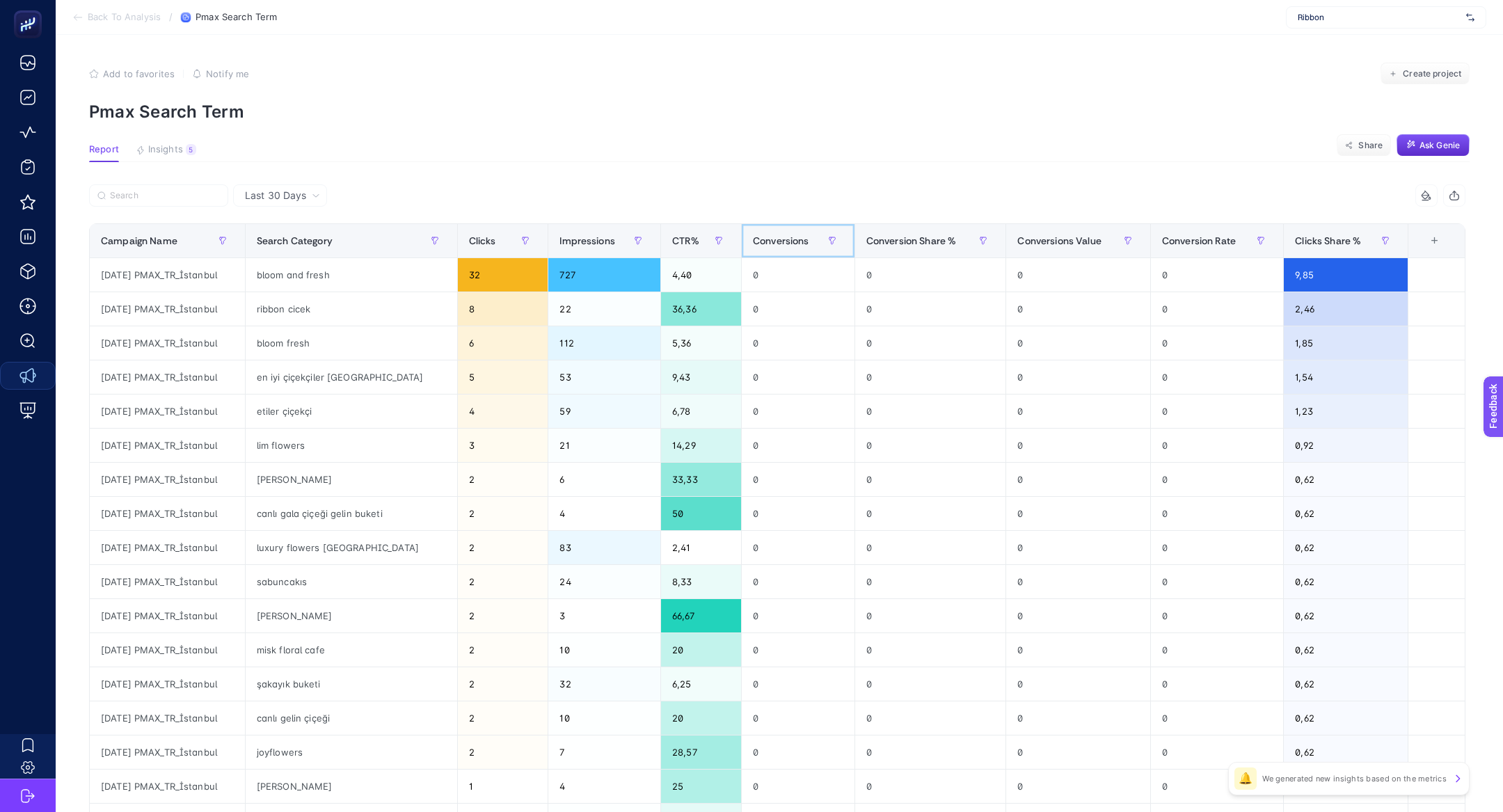
click at [776, 246] on span "Conversions" at bounding box center [780, 241] width 56 height 12
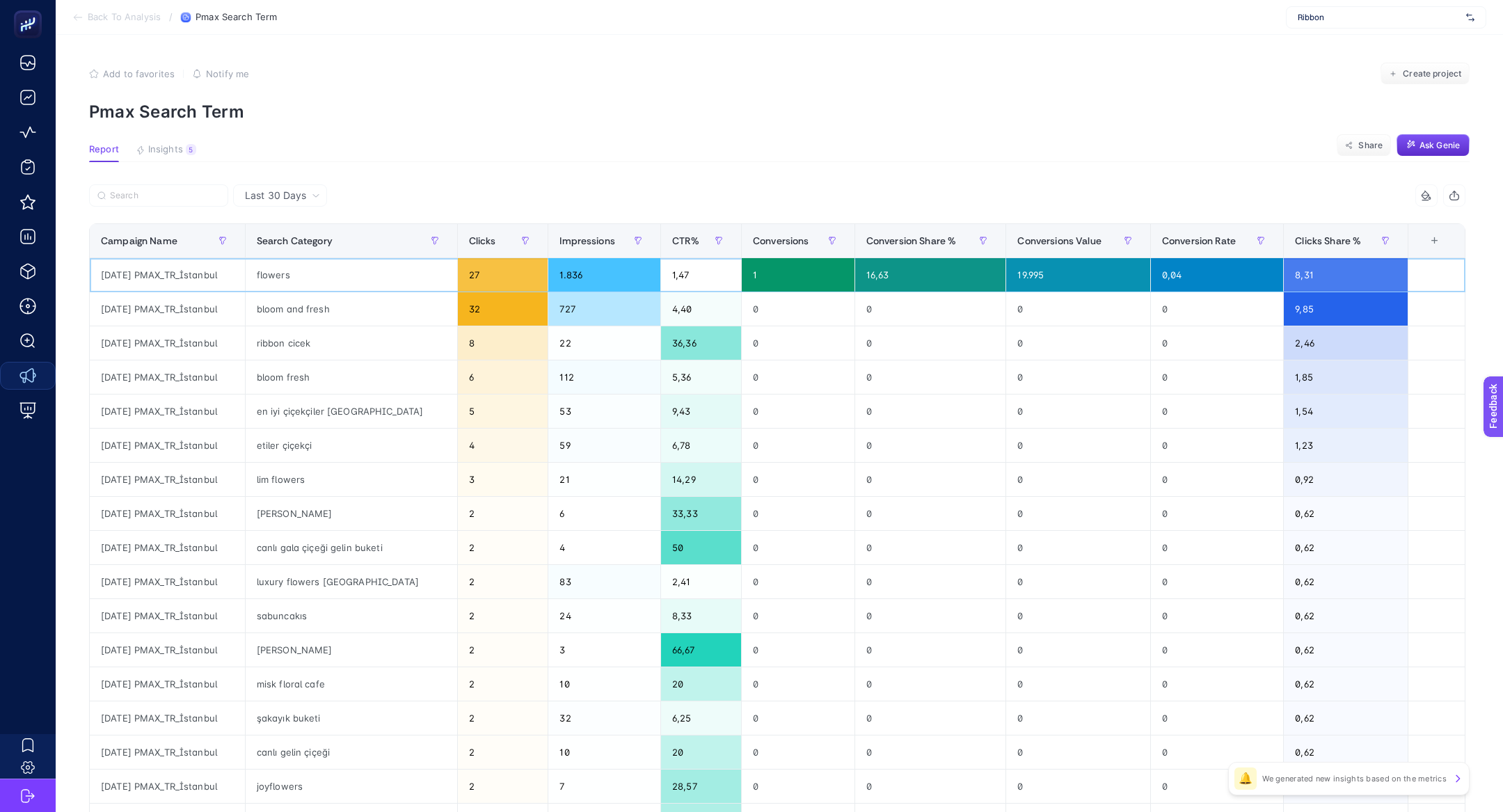
click at [299, 281] on div "flowers" at bounding box center [351, 275] width 211 height 34
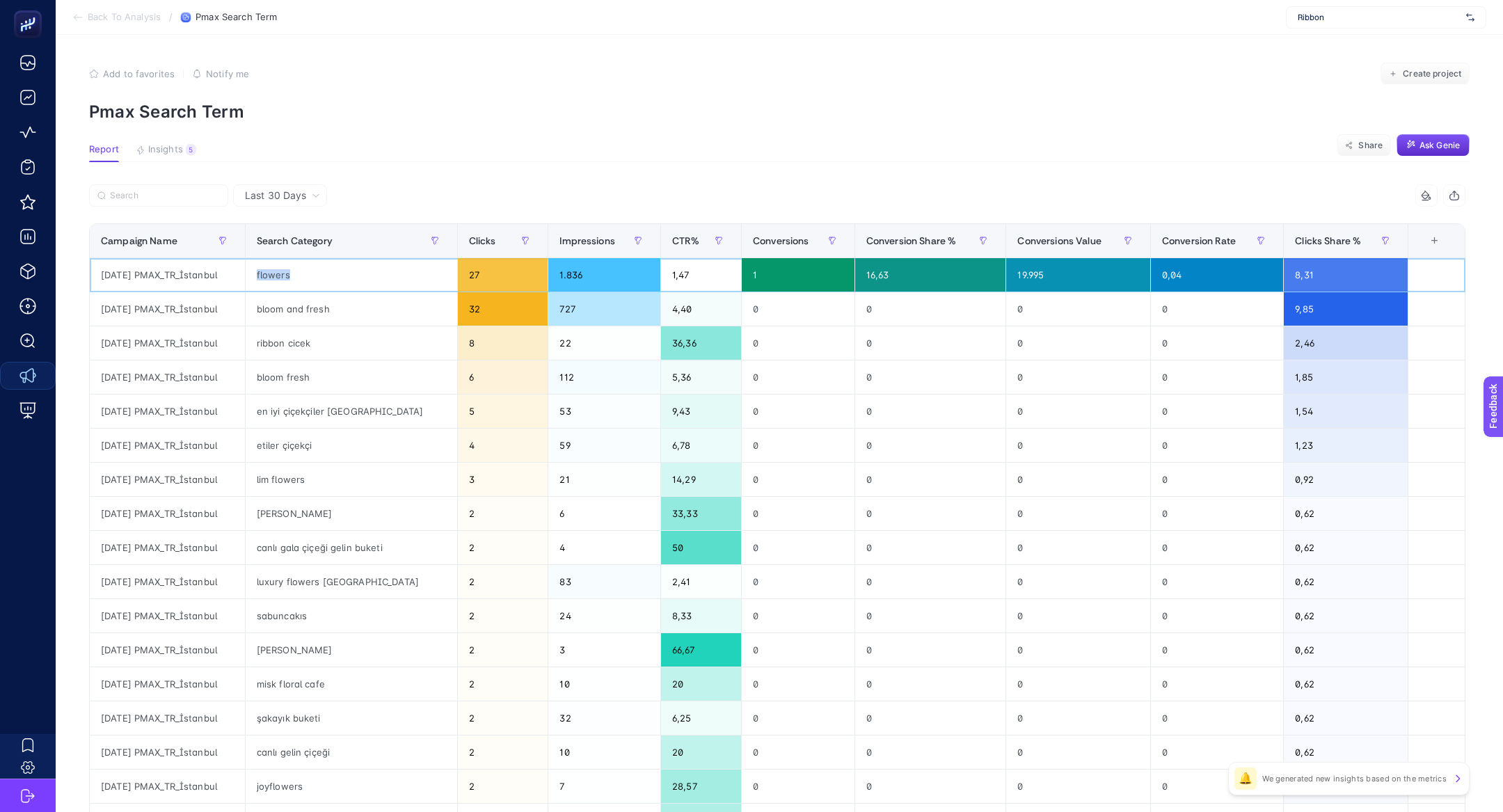
click at [299, 281] on div "flowers" at bounding box center [351, 275] width 211 height 34
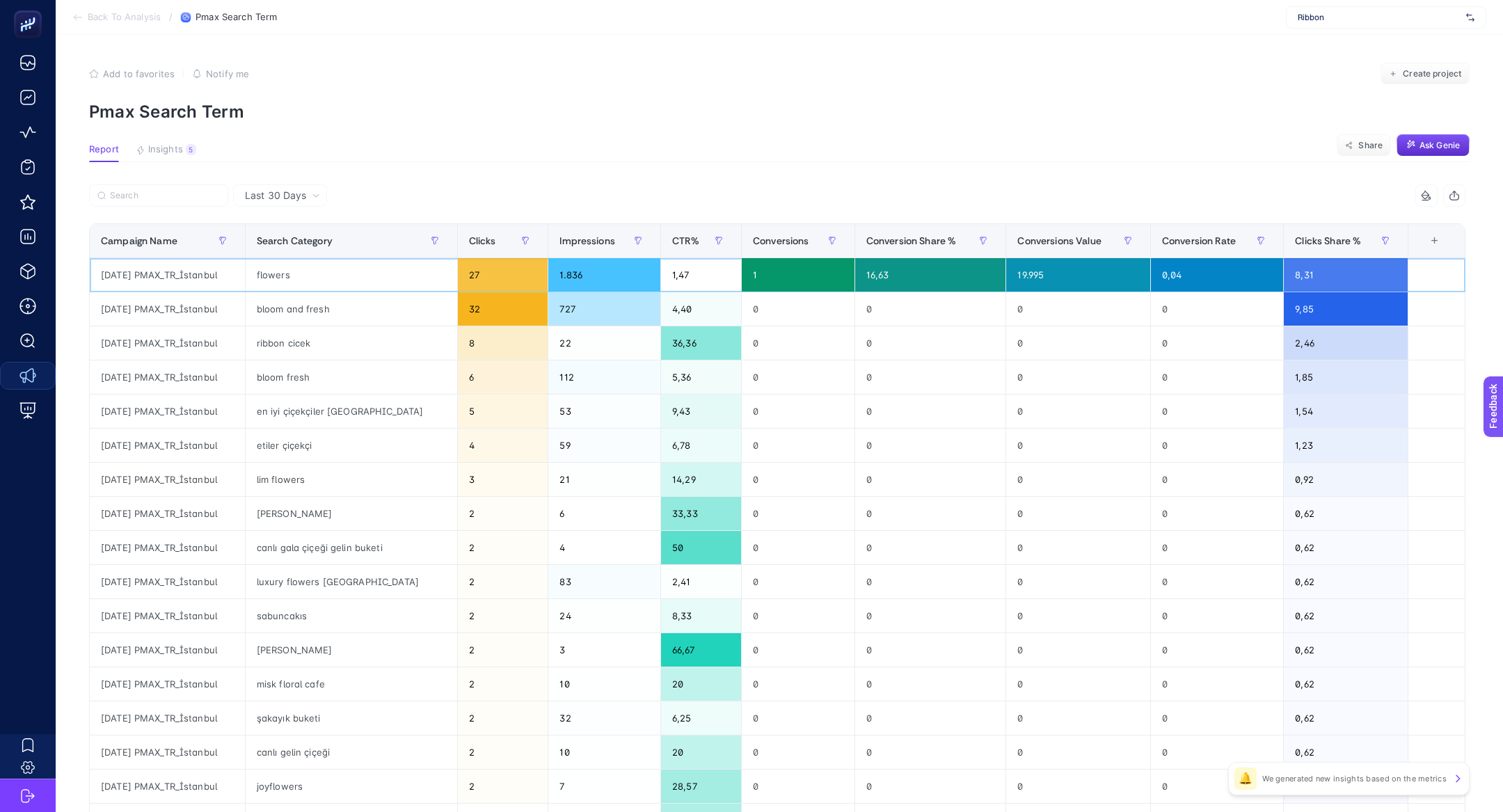
click at [299, 281] on div "flowers" at bounding box center [351, 275] width 211 height 34
click at [295, 278] on div "flowers" at bounding box center [351, 275] width 211 height 34
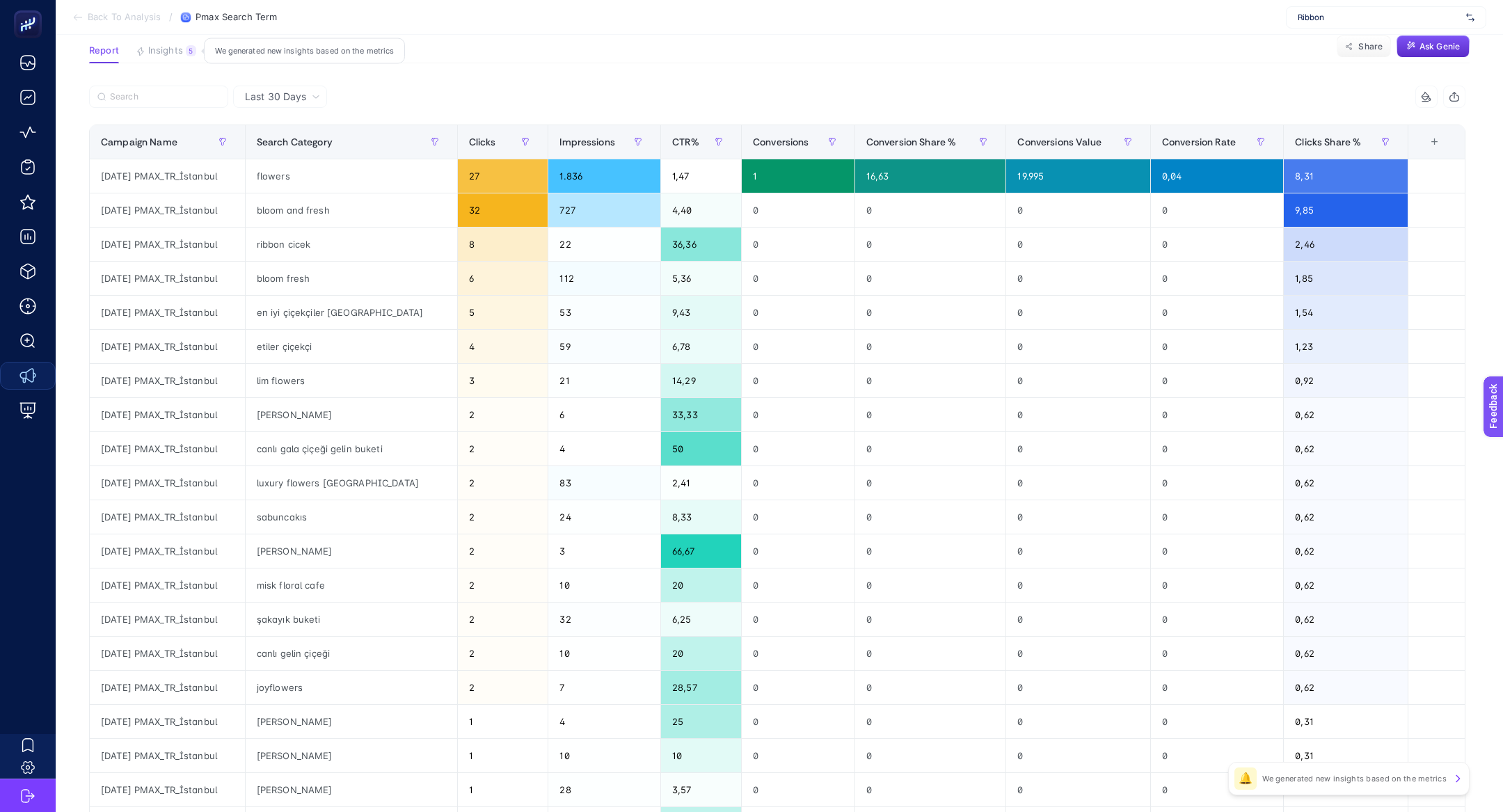
click at [155, 47] on span "Insights" at bounding box center [166, 51] width 35 height 12
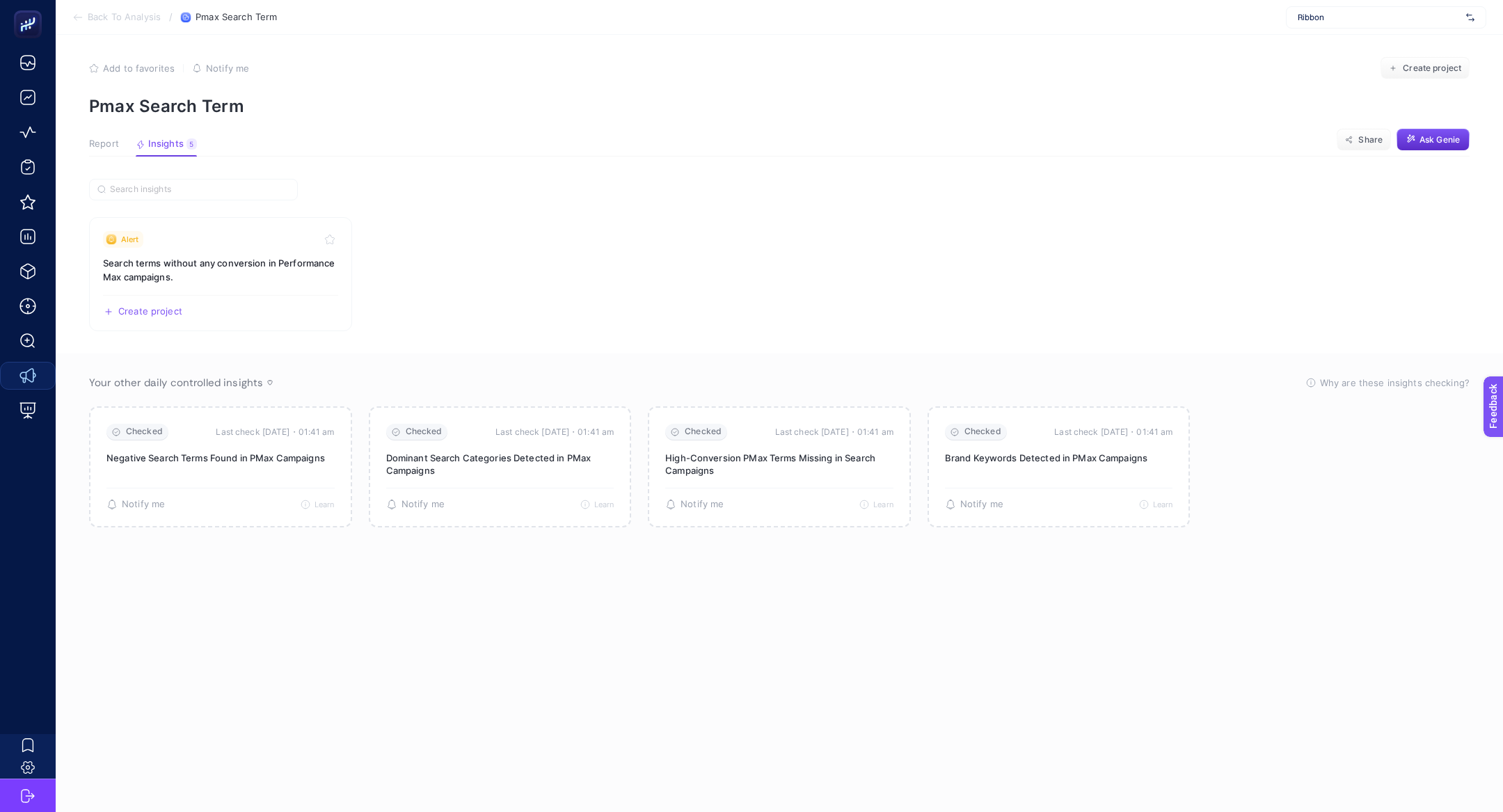
click at [96, 145] on span "Report" at bounding box center [103, 145] width 30 height 12
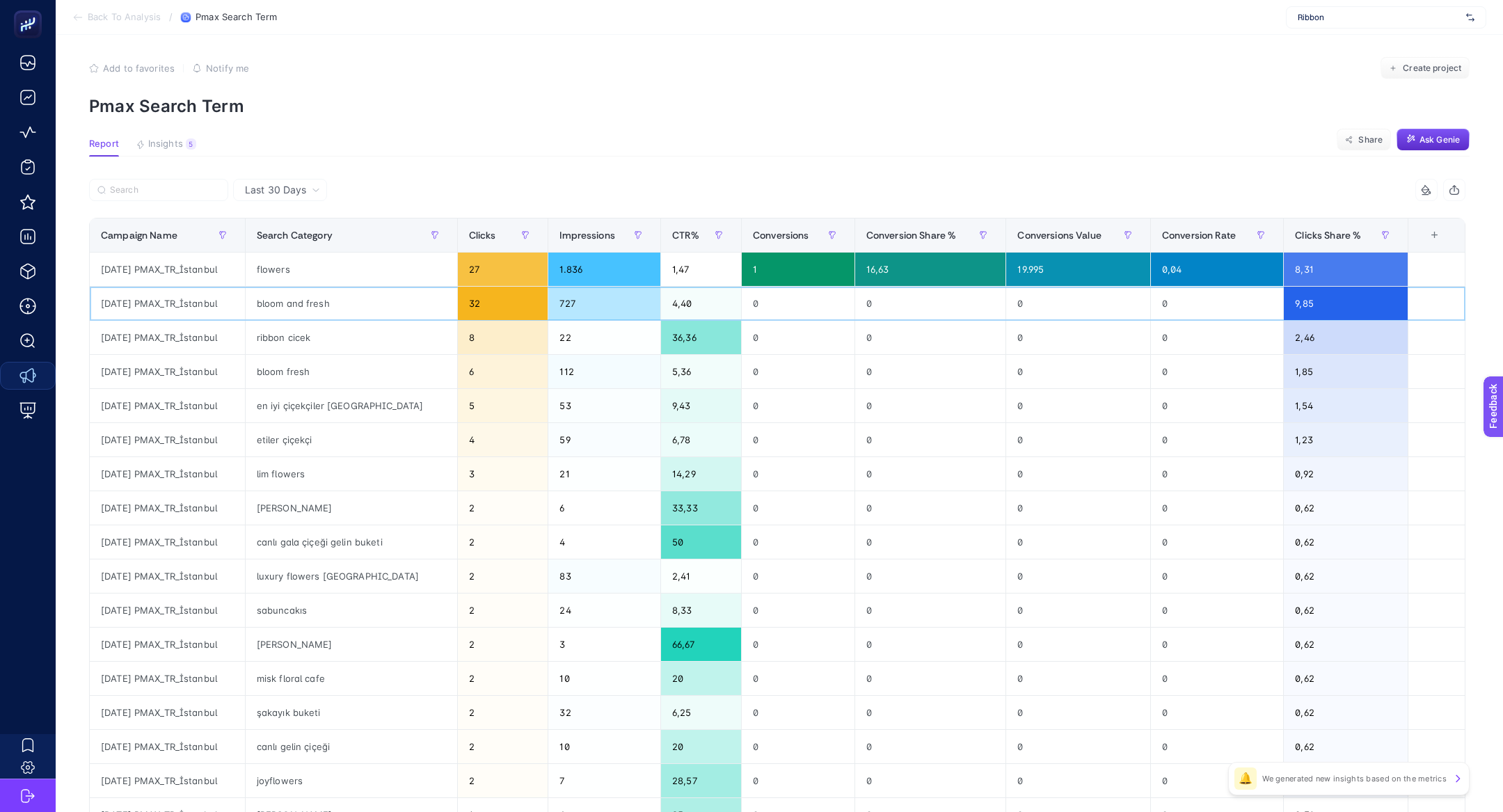
click at [271, 292] on div "bloom and fresh" at bounding box center [351, 303] width 211 height 34
click at [280, 283] on div "flowers" at bounding box center [351, 269] width 211 height 34
